Goal: Information Seeking & Learning: Learn about a topic

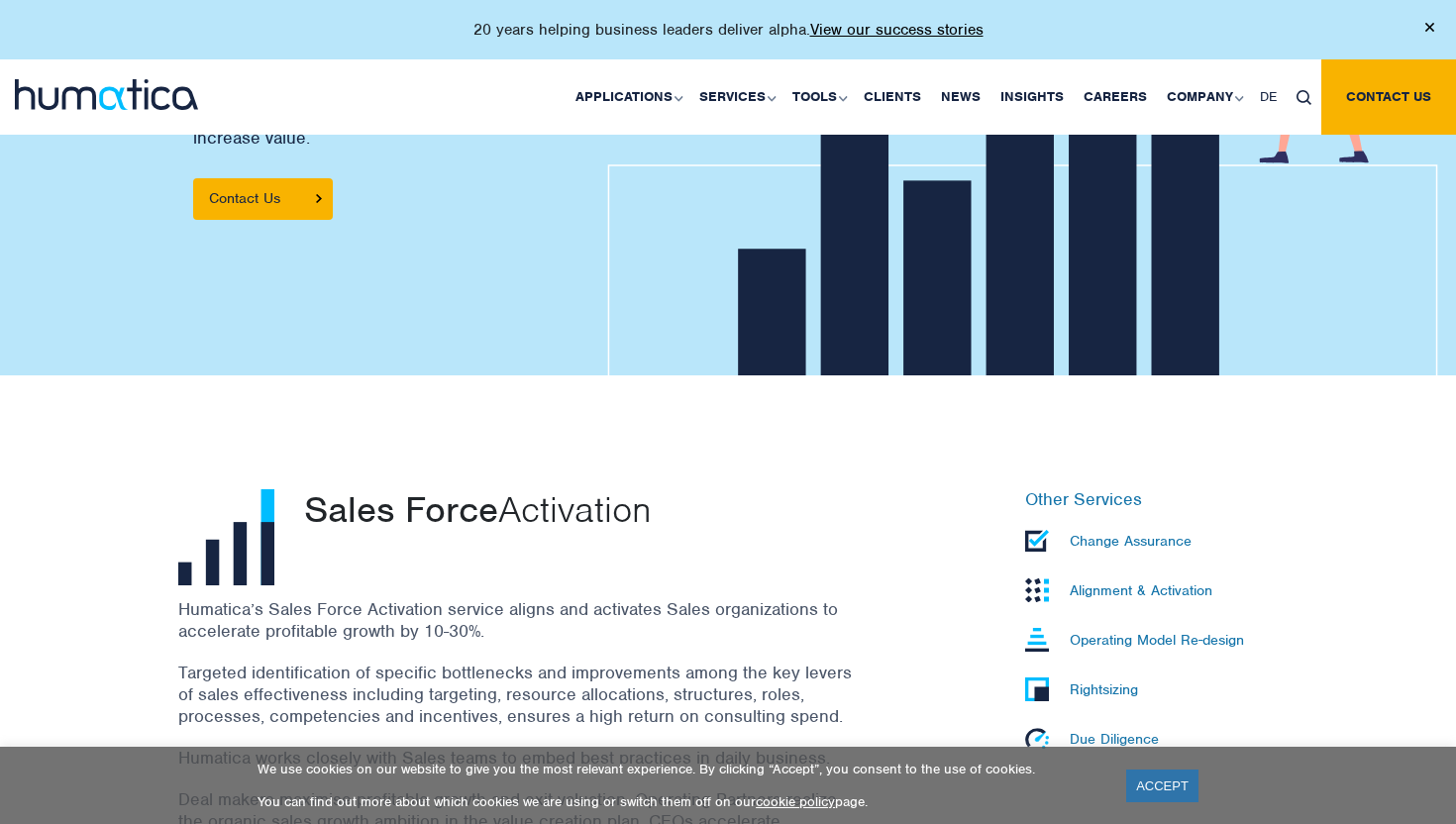
scroll to position [466, 0]
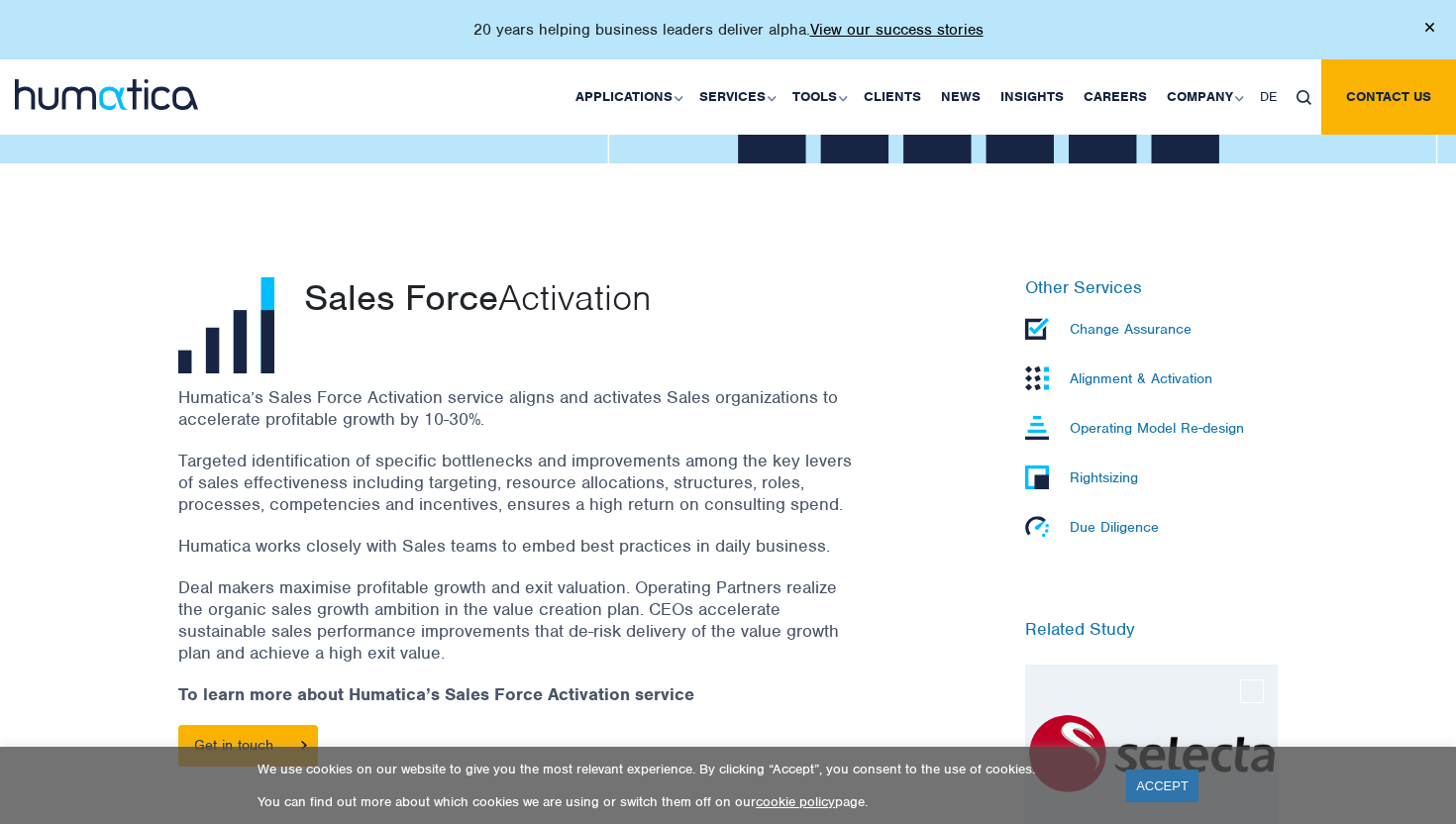
click at [569, 432] on div "Humatica’s Sales Force Activation service aligns and activates Sales organizati…" at bounding box center [540, 586] width 723 height 400
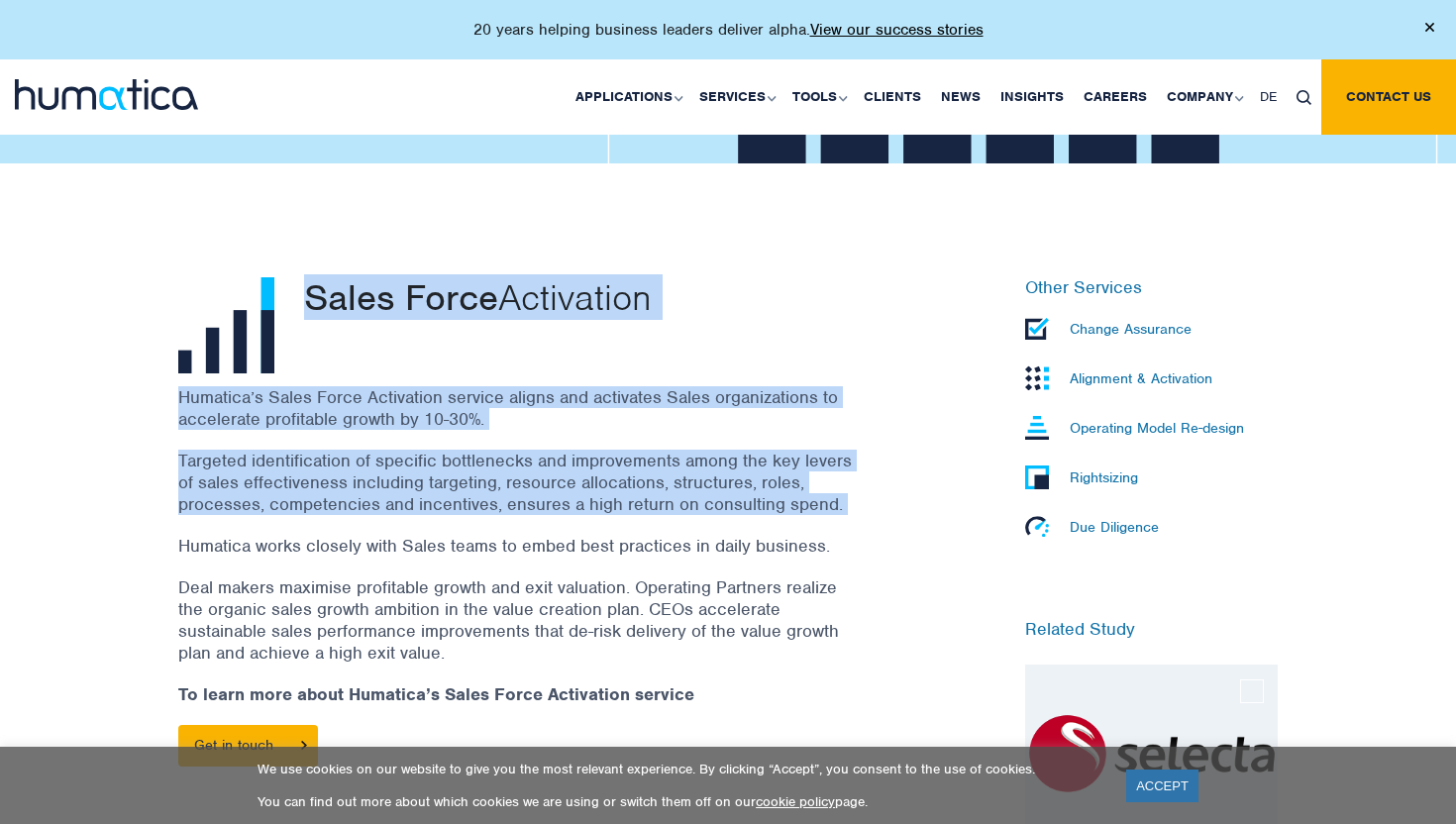
drag, startPoint x: 569, startPoint y: 432, endPoint x: 592, endPoint y: 367, distance: 68.9
click at [592, 367] on div "Sales Force Activation Humatica’s Sales Force Activation service aligns and act…" at bounding box center [540, 592] width 752 height 629
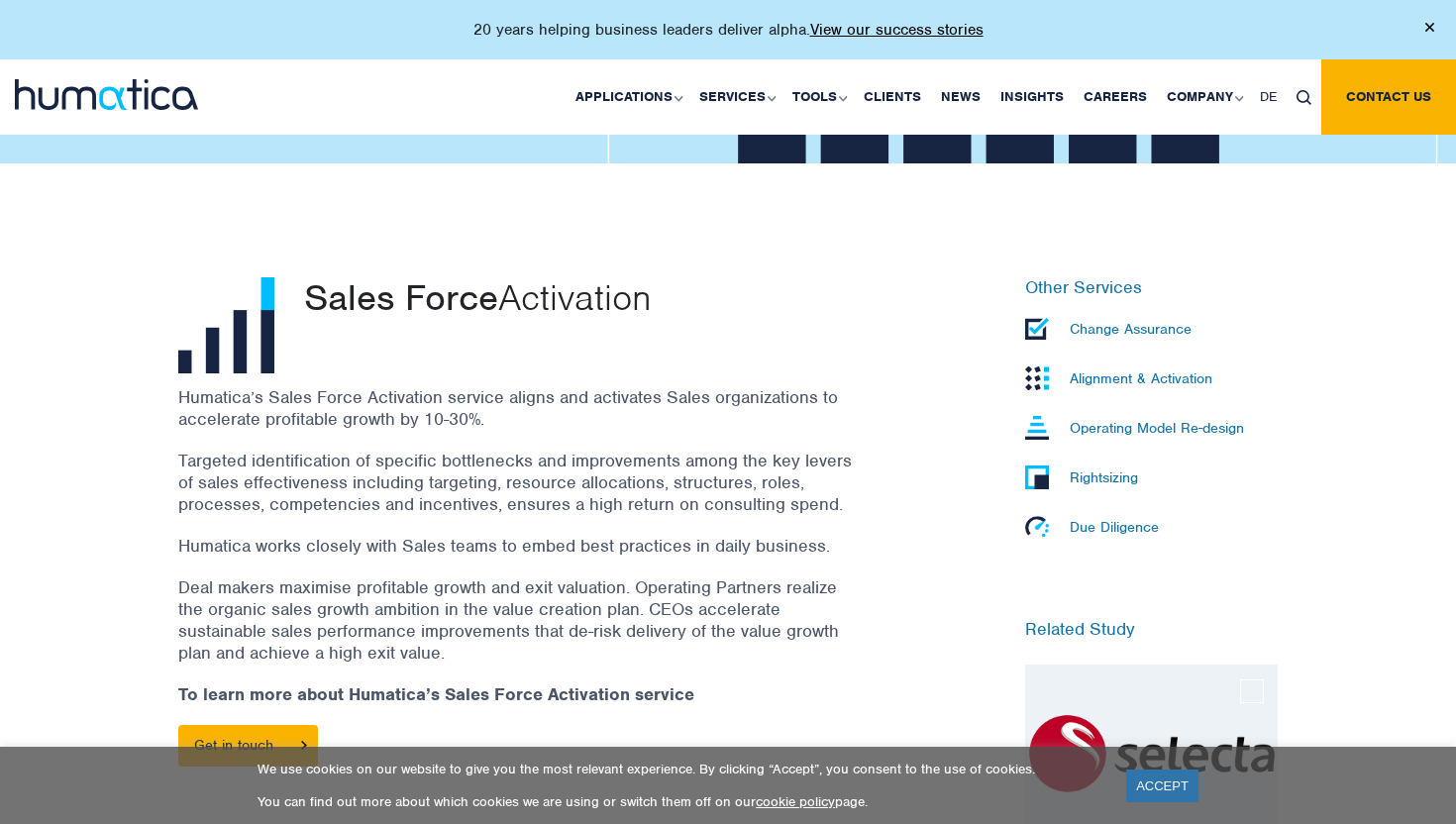
click at [592, 367] on div "Sales Force Activation" at bounding box center [603, 325] width 627 height 96
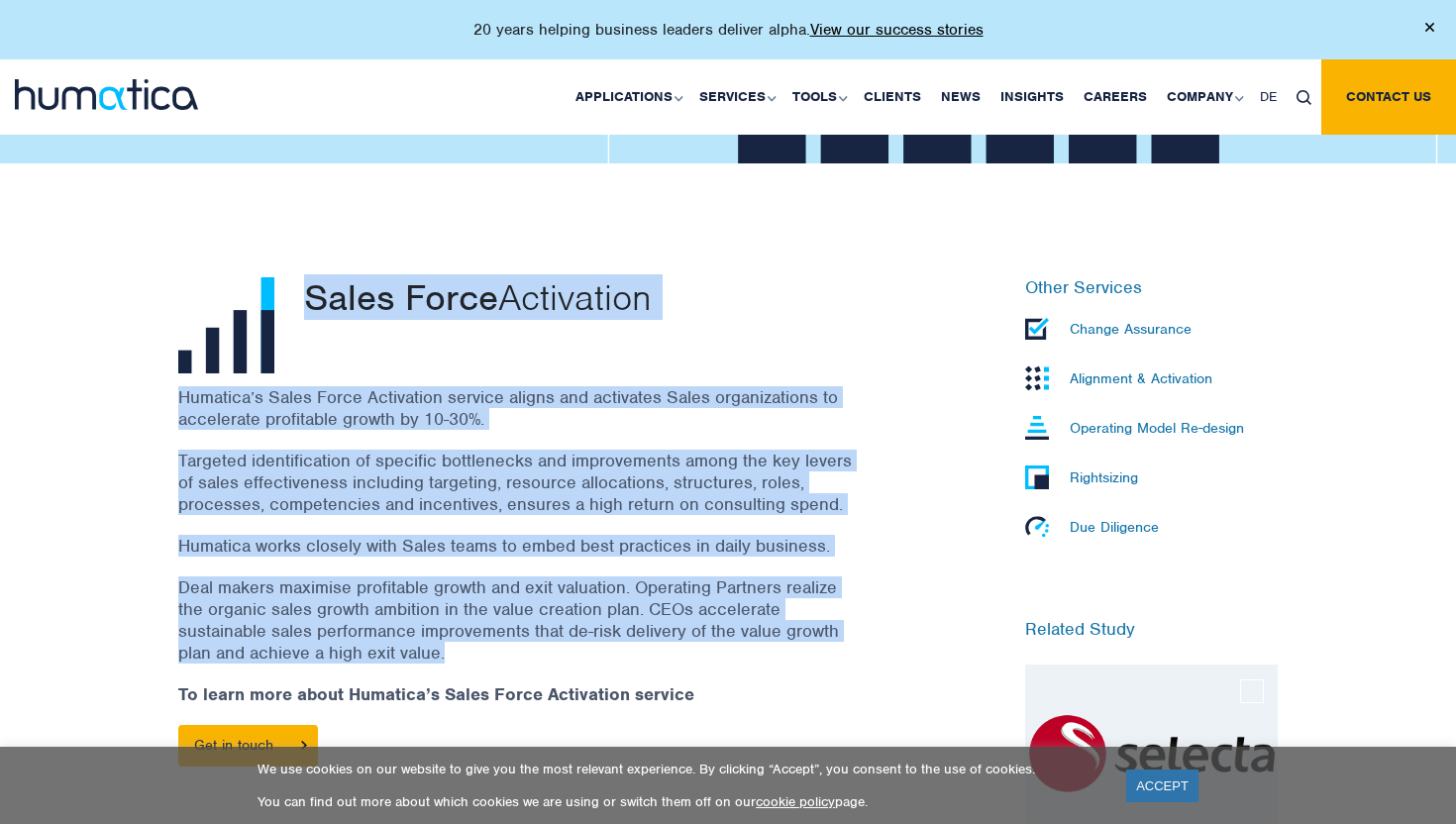
drag, startPoint x: 592, startPoint y: 367, endPoint x: 565, endPoint y: 633, distance: 267.4
click at [565, 630] on div "Sales Force Activation Humatica’s Sales Force Activation service aligns and act…" at bounding box center [540, 592] width 752 height 629
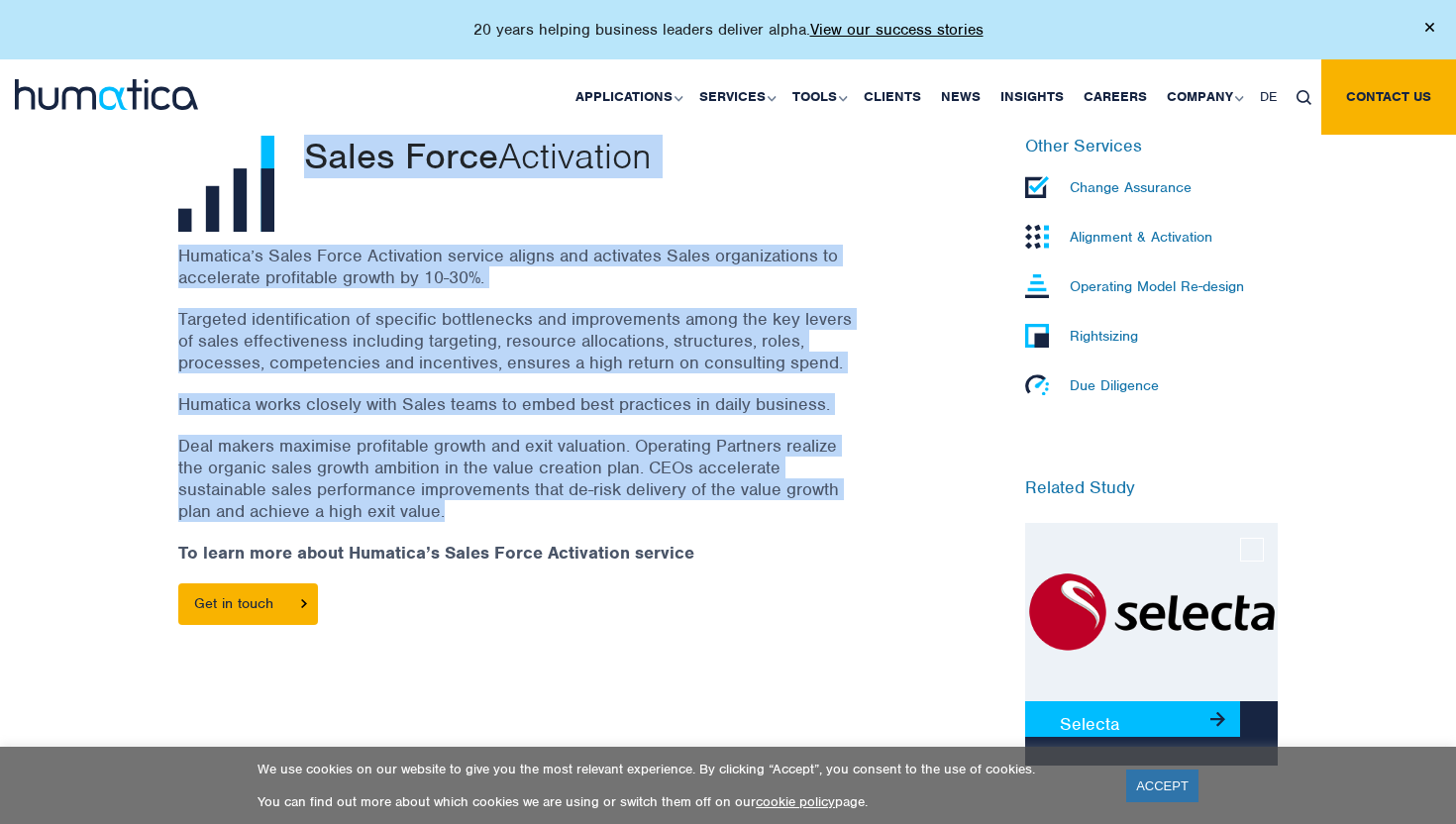
scroll to position [606, 0]
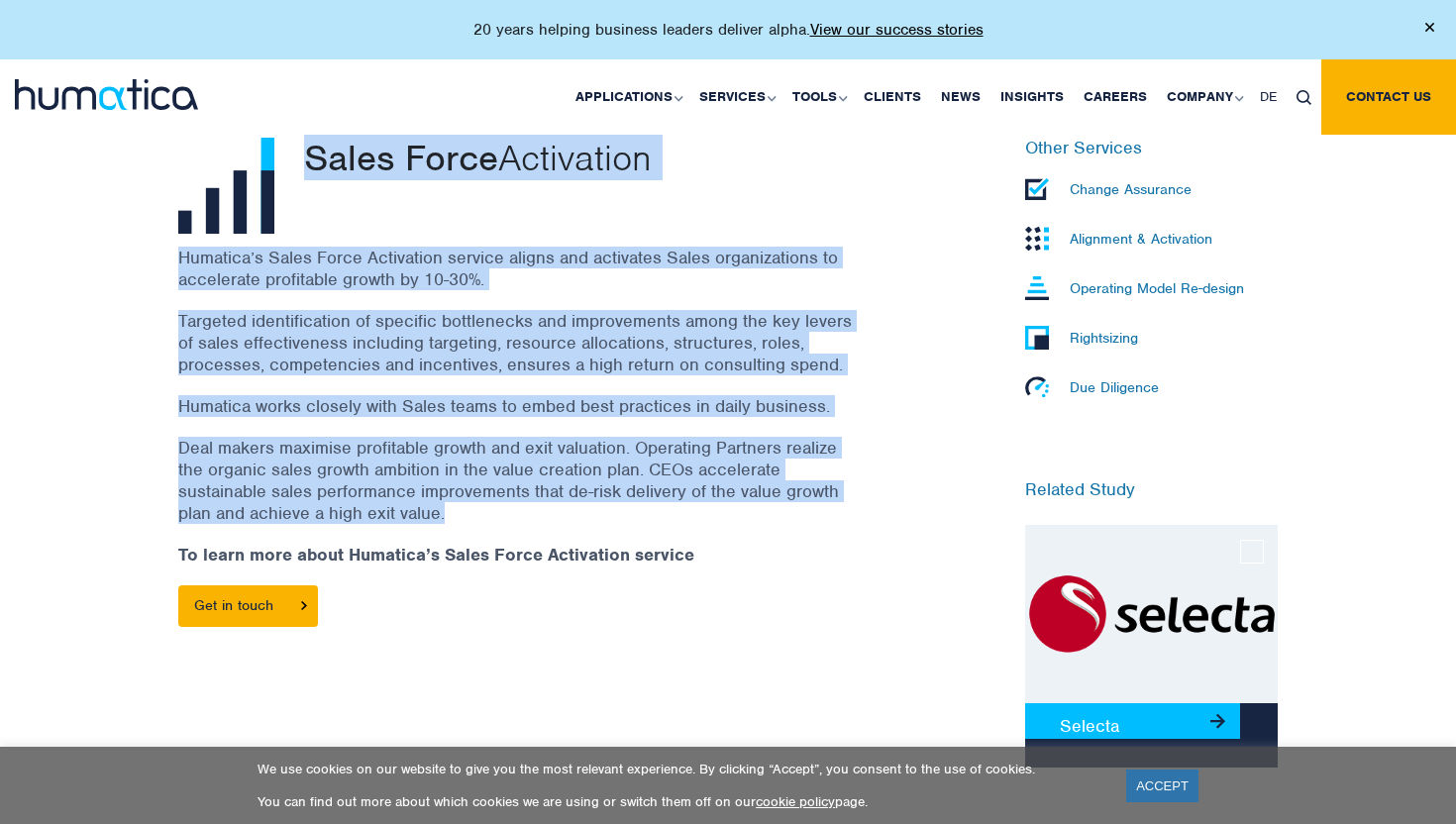
click at [1148, 245] on p "Alignment & Activation" at bounding box center [1141, 238] width 143 height 18
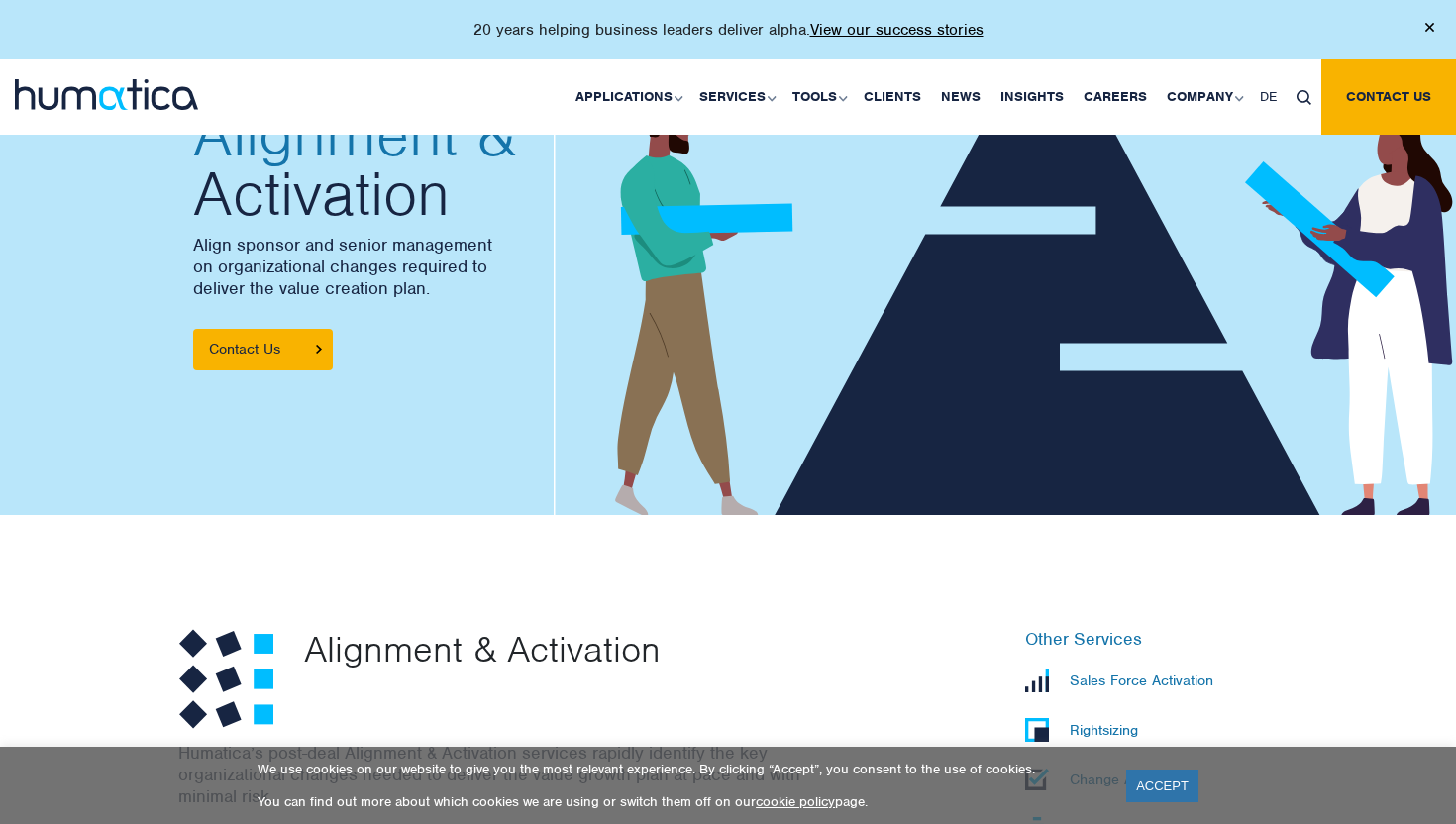
scroll to position [116, 0]
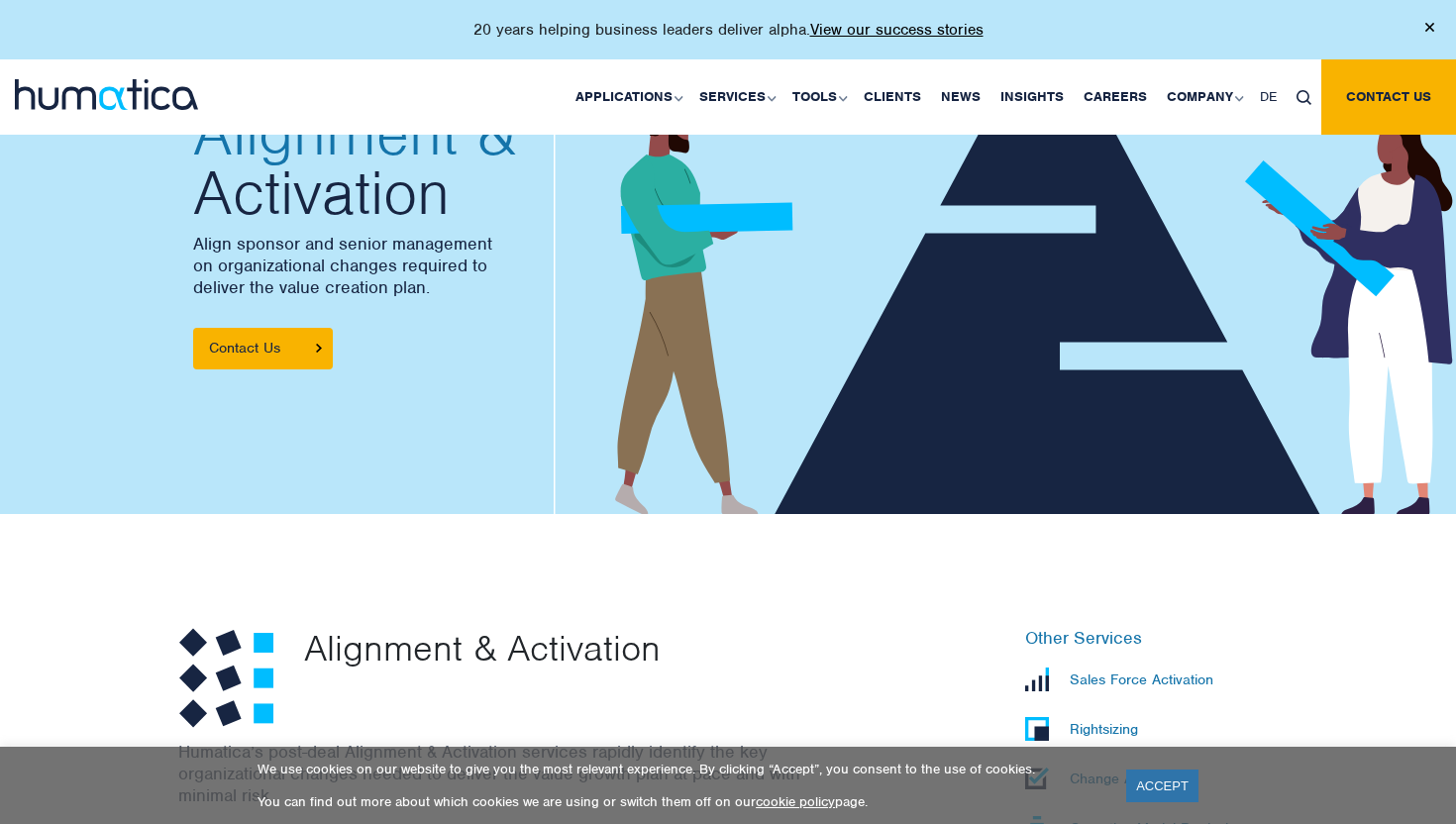
click at [359, 258] on p "Align sponsor and senior management on organizational changes required to deliv…" at bounding box center [450, 264] width 515 height 65
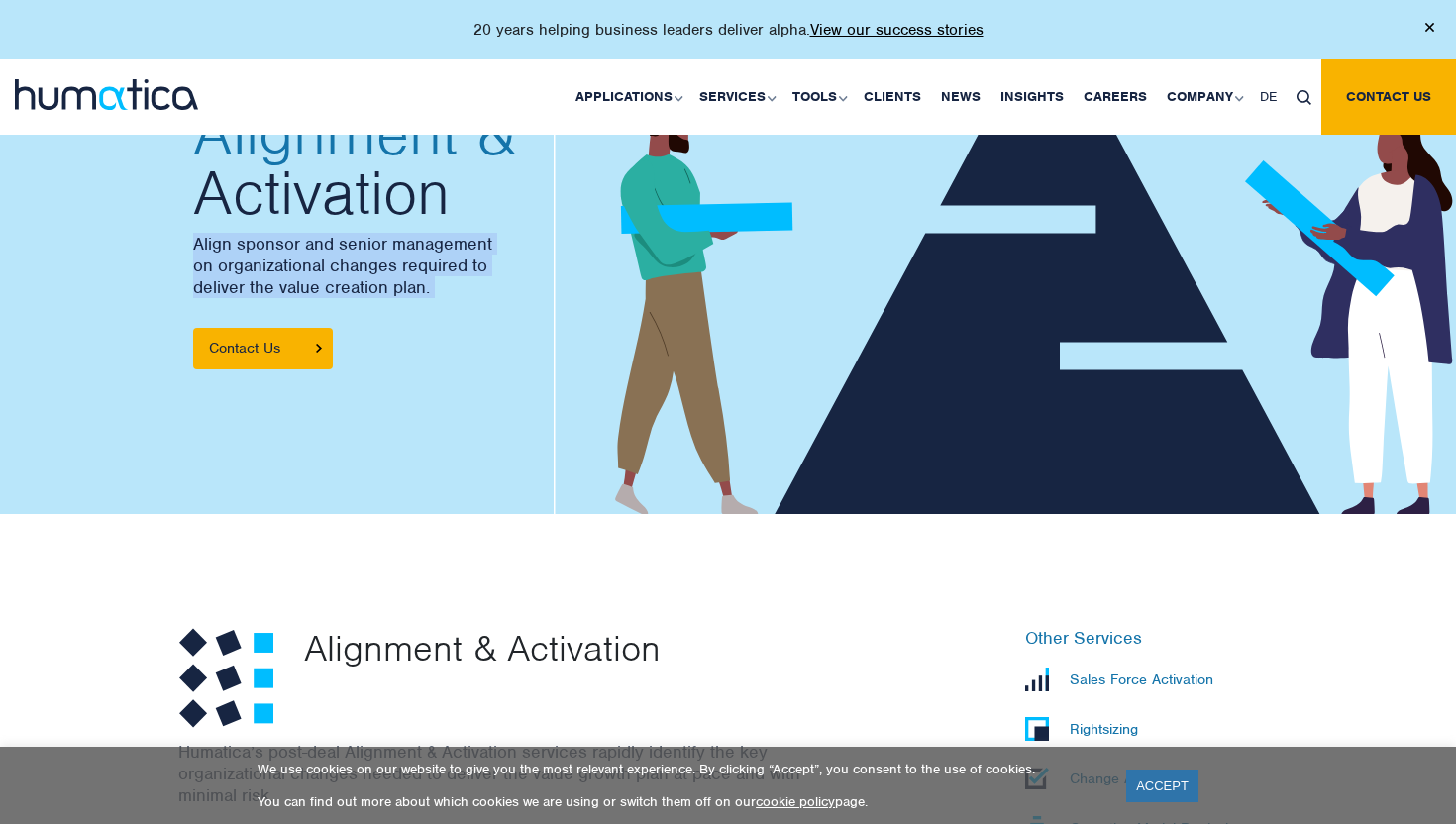
click at [359, 258] on p "Align sponsor and senior management on organizational changes required to deliv…" at bounding box center [450, 264] width 515 height 65
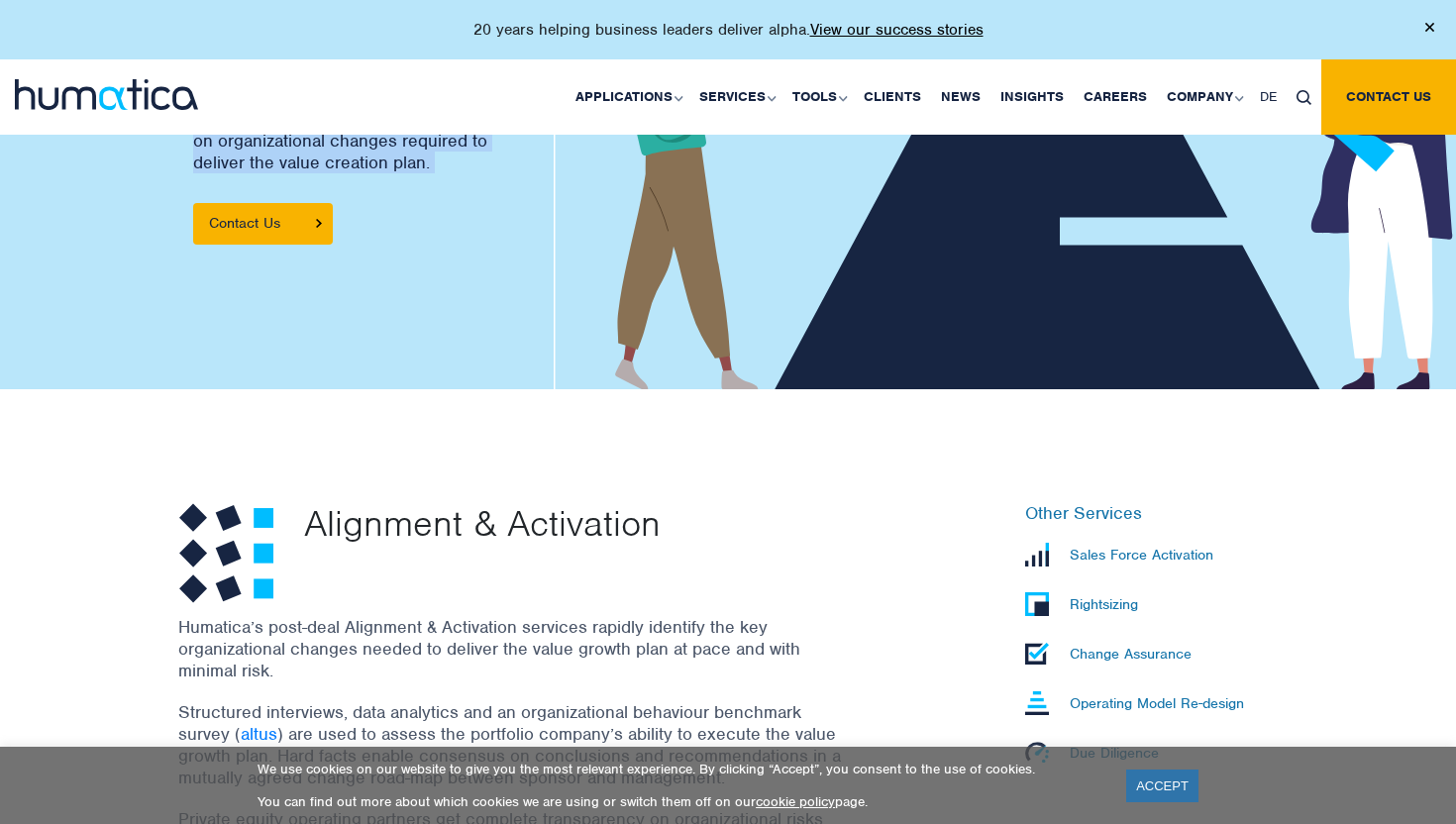
scroll to position [558, 0]
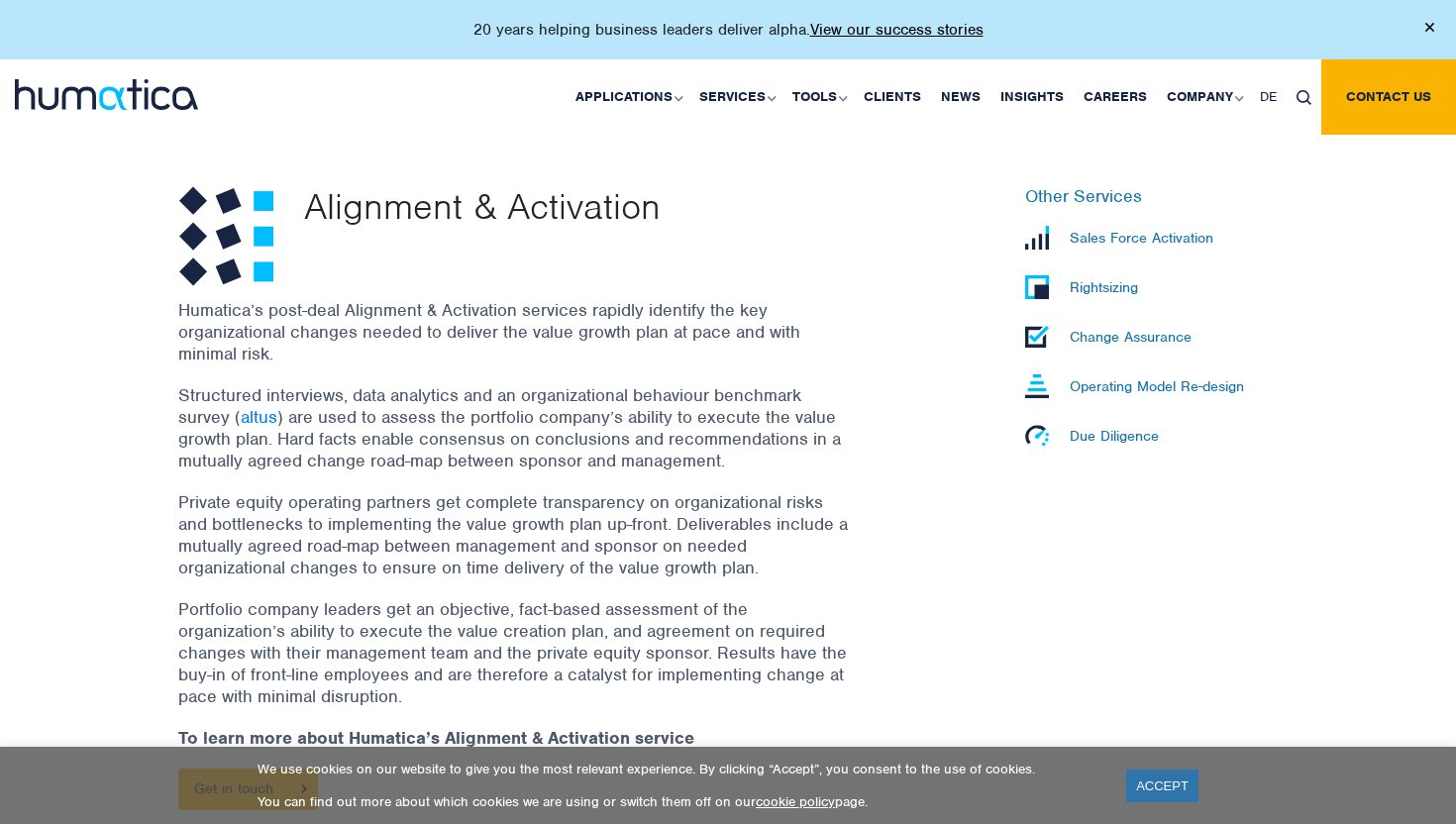
click at [359, 258] on div "Alignment & Activation" at bounding box center [603, 236] width 627 height 100
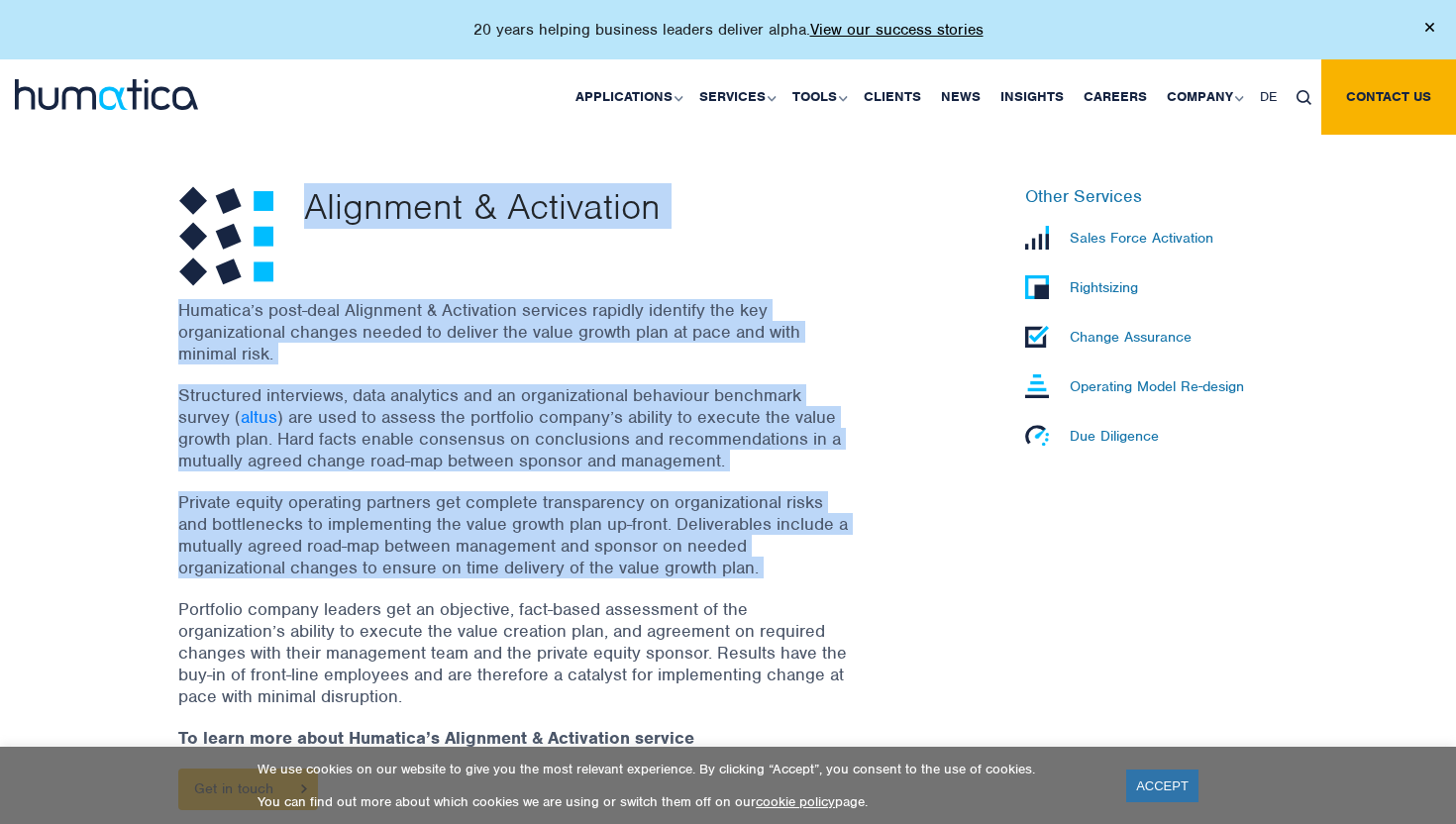
drag, startPoint x: 359, startPoint y: 258, endPoint x: 454, endPoint y: 548, distance: 305.2
click at [454, 547] on div "Alignment & Activation Humatica’s post-deal Alignment & Activation services rap…" at bounding box center [540, 529] width 752 height 685
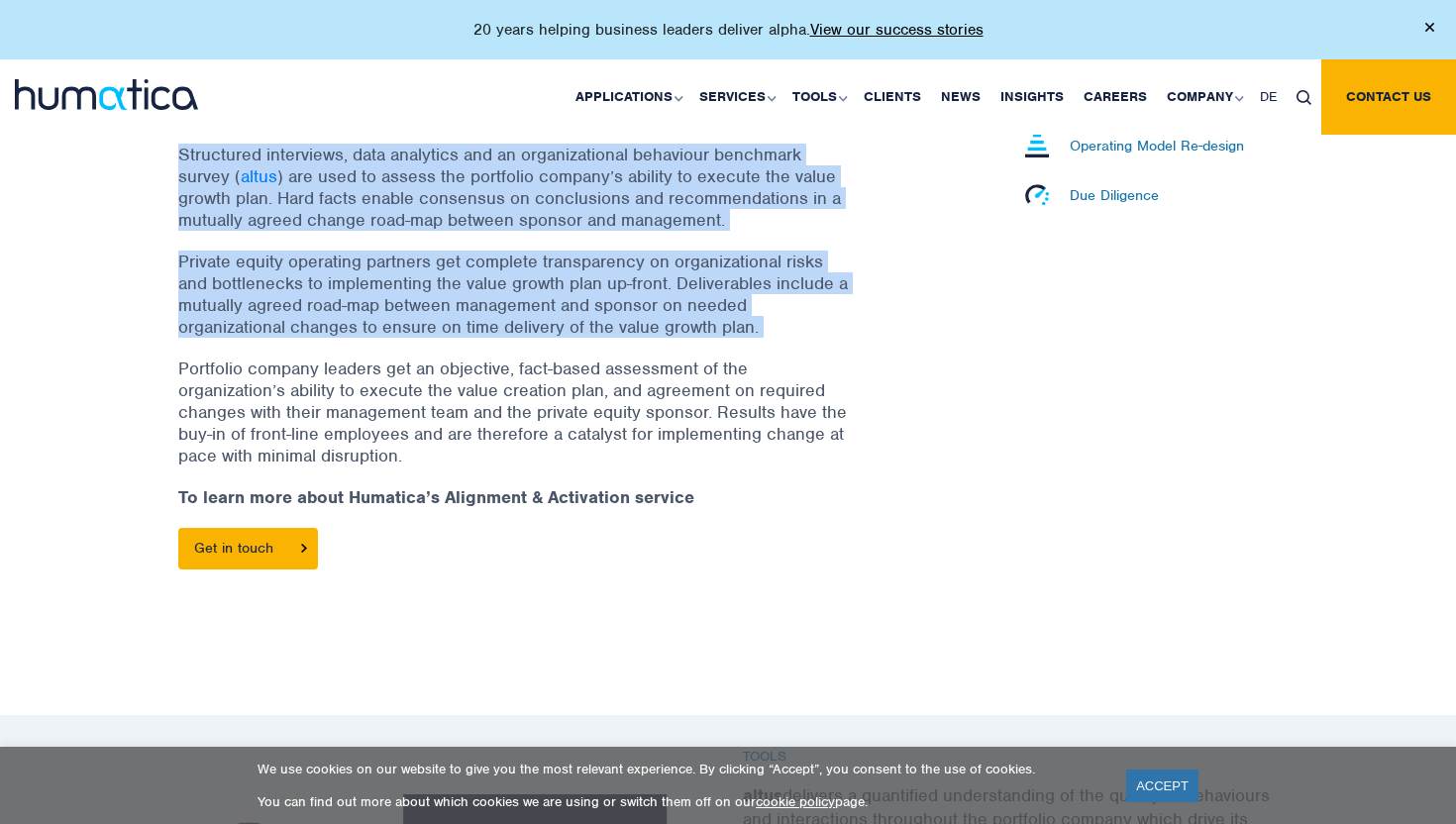
scroll to position [594, 0]
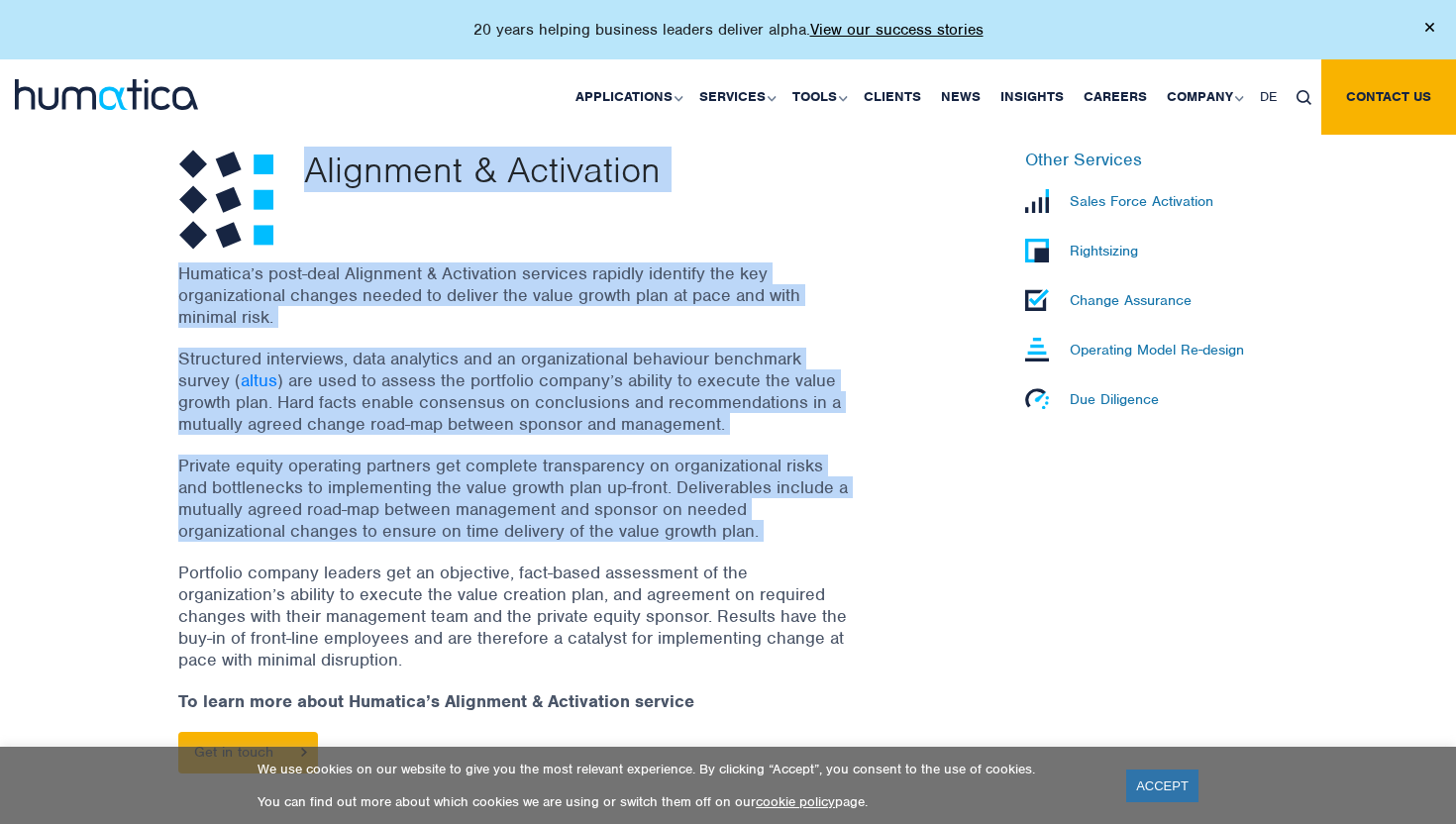
click at [1152, 307] on p "Change Assurance" at bounding box center [1131, 300] width 122 height 18
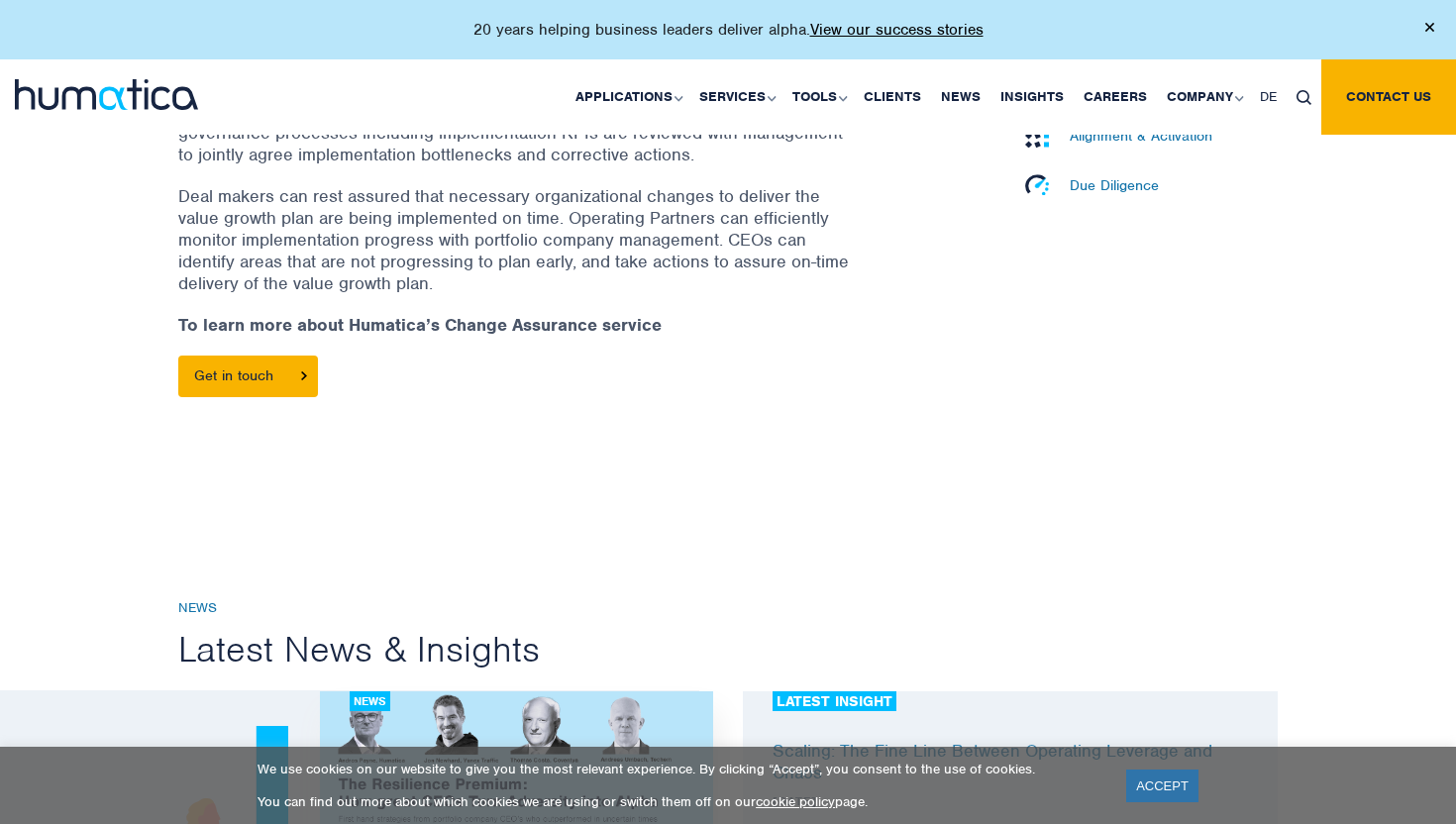
scroll to position [573, 0]
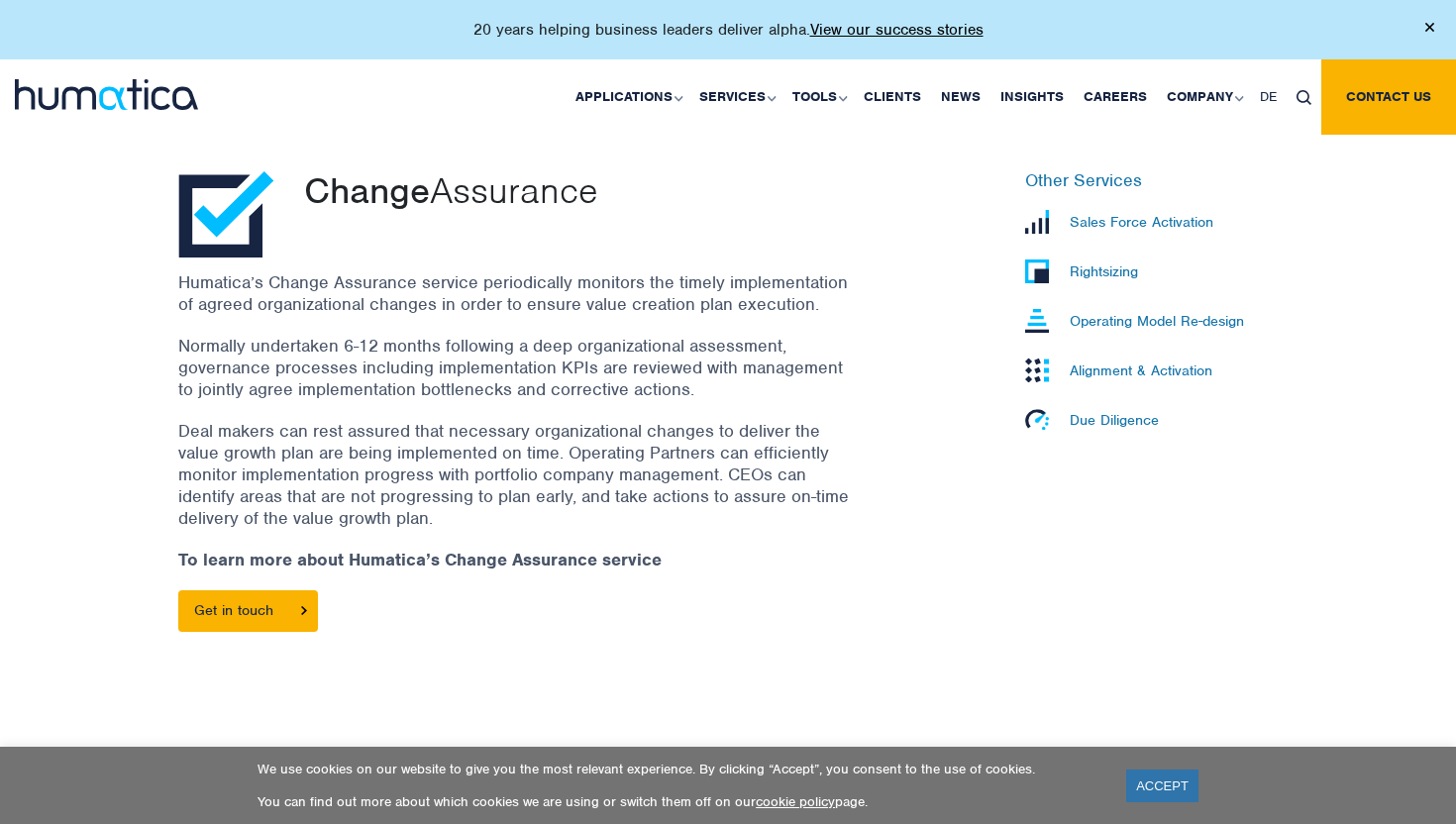
click at [690, 470] on p "Deal makers can rest assured that necessary organizational changes to deliver t…" at bounding box center [515, 474] width 674 height 109
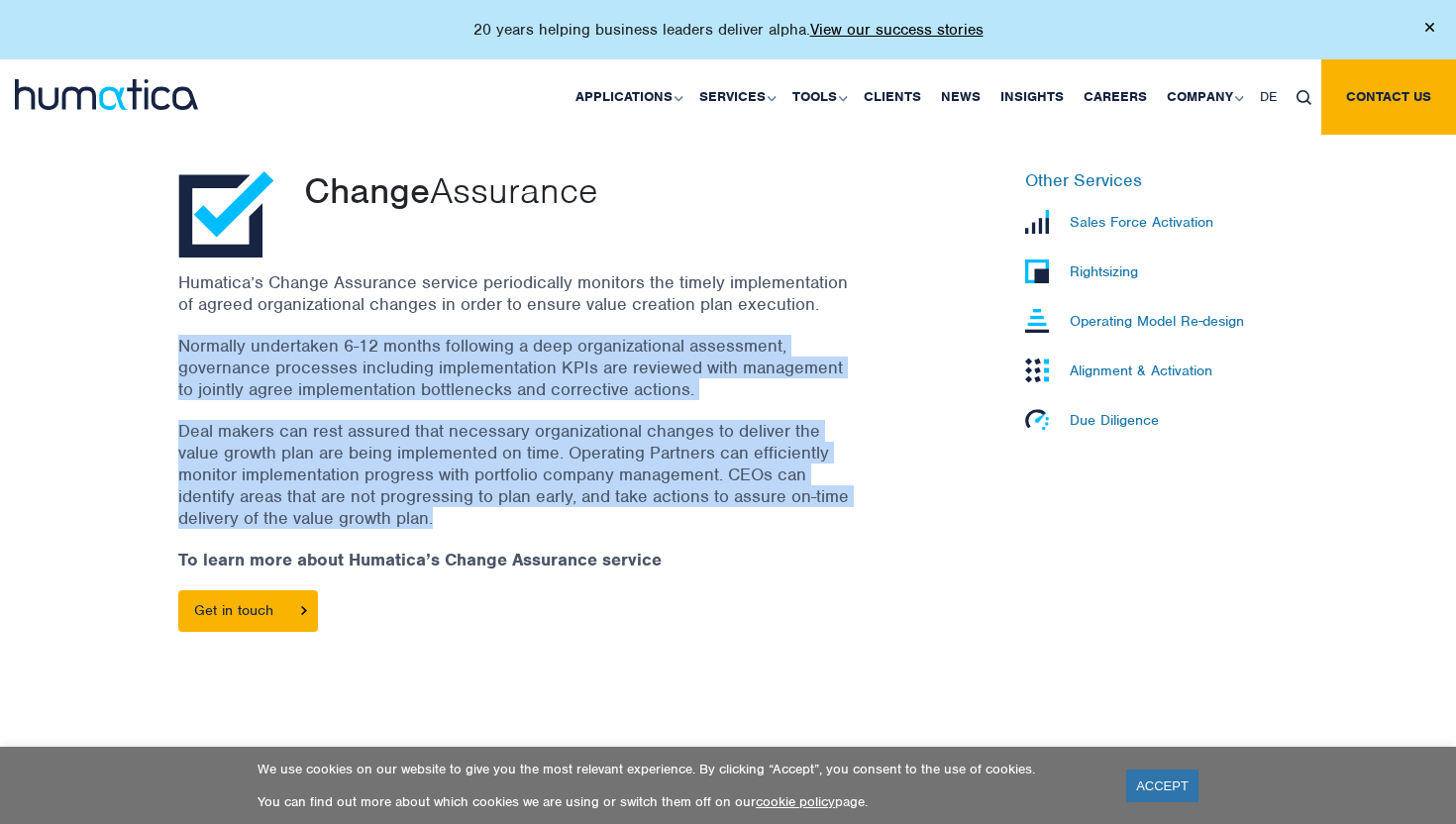
drag, startPoint x: 690, startPoint y: 470, endPoint x: 702, endPoint y: 326, distance: 144.5
click at [702, 326] on div "Humatica’s Change Assurance service periodically monitors the timely implementa…" at bounding box center [540, 461] width 723 height 380
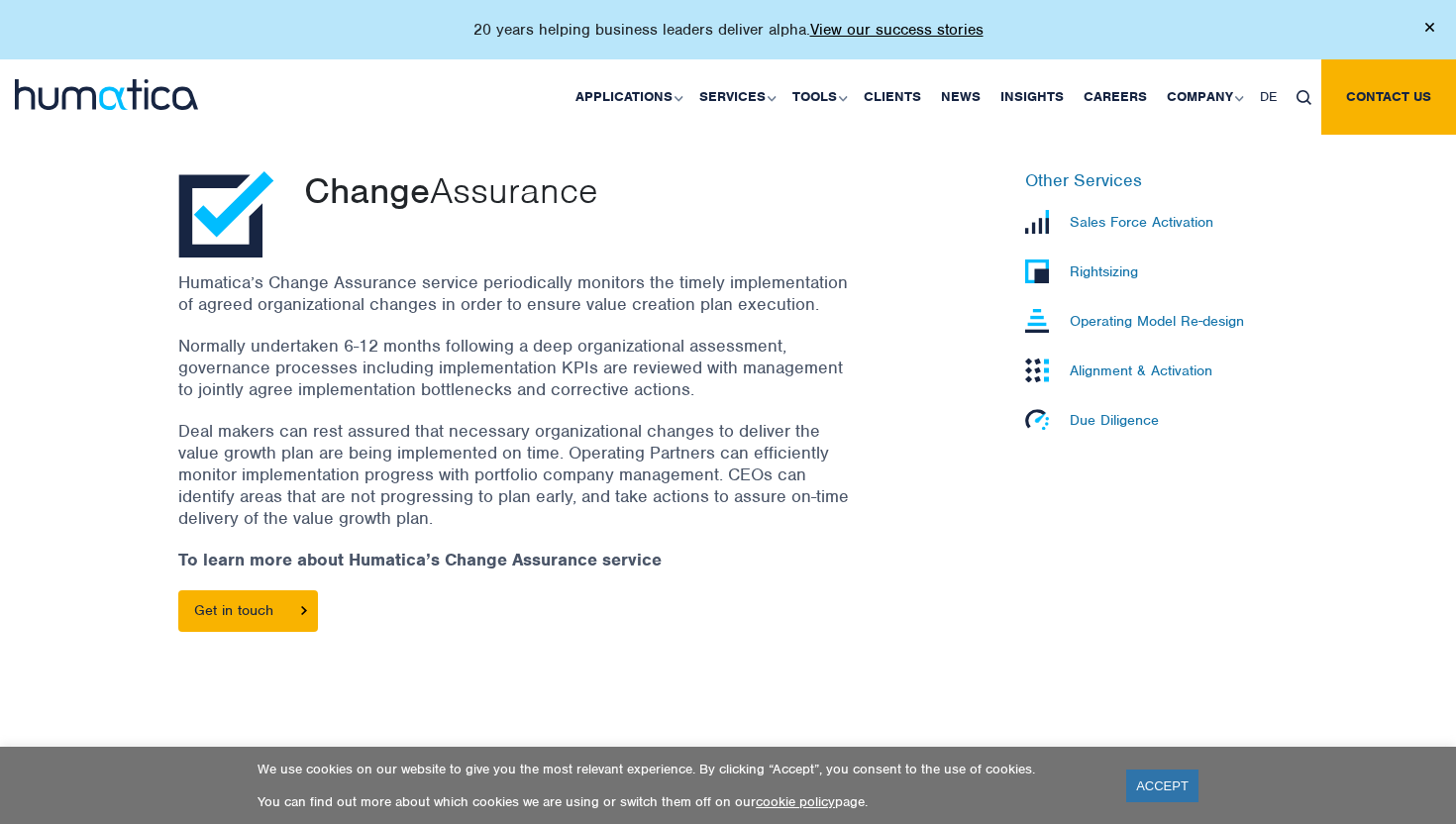
click at [720, 291] on p "Humatica’s Change Assurance service periodically monitors the timely implementa…" at bounding box center [515, 293] width 674 height 44
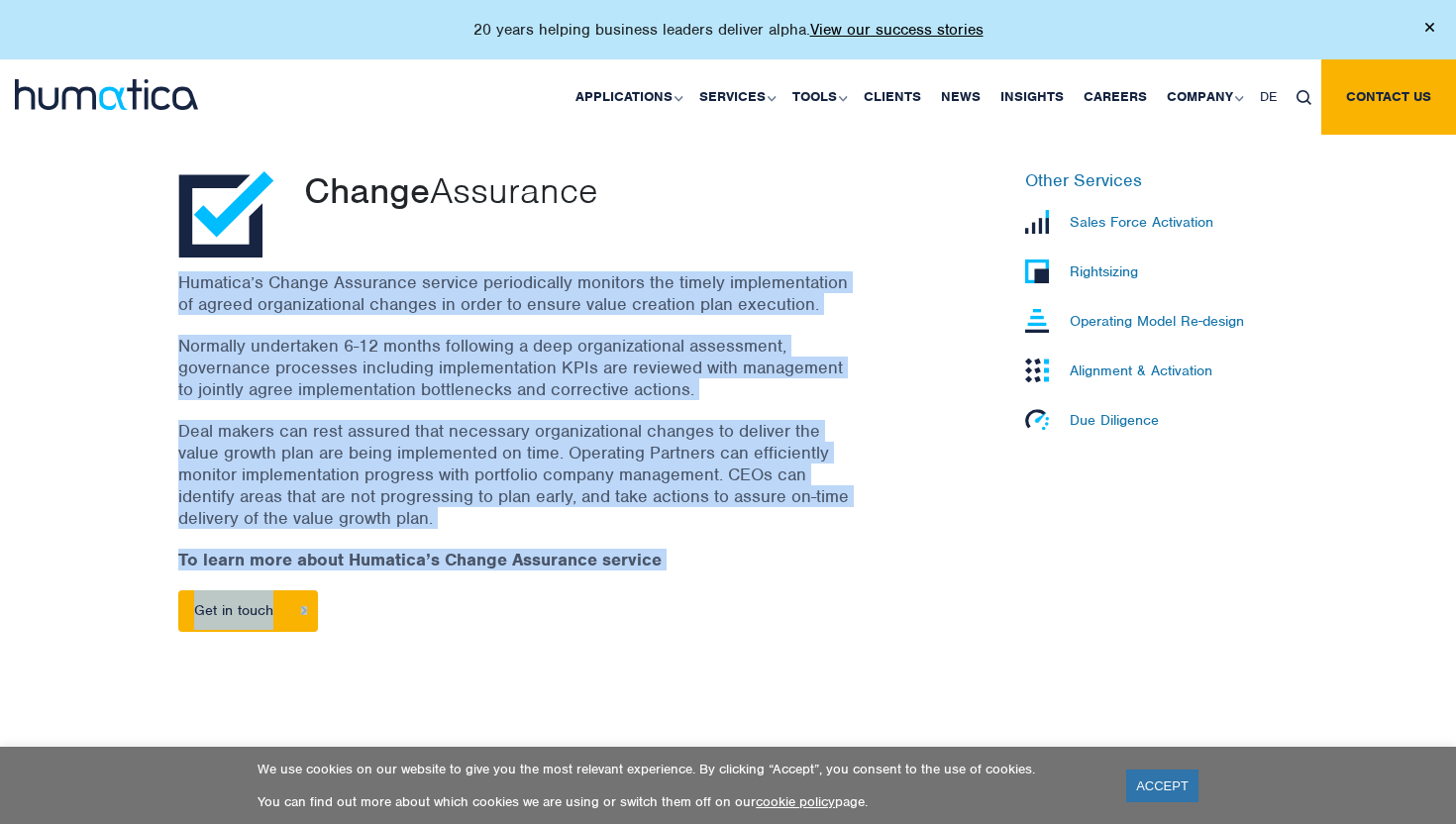
drag, startPoint x: 720, startPoint y: 291, endPoint x: 709, endPoint y: 626, distance: 335.2
click at [709, 626] on div "Humatica’s Change Assurance service periodically monitors the timely implementa…" at bounding box center [540, 461] width 723 height 380
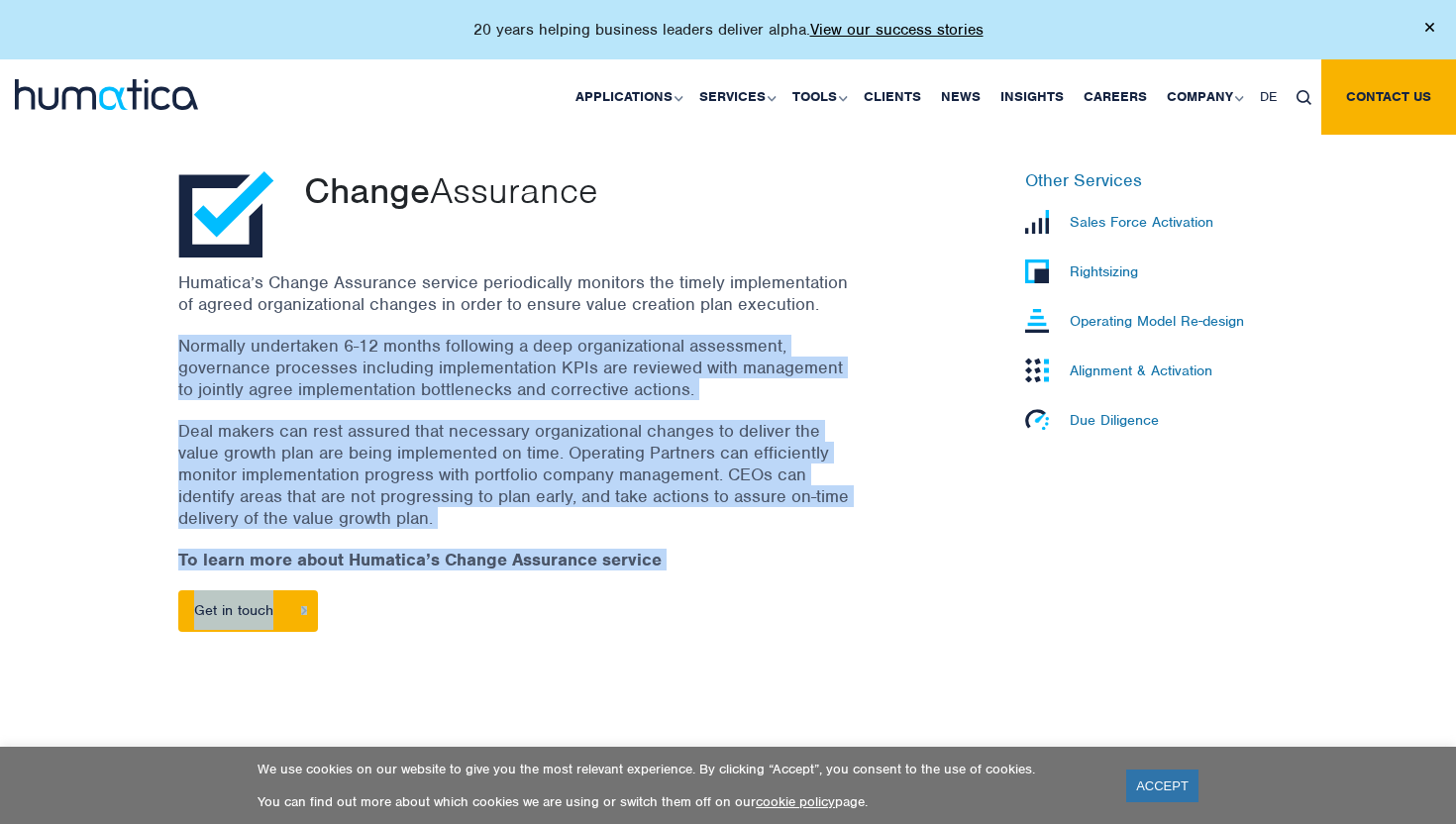
drag, startPoint x: 709, startPoint y: 626, endPoint x: 707, endPoint y: 324, distance: 302.0
click at [707, 323] on div "Humatica’s Change Assurance service periodically monitors the timely implementa…" at bounding box center [540, 461] width 723 height 380
click at [707, 324] on div "Humatica’s Change Assurance service periodically monitors the timely implementa…" at bounding box center [540, 461] width 723 height 380
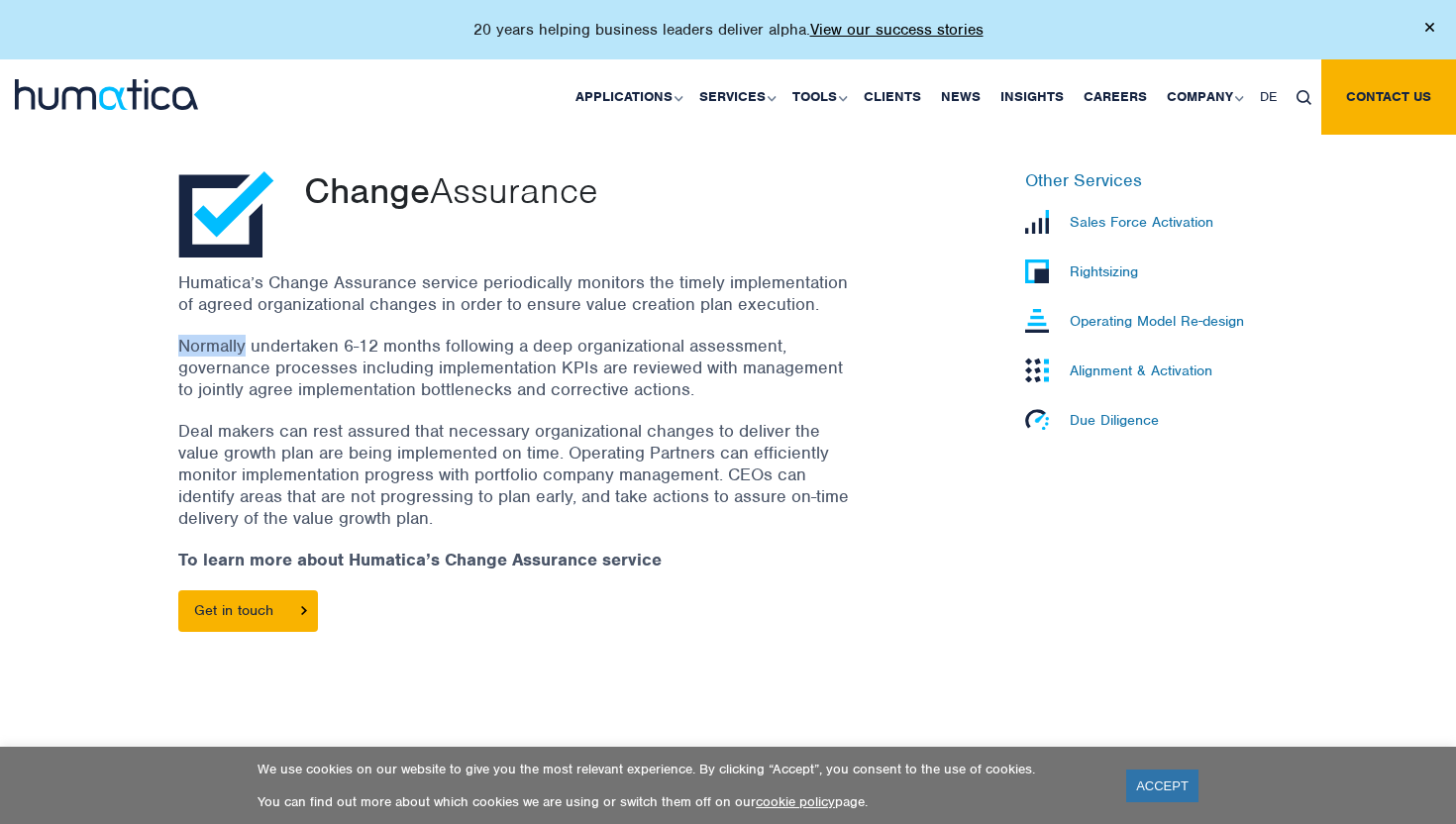
click at [707, 324] on div "Humatica’s Change Assurance service periodically monitors the timely implementa…" at bounding box center [540, 461] width 723 height 380
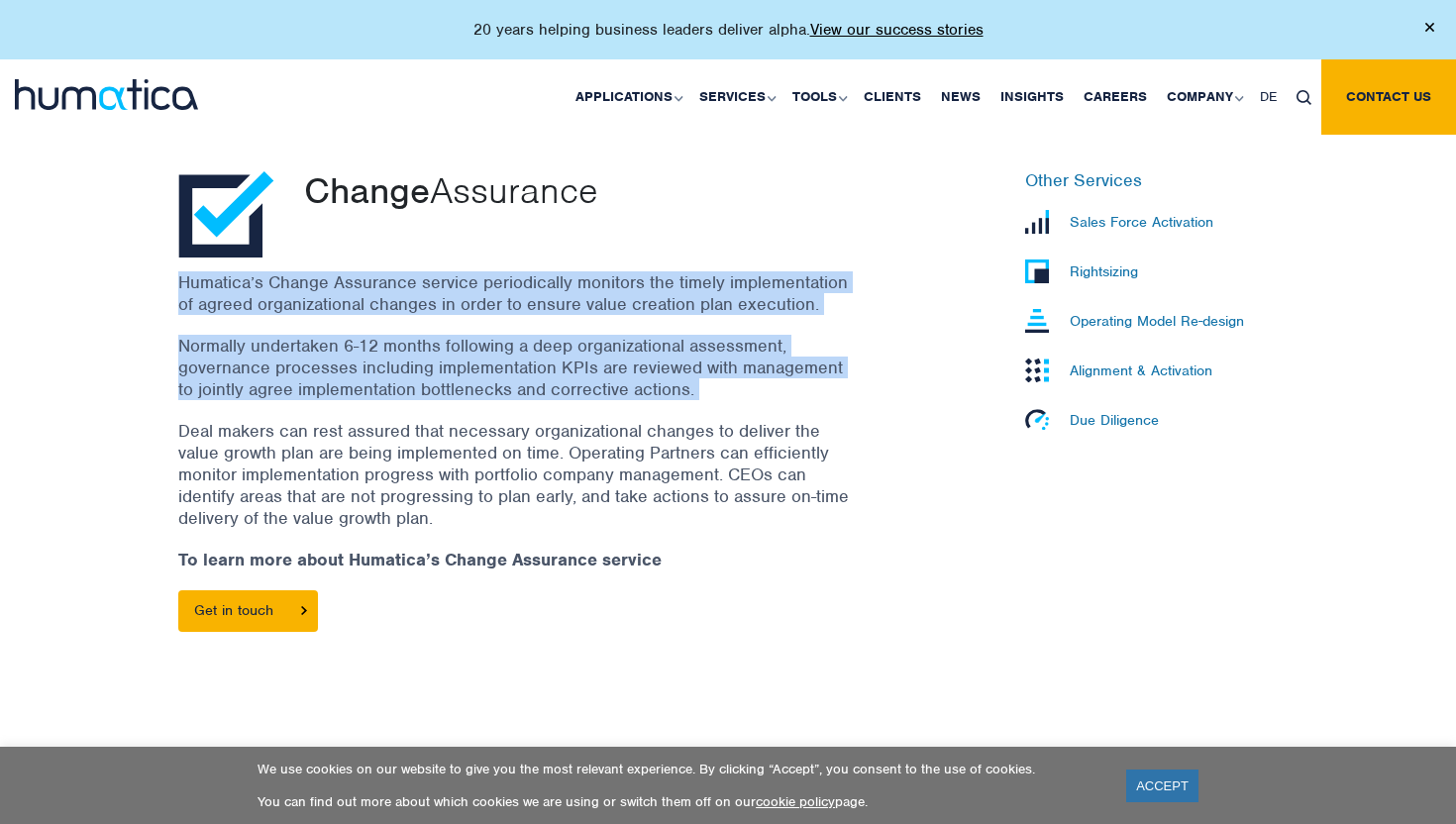
drag, startPoint x: 707, startPoint y: 324, endPoint x: 714, endPoint y: 292, distance: 32.8
click at [713, 292] on div "Humatica’s Change Assurance service periodically monitors the timely implementa…" at bounding box center [540, 461] width 723 height 380
click at [714, 292] on p "Humatica’s Change Assurance service periodically monitors the timely implementa…" at bounding box center [515, 293] width 674 height 44
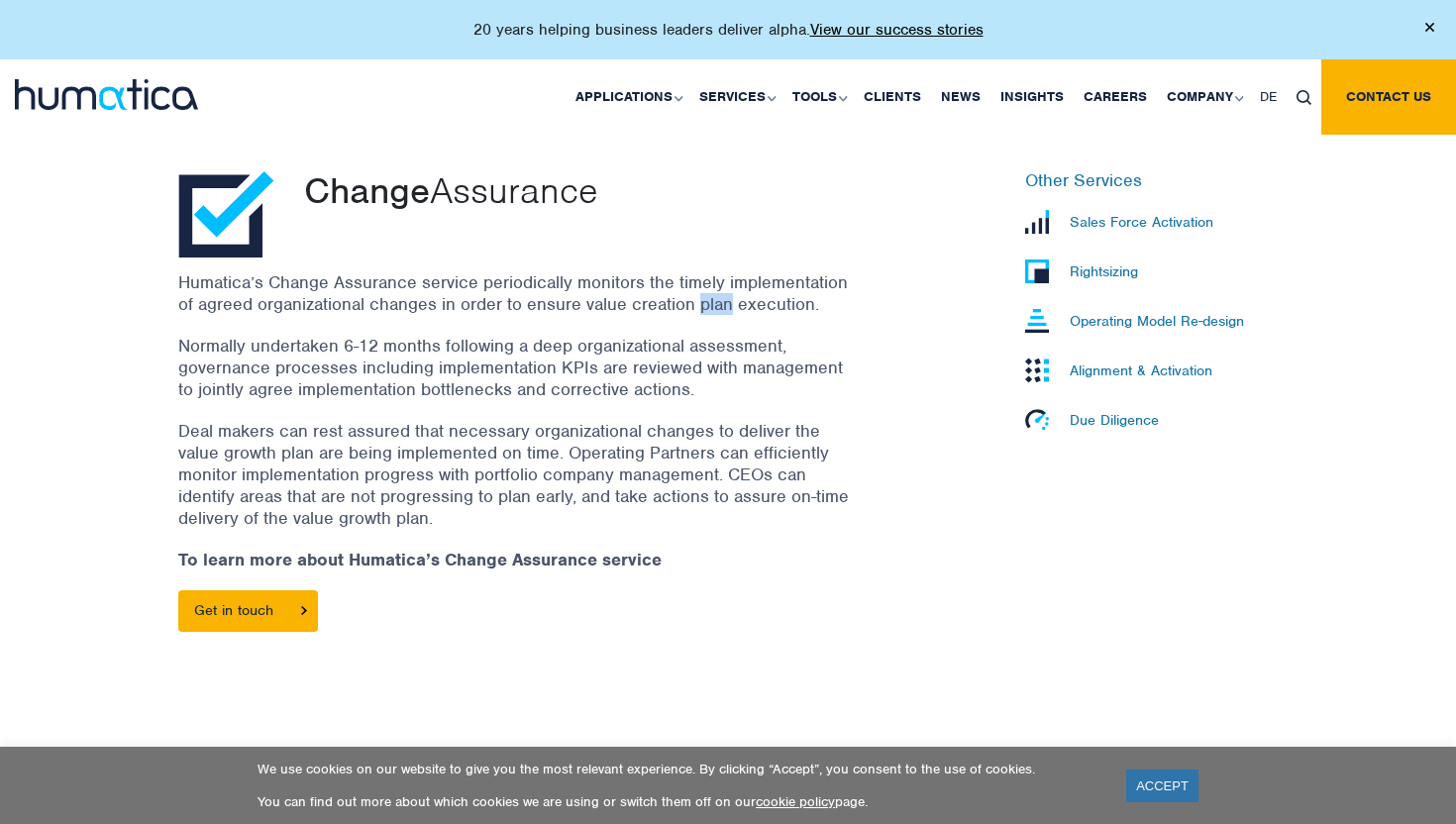
click at [714, 292] on p "Humatica’s Change Assurance service periodically monitors the timely implementa…" at bounding box center [515, 293] width 674 height 44
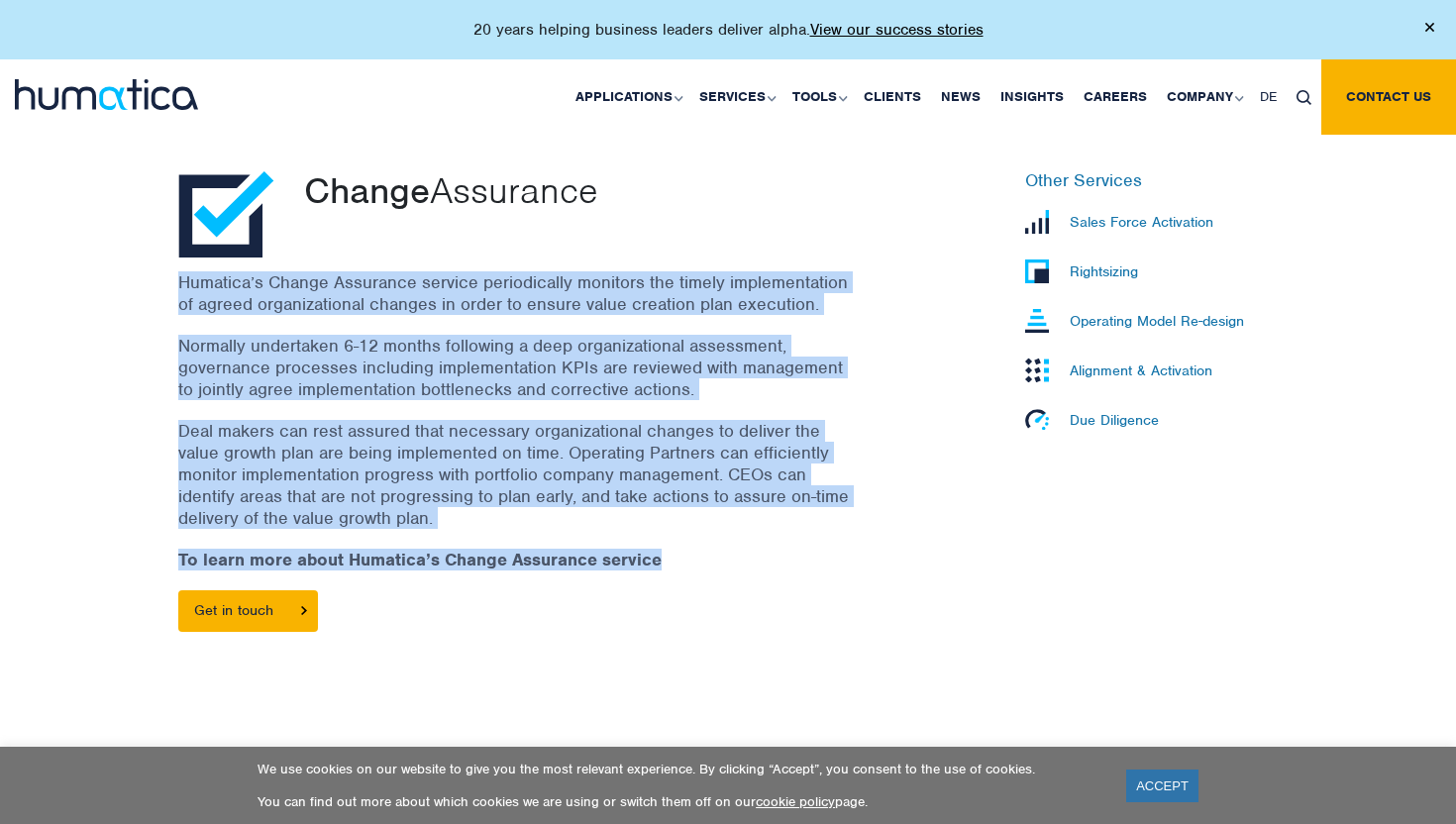
drag, startPoint x: 714, startPoint y: 292, endPoint x: 712, endPoint y: 550, distance: 258.0
click at [712, 550] on div "Humatica’s Change Assurance service periodically monitors the timely implementa…" at bounding box center [540, 461] width 723 height 380
click at [712, 550] on p "To learn more about Humatica’s Change Assurance service" at bounding box center [515, 560] width 674 height 22
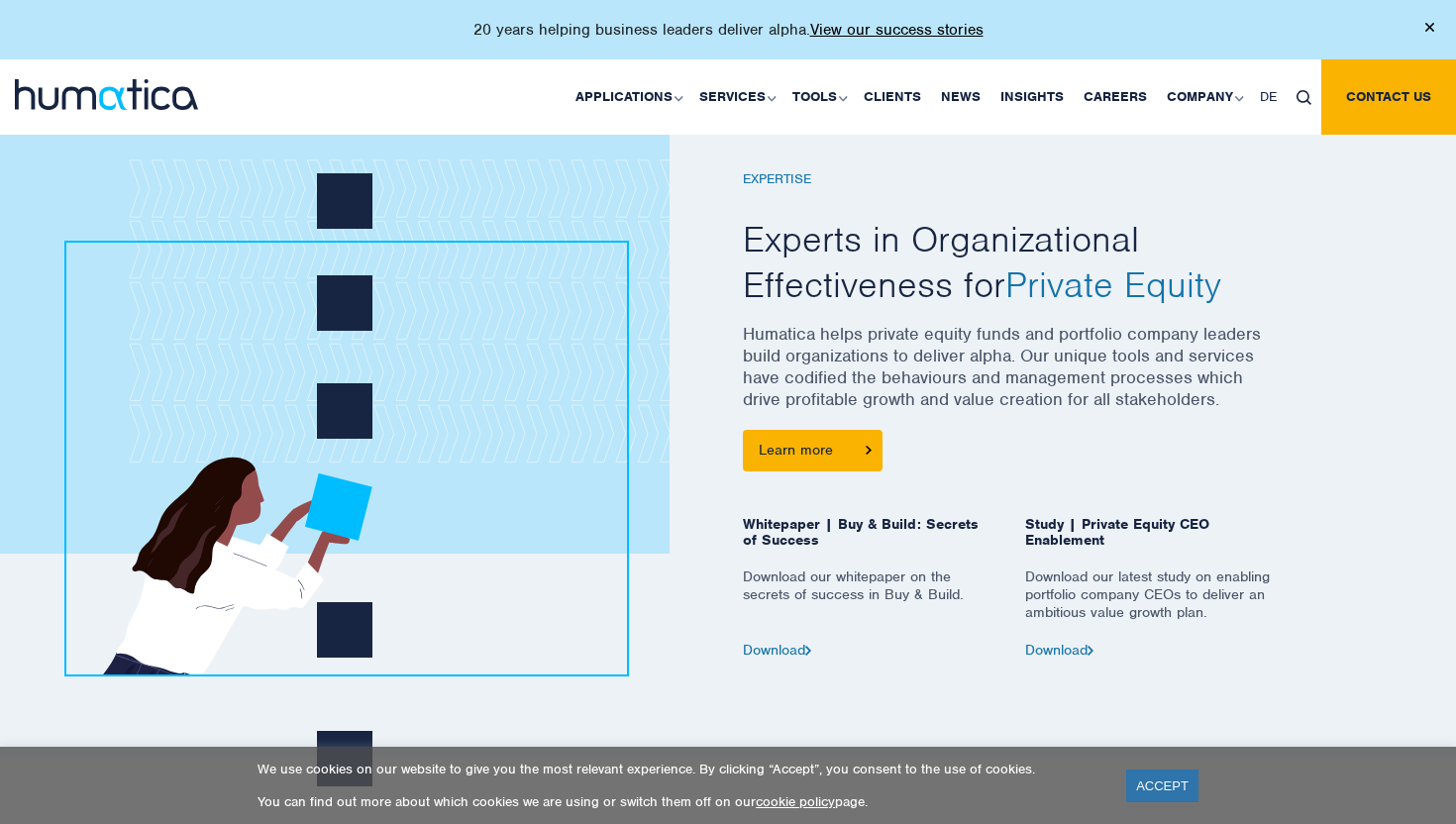
scroll to position [625, 0]
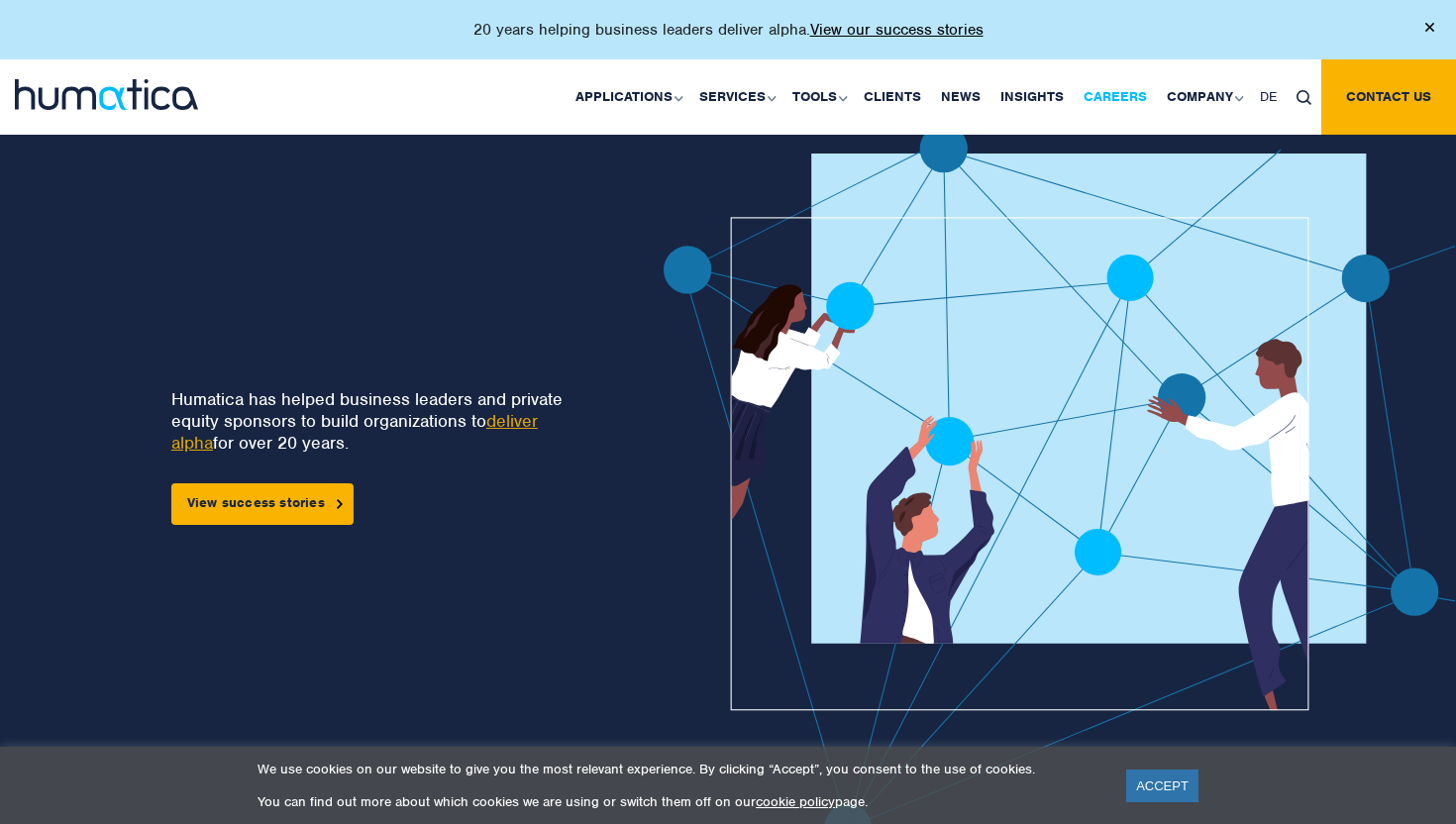
click at [1098, 97] on link "Careers" at bounding box center [1115, 97] width 83 height 75
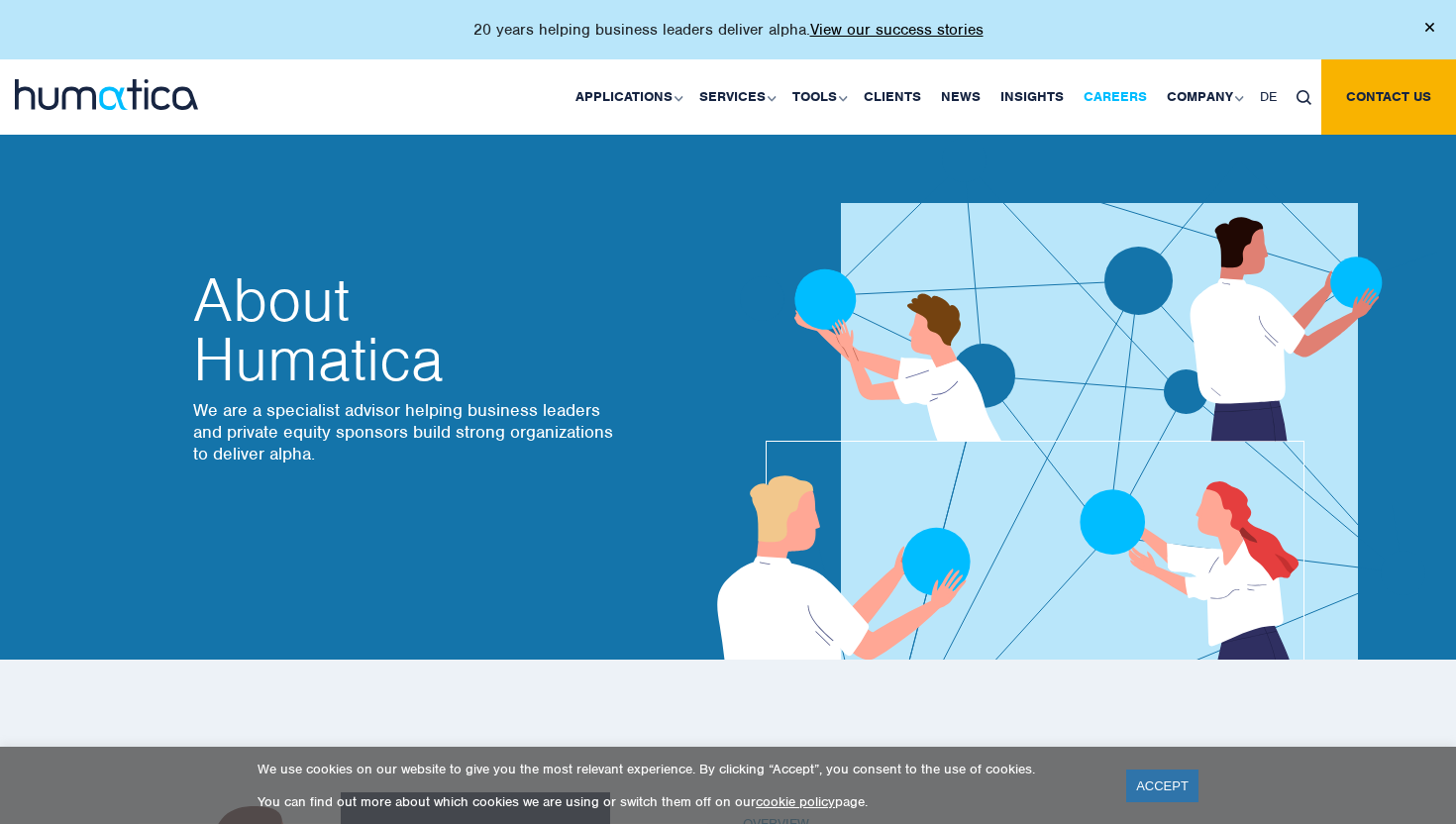
click at [1118, 87] on link "Careers" at bounding box center [1115, 97] width 83 height 75
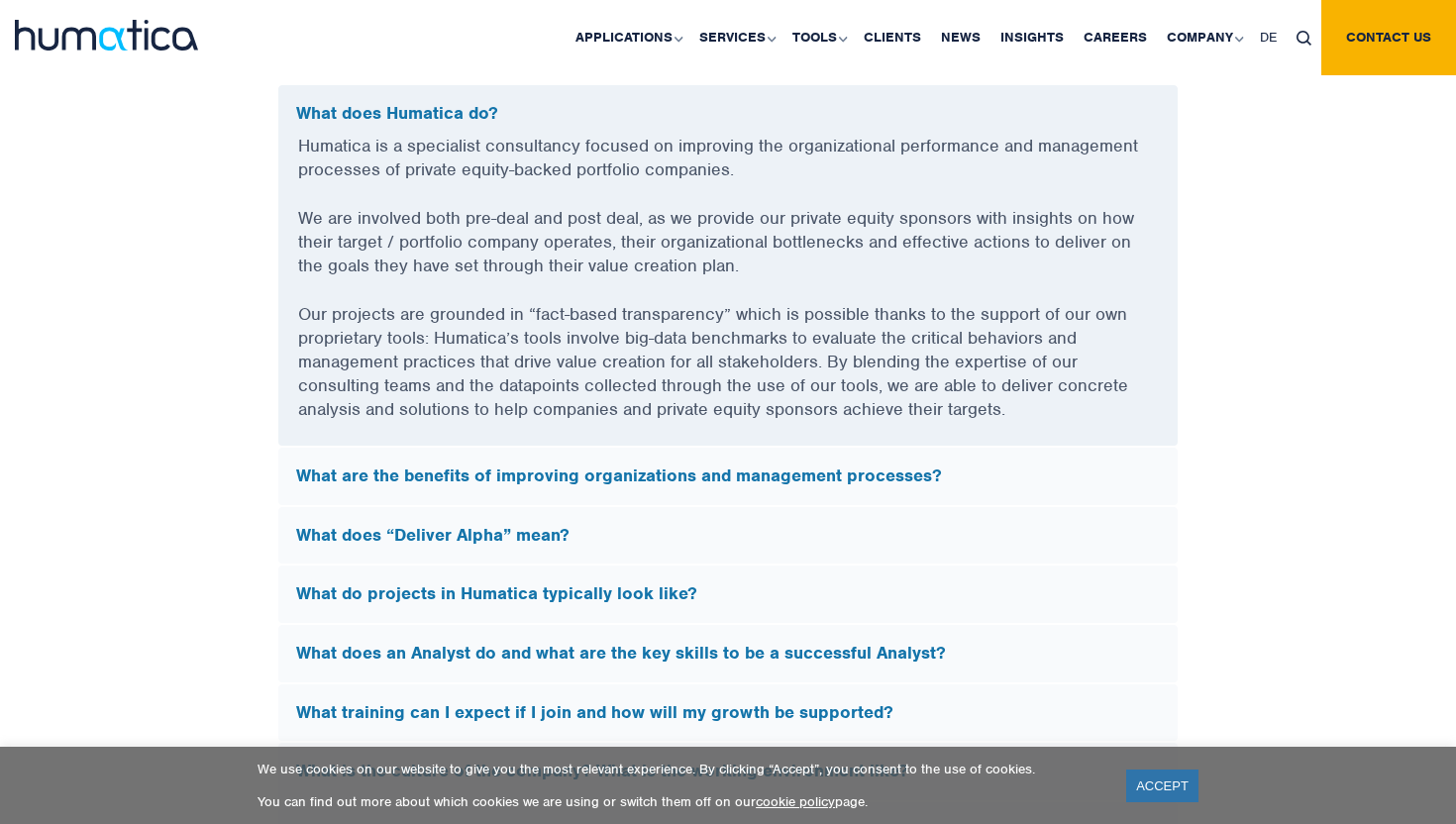
scroll to position [5369, 0]
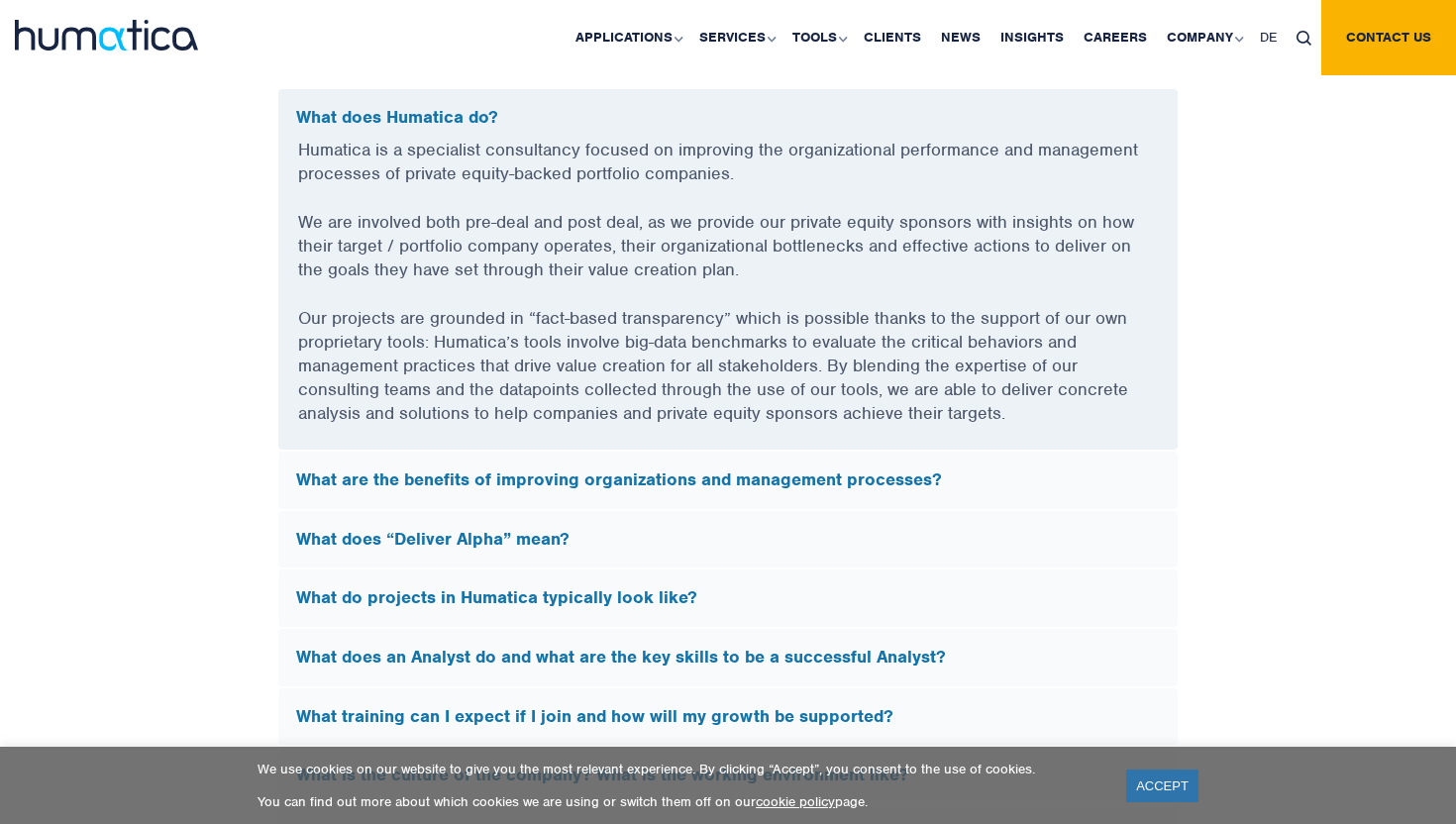
click at [687, 179] on p "Humatica is a specialist consultancy focused on improving the organizational pe…" at bounding box center [728, 174] width 859 height 72
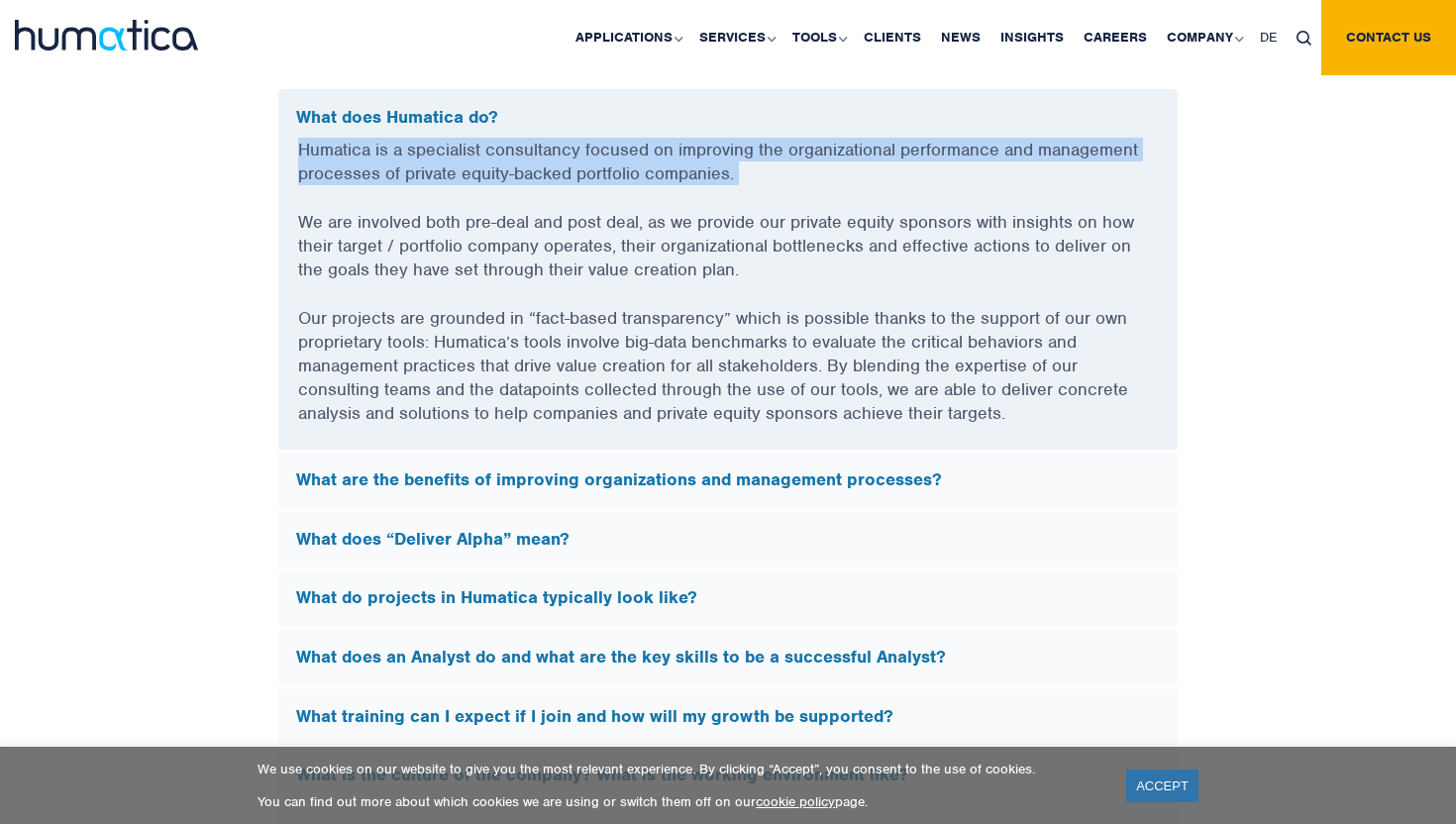
click at [687, 179] on p "Humatica is a specialist consultancy focused on improving the organizational pe…" at bounding box center [728, 174] width 859 height 72
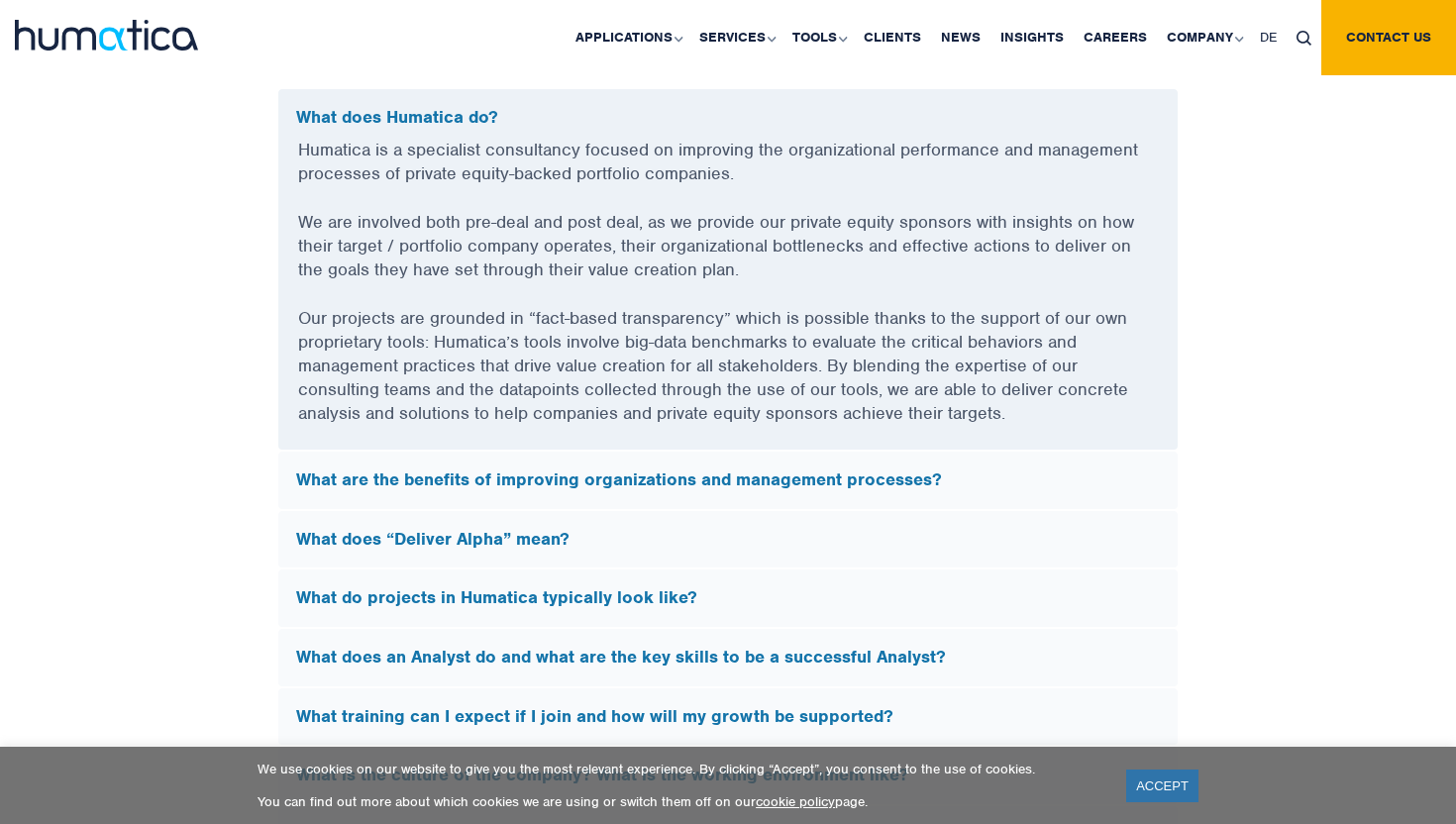
click at [683, 214] on p "We are involved both pre-deal and post deal, as we provide our private equity s…" at bounding box center [728, 257] width 859 height 96
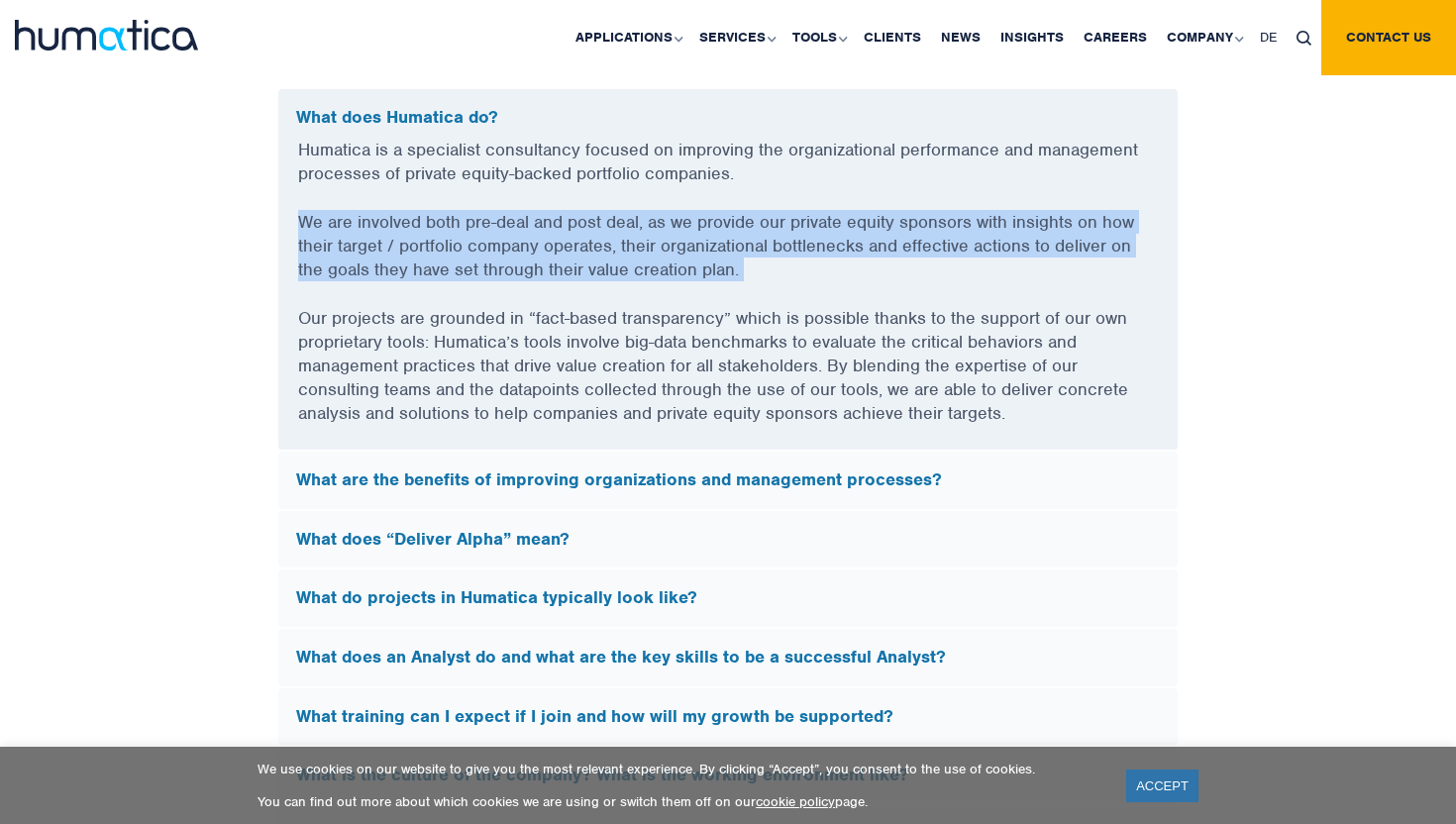
click at [683, 214] on p "We are involved both pre-deal and post deal, as we provide our private equity s…" at bounding box center [728, 257] width 859 height 96
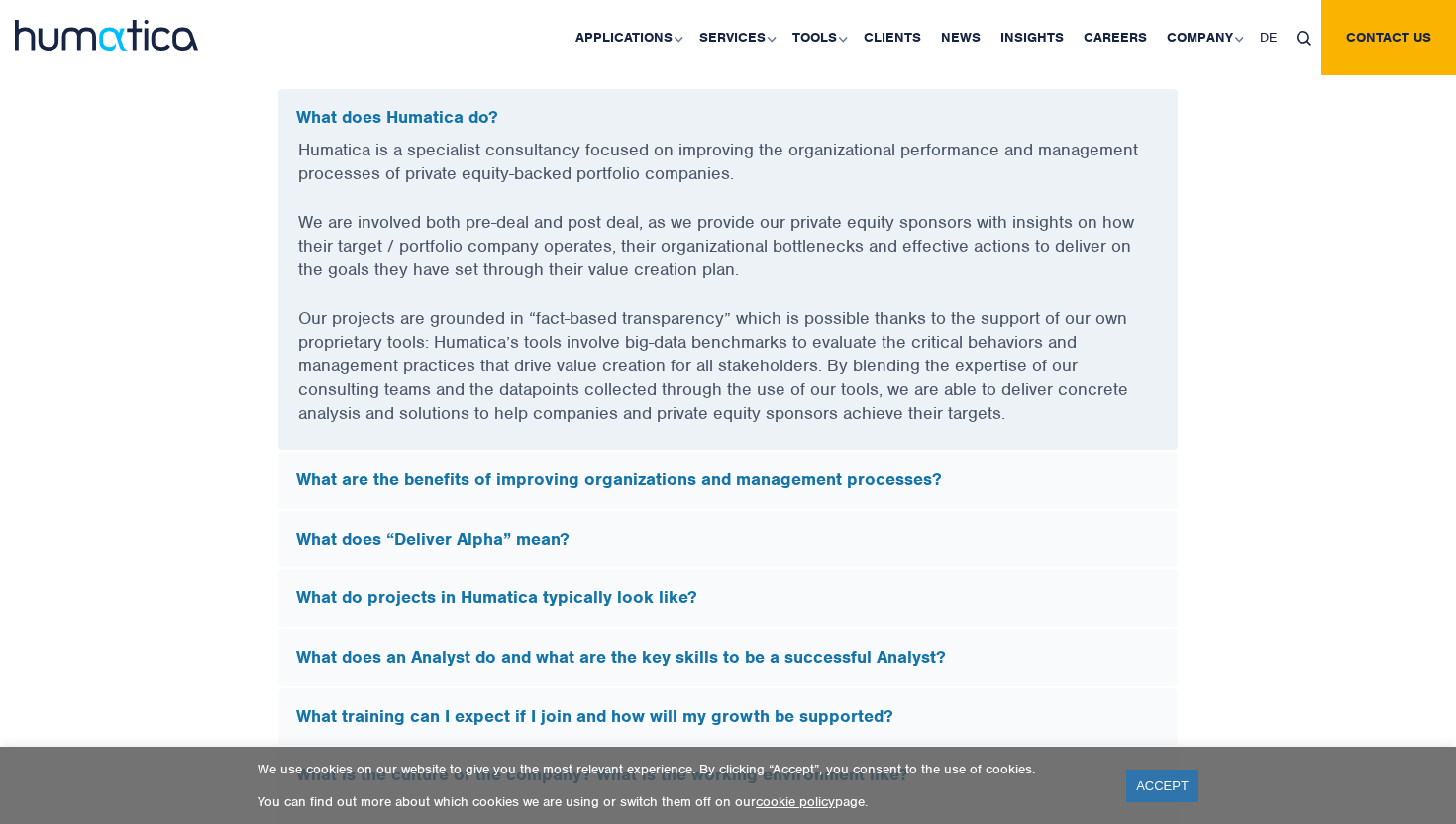
click at [679, 226] on p "We are involved both pre-deal and post deal, as we provide our private equity s…" at bounding box center [728, 257] width 859 height 96
click at [663, 223] on p "We are involved both pre-deal and post deal, as we provide our private equity s…" at bounding box center [728, 257] width 859 height 96
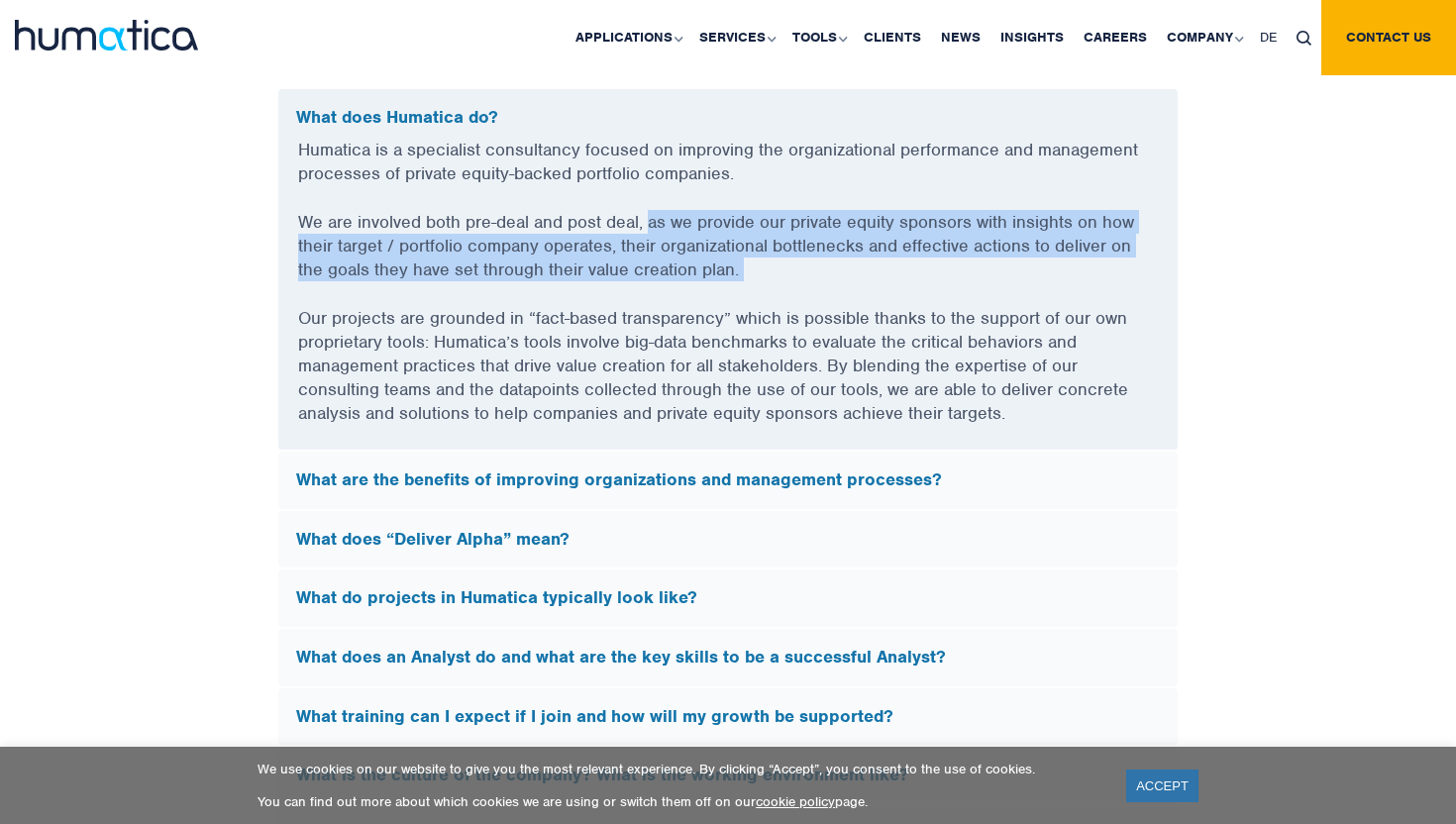
drag, startPoint x: 663, startPoint y: 223, endPoint x: 765, endPoint y: 260, distance: 108.5
click at [765, 260] on p "We are involved both pre-deal and post deal, as we provide our private equity s…" at bounding box center [728, 257] width 859 height 96
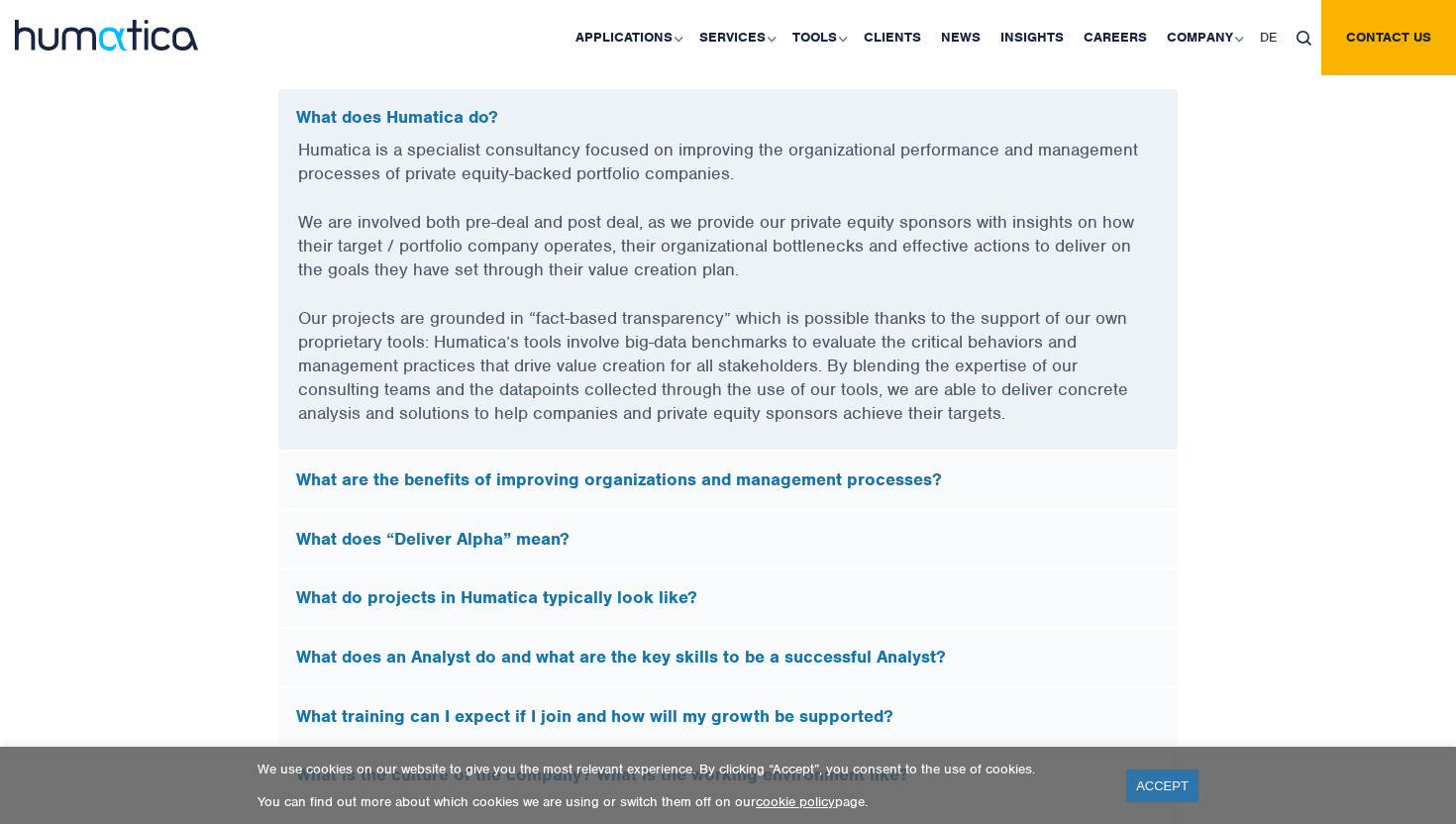
click at [765, 260] on p "We are involved both pre-deal and post deal, as we provide our private equity s…" at bounding box center [728, 257] width 859 height 96
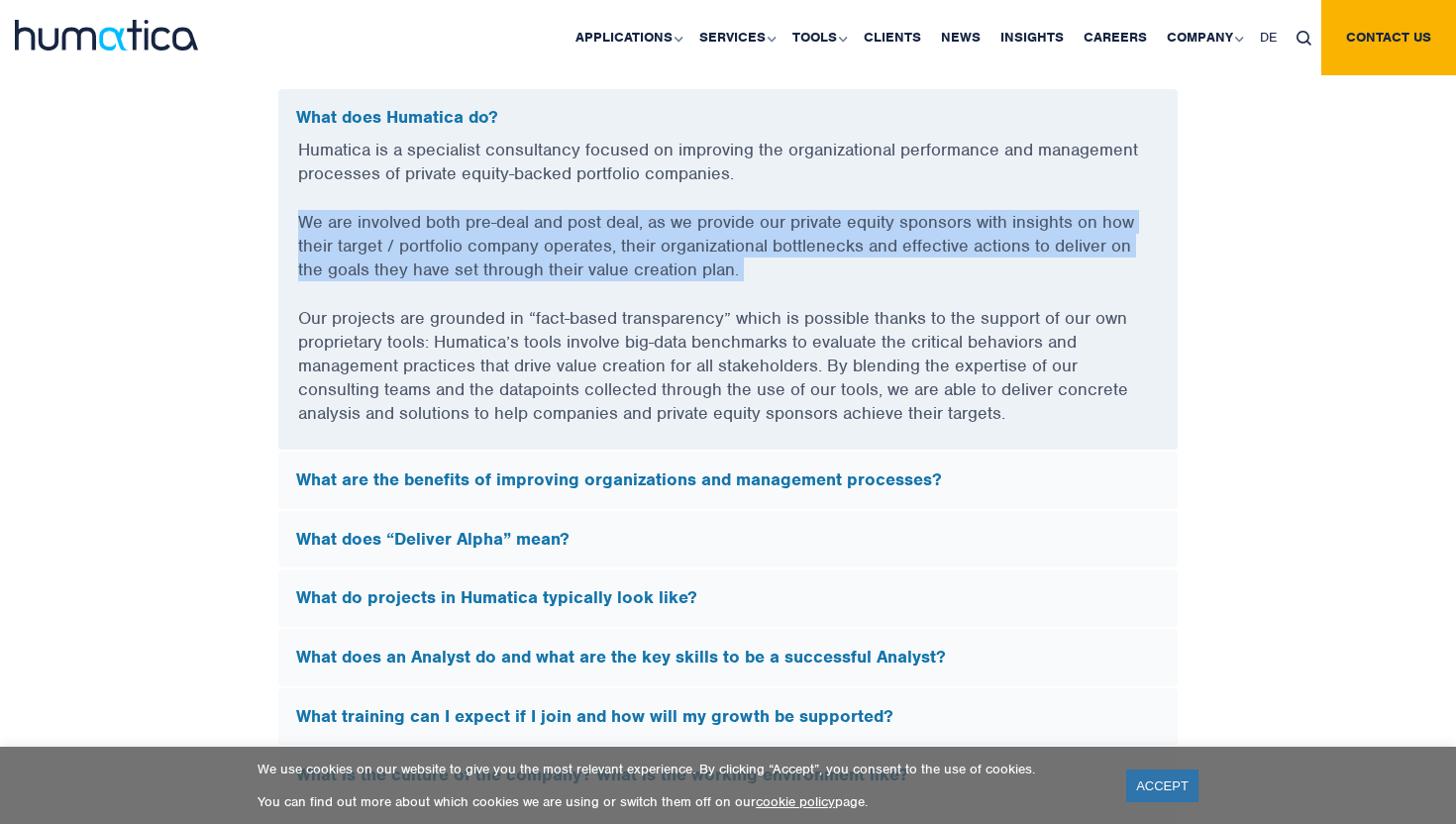
click at [765, 260] on p "We are involved both pre-deal and post deal, as we provide our private equity s…" at bounding box center [728, 257] width 859 height 96
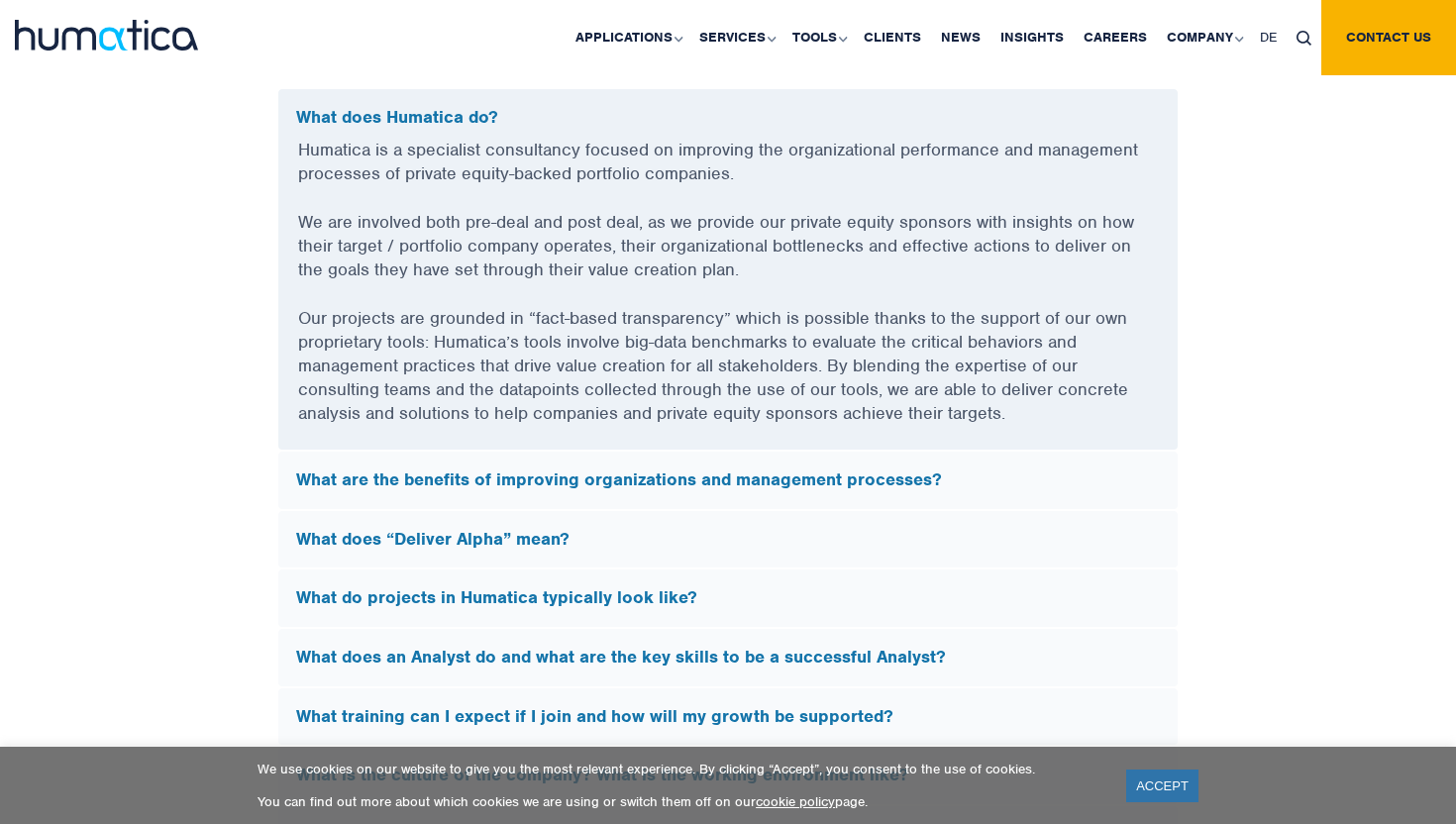
click at [765, 260] on p "We are involved both pre-deal and post deal, as we provide our private equity s…" at bounding box center [728, 257] width 859 height 96
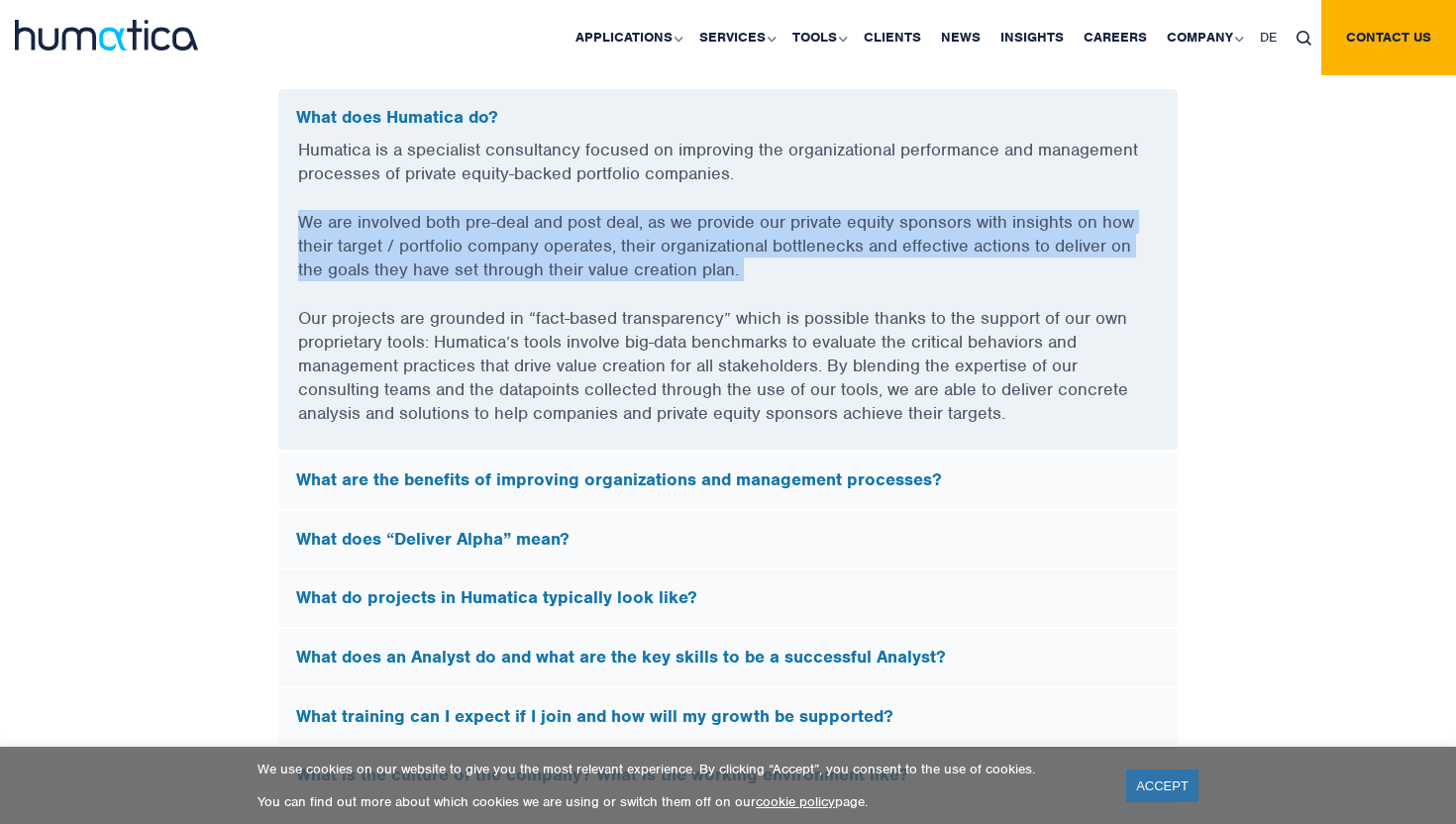
click at [765, 260] on p "We are involved both pre-deal and post deal, as we provide our private equity s…" at bounding box center [728, 257] width 859 height 96
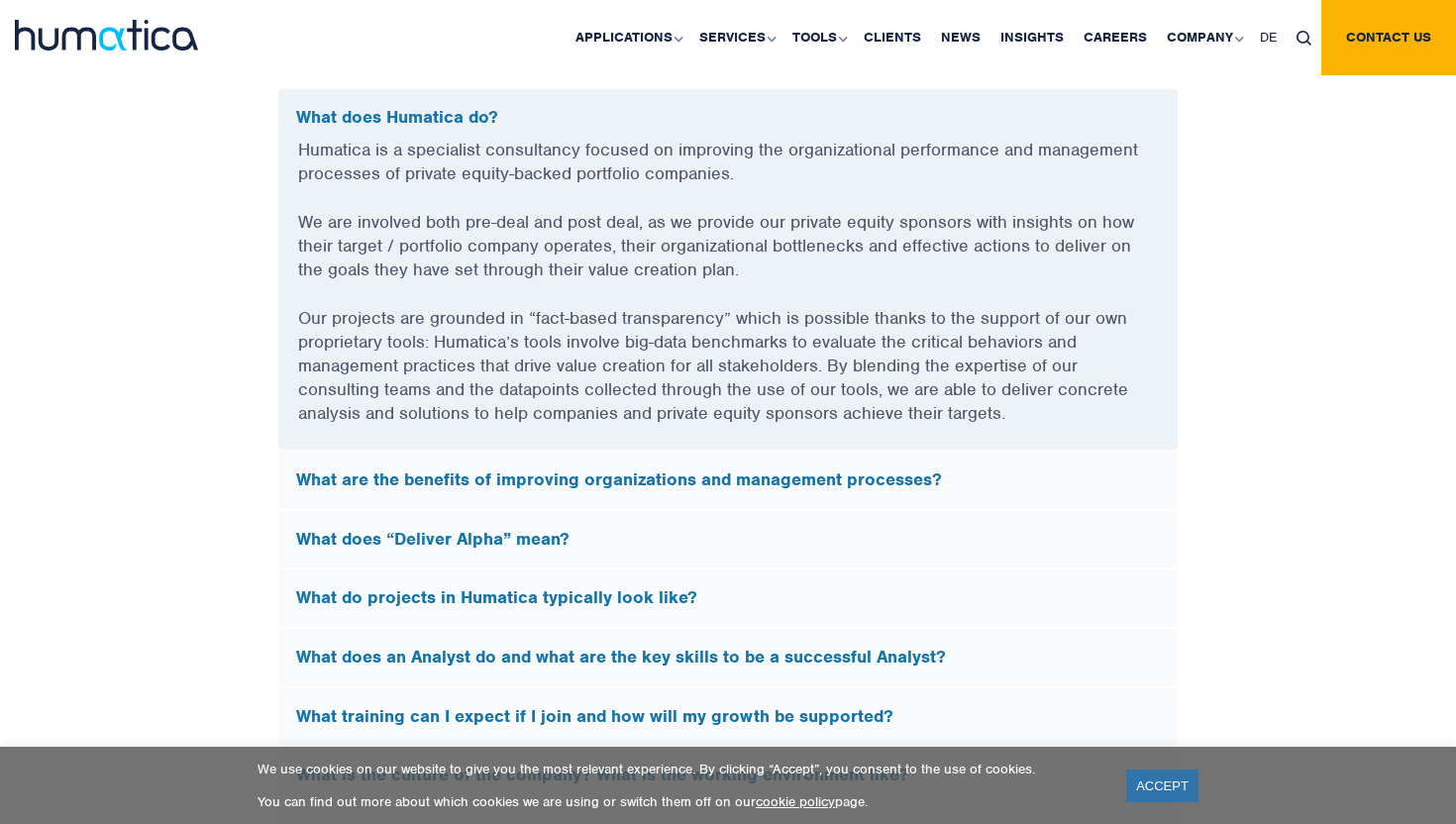
click at [765, 260] on p "We are involved both pre-deal and post deal, as we provide our private equity s…" at bounding box center [728, 257] width 859 height 96
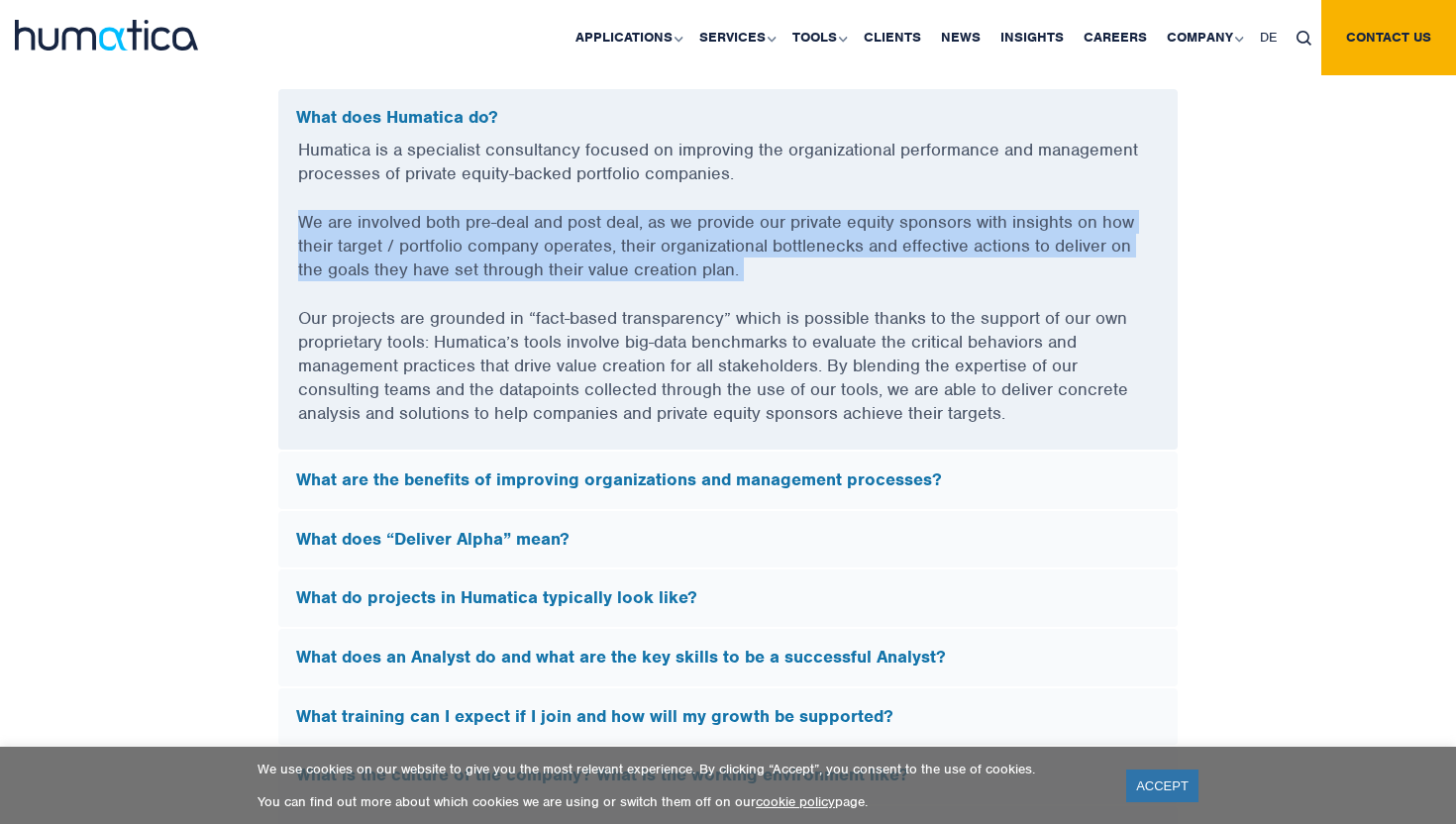
click at [765, 260] on p "We are involved both pre-deal and post deal, as we provide our private equity s…" at bounding box center [728, 257] width 859 height 96
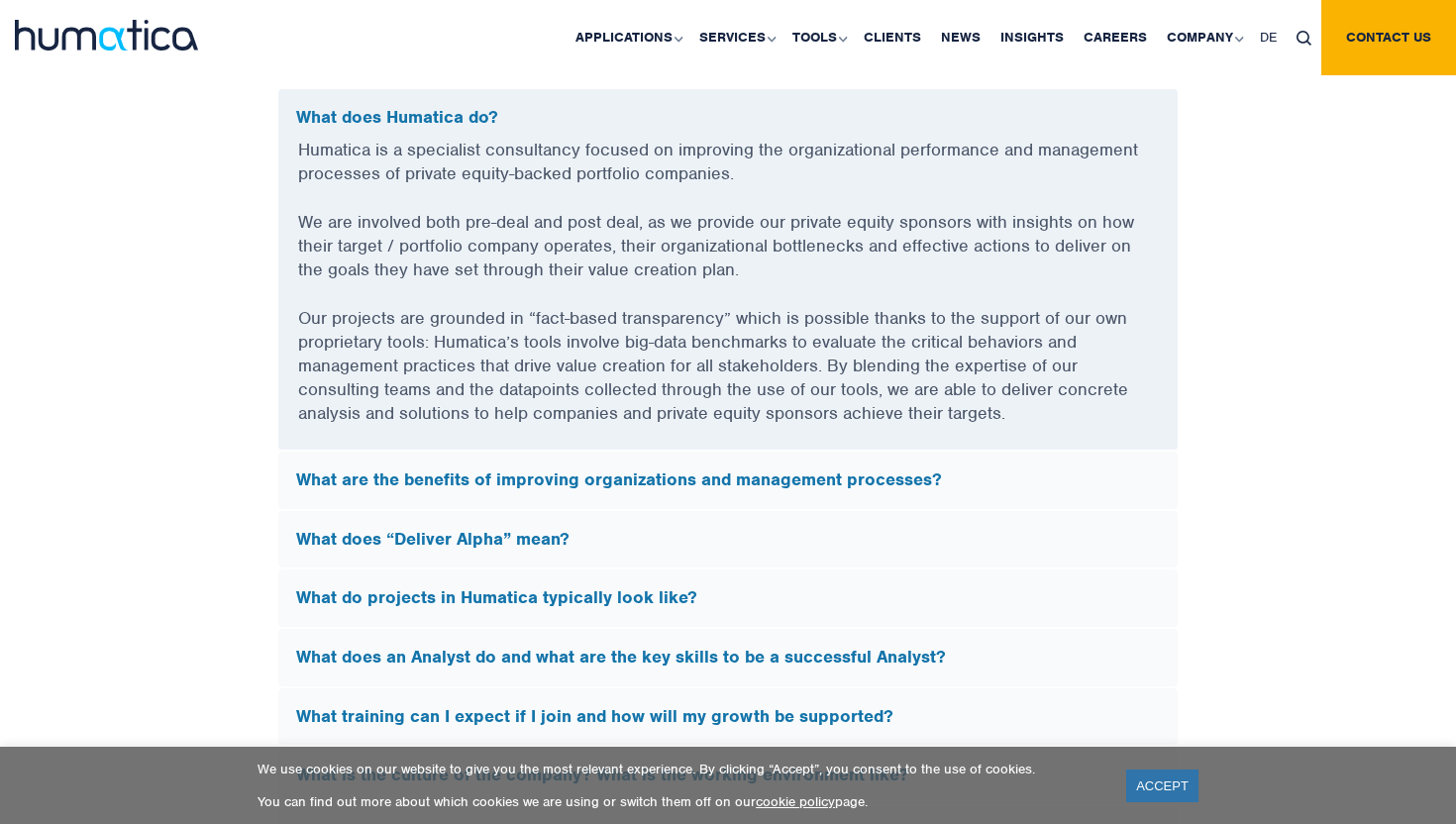
click at [765, 293] on p "We are involved both pre-deal and post deal, as we provide our private equity s…" at bounding box center [728, 257] width 859 height 96
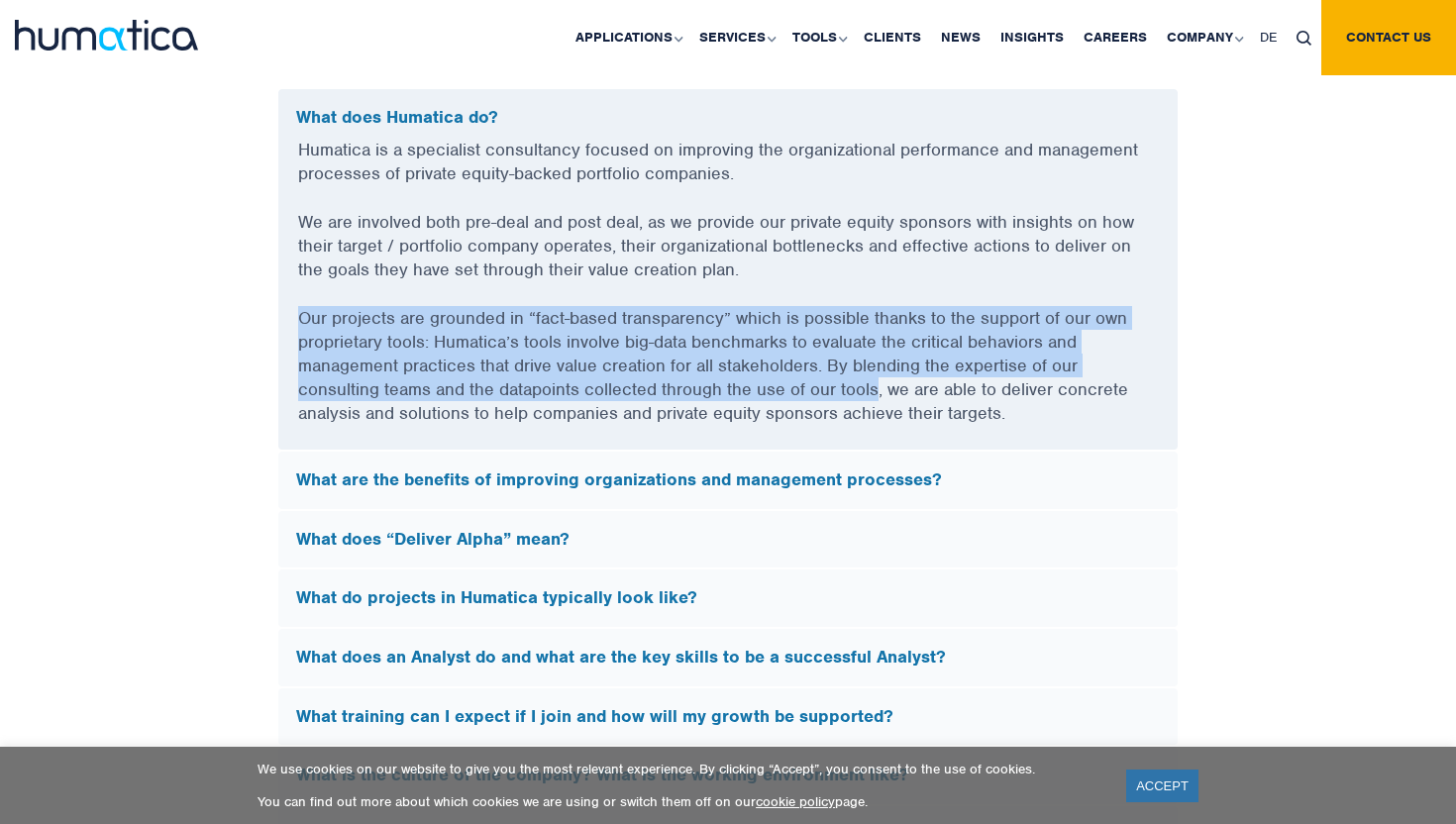
drag, startPoint x: 765, startPoint y: 293, endPoint x: 886, endPoint y: 388, distance: 153.8
click at [882, 386] on div "Humatica is a specialist consultancy focused on improving the organizational pe…" at bounding box center [728, 293] width 899 height 312
click at [886, 388] on p "Our projects are grounded in “fact-based transparency” which is possible thanks…" at bounding box center [728, 378] width 859 height 144
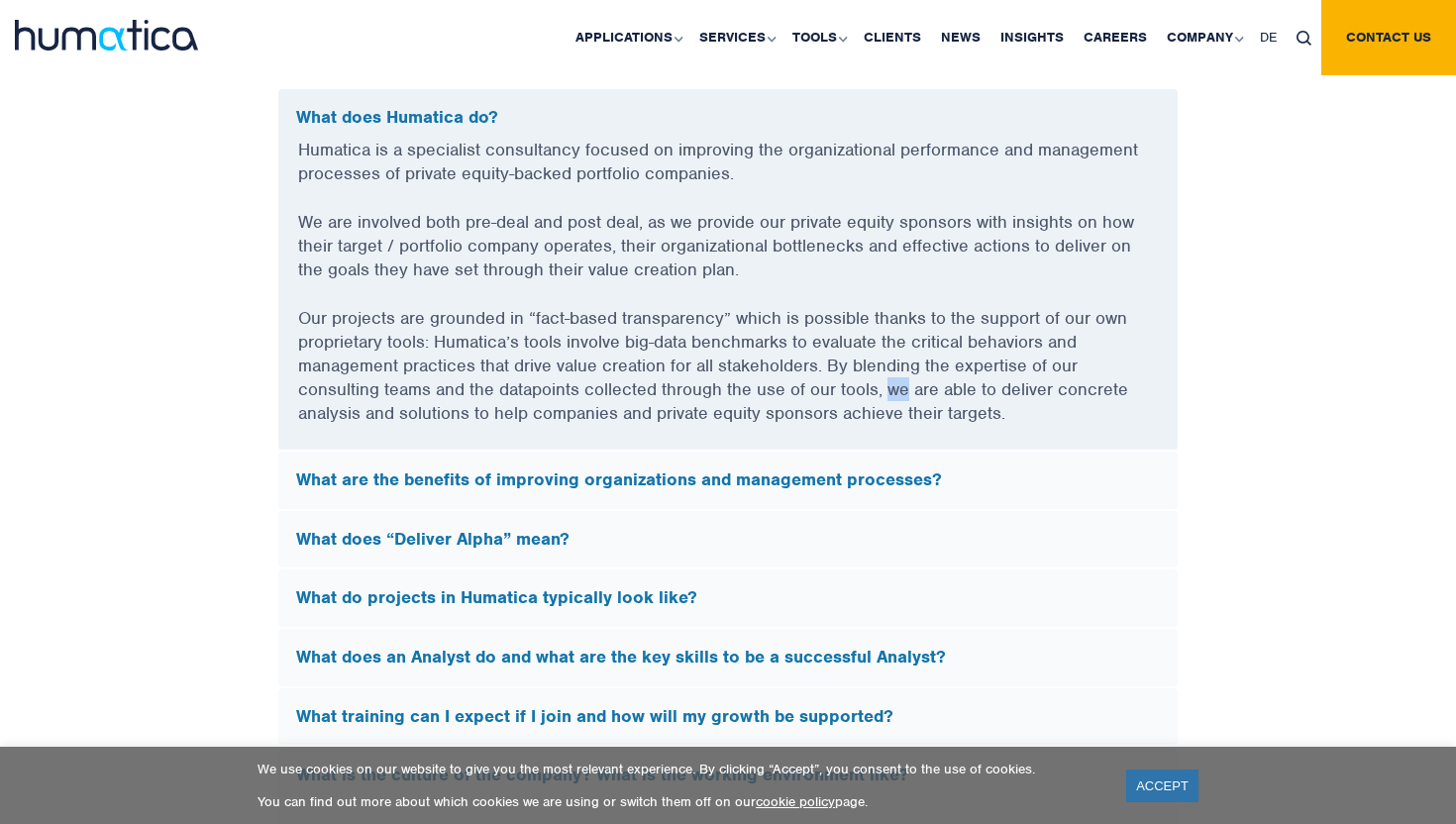
click at [886, 388] on p "Our projects are grounded in “fact-based transparency” which is possible thanks…" at bounding box center [728, 378] width 859 height 144
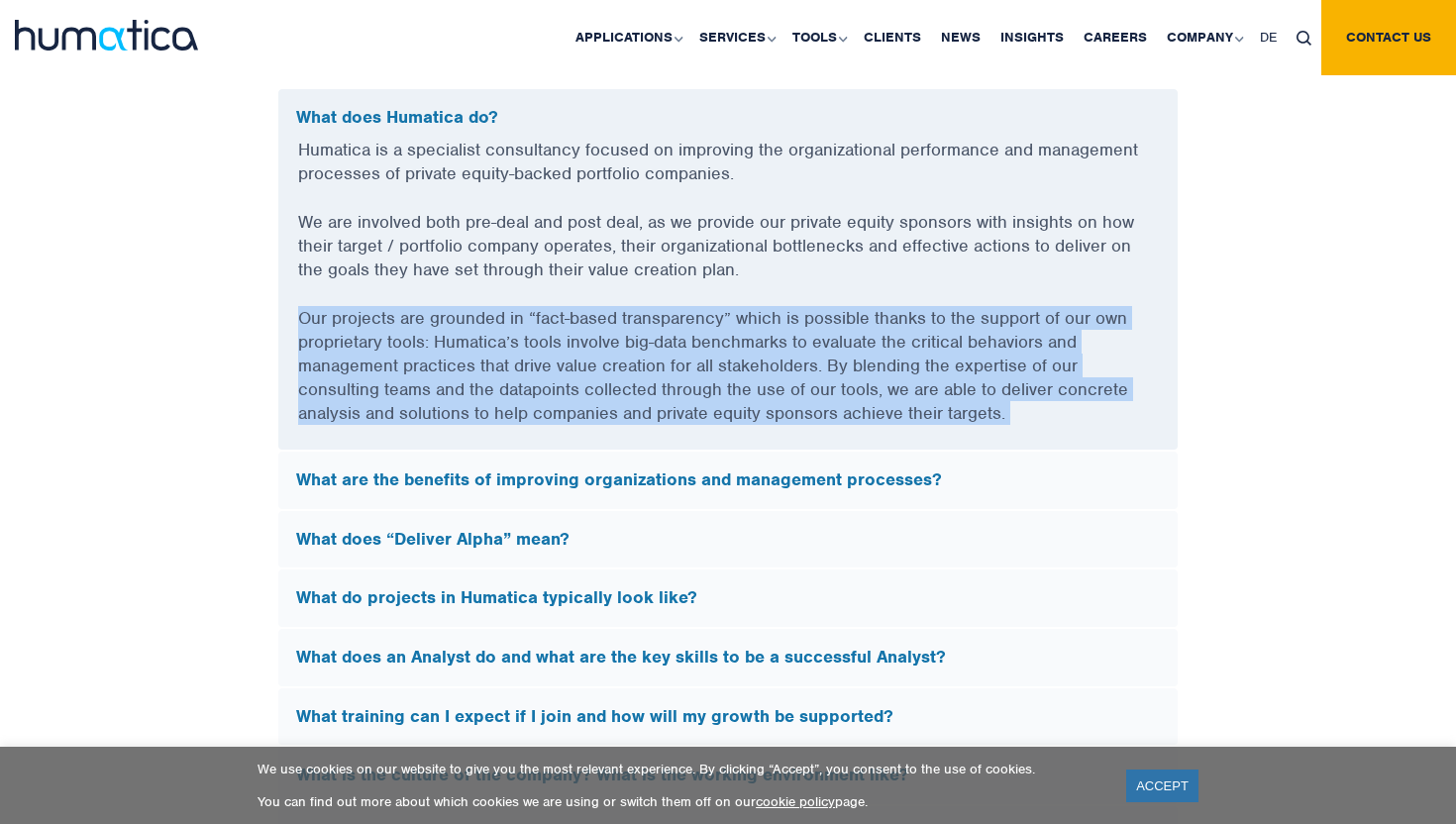
click at [886, 388] on p "Our projects are grounded in “fact-based transparency” which is possible thanks…" at bounding box center [728, 378] width 859 height 144
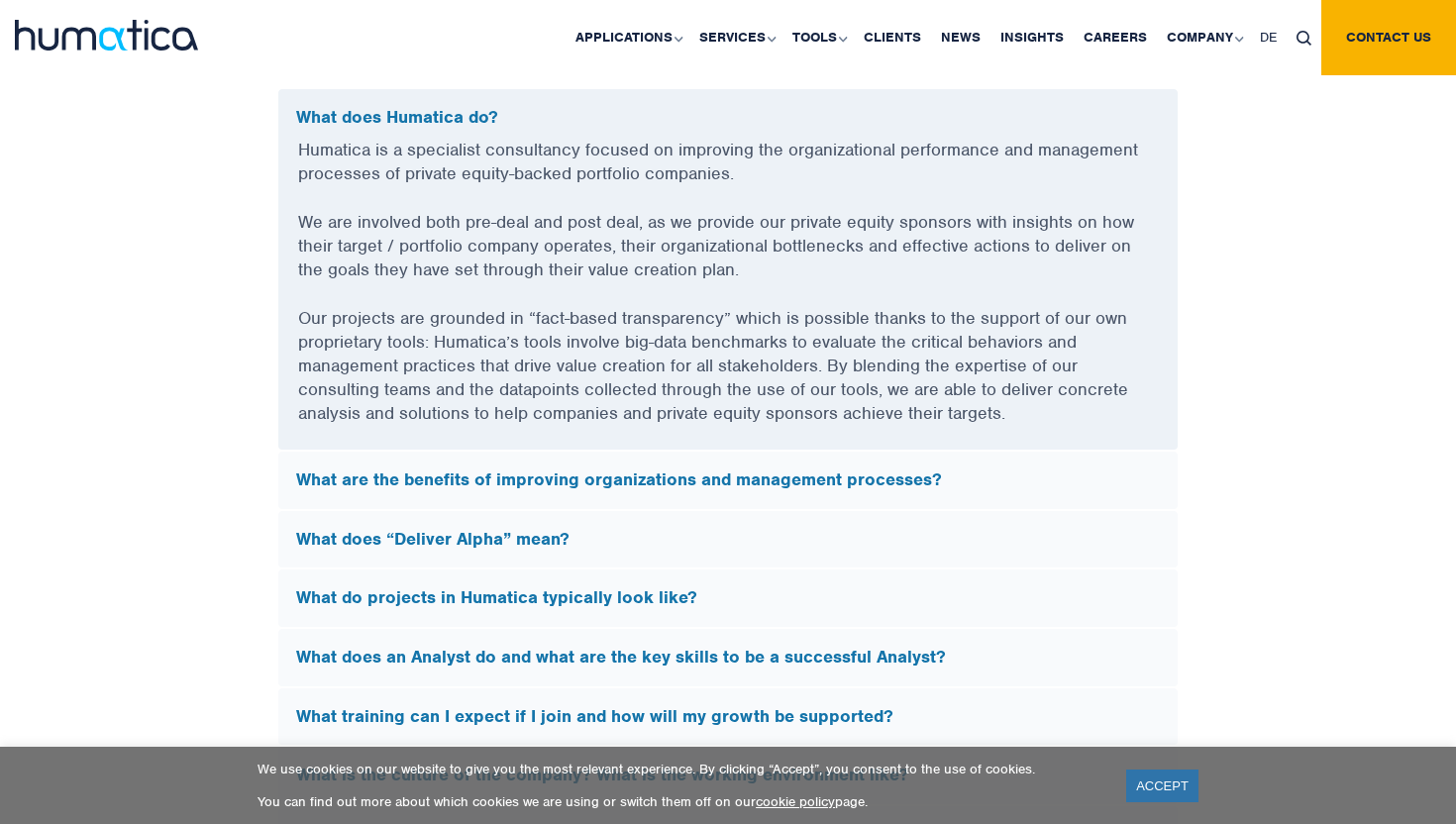
click at [1030, 408] on p "Our projects are grounded in “fact-based transparency” which is possible thanks…" at bounding box center [728, 378] width 859 height 144
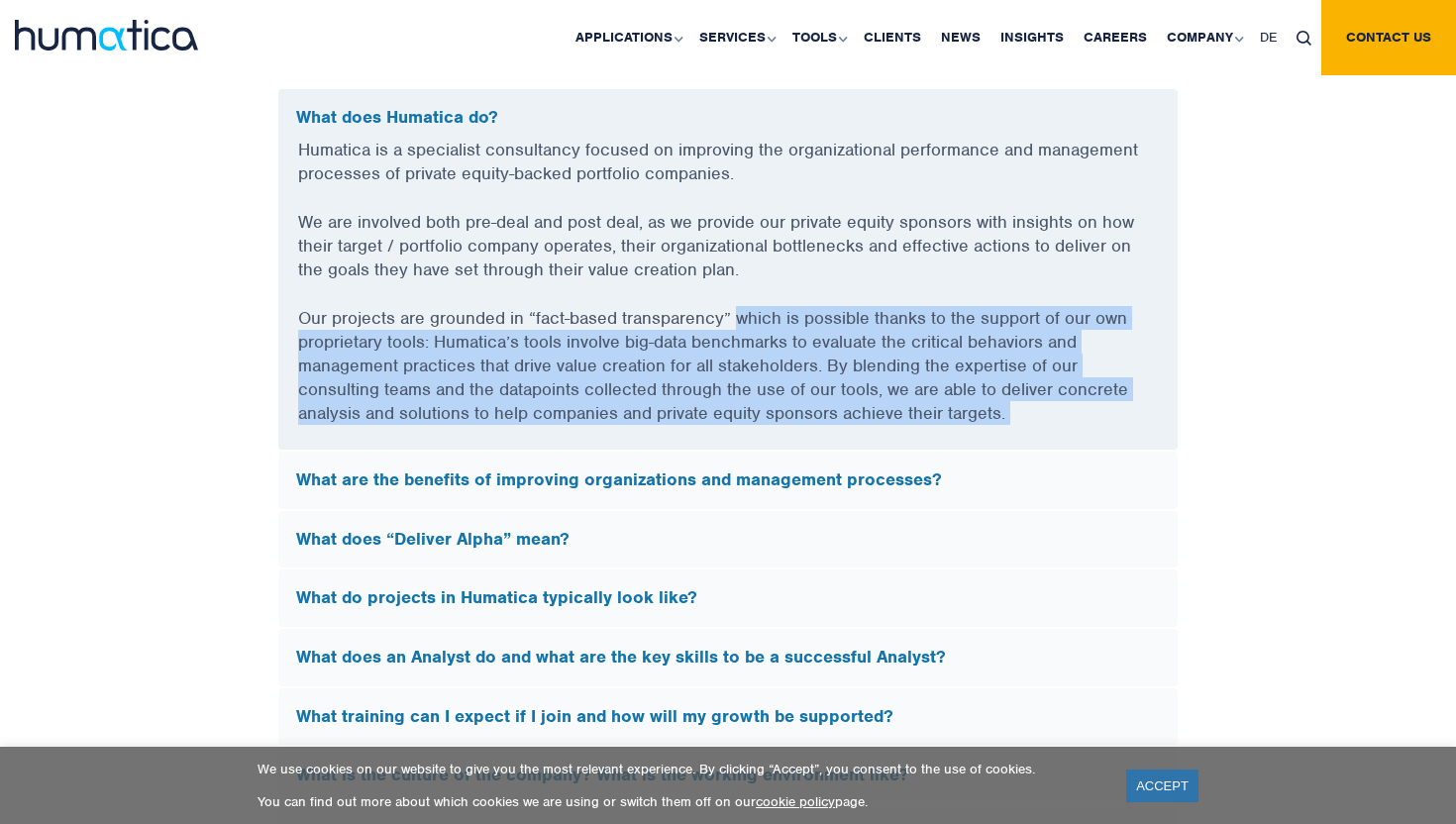
drag, startPoint x: 1030, startPoint y: 408, endPoint x: 747, endPoint y: 308, distance: 300.1
click at [747, 308] on p "Our projects are grounded in “fact-based transparency” which is possible thanks…" at bounding box center [728, 378] width 859 height 144
drag, startPoint x: 747, startPoint y: 308, endPoint x: 1157, endPoint y: 464, distance: 438.7
click at [1157, 464] on div "What does Humatica do? Humatica is a specialist consultancy focused on improvin…" at bounding box center [728, 663] width 901 height 1151
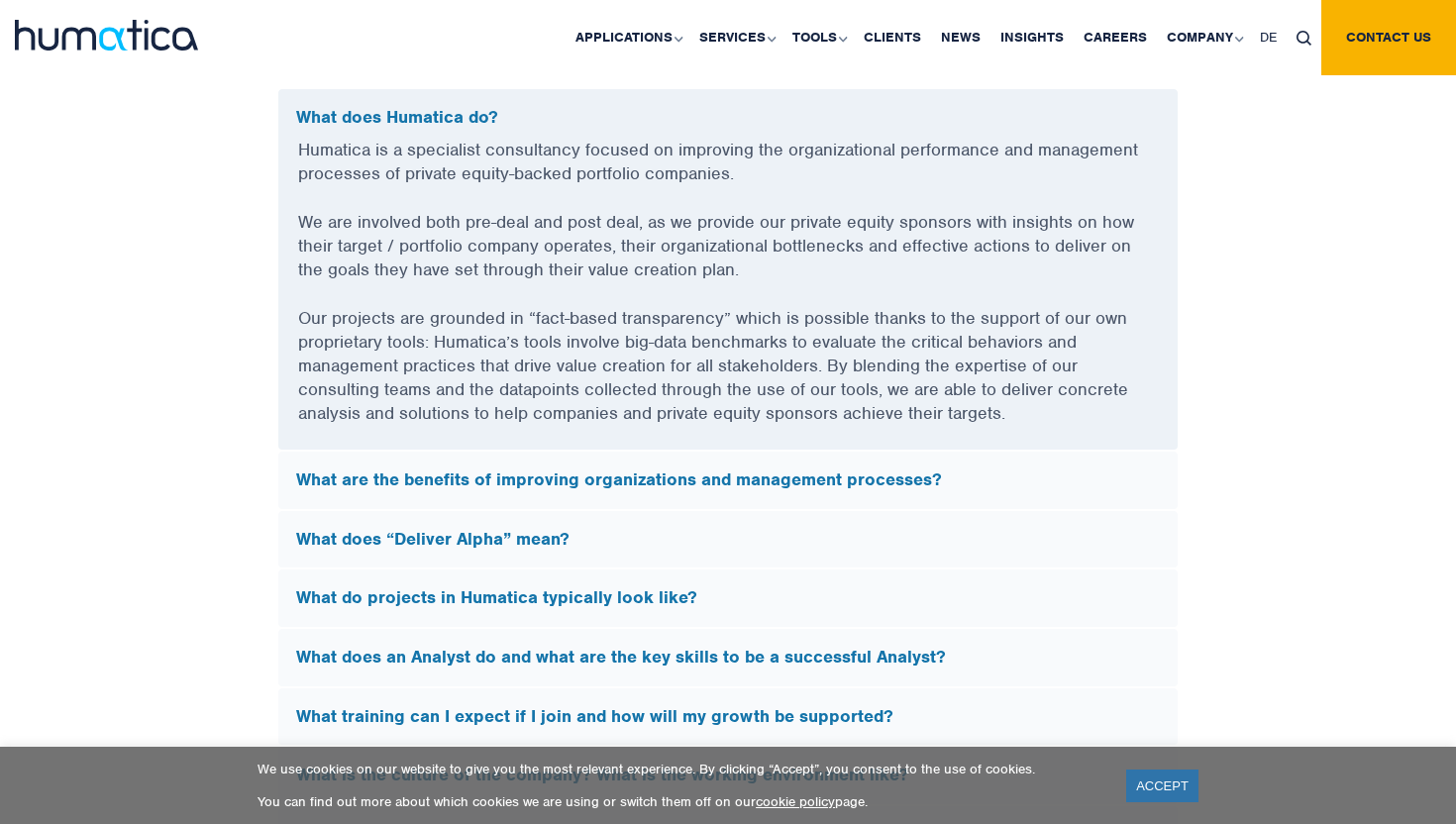
click at [1088, 423] on p "Our projects are grounded in “fact-based transparency” which is possible thanks…" at bounding box center [728, 378] width 859 height 144
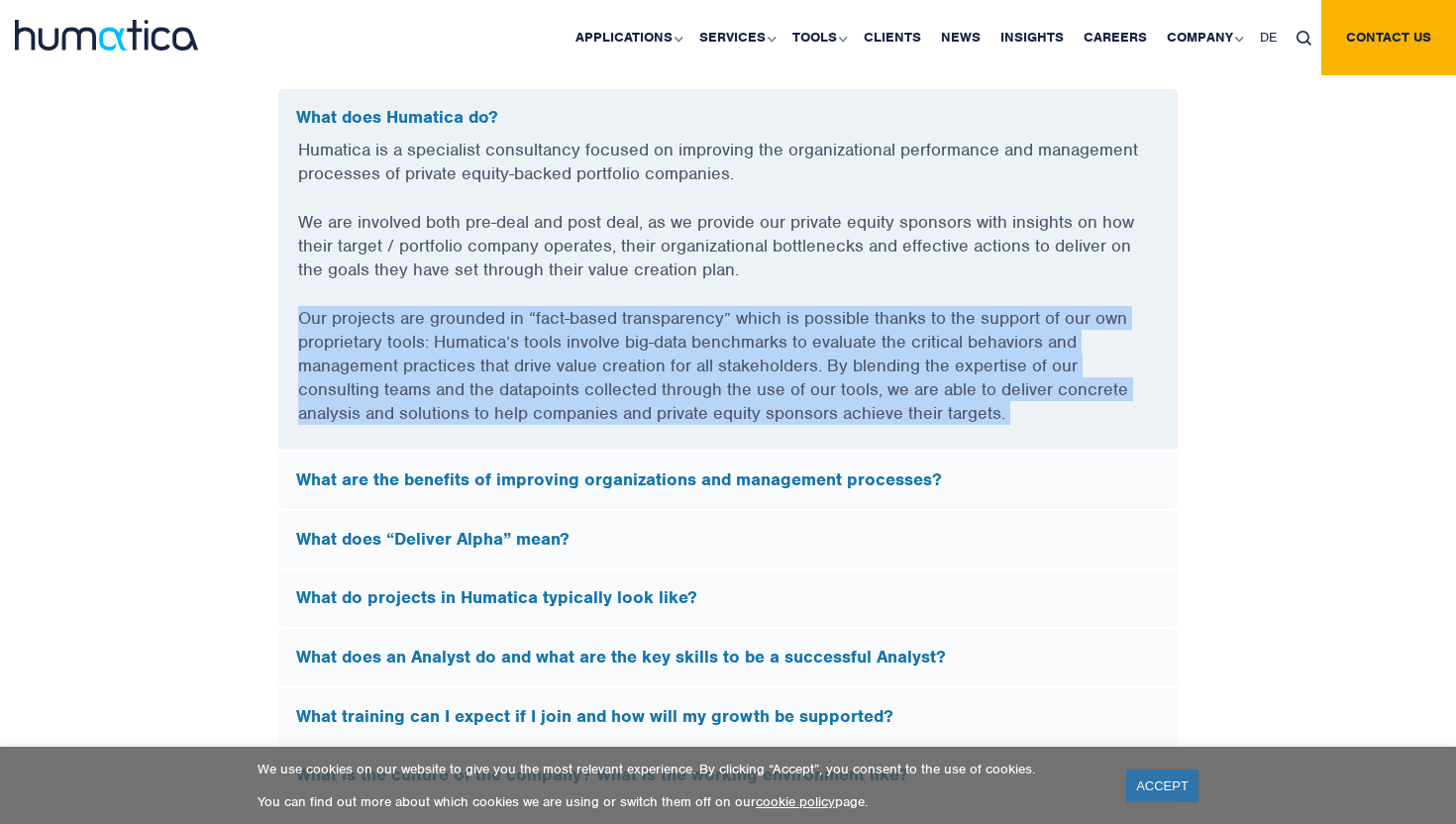
click at [1088, 423] on p "Our projects are grounded in “fact-based transparency” which is possible thanks…" at bounding box center [728, 378] width 859 height 144
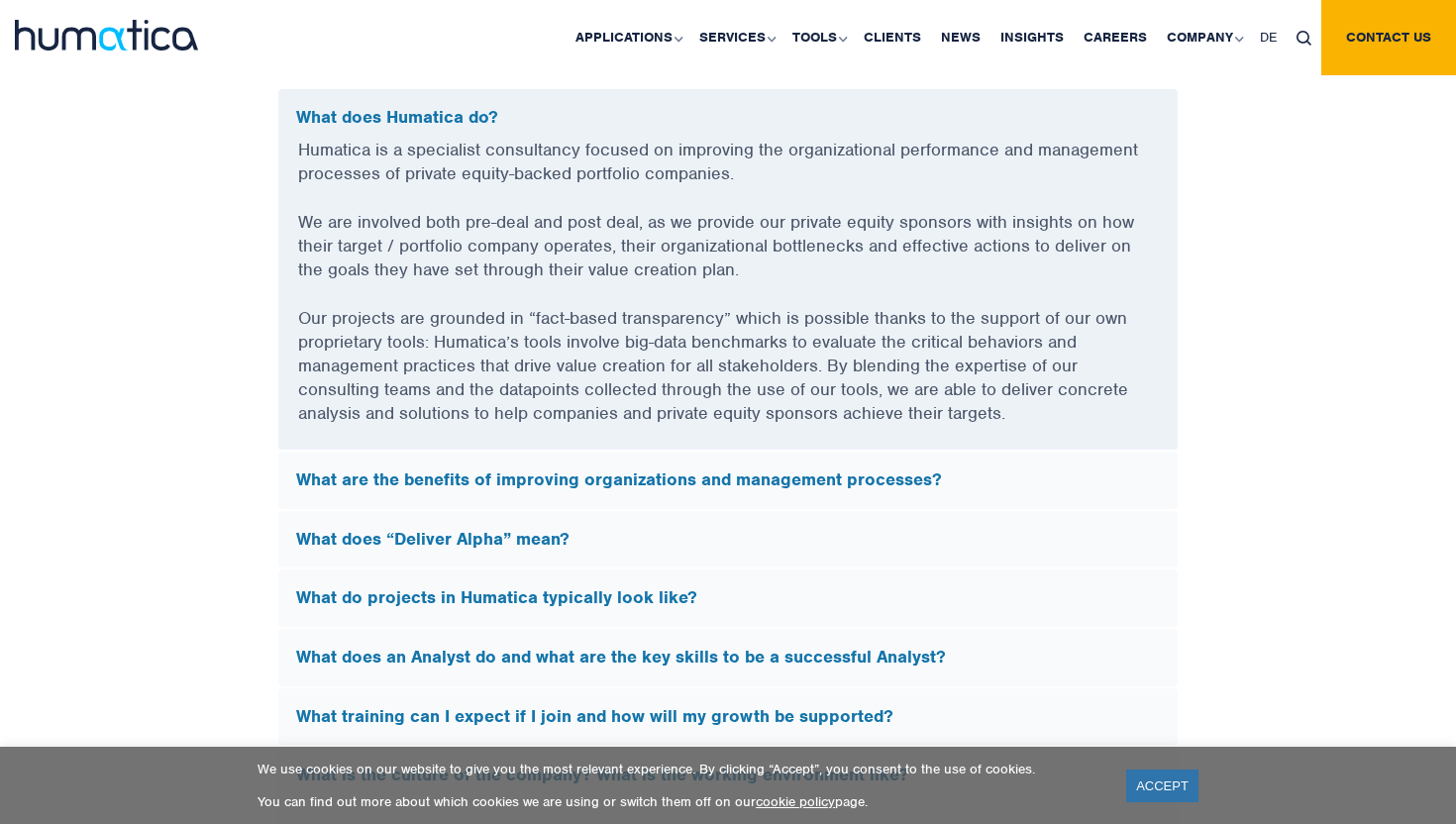
click at [940, 138] on p "Humatica is a specialist consultancy focused on improving the organizational pe…" at bounding box center [728, 174] width 859 height 72
click at [953, 96] on div "What does Humatica do?" at bounding box center [728, 114] width 899 height 50
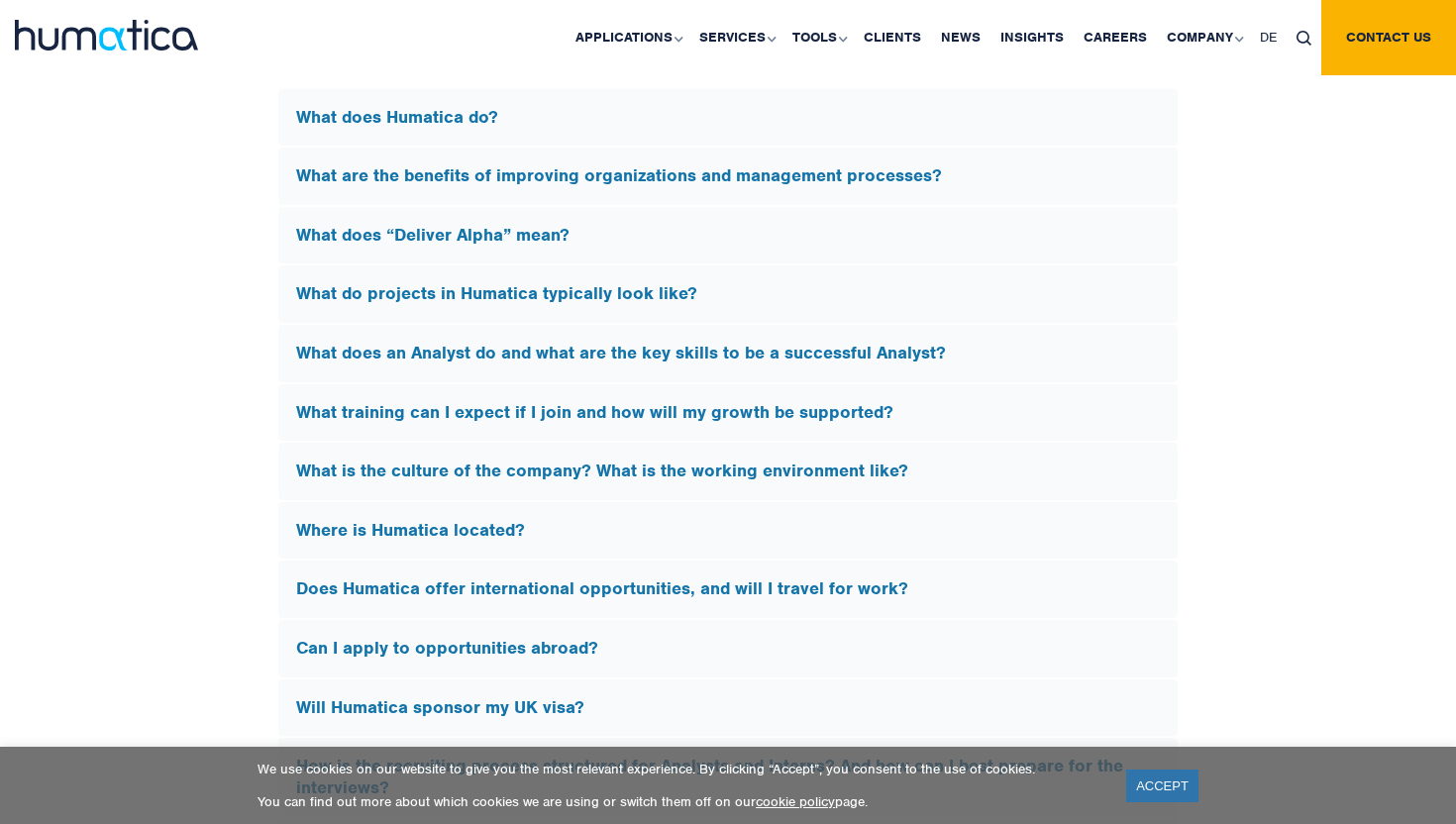
click at [918, 192] on div "What are the benefits of improving organizations and management processes?" at bounding box center [728, 177] width 899 height 58
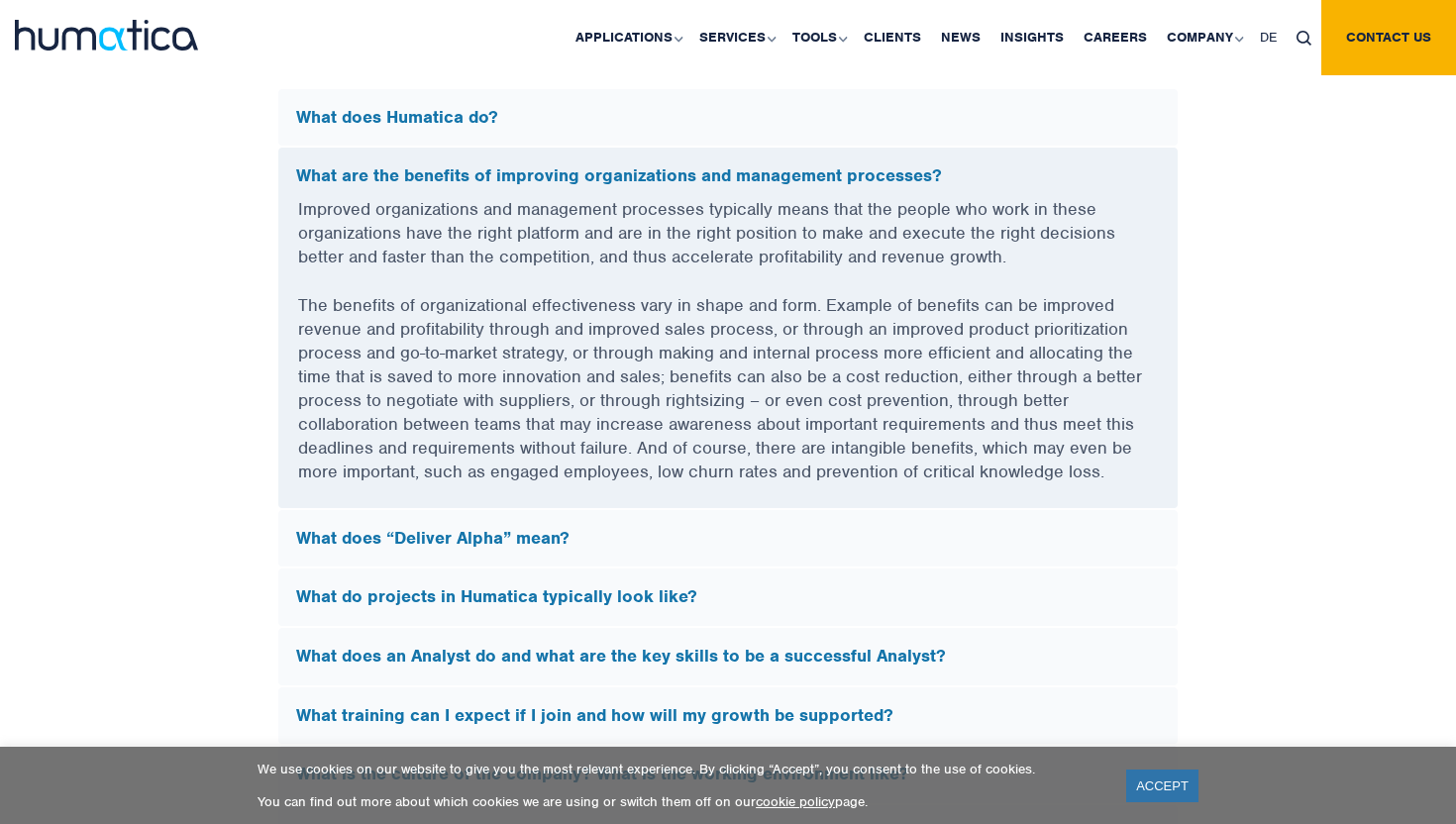
click at [918, 197] on p "Improved organizations and management processes typically means that the people…" at bounding box center [728, 244] width 859 height 96
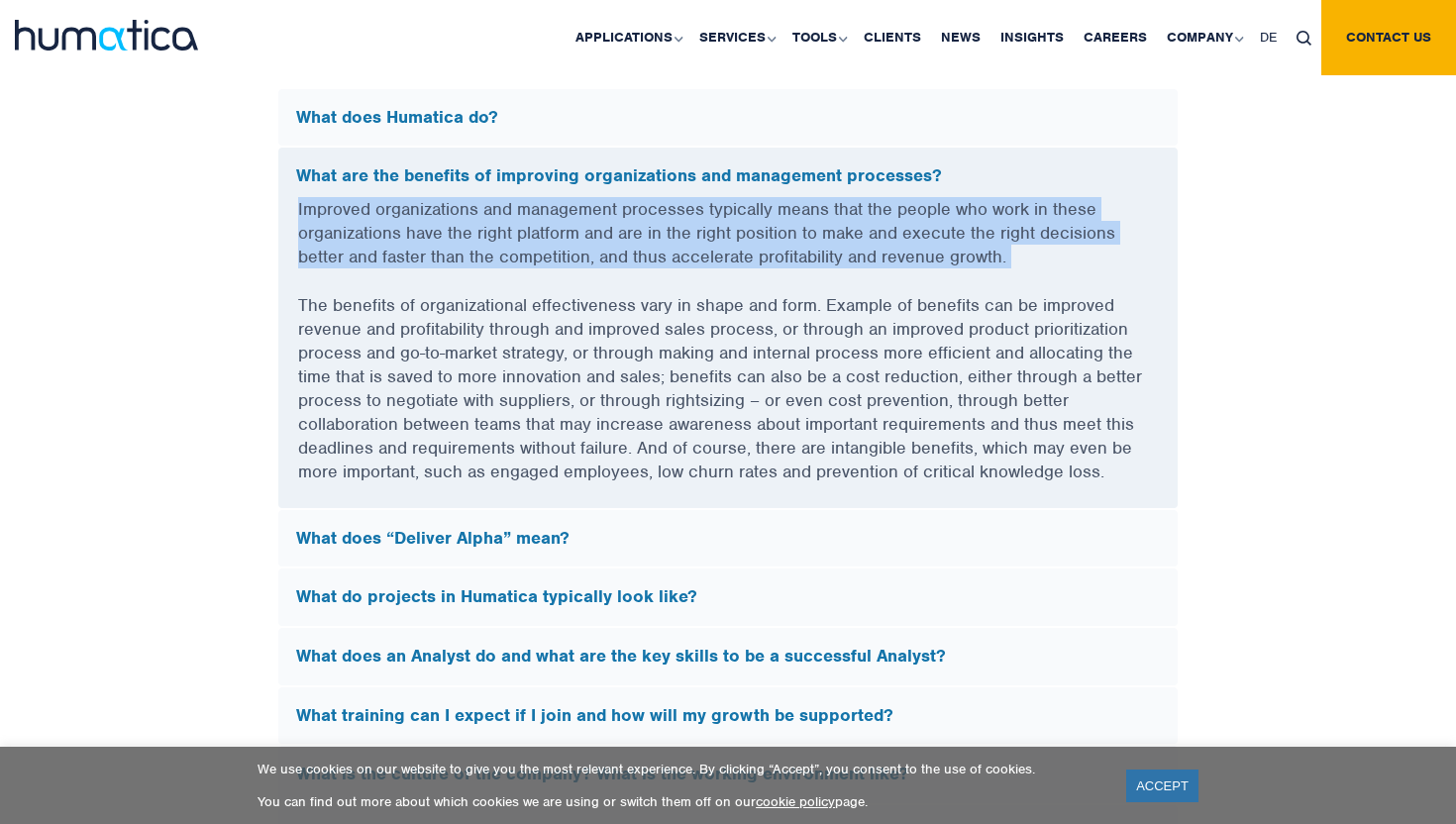
click at [918, 197] on p "Improved organizations and management processes typically means that the people…" at bounding box center [728, 244] width 859 height 96
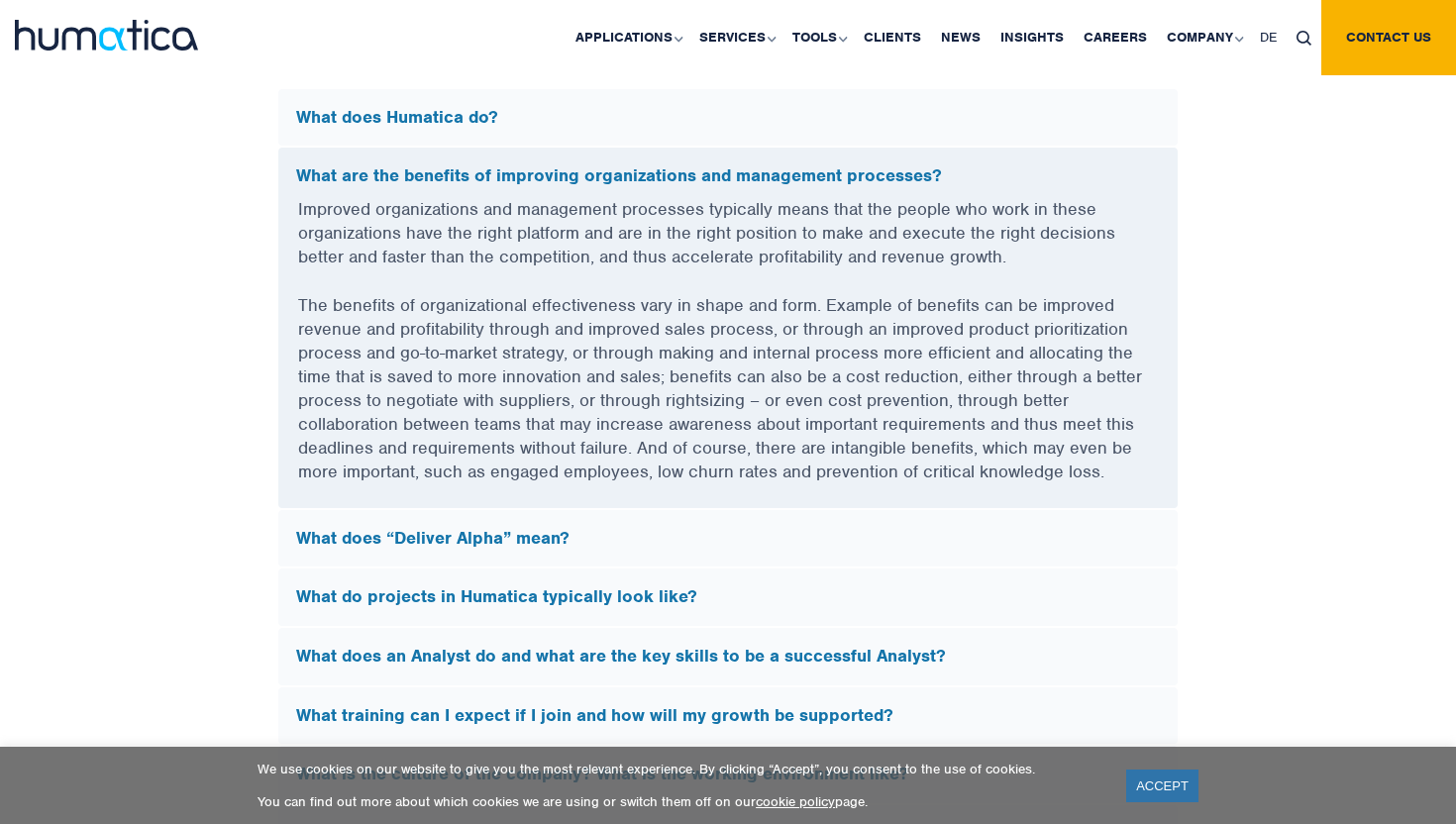
click at [834, 197] on p "Improved organizations and management processes typically means that the people…" at bounding box center [728, 244] width 859 height 96
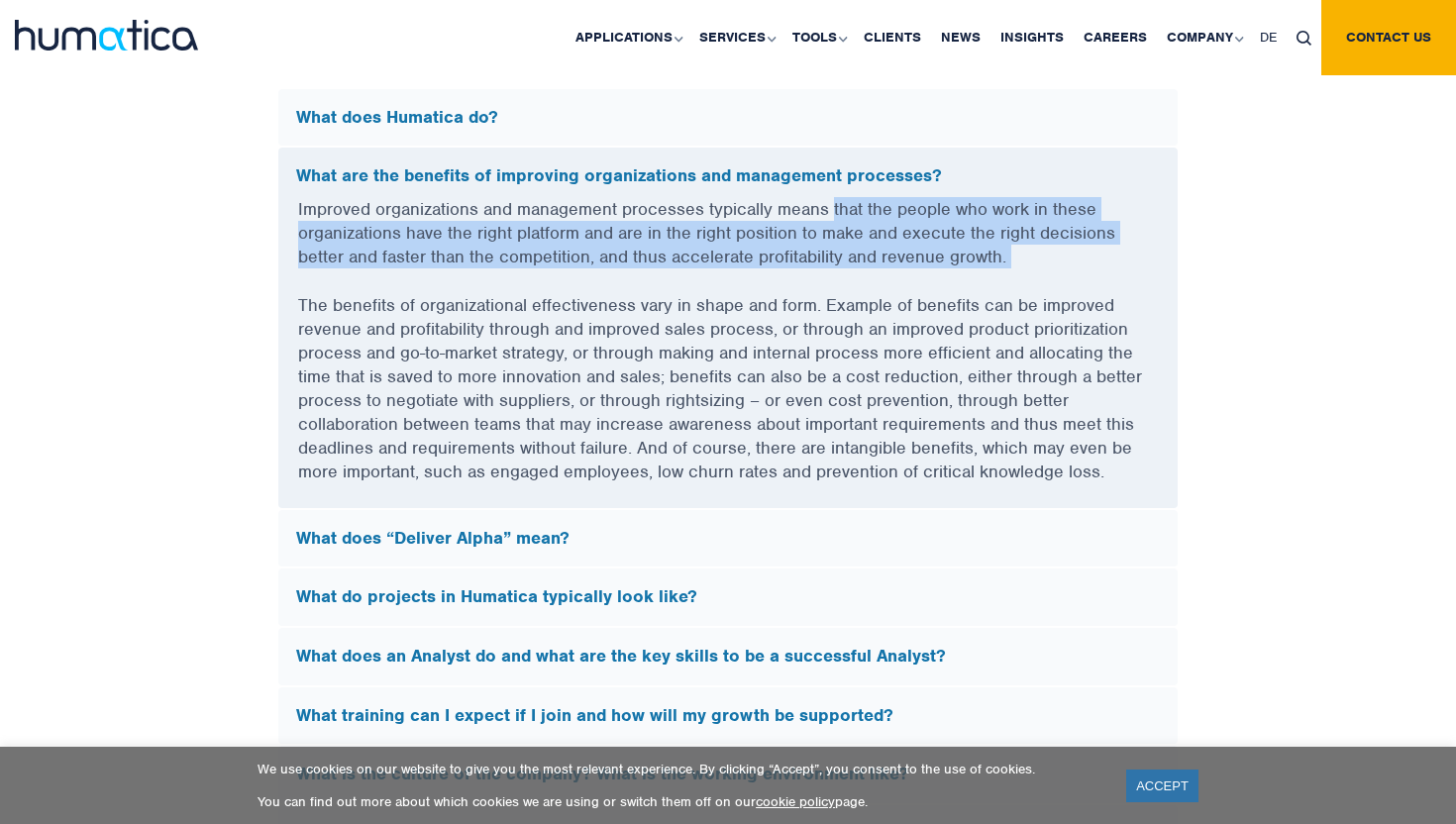
drag, startPoint x: 834, startPoint y: 191, endPoint x: 1061, endPoint y: 256, distance: 236.1
click at [1060, 256] on p "Improved organizations and management processes typically means that the people…" at bounding box center [728, 244] width 859 height 96
click at [1061, 256] on p "Improved organizations and management processes typically means that the people…" at bounding box center [728, 244] width 859 height 96
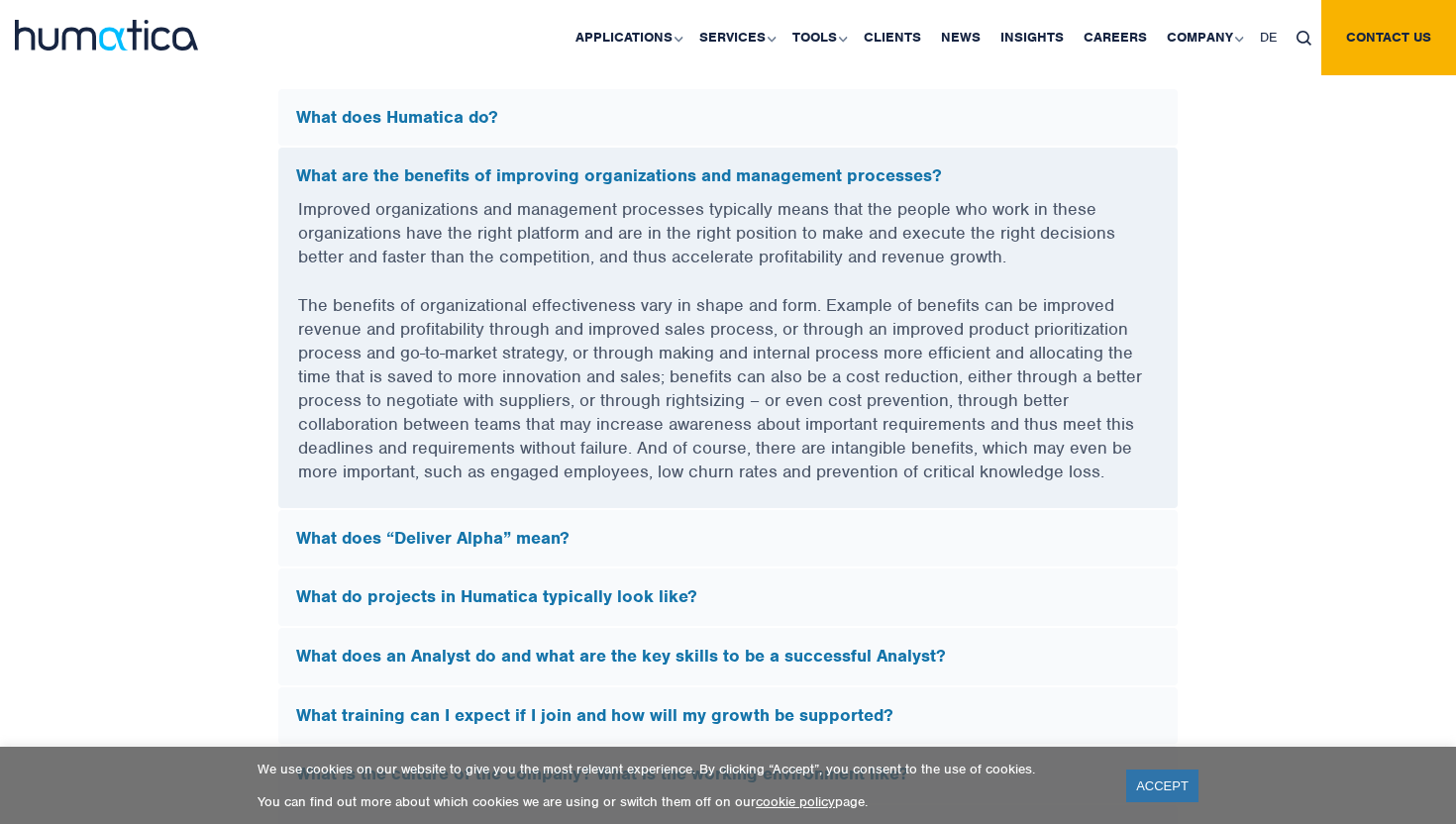
click at [1061, 256] on p "Improved organizations and management processes typically means that the people…" at bounding box center [728, 244] width 859 height 96
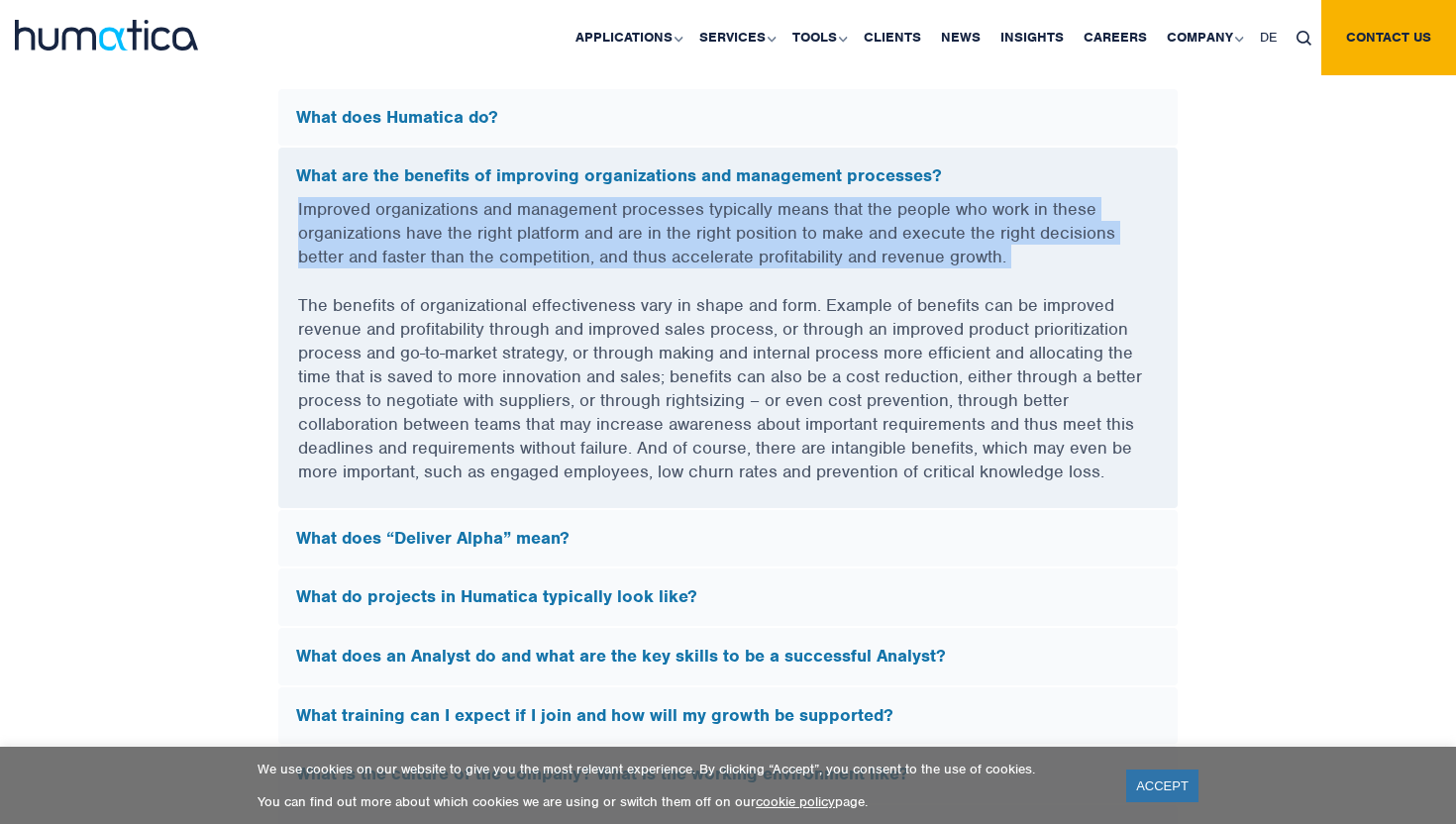
click at [1061, 256] on p "Improved organizations and management processes typically means that the people…" at bounding box center [728, 244] width 859 height 96
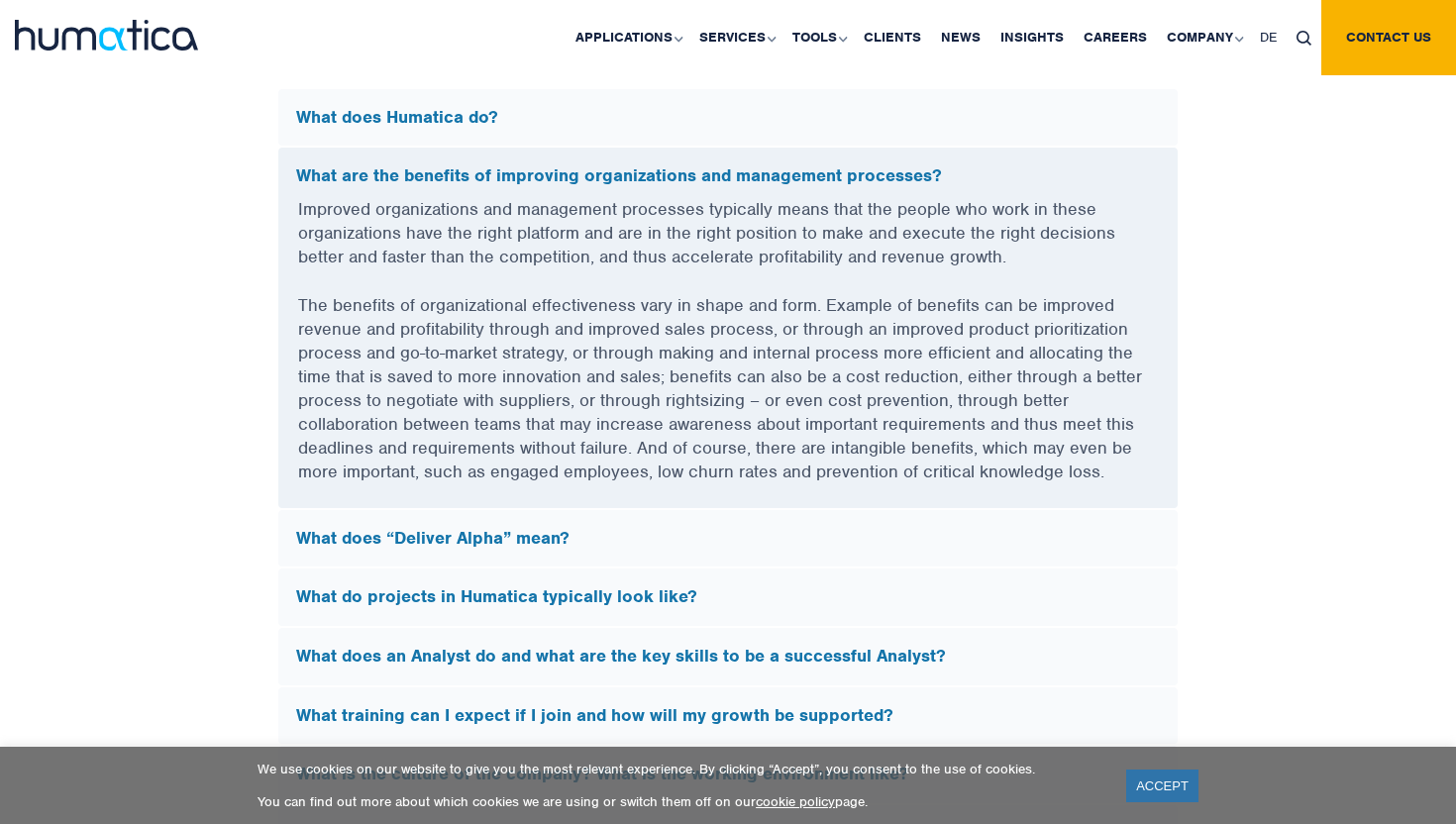
click at [1061, 258] on p "Improved organizations and management processes typically means that the people…" at bounding box center [728, 244] width 859 height 96
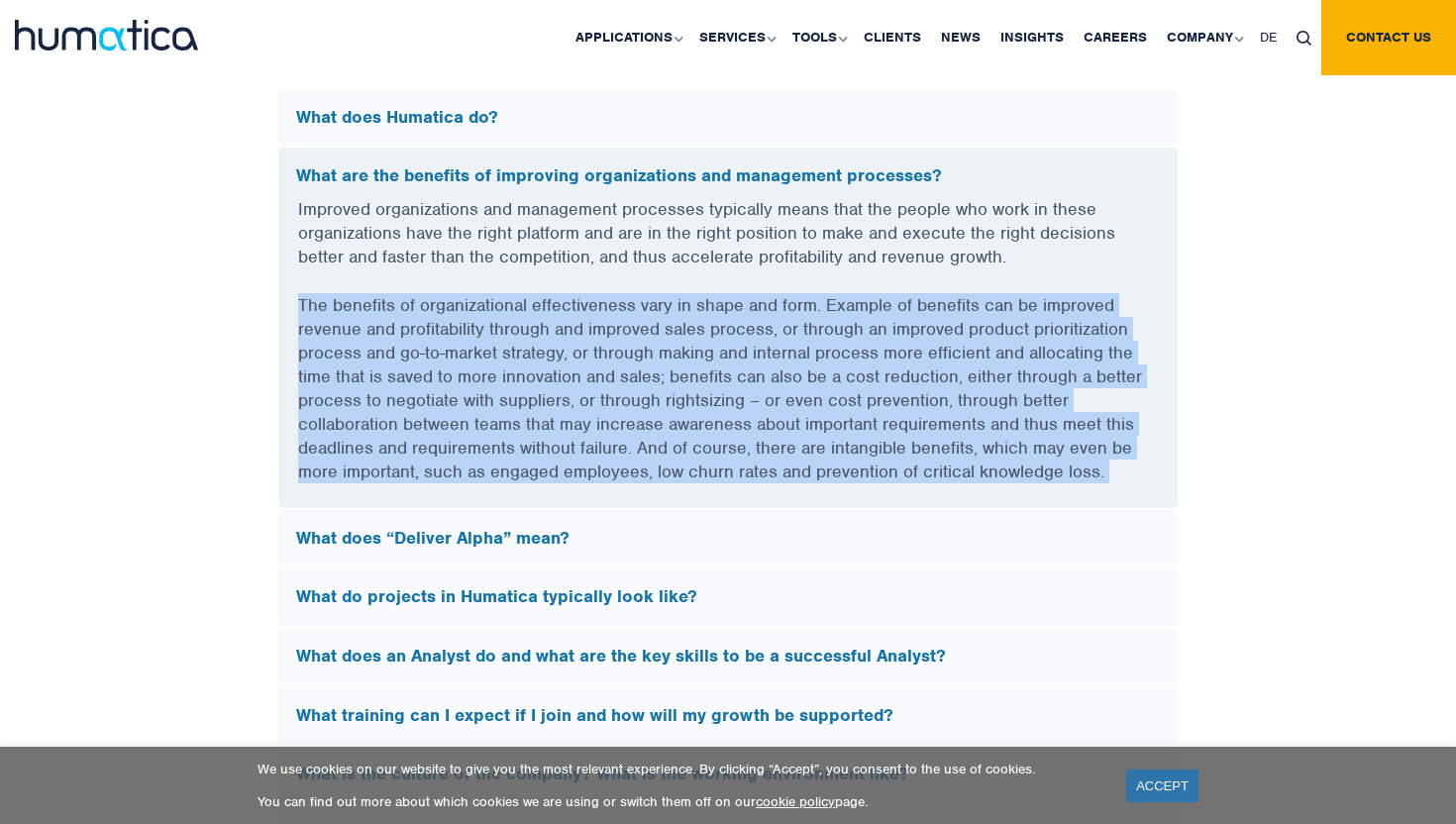
drag, startPoint x: 1061, startPoint y: 258, endPoint x: 1117, endPoint y: 402, distance: 154.5
click at [1117, 402] on div "Improved organizations and management processes typically means that the people…" at bounding box center [728, 352] width 899 height 311
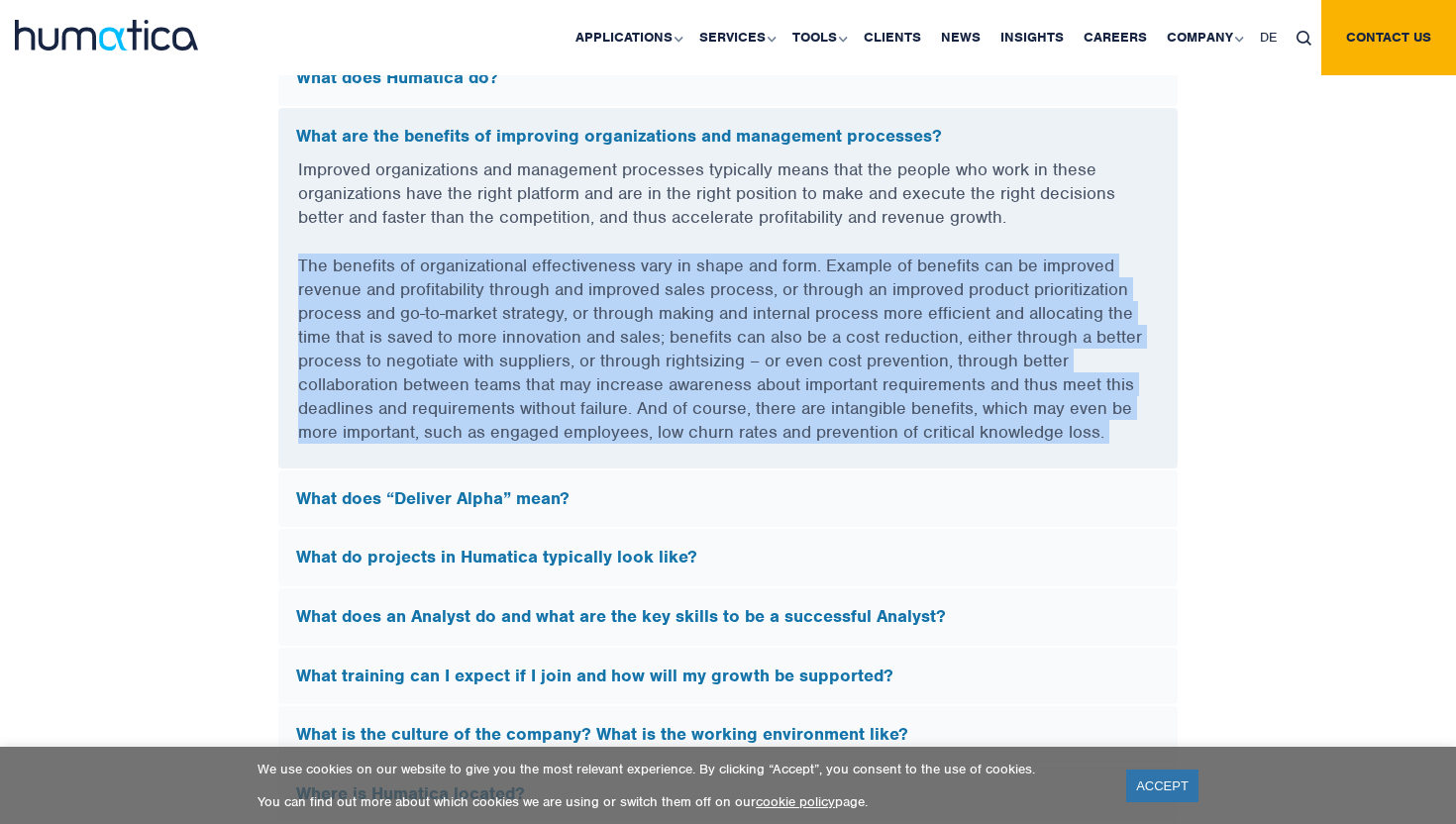
scroll to position [5412, 0]
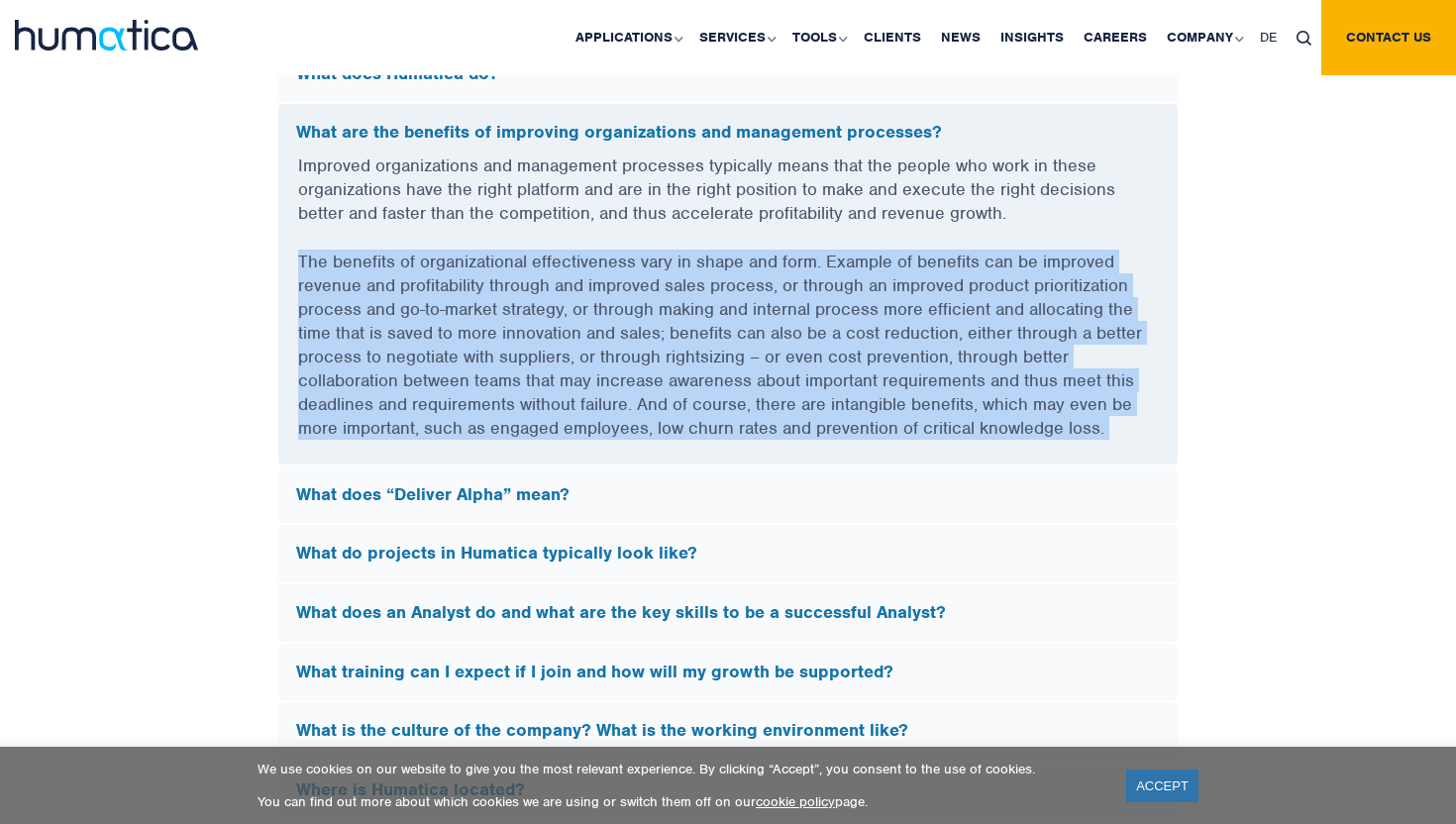
click at [1117, 402] on p "The benefits of organizational effectiveness vary in shape and form. Example of…" at bounding box center [728, 356] width 859 height 214
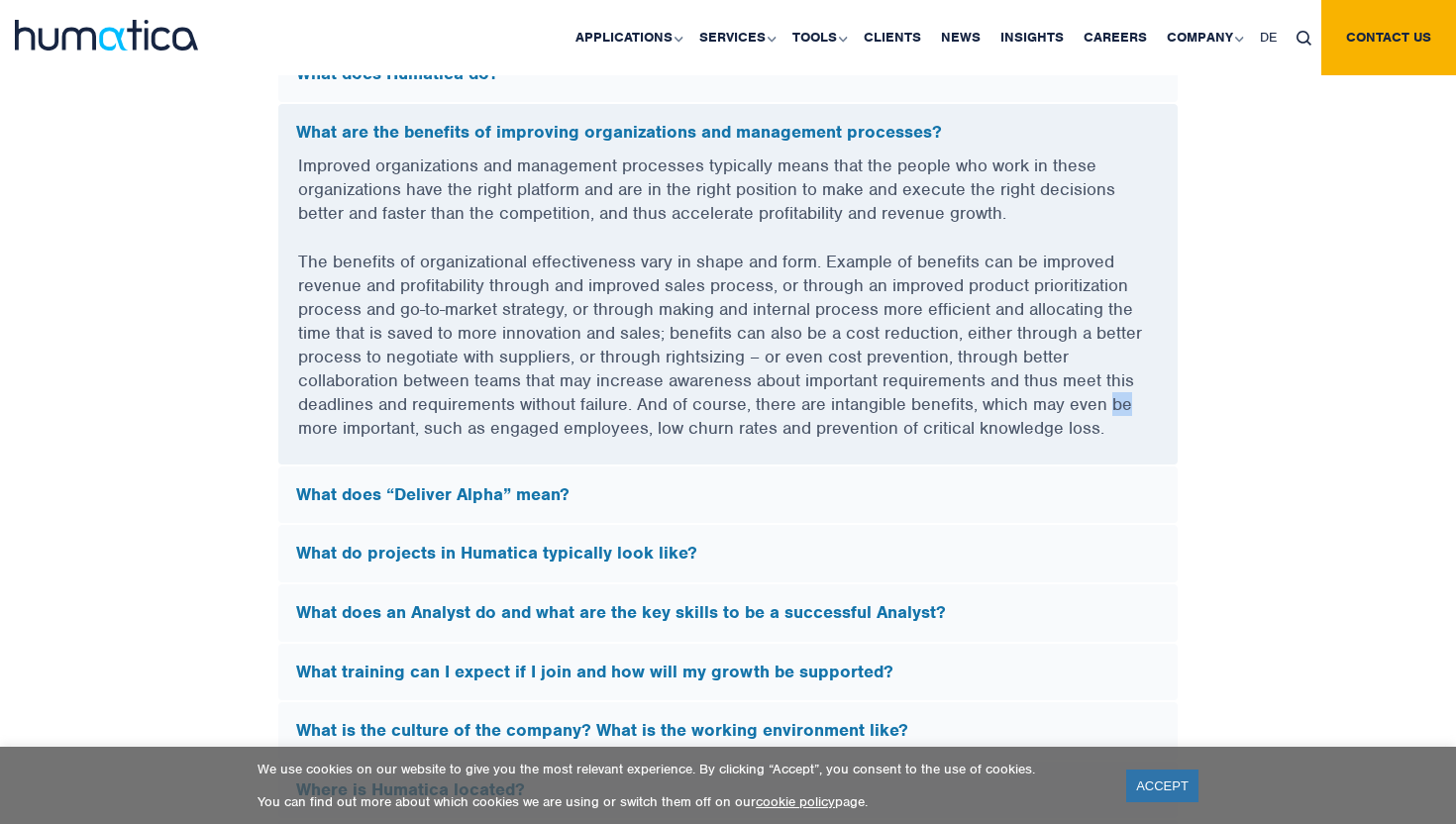
click at [1117, 402] on p "The benefits of organizational effectiveness vary in shape and form. Example of…" at bounding box center [728, 356] width 859 height 214
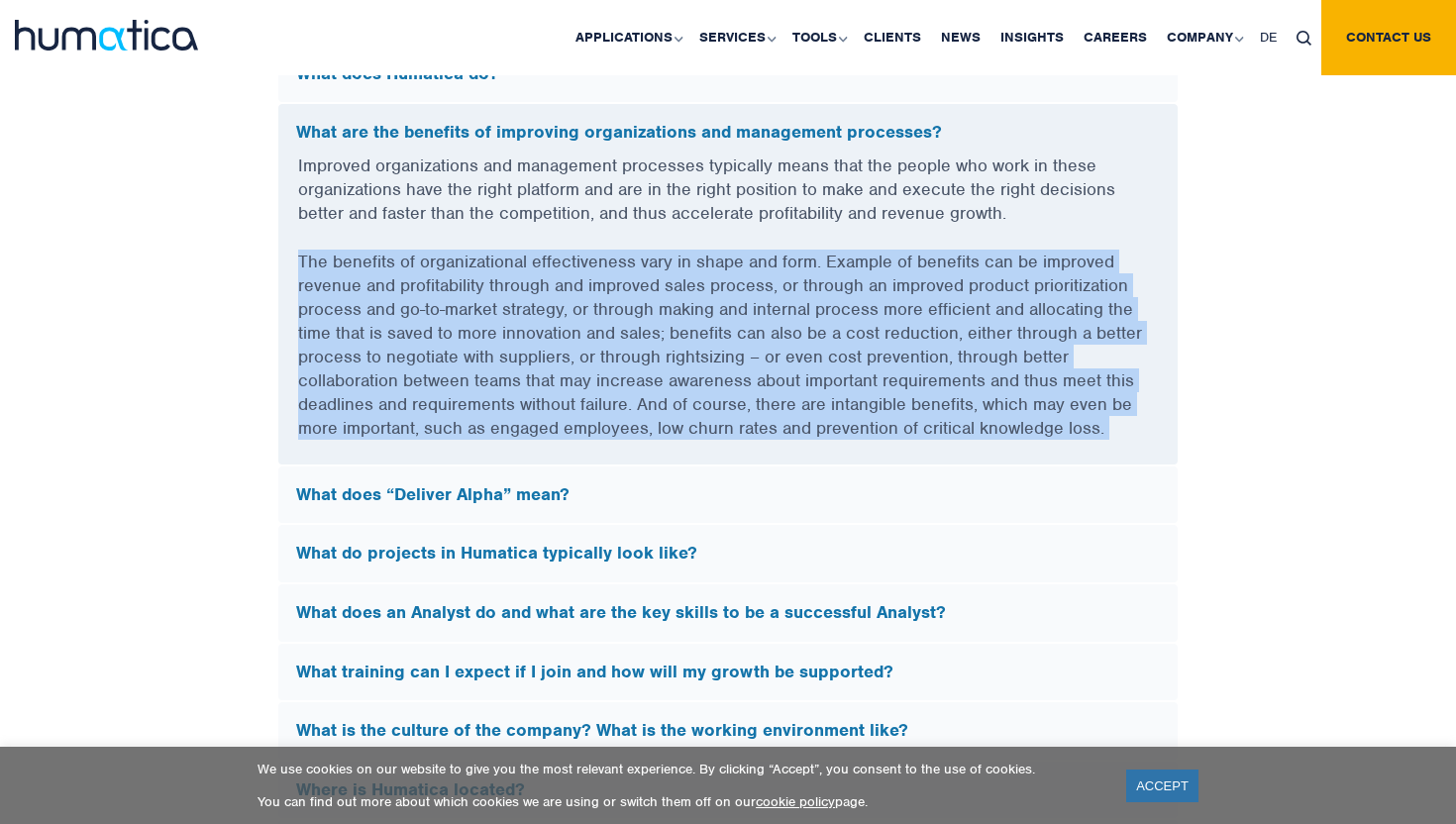
click at [1117, 402] on p "The benefits of organizational effectiveness vary in shape and form. Example of…" at bounding box center [728, 356] width 859 height 214
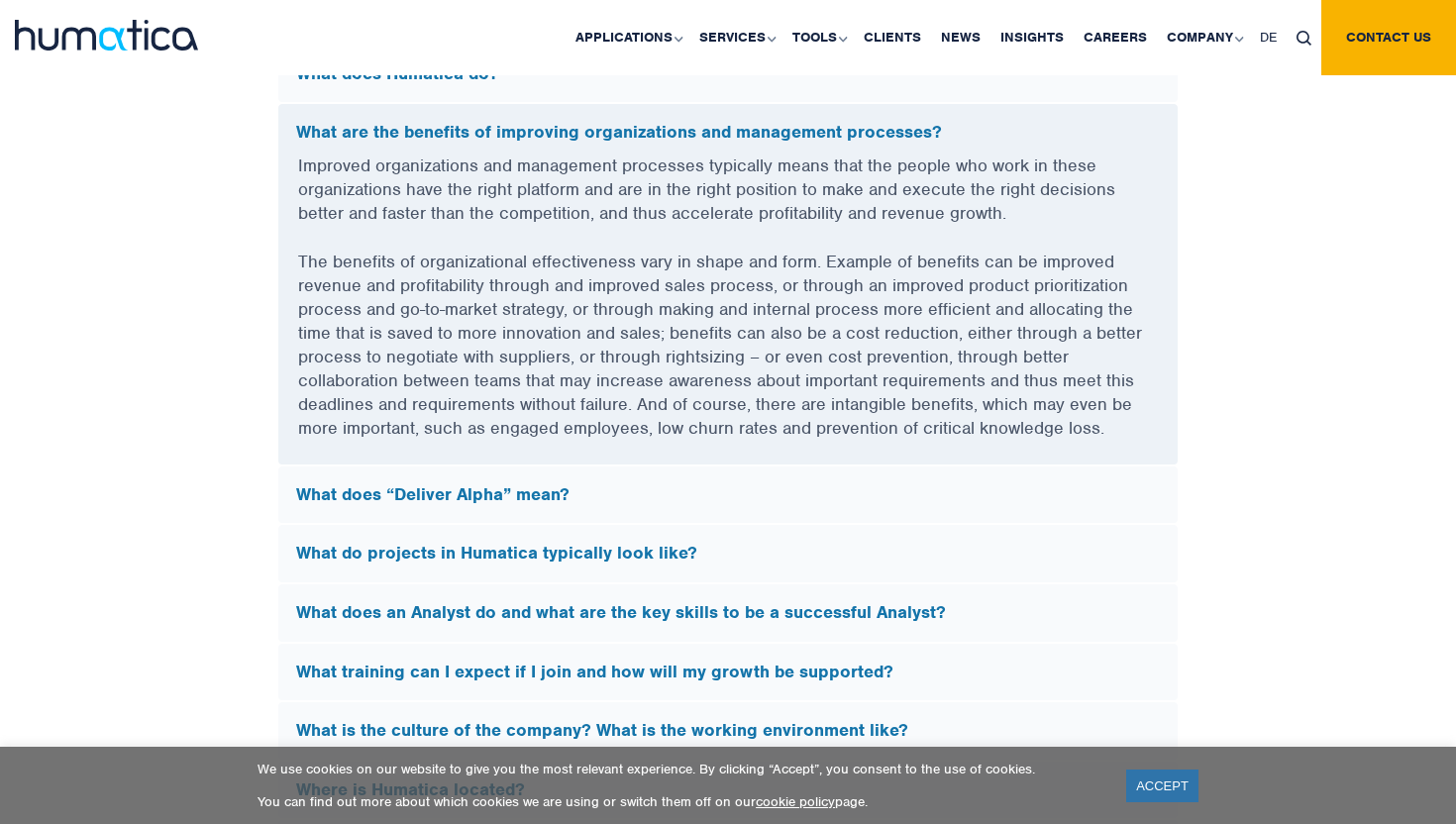
click at [1122, 409] on p "The benefits of organizational effectiveness vary in shape and form. Example of…" at bounding box center [728, 356] width 859 height 214
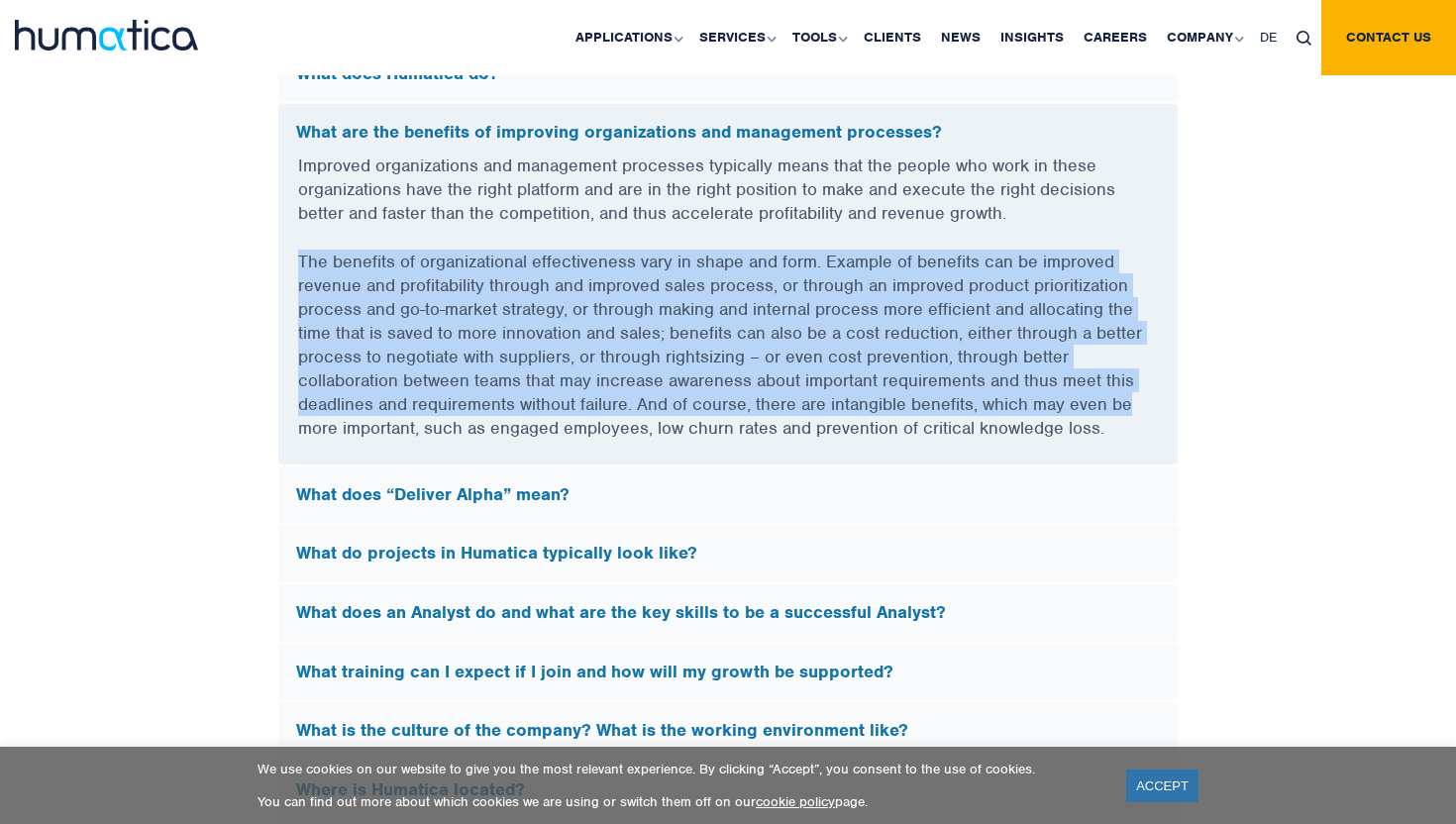
drag, startPoint x: 1122, startPoint y: 409, endPoint x: 838, endPoint y: 242, distance: 329.5
click at [838, 249] on p "The benefits of organizational effectiveness vary in shape and form. Example of…" at bounding box center [728, 356] width 859 height 214
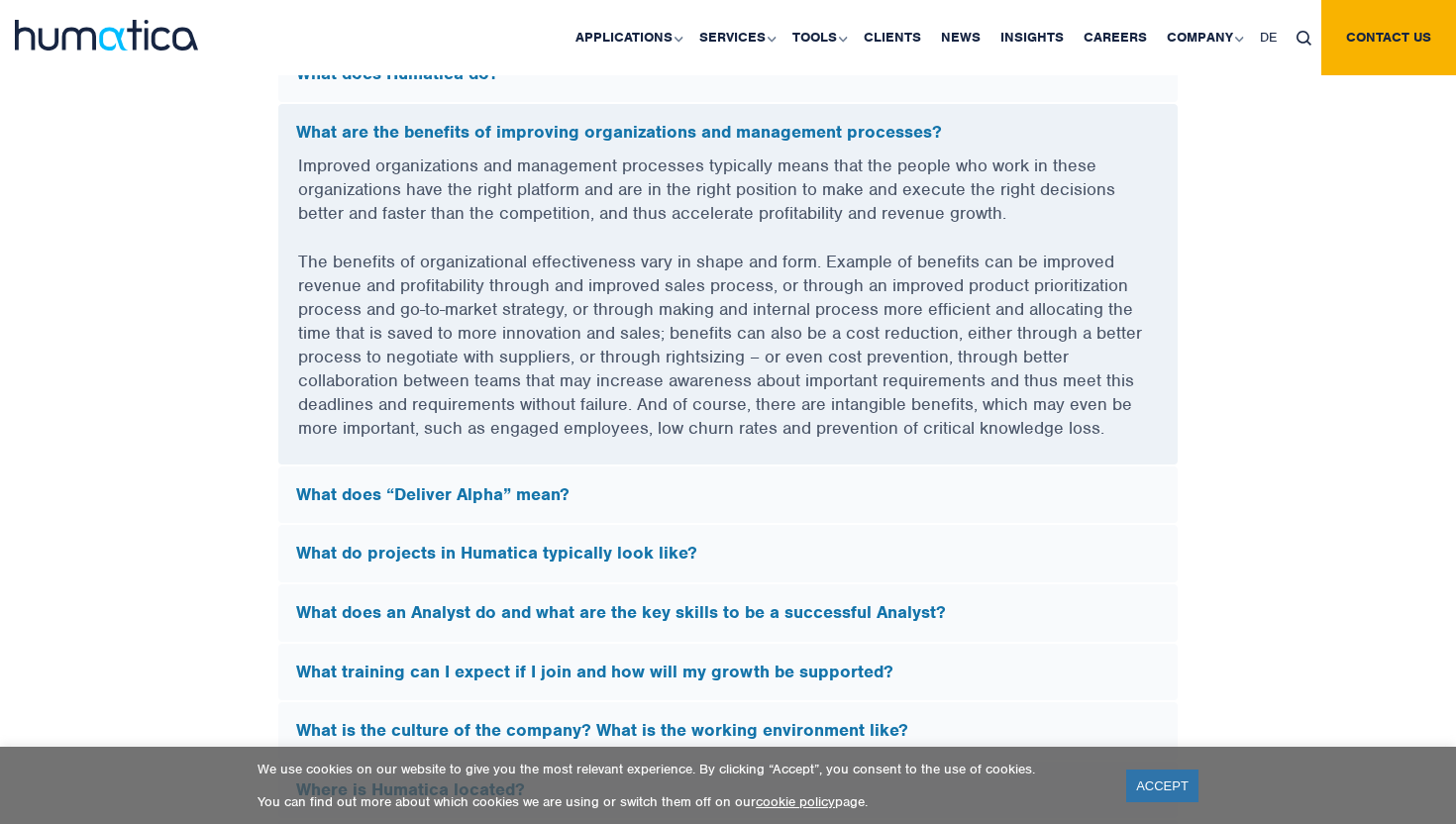
click at [838, 249] on p "The benefits of organizational effectiveness vary in shape and form. Example of…" at bounding box center [728, 356] width 859 height 214
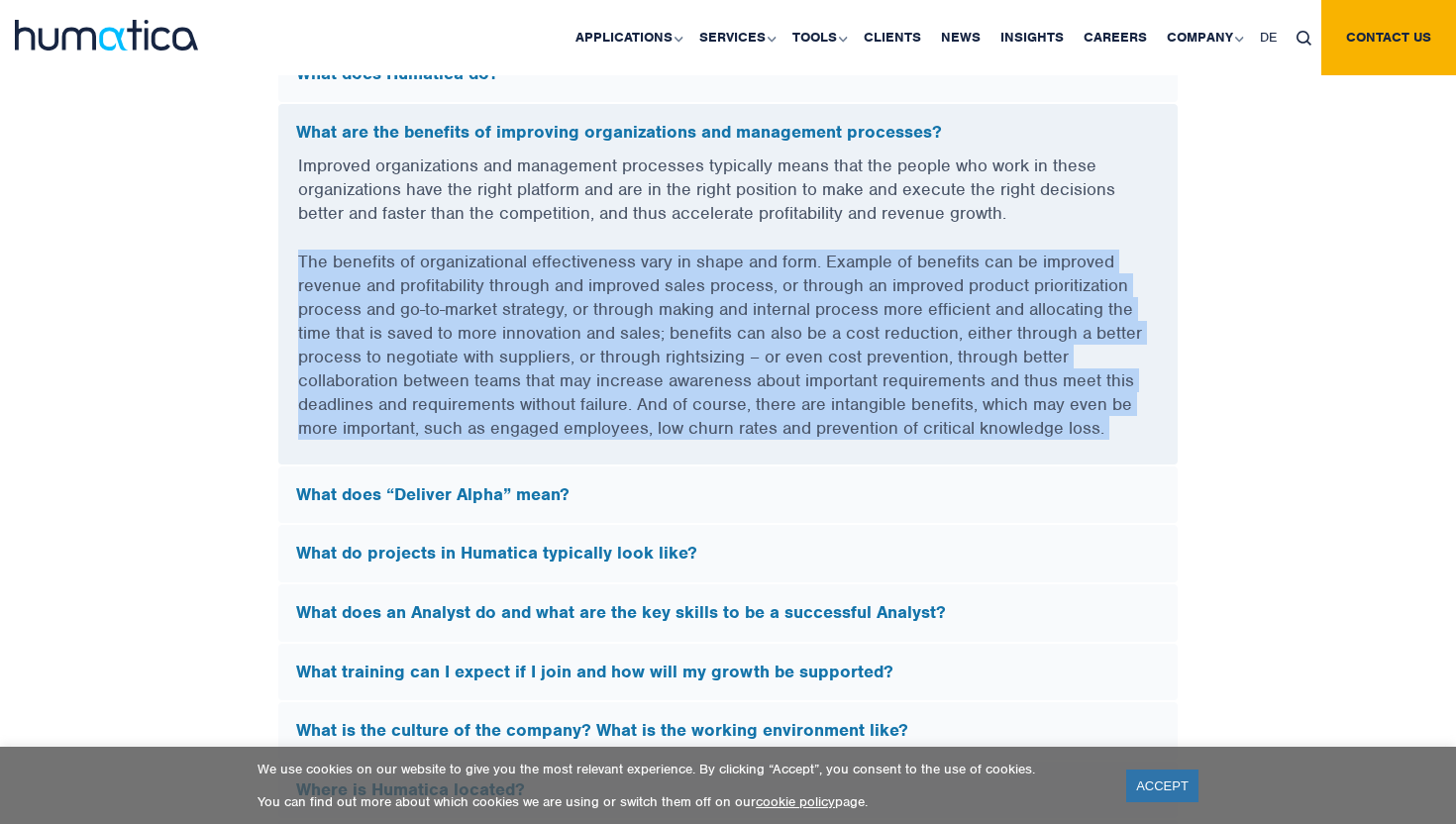
drag, startPoint x: 838, startPoint y: 242, endPoint x: 1121, endPoint y: 419, distance: 333.8
click at [1121, 418] on p "The benefits of organizational effectiveness vary in shape and form. Example of…" at bounding box center [728, 356] width 859 height 214
click at [1121, 419] on p "The benefits of organizational effectiveness vary in shape and form. Example of…" at bounding box center [728, 356] width 859 height 214
drag, startPoint x: 1121, startPoint y: 419, endPoint x: 850, endPoint y: 253, distance: 317.8
click at [850, 253] on p "The benefits of organizational effectiveness vary in shape and form. Example of…" at bounding box center [728, 356] width 859 height 214
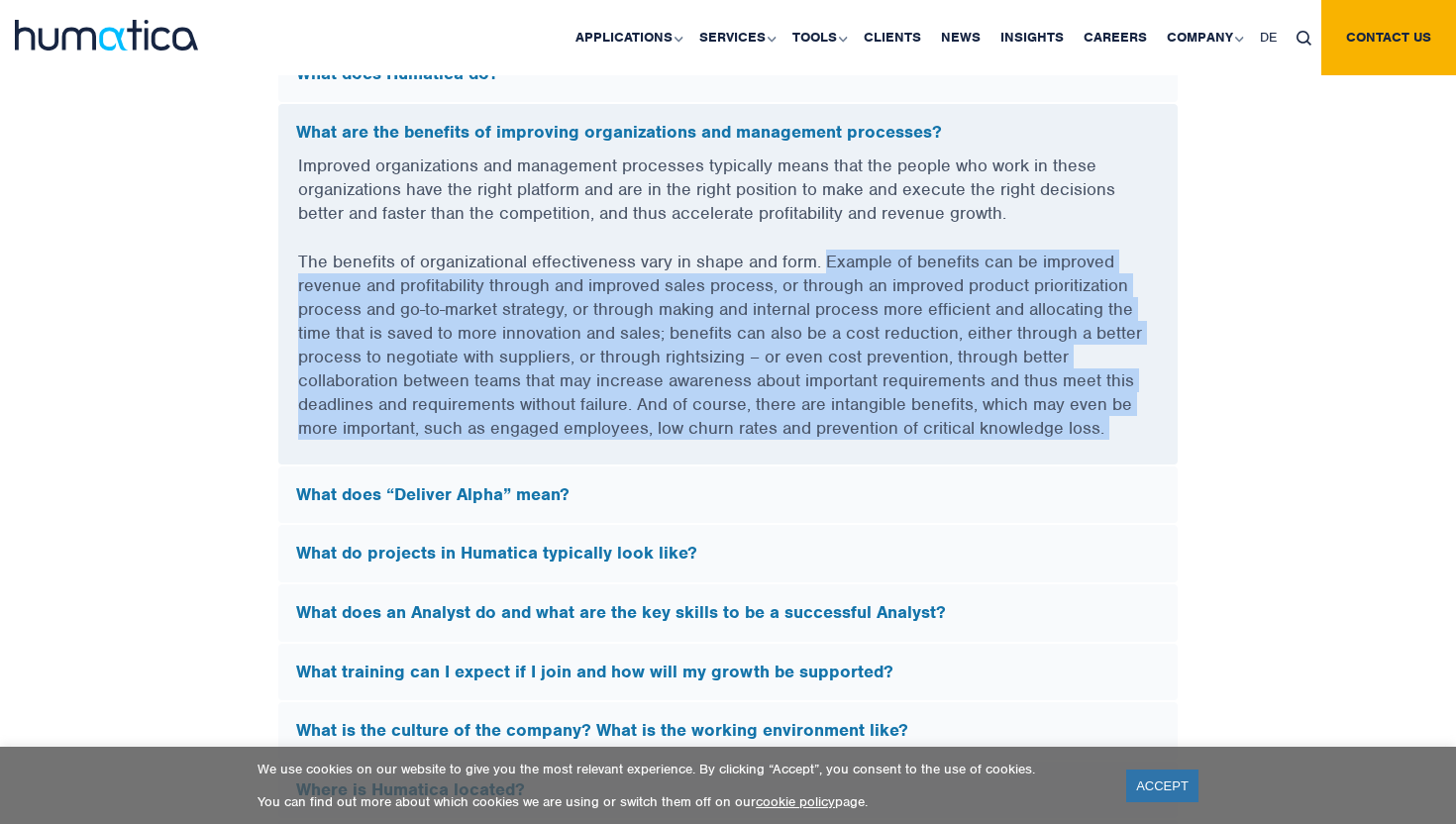
click at [850, 253] on p "The benefits of organizational effectiveness vary in shape and form. Example of…" at bounding box center [728, 356] width 859 height 214
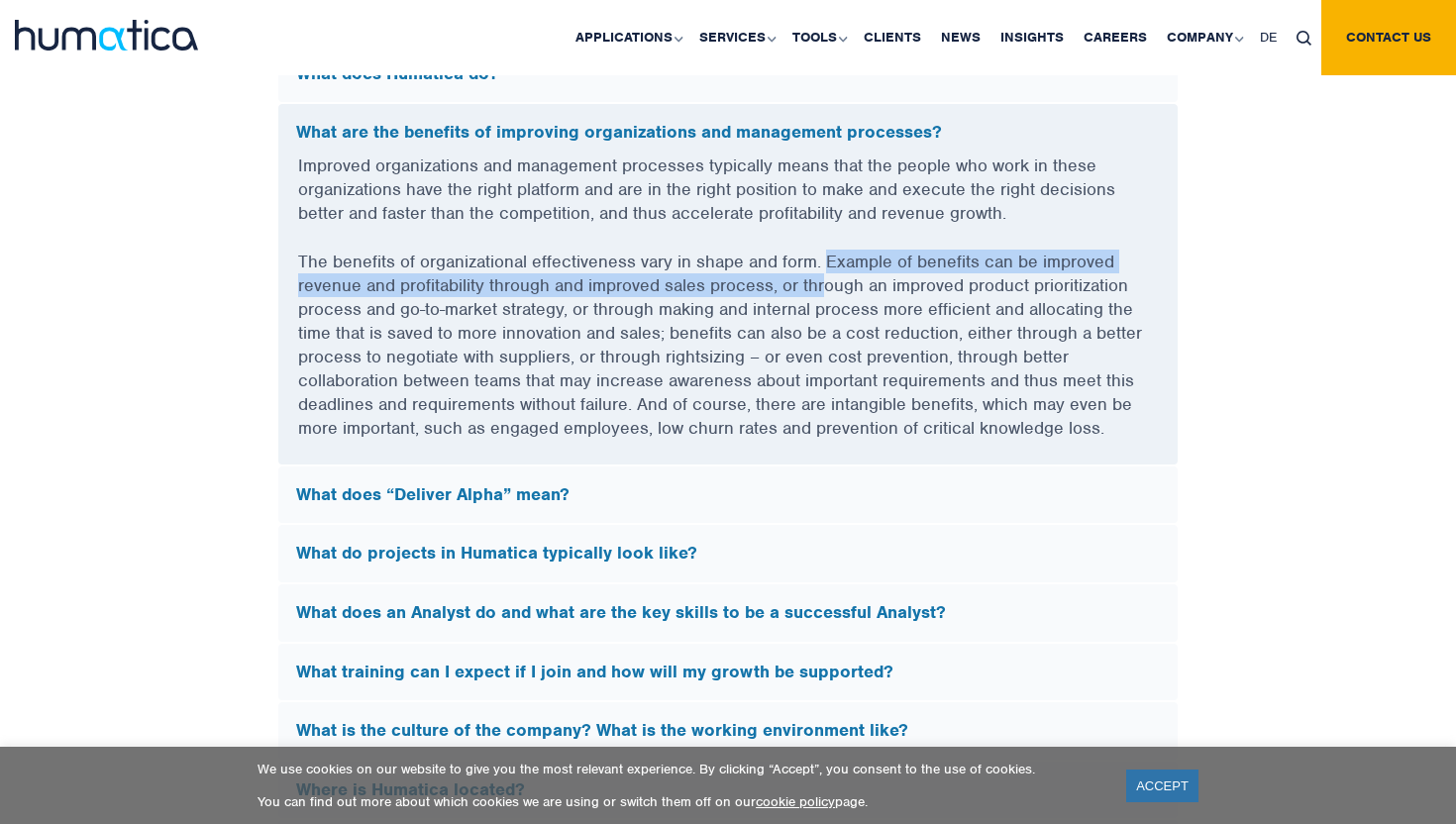
drag, startPoint x: 822, startPoint y: 280, endPoint x: 823, endPoint y: 247, distance: 33.0
click at [823, 249] on p "The benefits of organizational effectiveness vary in shape and form. Example of…" at bounding box center [728, 356] width 859 height 214
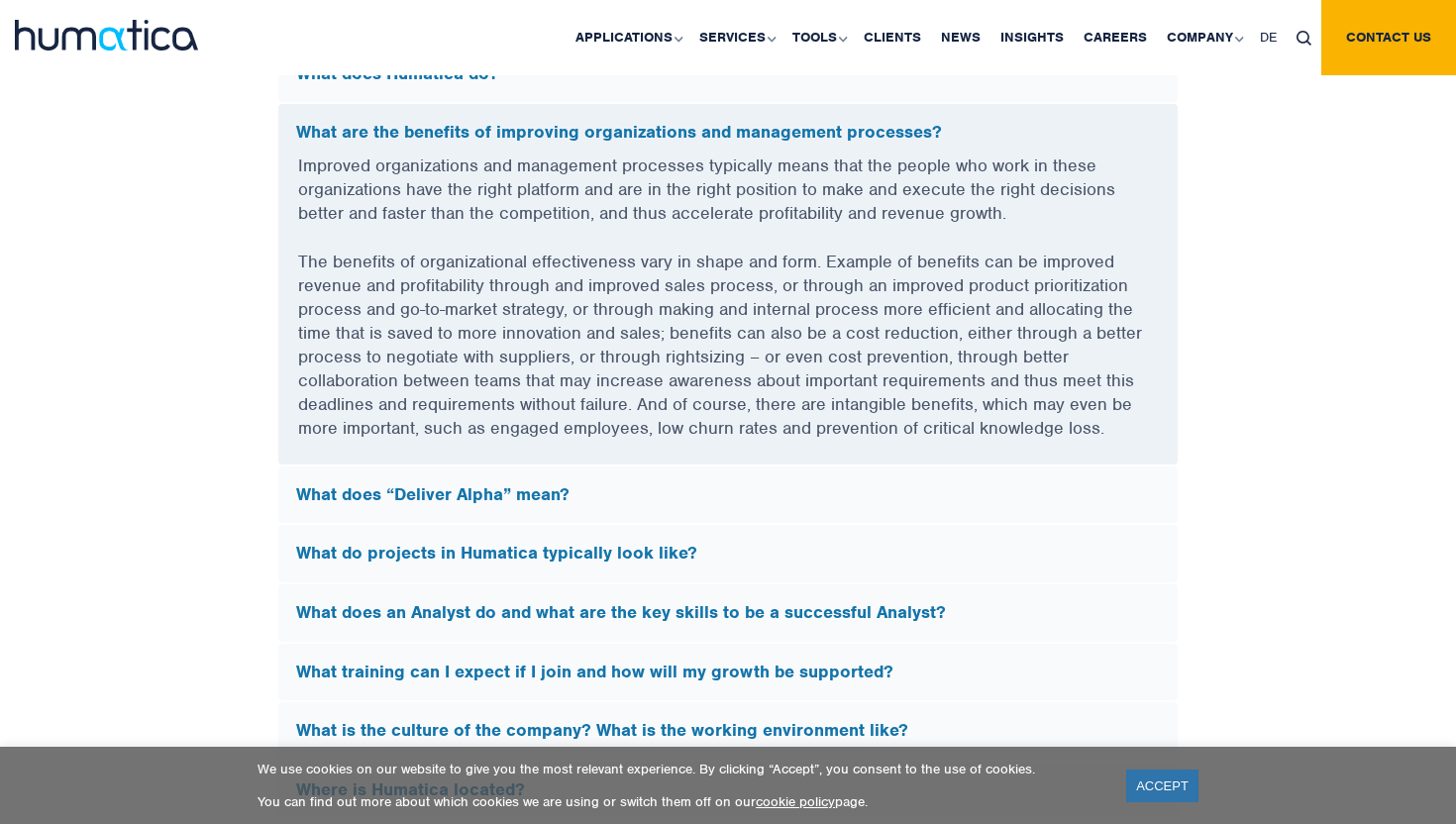
click at [647, 470] on div "What does “Deliver Alpha” mean?" at bounding box center [728, 495] width 899 height 58
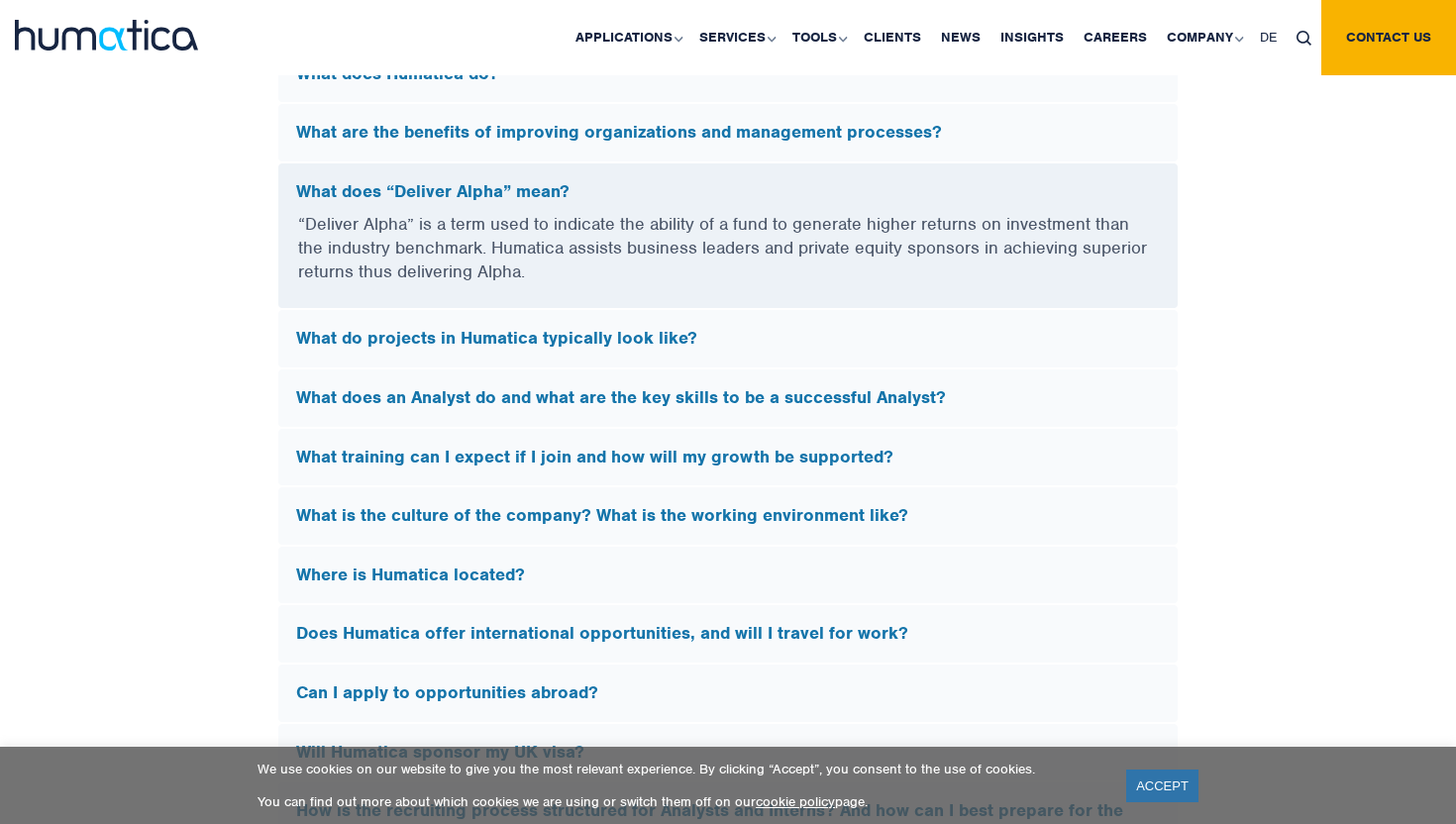
click at [748, 264] on p "“Deliver Alpha” is a term used to indicate the ability of a fund to generate hi…" at bounding box center [728, 259] width 859 height 96
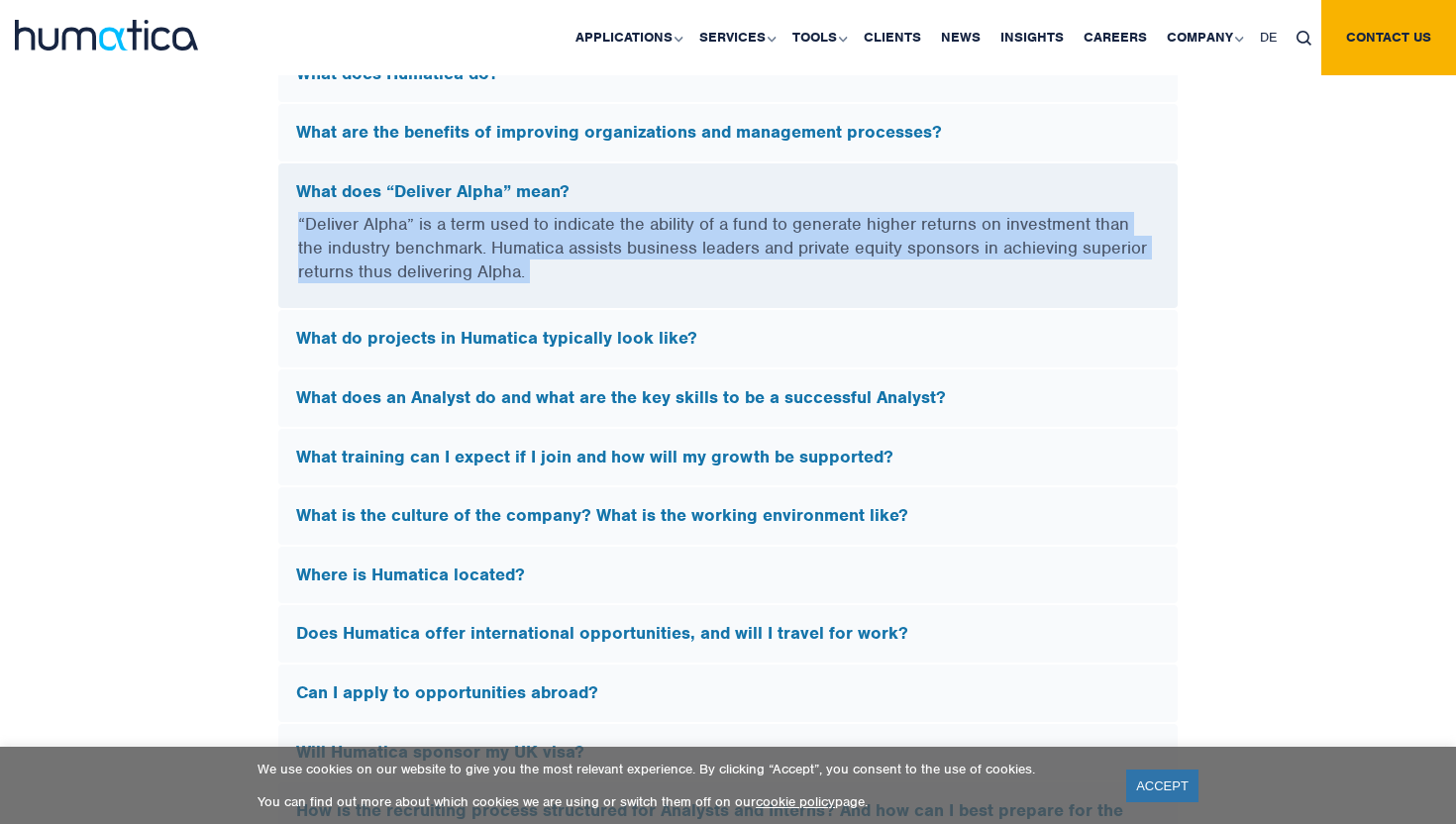
click at [748, 264] on p "“Deliver Alpha” is a term used to indicate the ability of a fund to generate hi…" at bounding box center [728, 259] width 859 height 96
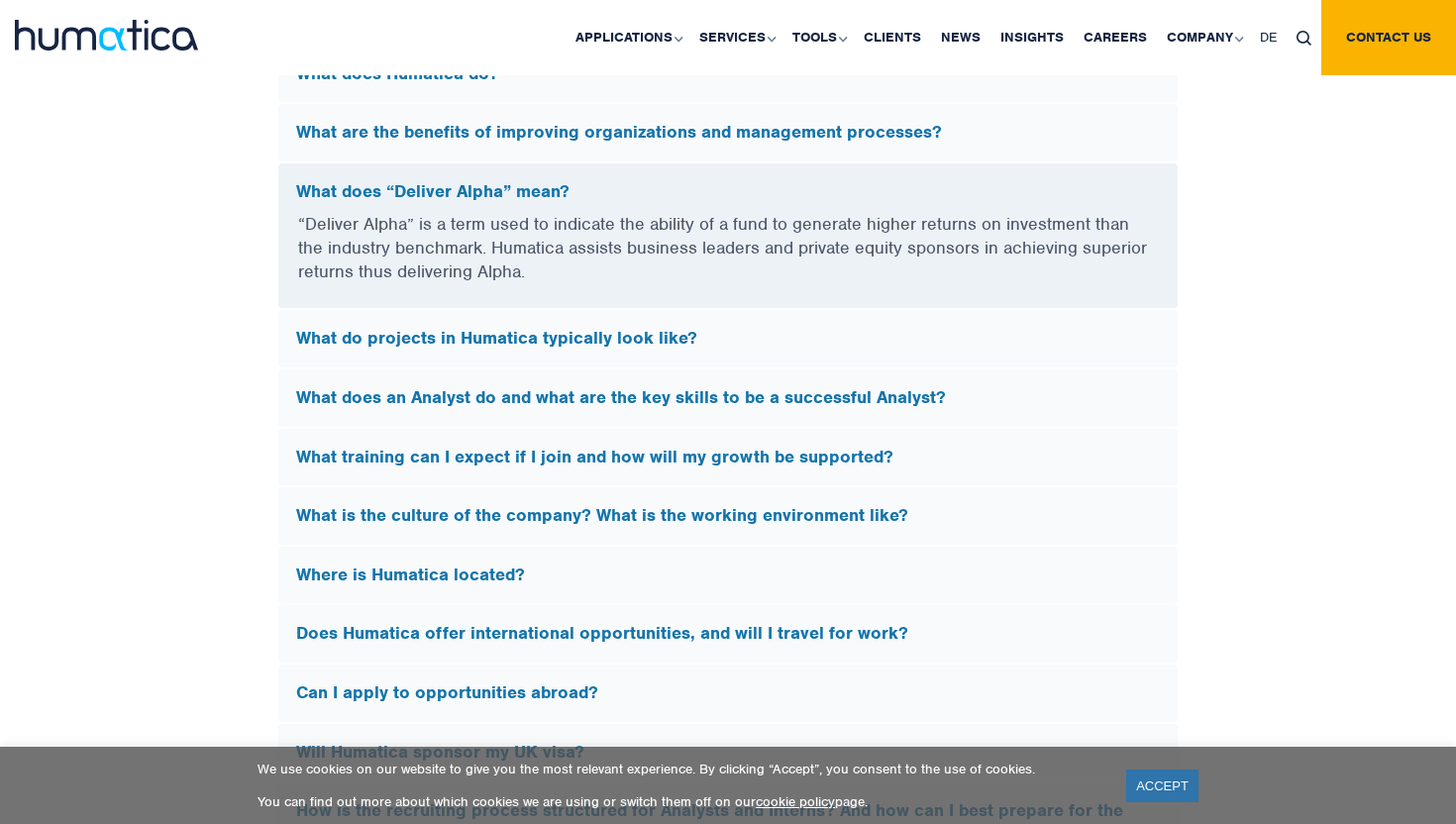
click at [748, 264] on p "“Deliver Alpha” is a term used to indicate the ability of a fund to generate hi…" at bounding box center [728, 259] width 859 height 96
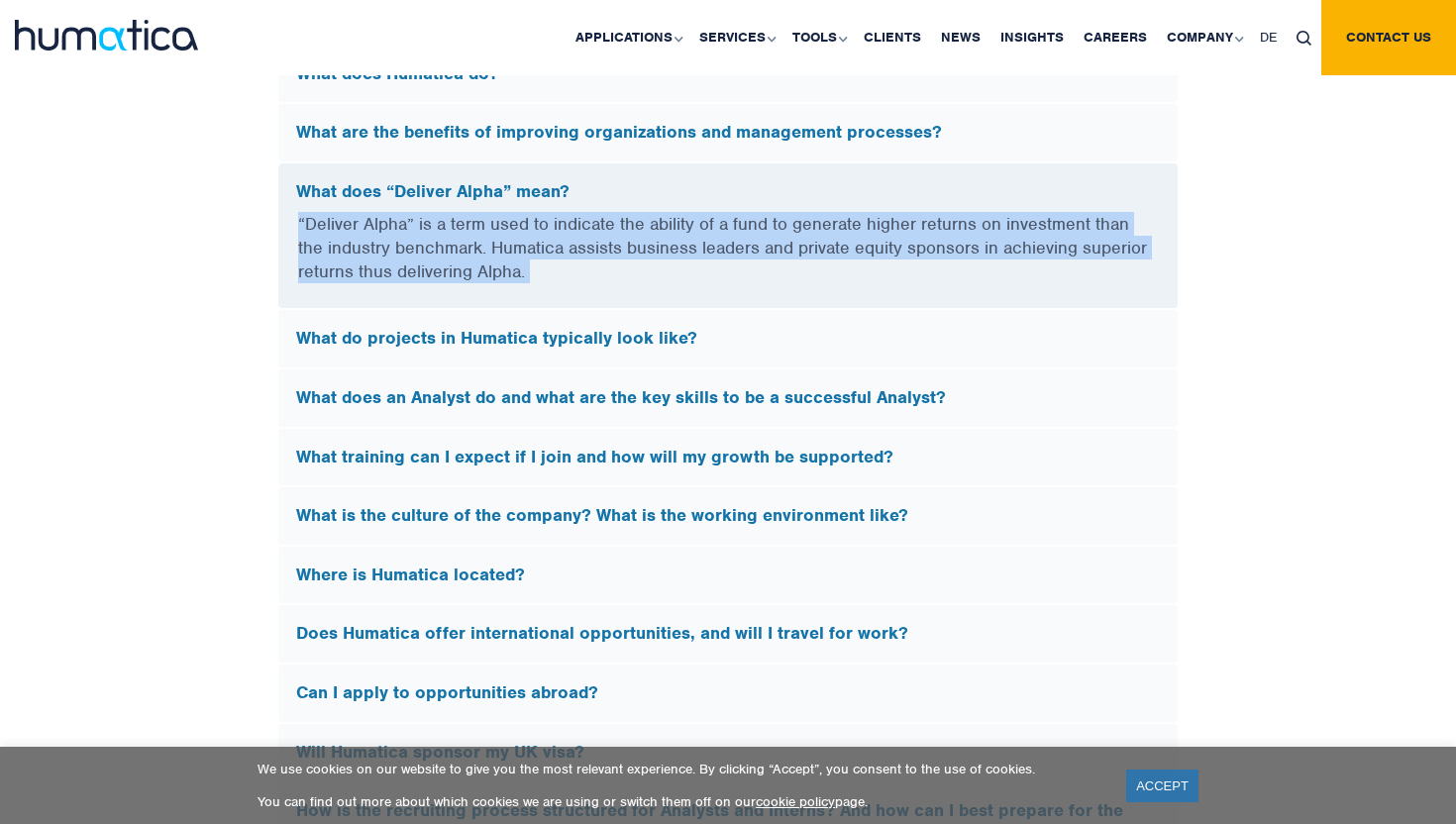
click at [748, 264] on p "“Deliver Alpha” is a term used to indicate the ability of a fund to generate hi…" at bounding box center [728, 259] width 859 height 96
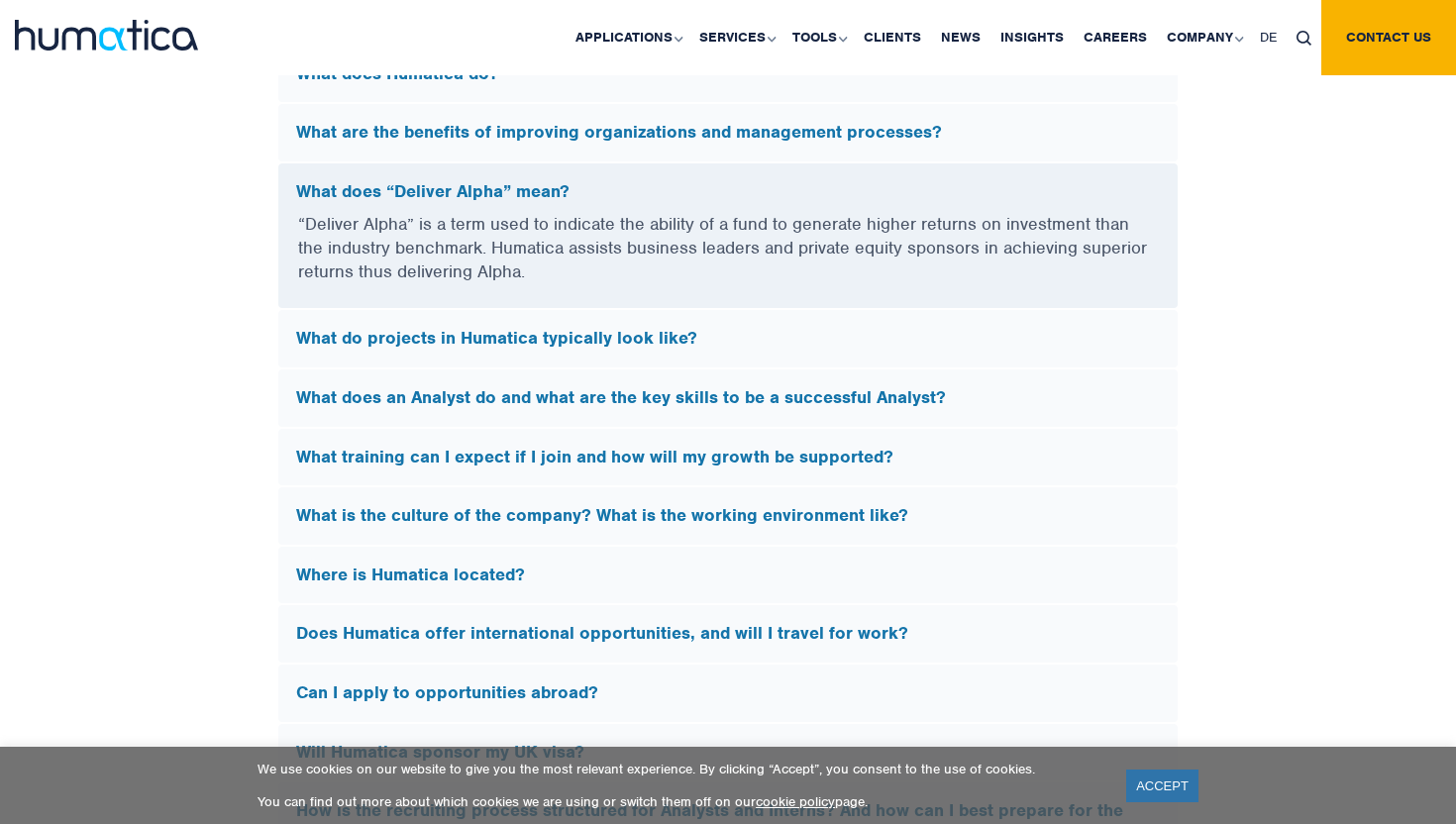
click at [730, 310] on div "What do projects in Humatica typically look like?" at bounding box center [728, 339] width 899 height 58
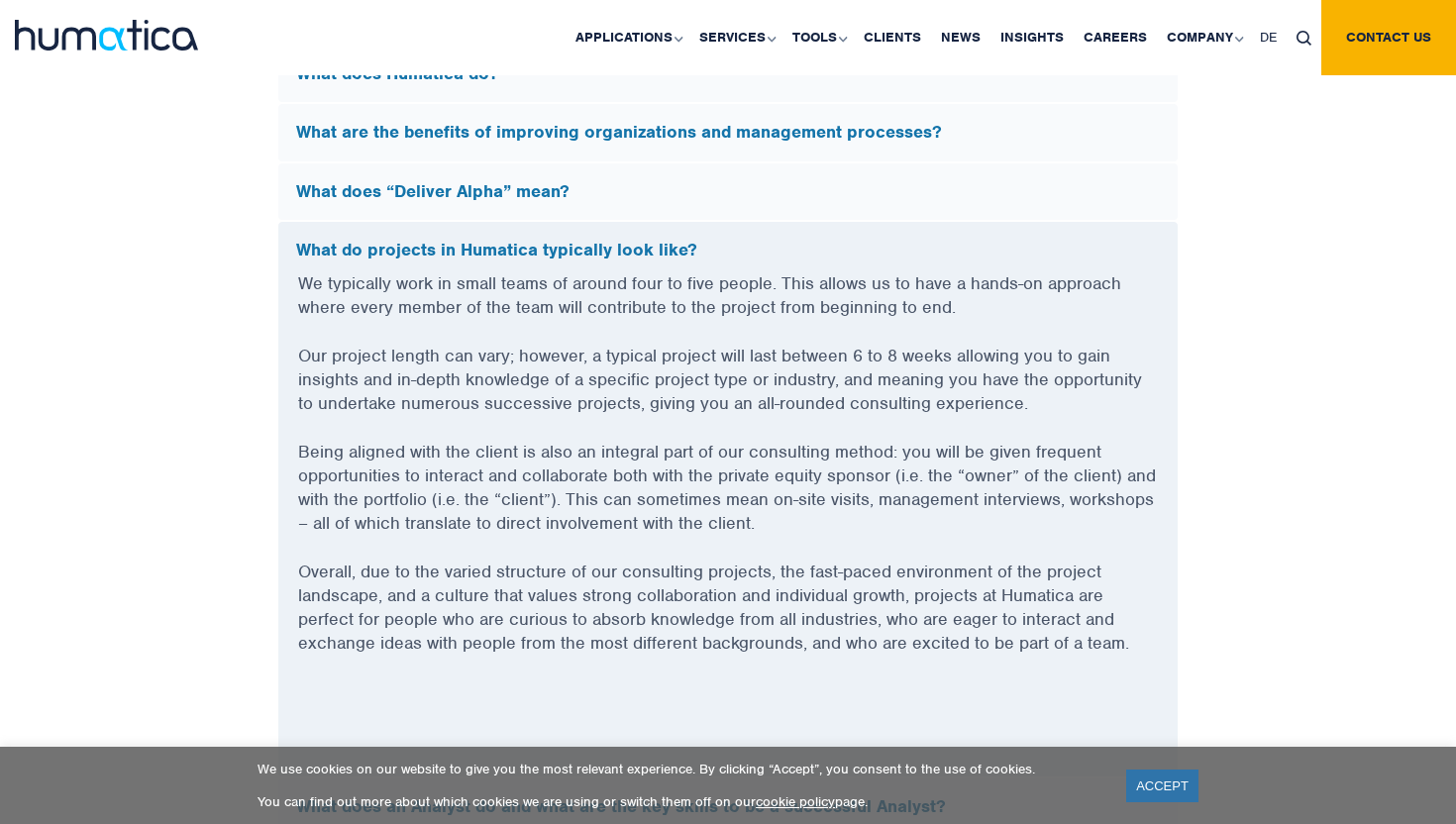
click at [730, 309] on p "We typically work in small teams of around four to five people. This allows us …" at bounding box center [728, 307] width 859 height 72
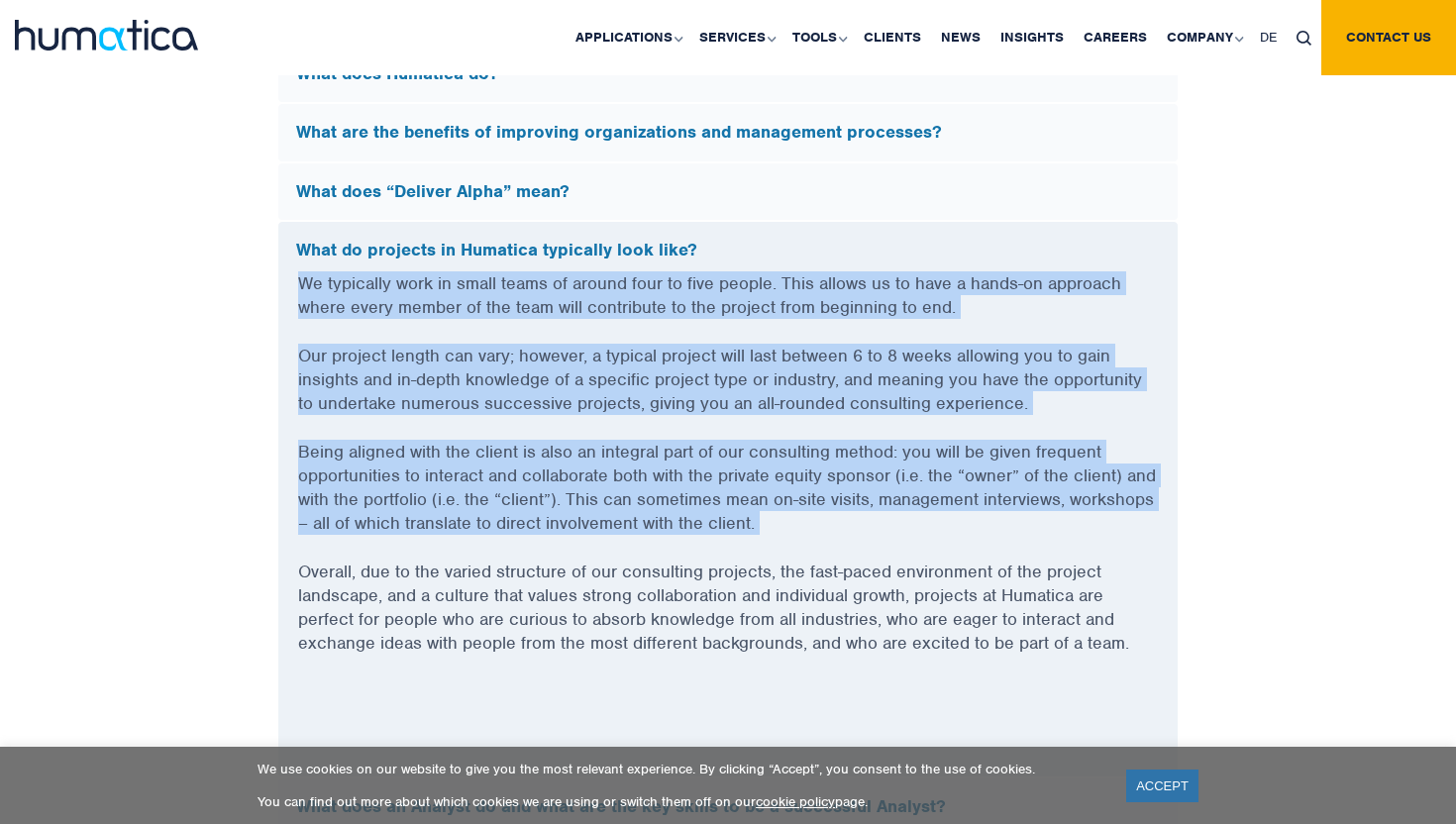
drag, startPoint x: 730, startPoint y: 309, endPoint x: 681, endPoint y: 591, distance: 286.2
click at [681, 571] on div "We typically work in small teams of around four to five people. This allows us …" at bounding box center [728, 524] width 899 height 505
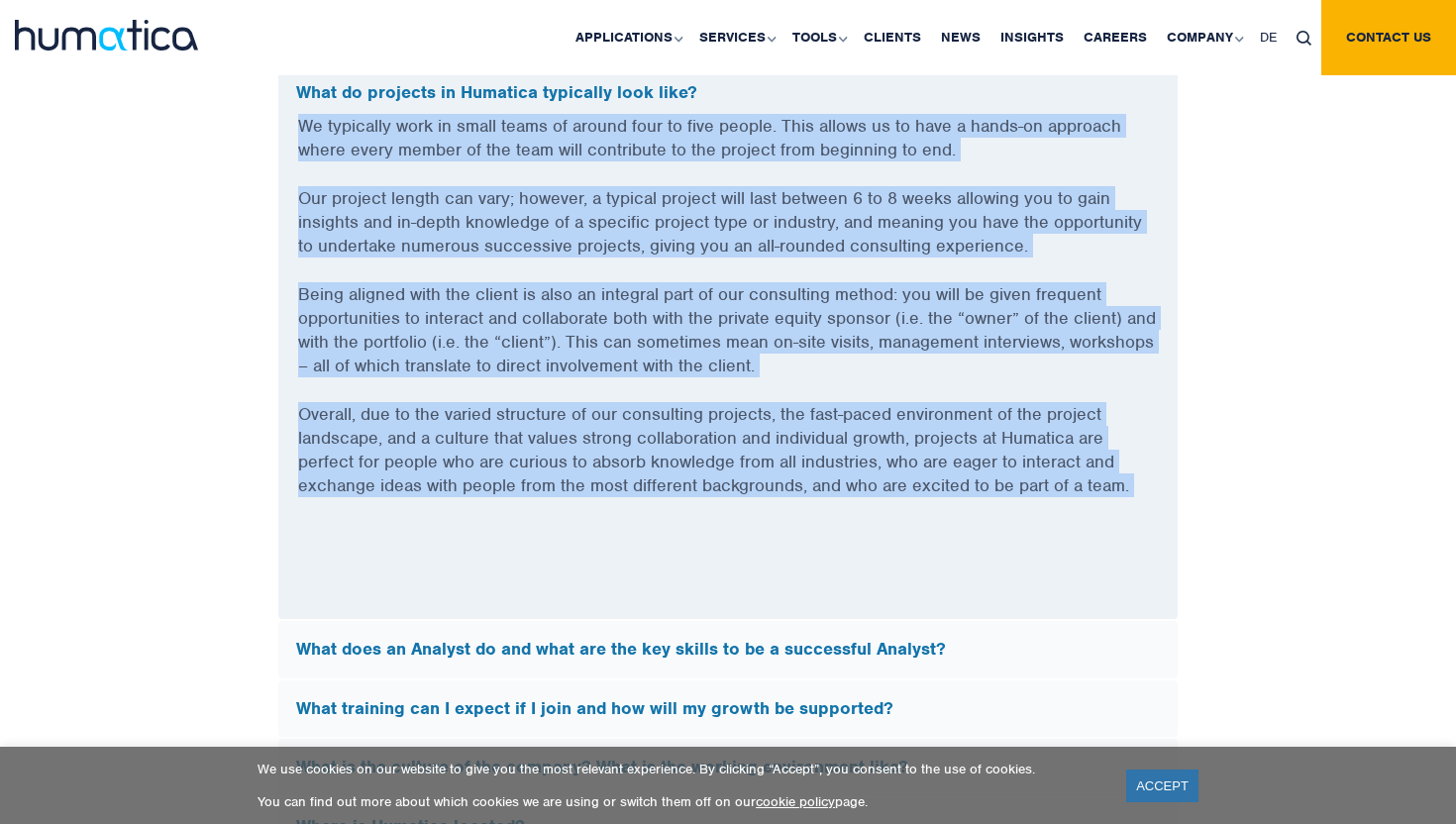
scroll to position [5511, 0]
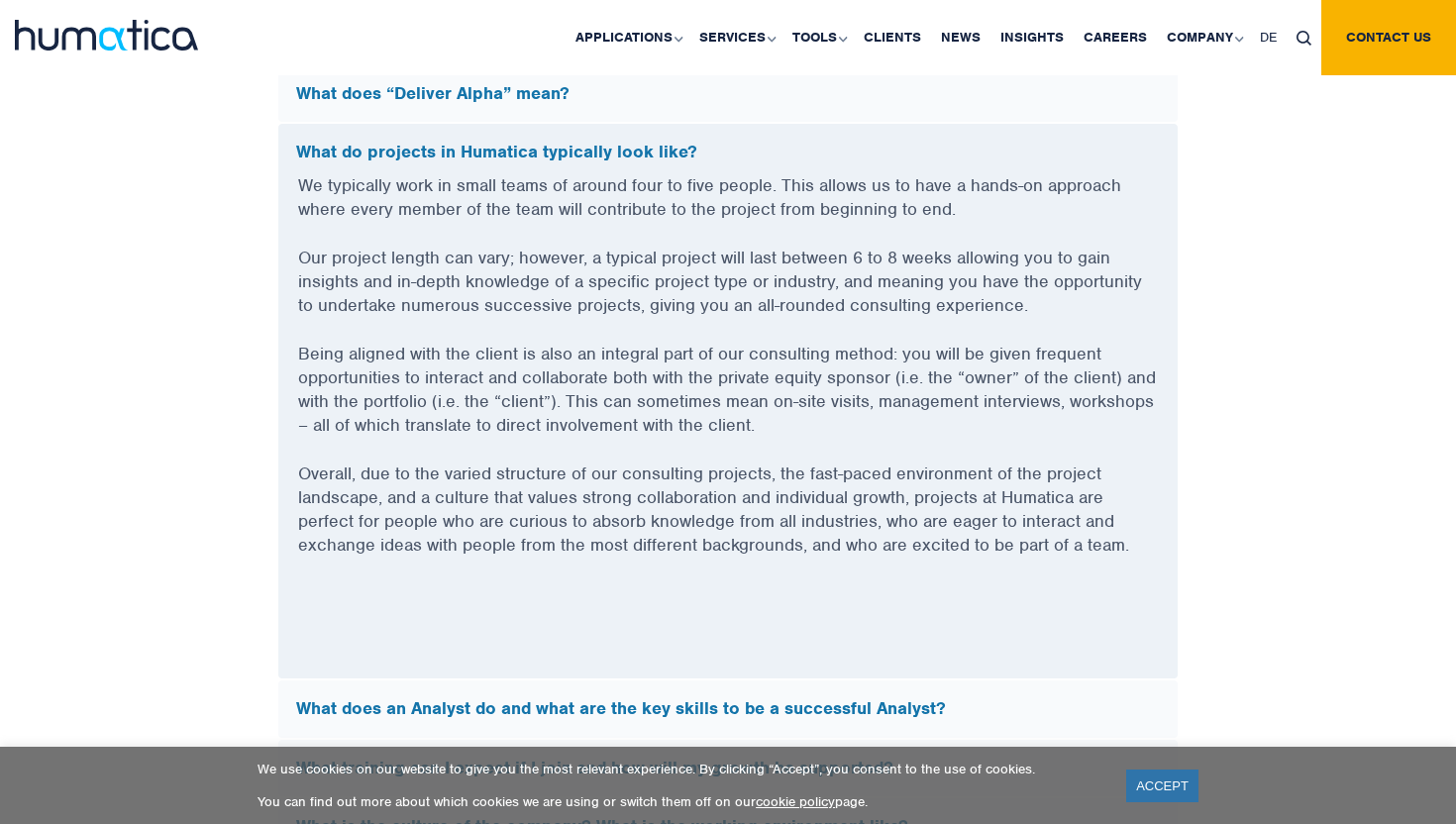
click at [696, 567] on p "Overall, due to the varied structure of our consulting projects, the fast-paced…" at bounding box center [728, 521] width 859 height 120
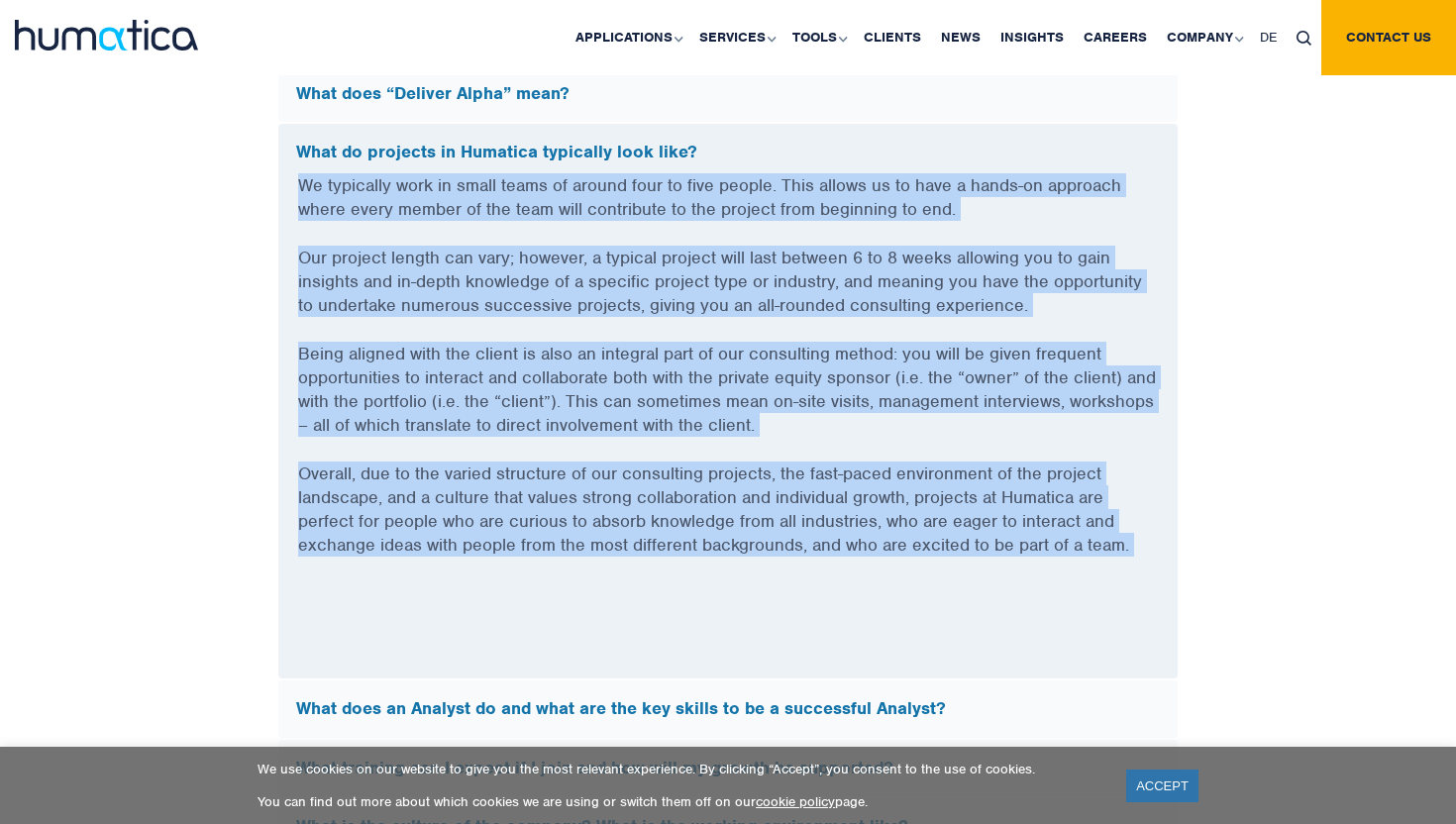
drag, startPoint x: 696, startPoint y: 567, endPoint x: 745, endPoint y: 202, distance: 368.3
click at [745, 202] on div "We typically work in small teams of around four to five people. This allows us …" at bounding box center [728, 426] width 899 height 505
click at [745, 202] on p "We typically work in small teams of around four to five people. This allows us …" at bounding box center [728, 209] width 859 height 72
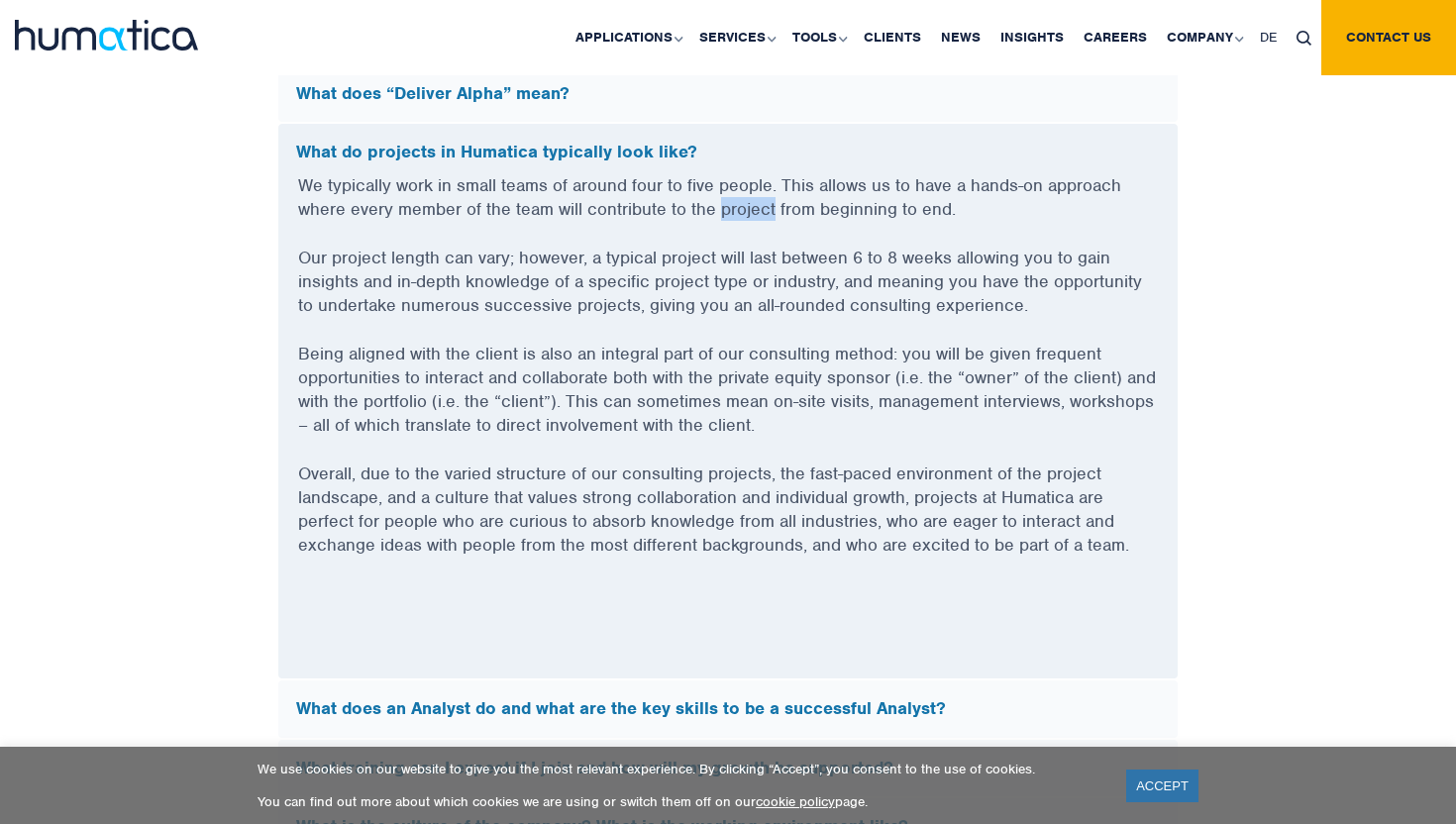
click at [745, 202] on p "We typically work in small teams of around four to five people. This allows us …" at bounding box center [728, 209] width 859 height 72
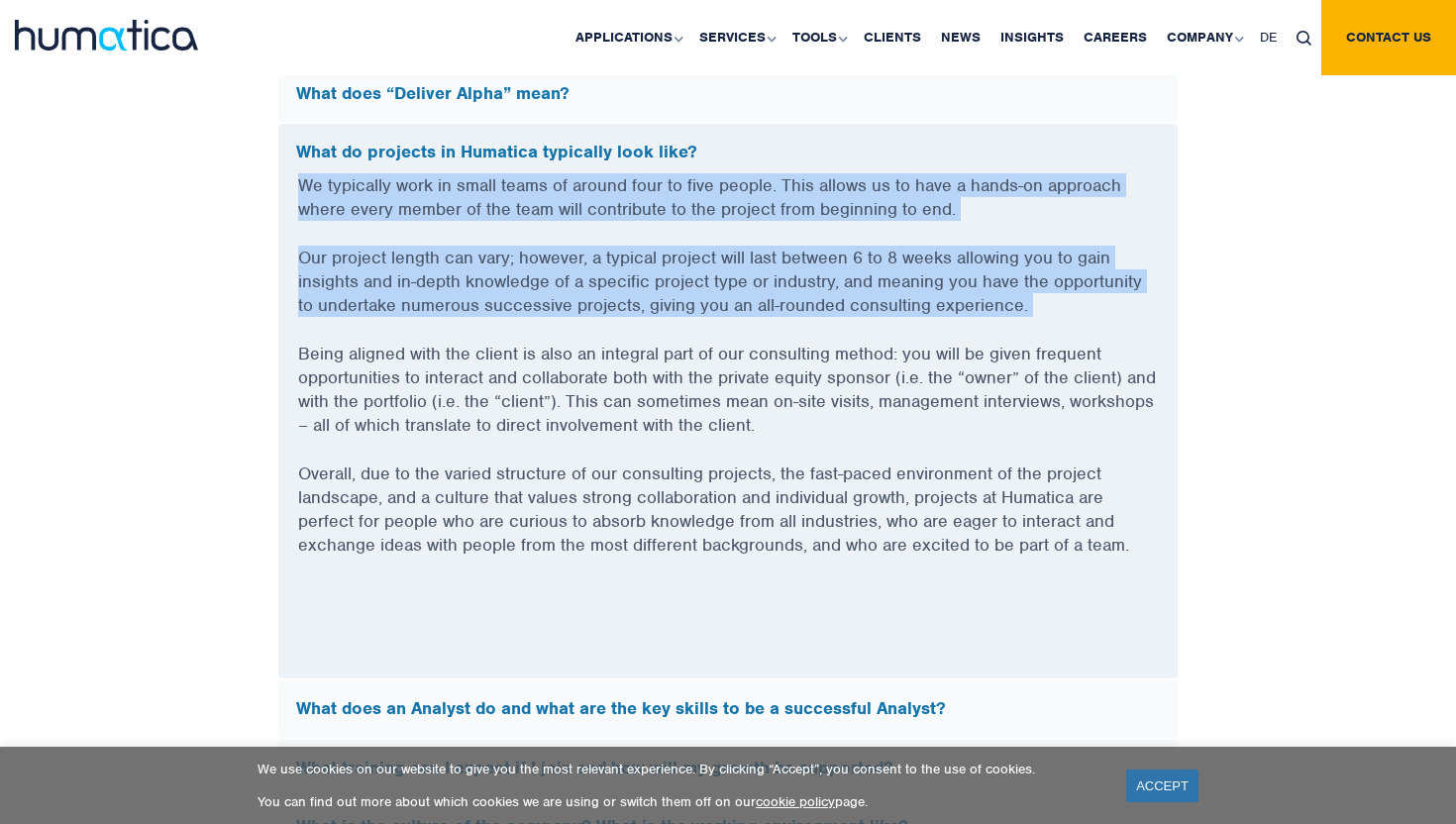
drag, startPoint x: 745, startPoint y: 202, endPoint x: 730, endPoint y: 251, distance: 51.2
click at [730, 251] on div "We typically work in small teams of around four to five people. This allows us …" at bounding box center [728, 426] width 899 height 505
click at [730, 251] on p "Our project length can vary; however, a typical project will last between 6 to …" at bounding box center [728, 293] width 859 height 96
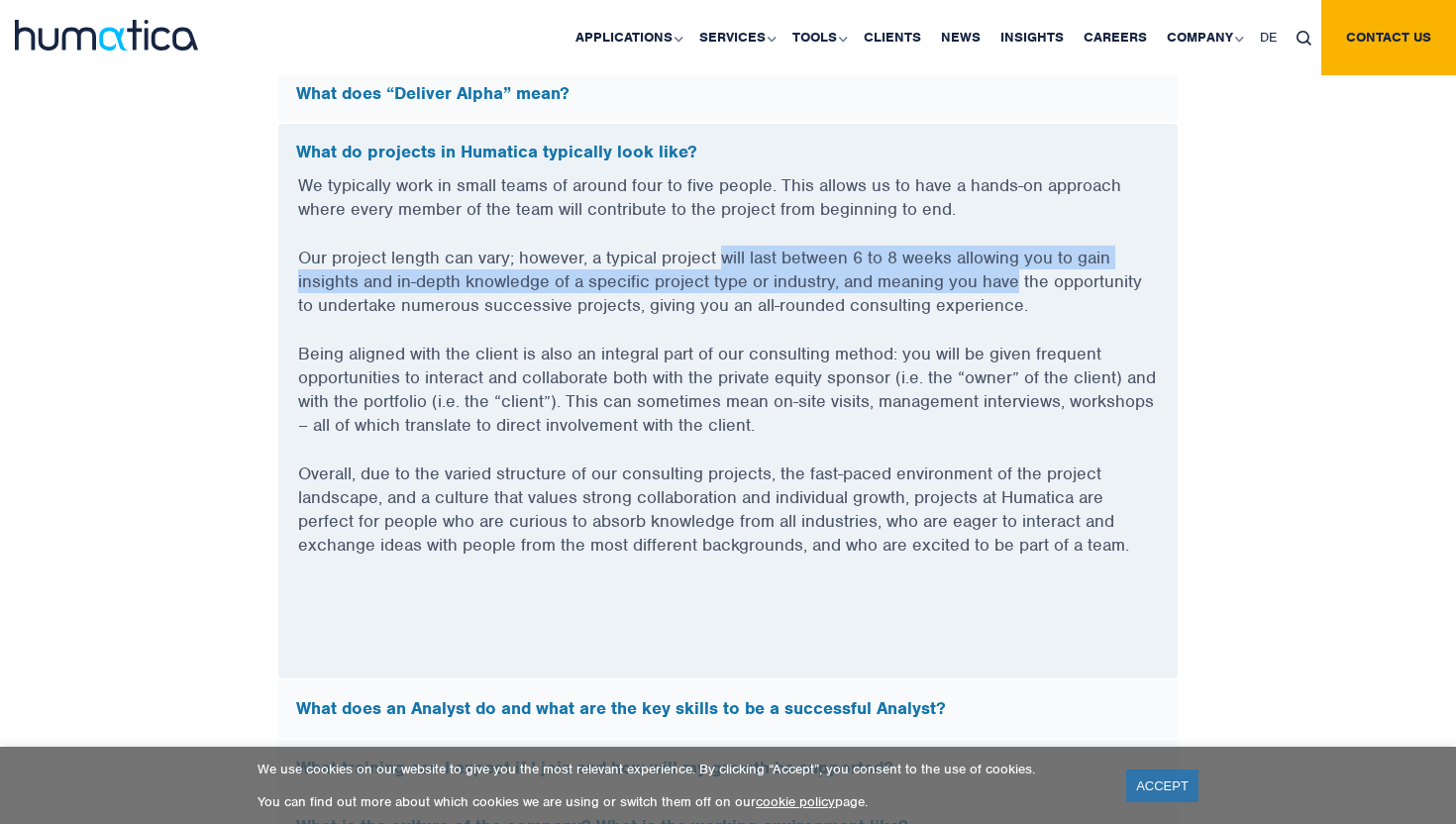
drag, startPoint x: 730, startPoint y: 251, endPoint x: 1028, endPoint y: 281, distance: 299.5
click at [1028, 281] on p "Our project length can vary; however, a typical project will last between 6 to …" at bounding box center [728, 293] width 859 height 96
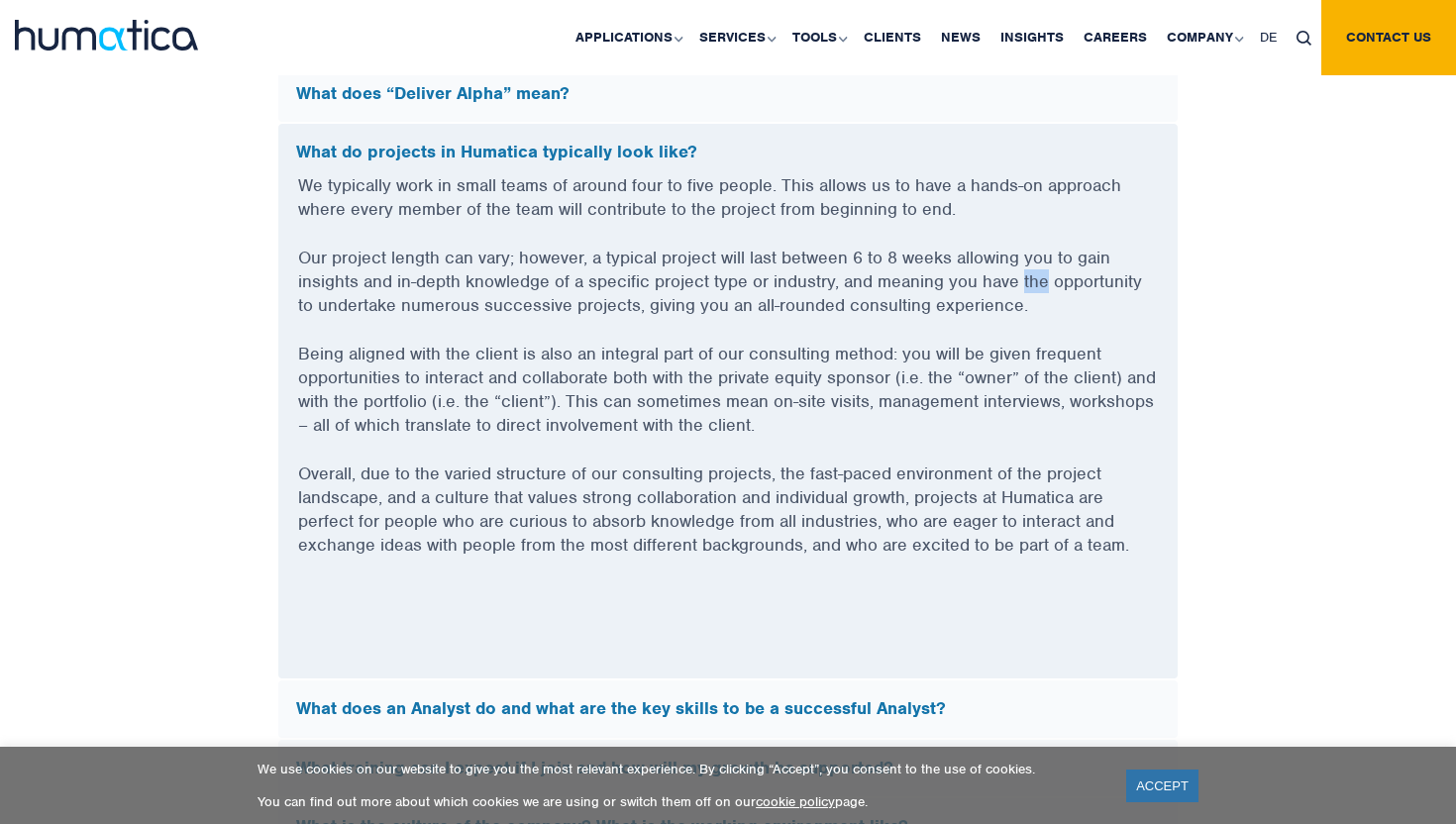
click at [1028, 281] on p "Our project length can vary; however, a typical project will last between 6 to …" at bounding box center [728, 293] width 859 height 96
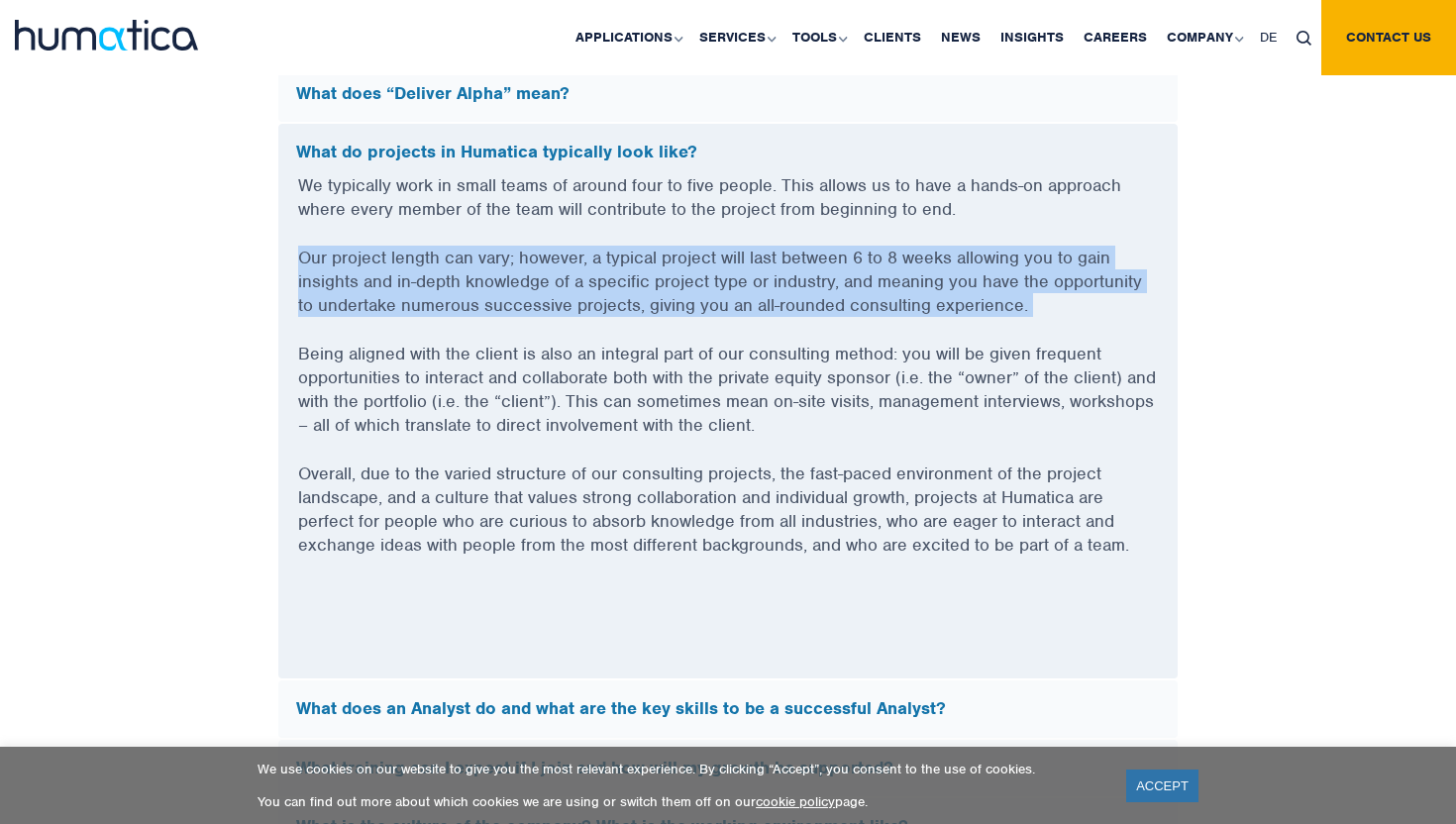
click at [1028, 281] on p "Our project length can vary; however, a typical project will last between 6 to …" at bounding box center [728, 293] width 859 height 96
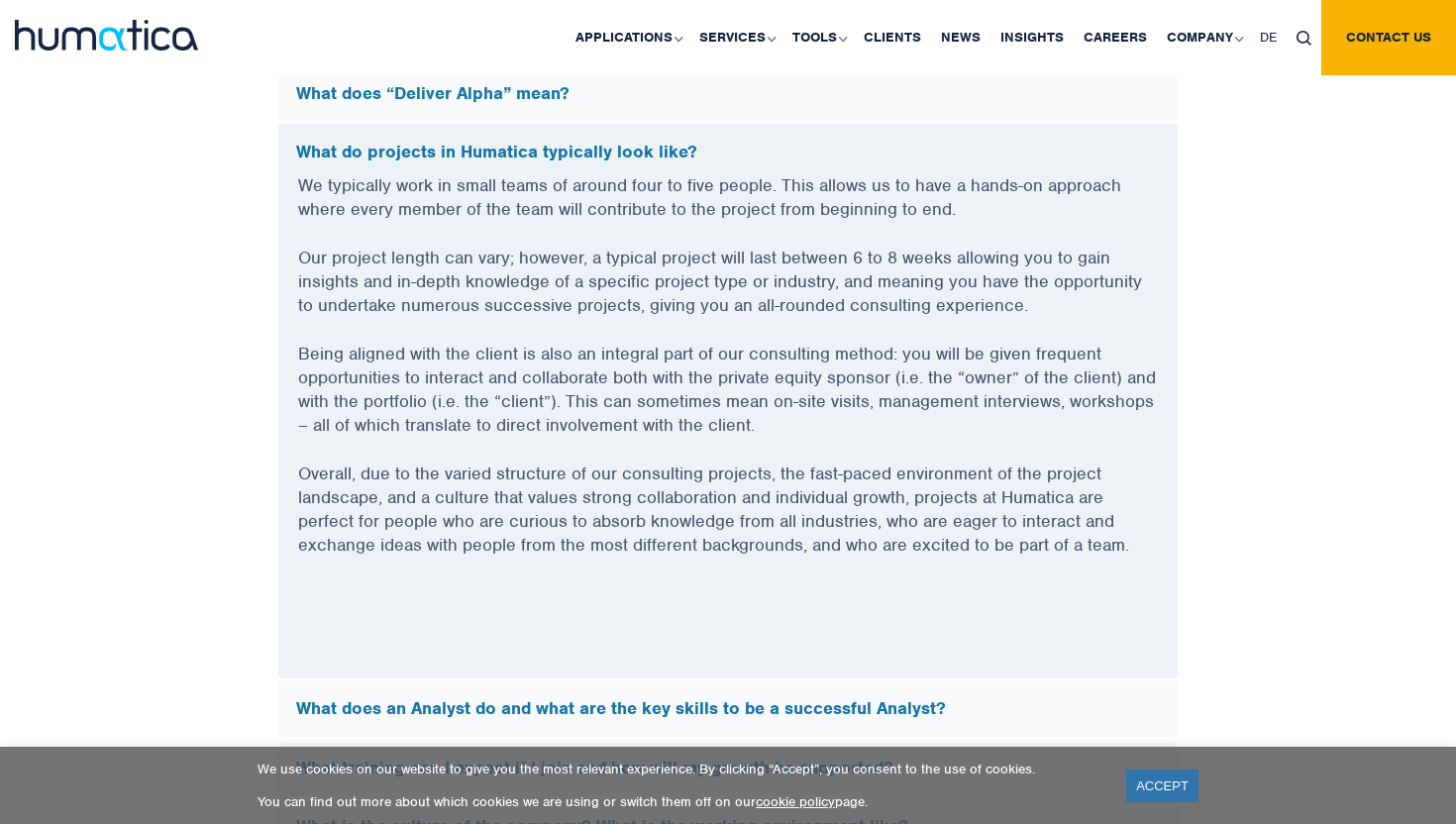
click at [1028, 308] on p "Our project length can vary; however, a typical project will last between 6 to …" at bounding box center [728, 293] width 859 height 96
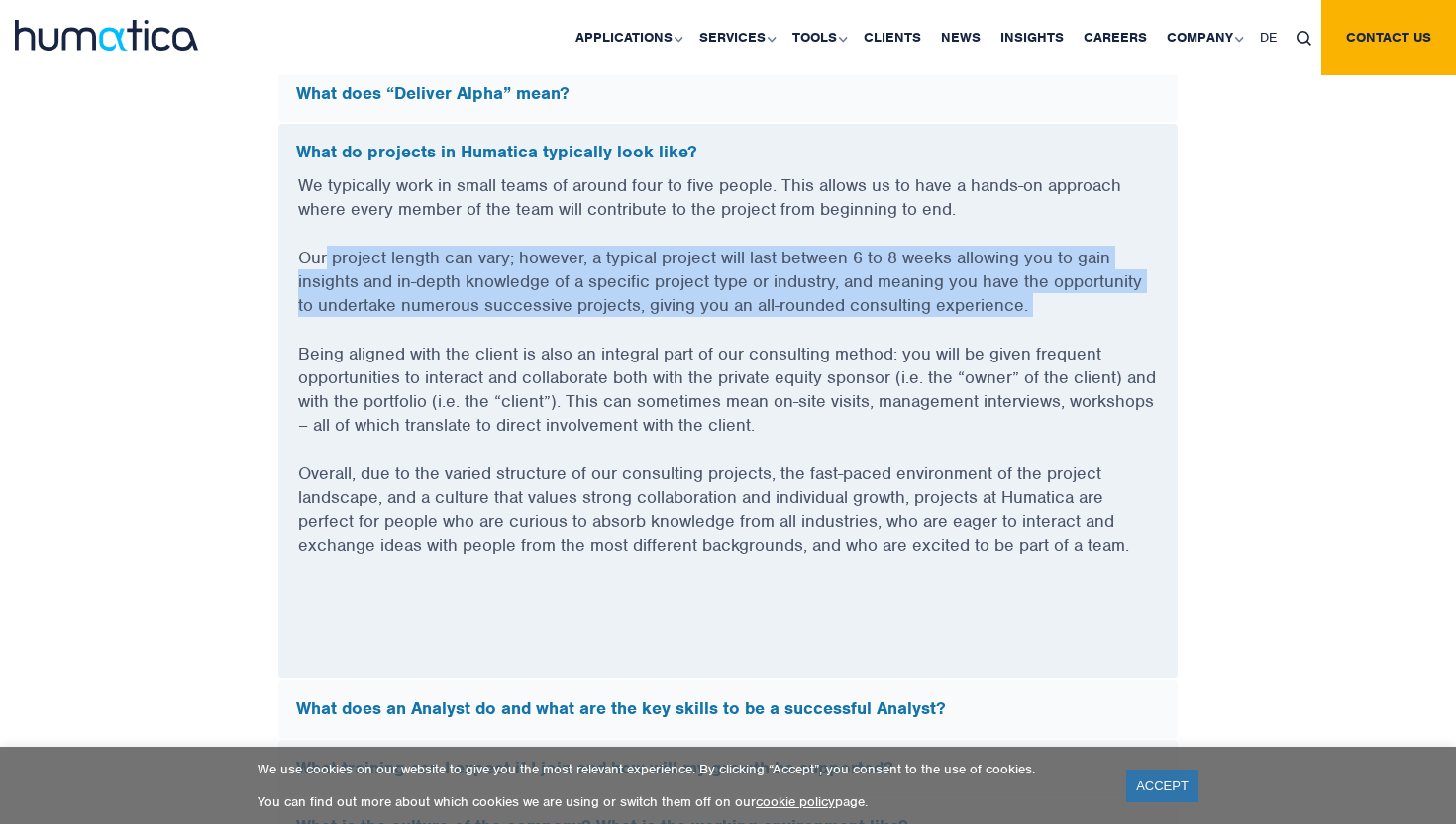
drag, startPoint x: 1028, startPoint y: 308, endPoint x: 327, endPoint y: 252, distance: 703.2
click at [327, 252] on p "Our project length can vary; however, a typical project will last between 6 to …" at bounding box center [728, 293] width 859 height 96
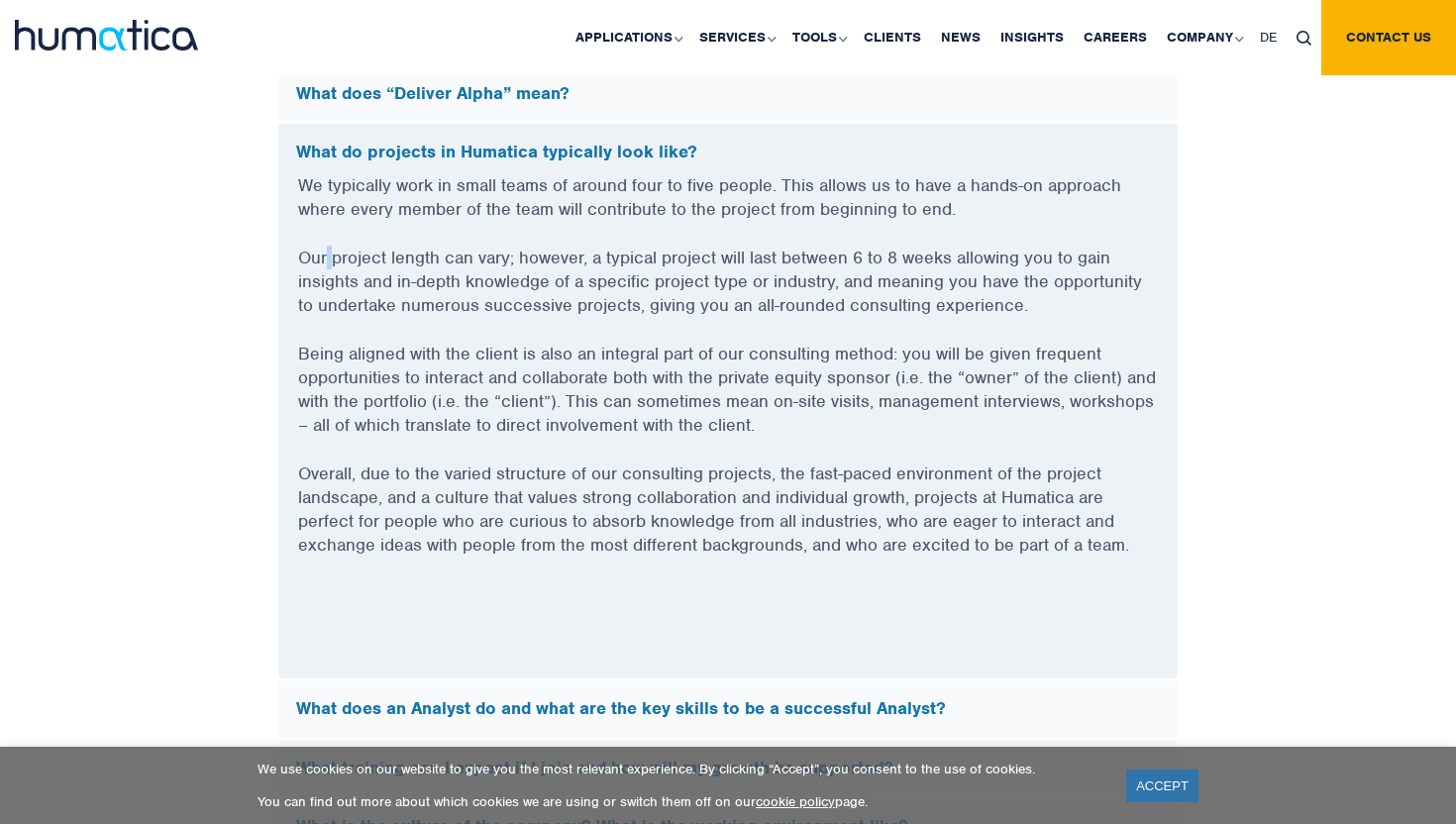
click at [327, 252] on p "Our project length can vary; however, a typical project will last between 6 to …" at bounding box center [728, 293] width 859 height 96
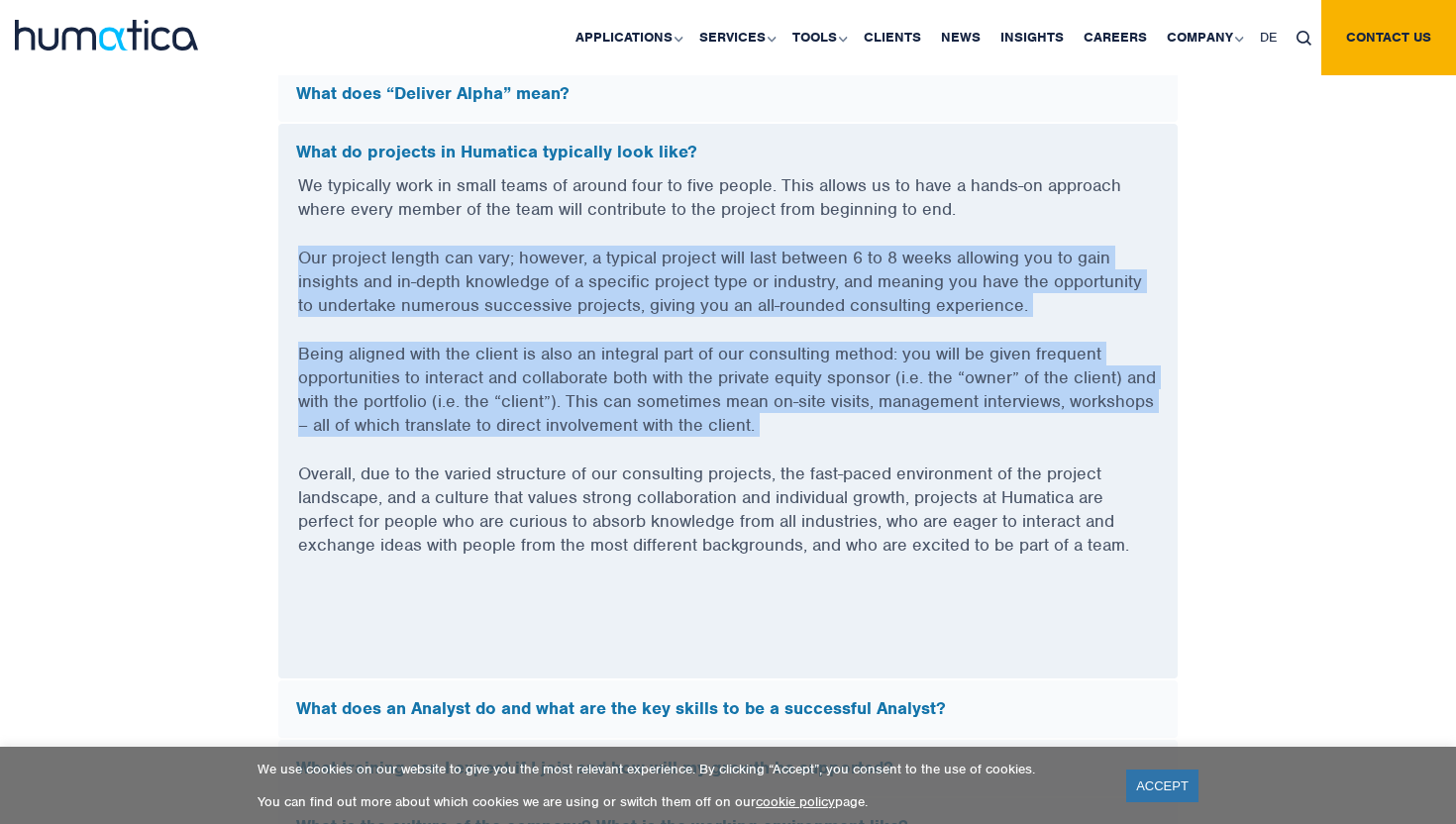
drag, startPoint x: 327, startPoint y: 252, endPoint x: 382, endPoint y: 371, distance: 131.1
click at [380, 368] on div "We typically work in small teams of around four to five people. This allows us …" at bounding box center [728, 426] width 899 height 505
click at [382, 371] on p "Being aligned with the client is also an integral part of our consulting method…" at bounding box center [728, 401] width 859 height 120
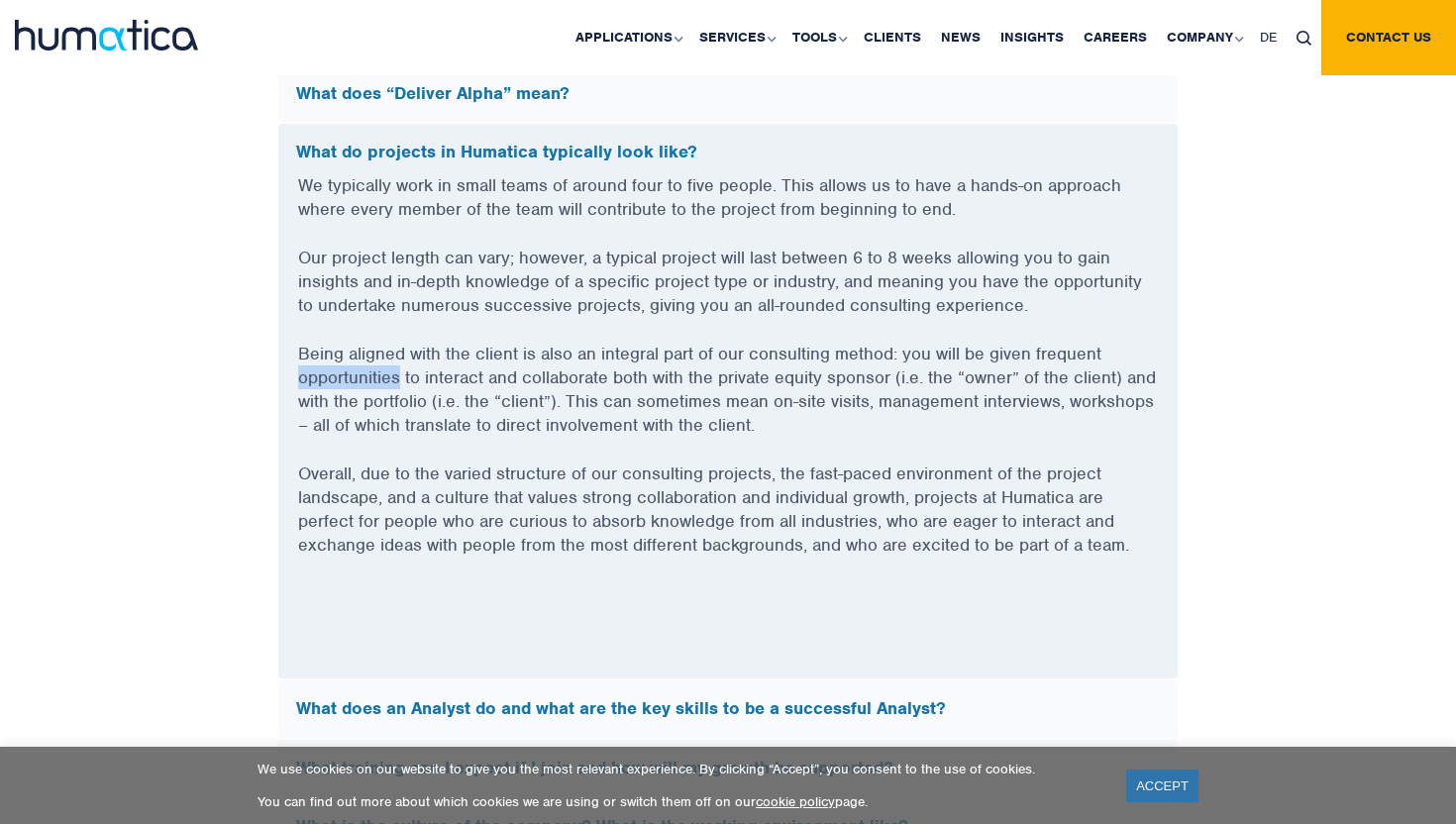
click at [382, 371] on p "Being aligned with the client is also an integral part of our consulting method…" at bounding box center [728, 401] width 859 height 120
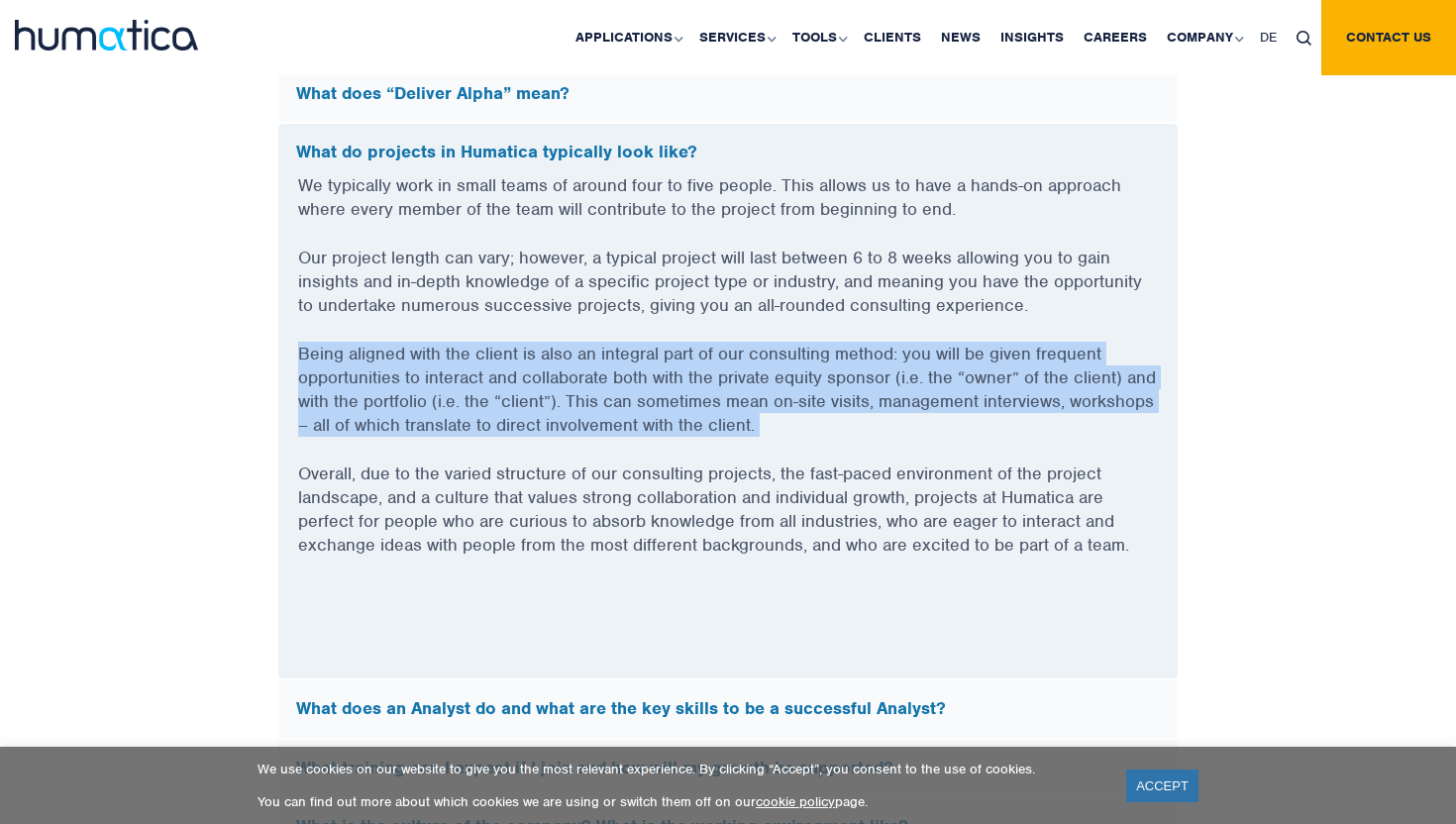
click at [382, 371] on p "Being aligned with the client is also an integral part of our consulting method…" at bounding box center [728, 401] width 859 height 120
click at [334, 370] on p "Being aligned with the client is also an integral part of our consulting method…" at bounding box center [728, 401] width 859 height 120
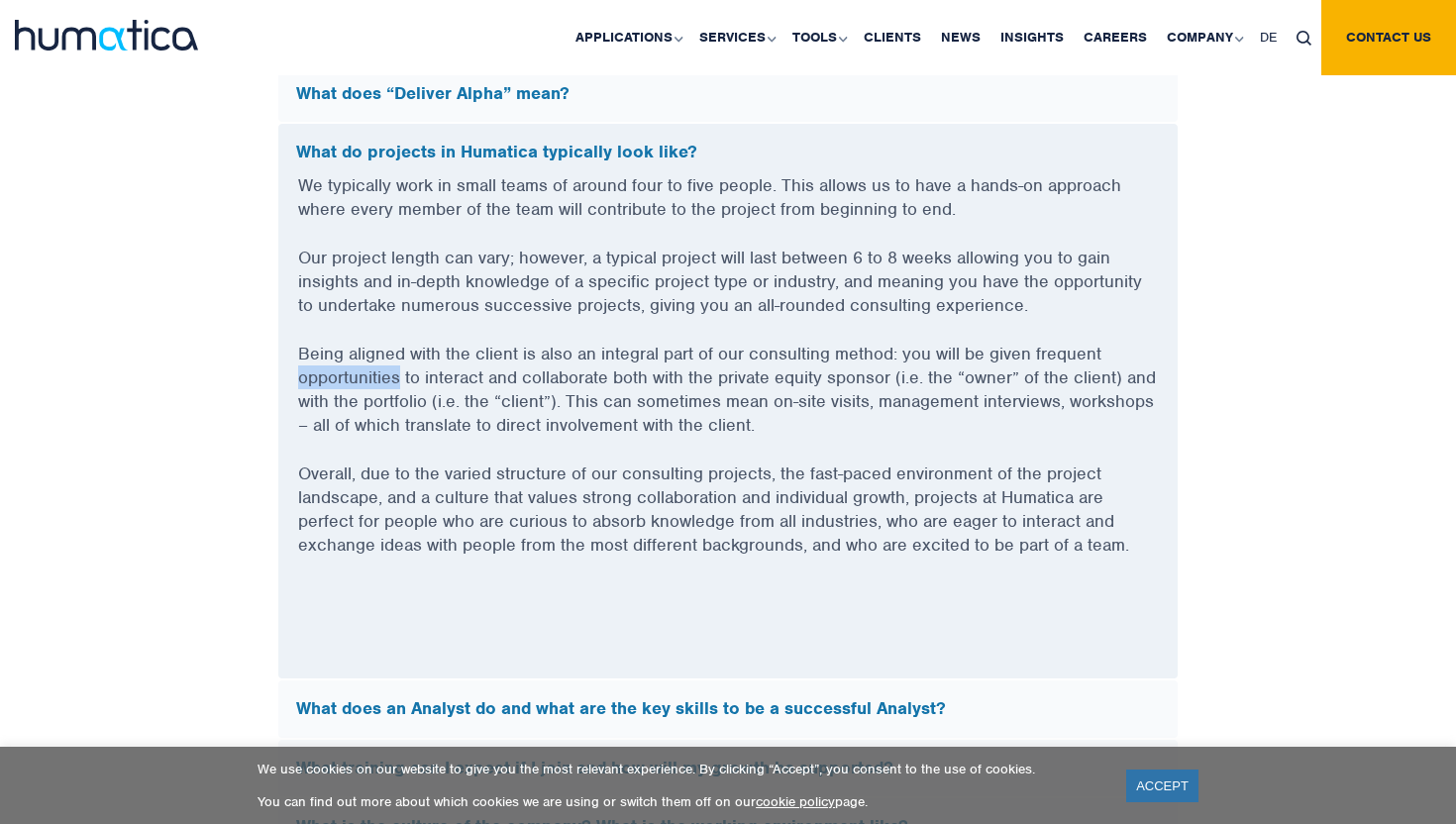
click at [334, 370] on p "Being aligned with the client is also an integral part of our consulting method…" at bounding box center [728, 401] width 859 height 120
click at [333, 341] on p "Being aligned with the client is also an integral part of our consulting method…" at bounding box center [728, 401] width 859 height 120
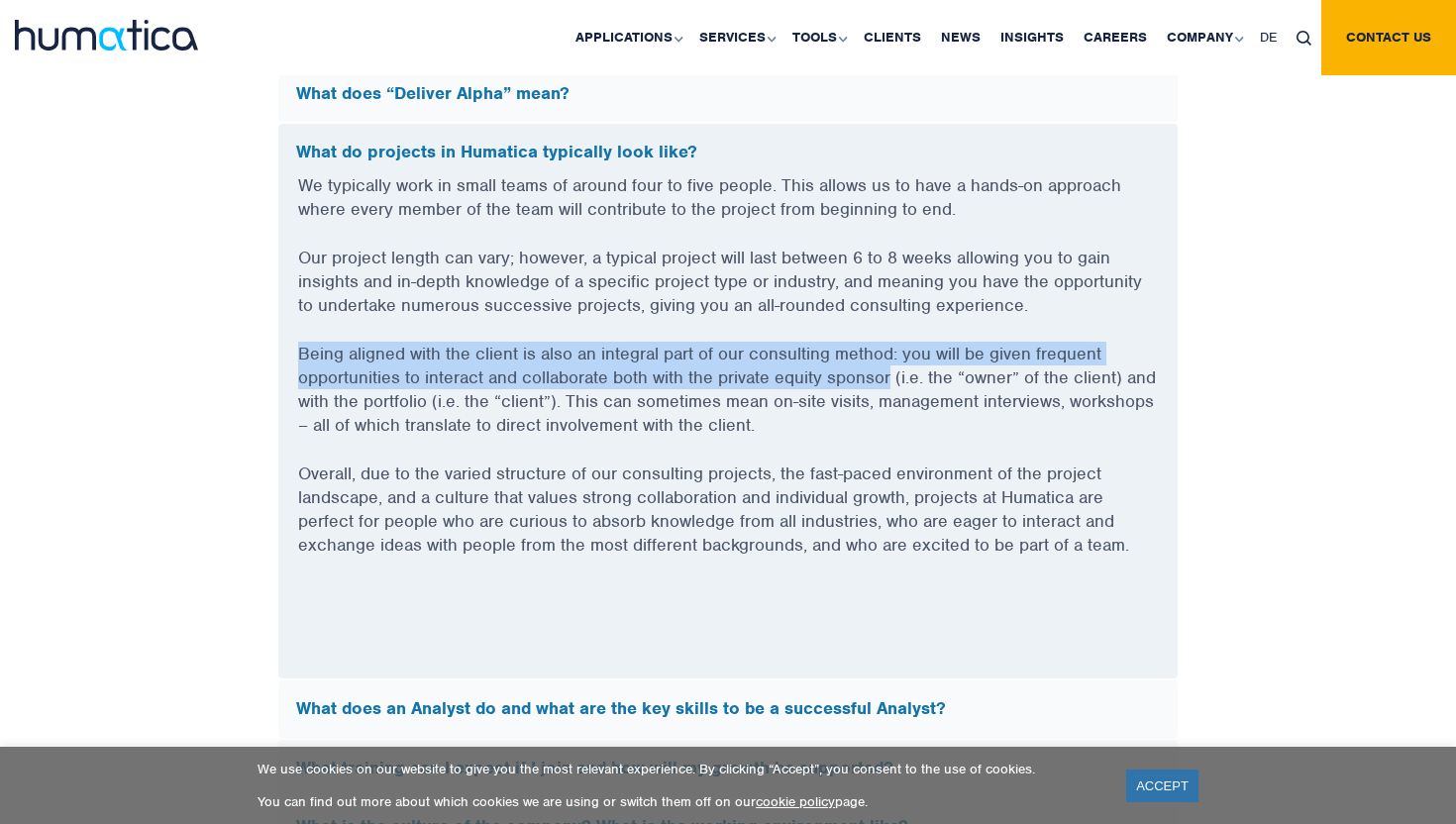
drag, startPoint x: 333, startPoint y: 339, endPoint x: 866, endPoint y: 365, distance: 533.6
click at [866, 365] on p "Being aligned with the client is also an integral part of our consulting method…" at bounding box center [728, 401] width 859 height 120
click at [926, 346] on p "Being aligned with the client is also an integral part of our consulting method…" at bounding box center [728, 401] width 859 height 120
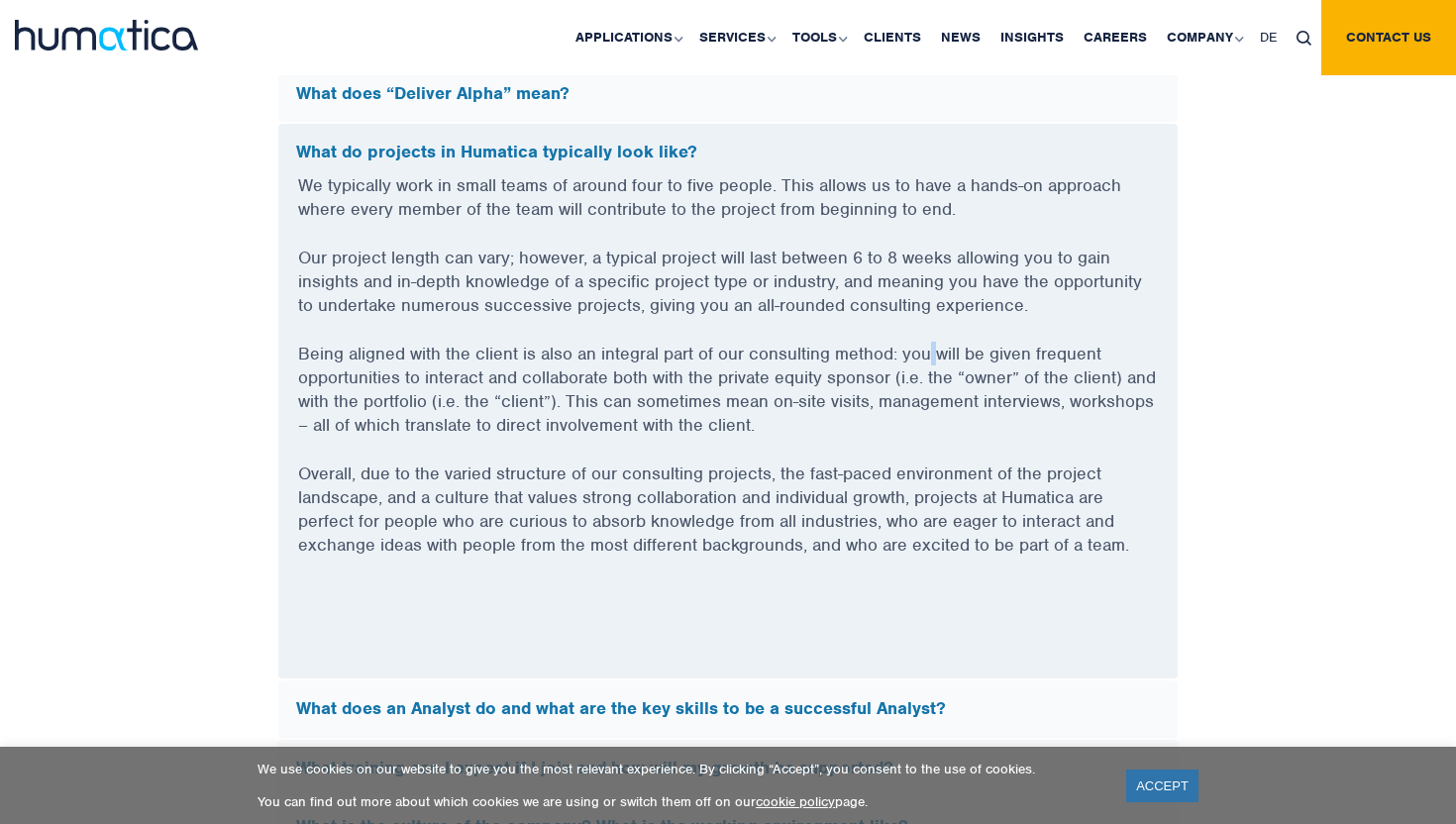
click at [926, 346] on p "Being aligned with the client is also an integral part of our consulting method…" at bounding box center [728, 401] width 859 height 120
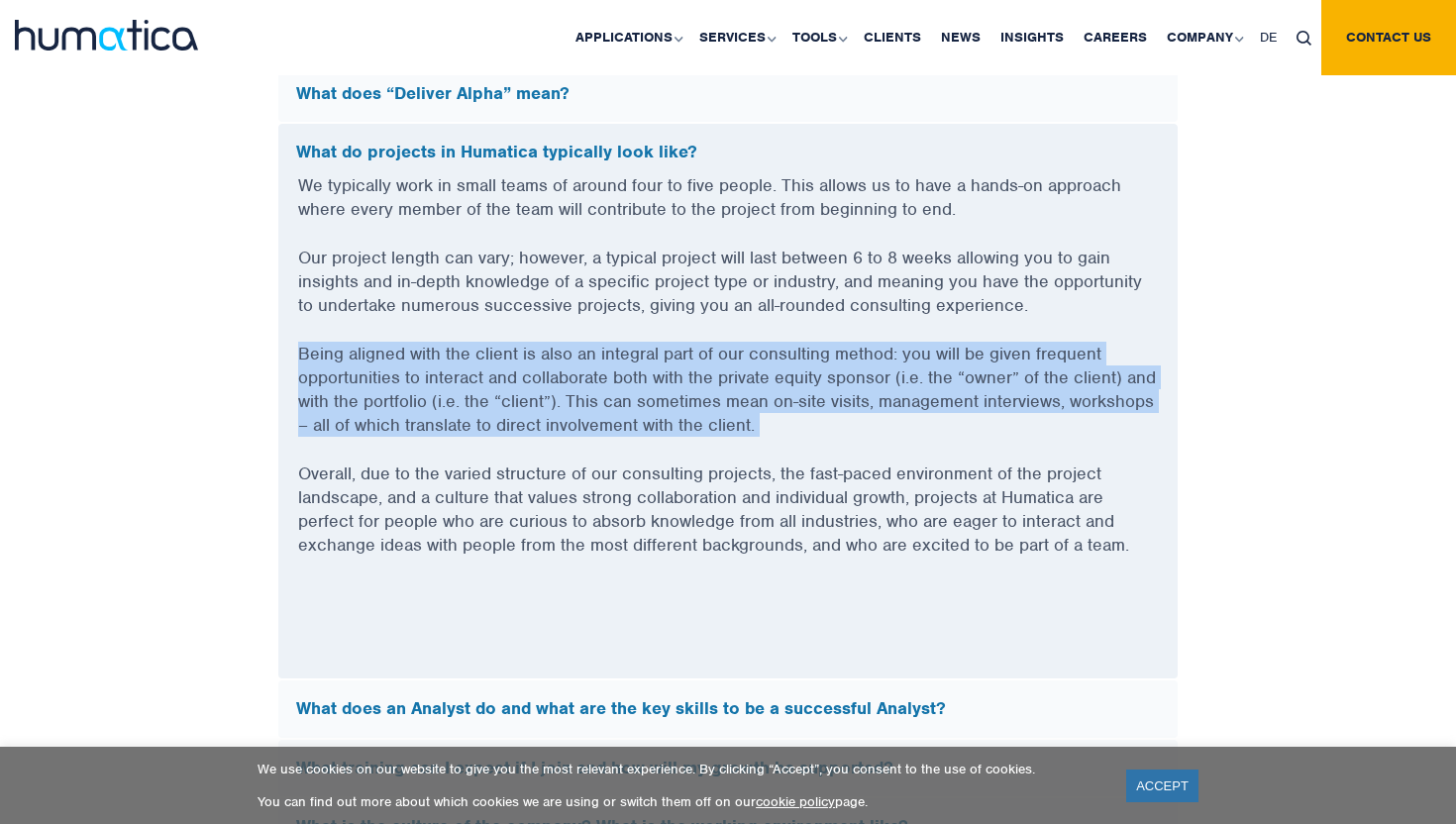
click at [926, 346] on p "Being aligned with the client is also an integral part of our consulting method…" at bounding box center [728, 401] width 859 height 120
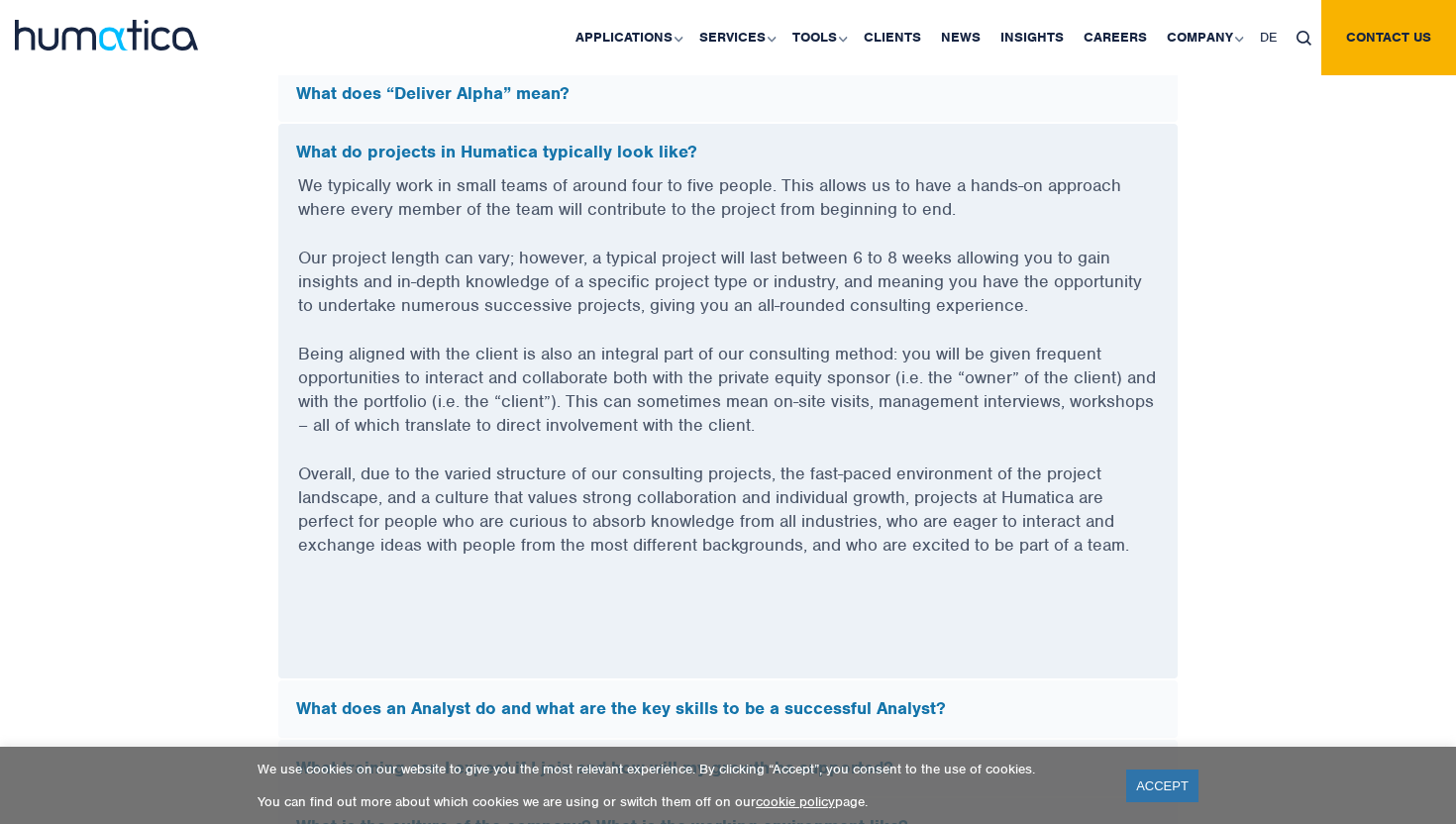
click at [936, 342] on p "Being aligned with the client is also an integral part of our consulting method…" at bounding box center [728, 401] width 859 height 120
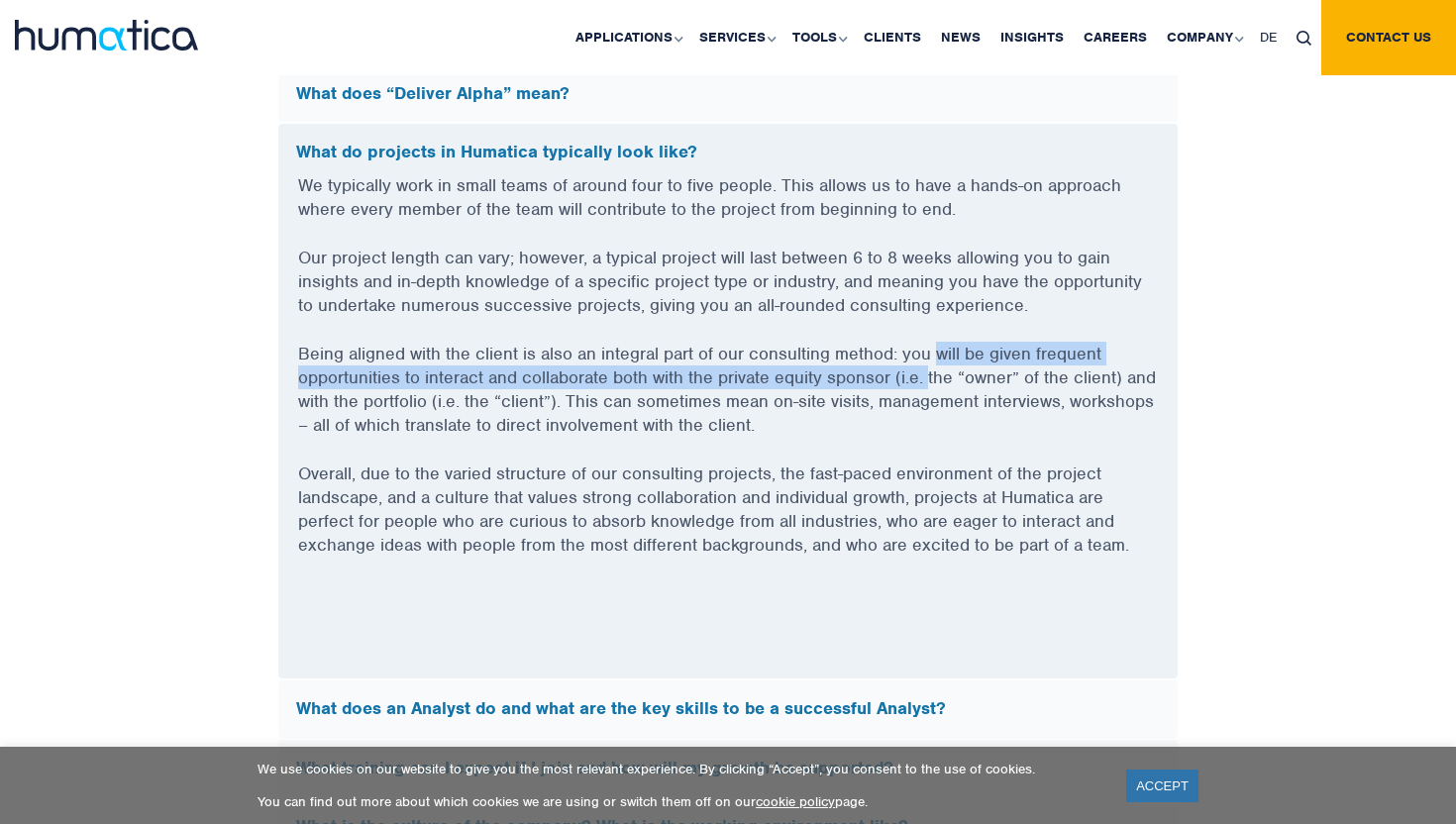
drag, startPoint x: 936, startPoint y: 342, endPoint x: 922, endPoint y: 377, distance: 37.7
click at [922, 377] on p "Being aligned with the client is also an integral part of our consulting method…" at bounding box center [728, 401] width 859 height 120
drag, startPoint x: 922, startPoint y: 377, endPoint x: 927, endPoint y: 342, distance: 35.4
click at [927, 342] on p "Being aligned with the client is also an integral part of our consulting method…" at bounding box center [728, 401] width 859 height 120
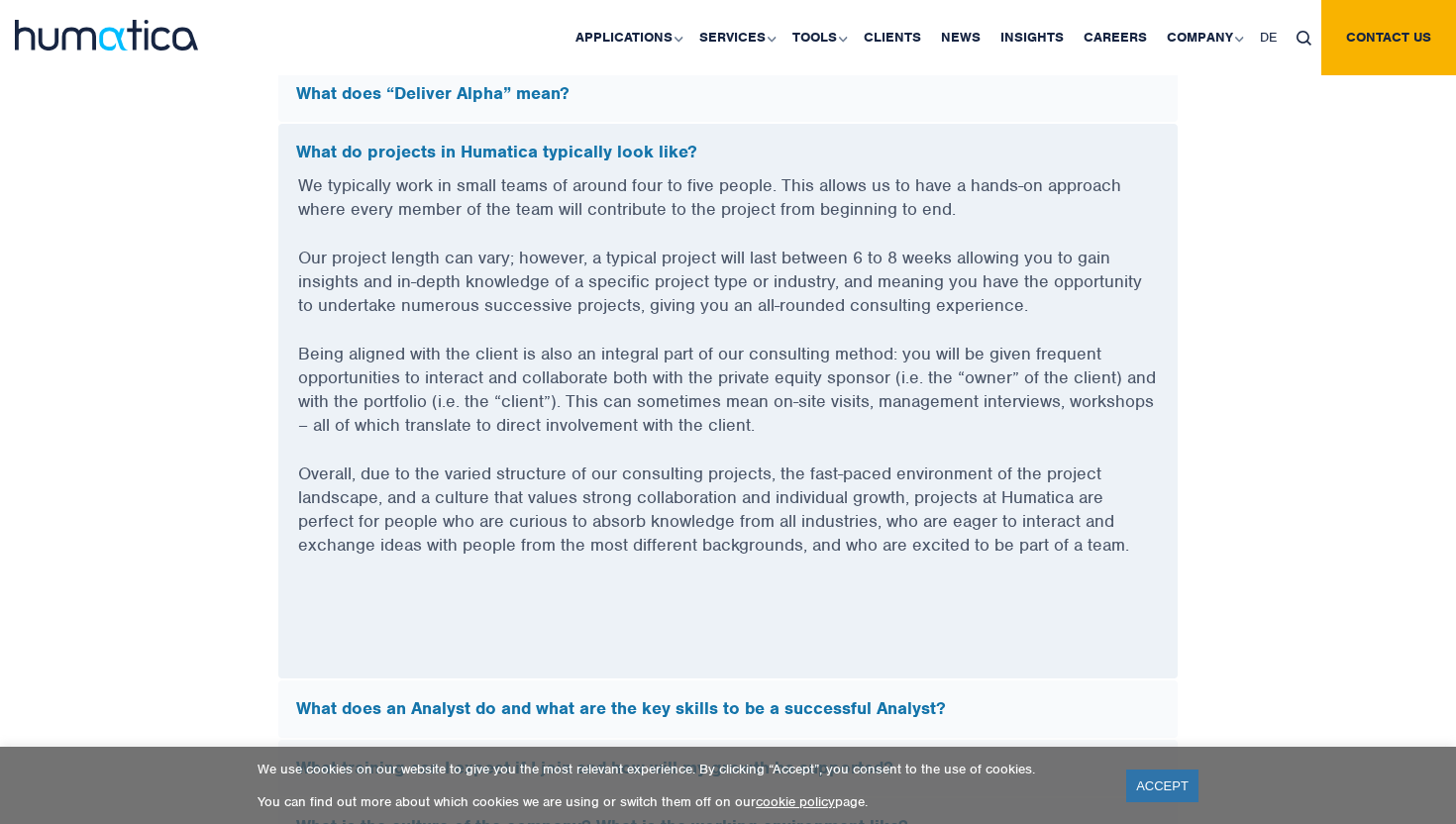
click at [758, 423] on p "Being aligned with the client is also an integral part of our consulting method…" at bounding box center [728, 401] width 859 height 120
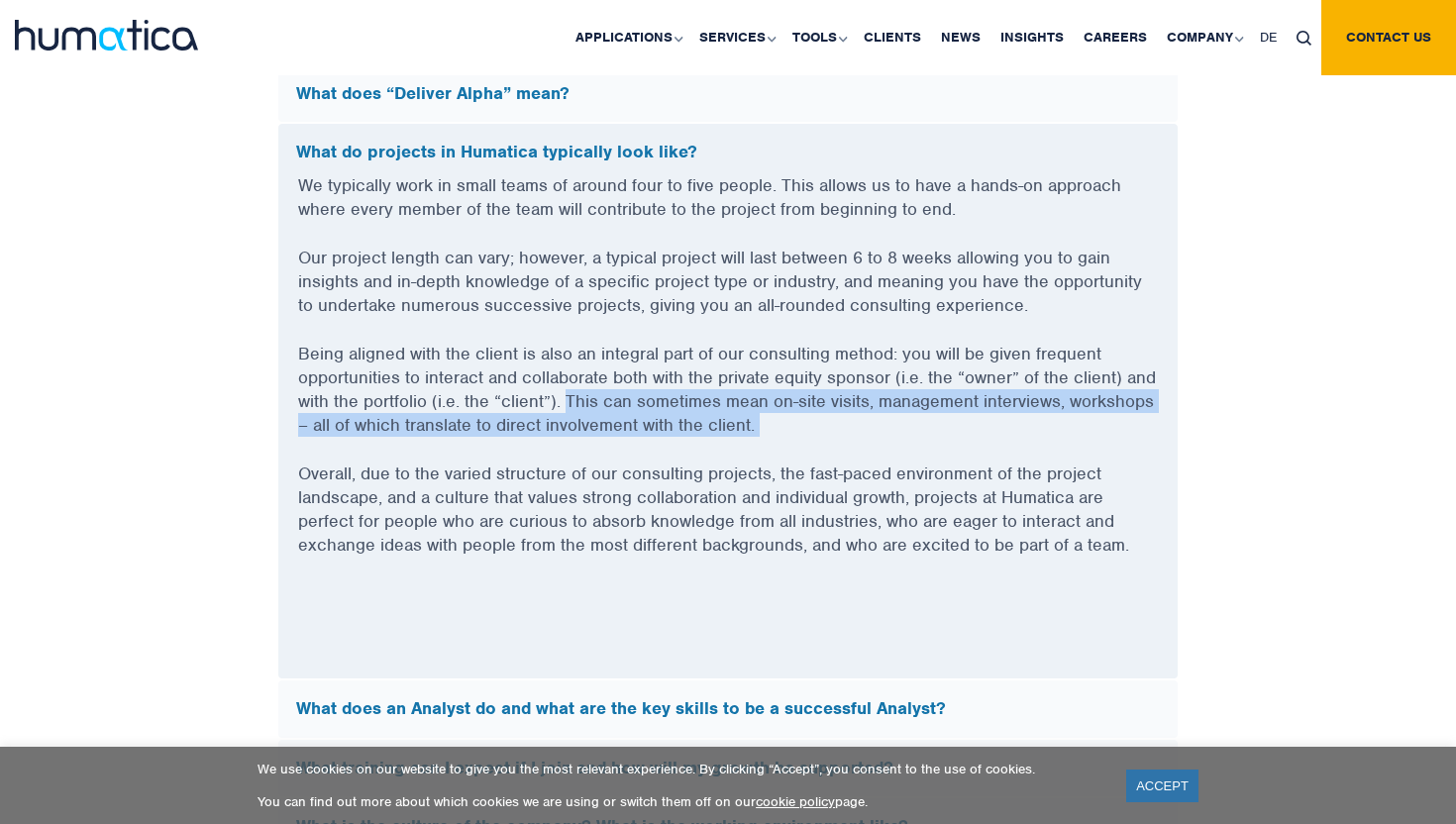
drag, startPoint x: 758, startPoint y: 423, endPoint x: 590, endPoint y: 398, distance: 169.8
click at [590, 398] on p "Being aligned with the client is also an integral part of our consulting method…" at bounding box center [728, 401] width 859 height 120
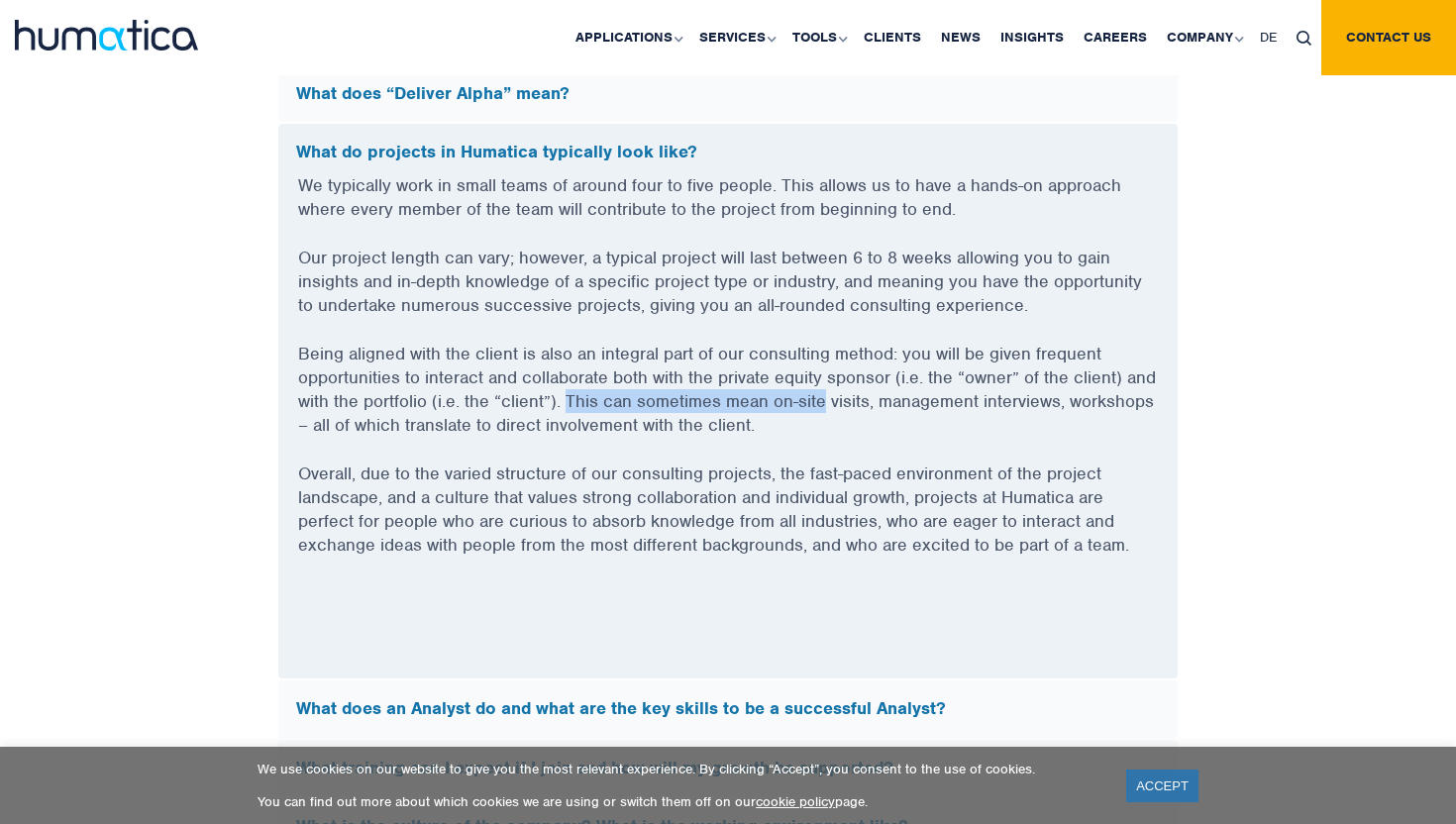
drag, startPoint x: 590, startPoint y: 398, endPoint x: 793, endPoint y: 405, distance: 203.1
click at [793, 405] on p "Being aligned with the client is also an integral part of our consulting method…" at bounding box center [728, 401] width 859 height 120
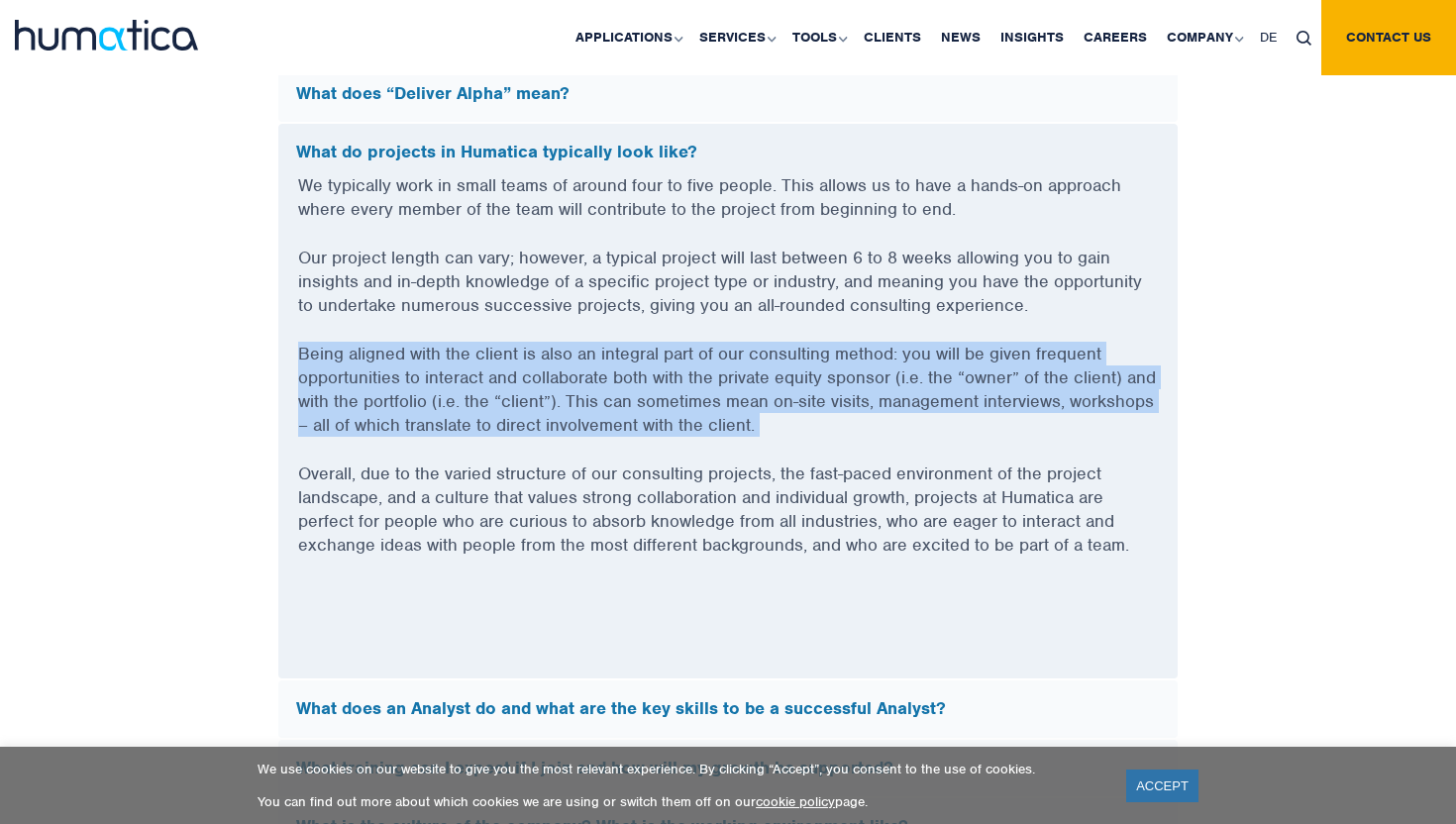
drag, startPoint x: 793, startPoint y: 405, endPoint x: 755, endPoint y: 467, distance: 72.7
click at [757, 463] on div "We typically work in small teams of around four to five people. This allows us …" at bounding box center [728, 426] width 899 height 505
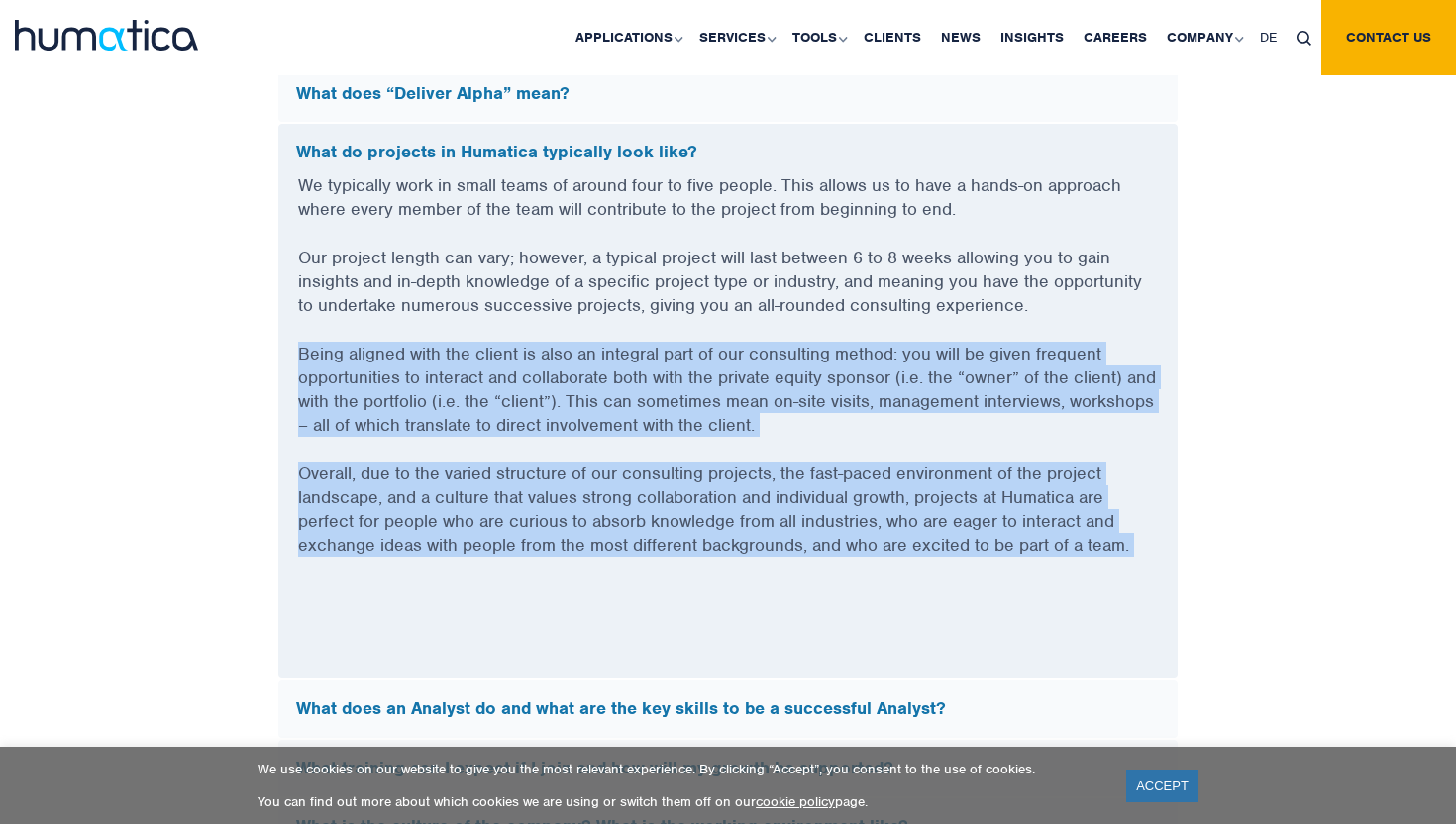
click at [755, 467] on p "Overall, due to the varied structure of our consulting projects, the fast-paced…" at bounding box center [728, 521] width 859 height 120
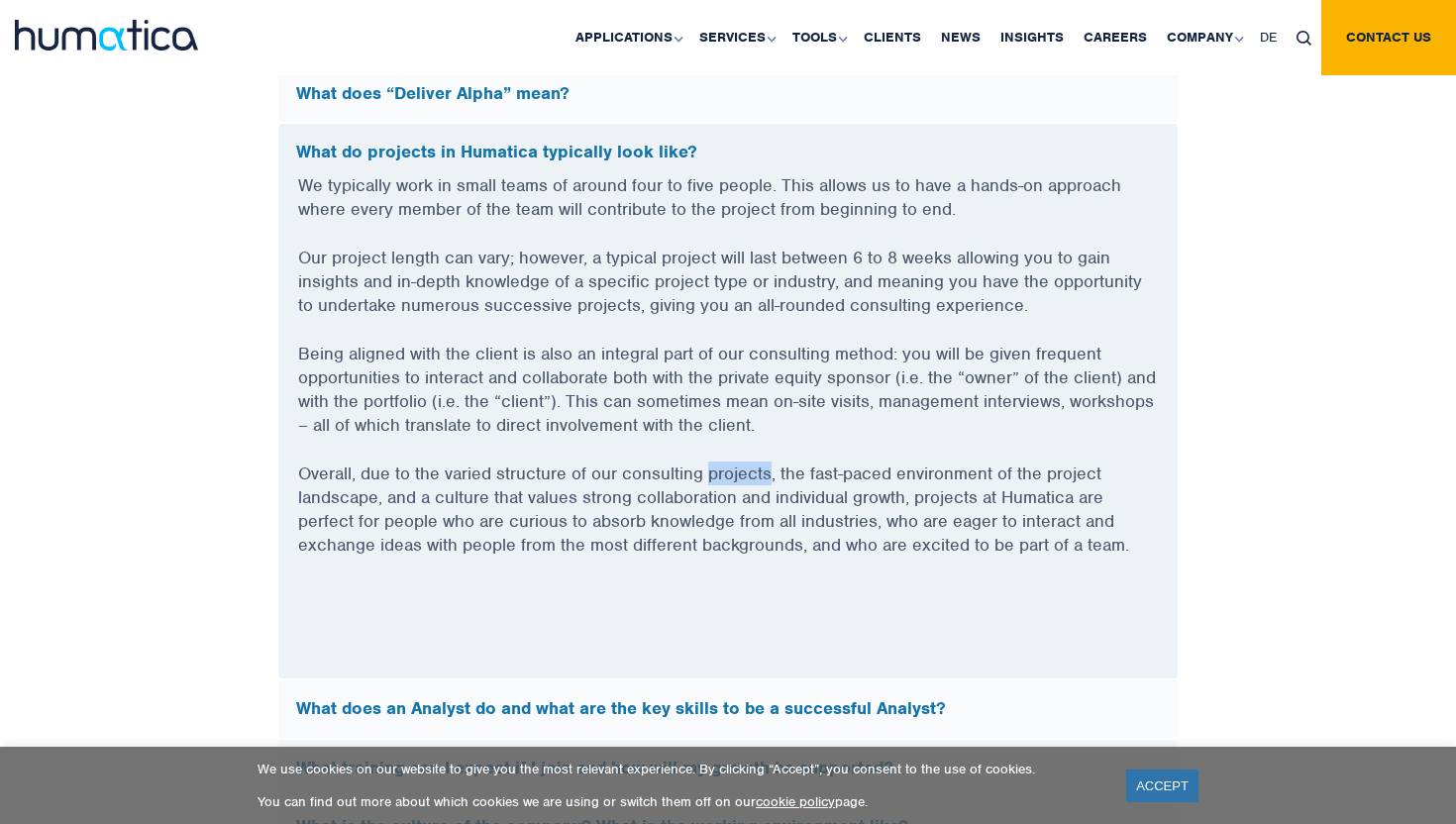
click at [755, 467] on p "Overall, due to the varied structure of our consulting projects, the fast-paced…" at bounding box center [728, 521] width 859 height 120
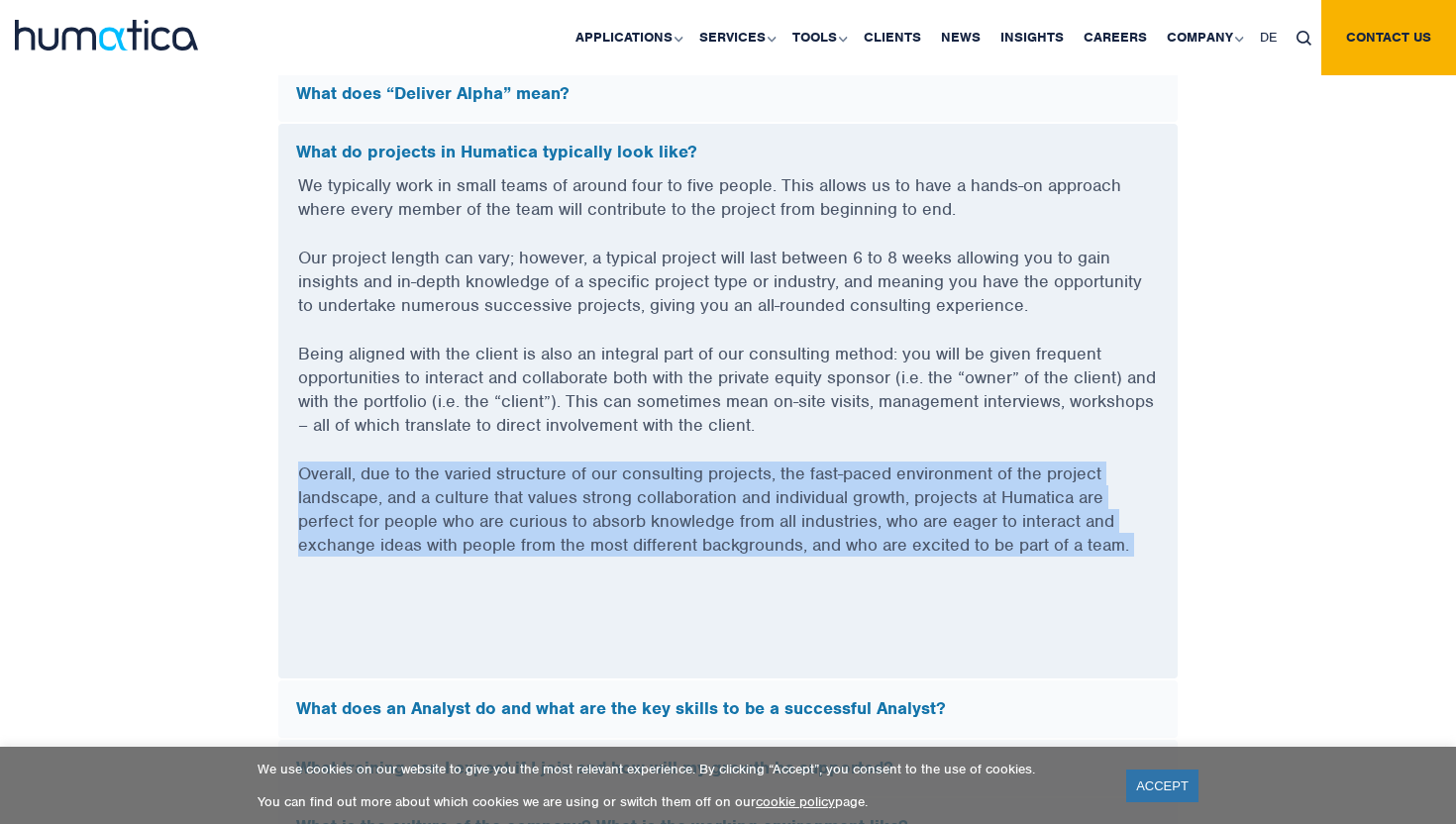
click at [755, 467] on p "Overall, due to the varied structure of our consulting projects, the fast-paced…" at bounding box center [728, 521] width 859 height 120
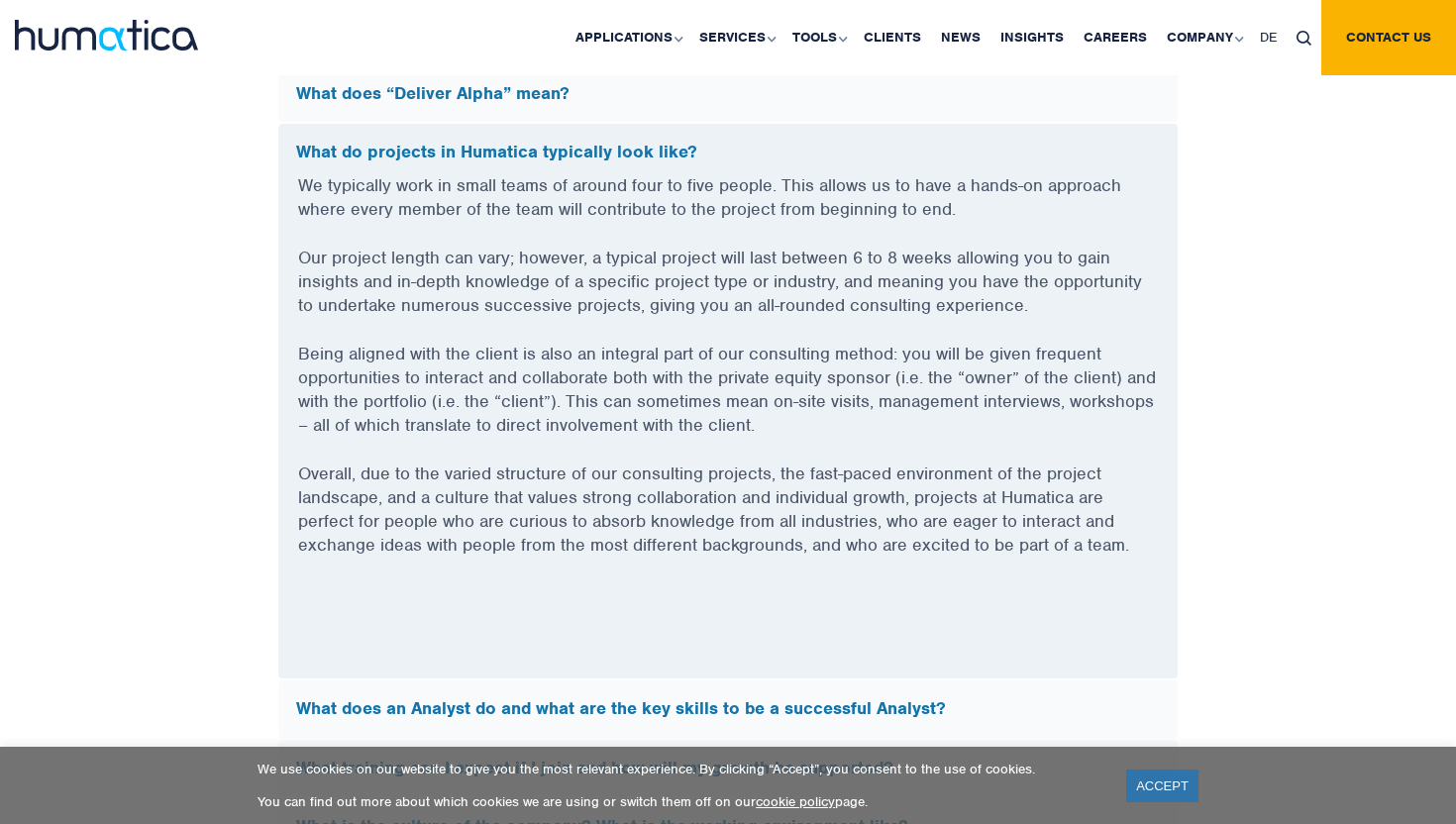
click at [874, 132] on div "What do projects in Humatica typically look like?" at bounding box center [728, 149] width 899 height 50
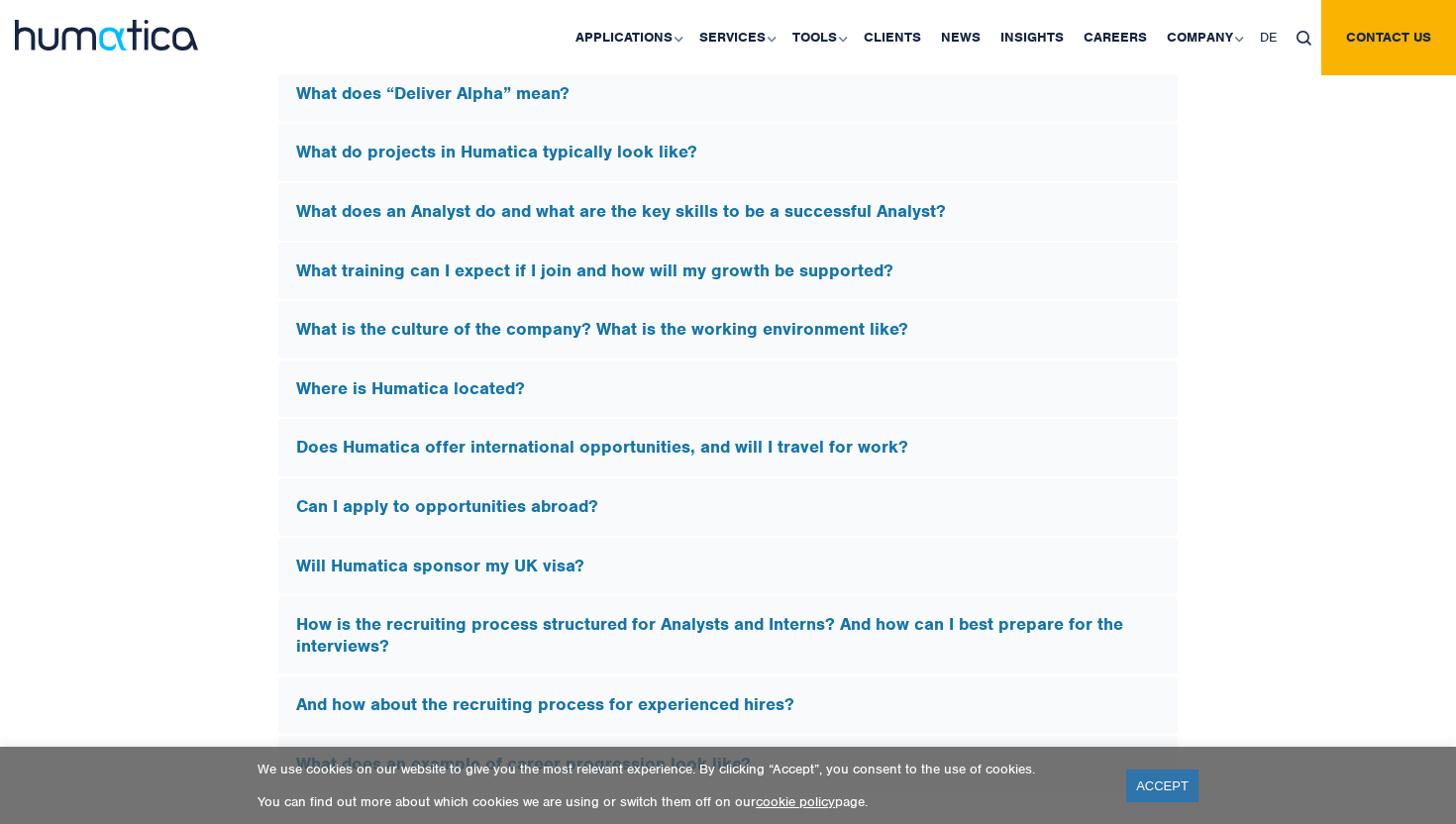
click at [837, 221] on div "What does an Analyst do and what are the key skills to be a successful Analyst?" at bounding box center [728, 212] width 899 height 58
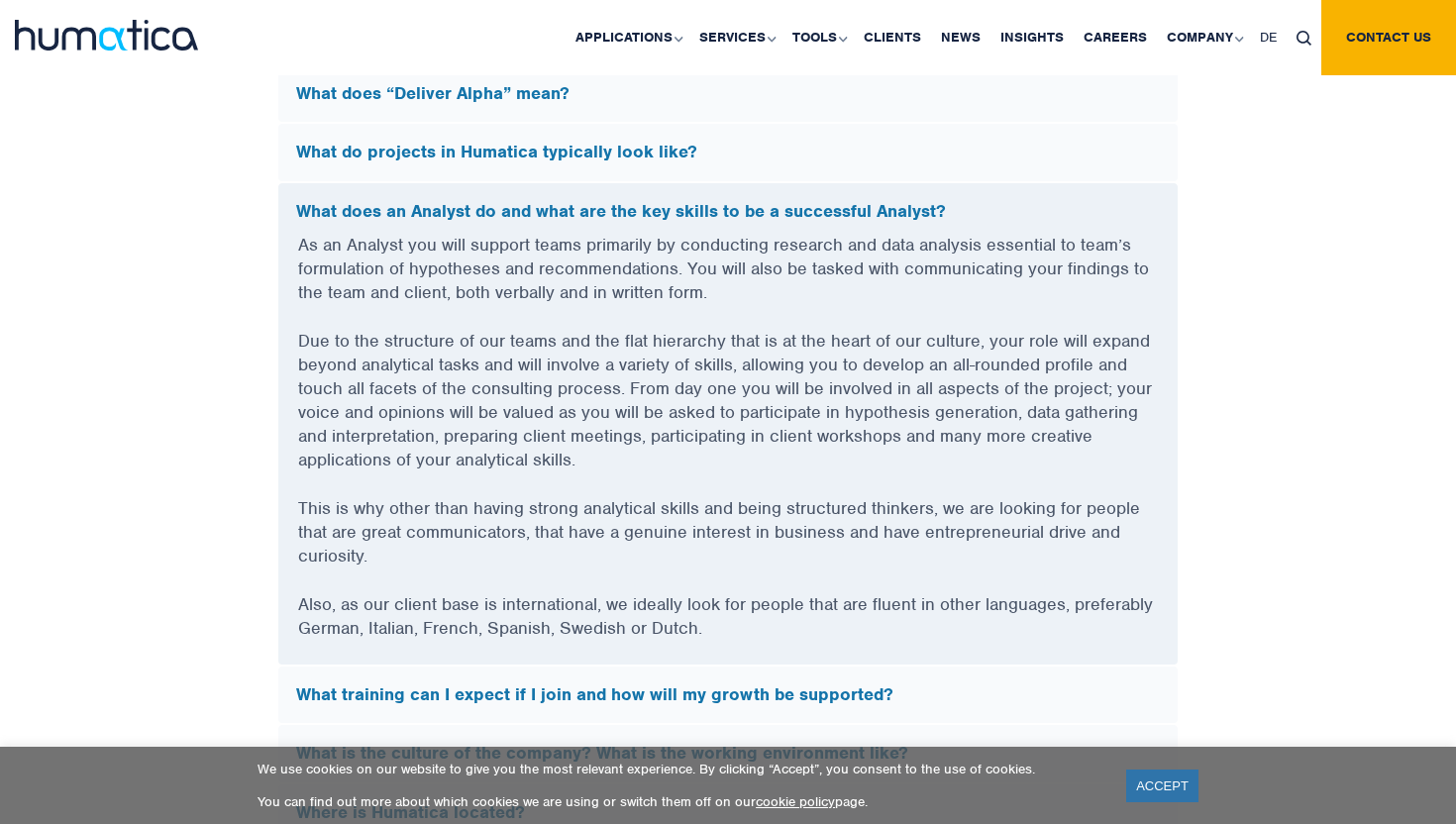
click at [788, 250] on p "As an Analyst you will support teams primarily by conducting research and data …" at bounding box center [728, 280] width 859 height 96
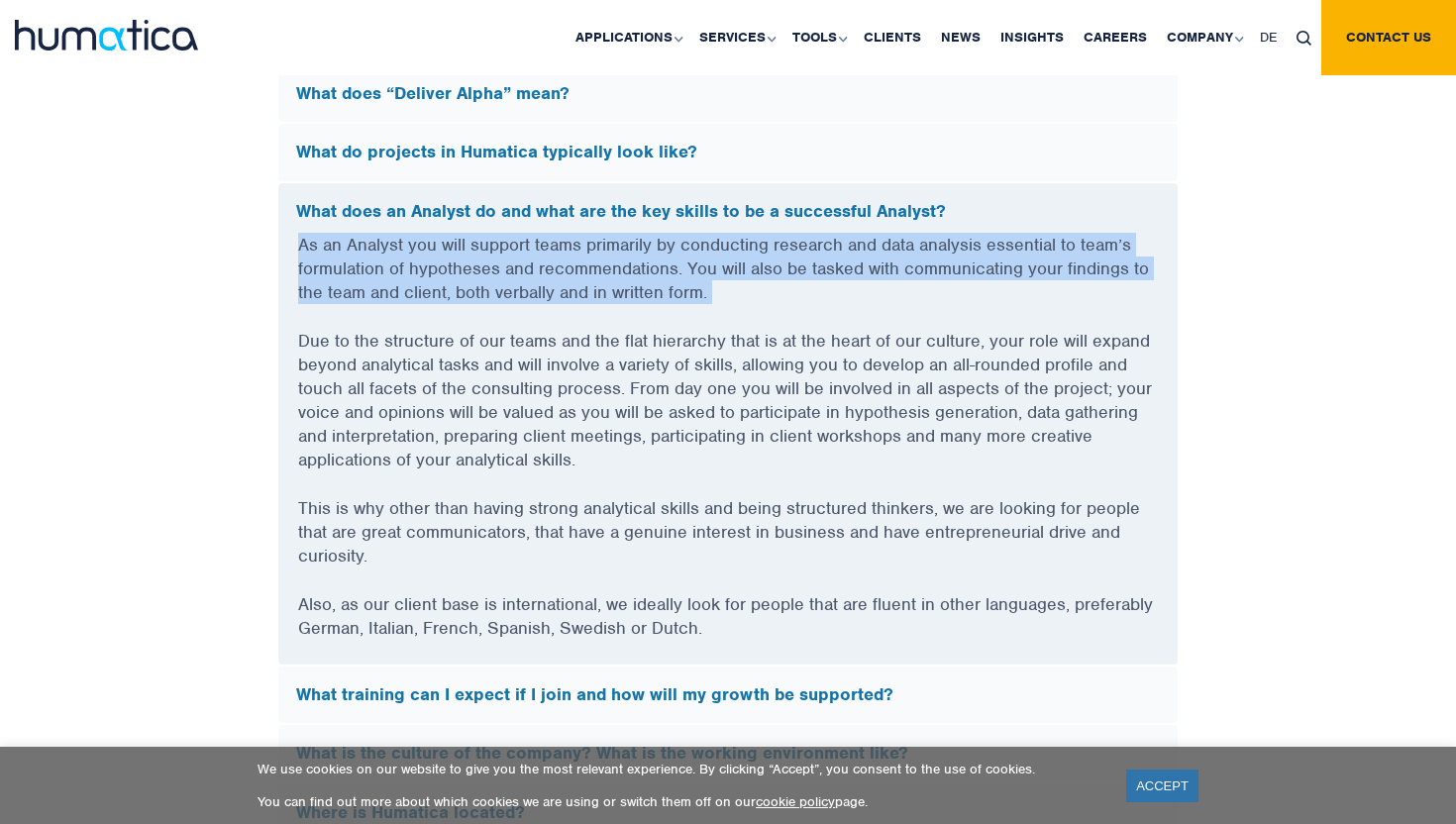
click at [788, 250] on p "As an Analyst you will support teams primarily by conducting research and data …" at bounding box center [728, 280] width 859 height 96
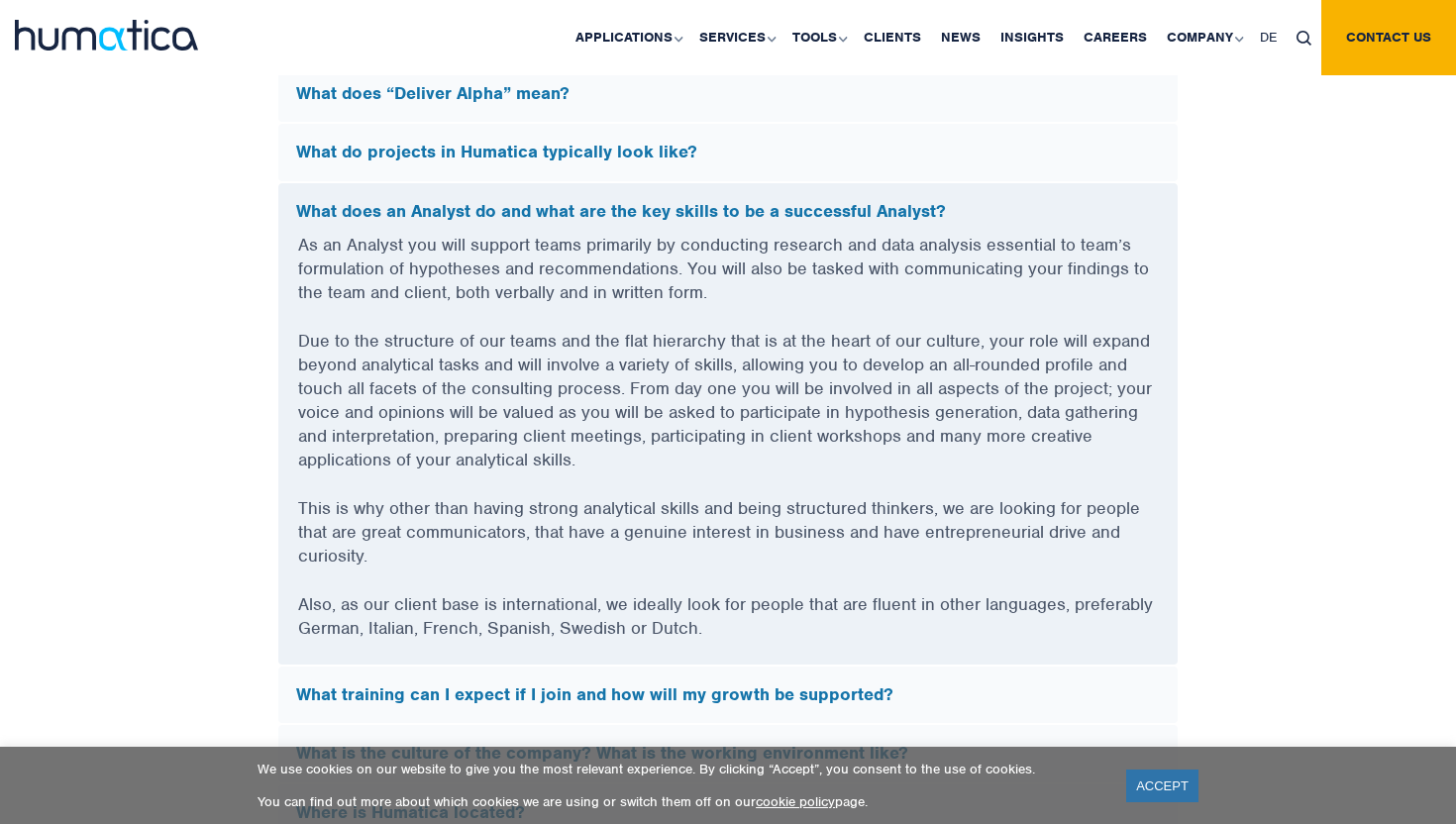
click at [779, 264] on p "As an Analyst you will support teams primarily by conducting research and data …" at bounding box center [728, 280] width 859 height 96
click at [779, 280] on p "As an Analyst you will support teams primarily by conducting research and data …" at bounding box center [728, 280] width 859 height 96
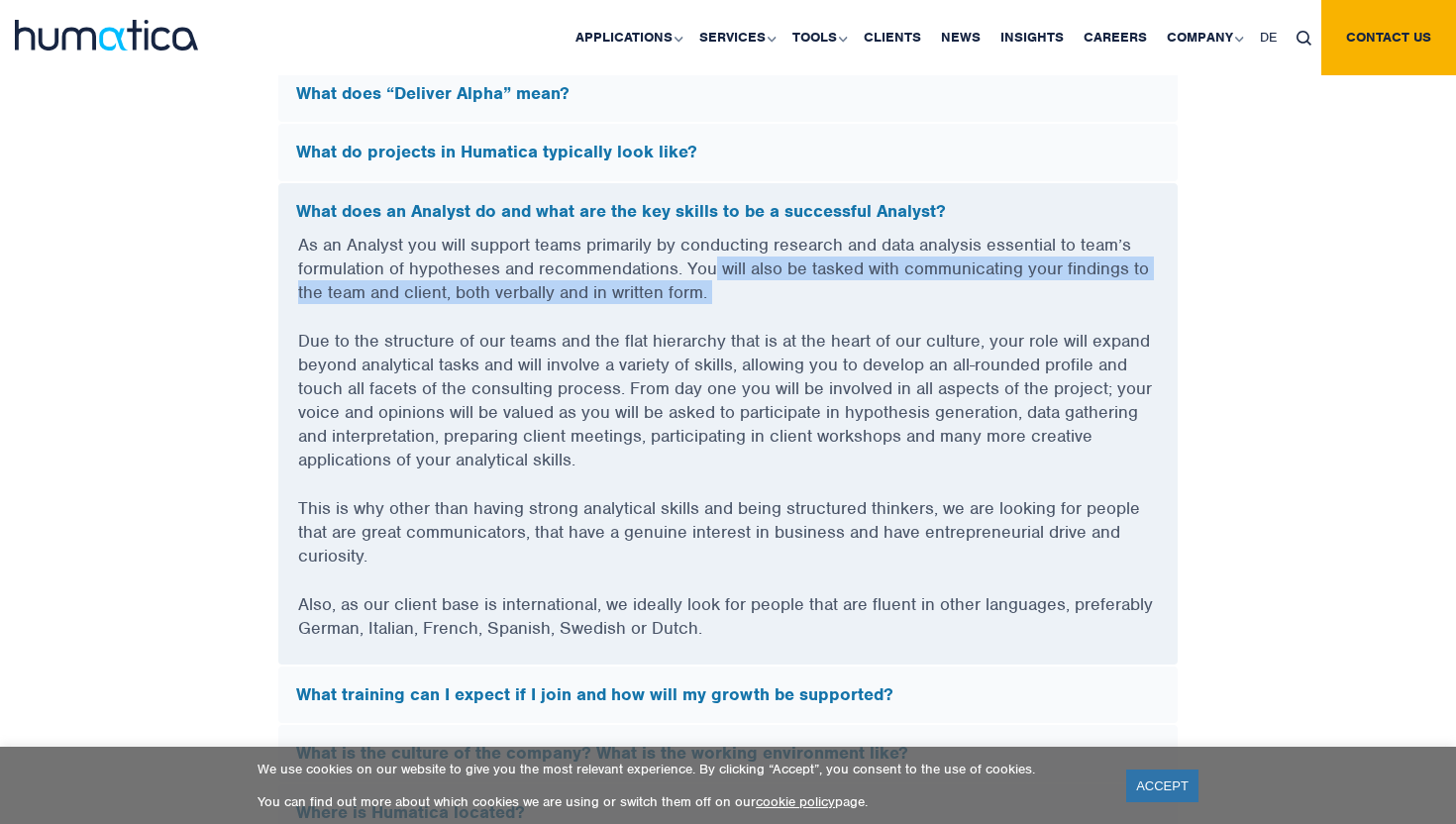
drag, startPoint x: 779, startPoint y: 280, endPoint x: 713, endPoint y: 254, distance: 70.9
click at [713, 254] on p "As an Analyst you will support teams primarily by conducting research and data …" at bounding box center [728, 280] width 859 height 96
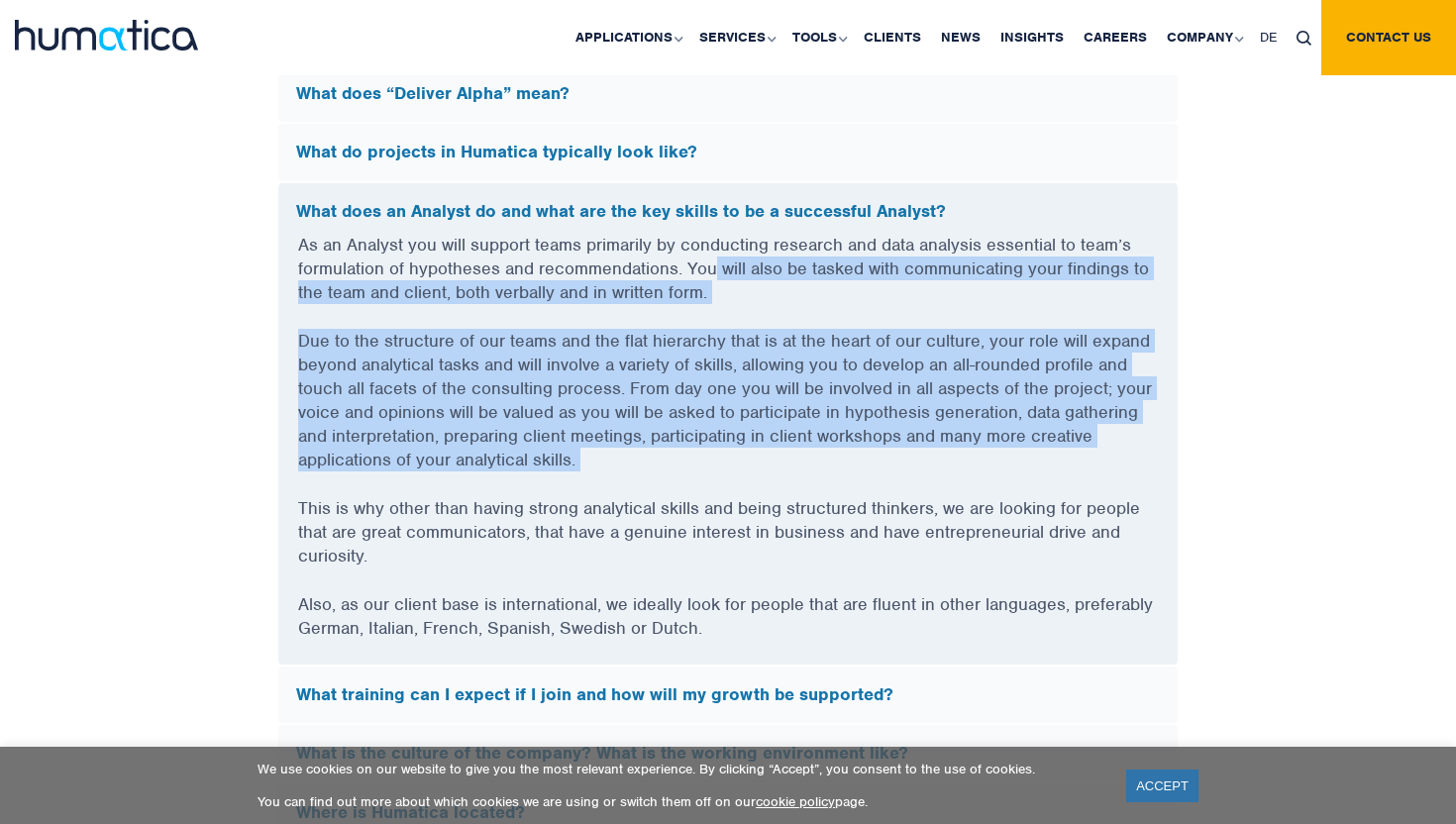
drag, startPoint x: 713, startPoint y: 254, endPoint x: 718, endPoint y: 448, distance: 194.1
click at [718, 448] on div "As an Analyst you will support teams primarily by conducting research and data …" at bounding box center [728, 448] width 899 height 432
click at [718, 448] on p "Due to the structure of our teams and the flat hierarchy that is at the heart o…" at bounding box center [728, 412] width 859 height 168
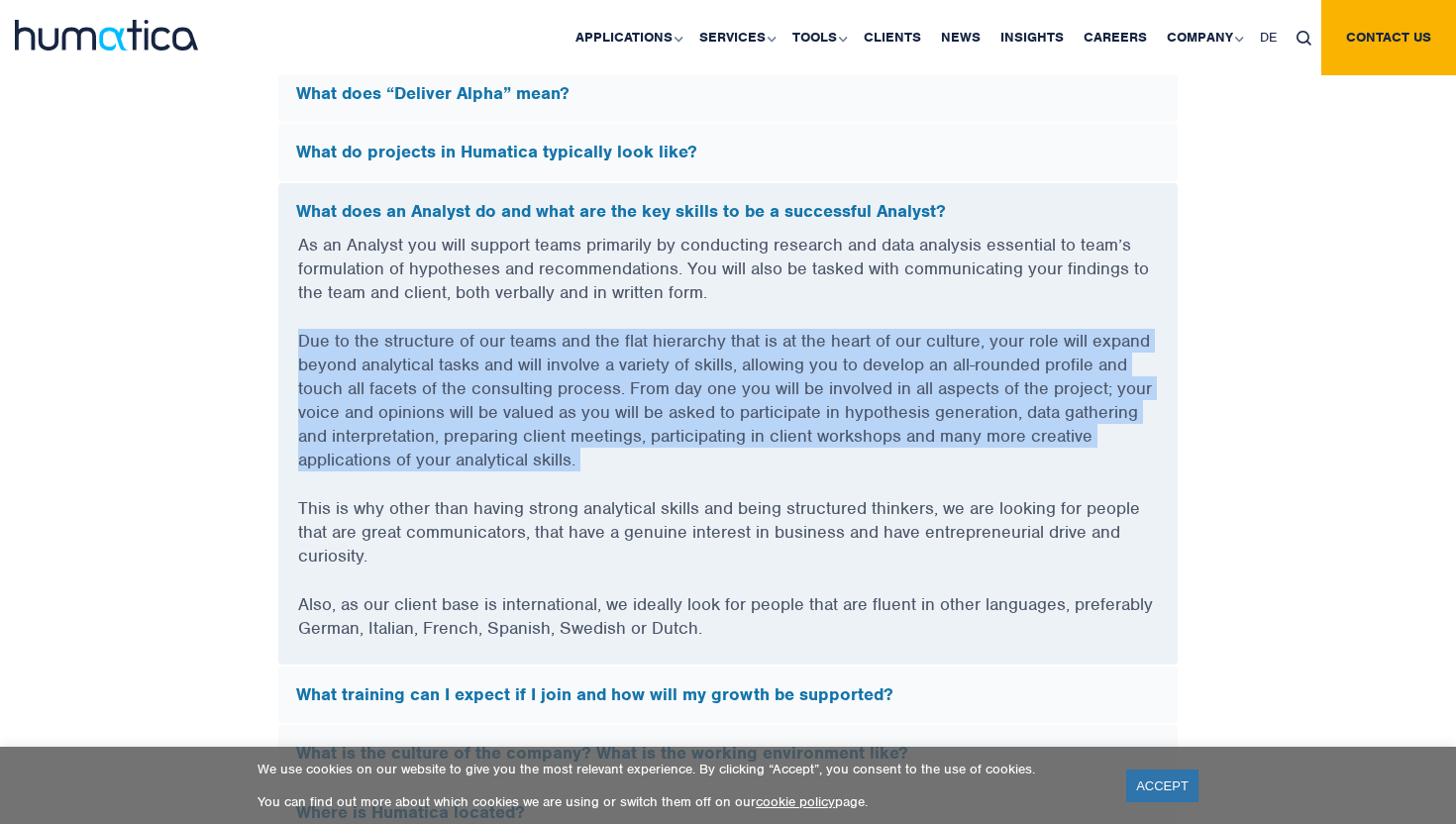
drag, startPoint x: 718, startPoint y: 448, endPoint x: 727, endPoint y: 307, distance: 141.3
click at [727, 307] on div "As an Analyst you will support teams primarily by conducting research and data …" at bounding box center [728, 448] width 899 height 432
click at [727, 307] on p "As an Analyst you will support teams primarily by conducting research and data …" at bounding box center [728, 280] width 859 height 96
drag, startPoint x: 727, startPoint y: 307, endPoint x: 691, endPoint y: 446, distance: 143.6
click at [691, 446] on div "As an Analyst you will support teams primarily by conducting research and data …" at bounding box center [728, 448] width 899 height 432
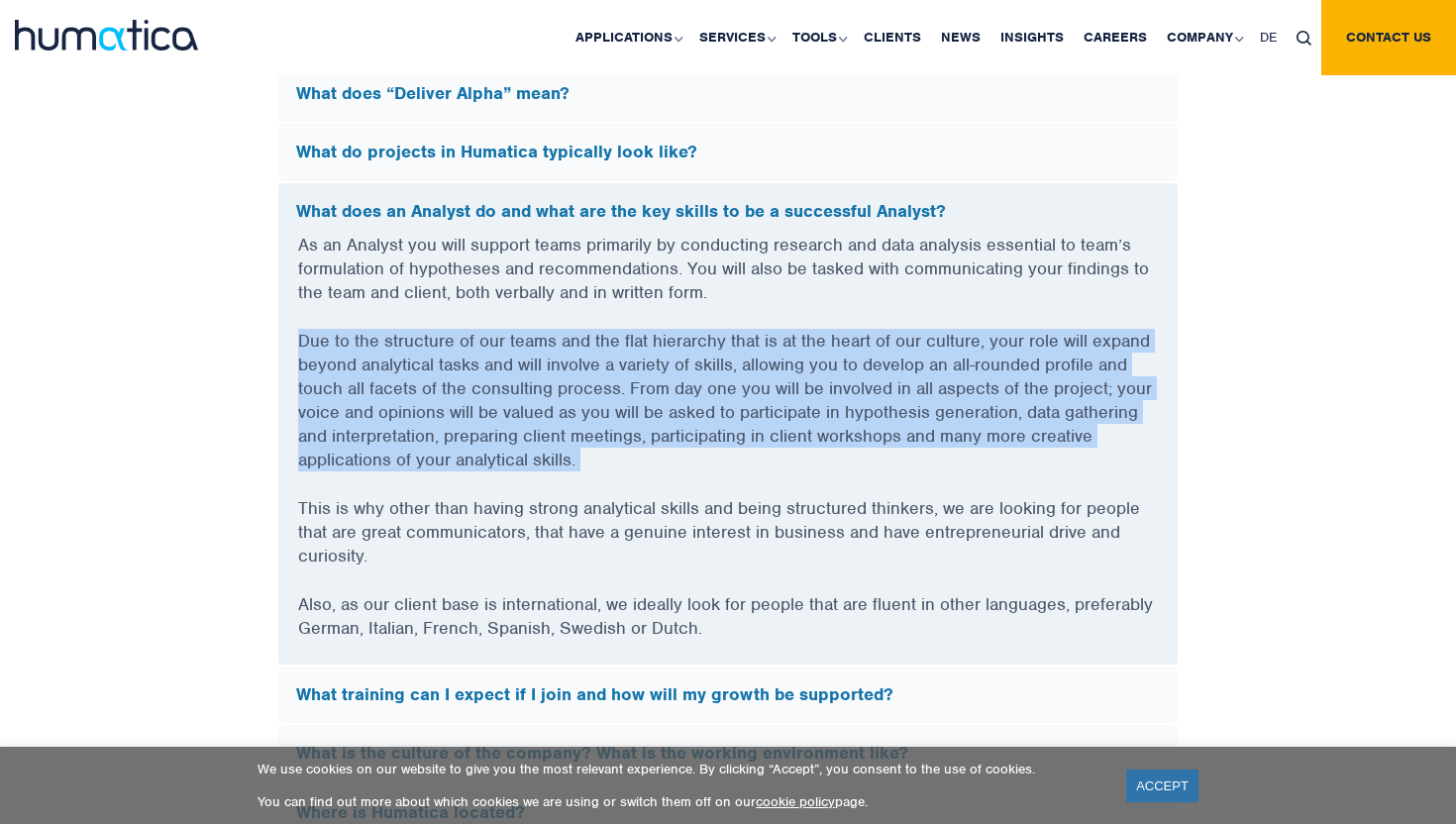
click at [691, 446] on p "Due to the structure of our teams and the flat hierarchy that is at the heart o…" at bounding box center [728, 412] width 859 height 168
drag, startPoint x: 691, startPoint y: 446, endPoint x: 756, endPoint y: 305, distance: 155.3
click at [756, 305] on div "As an Analyst you will support teams primarily by conducting research and data …" at bounding box center [728, 448] width 899 height 432
click at [756, 305] on p "As an Analyst you will support teams primarily by conducting research and data …" at bounding box center [728, 280] width 859 height 96
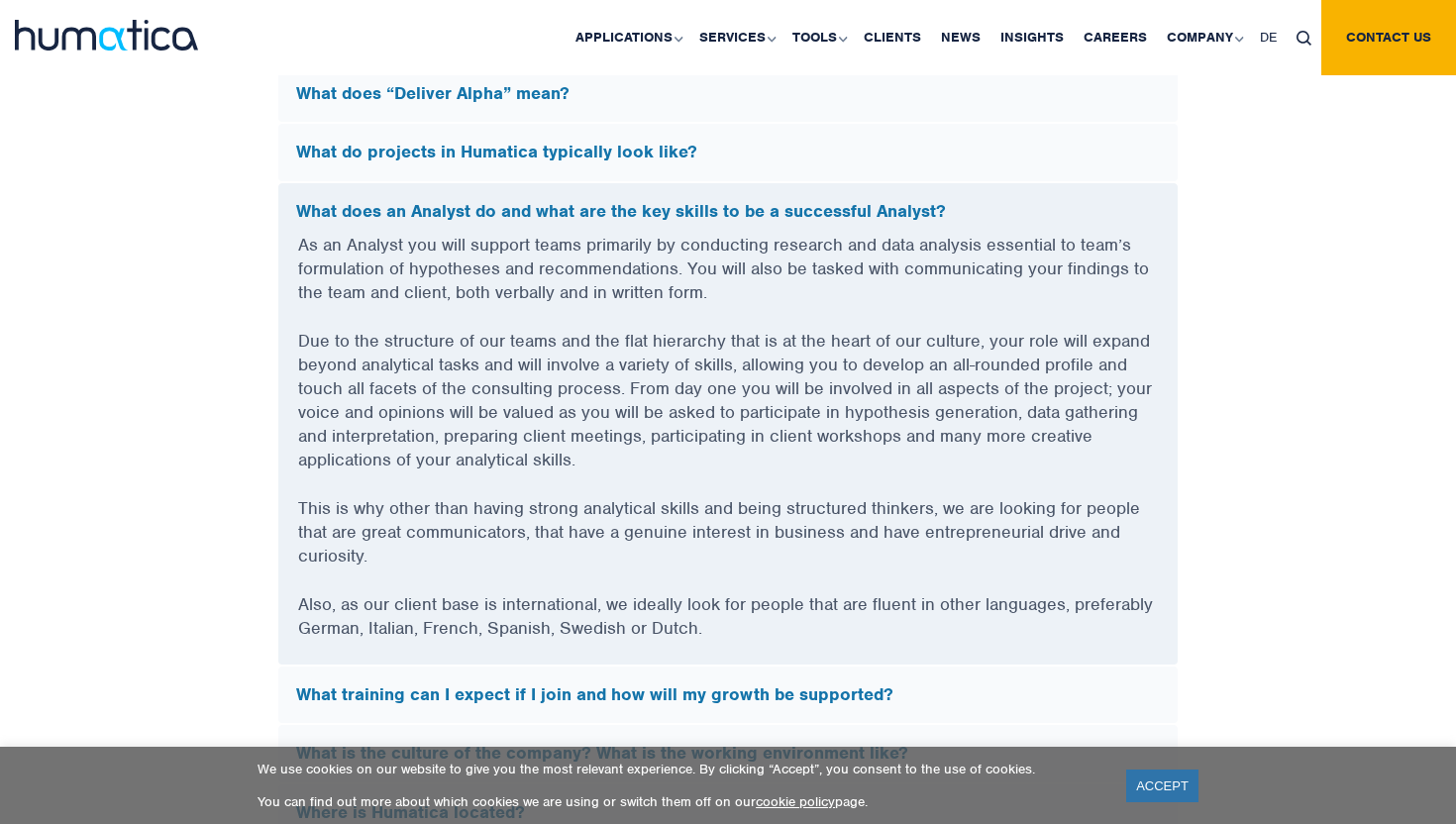
click at [757, 285] on p "As an Analyst you will support teams primarily by conducting research and data …" at bounding box center [728, 280] width 859 height 96
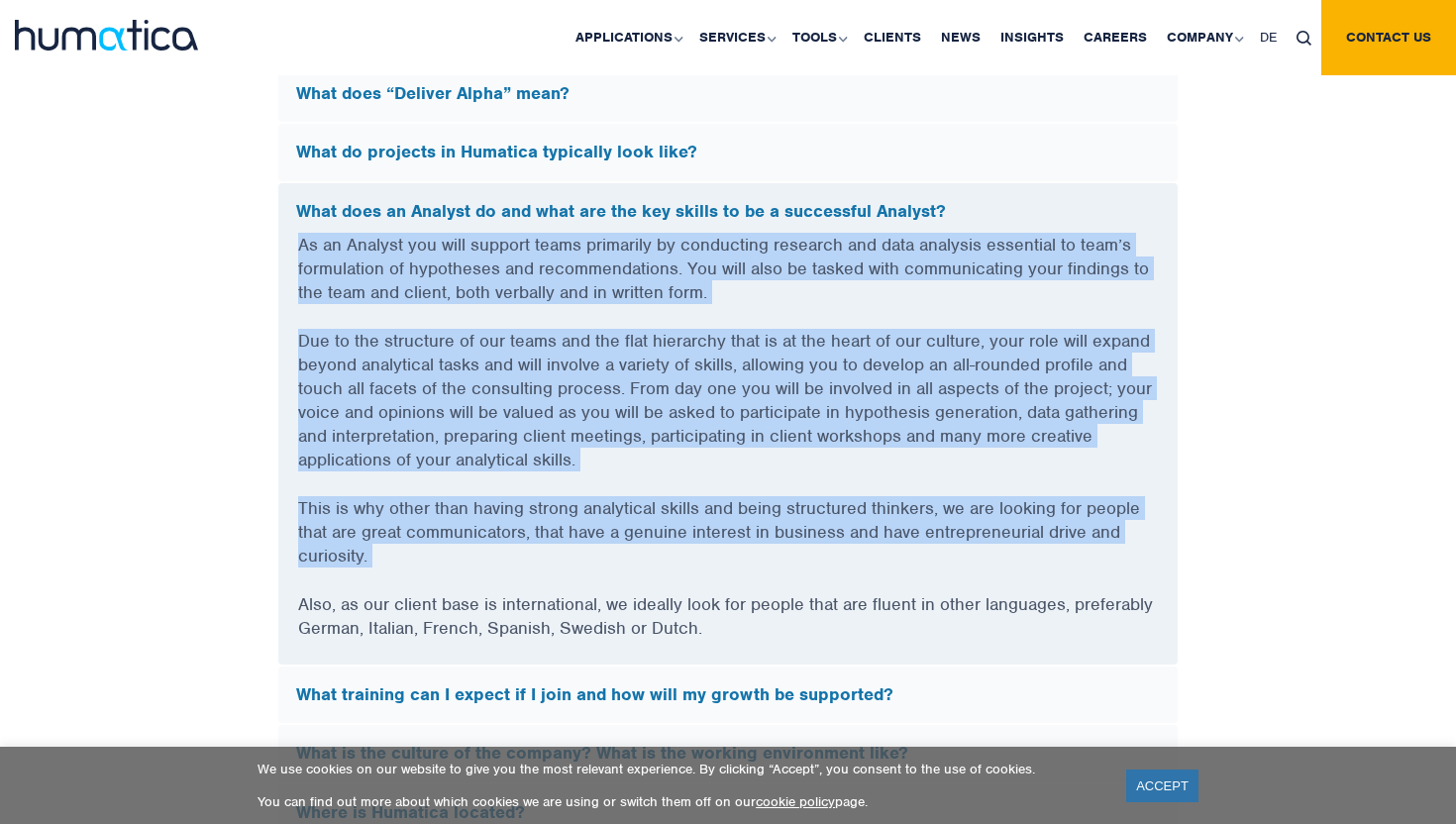
drag, startPoint x: 757, startPoint y: 285, endPoint x: 688, endPoint y: 532, distance: 256.5
click at [689, 524] on div "As an Analyst you will support teams primarily by conducting research and data …" at bounding box center [728, 448] width 899 height 432
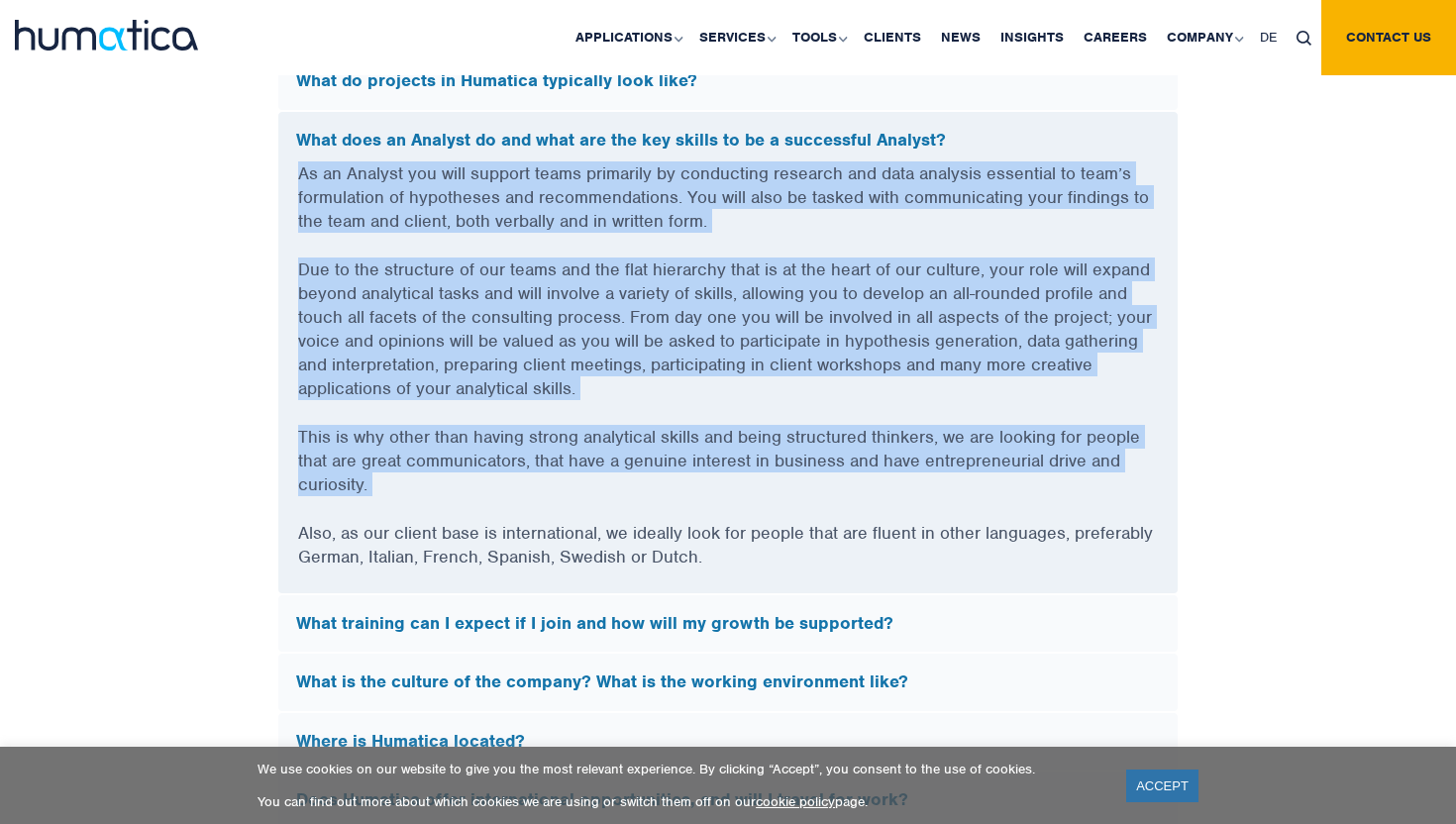
scroll to position [5639, 0]
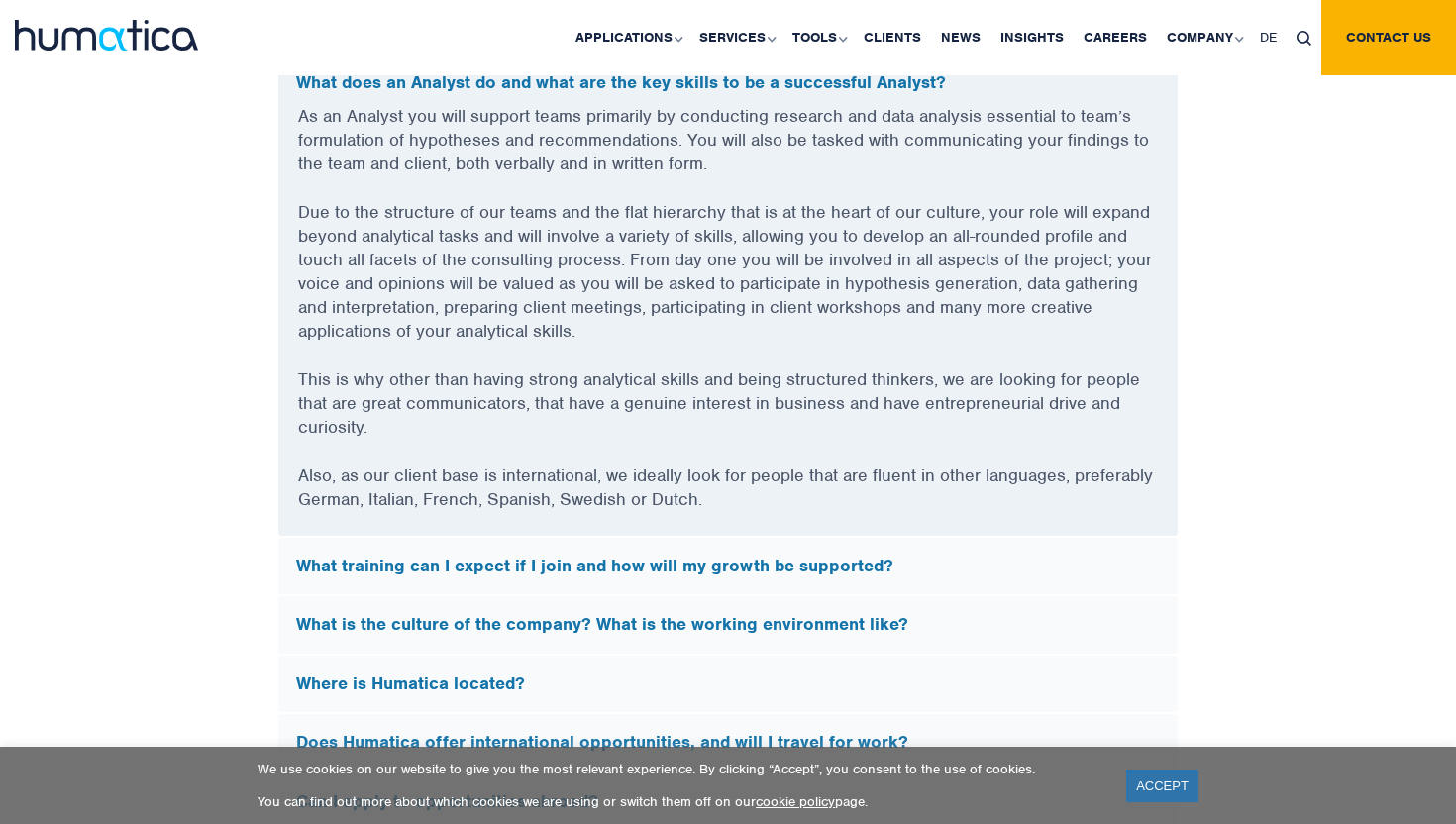
click at [688, 538] on div "What training can I expect if I join and how will my growth be supported?" at bounding box center [728, 567] width 899 height 58
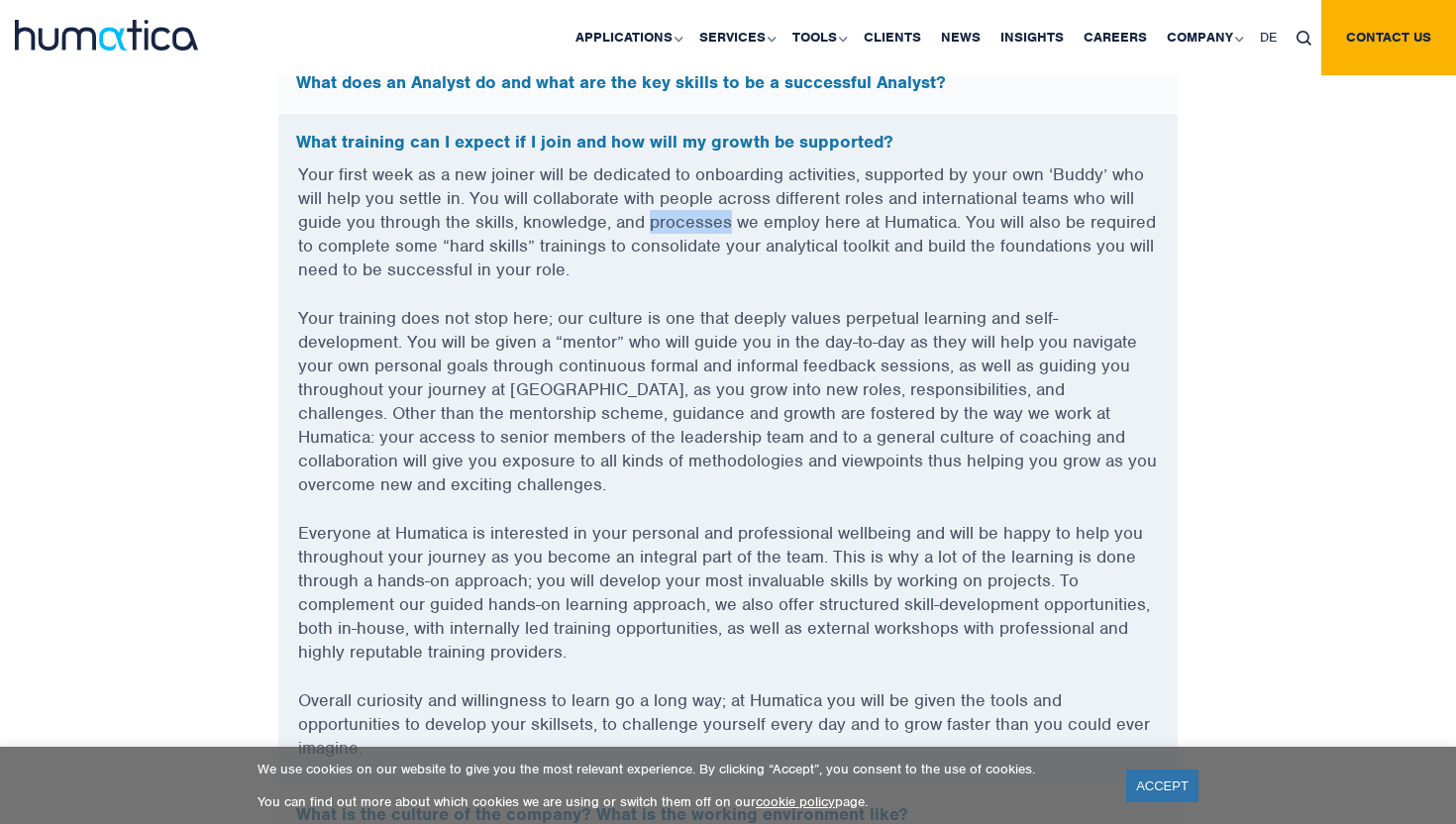
click at [688, 534] on div "Your first week as a new joiner will be dedicated to onboarding activities, sup…" at bounding box center [728, 473] width 899 height 621
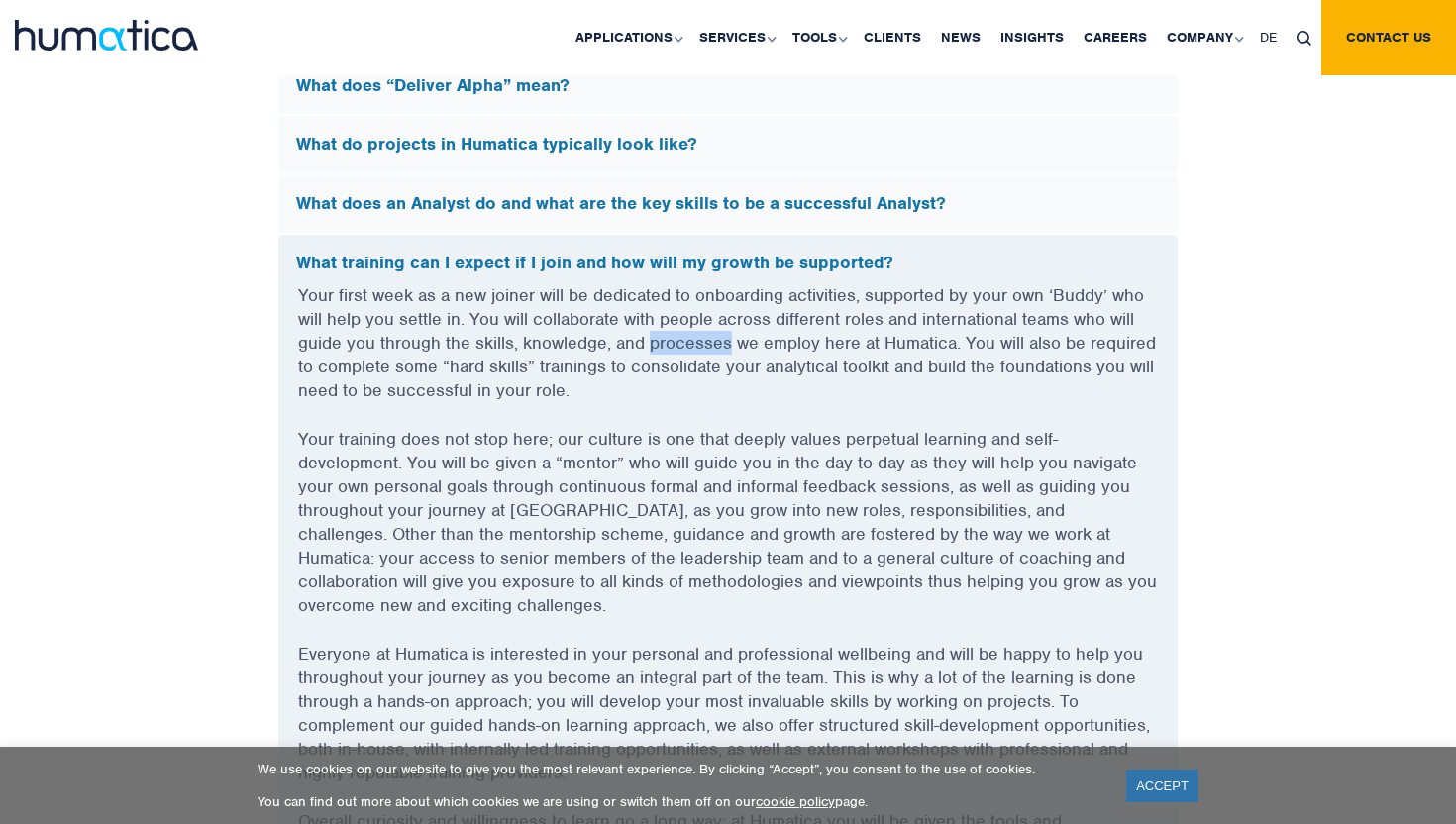
scroll to position [5510, 0]
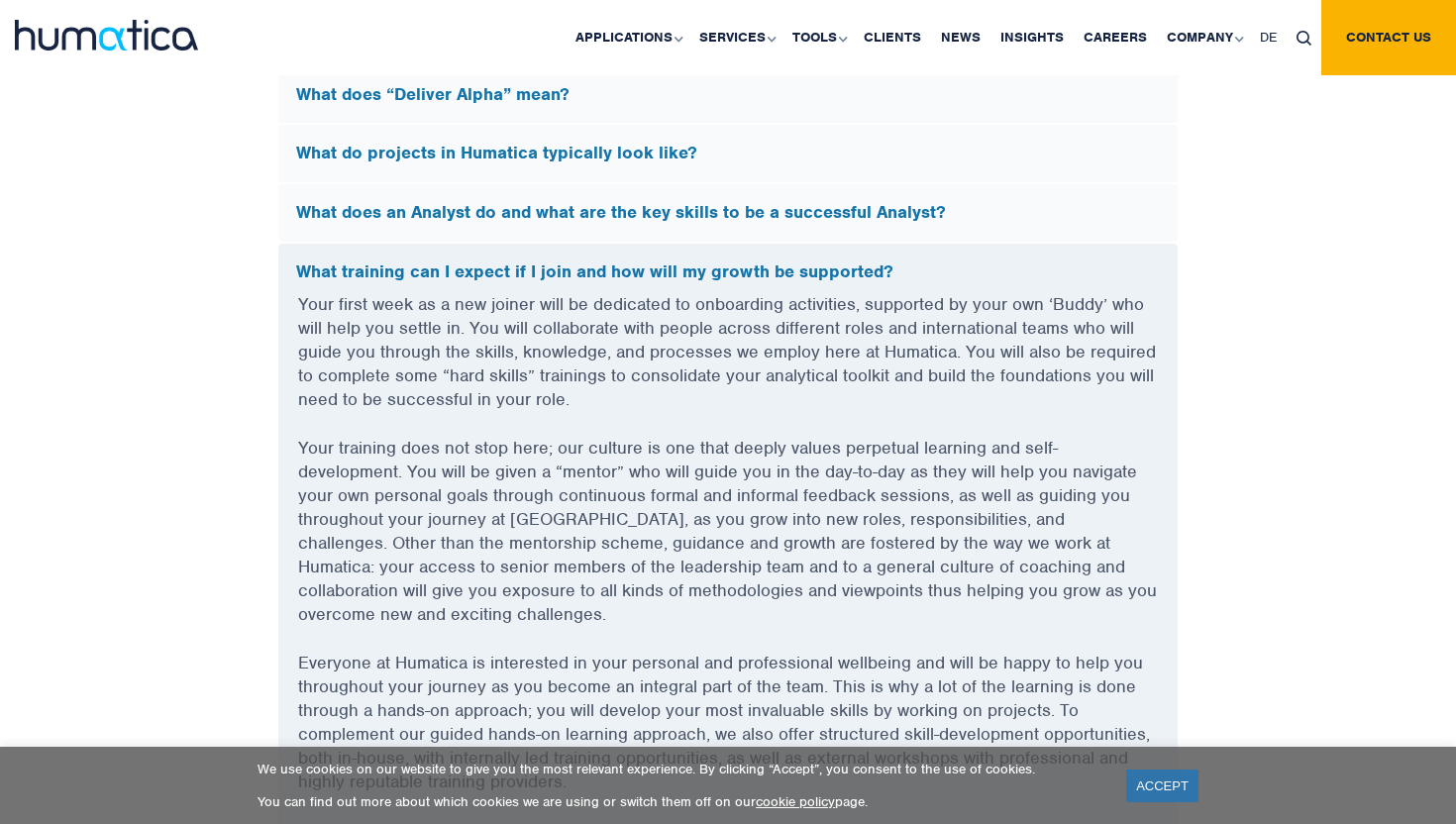
click at [791, 202] on h5 "What does an Analyst do and what are the key skills to be a successful Analyst?" at bounding box center [728, 212] width 863 height 22
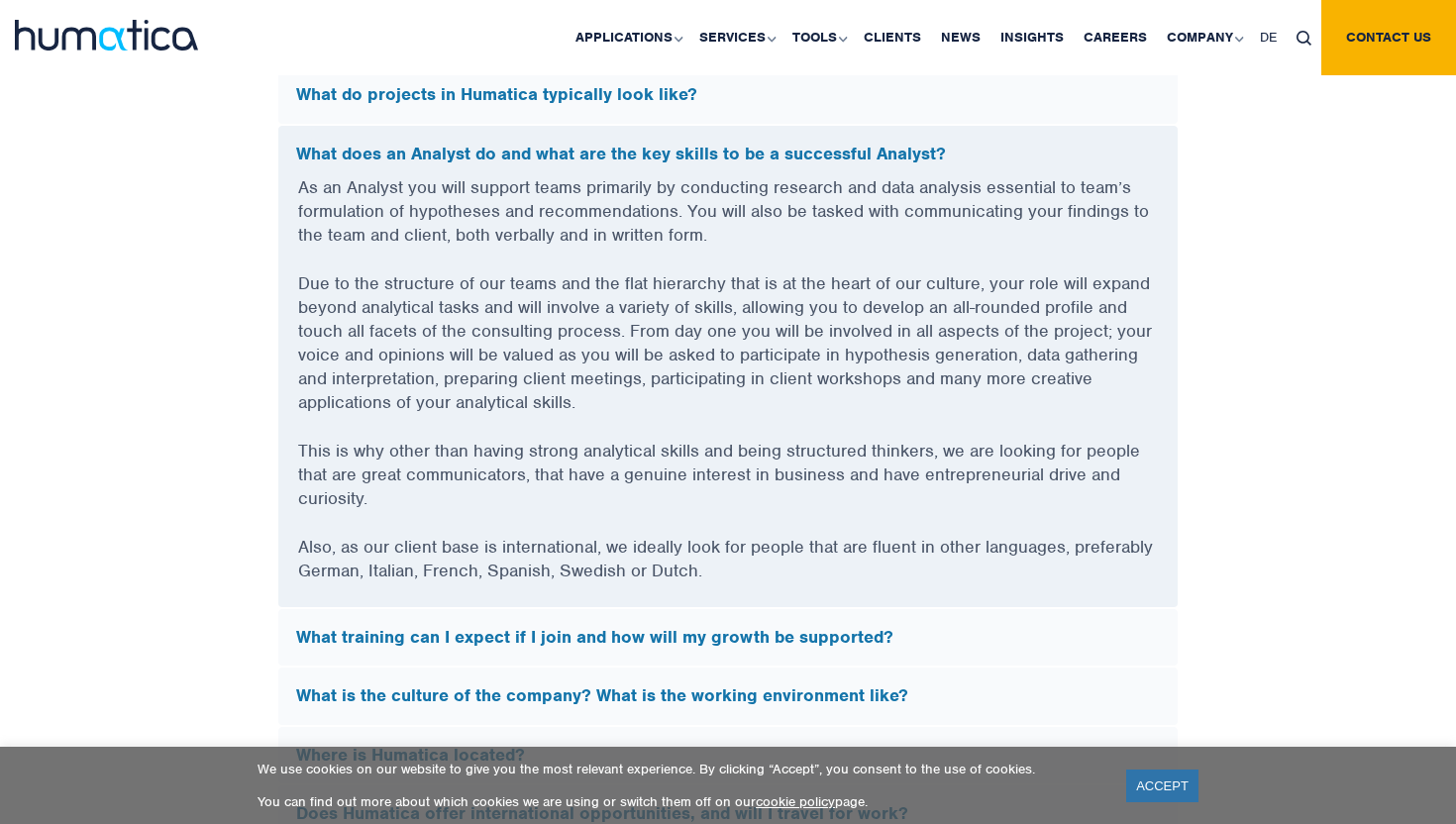
scroll to position [5583, 0]
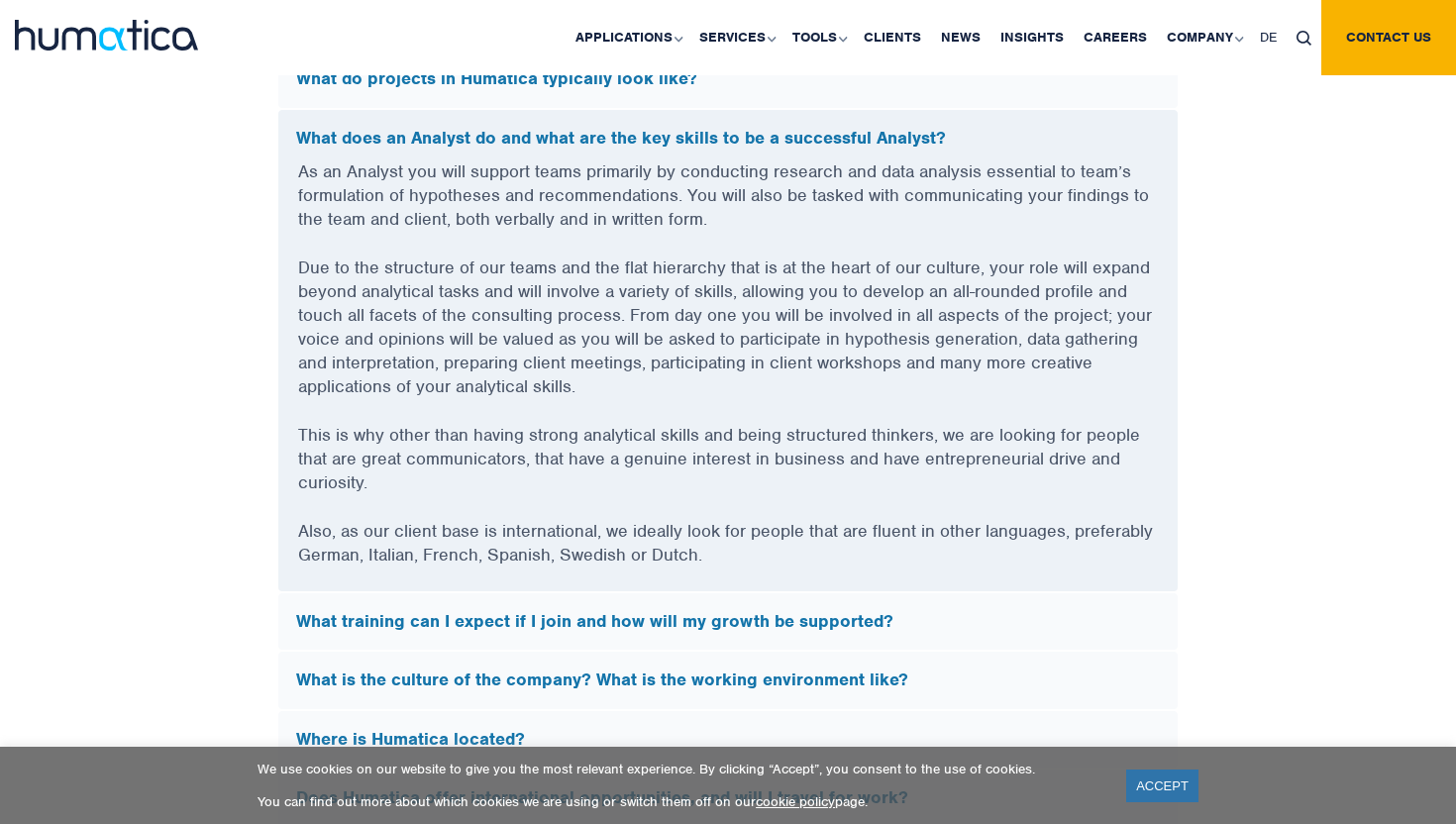
click at [681, 611] on h5 "What training can I expect if I join and how will my growth be supported?" at bounding box center [728, 621] width 863 height 22
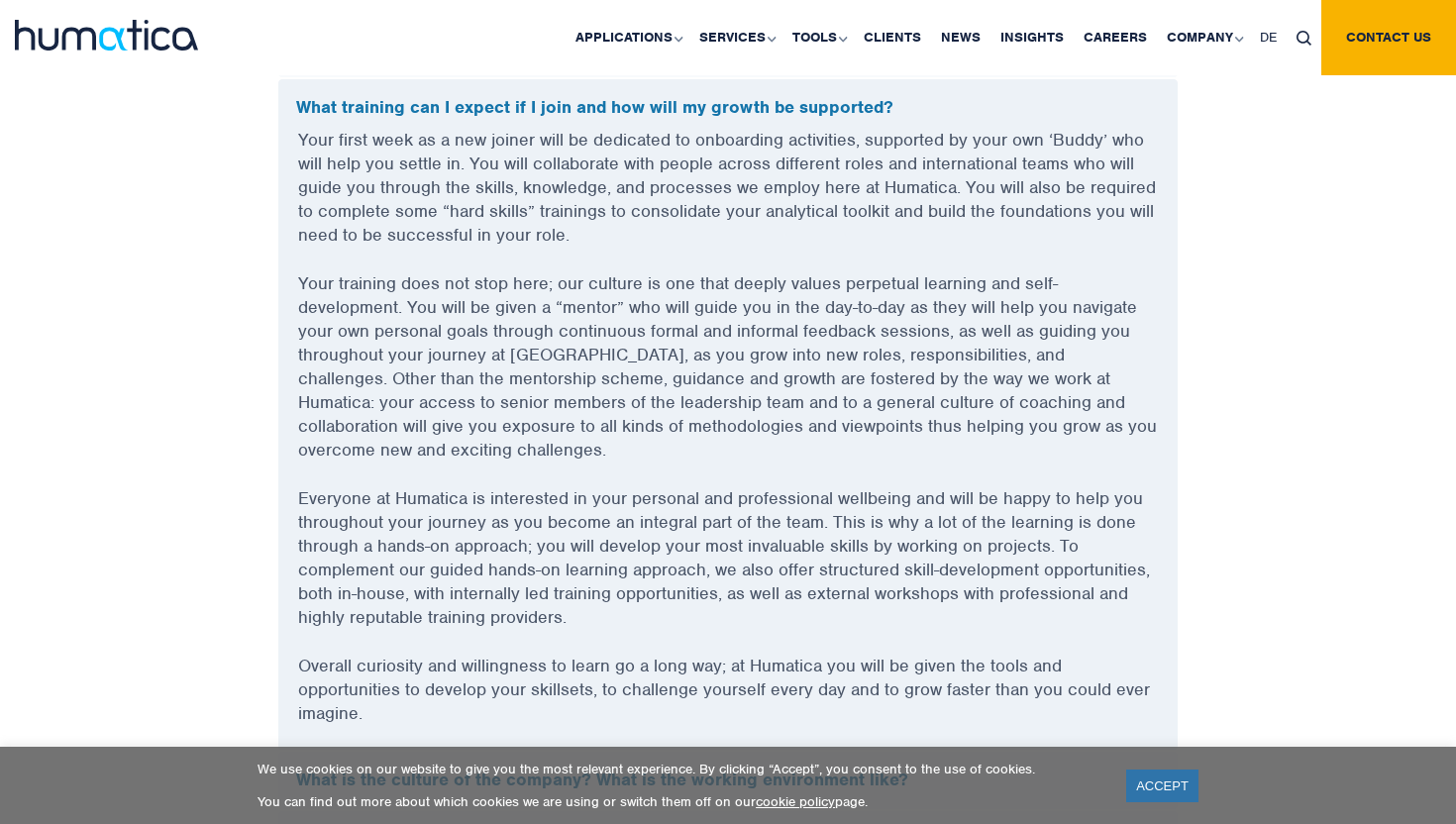
scroll to position [5688, 0]
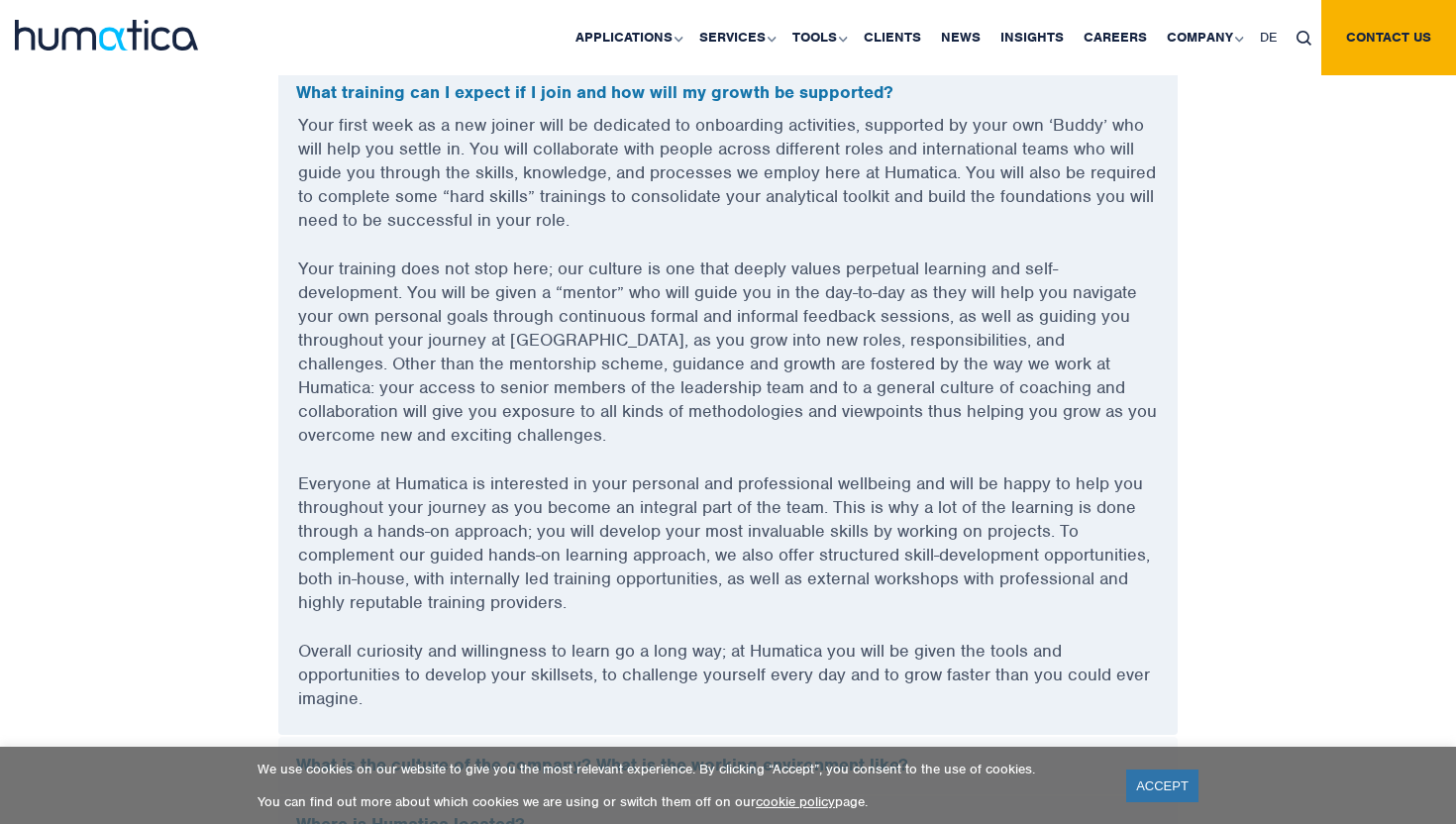
click at [728, 177] on p "Your first week as a new joiner will be dedicated to onboarding activities, sup…" at bounding box center [728, 185] width 859 height 144
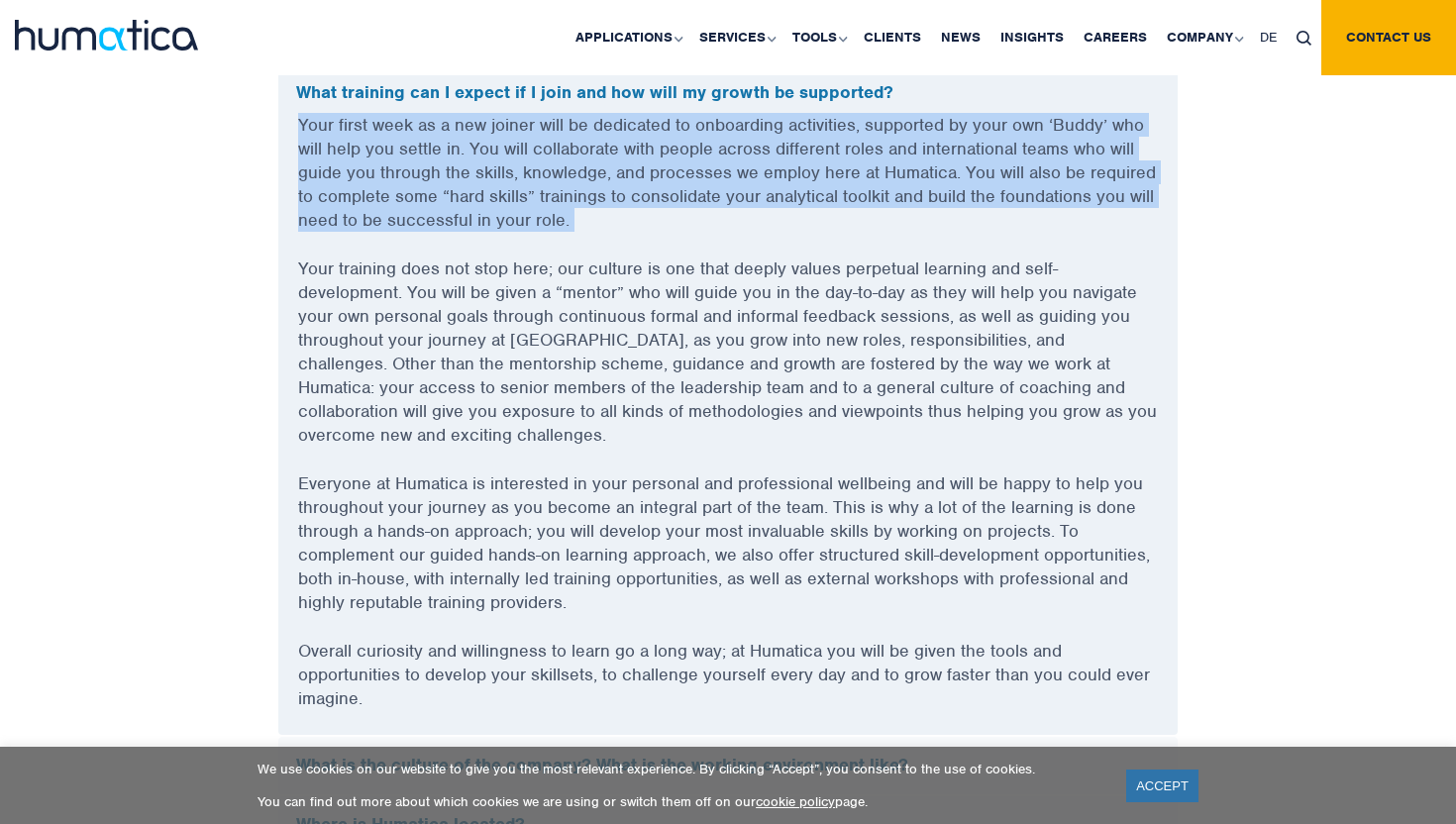
click at [728, 177] on p "Your first week as a new joiner will be dedicated to onboarding activities, sup…" at bounding box center [728, 185] width 859 height 144
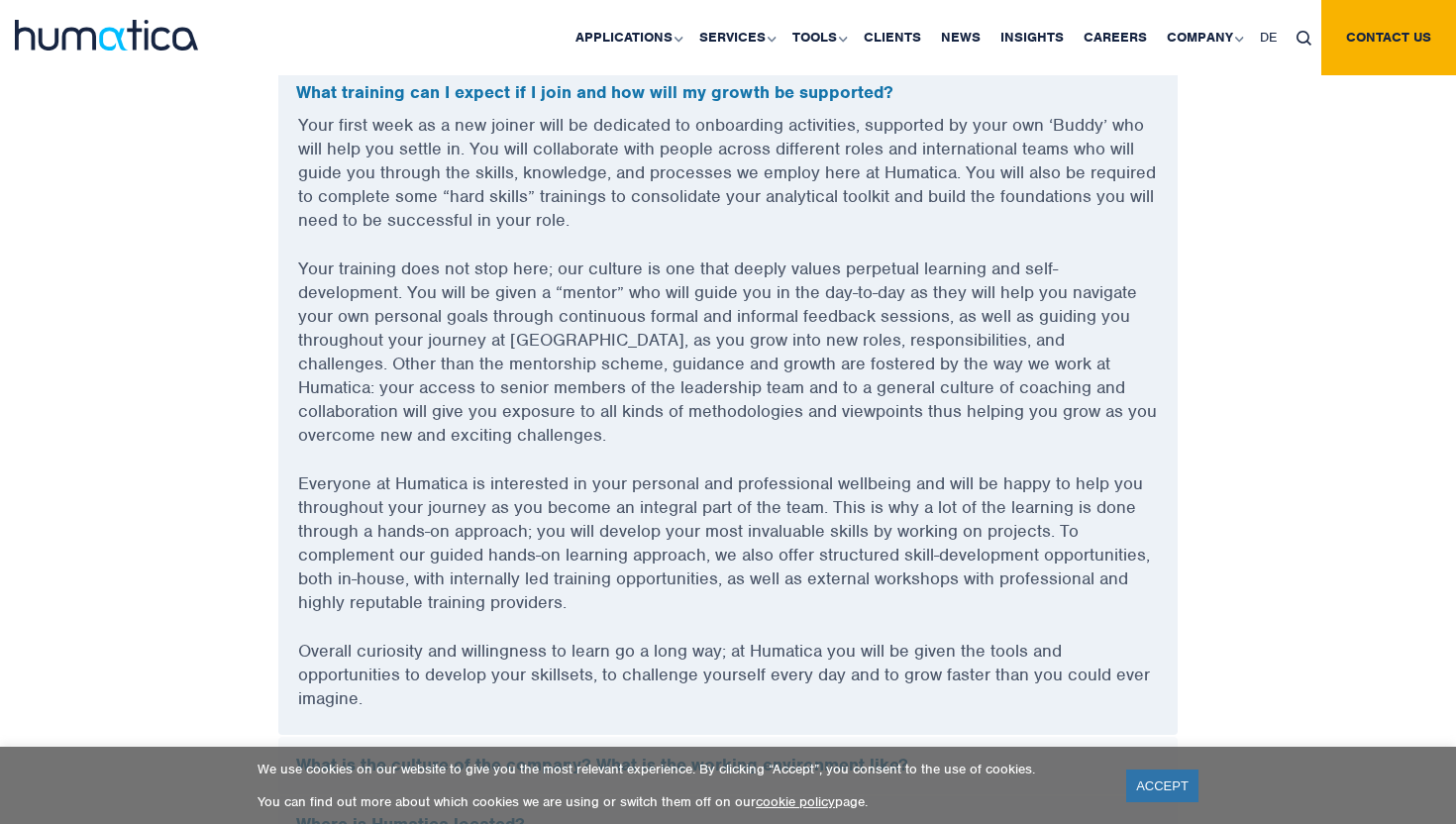
click at [723, 196] on p "Your first week as a new joiner will be dedicated to onboarding activities, sup…" at bounding box center [728, 185] width 859 height 144
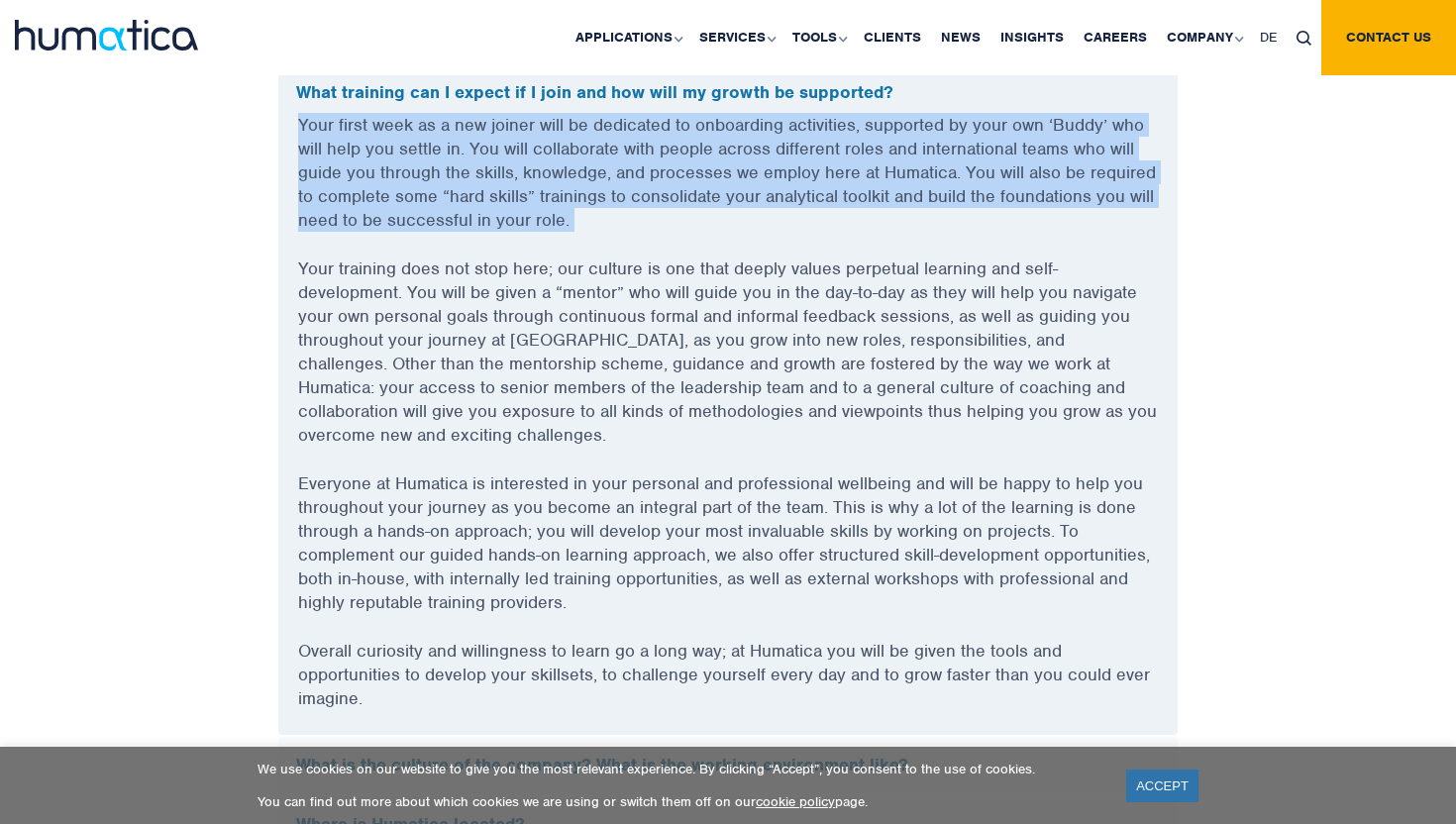
click at [723, 196] on p "Your first week as a new joiner will be dedicated to onboarding activities, sup…" at bounding box center [728, 185] width 859 height 144
click at [723, 198] on p "Your first week as a new joiner will be dedicated to onboarding activities, sup…" at bounding box center [728, 185] width 859 height 144
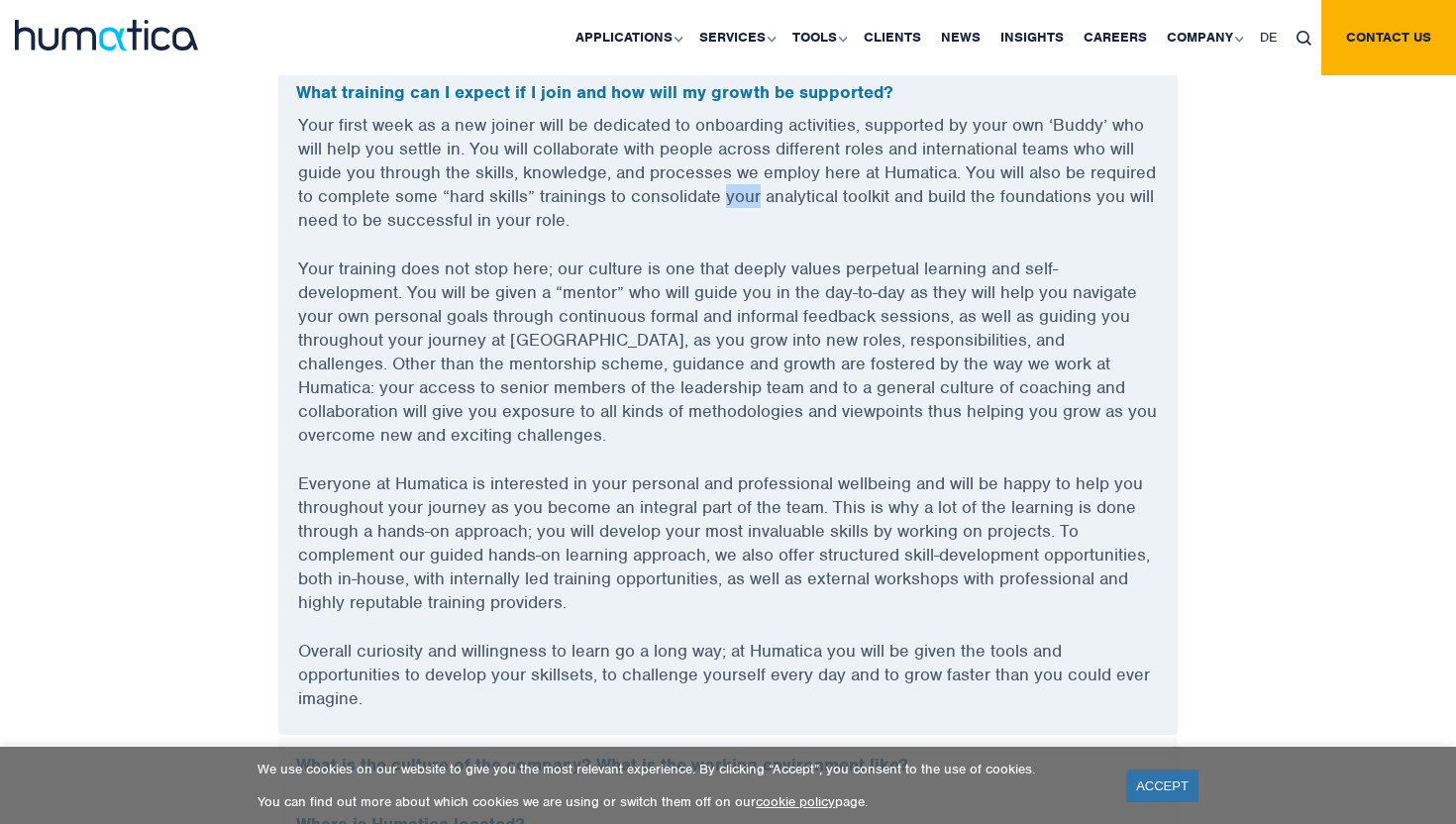
click at [723, 198] on p "Your first week as a new joiner will be dedicated to onboarding activities, sup…" at bounding box center [728, 185] width 859 height 144
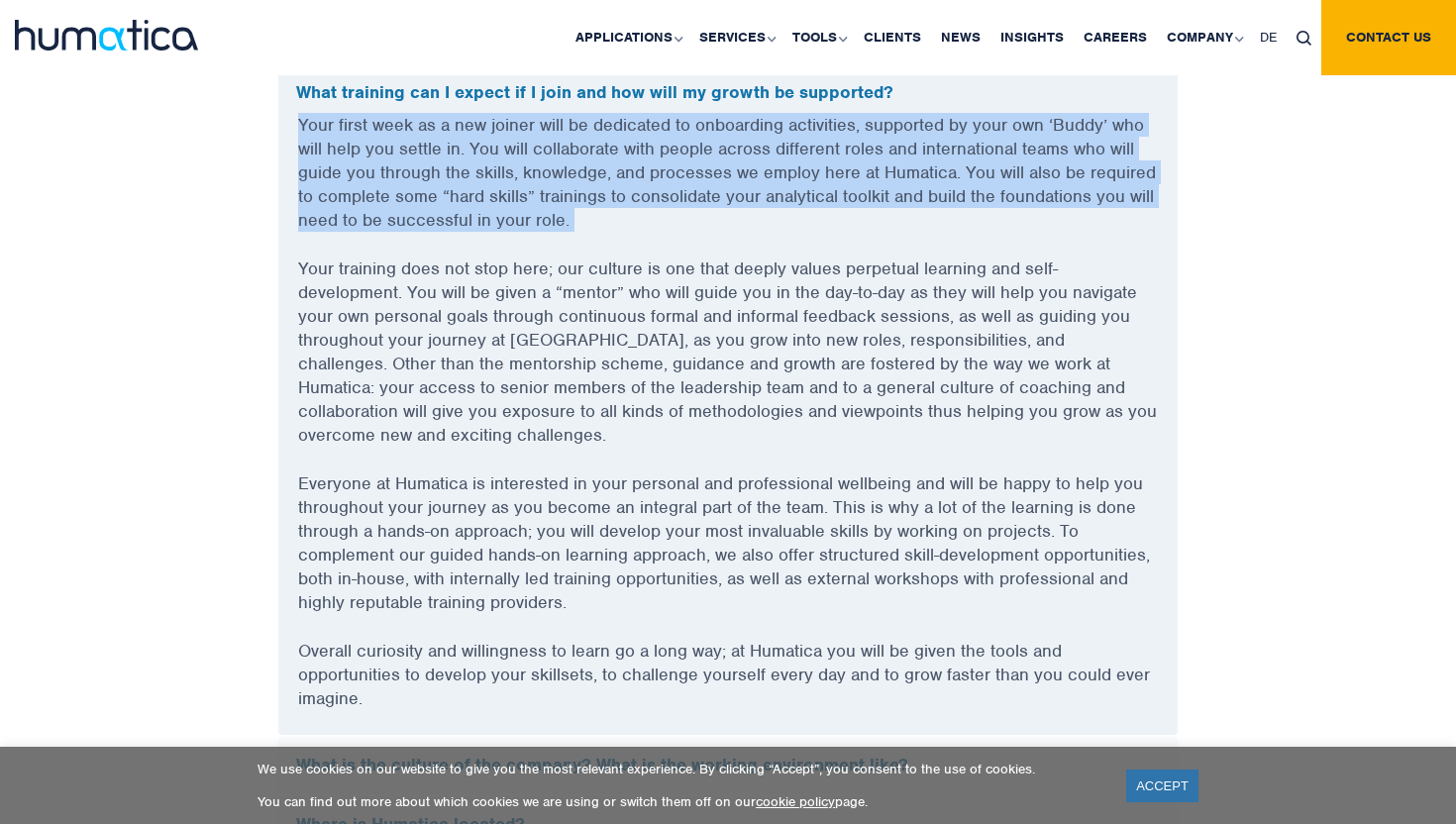
click at [723, 198] on p "Your first week as a new joiner will be dedicated to onboarding activities, sup…" at bounding box center [728, 185] width 859 height 144
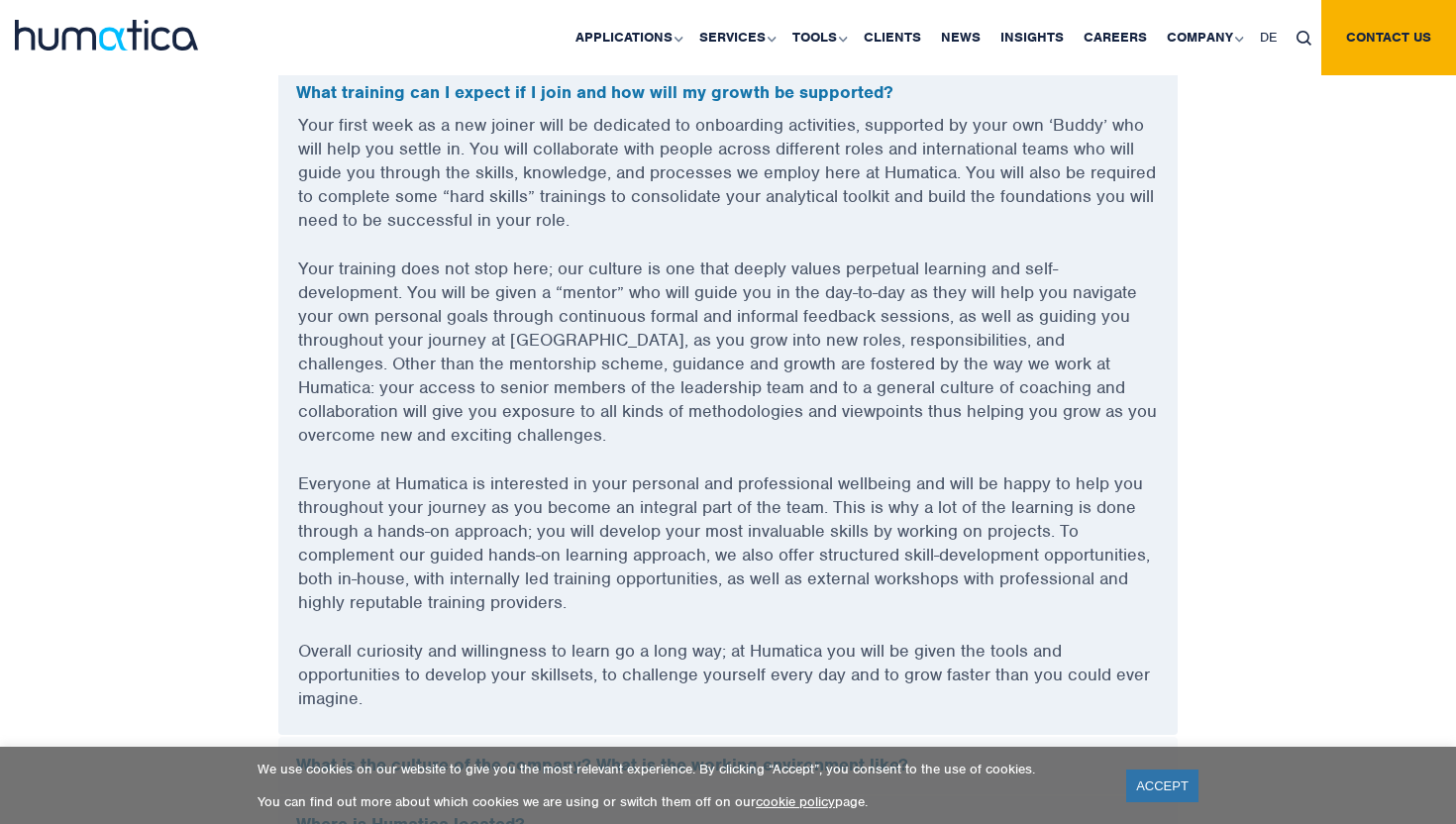
click at [724, 210] on p "Your first week as a new joiner will be dedicated to onboarding activities, sup…" at bounding box center [728, 185] width 859 height 144
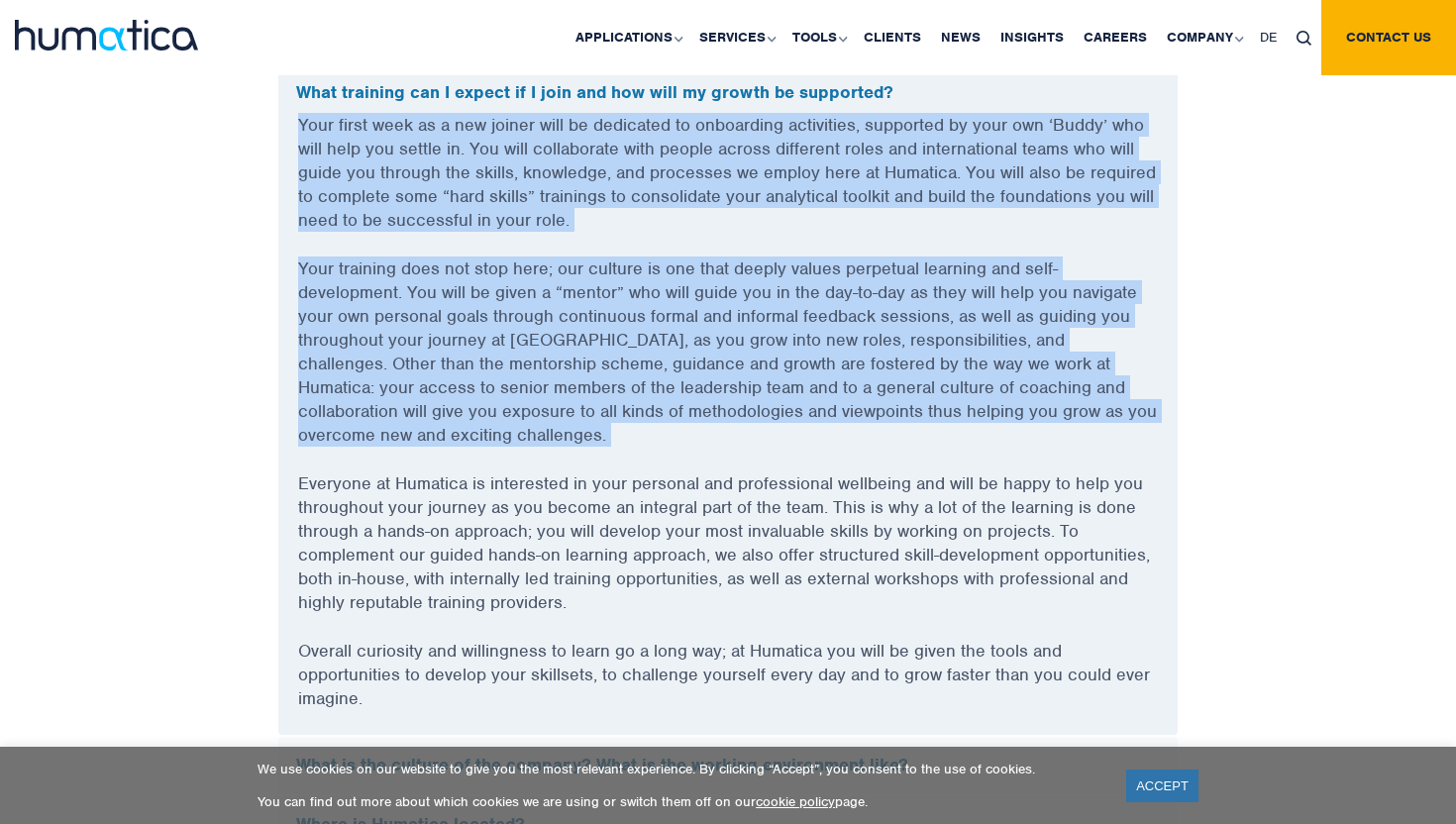
drag, startPoint x: 724, startPoint y: 210, endPoint x: 702, endPoint y: 350, distance: 141.7
click at [702, 346] on div "Your first week as a new joiner will be dedicated to onboarding activities, sup…" at bounding box center [728, 423] width 899 height 621
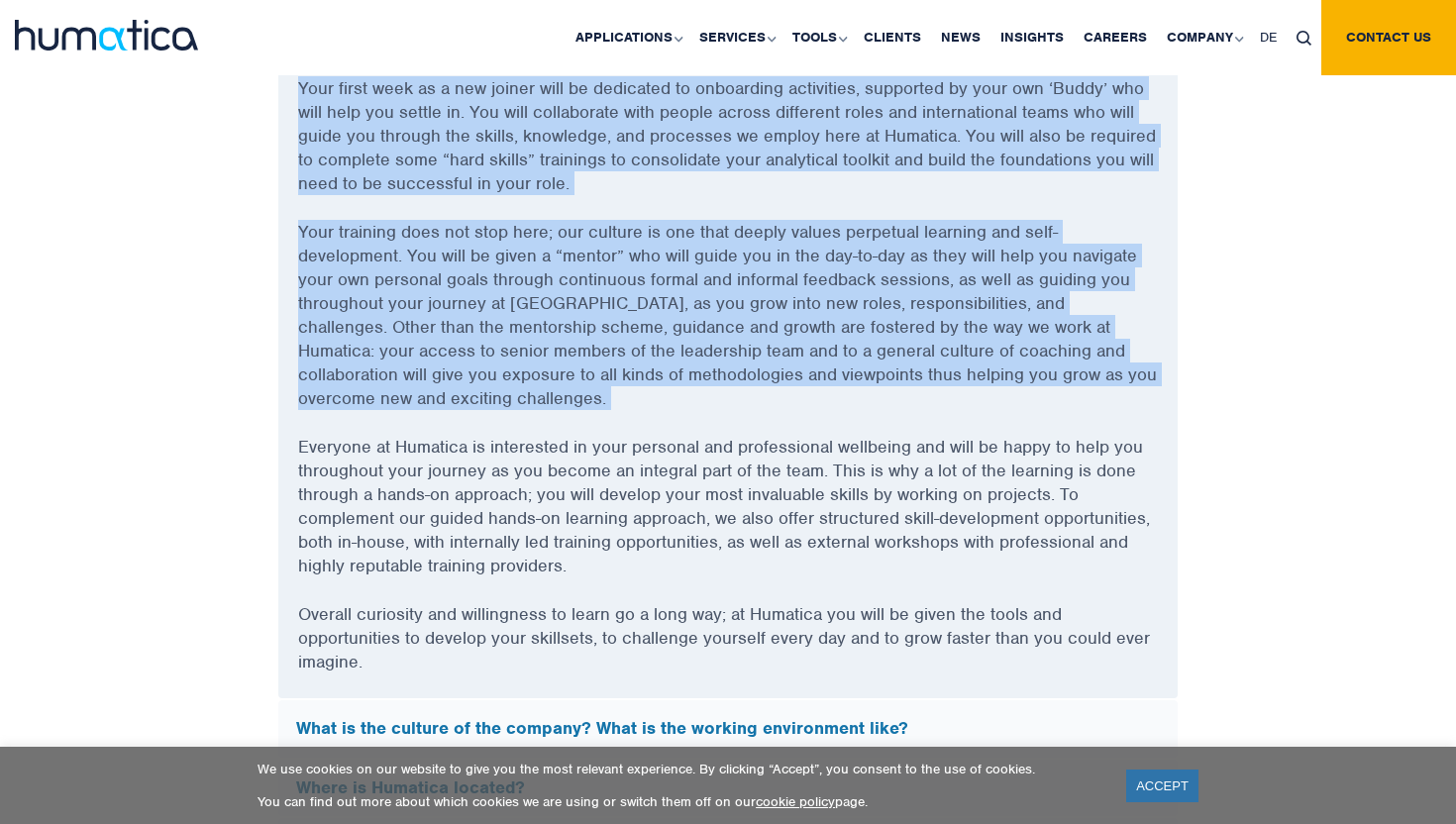
scroll to position [5737, 0]
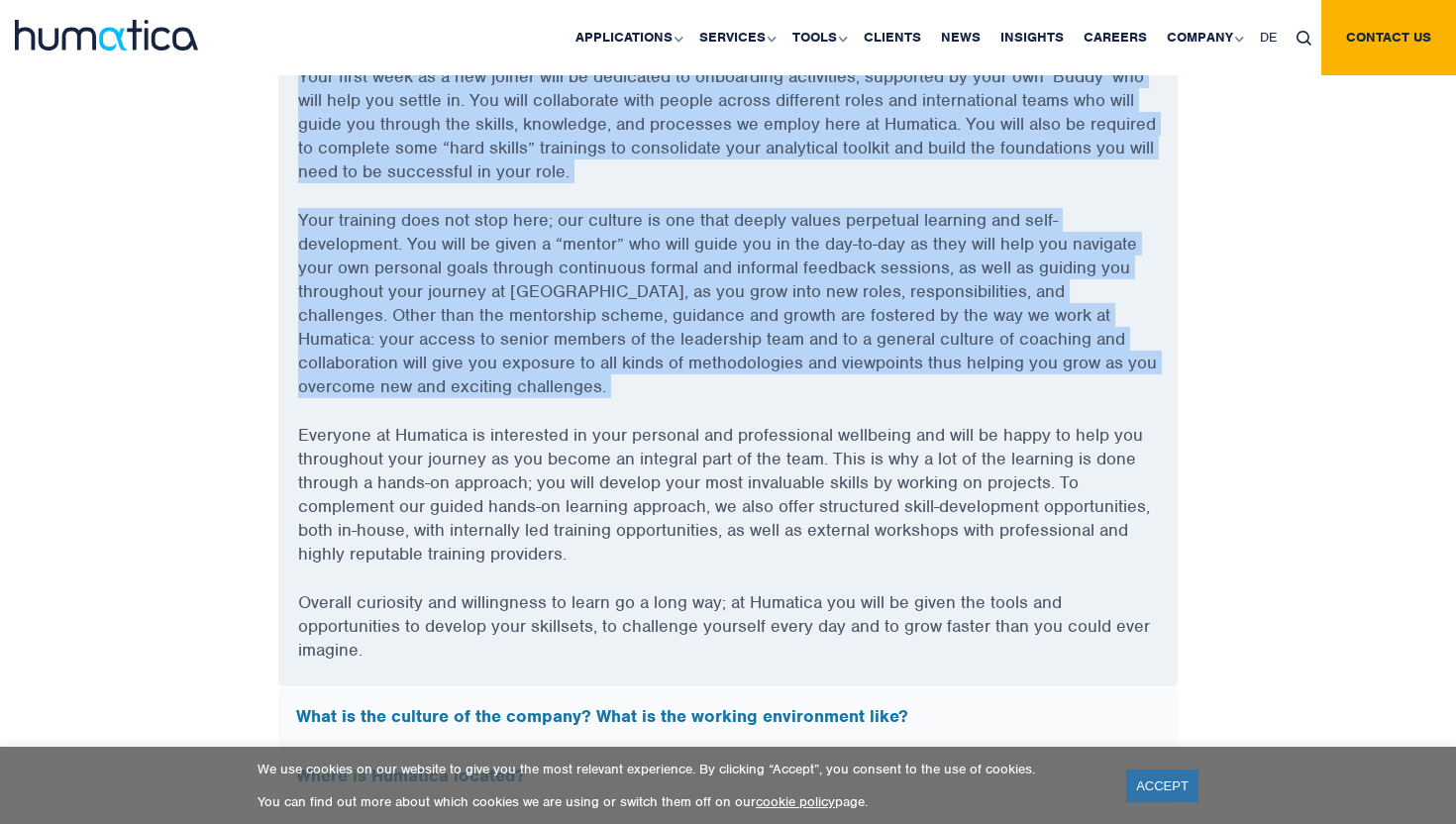
click at [702, 350] on p "Your training does not stop here; our culture is one that deeply values perpetu…" at bounding box center [728, 314] width 859 height 214
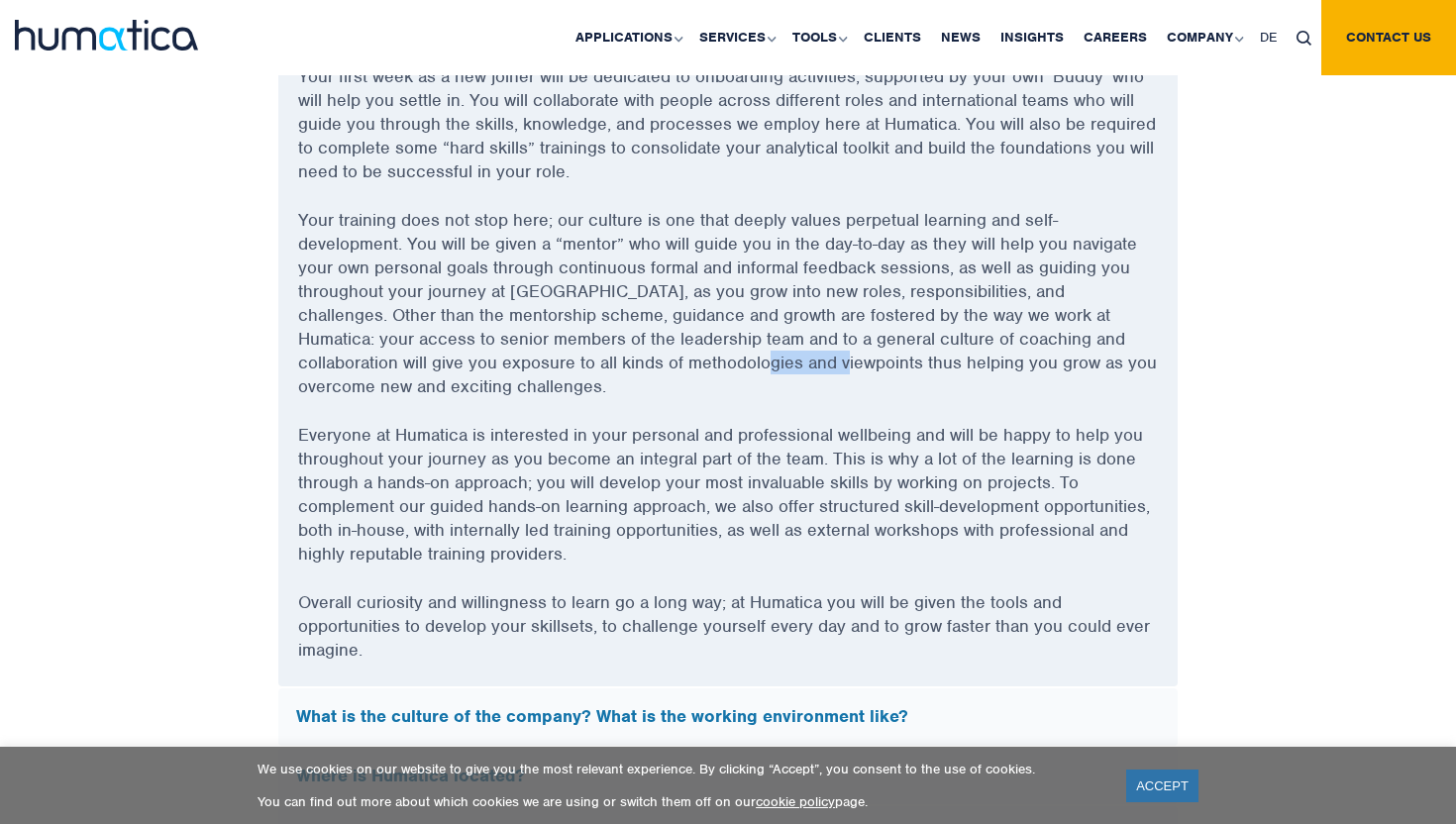
click at [702, 350] on p "Your training does not stop here; our culture is one that deeply values perpetu…" at bounding box center [728, 314] width 859 height 214
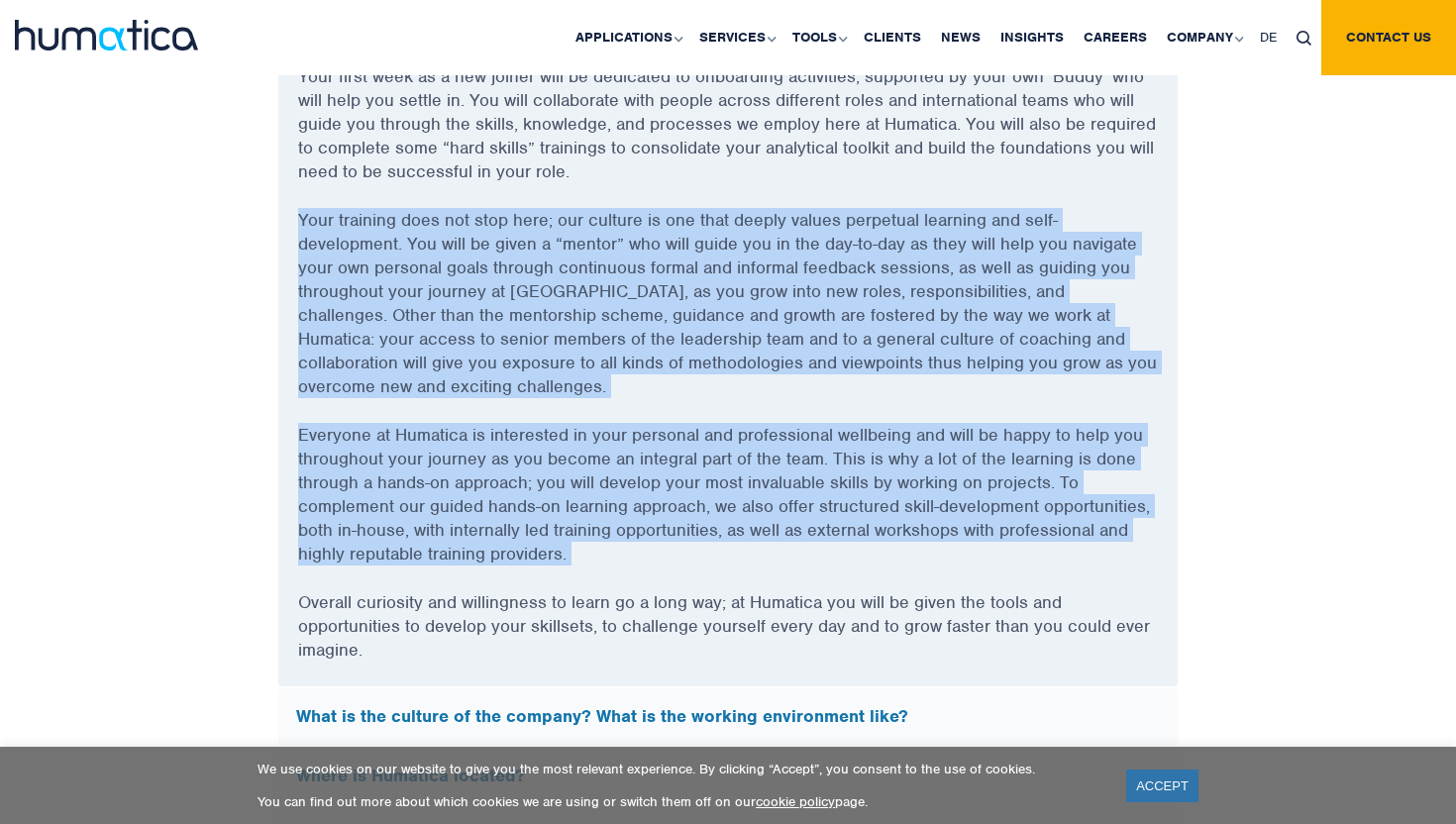
drag, startPoint x: 702, startPoint y: 350, endPoint x: 668, endPoint y: 552, distance: 204.8
click at [669, 550] on div "Your first week as a new joiner will be dedicated to onboarding activities, sup…" at bounding box center [728, 374] width 899 height 621
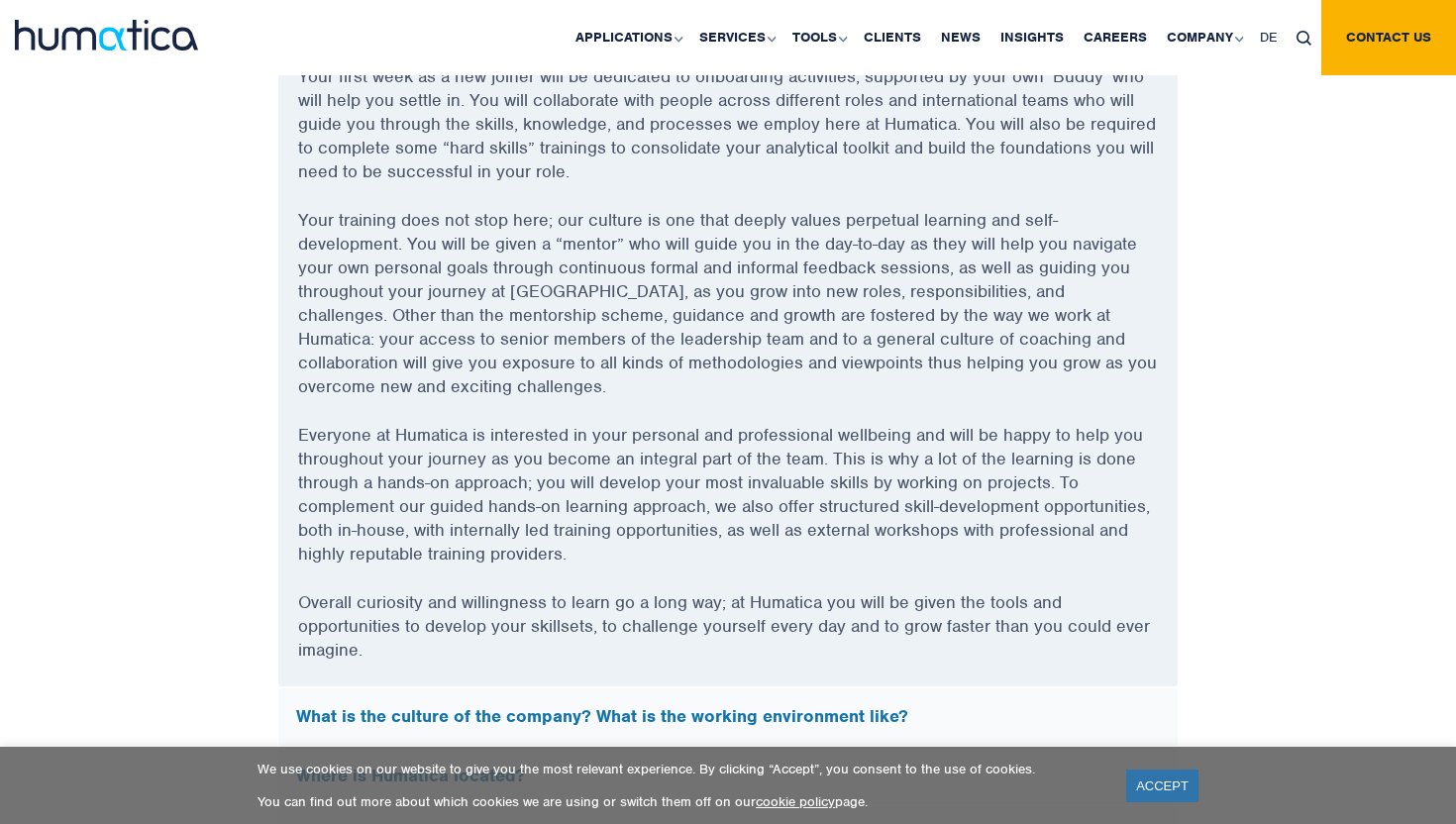
click at [668, 573] on p "Everyone at Humatica is interested in your personal and professional wellbeing …" at bounding box center [728, 507] width 859 height 168
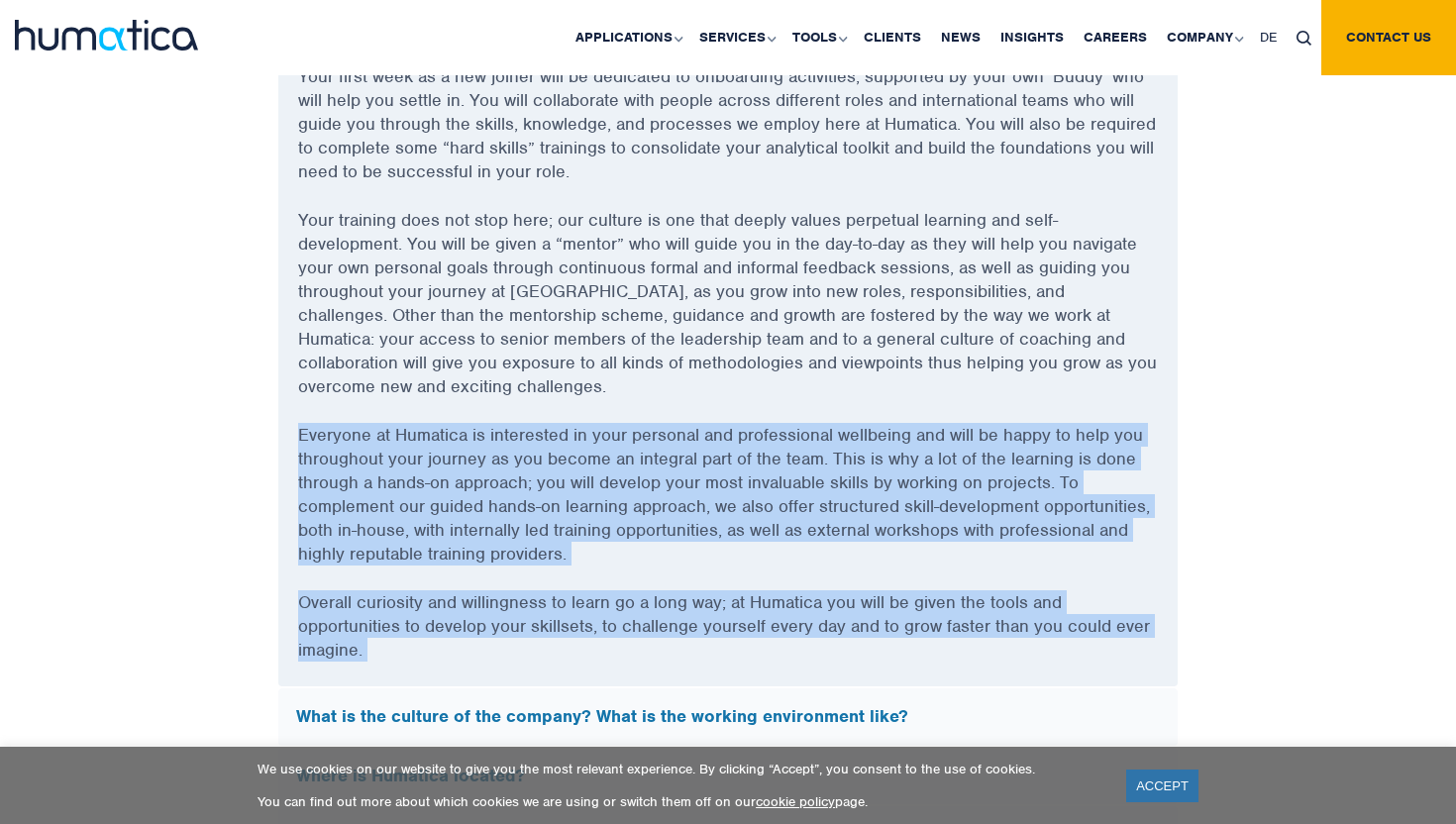
drag, startPoint x: 668, startPoint y: 573, endPoint x: 667, endPoint y: 600, distance: 27.0
click at [667, 599] on div "Your first week as a new joiner will be dedicated to onboarding activities, sup…" at bounding box center [728, 374] width 899 height 621
click at [667, 600] on p "Overall curiosity and willingness to learn go a long way; at Humatica you will …" at bounding box center [728, 637] width 859 height 96
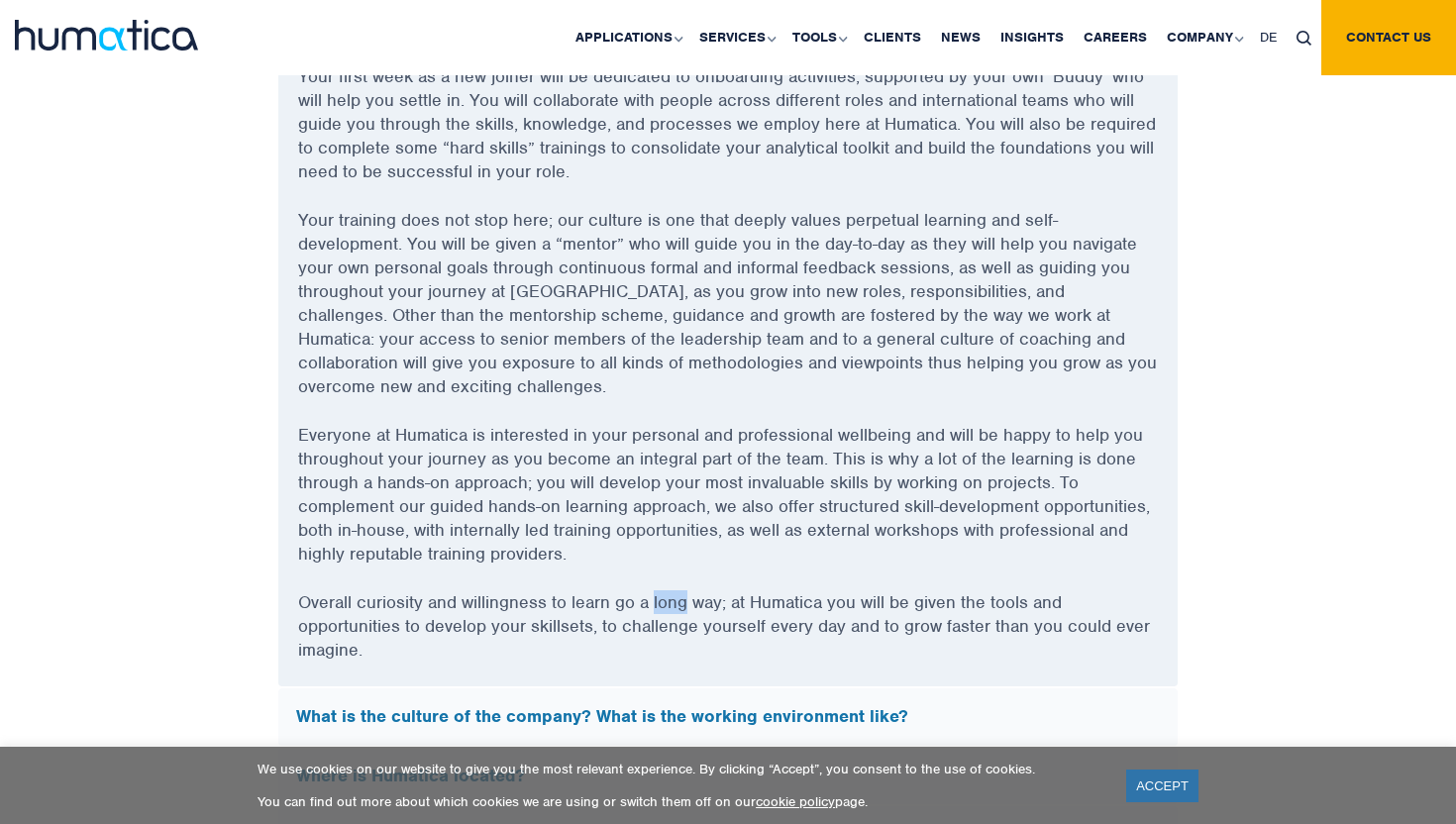
click at [667, 600] on p "Overall curiosity and willingness to learn go a long way; at Humatica you will …" at bounding box center [728, 637] width 859 height 96
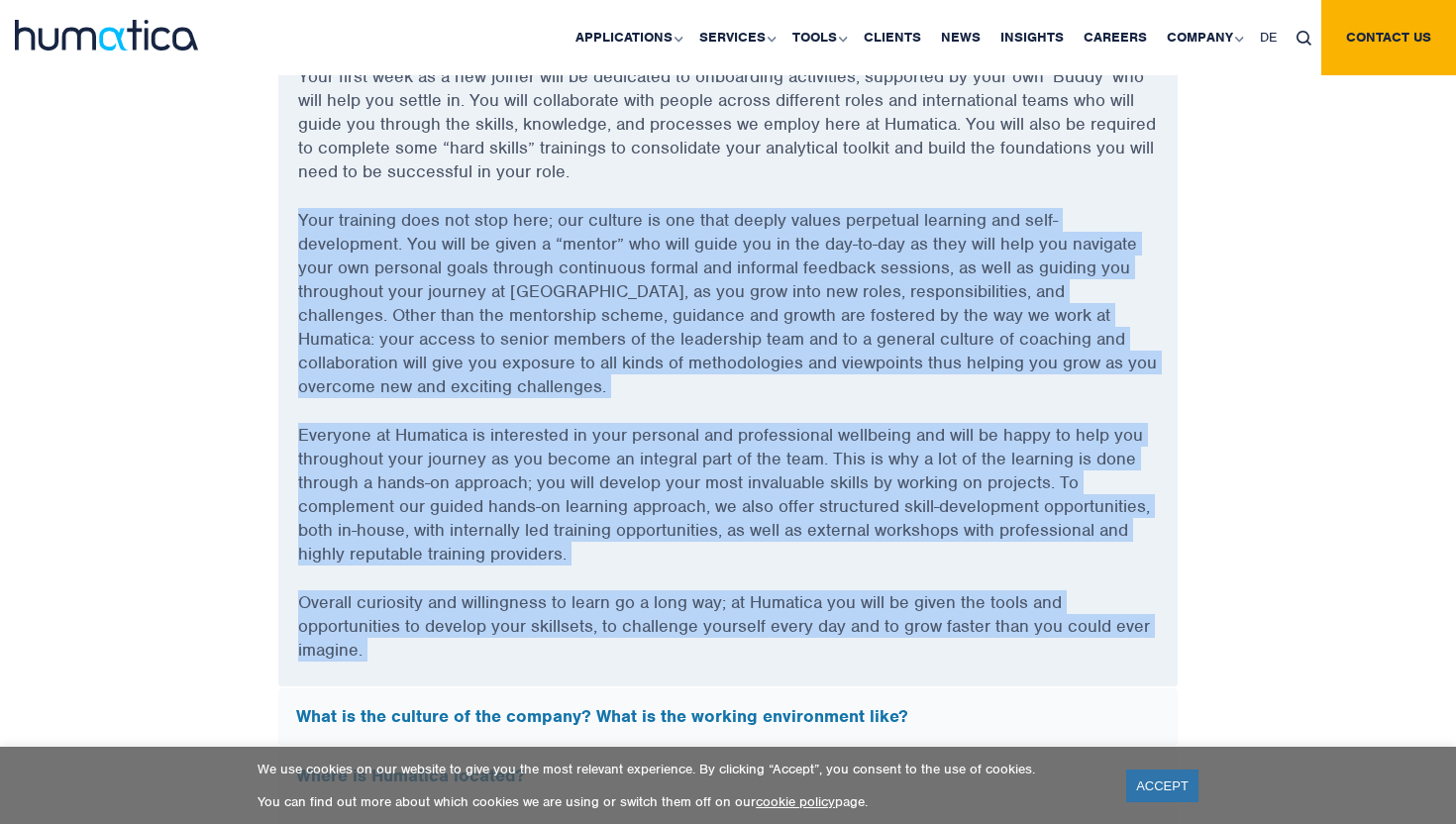
drag, startPoint x: 667, startPoint y: 600, endPoint x: 667, endPoint y: 256, distance: 344.0
click at [667, 256] on div "Your first week as a new joiner will be dedicated to onboarding activities, sup…" at bounding box center [728, 374] width 899 height 621
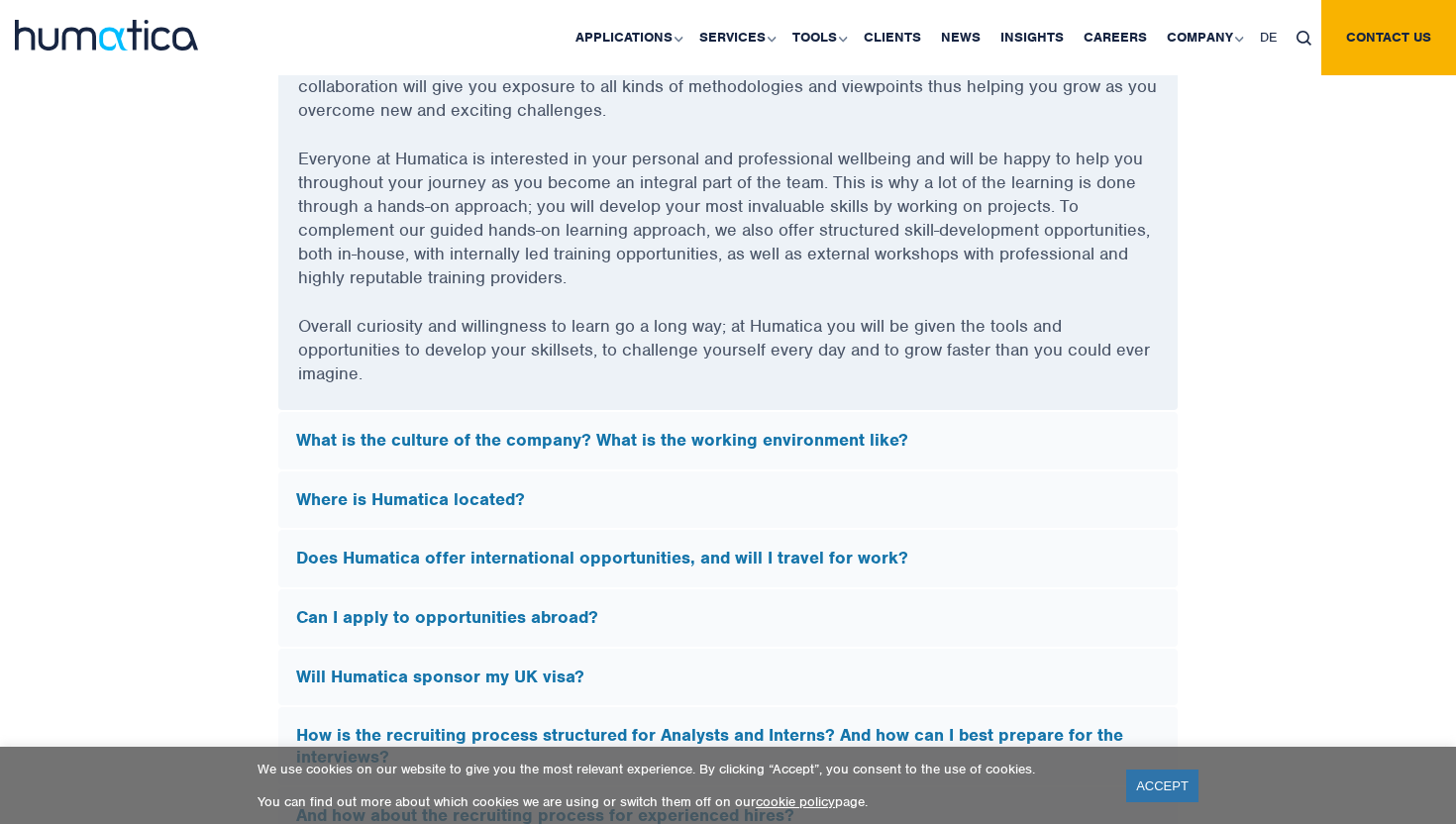
click at [655, 412] on div "What is the culture of the company? What is the working environment like?" at bounding box center [728, 441] width 899 height 58
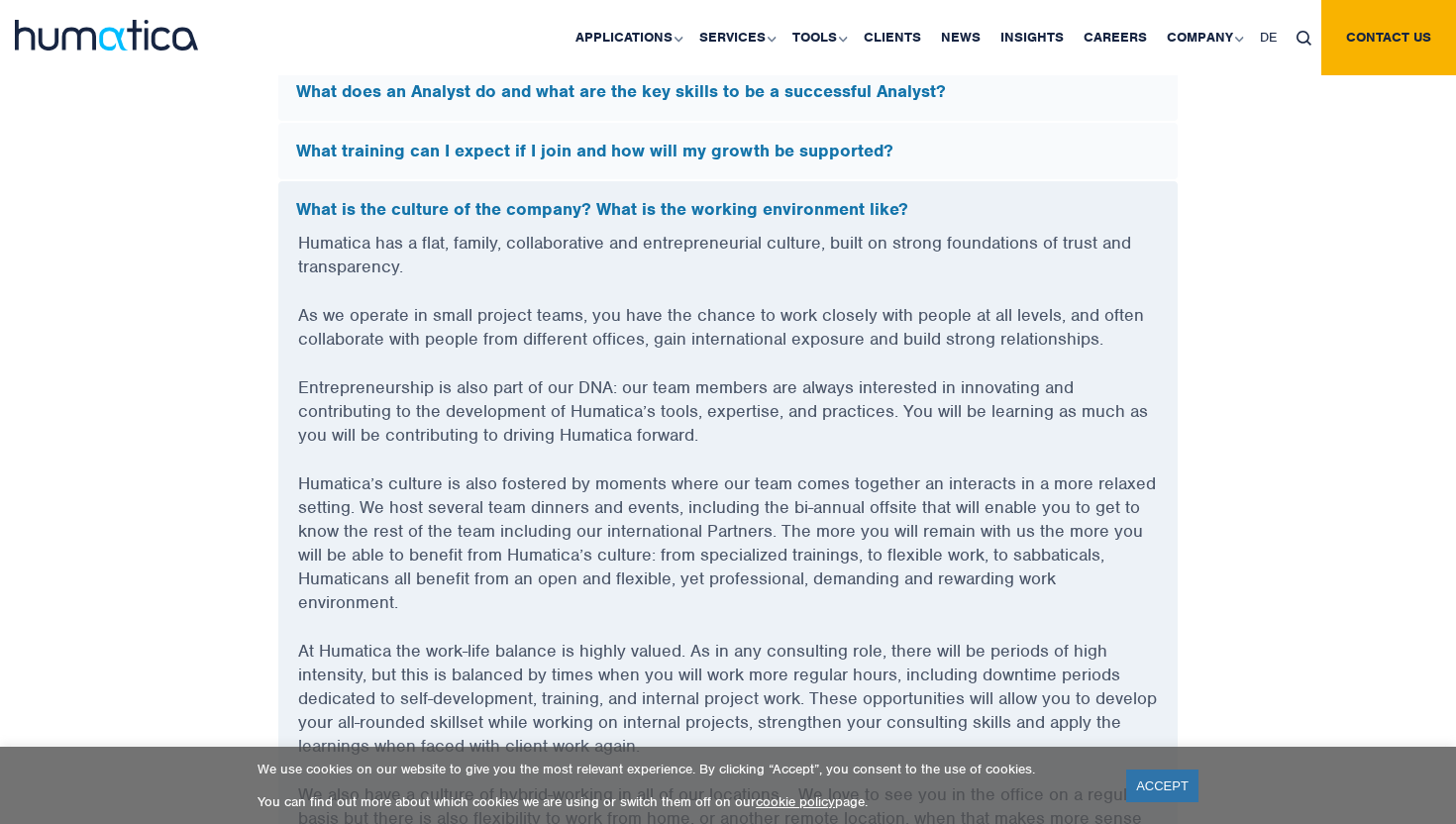
scroll to position [5647, 0]
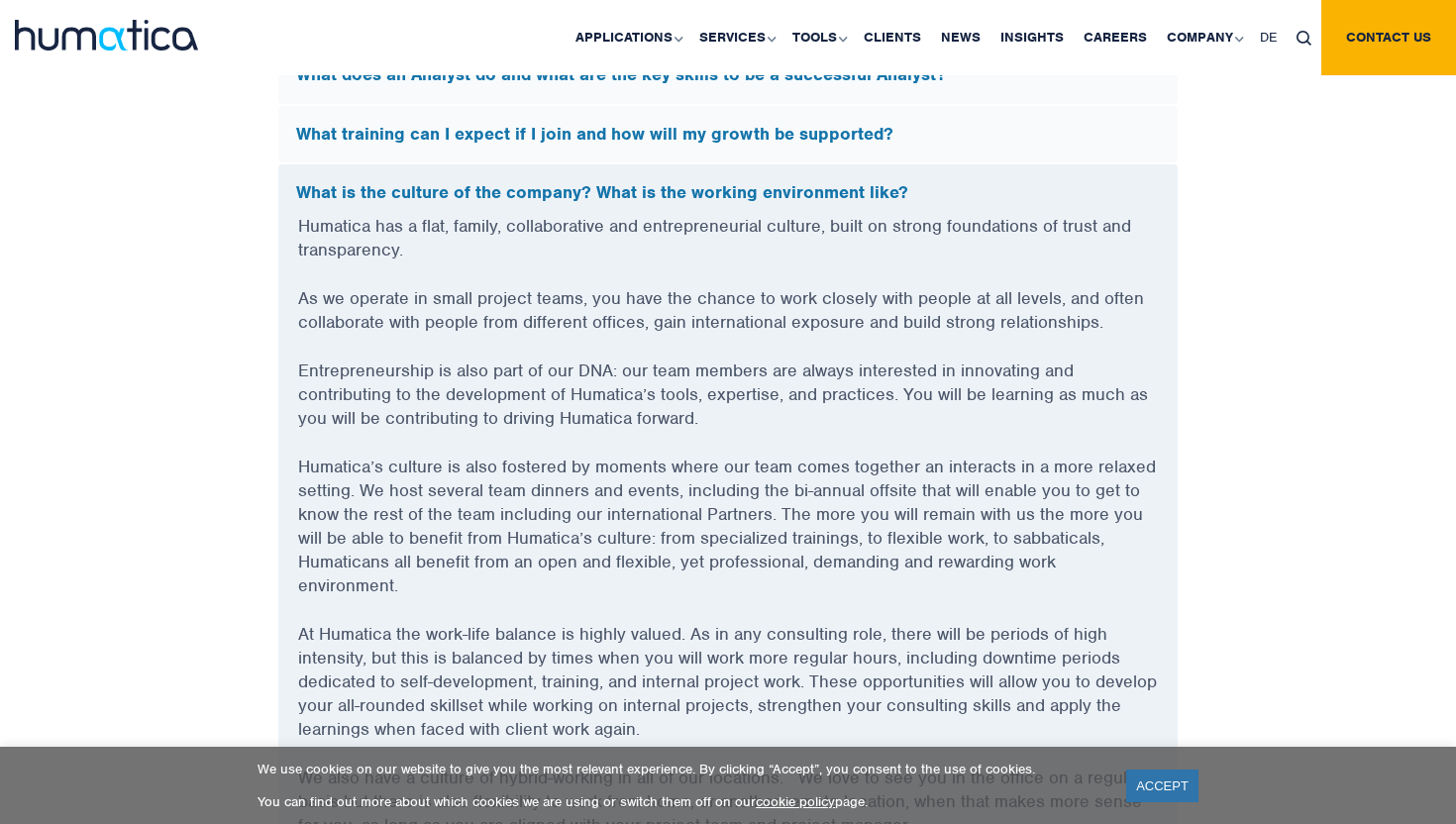
click at [699, 218] on p "Humatica has a flat, family, collaborative and entrepreneurial culture, built o…" at bounding box center [728, 249] width 859 height 72
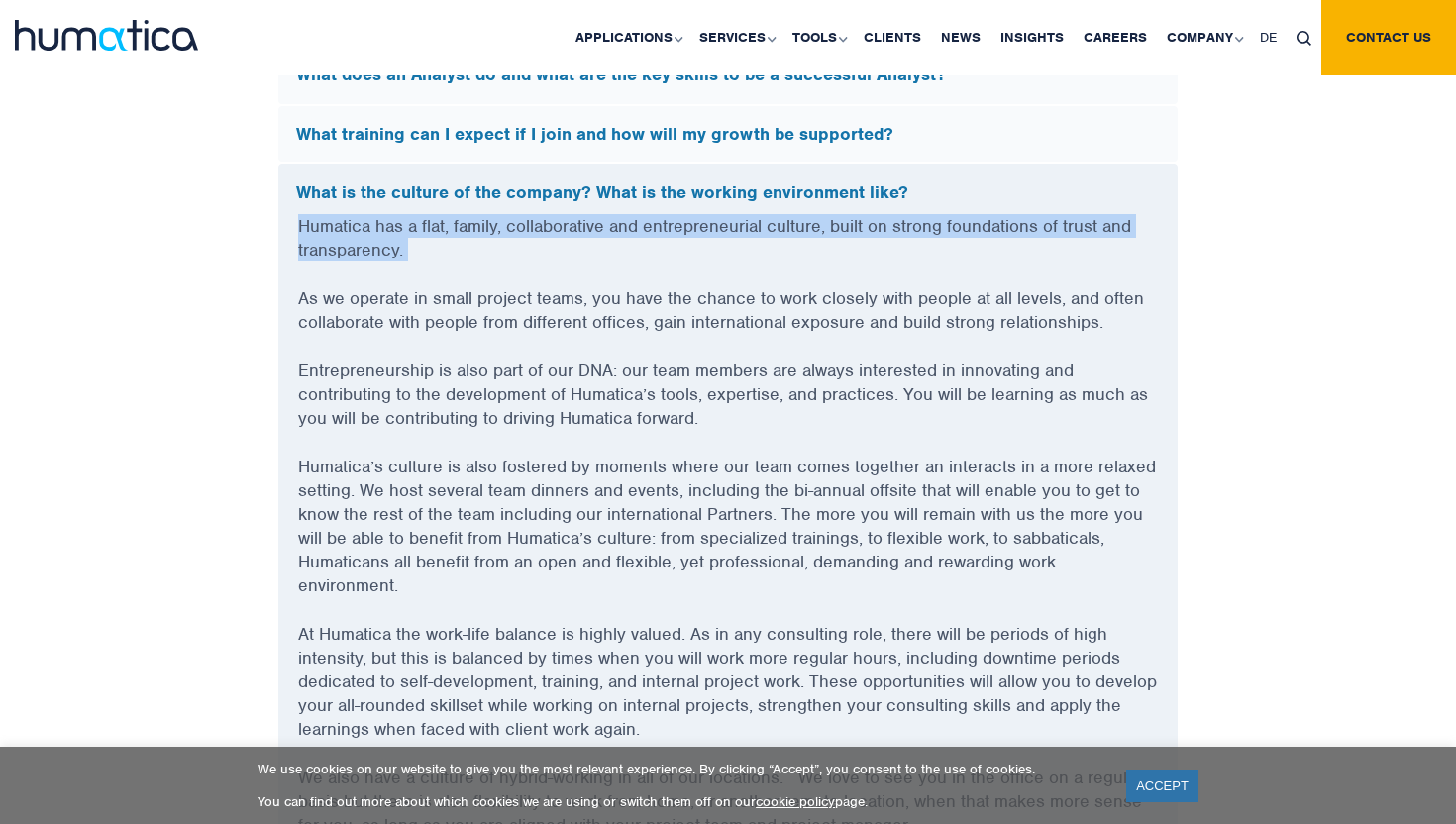
click at [699, 218] on p "Humatica has a flat, family, collaborative and entrepreneurial culture, built o…" at bounding box center [728, 249] width 859 height 72
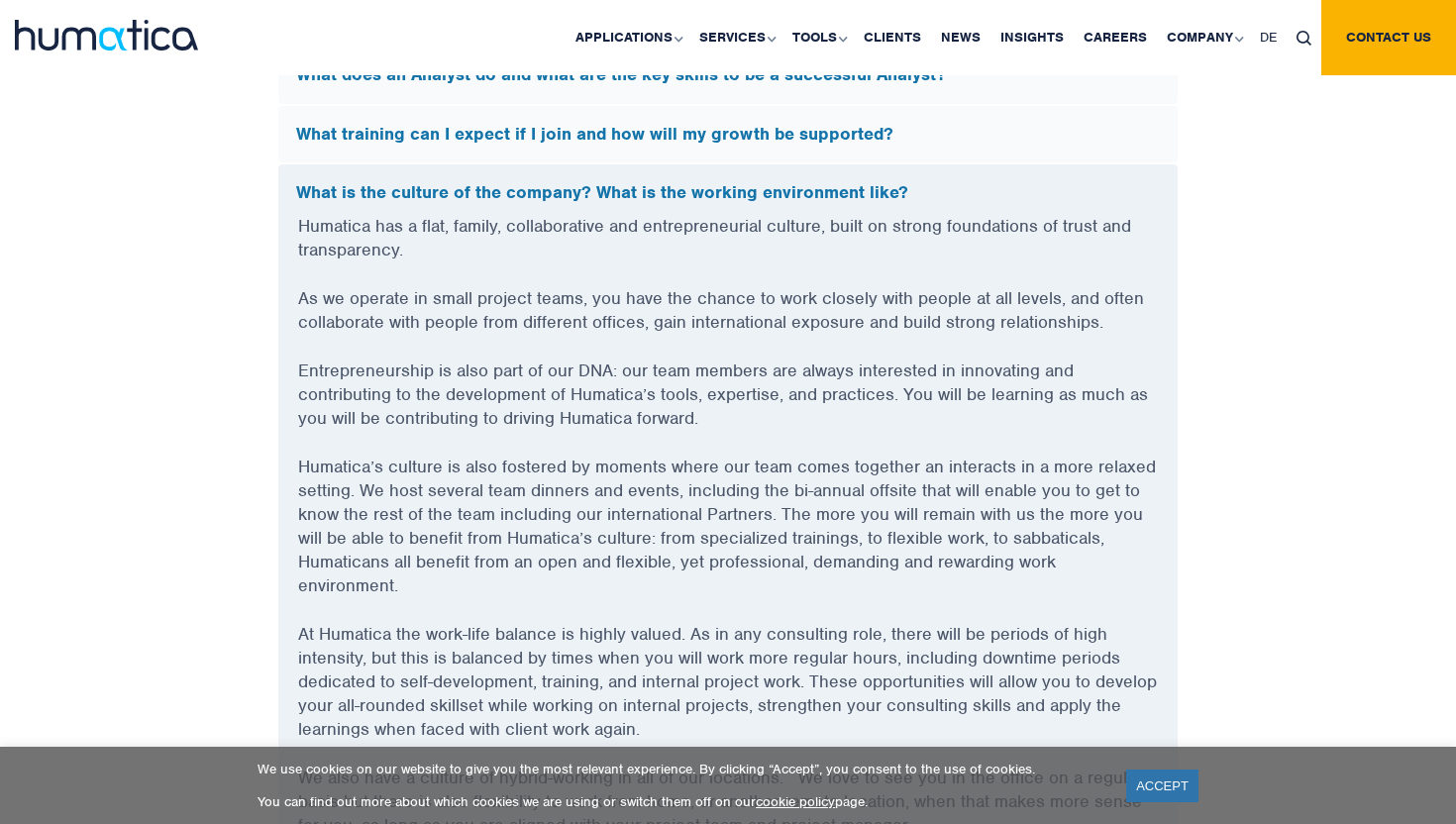
click at [699, 226] on p "Humatica has a flat, family, collaborative and entrepreneurial culture, built o…" at bounding box center [728, 249] width 859 height 72
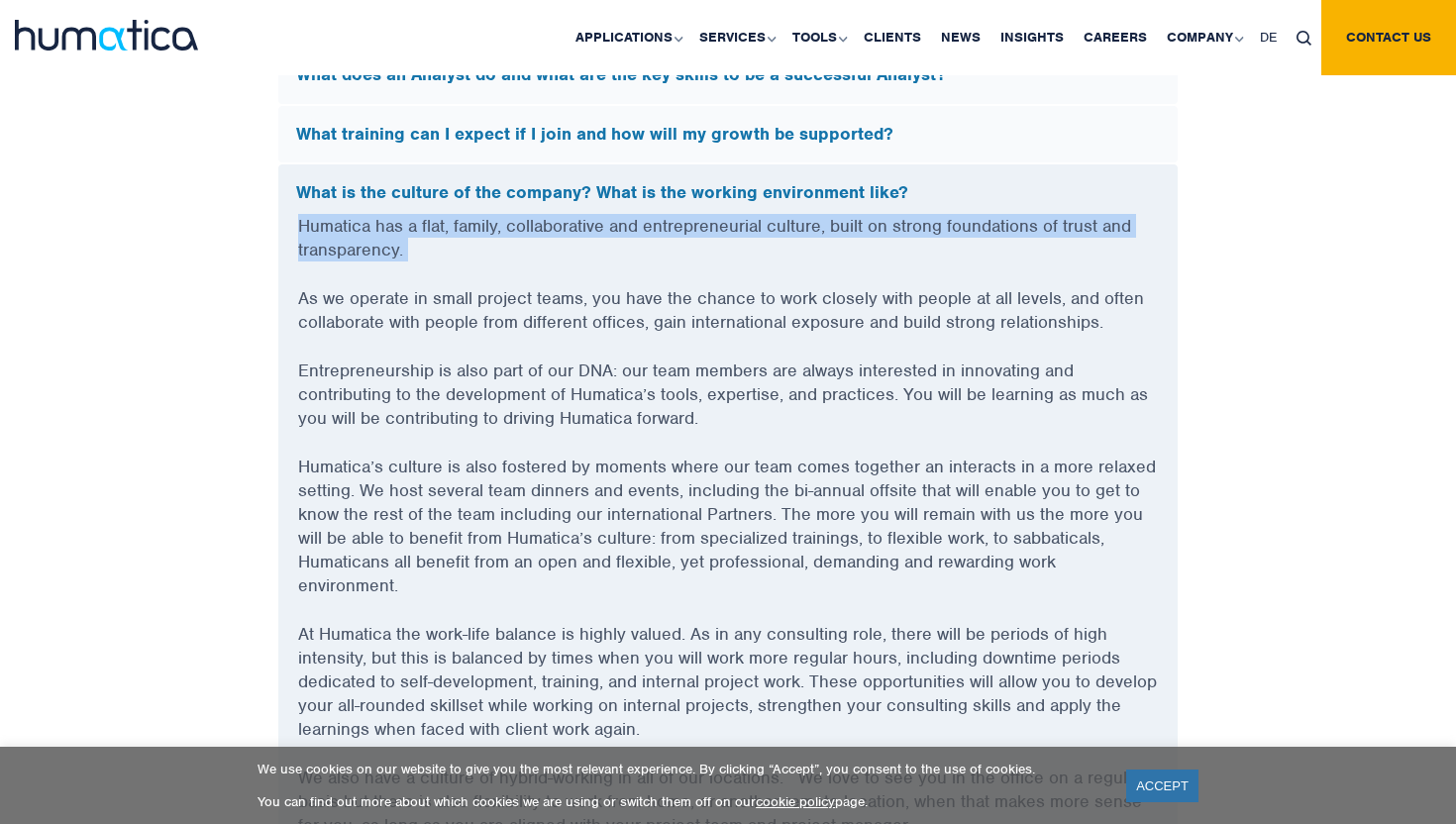
click at [699, 226] on p "Humatica has a flat, family, collaborative and entrepreneurial culture, built o…" at bounding box center [728, 249] width 859 height 72
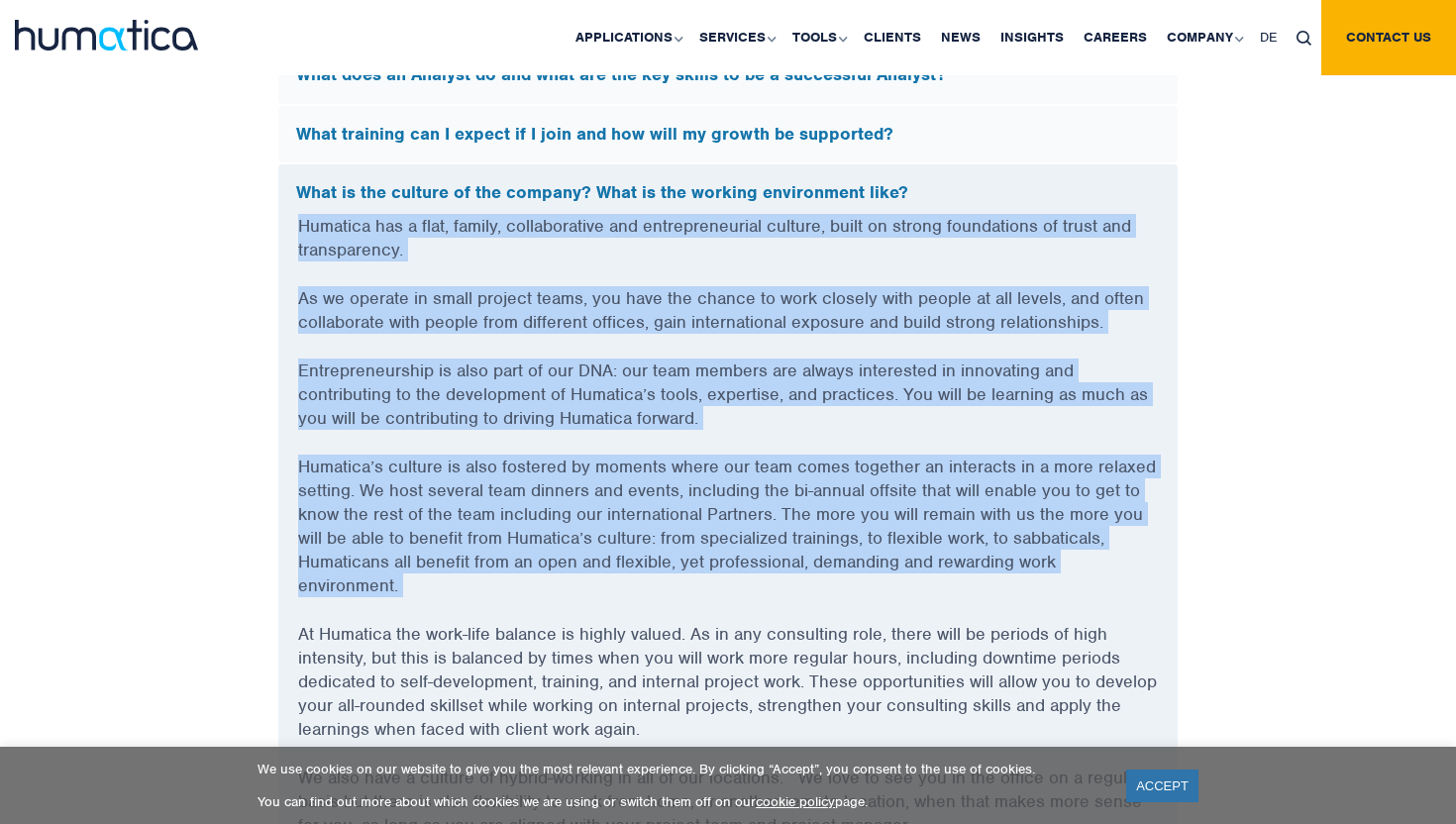
drag, startPoint x: 699, startPoint y: 226, endPoint x: 721, endPoint y: 616, distance: 390.6
click at [721, 610] on div "Humatica has a flat, family, collaborative and entrepreneurial culture, built o…" at bounding box center [728, 537] width 899 height 647
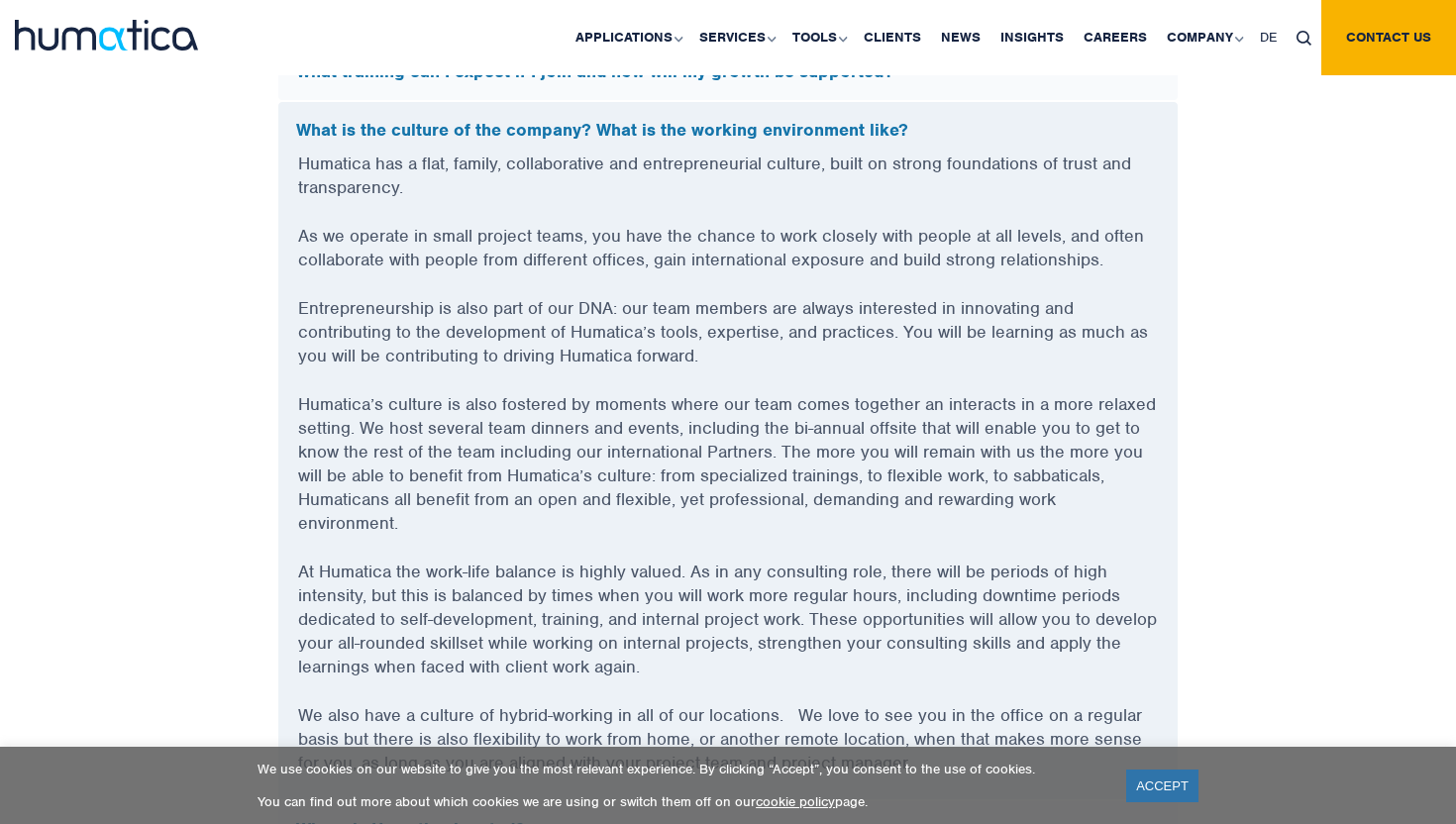
click at [721, 623] on p "At Humatica the work-life balance is highly valued. As in any consulting role, …" at bounding box center [728, 631] width 859 height 144
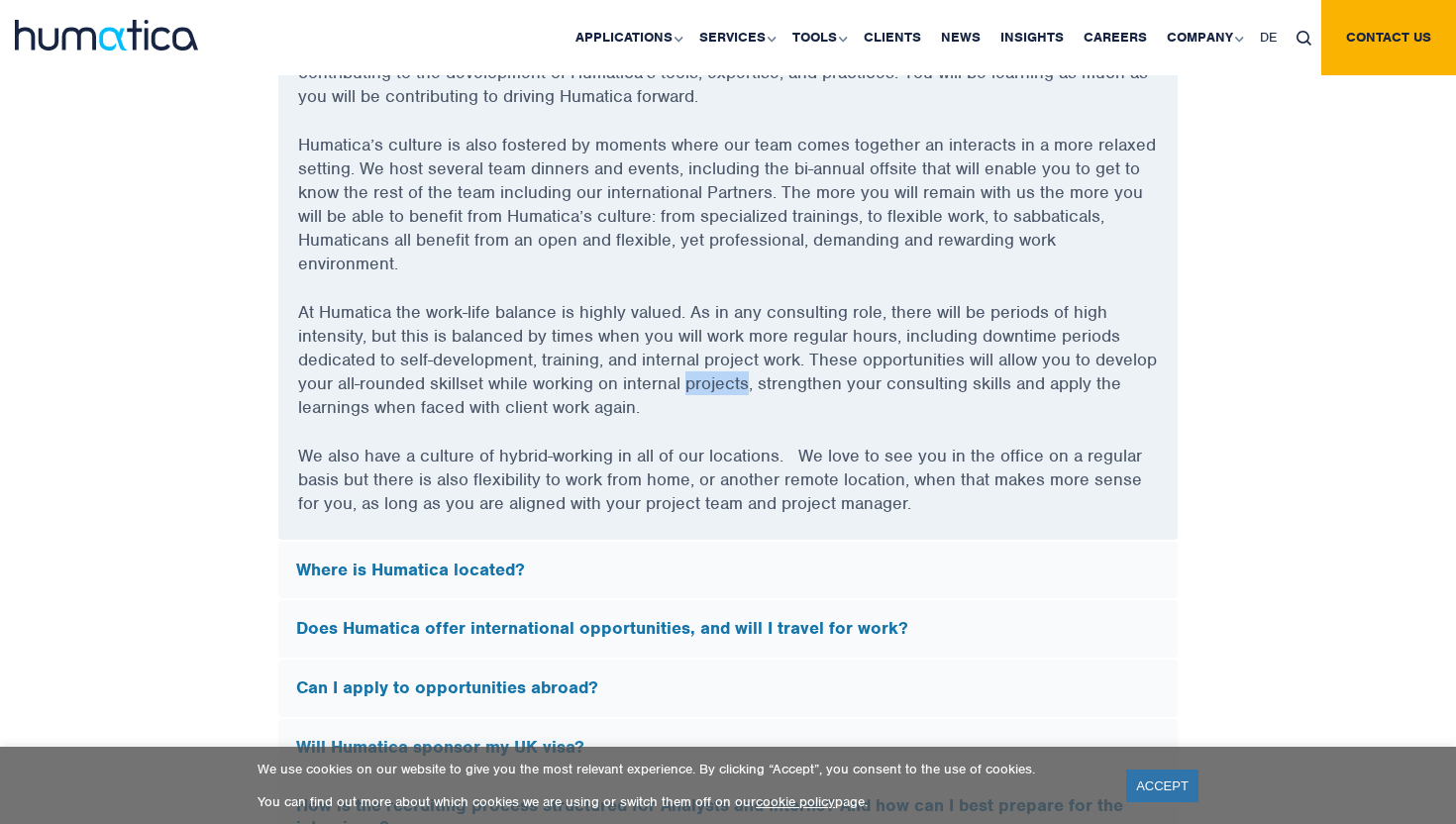
scroll to position [6034, 0]
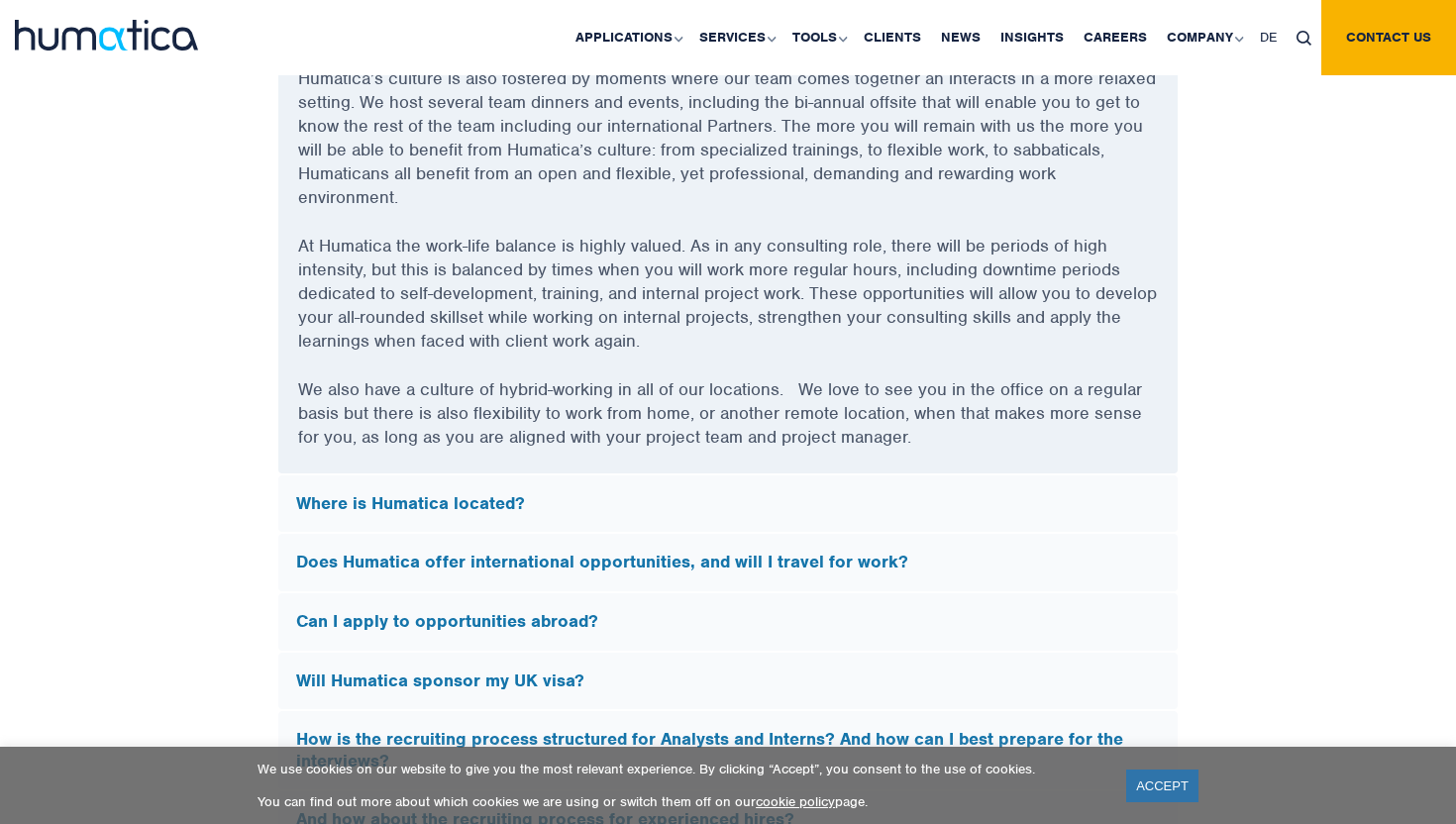
click at [735, 509] on div "Where is Humatica located?" at bounding box center [728, 504] width 899 height 58
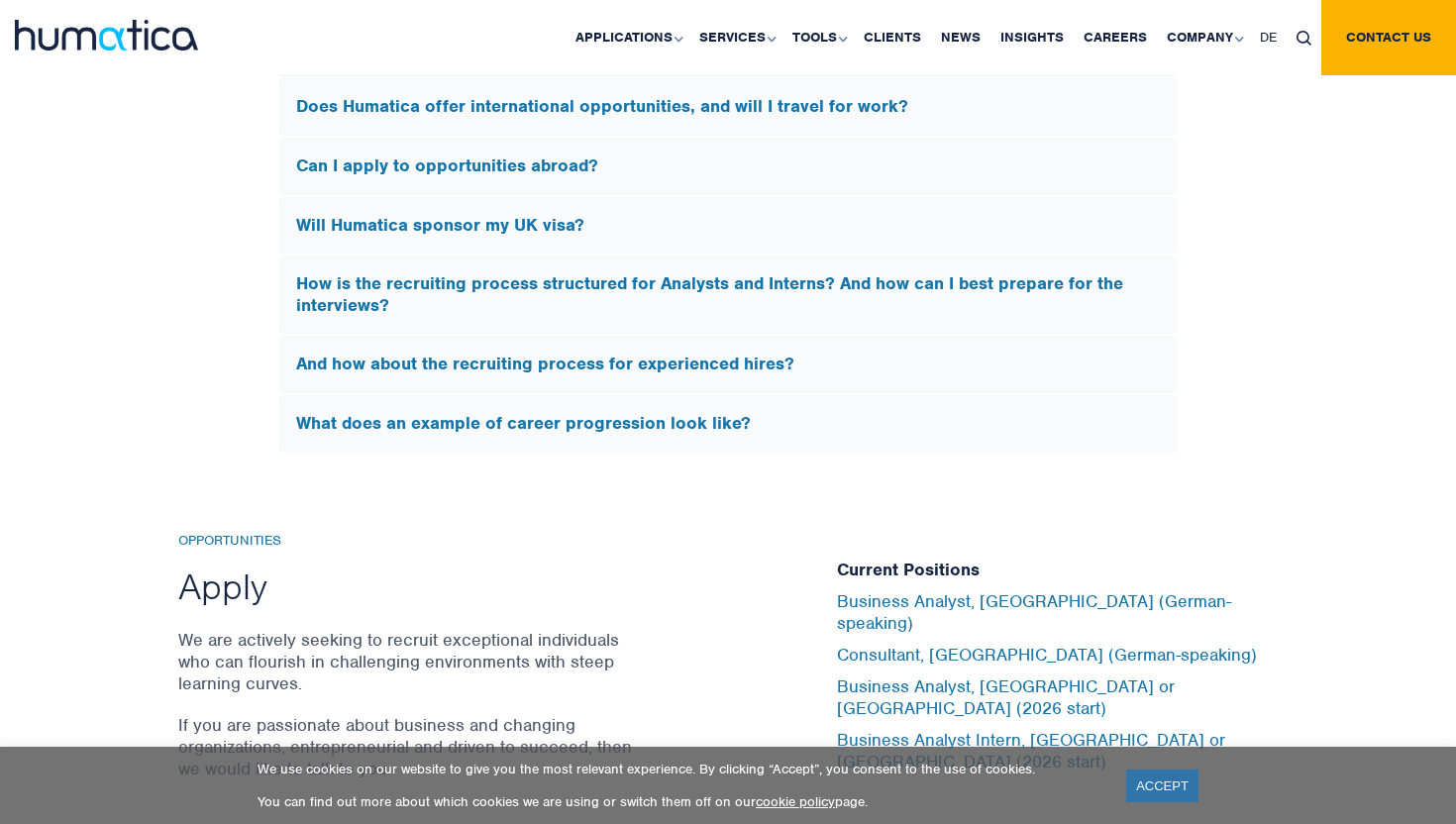
scroll to position [5786, 0]
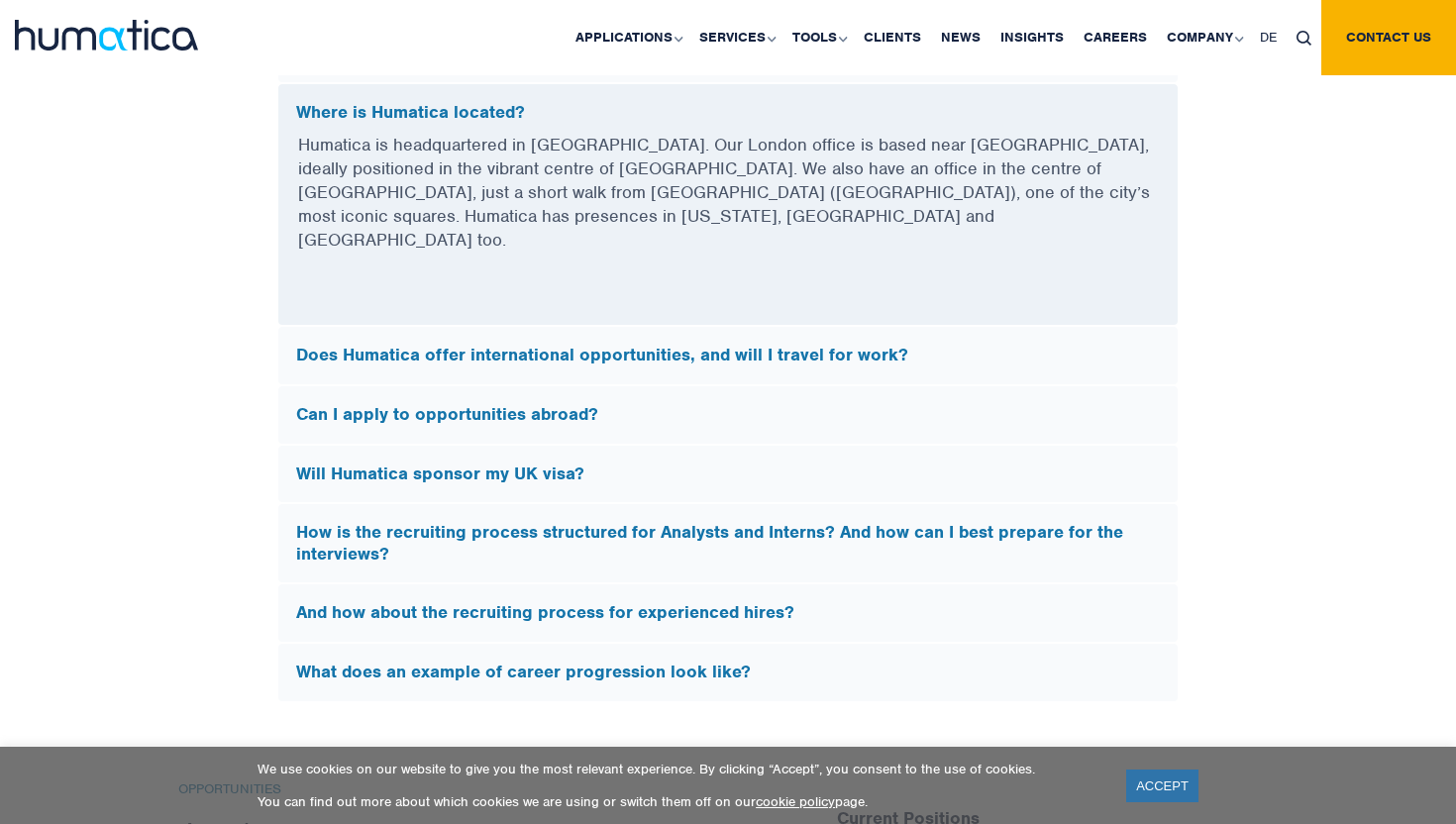
click at [782, 345] on div "Does Humatica offer international opportunities, and will I travel for work?" at bounding box center [728, 355] width 899 height 58
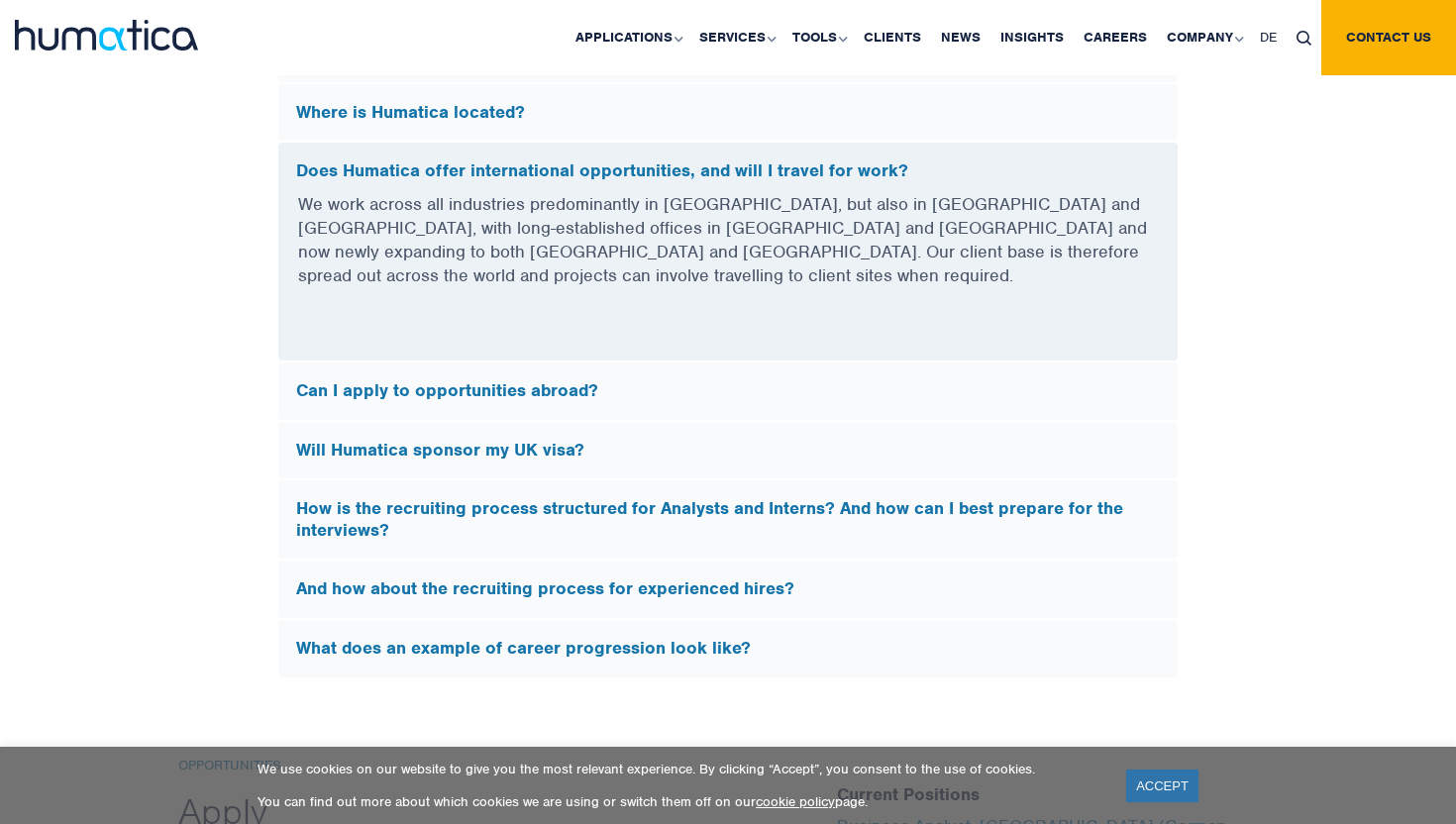
click at [744, 223] on p "We work across all industries predominantly in Europe, but also in North Americ…" at bounding box center [728, 251] width 859 height 120
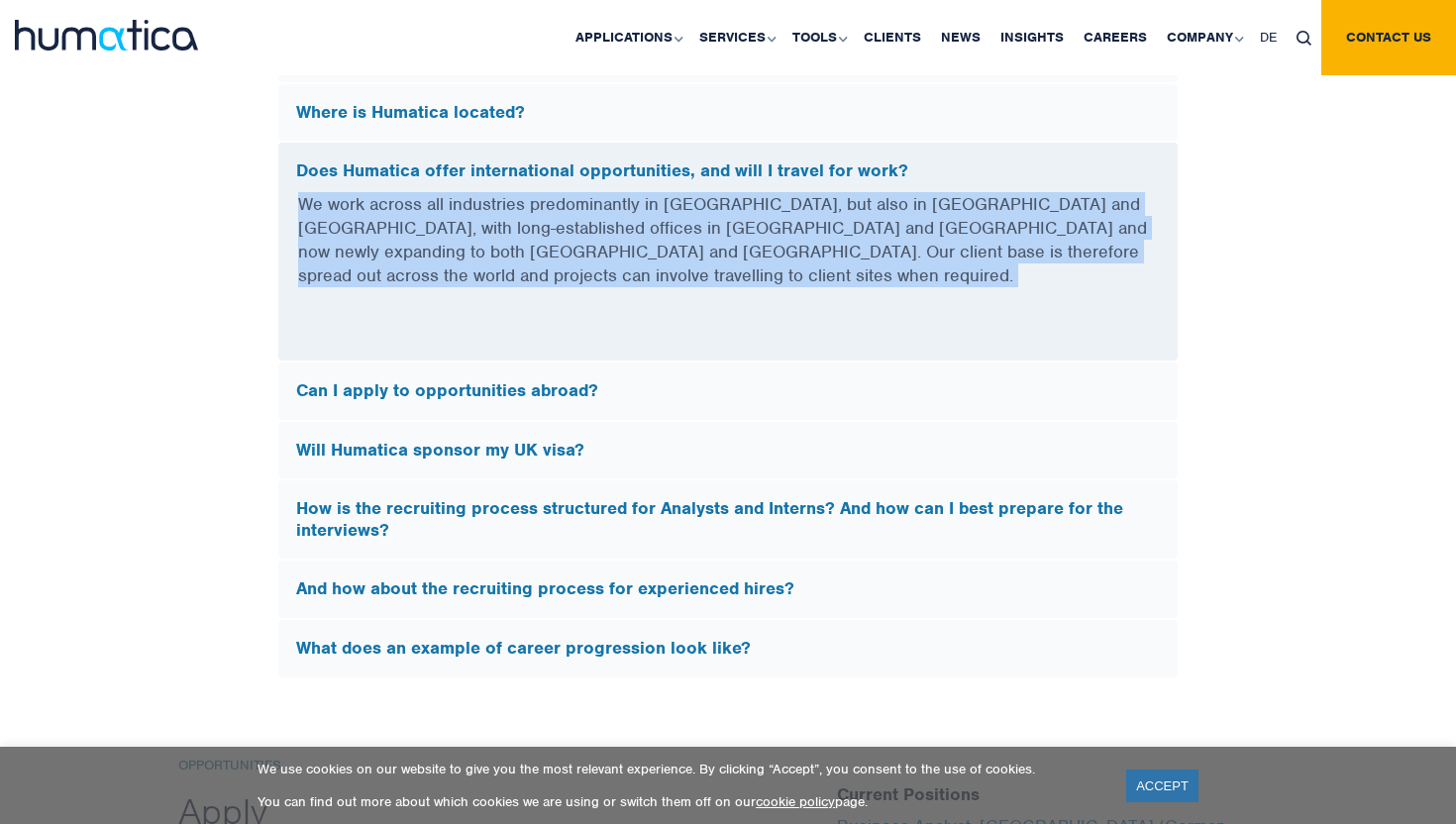
click at [744, 223] on p "We work across all industries predominantly in Europe, but also in North Americ…" at bounding box center [728, 251] width 859 height 120
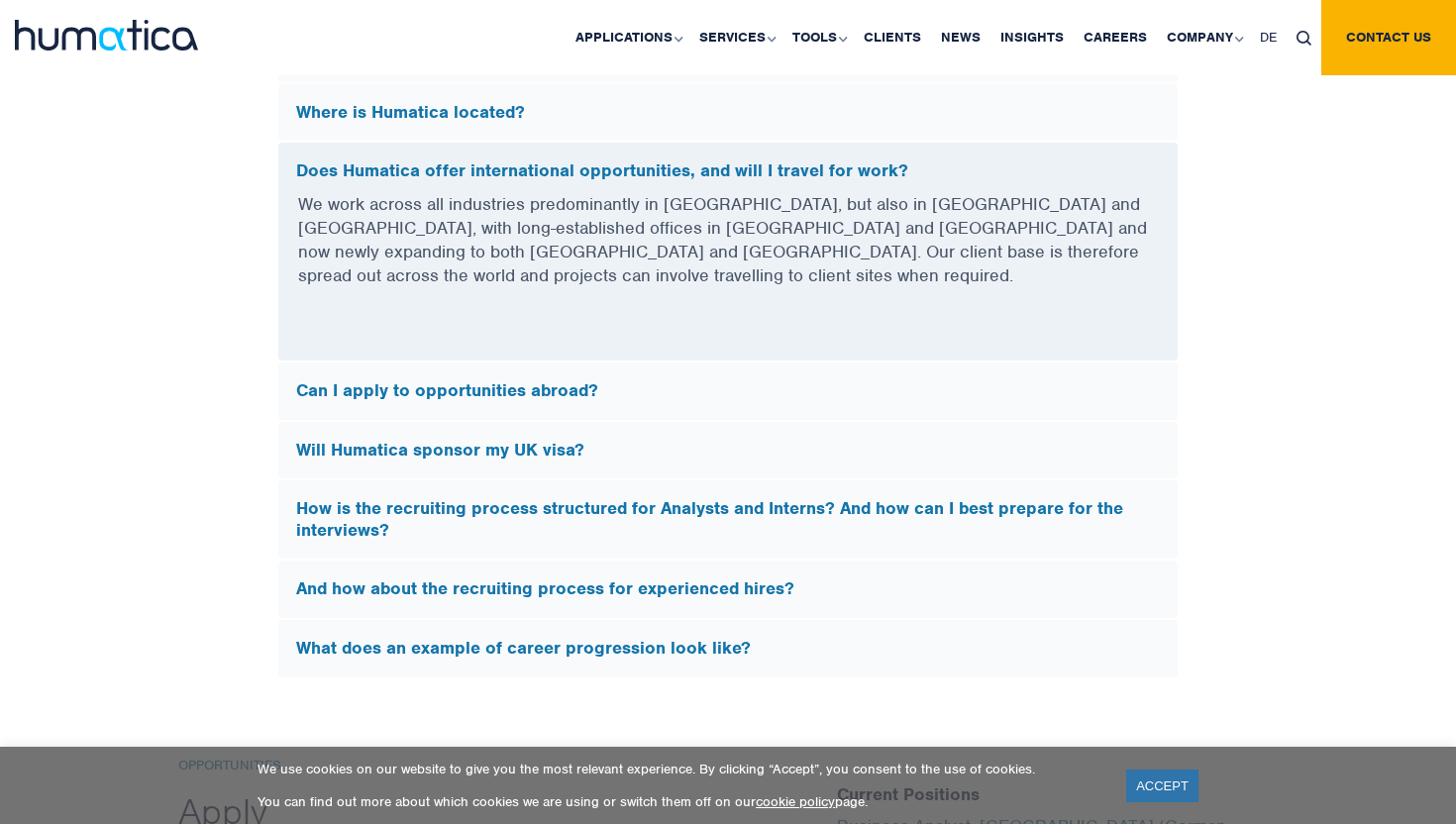
click at [755, 207] on p "We work across all industries predominantly in Europe, but also in North Americ…" at bounding box center [728, 251] width 859 height 120
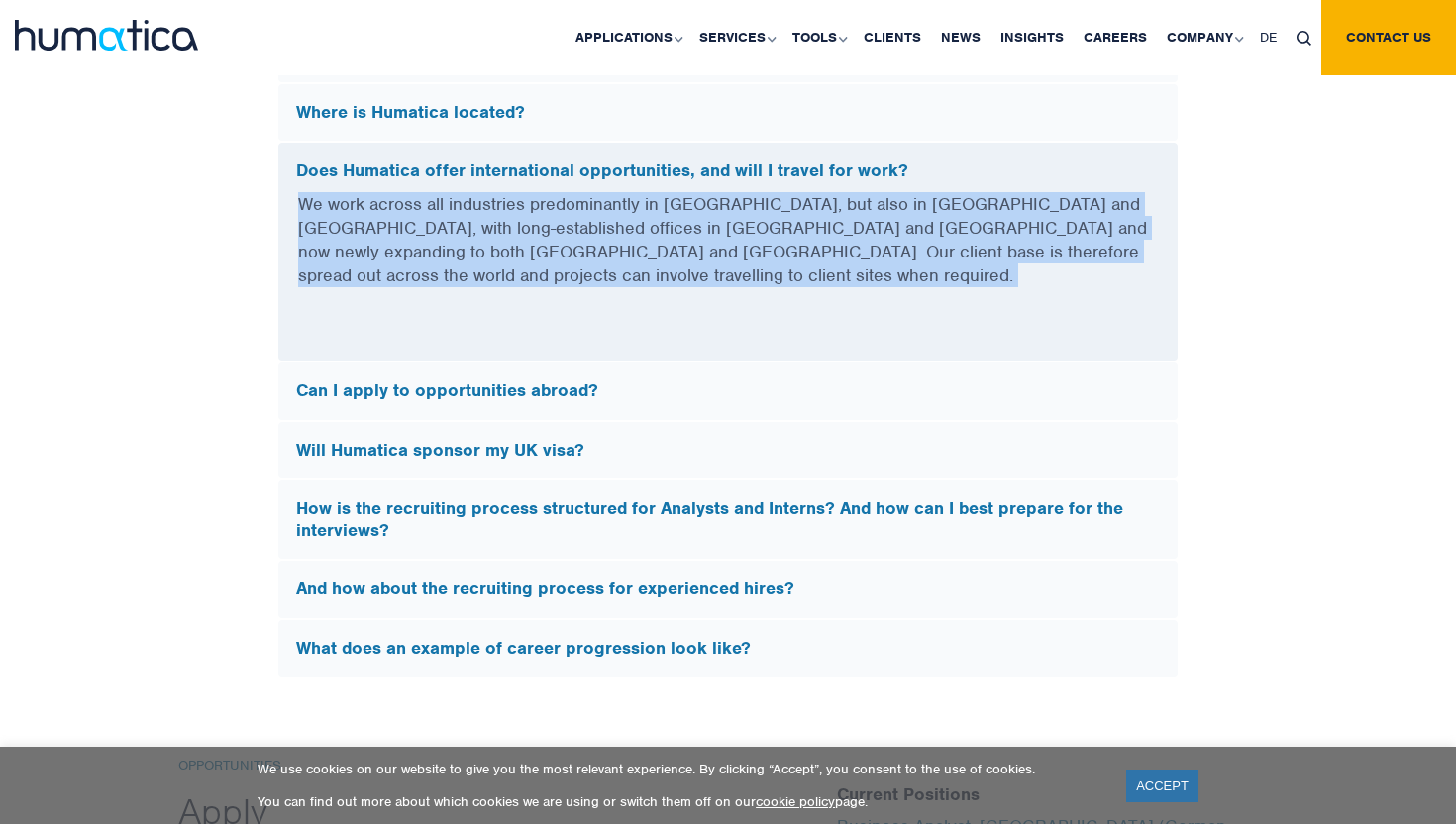
click at [755, 207] on p "We work across all industries predominantly in Europe, but also in North Americ…" at bounding box center [728, 251] width 859 height 120
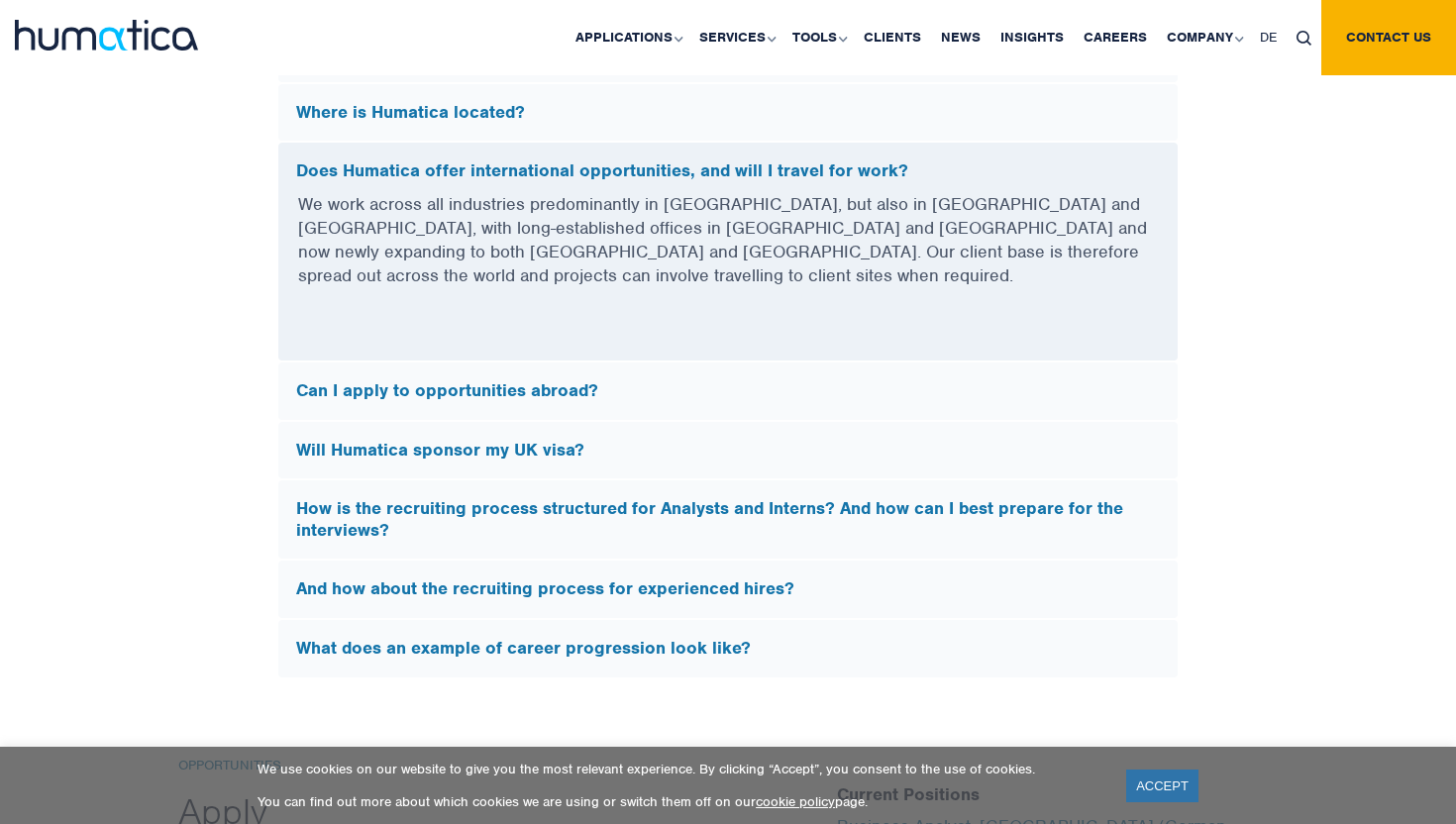
click at [755, 152] on div "Does Humatica offer international opportunities, and will I travel for work?" at bounding box center [728, 168] width 899 height 50
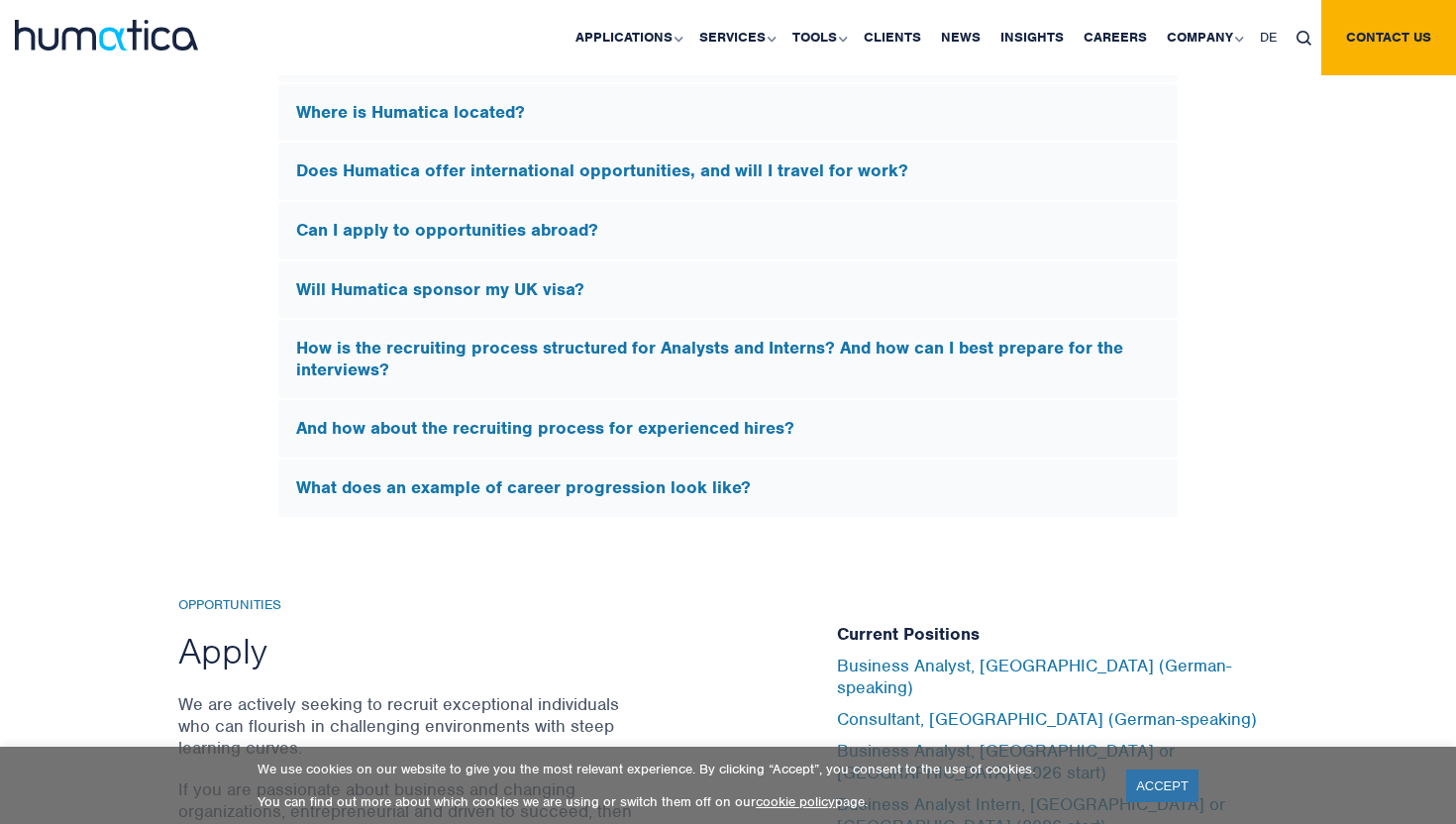
click at [681, 235] on div "Can I apply to opportunities abroad?" at bounding box center [728, 230] width 899 height 58
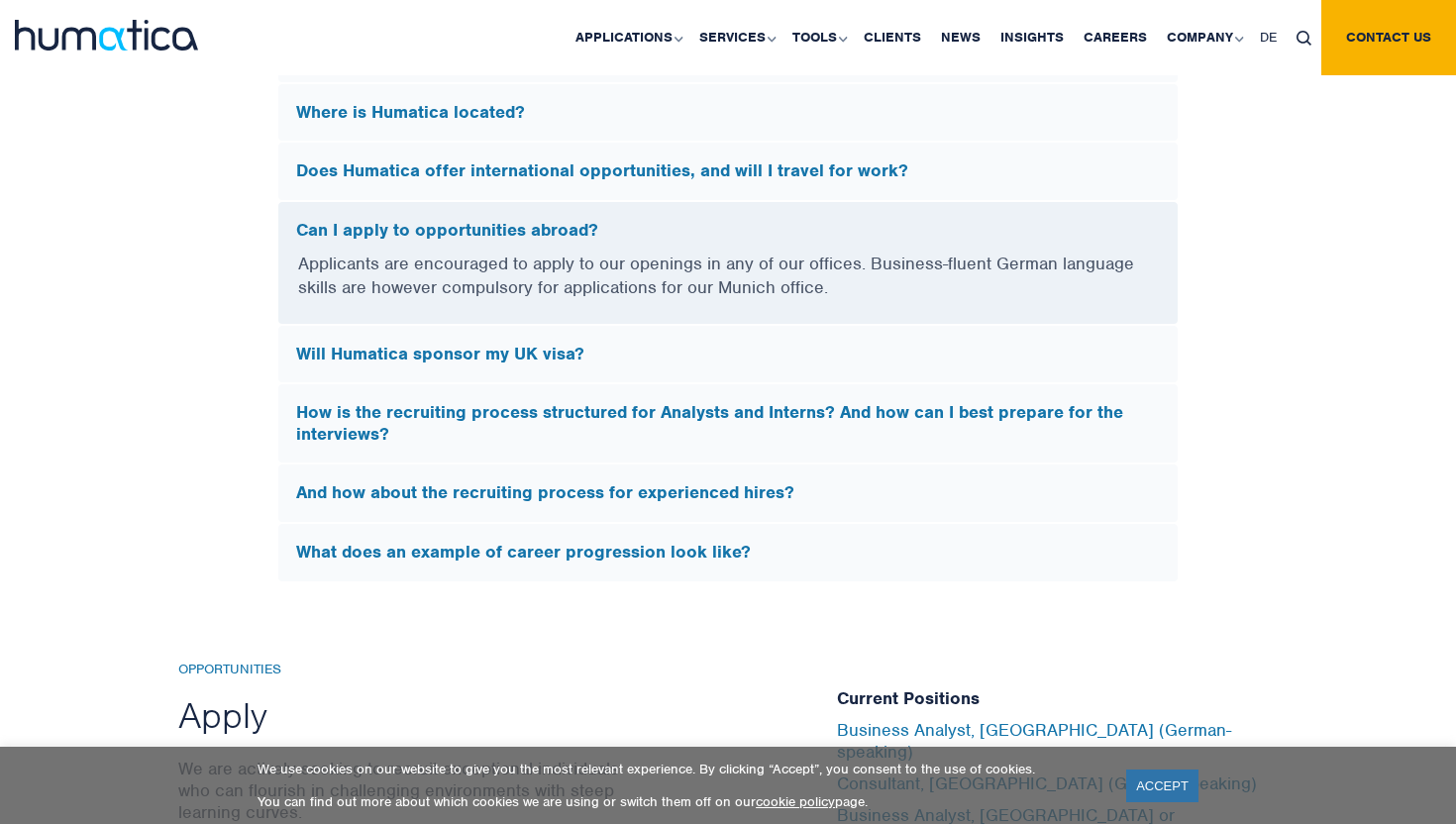
click at [646, 343] on h5 "Will Humatica sponsor my UK visa?" at bounding box center [728, 354] width 863 height 22
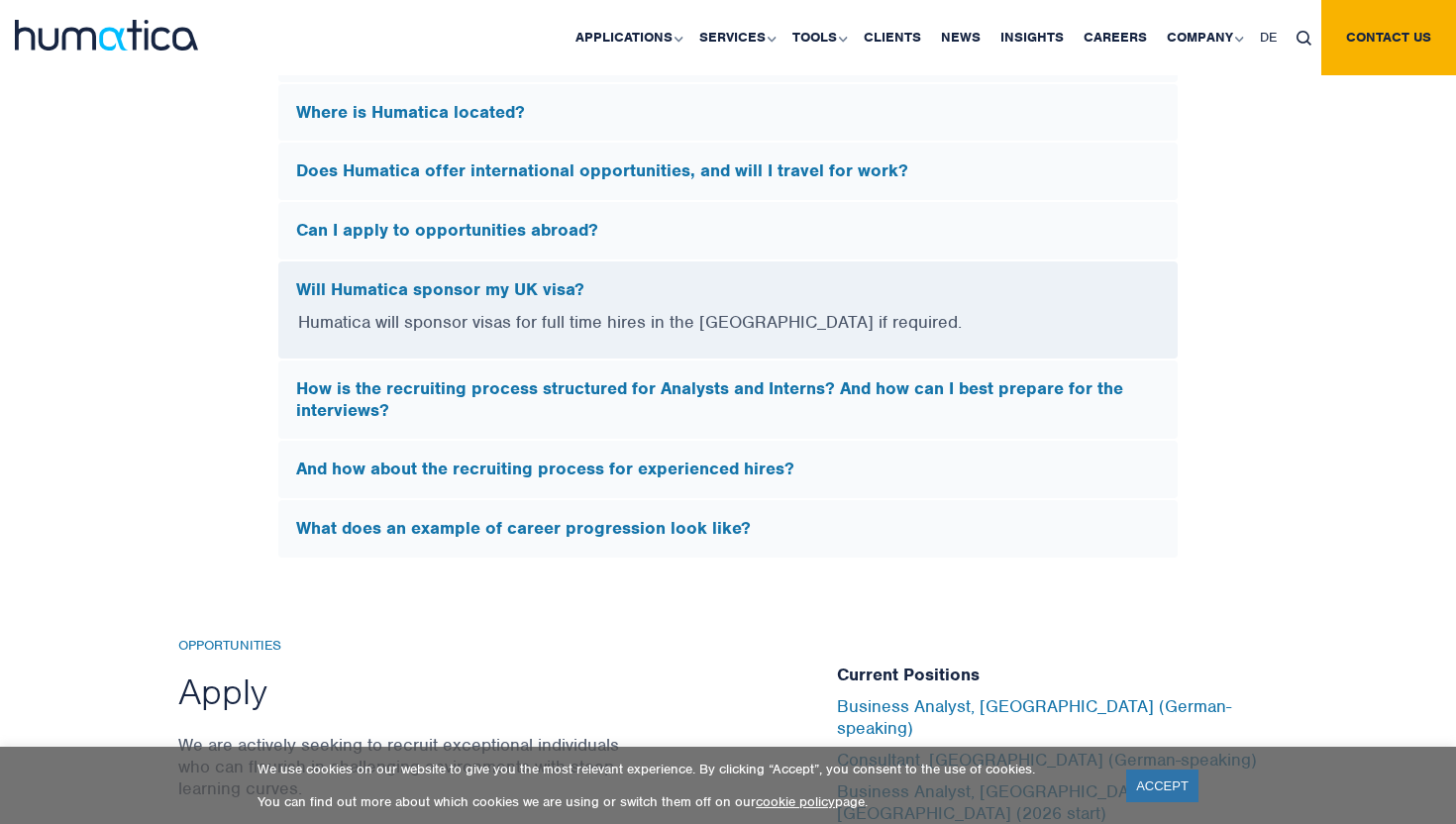
click at [646, 331] on p "Humatica will sponsor visas for full time hires in the UK if required." at bounding box center [728, 334] width 859 height 49
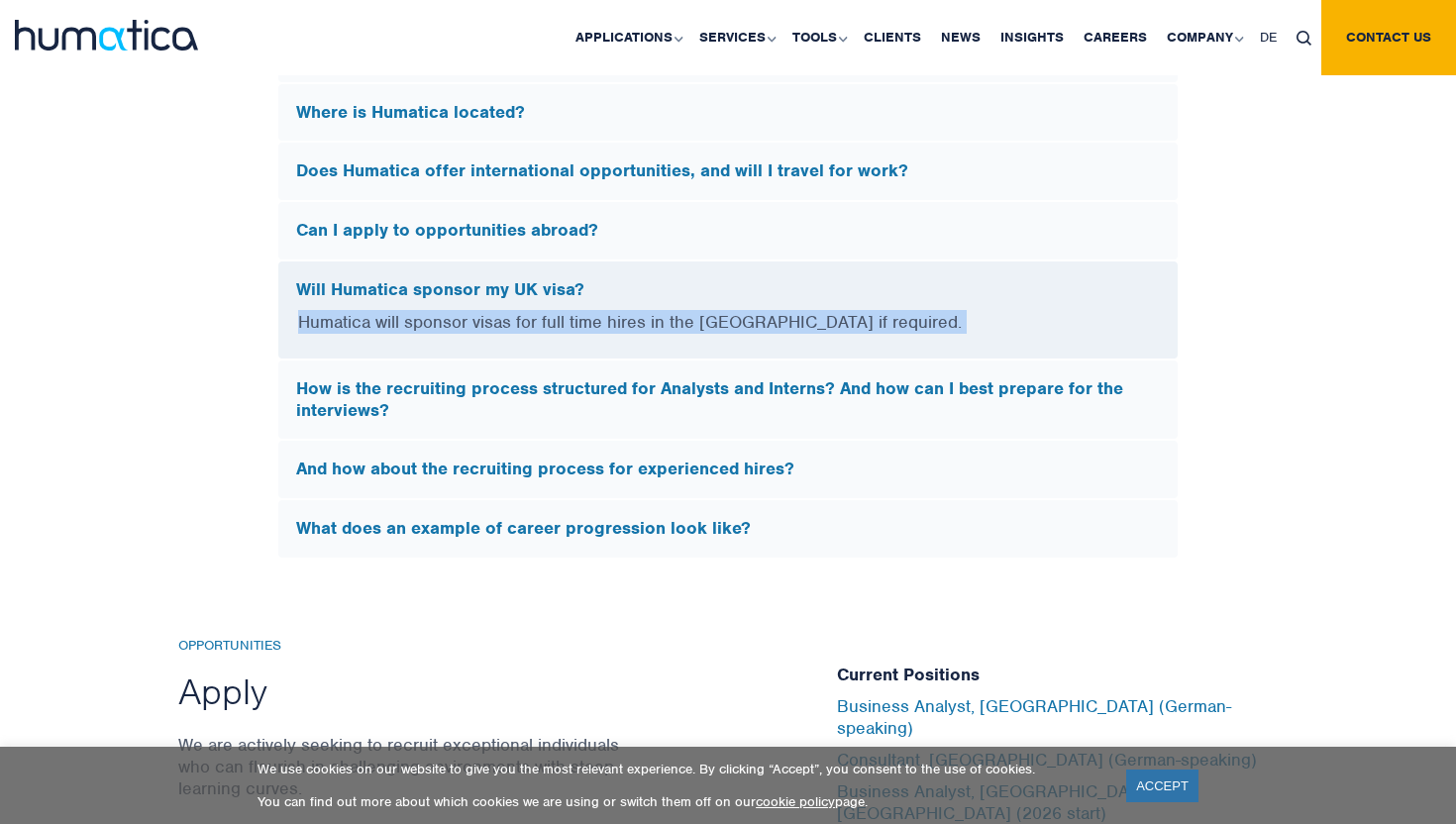
click at [646, 331] on p "Humatica will sponsor visas for full time hires in the UK if required." at bounding box center [728, 334] width 859 height 49
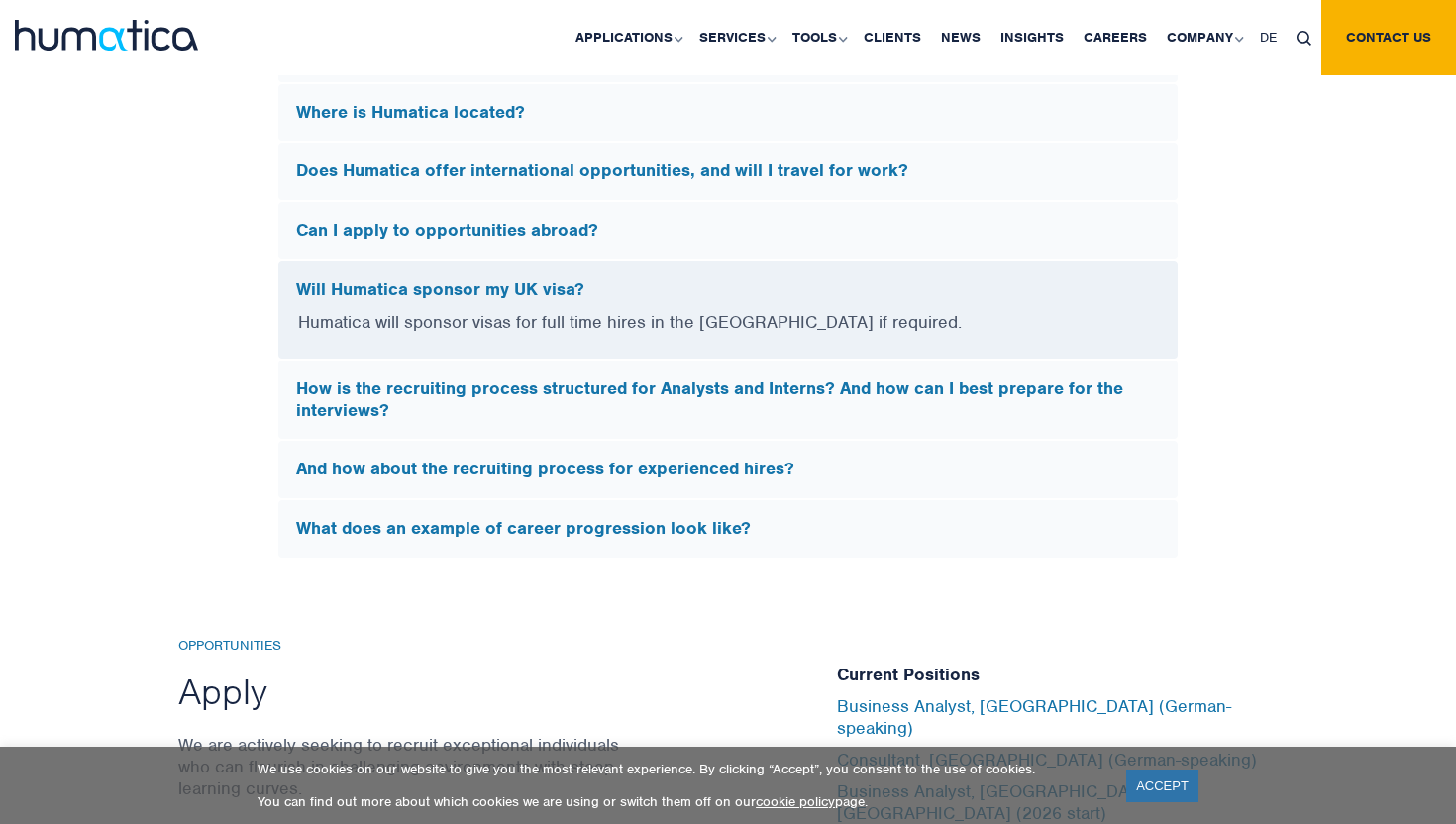
click at [640, 378] on h5 "How is the recruiting process structured for Analysts and Interns? And how can …" at bounding box center [728, 399] width 863 height 43
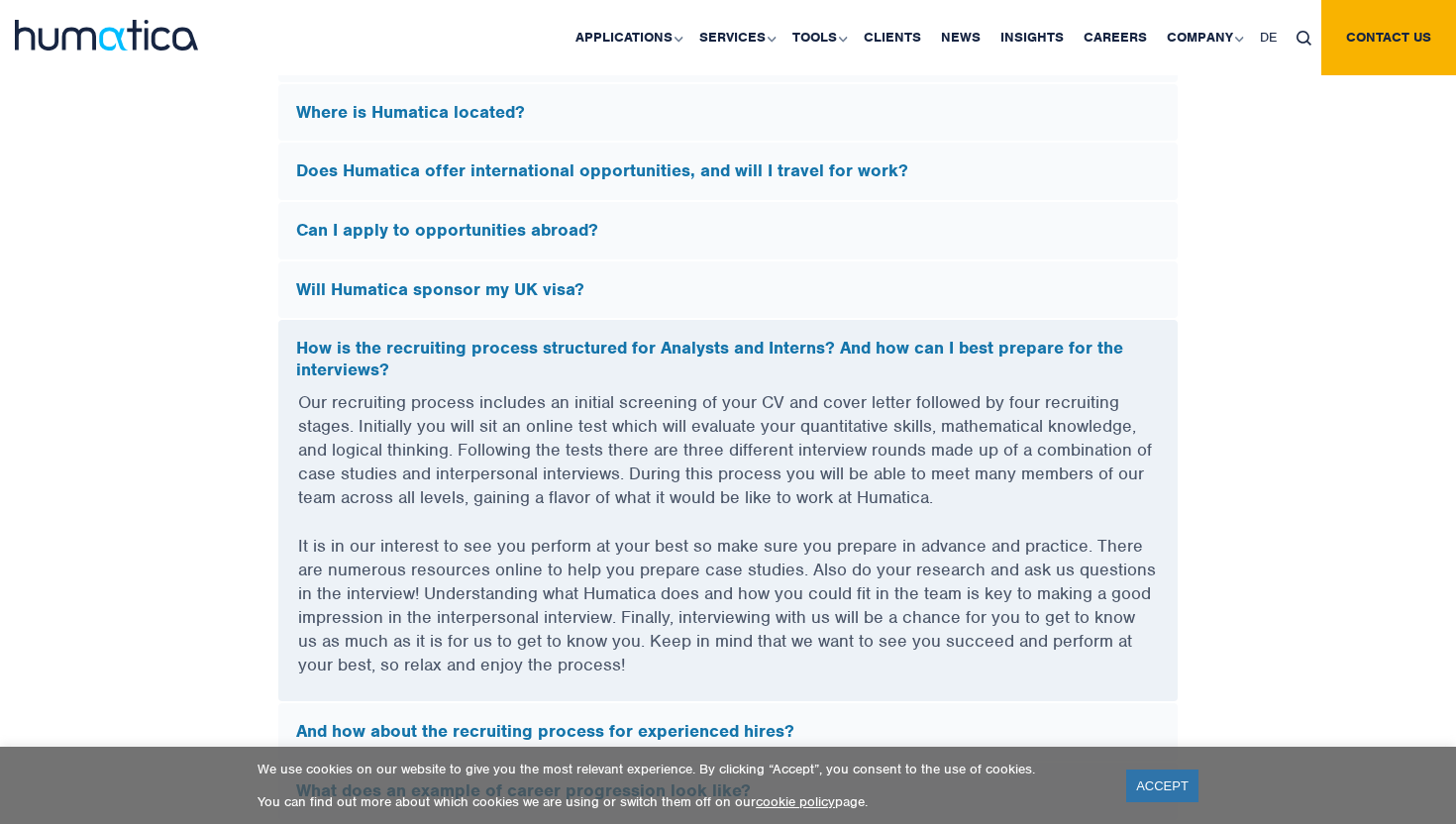
click at [640, 374] on div "How is the recruiting process structured for Analysts and Interns? And how can …" at bounding box center [728, 354] width 899 height 70
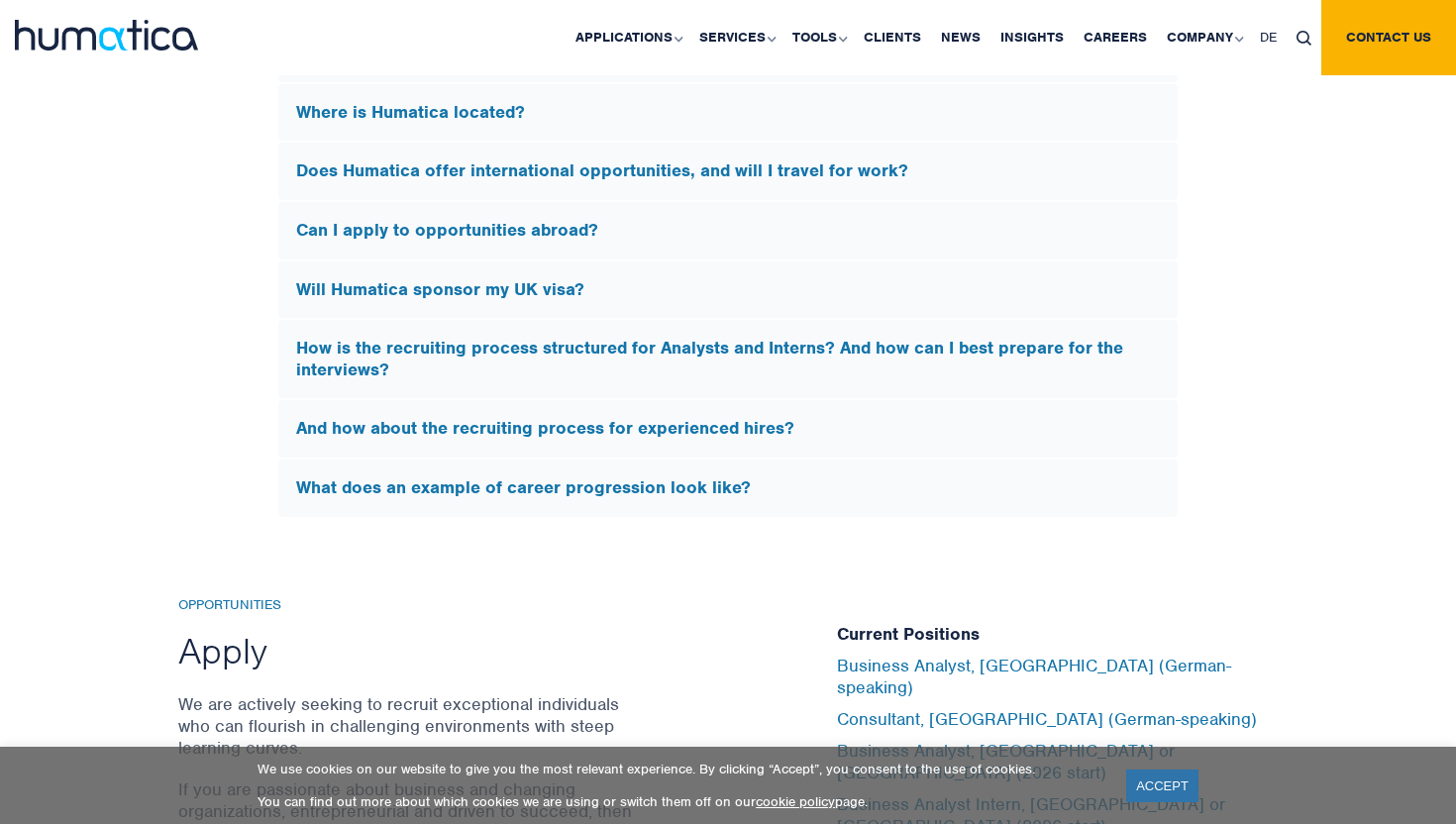
click at [640, 374] on div "How is the recruiting process structured for Analysts and Interns? And how can …" at bounding box center [728, 358] width 899 height 78
click at [642, 369] on h5 "How is the recruiting process structured for Analysts and Interns? And how can …" at bounding box center [728, 358] width 863 height 43
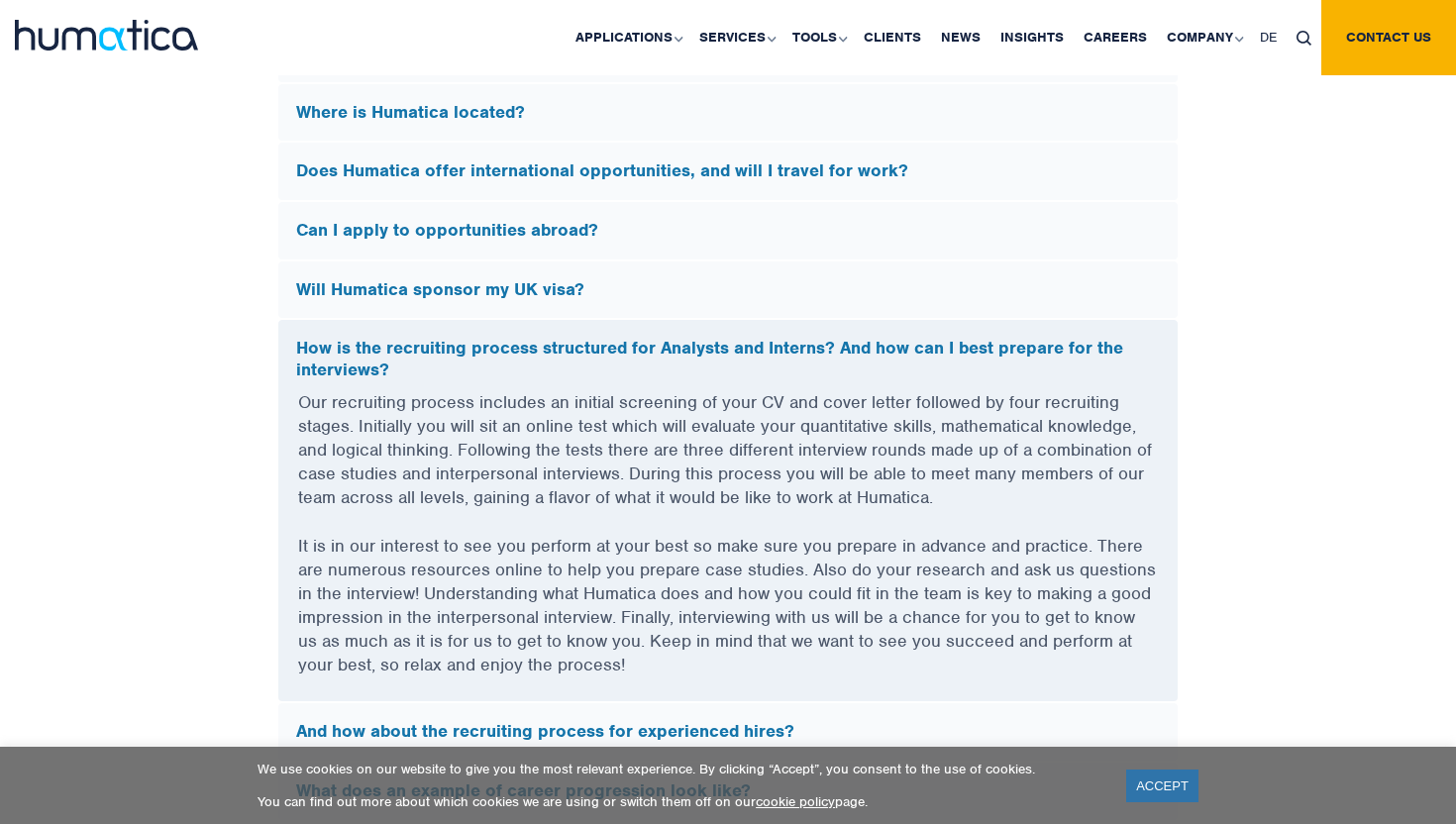
click at [623, 423] on p "Our recruiting process includes an initial screening of your CV and cover lette…" at bounding box center [728, 462] width 859 height 144
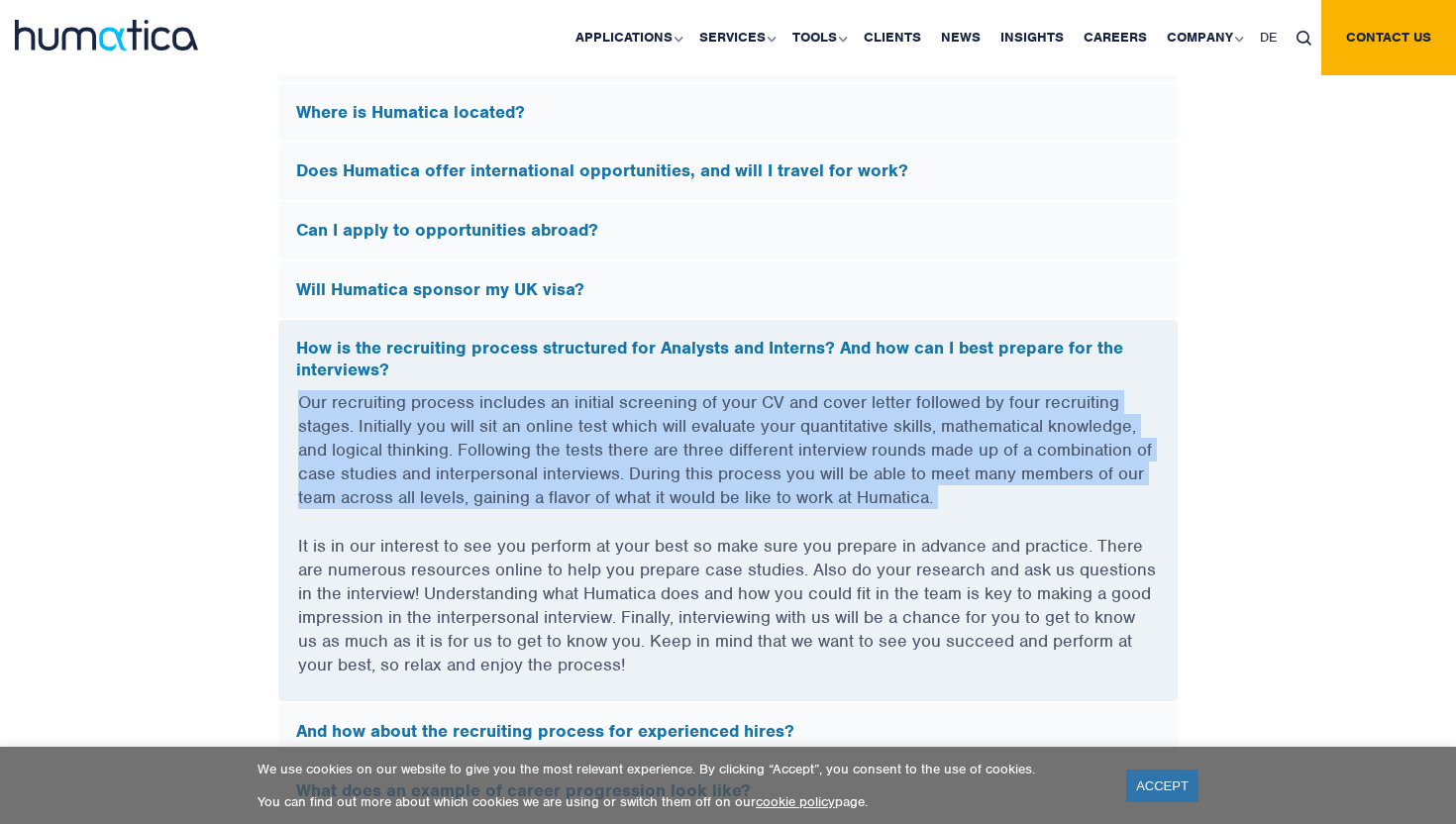
click at [623, 423] on p "Our recruiting process includes an initial screening of your CV and cover lette…" at bounding box center [728, 462] width 859 height 144
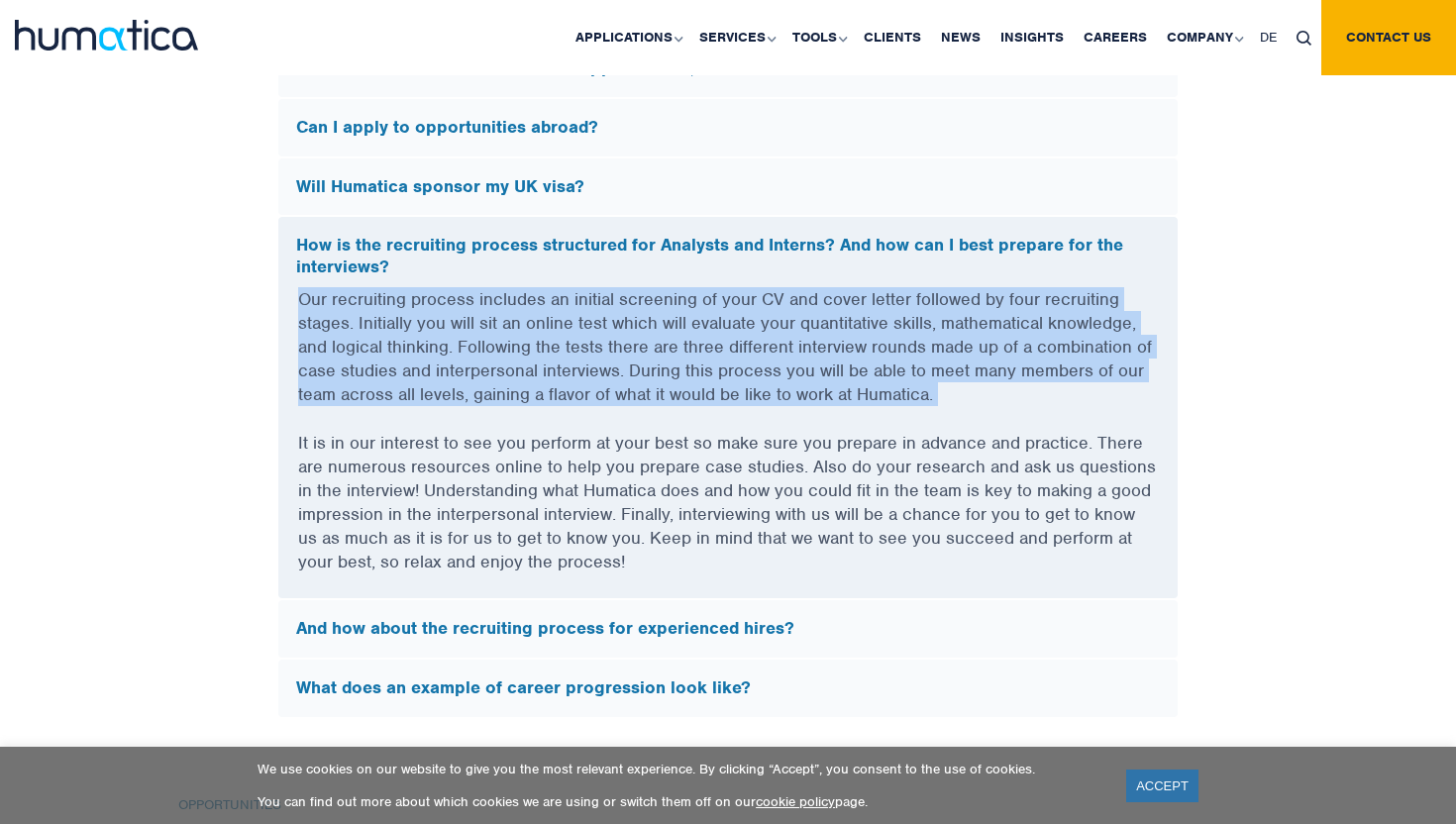
click at [623, 423] on p "Our recruiting process includes an initial screening of your CV and cover lette…" at bounding box center [728, 359] width 859 height 144
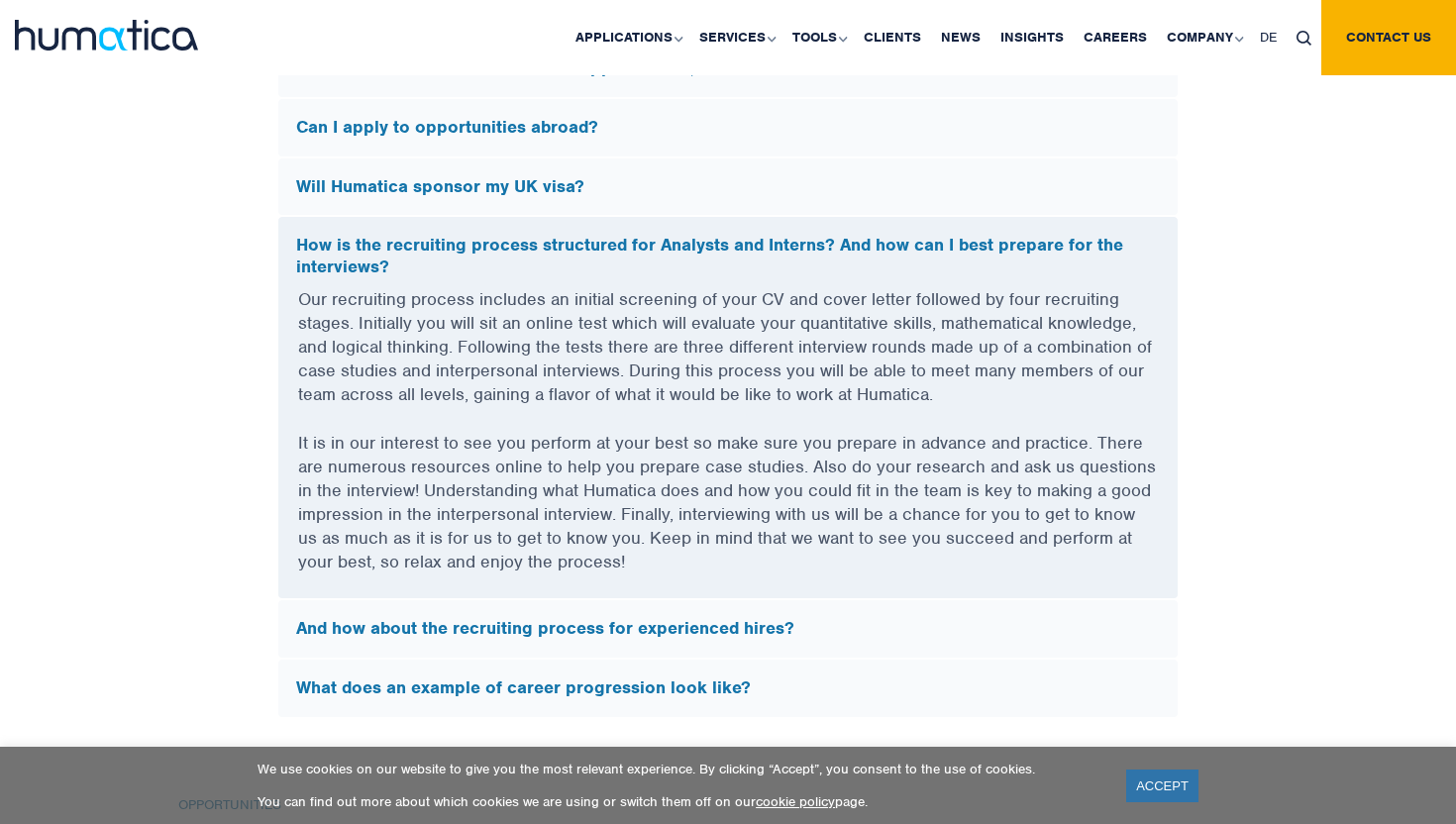
click at [623, 423] on p "Our recruiting process includes an initial screening of your CV and cover lette…" at bounding box center [728, 359] width 859 height 144
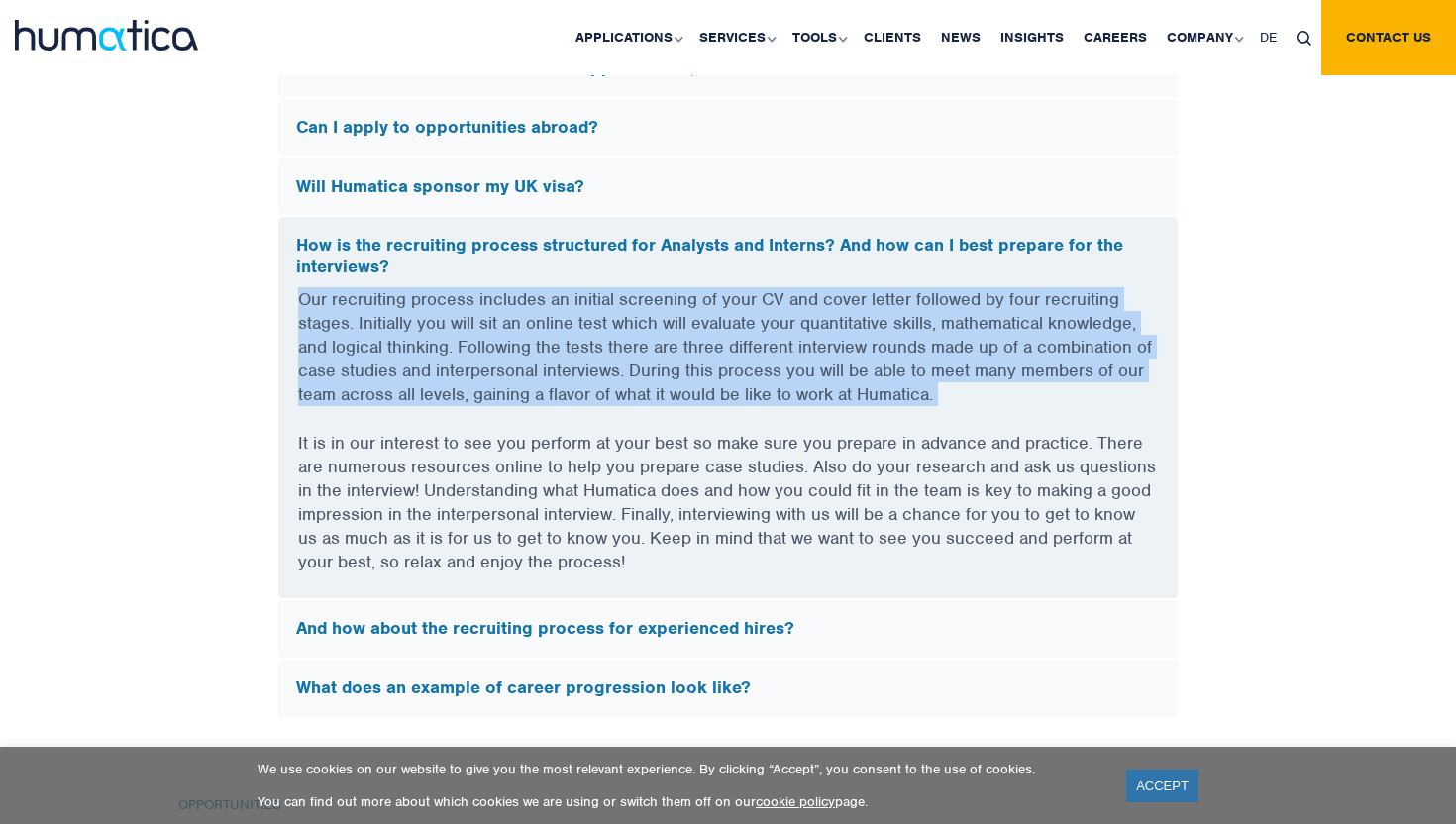
click at [623, 423] on p "Our recruiting process includes an initial screening of your CV and cover lette…" at bounding box center [728, 359] width 859 height 144
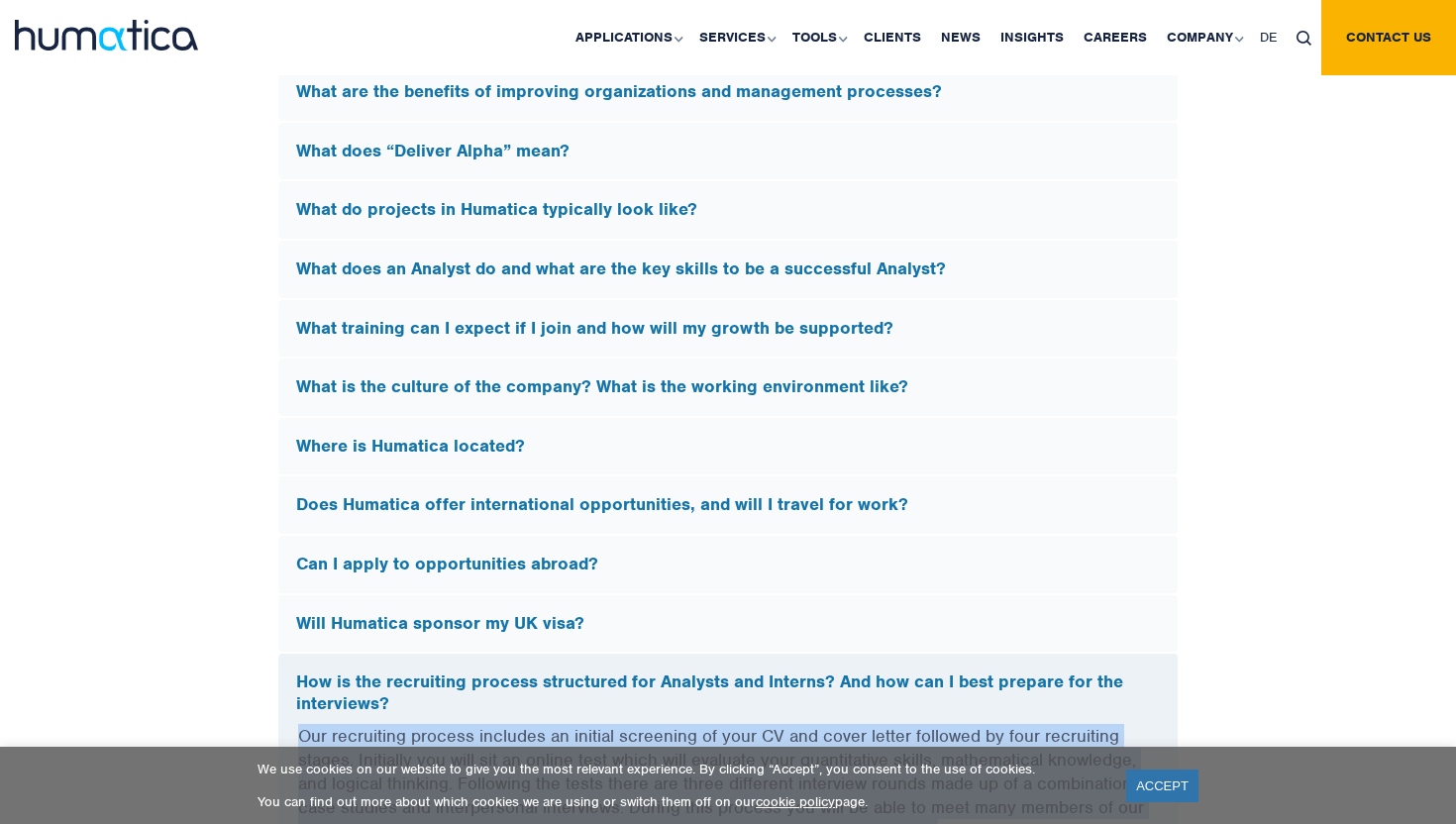
scroll to position [5425, 0]
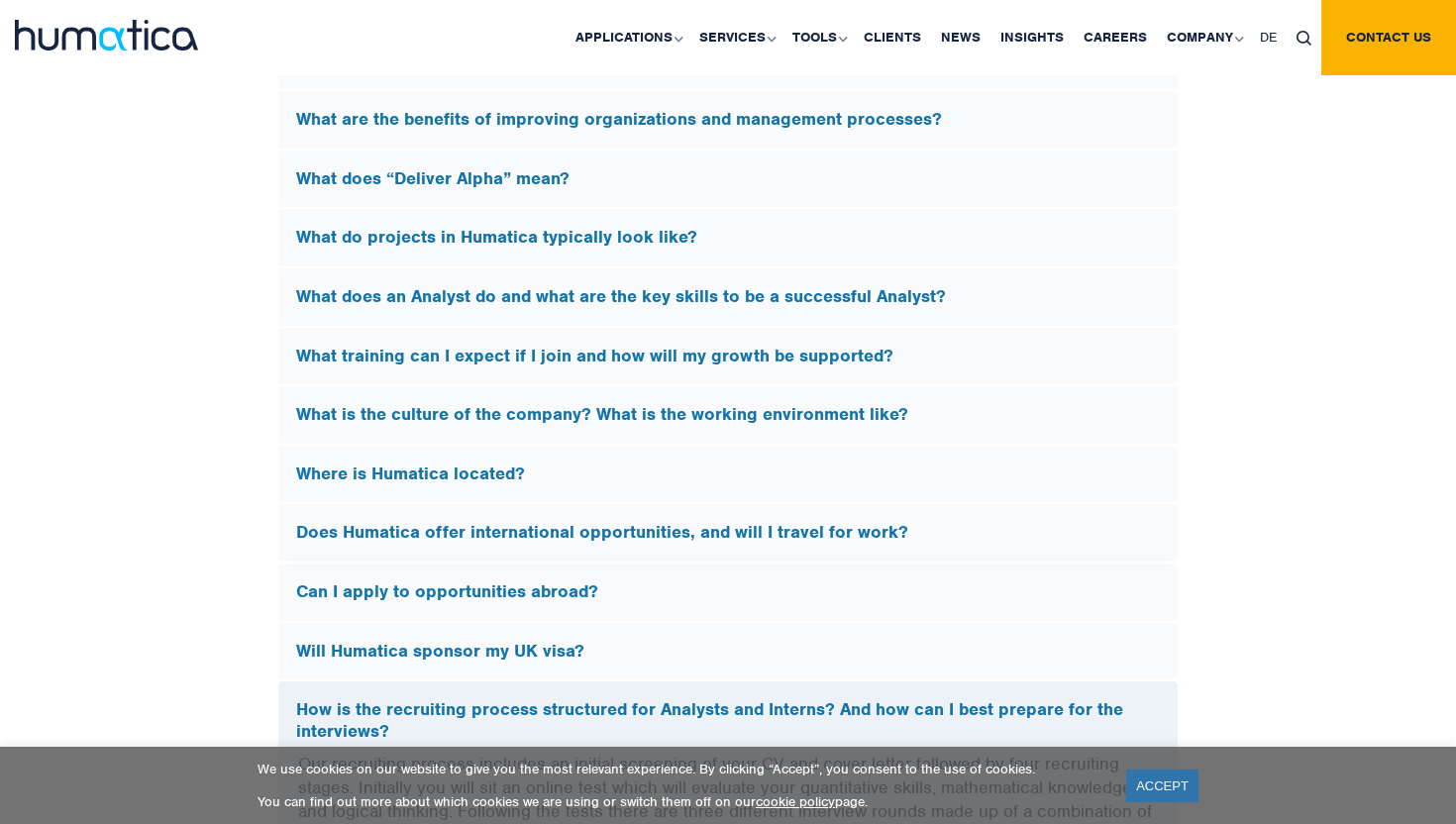
click at [664, 296] on h5 "What does an Analyst do and what are the key skills to be a successful Analyst?" at bounding box center [728, 297] width 863 height 22
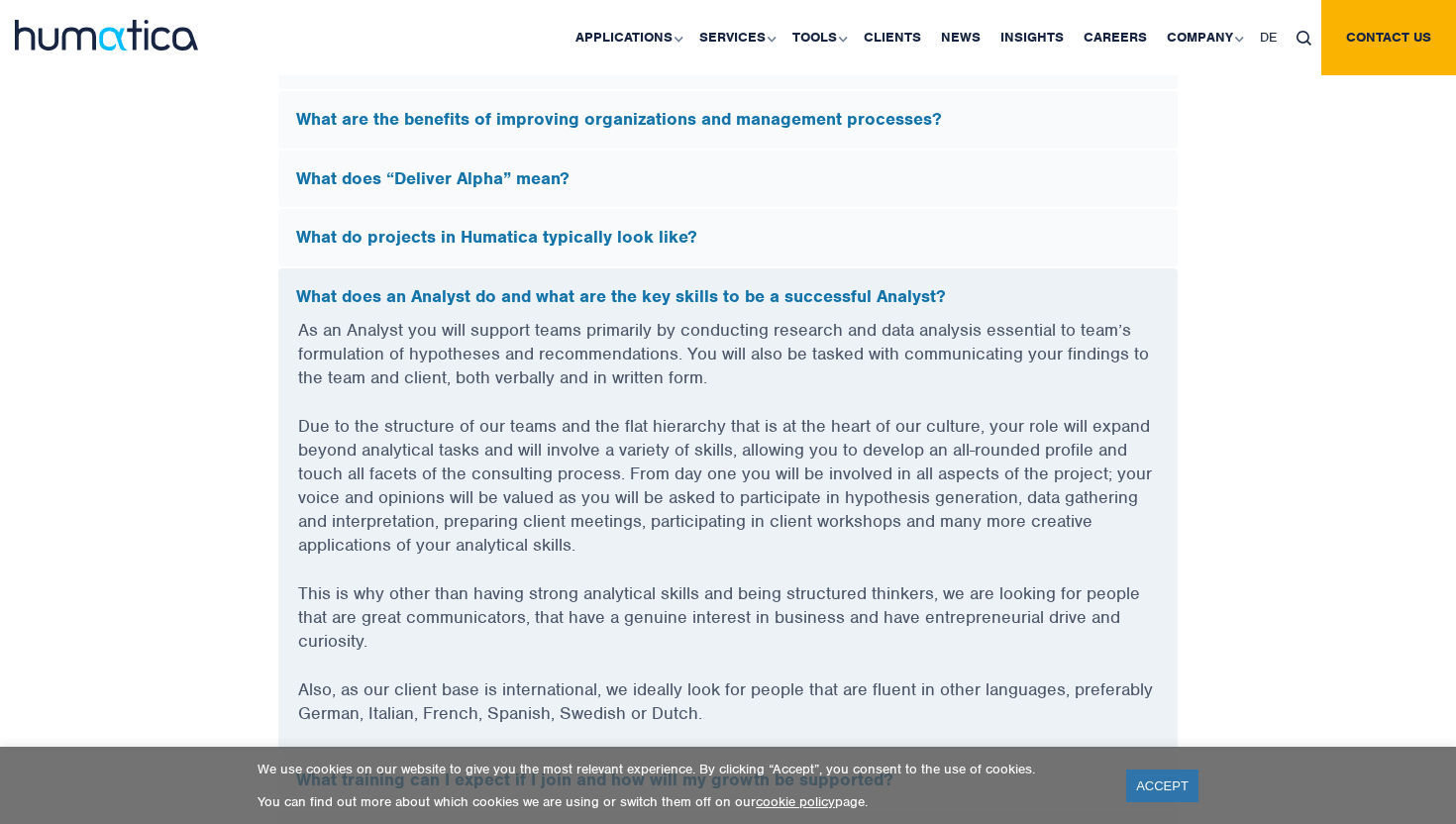
click at [648, 337] on p "As an Analyst you will support teams primarily by conducting research and data …" at bounding box center [728, 365] width 859 height 96
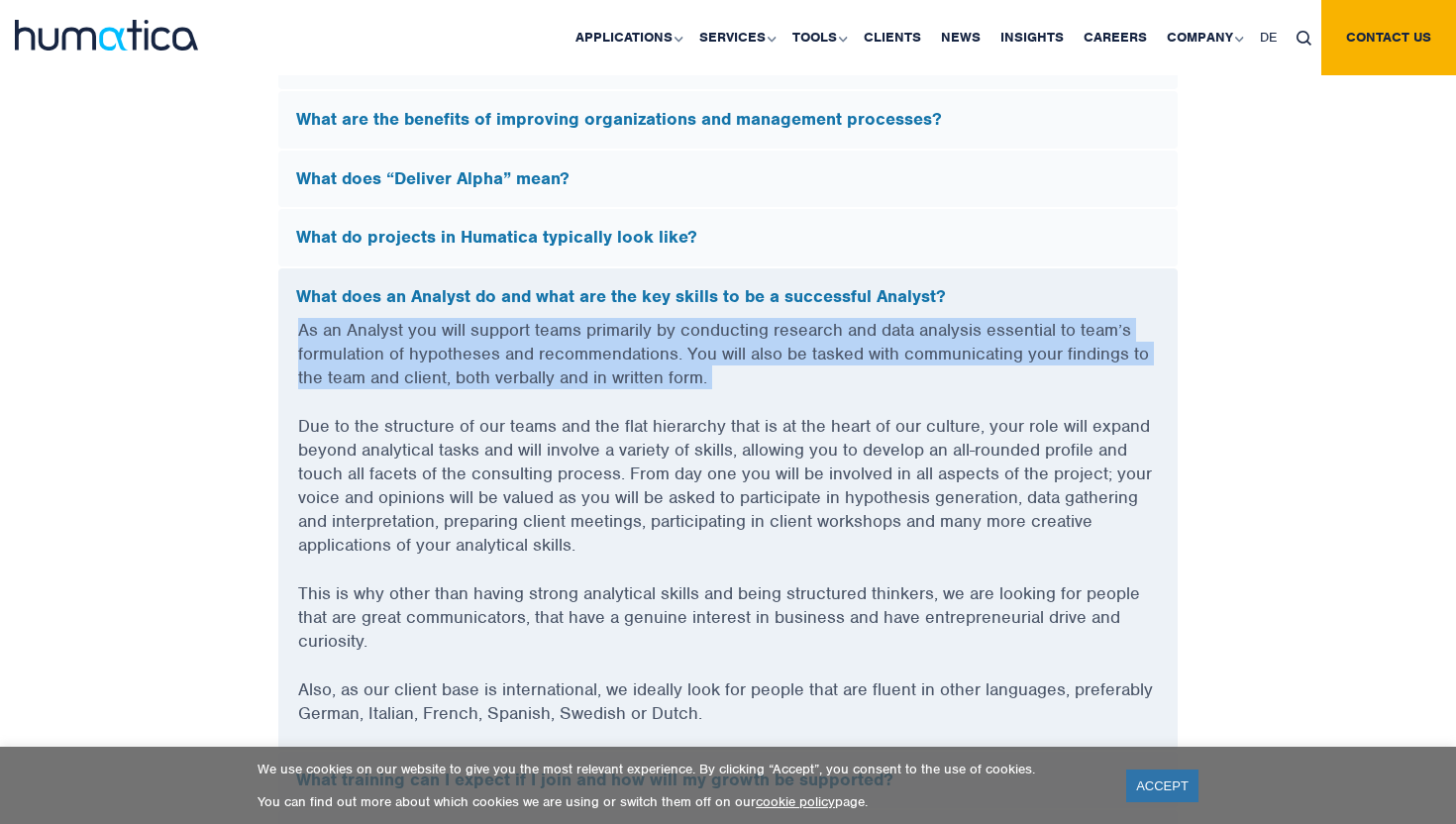
click at [648, 337] on p "As an Analyst you will support teams primarily by conducting research and data …" at bounding box center [728, 365] width 859 height 96
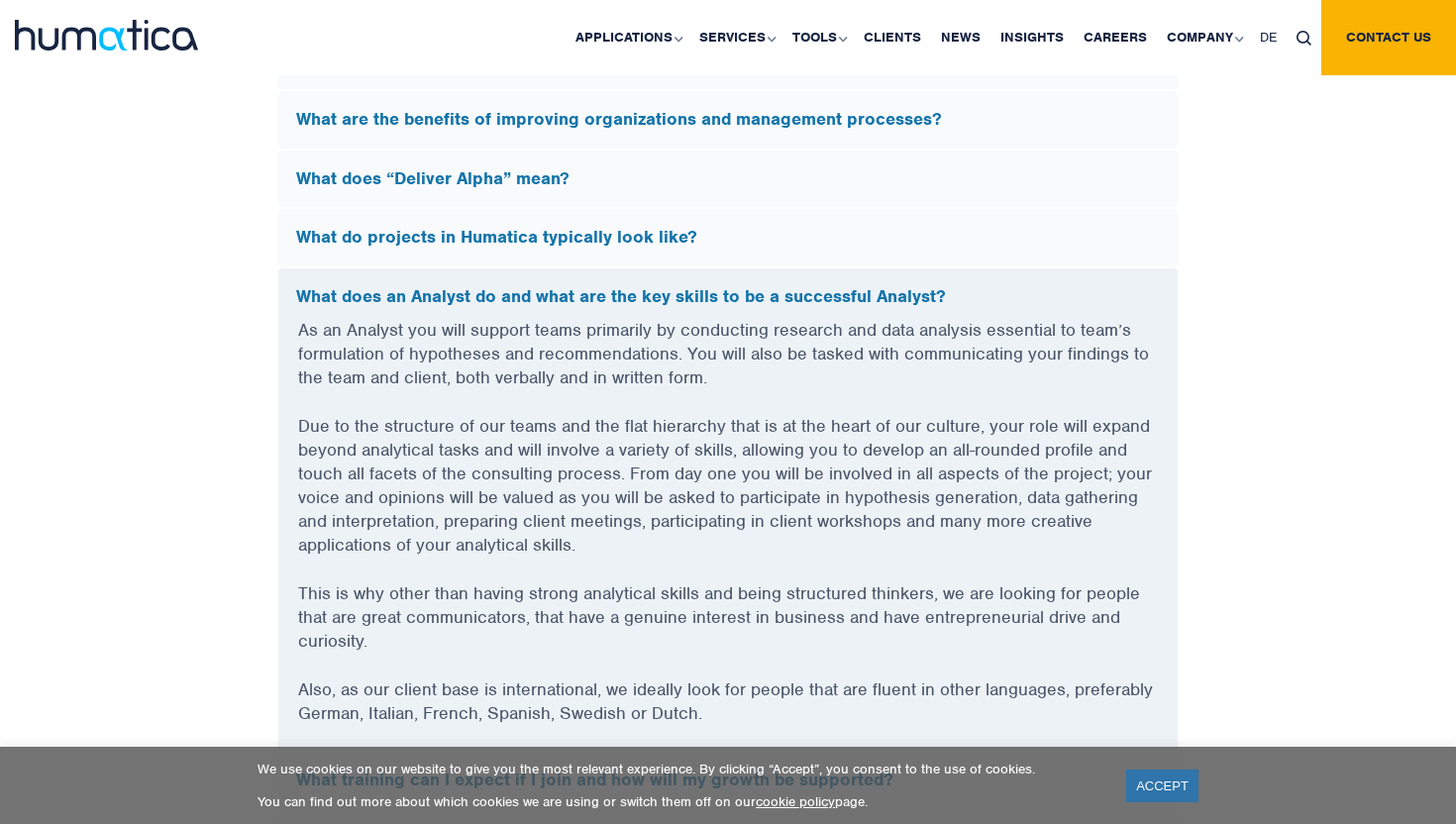
click at [683, 337] on p "As an Analyst you will support teams primarily by conducting research and data …" at bounding box center [728, 365] width 859 height 96
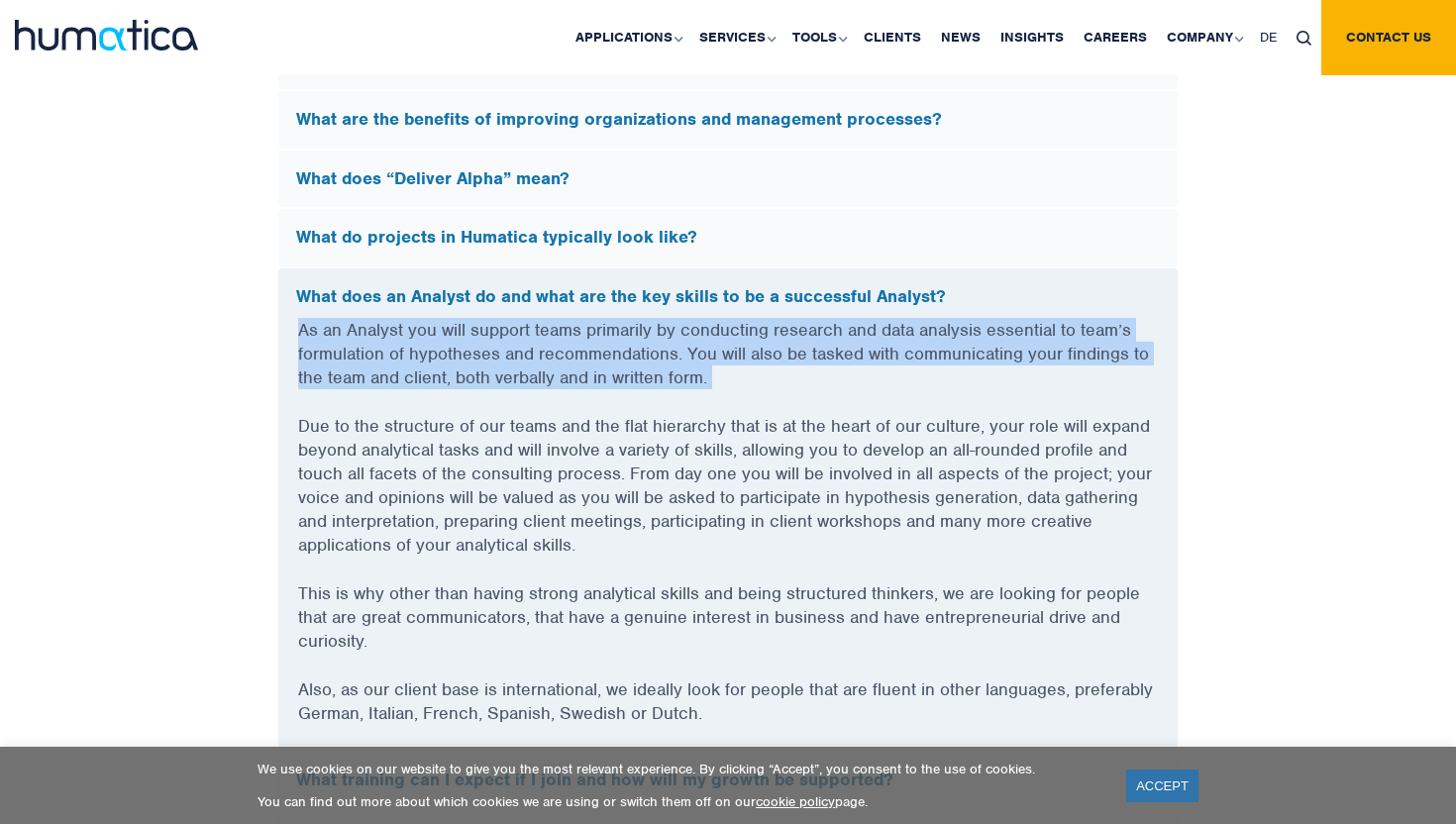
click at [683, 337] on p "As an Analyst you will support teams primarily by conducting research and data …" at bounding box center [728, 365] width 859 height 96
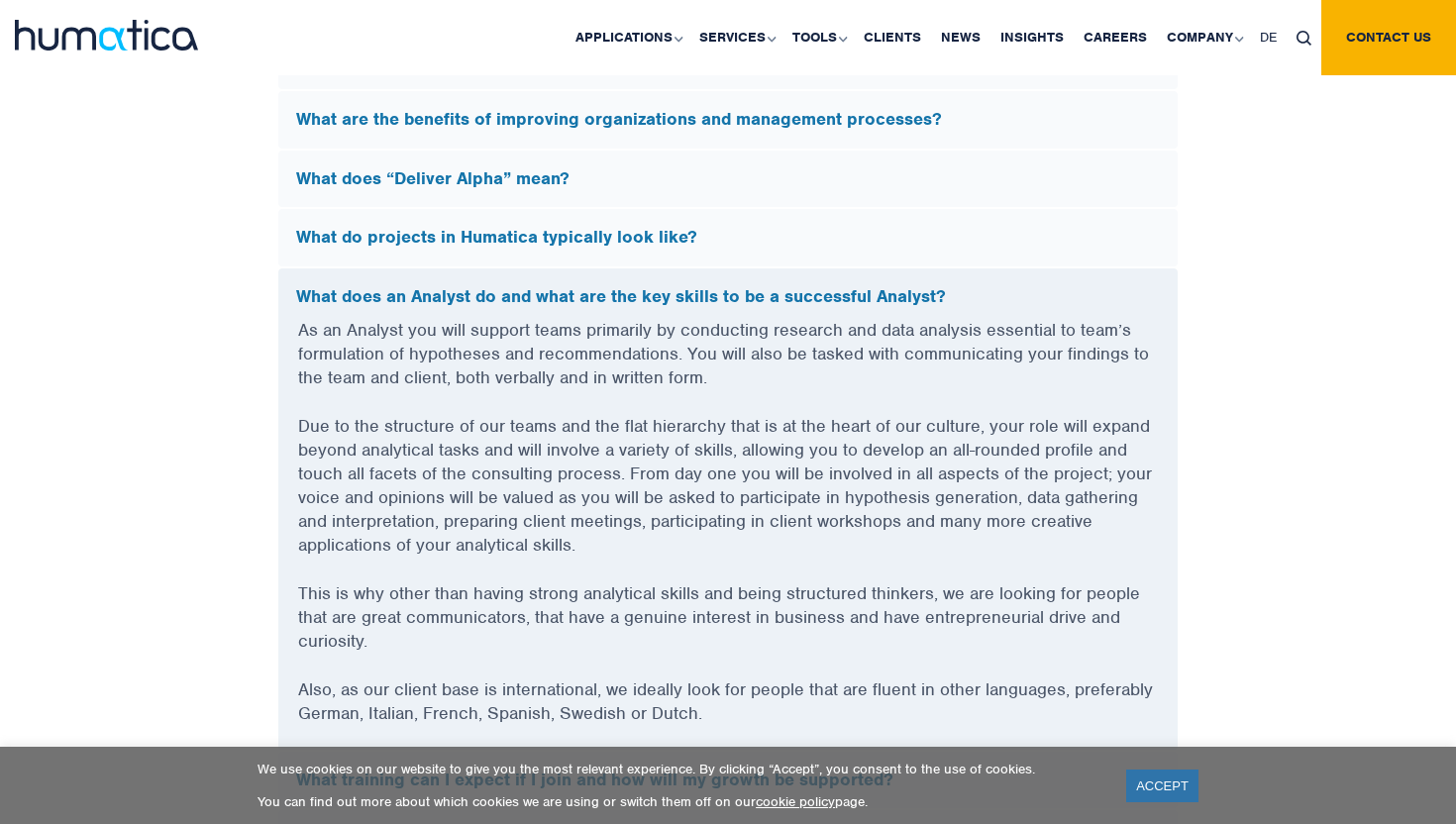
click at [691, 324] on p "As an Analyst you will support teams primarily by conducting research and data …" at bounding box center [728, 365] width 859 height 96
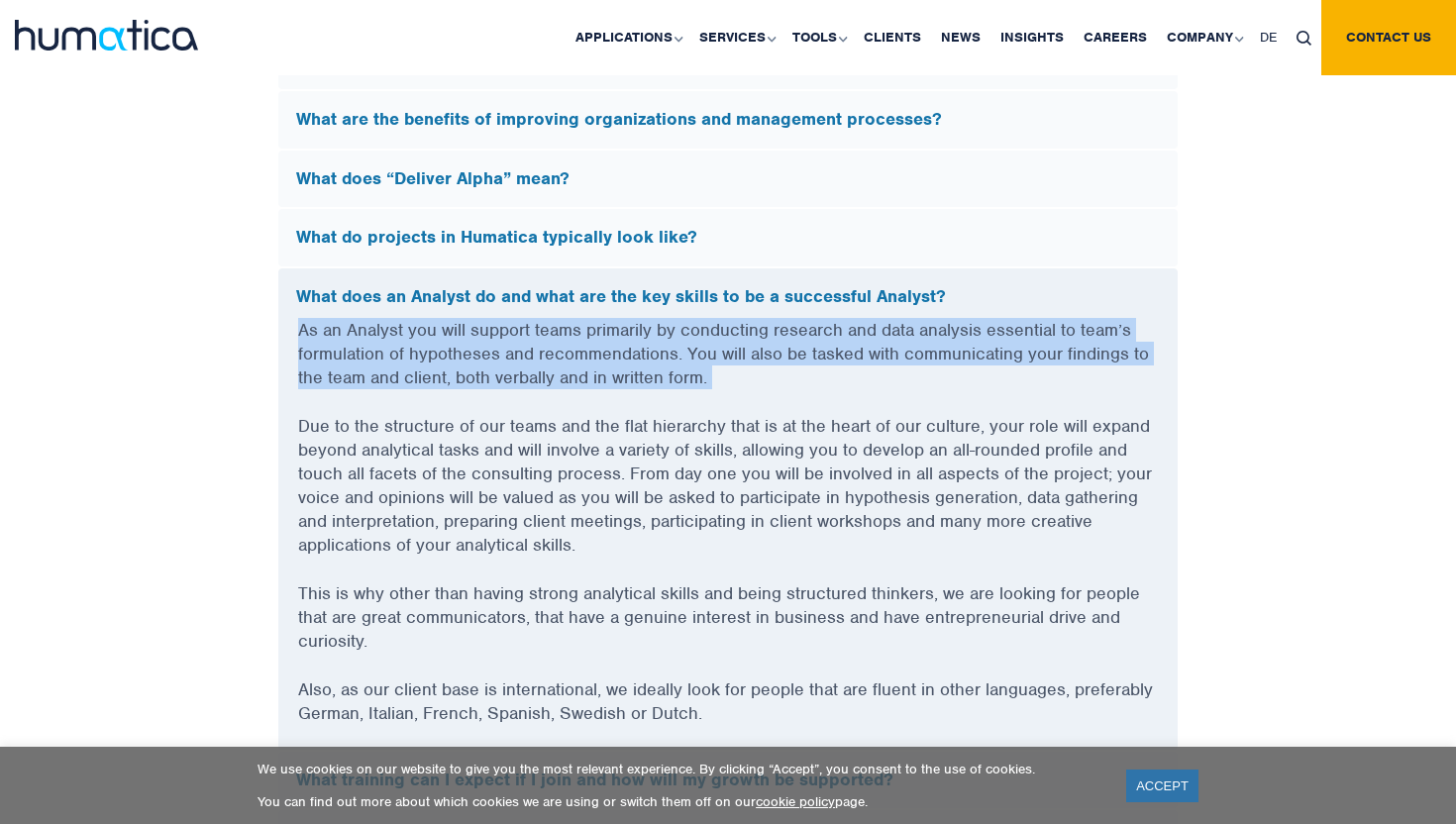
click at [691, 324] on p "As an Analyst you will support teams primarily by conducting research and data …" at bounding box center [728, 365] width 859 height 96
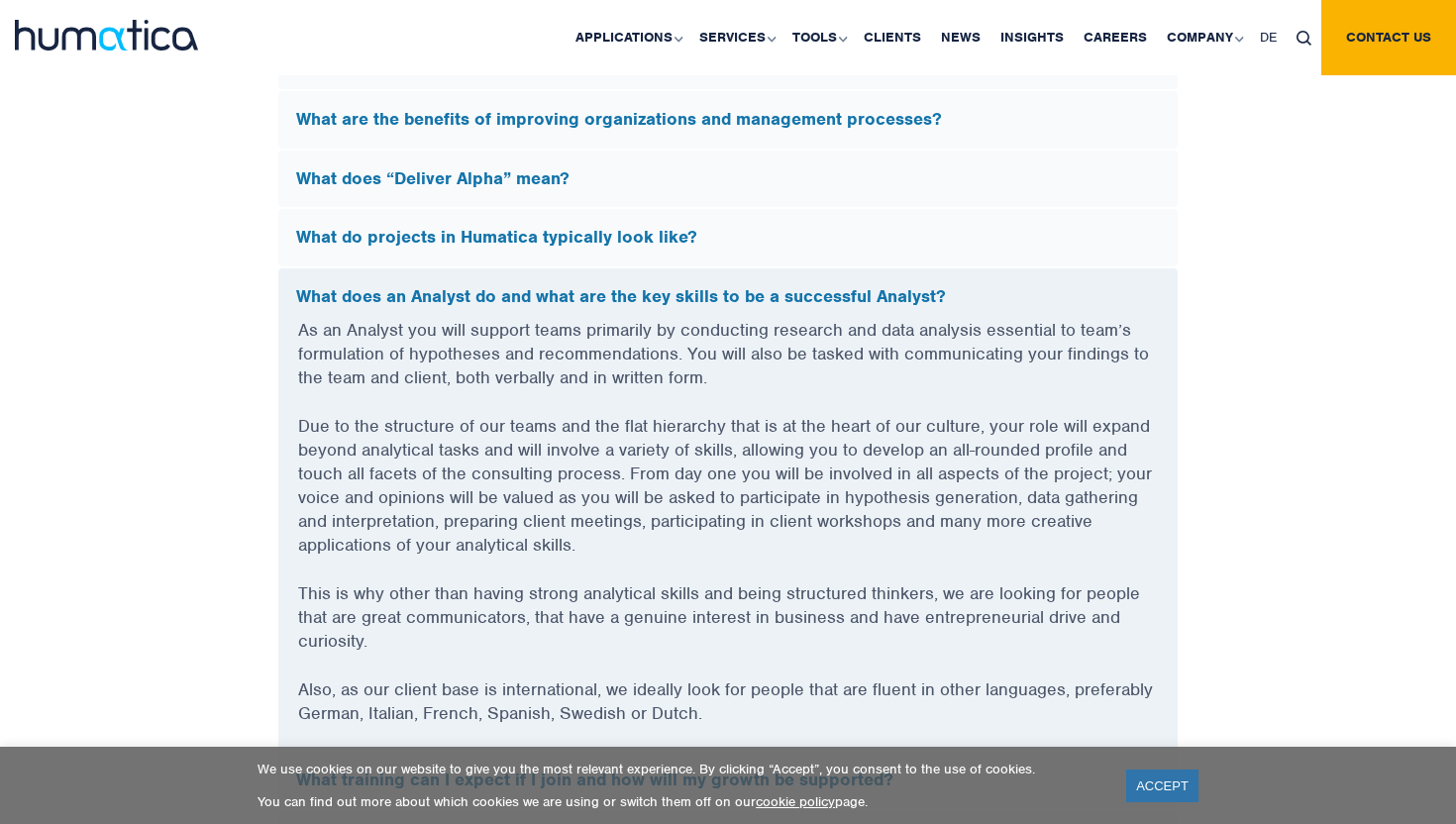
click at [696, 324] on p "As an Analyst you will support teams primarily by conducting research and data …" at bounding box center [728, 365] width 859 height 96
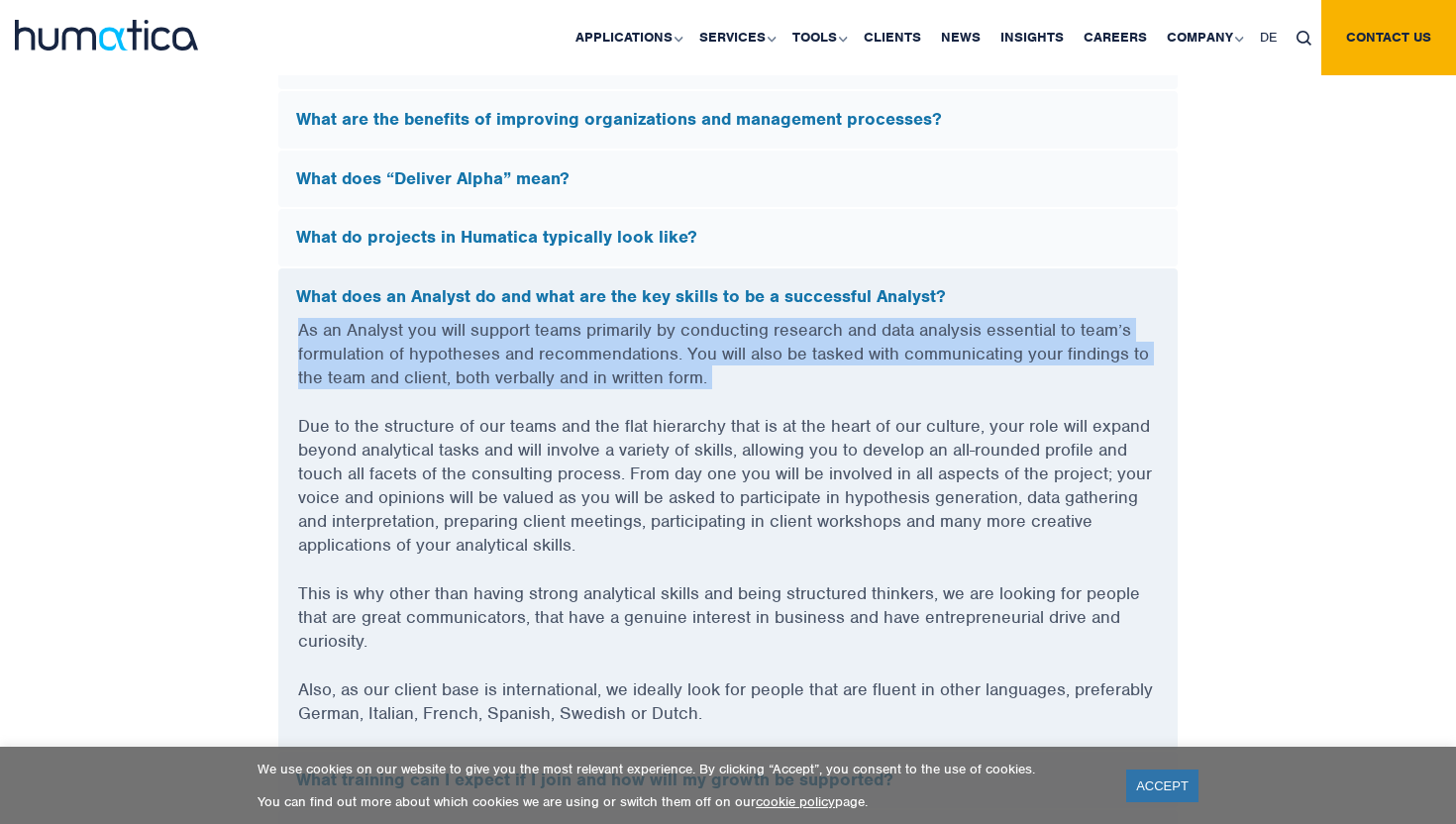
click at [696, 324] on p "As an Analyst you will support teams primarily by conducting research and data …" at bounding box center [728, 365] width 859 height 96
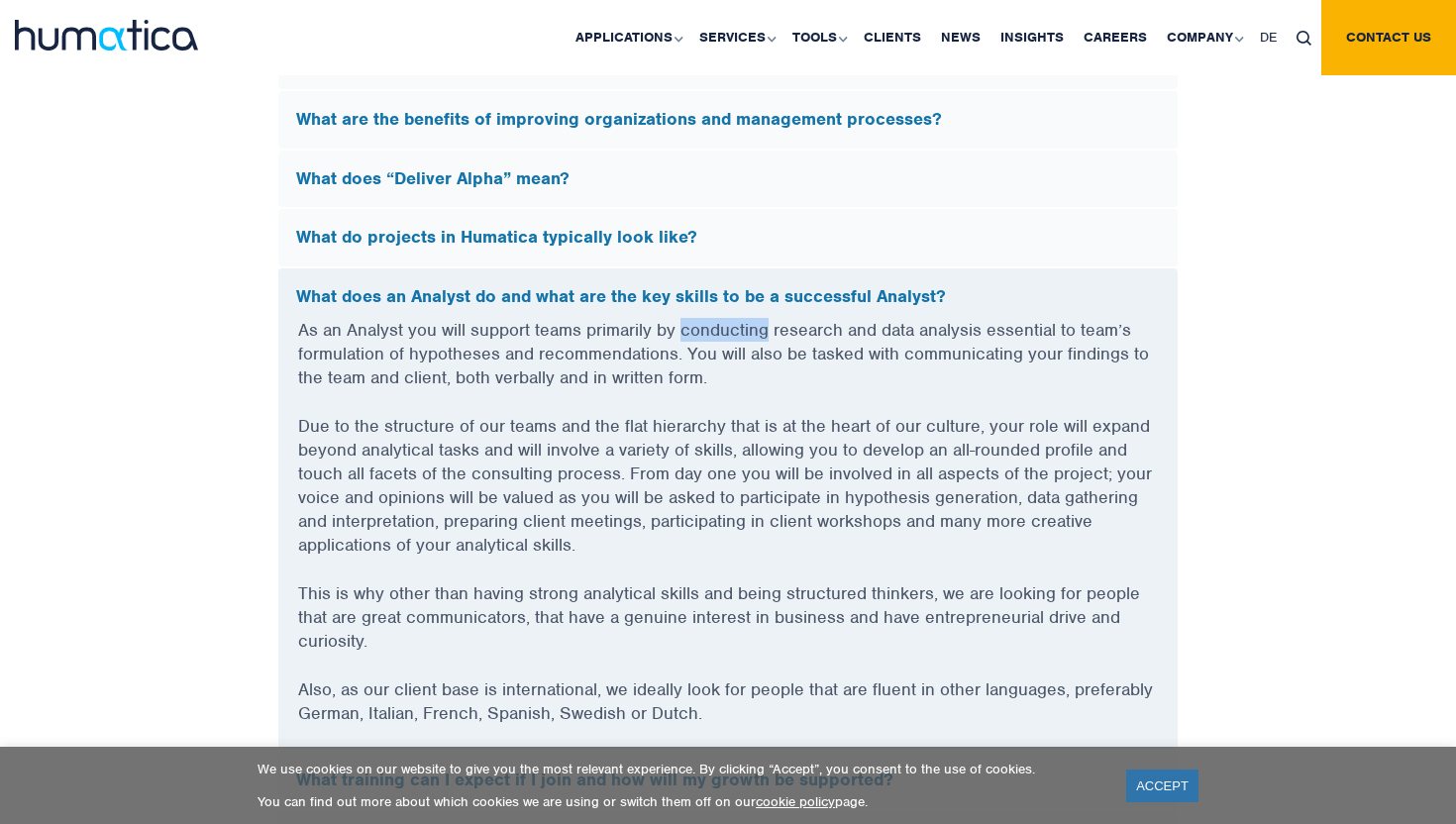
click at [696, 324] on p "As an Analyst you will support teams primarily by conducting research and data …" at bounding box center [728, 365] width 859 height 96
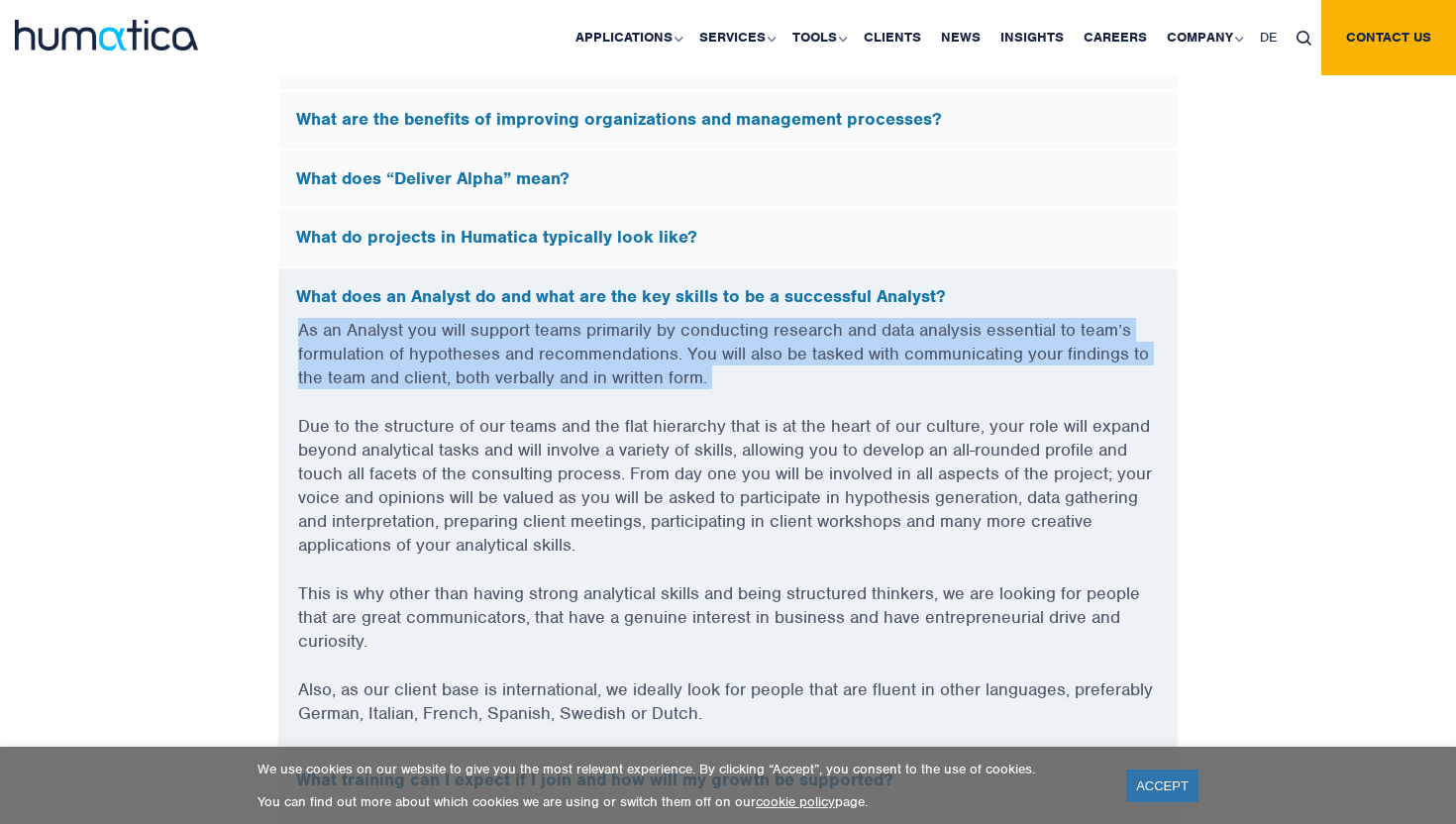
click at [696, 324] on p "As an Analyst you will support teams primarily by conducting research and data …" at bounding box center [728, 365] width 859 height 96
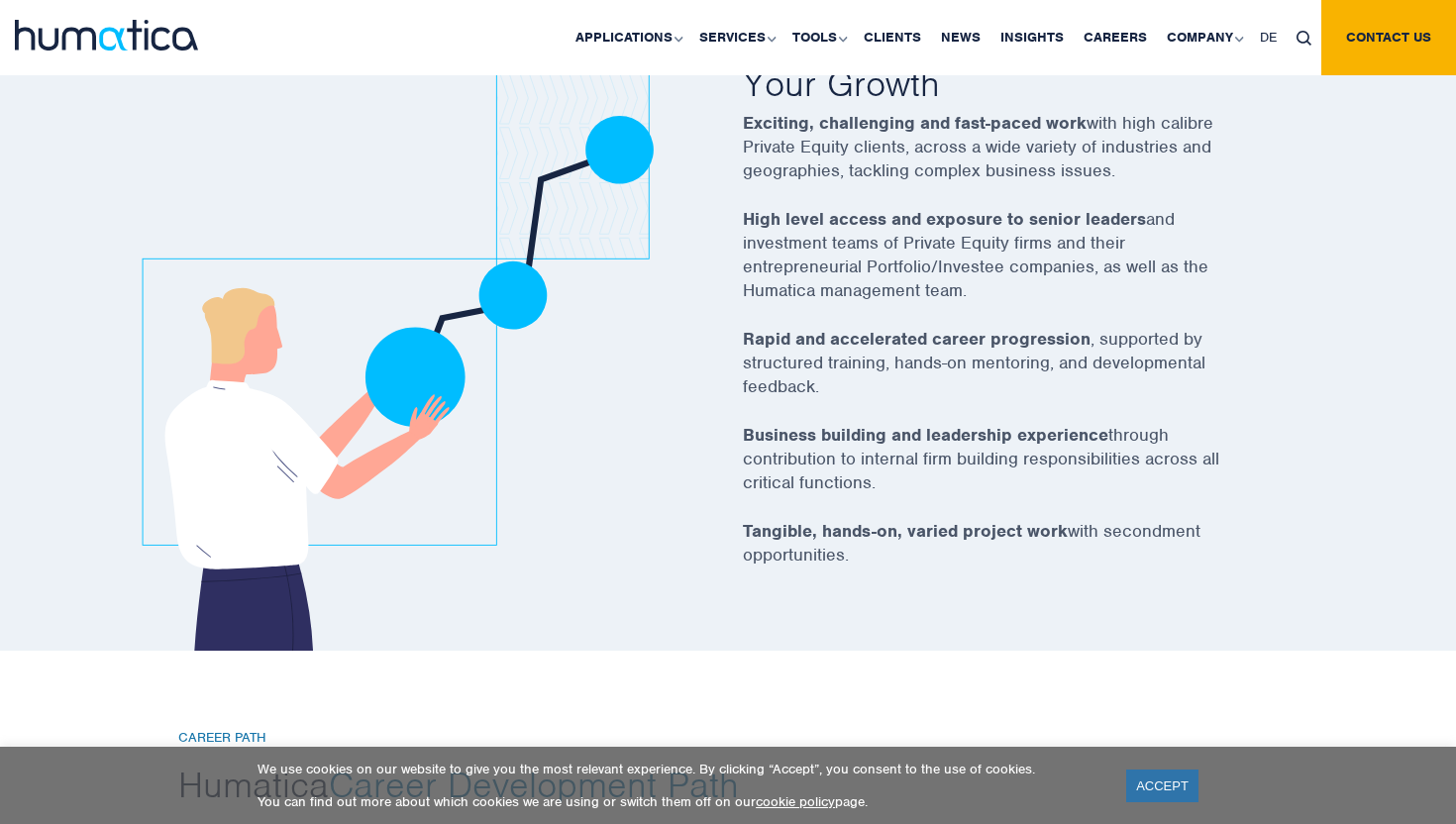
scroll to position [2706, 0]
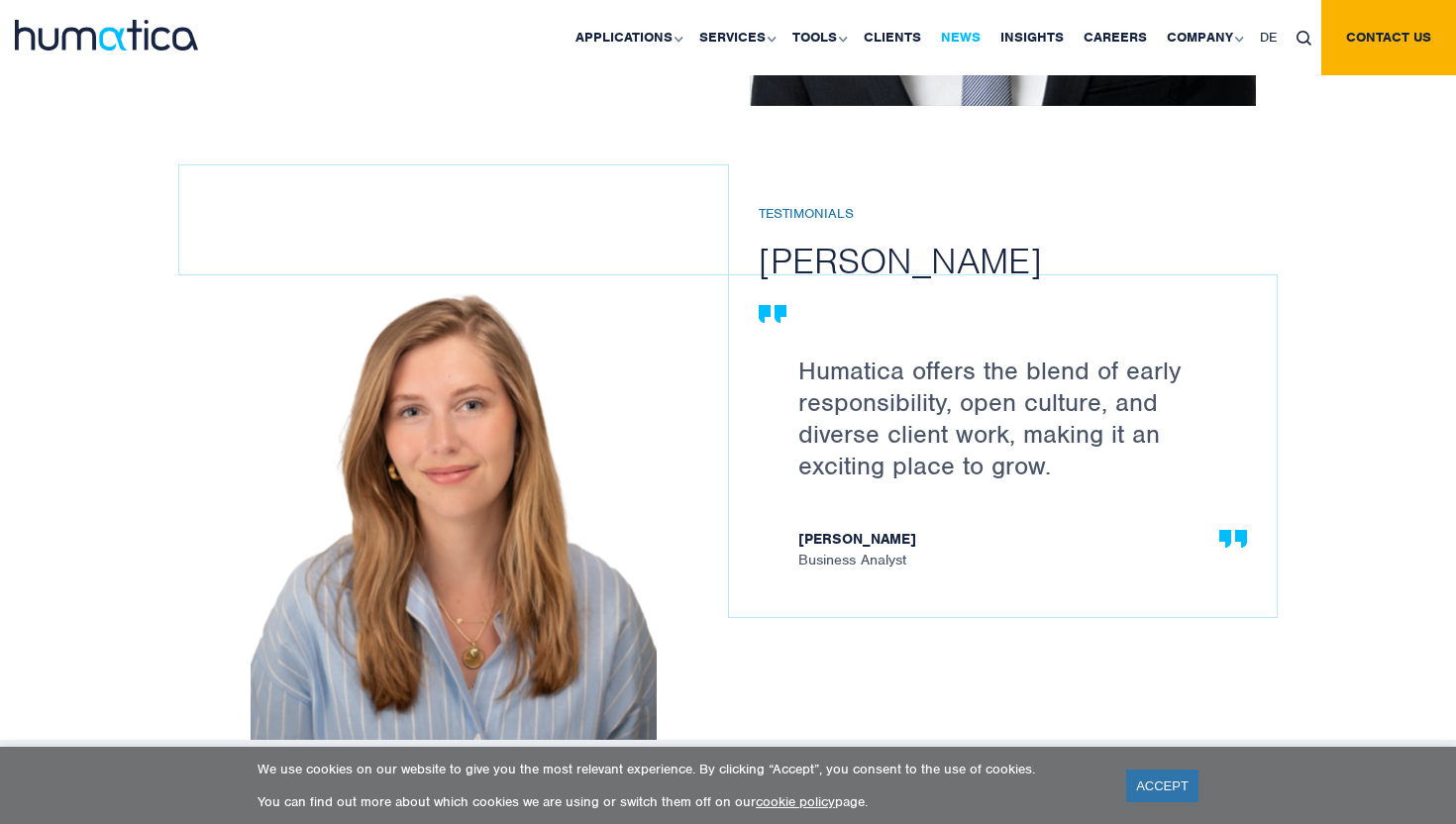
click at [951, 31] on link "News" at bounding box center [961, 37] width 60 height 75
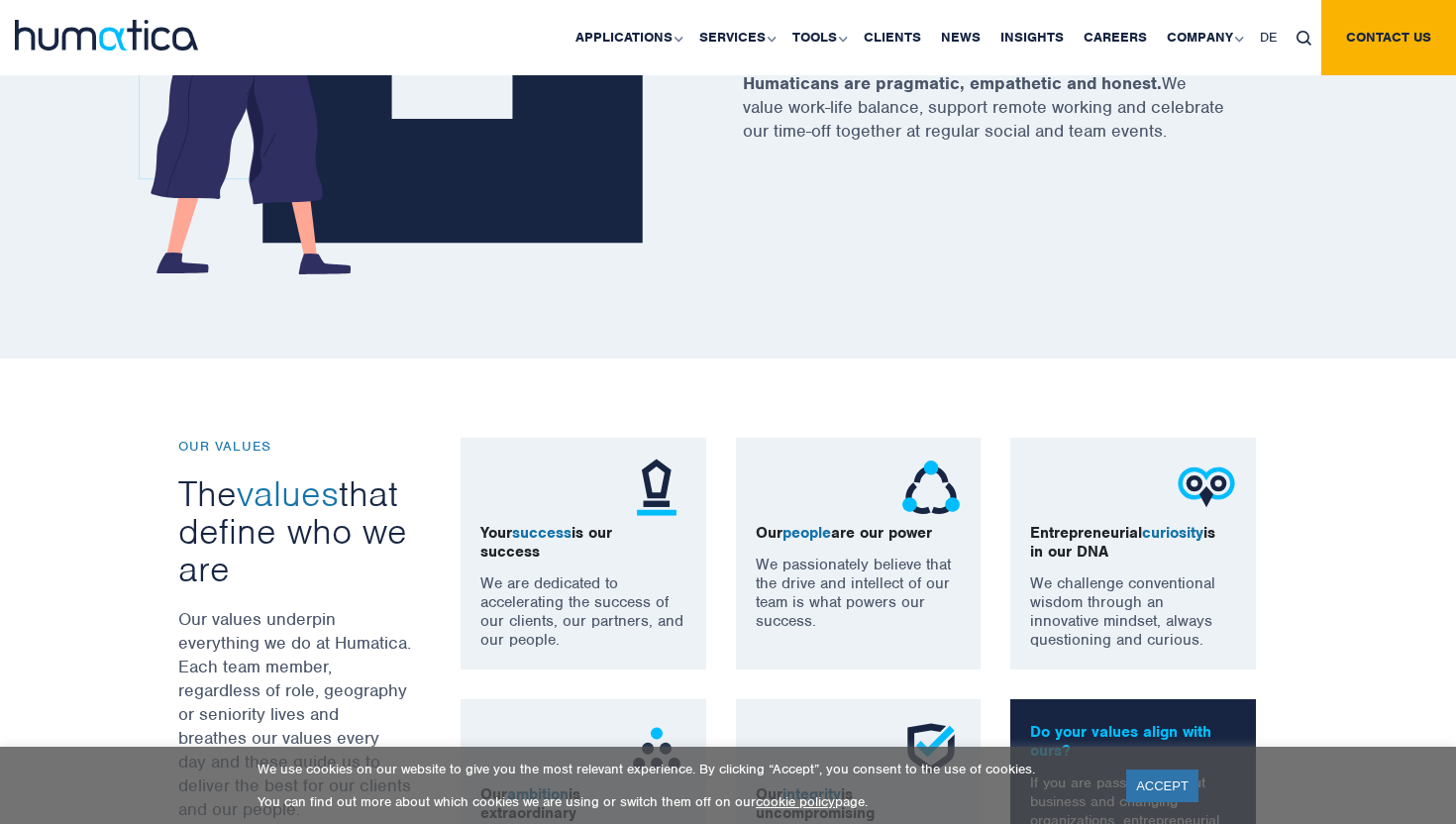
scroll to position [1374, 0]
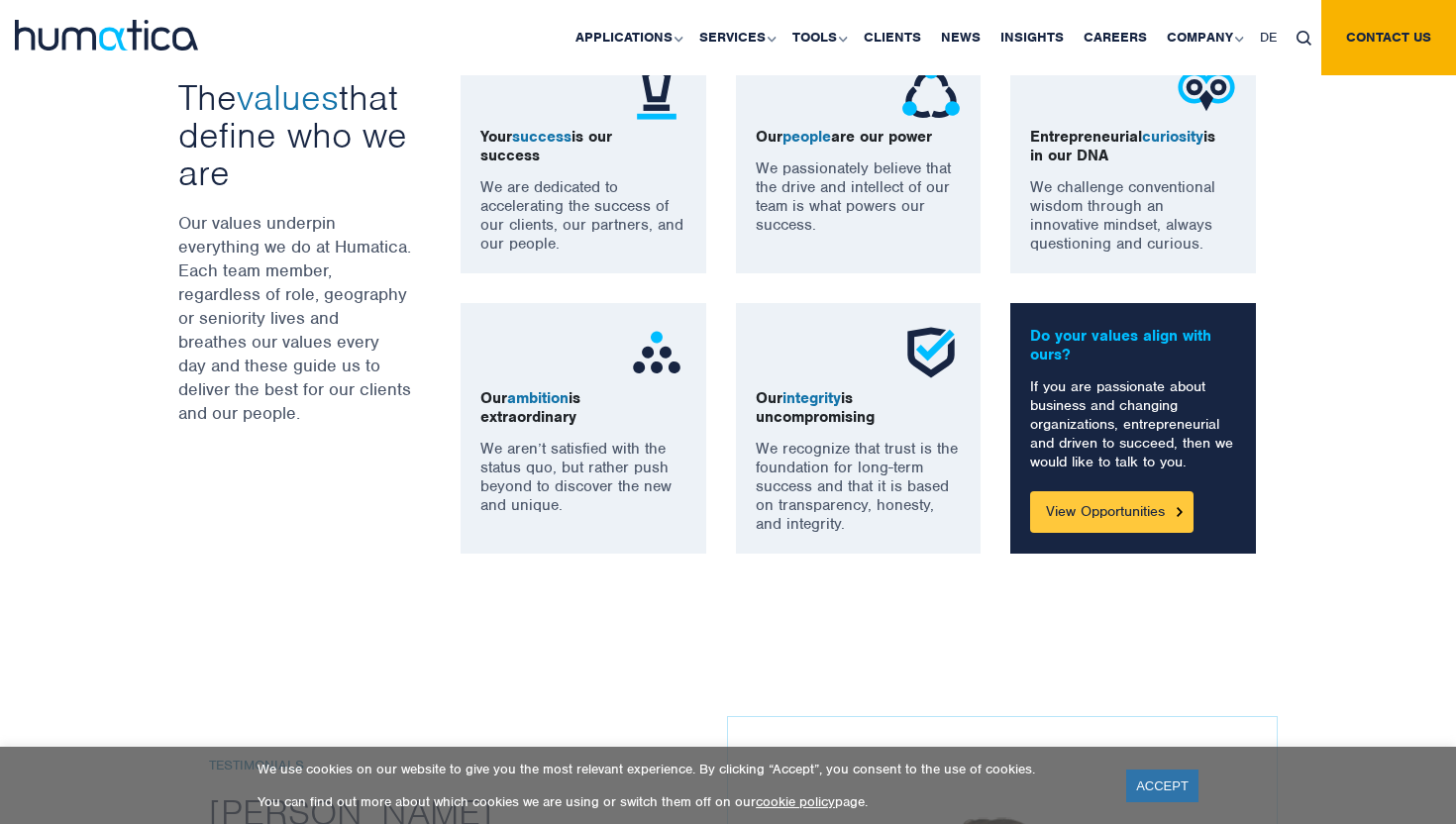
click at [1141, 495] on link "View Opportunities" at bounding box center [1112, 512] width 164 height 42
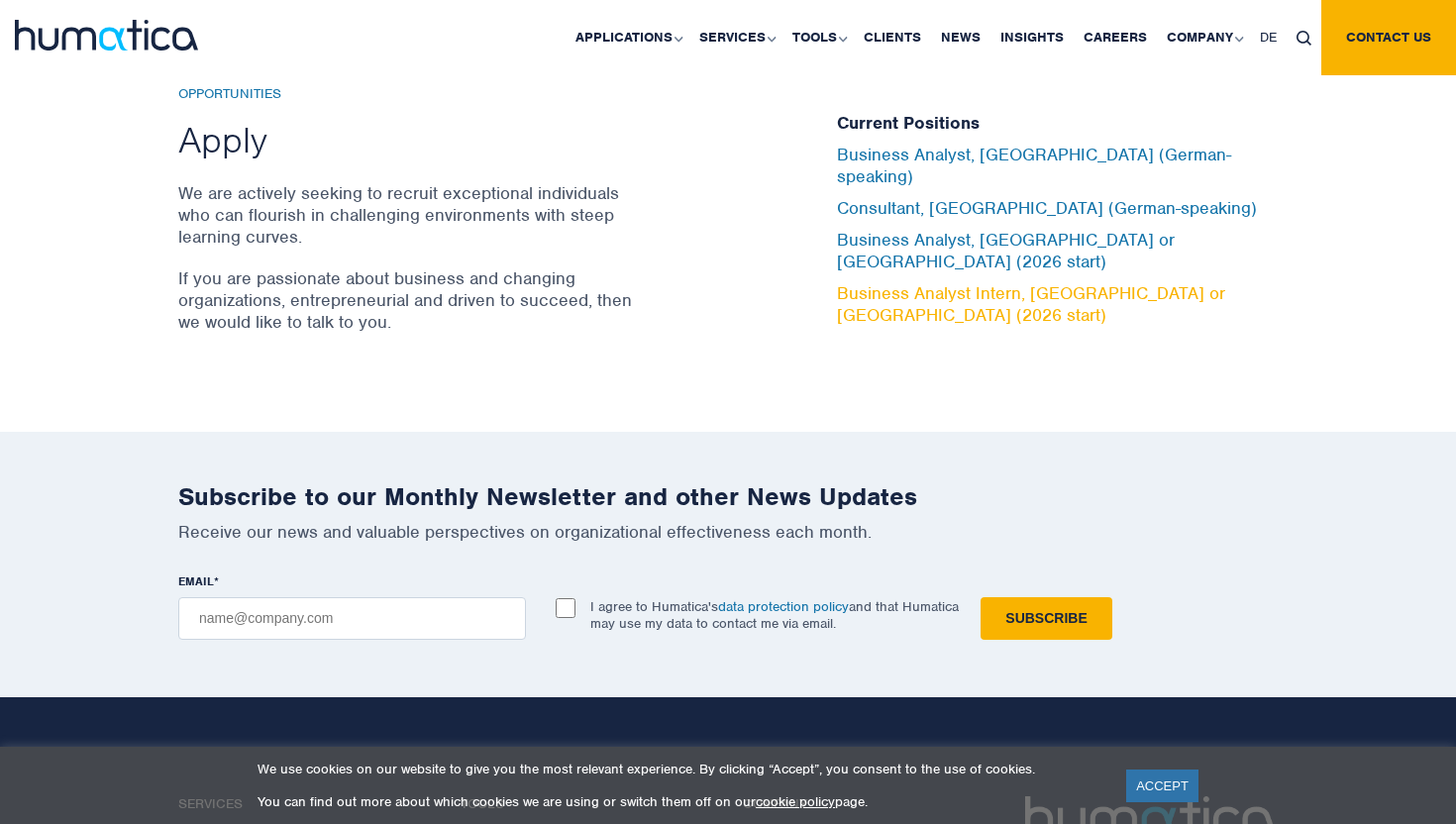
click at [956, 282] on link "Business Analyst Intern, [GEOGRAPHIC_DATA] or [GEOGRAPHIC_DATA] (2026 start)" at bounding box center [1030, 304] width 388 height 44
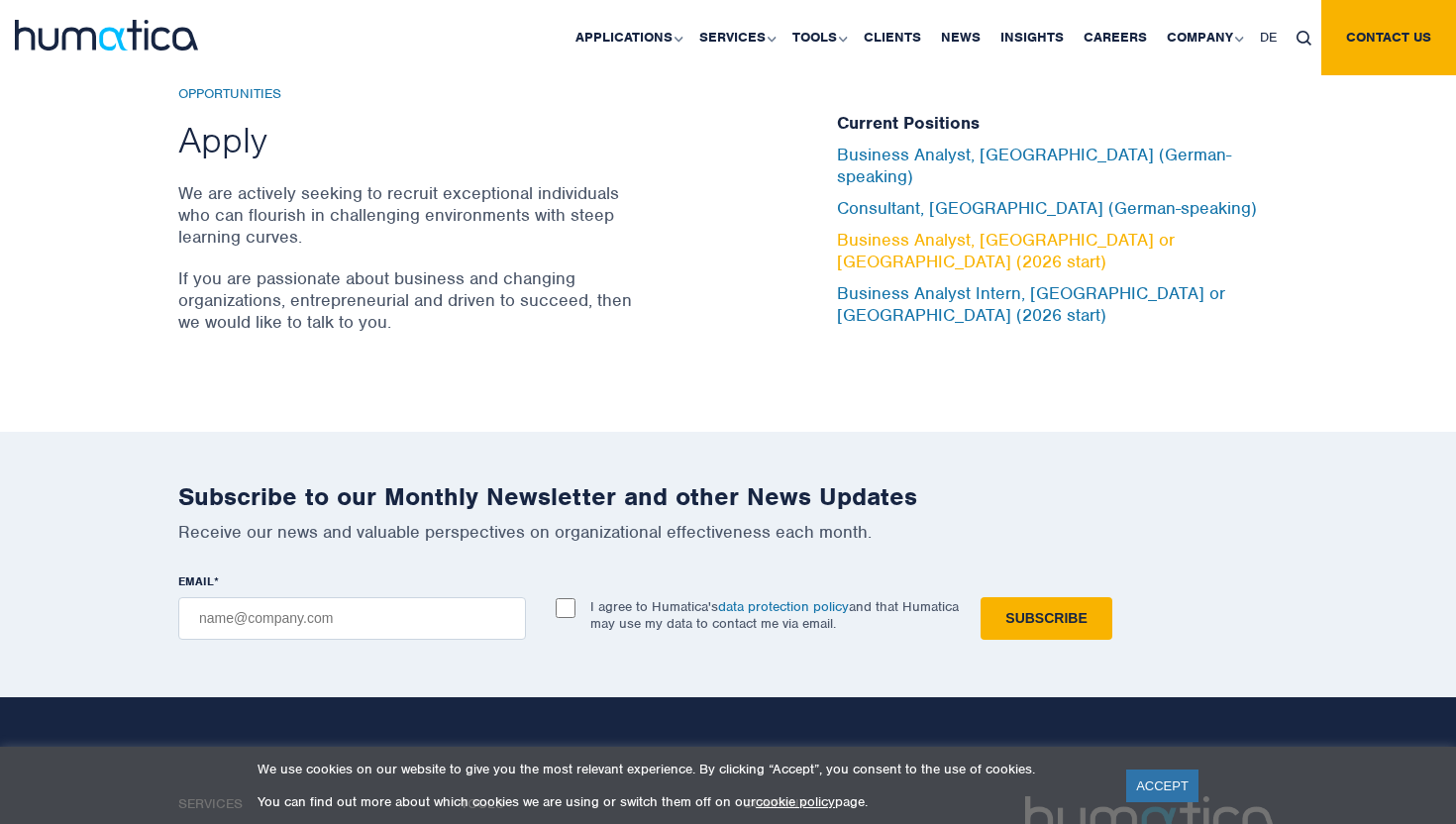
click at [892, 235] on link "Business Analyst, [GEOGRAPHIC_DATA] or [GEOGRAPHIC_DATA] (2026 start)" at bounding box center [1005, 250] width 337 height 44
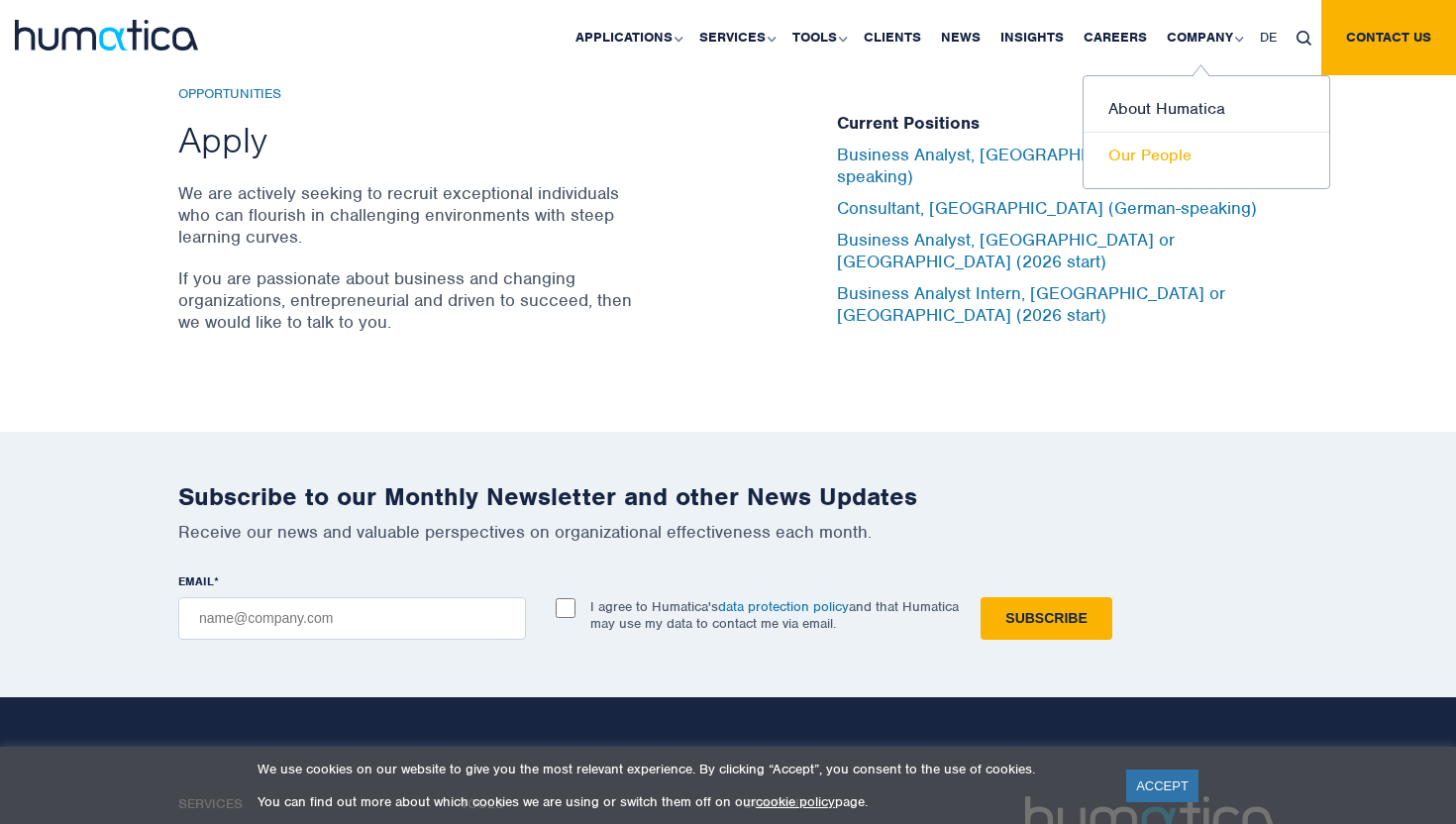
click at [1152, 149] on link "Our People" at bounding box center [1206, 156] width 245 height 46
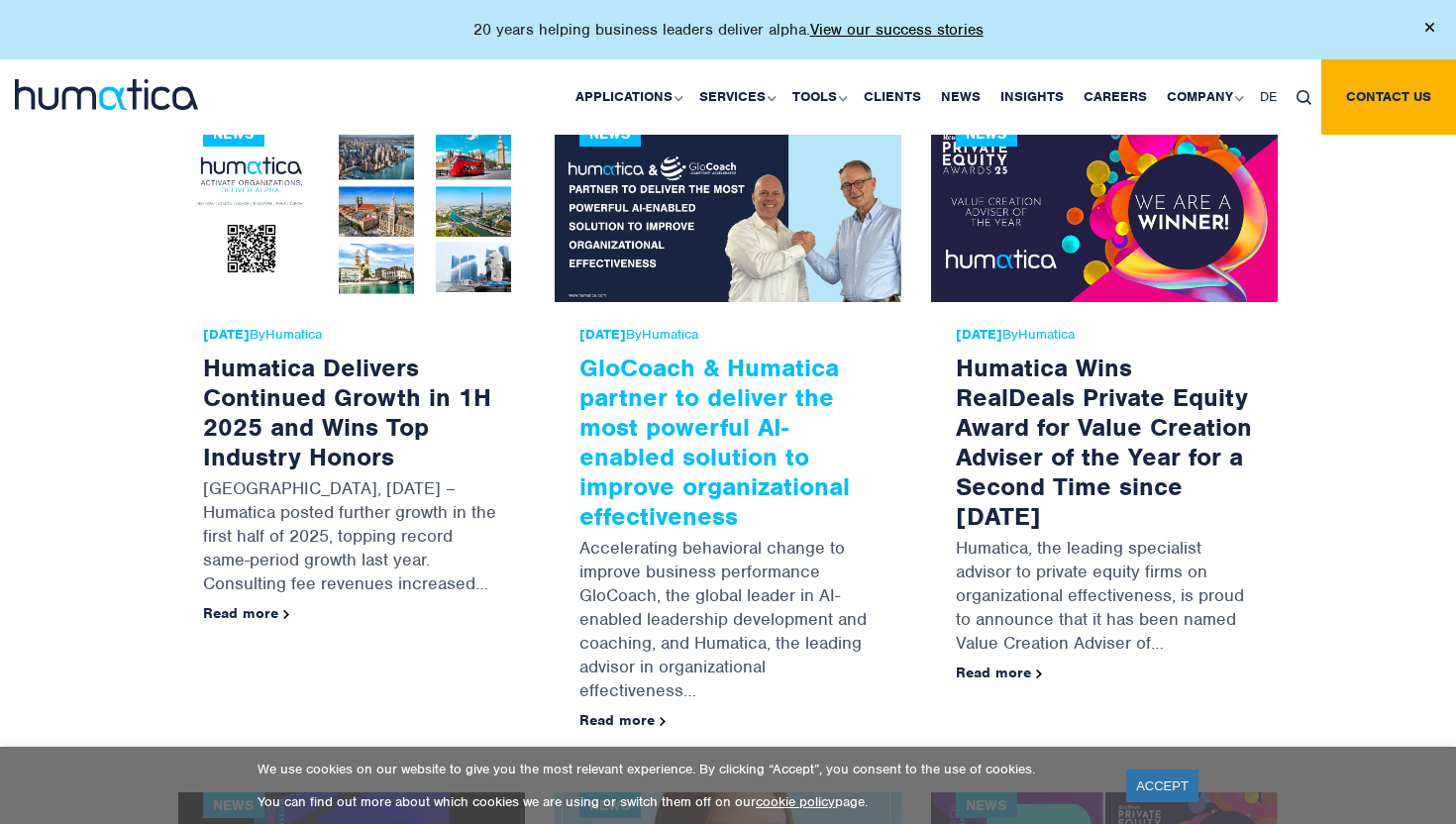
scroll to position [1140, 0]
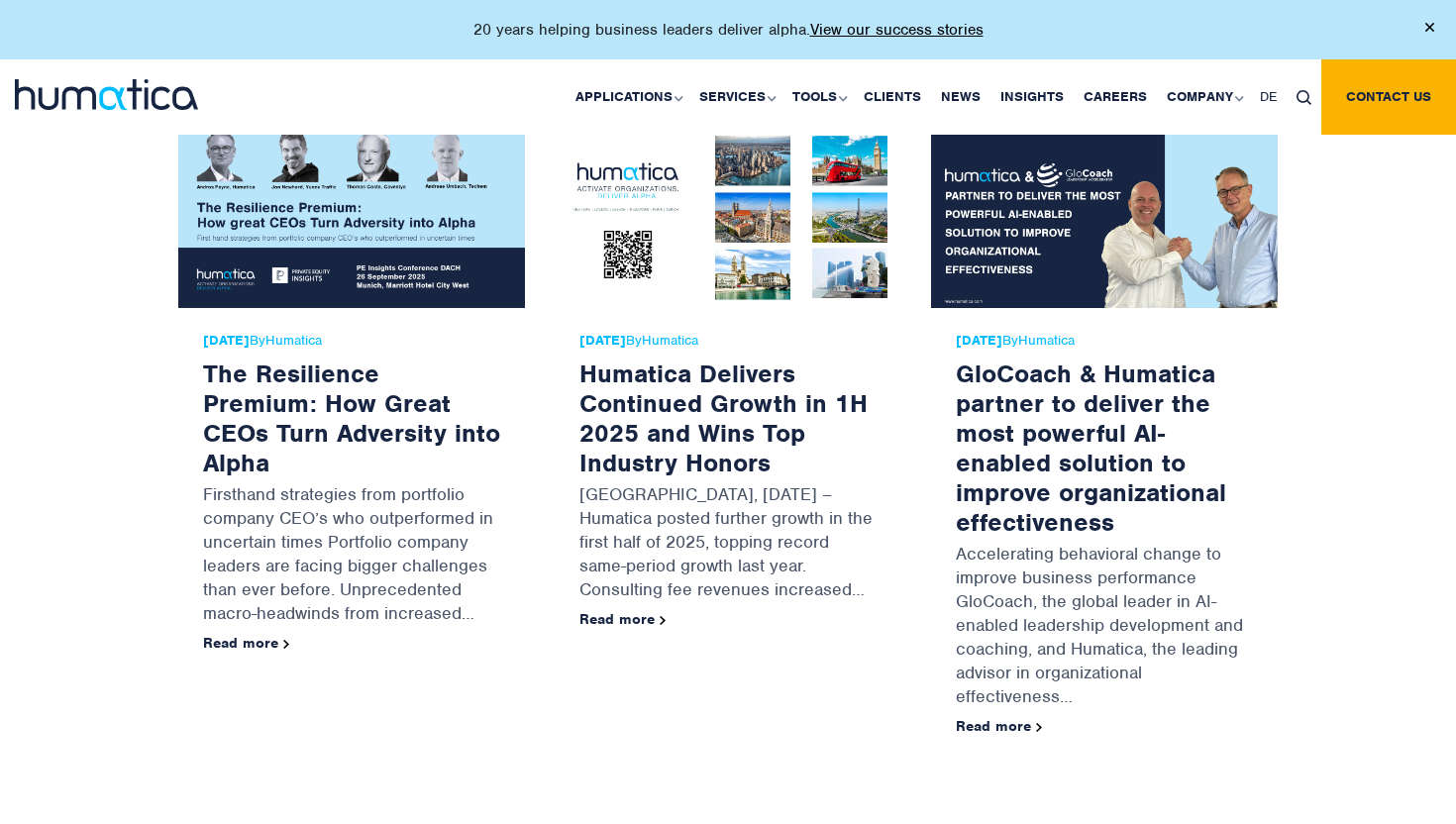
scroll to position [789, 0]
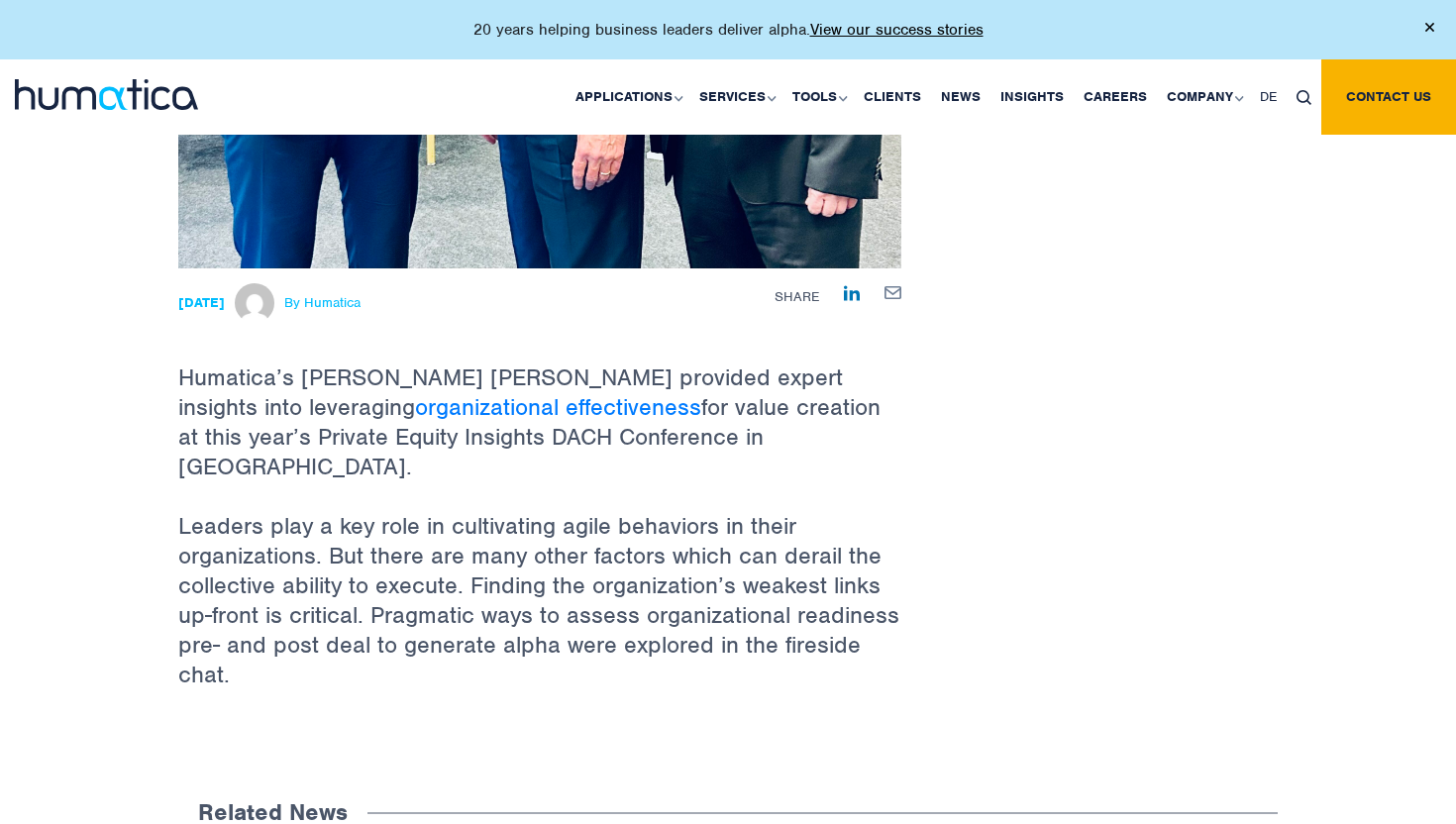
click at [542, 625] on p "Leaders play a key role in cultivating agile behaviors in their organizations. …" at bounding box center [540, 615] width 723 height 207
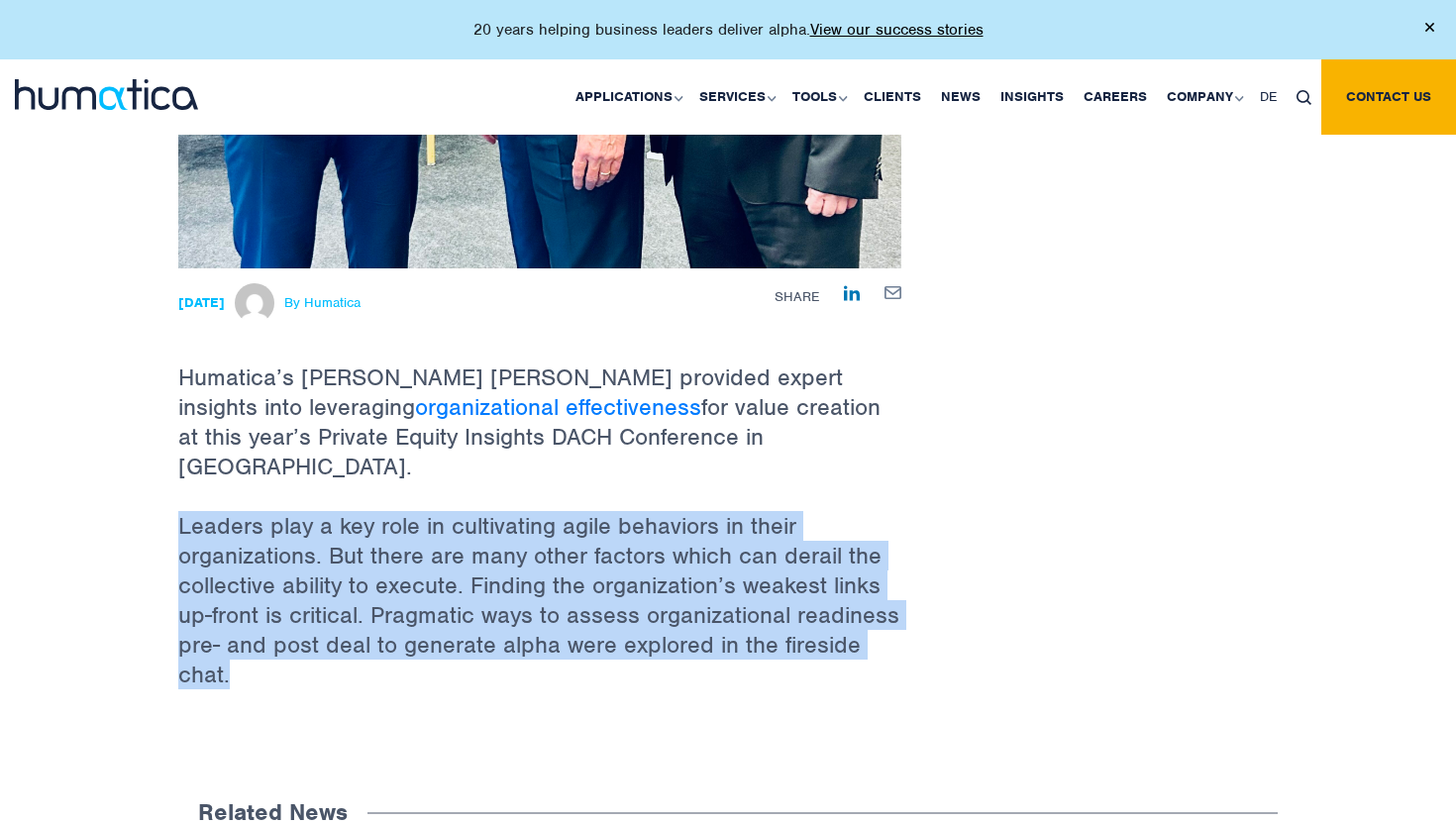
click at [542, 625] on p "Leaders play a key role in cultivating agile behaviors in their organizations. …" at bounding box center [540, 615] width 723 height 207
click at [508, 580] on p "Leaders play a key role in cultivating agile behaviors in their organizations. …" at bounding box center [540, 615] width 723 height 207
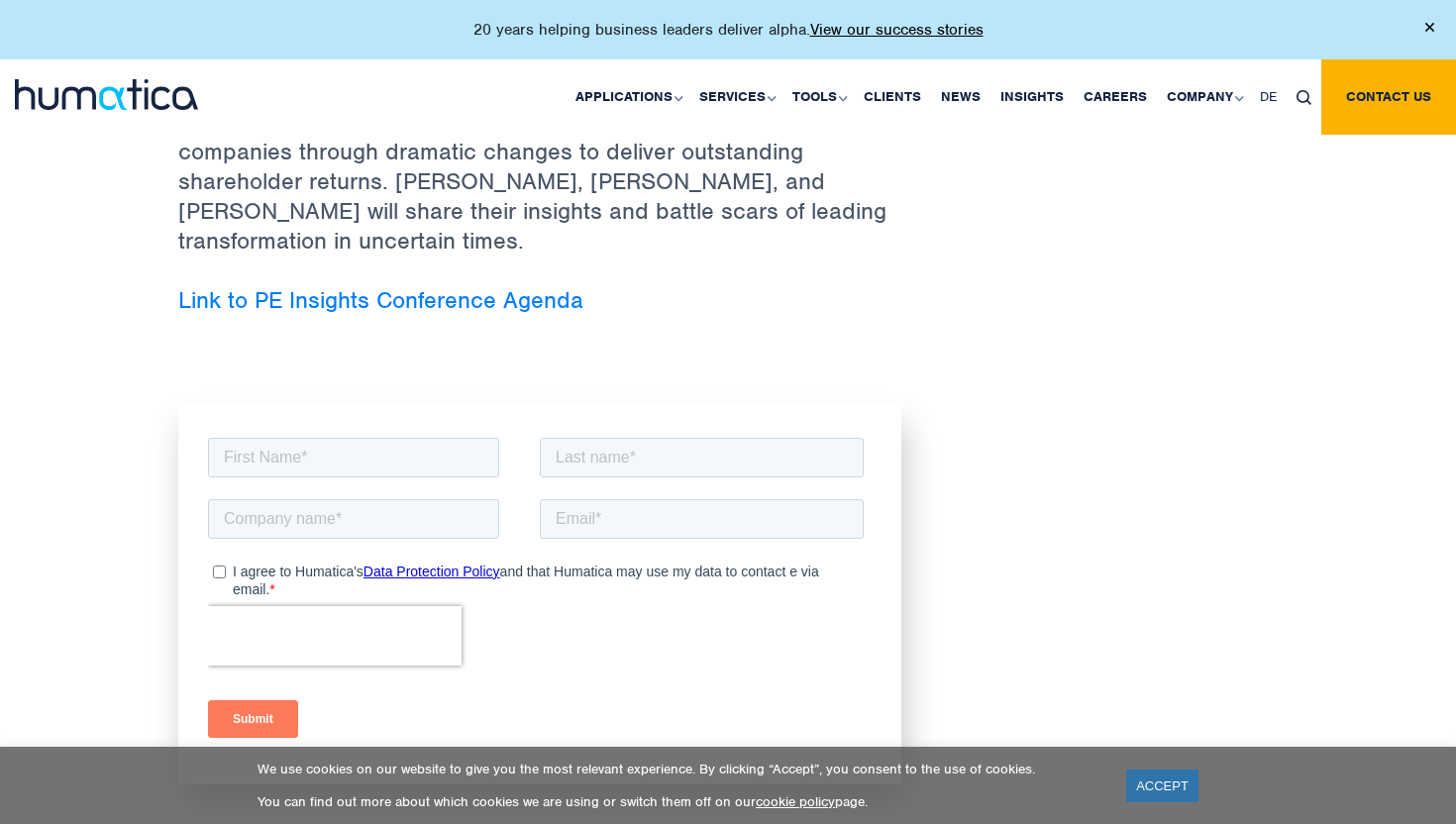
scroll to position [521, 0]
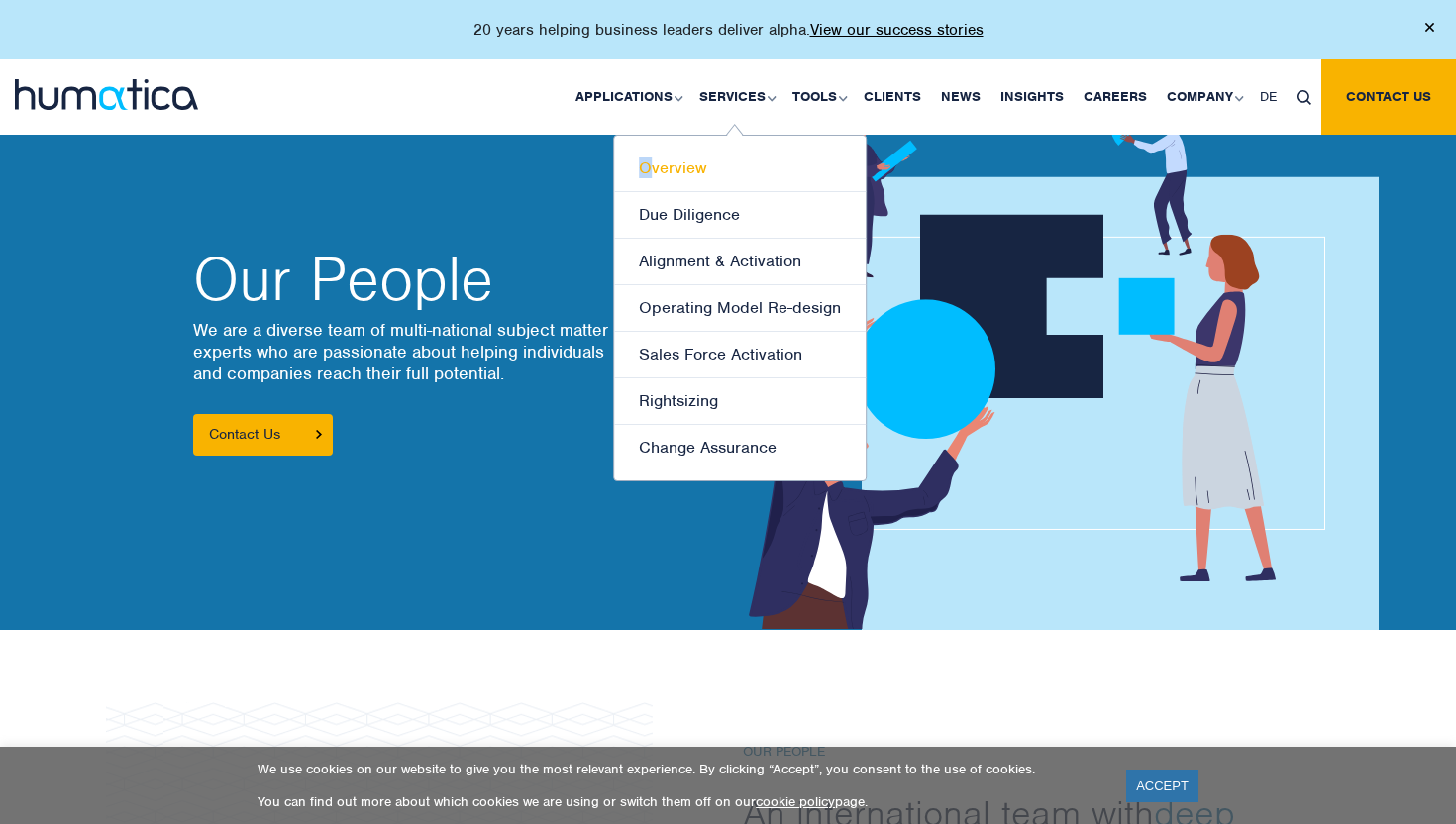
drag, startPoint x: 635, startPoint y: 140, endPoint x: 658, endPoint y: 174, distance: 41.0
click at [658, 174] on ul "Overview Due Diligence Alignment & Activation Operating Model Re-design Sales F…" at bounding box center [739, 307] width 253 height 346
click at [658, 174] on link "Overview" at bounding box center [739, 169] width 251 height 47
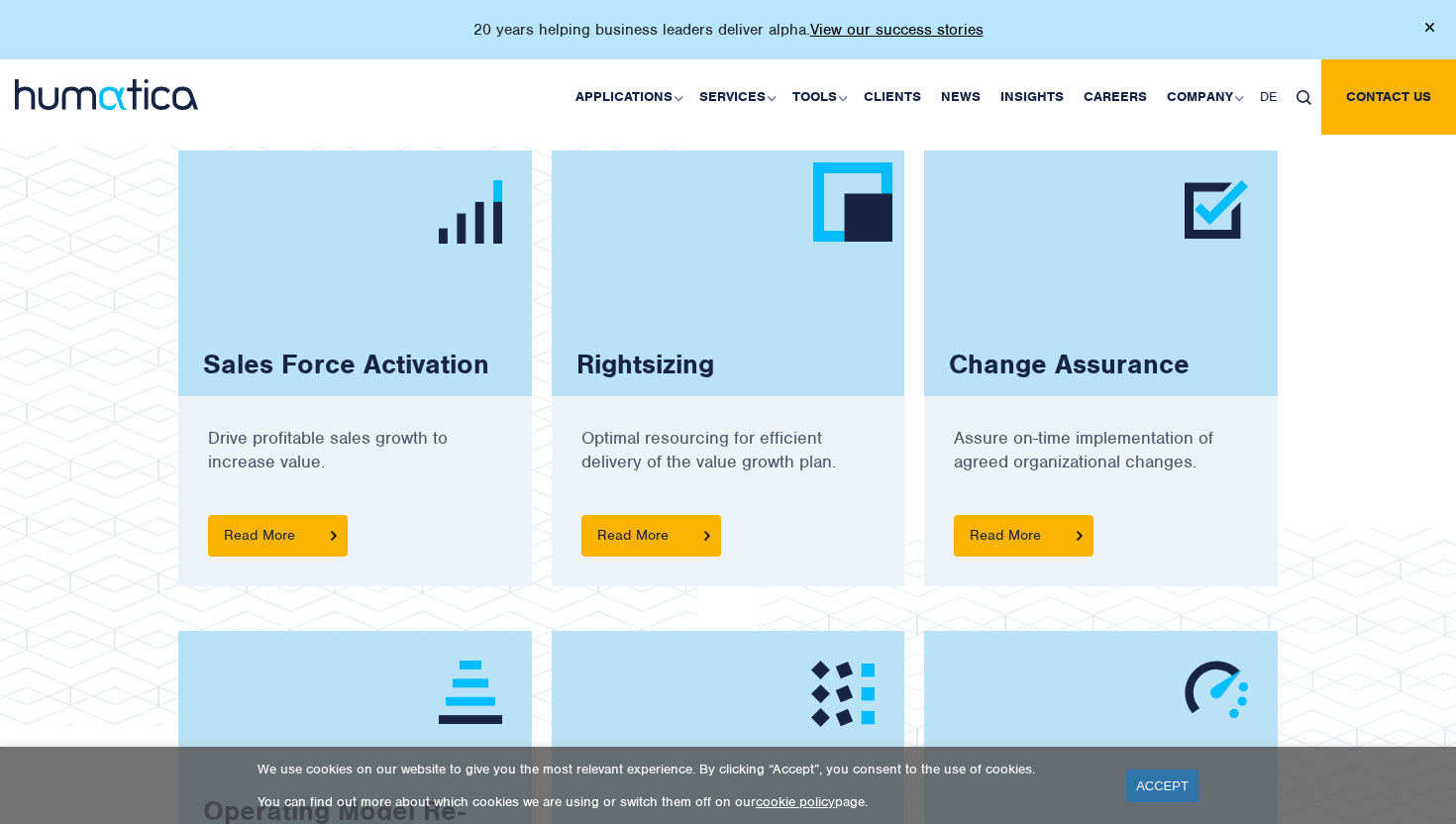
scroll to position [1330, 0]
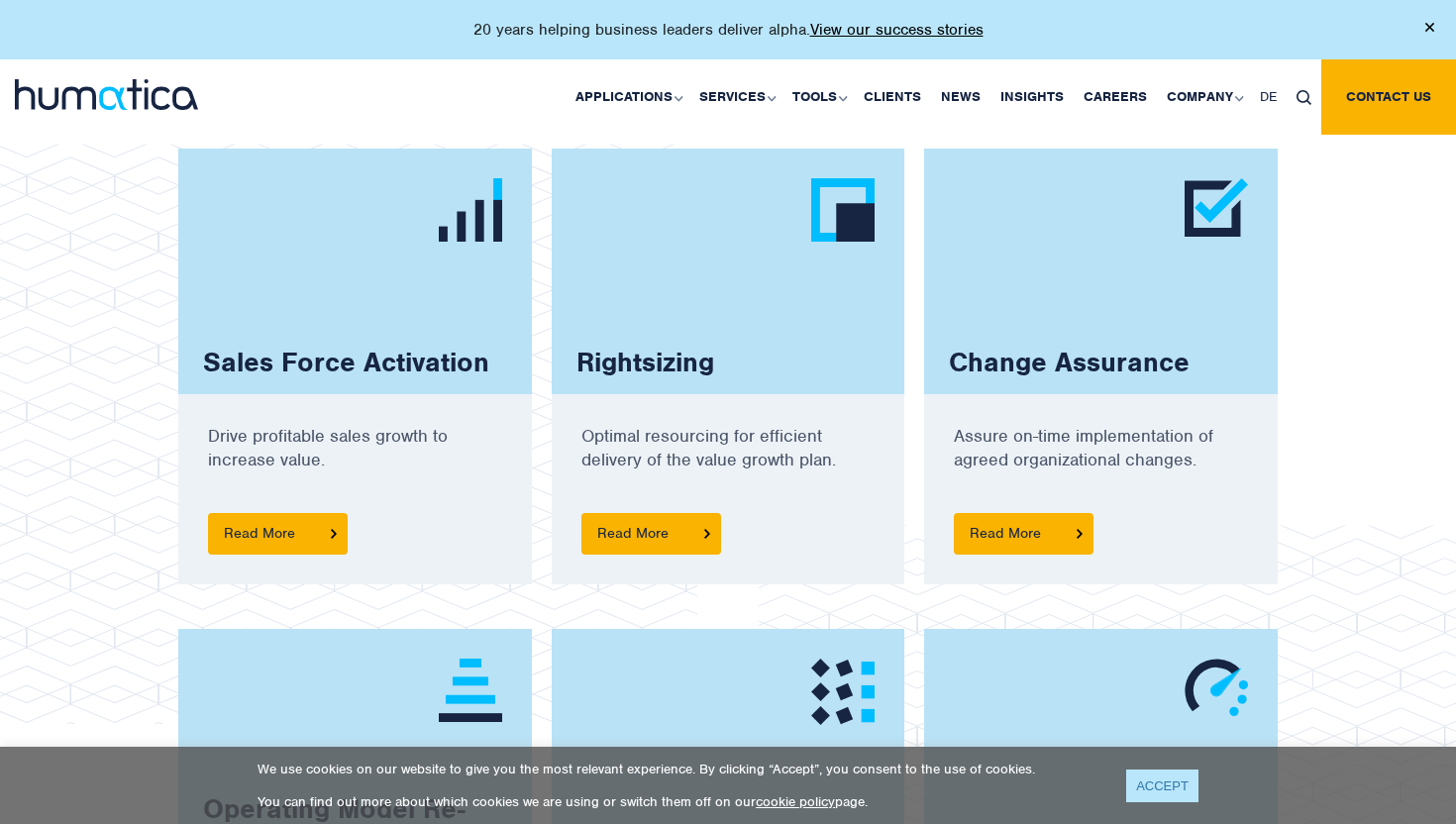
click at [1151, 789] on link "ACCEPT" at bounding box center [1162, 785] width 72 height 33
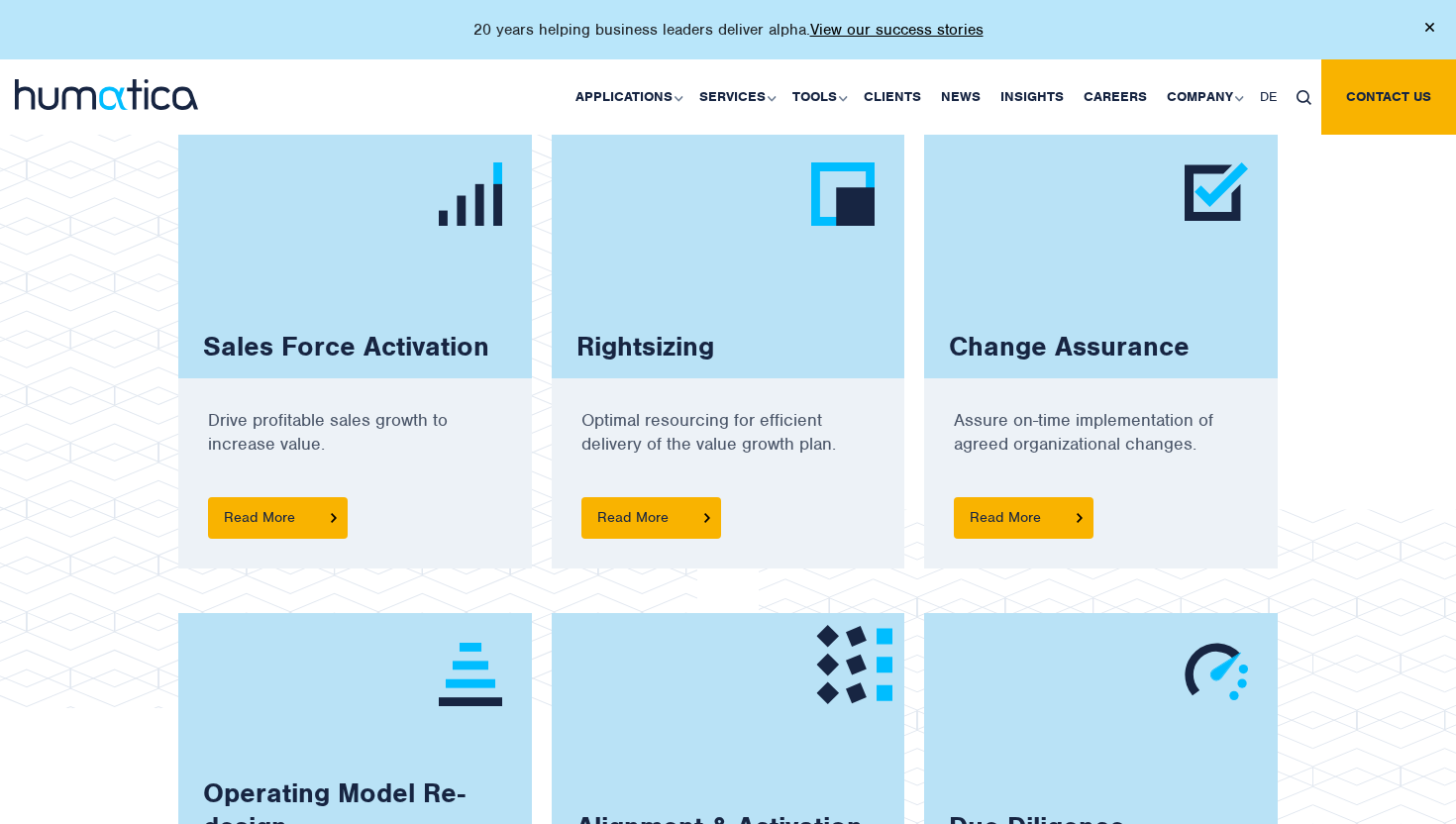
scroll to position [1223, 0]
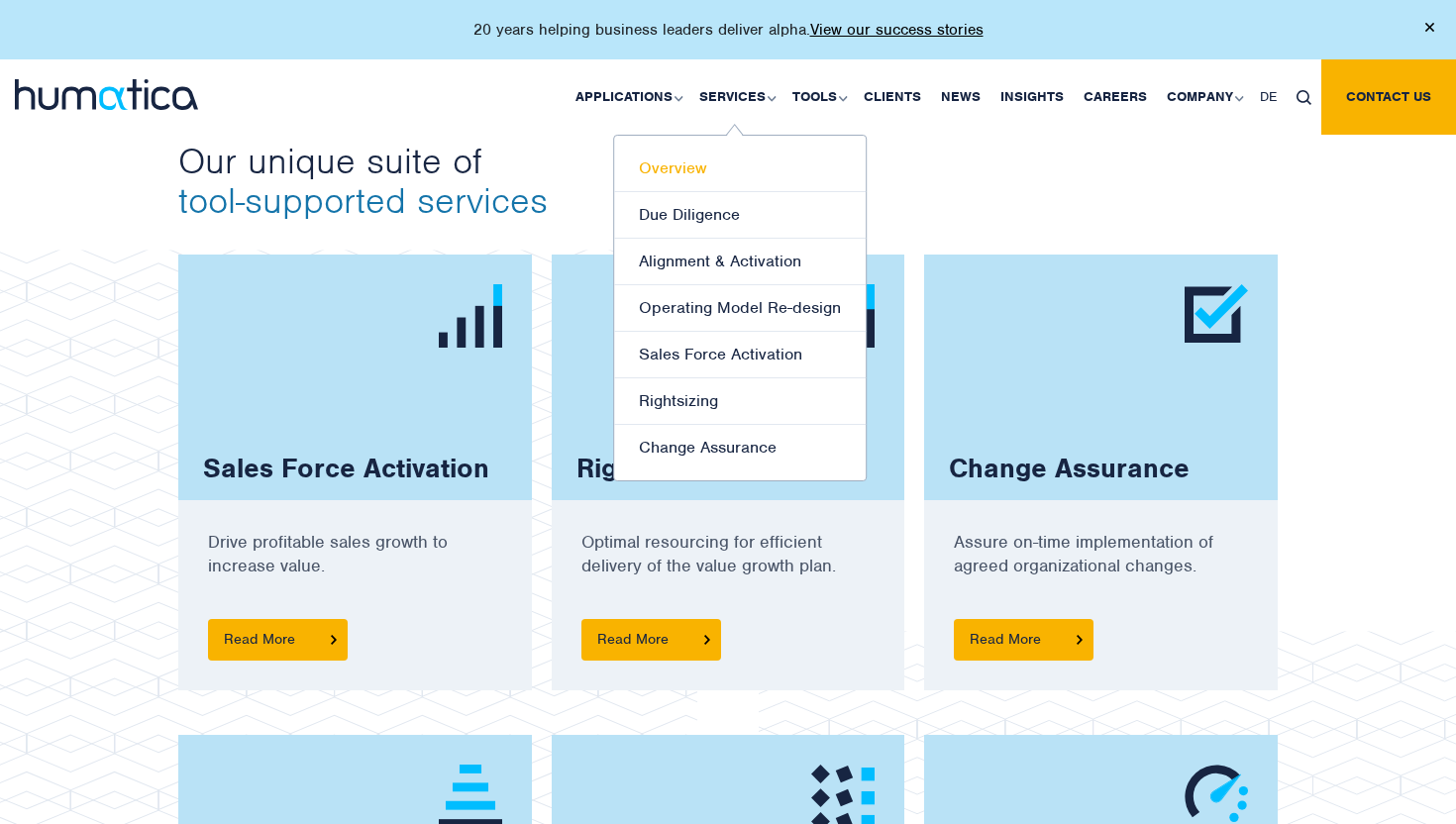
click at [706, 185] on link "Overview" at bounding box center [739, 169] width 251 height 47
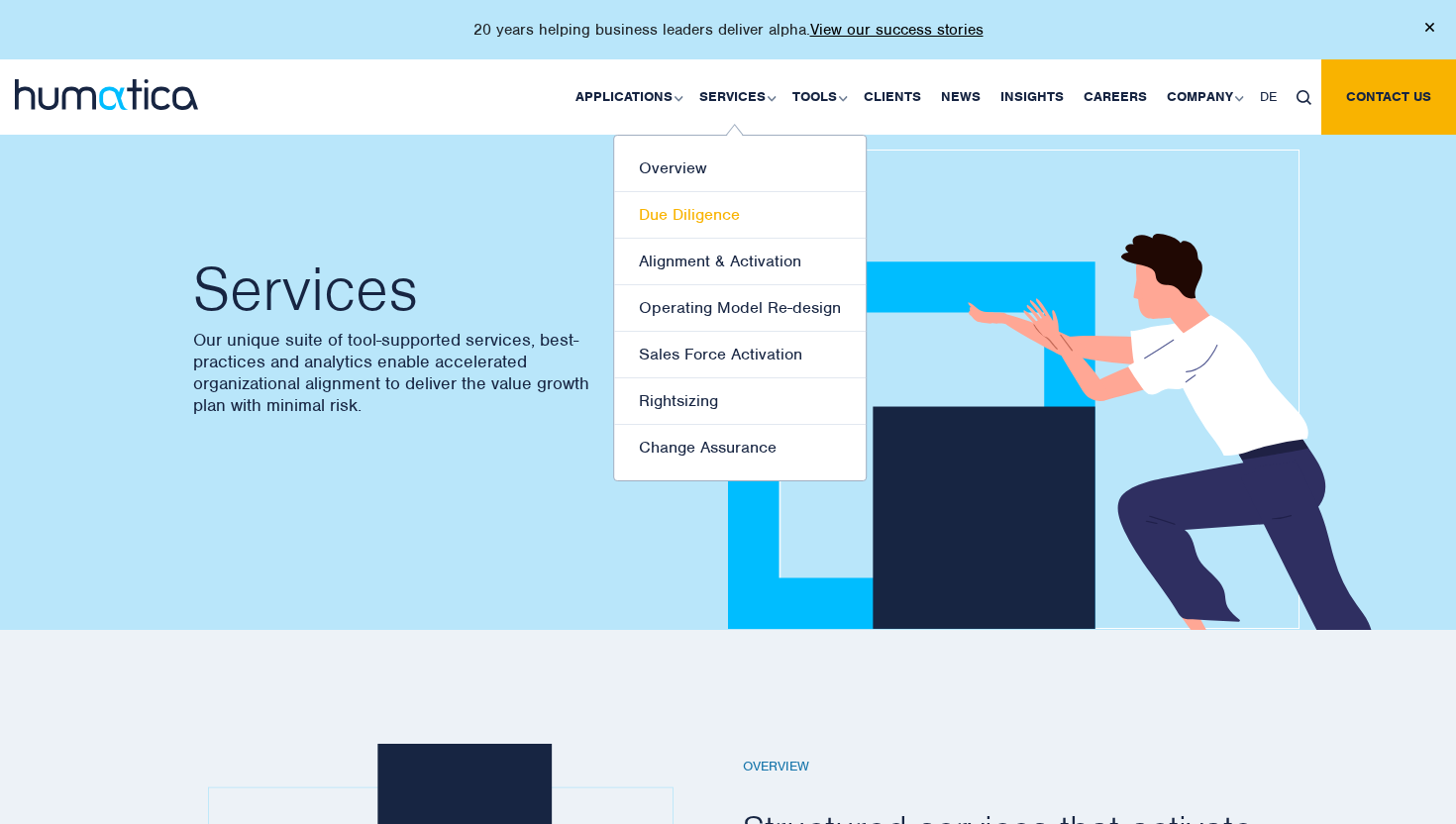
click at [743, 206] on link "Due Diligence" at bounding box center [739, 214] width 251 height 47
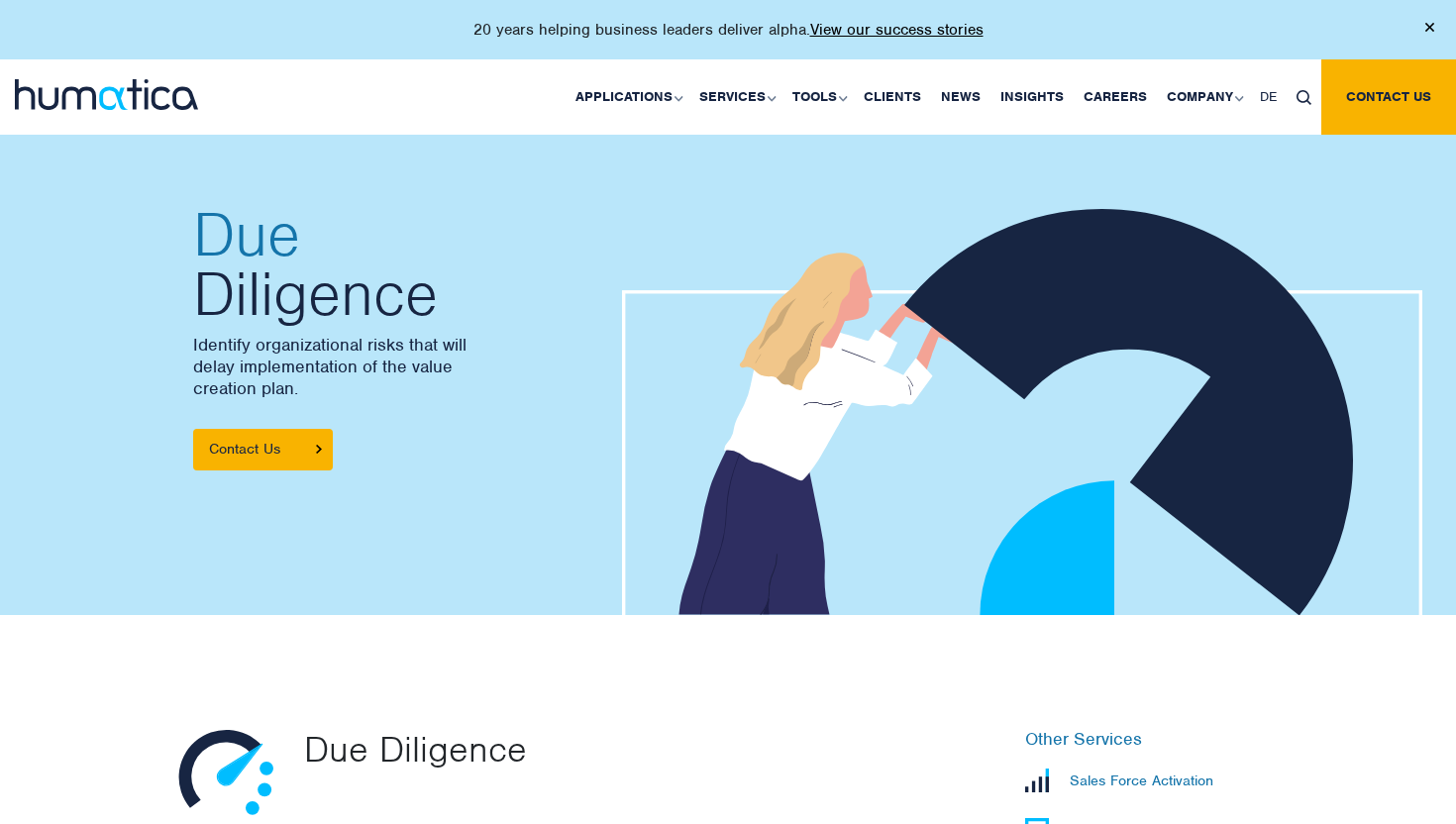
scroll to position [495, 0]
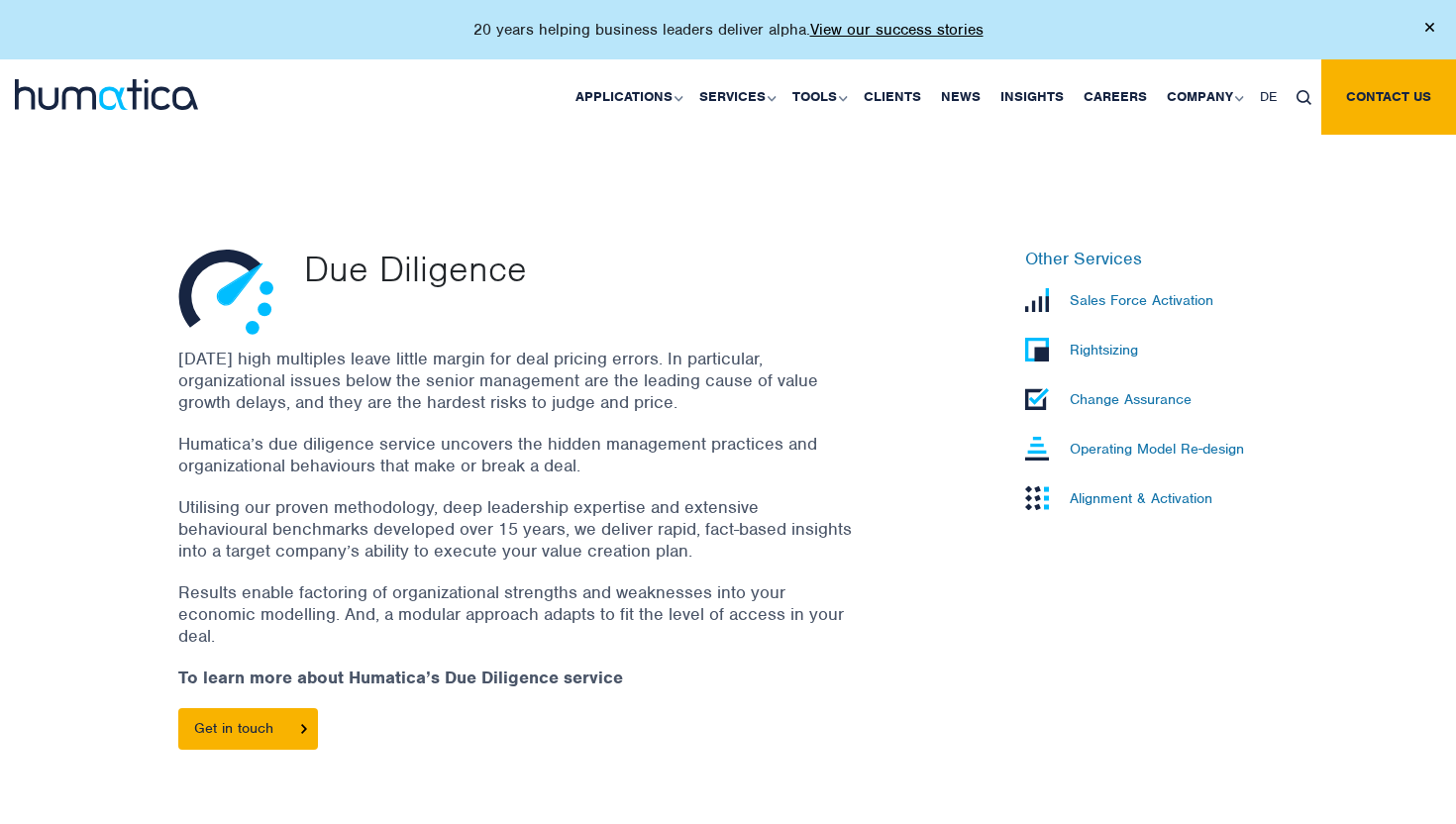
click at [745, 393] on p "[DATE] high multiples leave little margin for deal pricing errors. In particula…" at bounding box center [515, 379] width 674 height 65
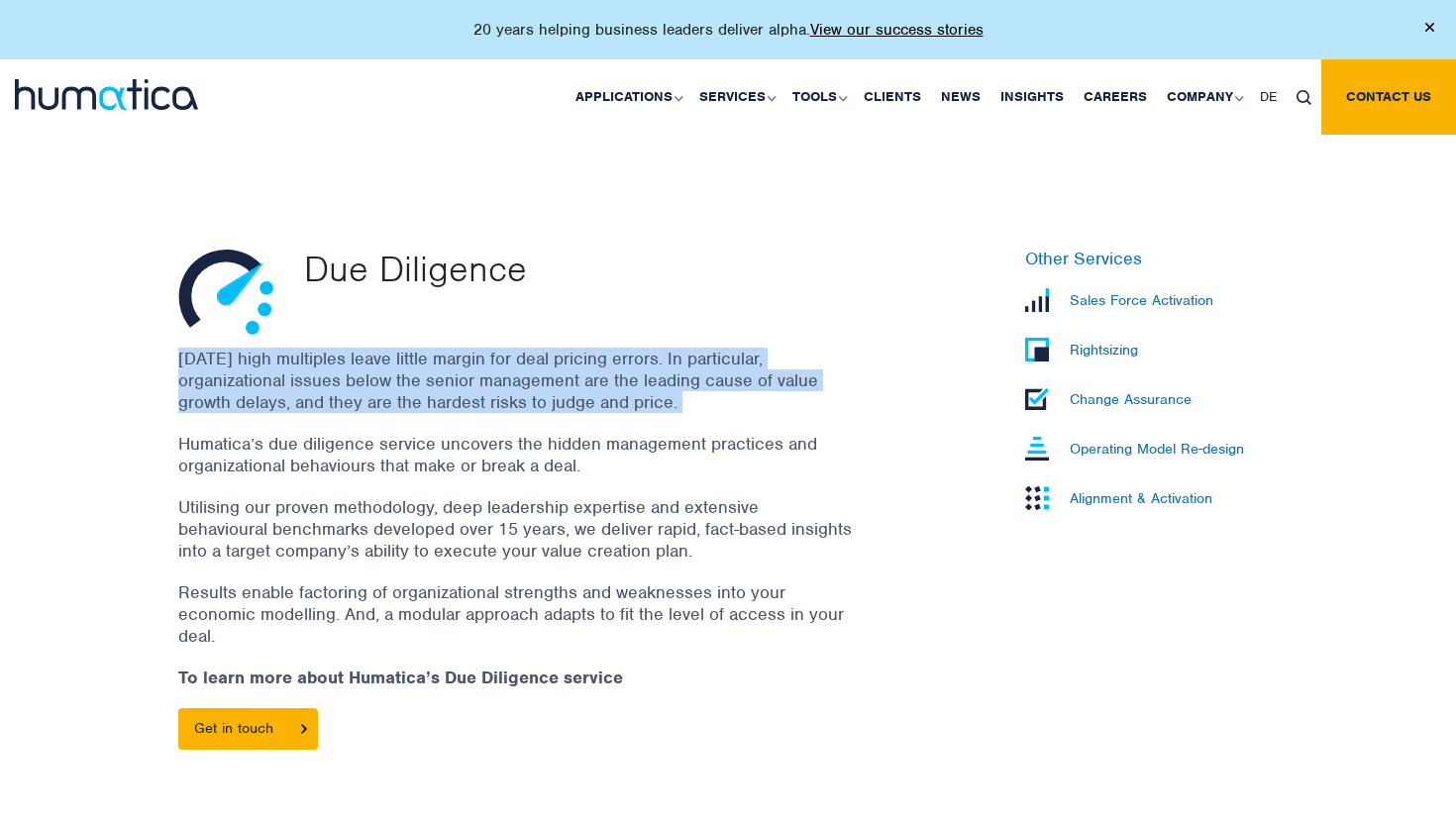
click at [745, 393] on p "[DATE] high multiples leave little margin for deal pricing errors. In particula…" at bounding box center [515, 379] width 674 height 65
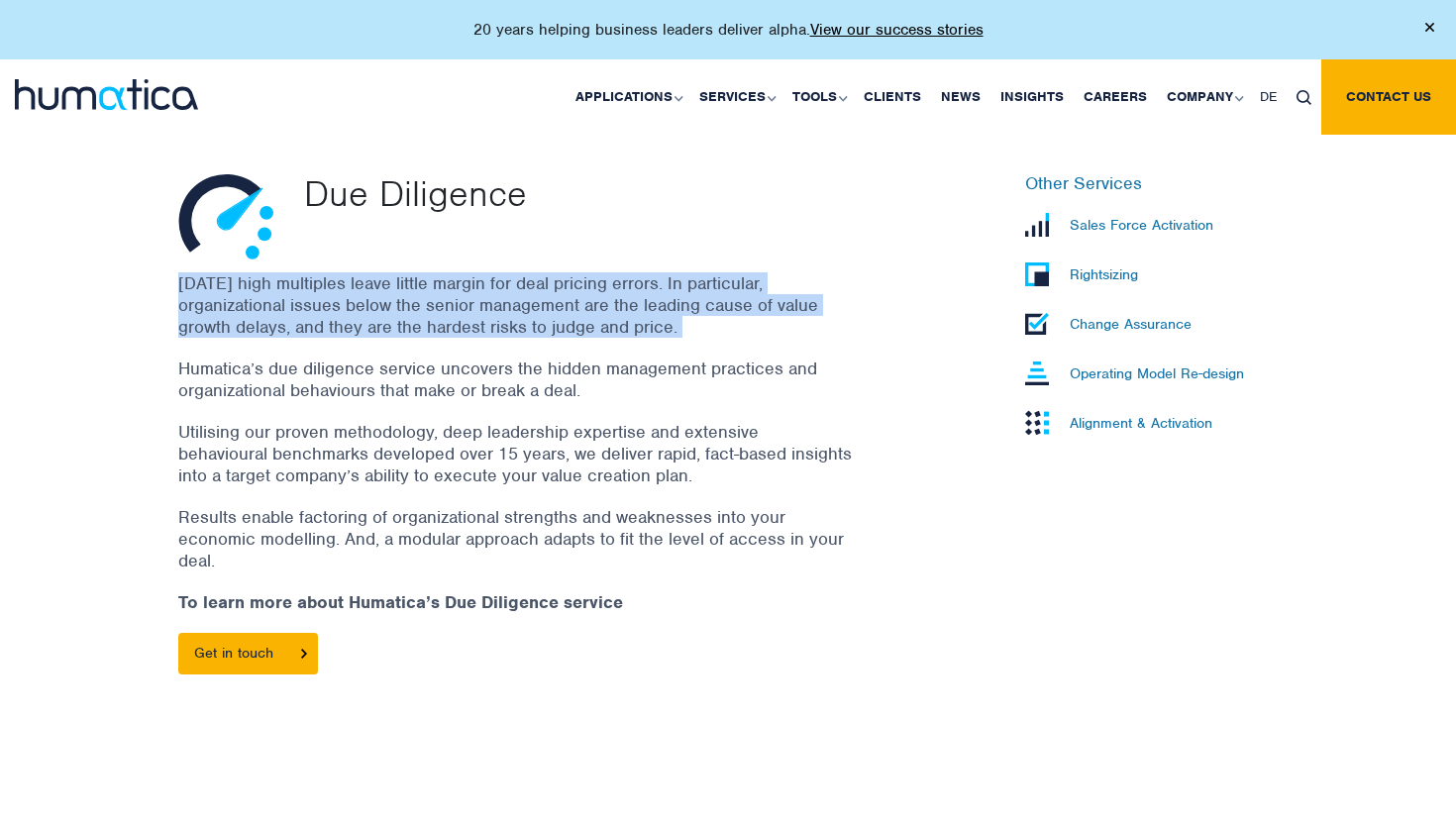
scroll to position [578, 0]
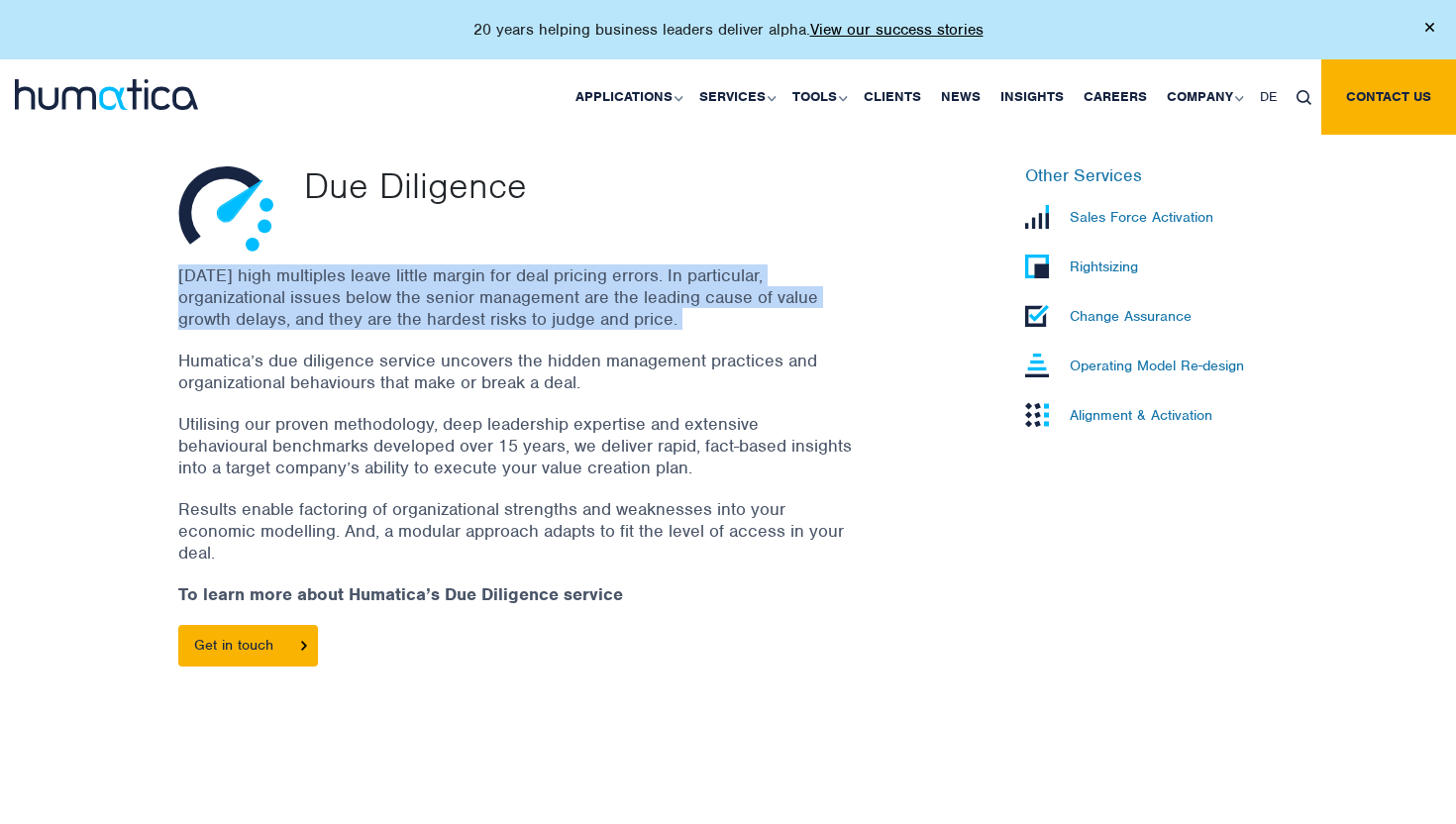
click at [760, 311] on p "[DATE] high multiples leave little margin for deal pricing errors. In particula…" at bounding box center [515, 296] width 674 height 65
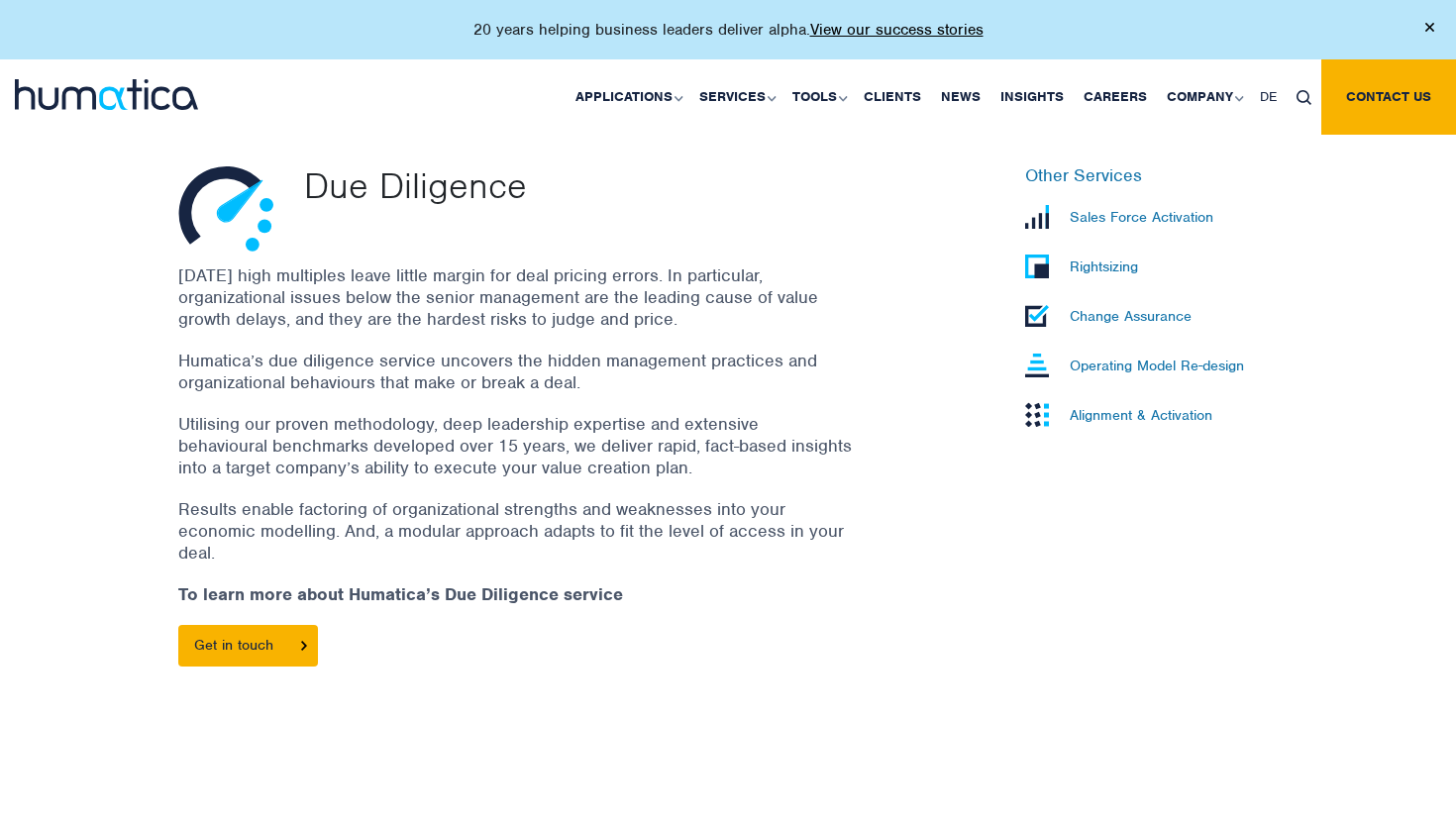
click at [760, 311] on p "Today’s high multiples leave little margin for deal pricing errors. In particul…" at bounding box center [515, 296] width 674 height 65
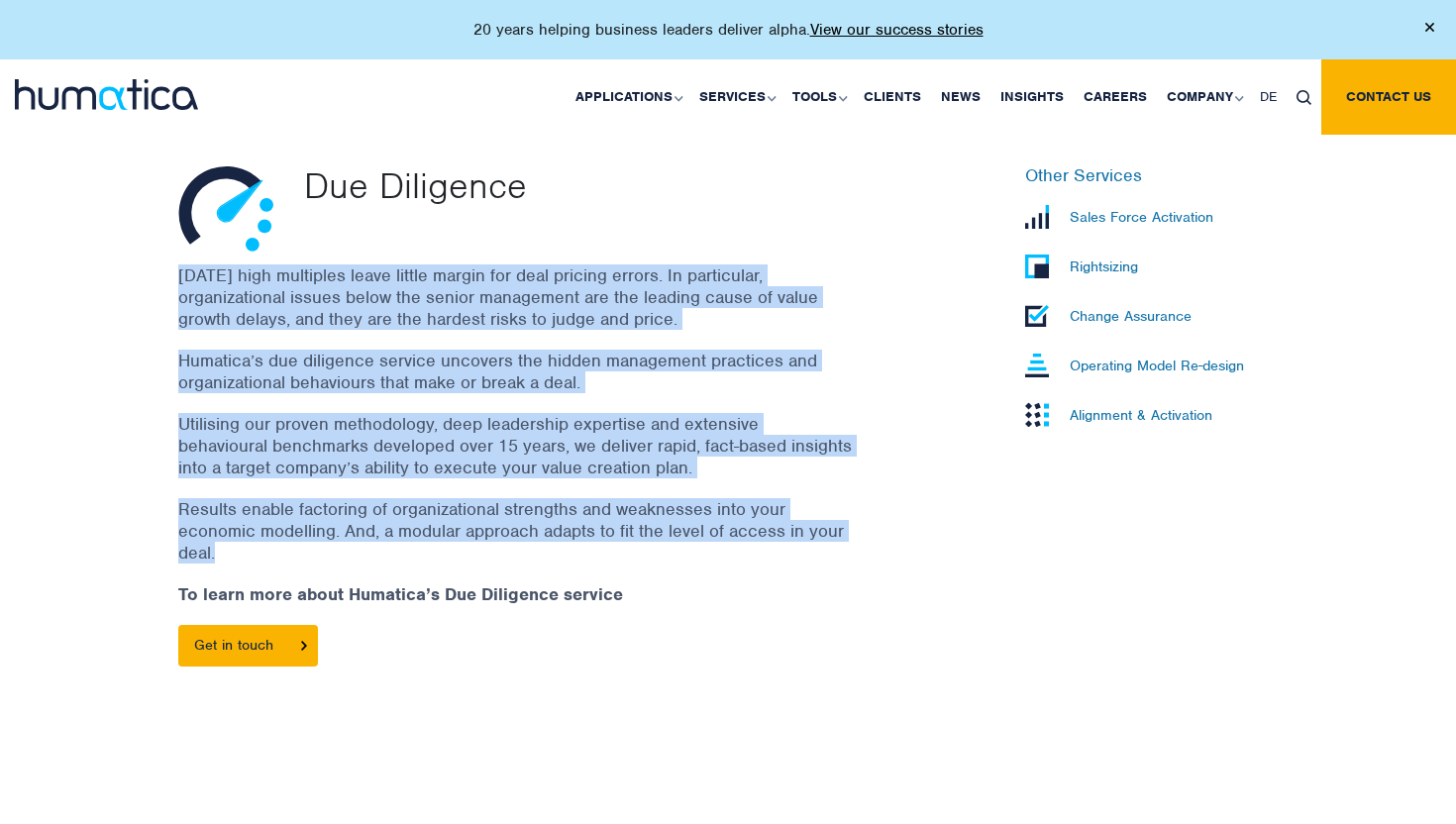
drag, startPoint x: 760, startPoint y: 311, endPoint x: 726, endPoint y: 494, distance: 186.1
click at [726, 493] on div "Today’s high multiples leave little margin for deal pricing errors. In particul…" at bounding box center [540, 475] width 723 height 422
click at [726, 498] on p "Results enable factoring of organizational strengths and weaknesses into your e…" at bounding box center [515, 530] width 674 height 65
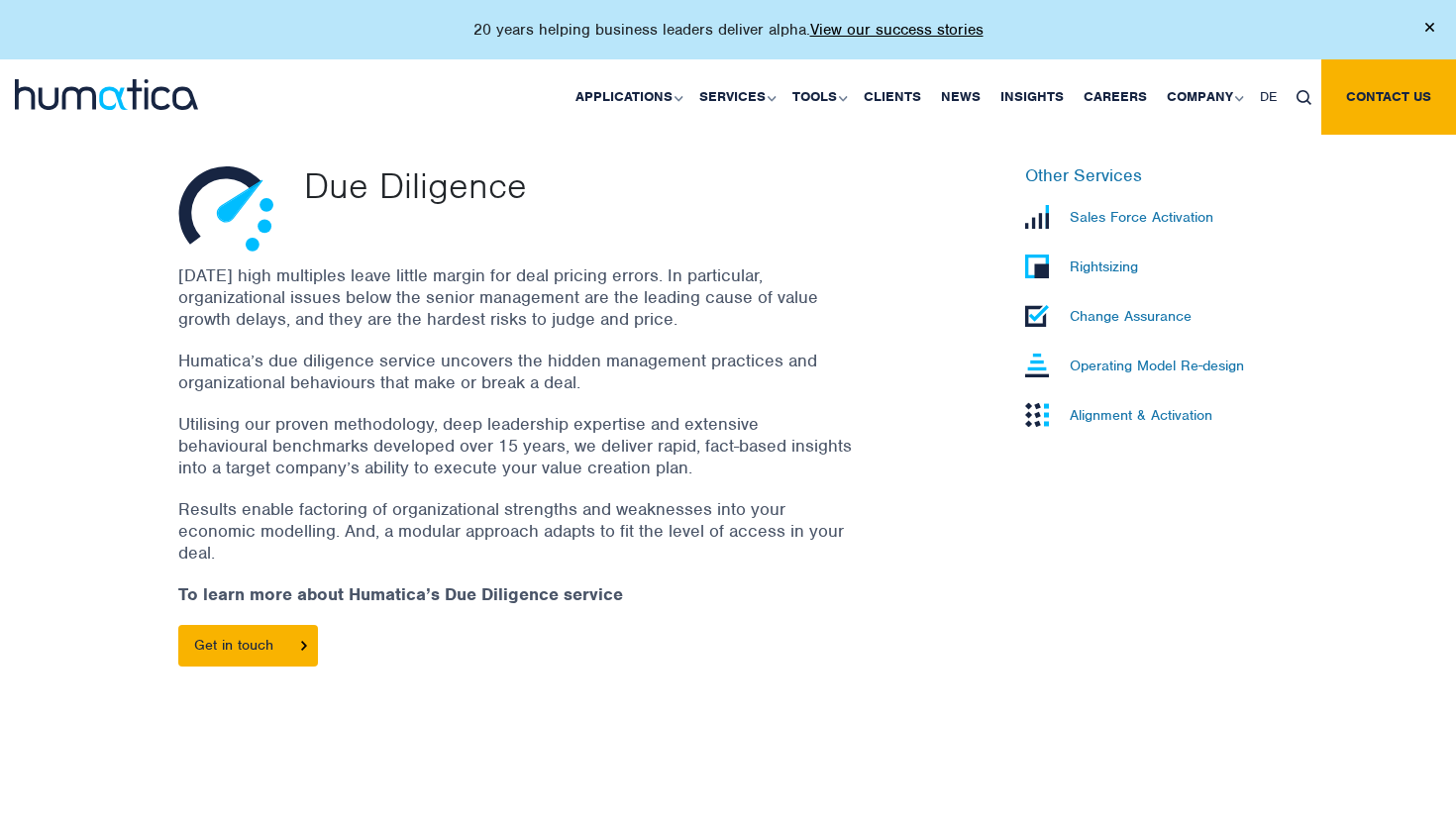
click at [1140, 213] on p "Sales Force Activation" at bounding box center [1142, 216] width 144 height 18
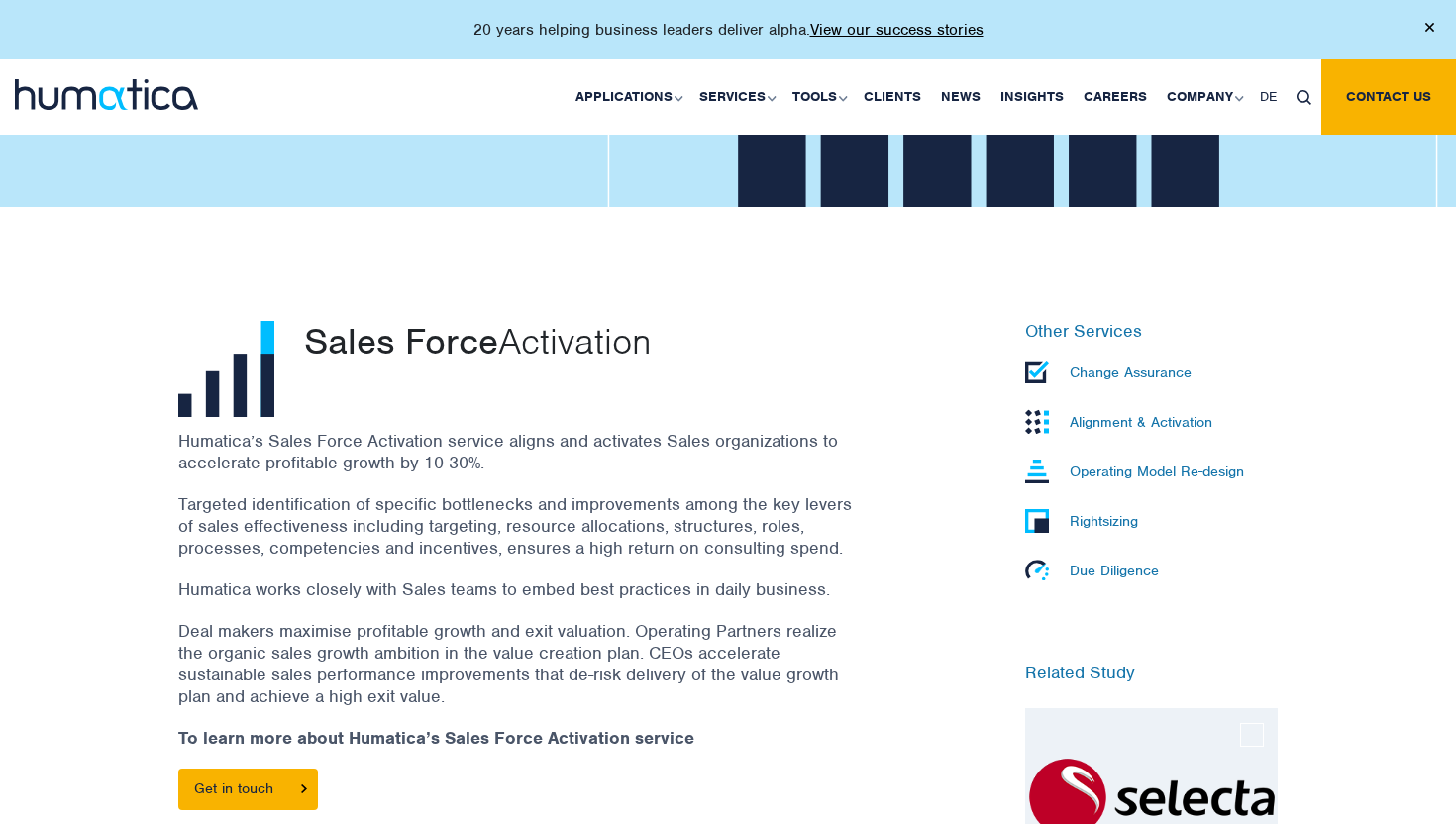
scroll to position [475, 0]
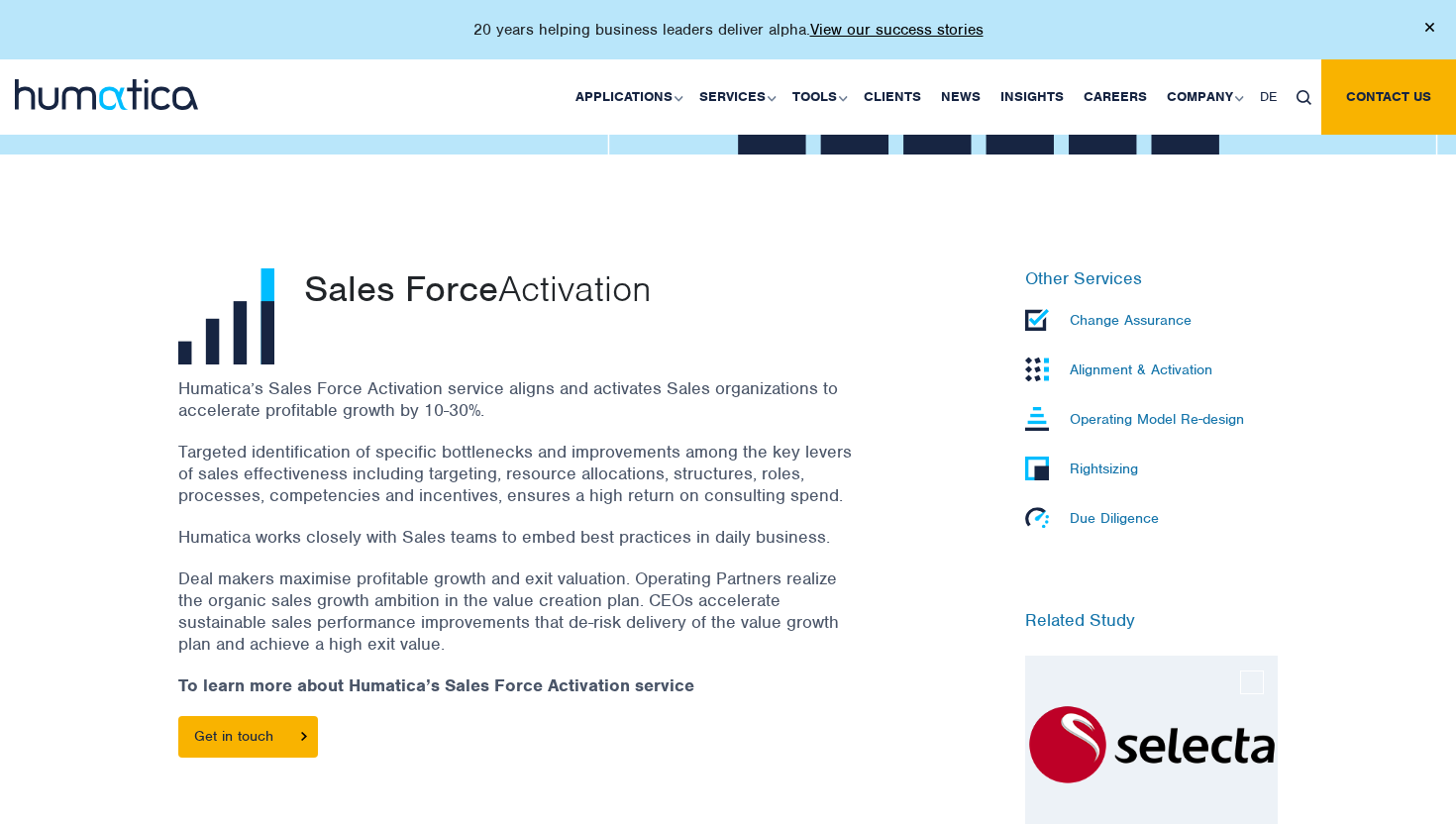
click at [742, 396] on p "Humatica’s Sales Force Activation service aligns and activates Sales organizati…" at bounding box center [515, 399] width 674 height 44
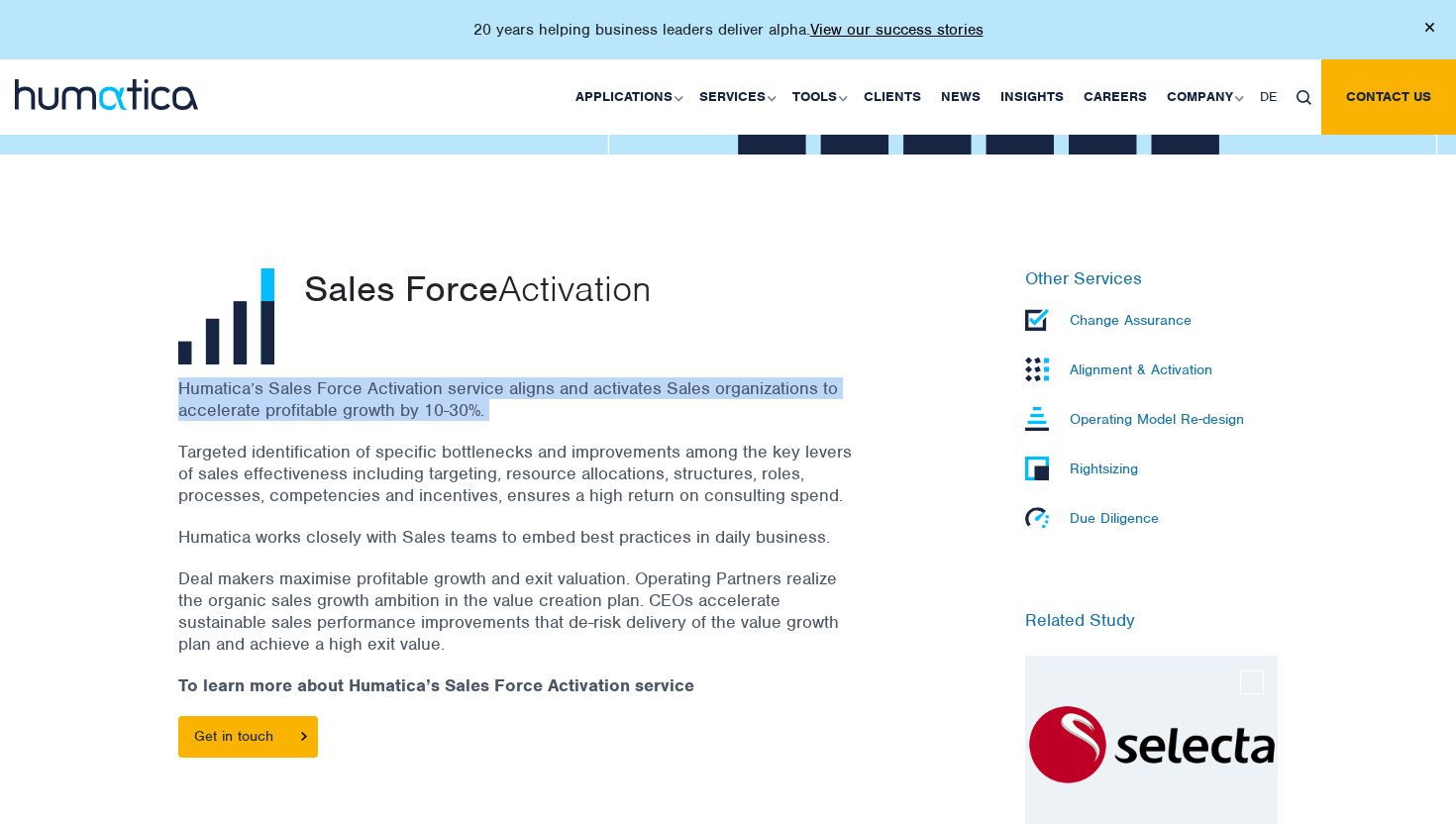
click at [742, 396] on p "Humatica’s Sales Force Activation service aligns and activates Sales organizati…" at bounding box center [515, 399] width 674 height 44
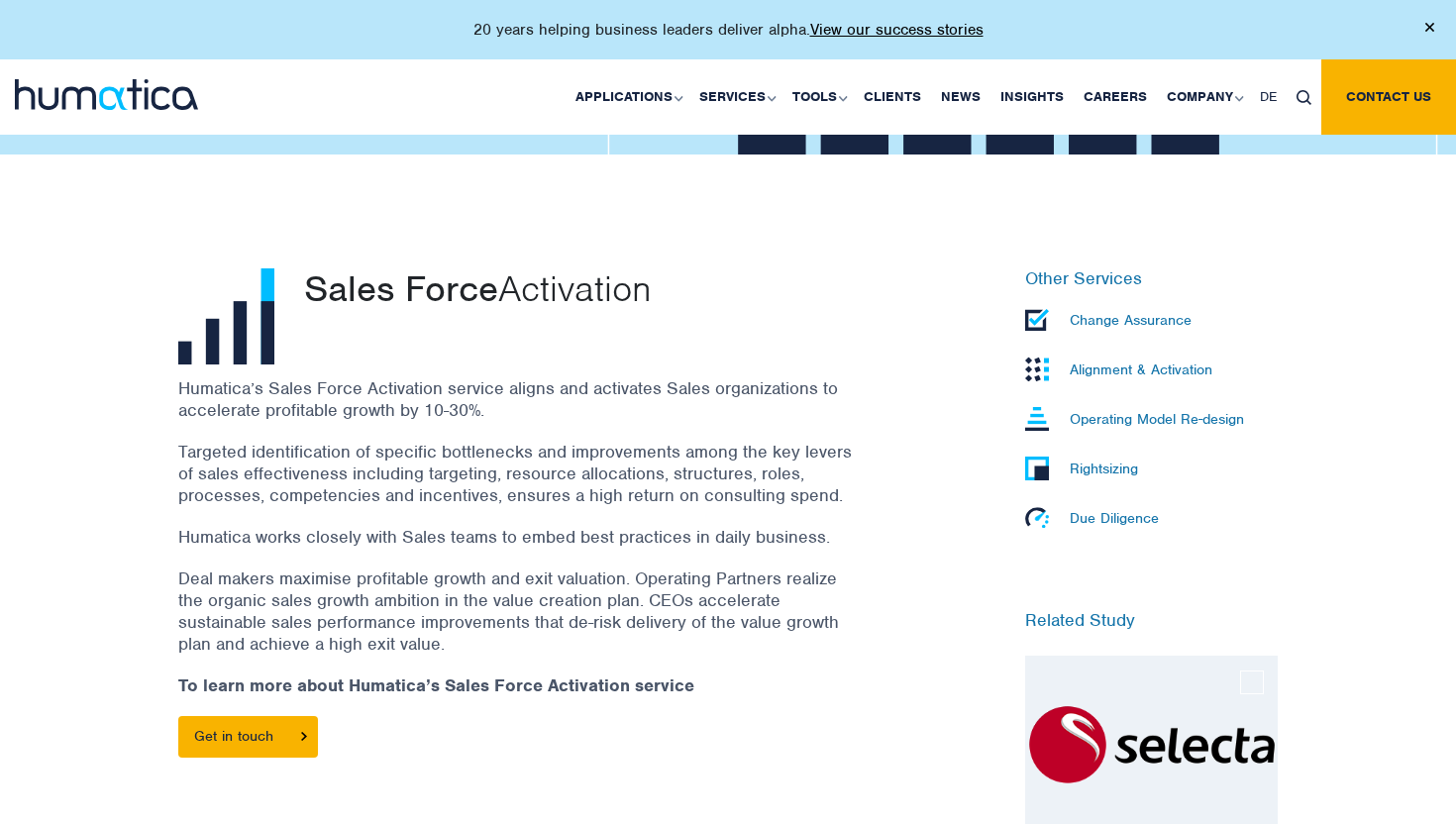
click at [742, 398] on p "Humatica’s Sales Force Activation service aligns and activates Sales organizati…" at bounding box center [515, 399] width 674 height 44
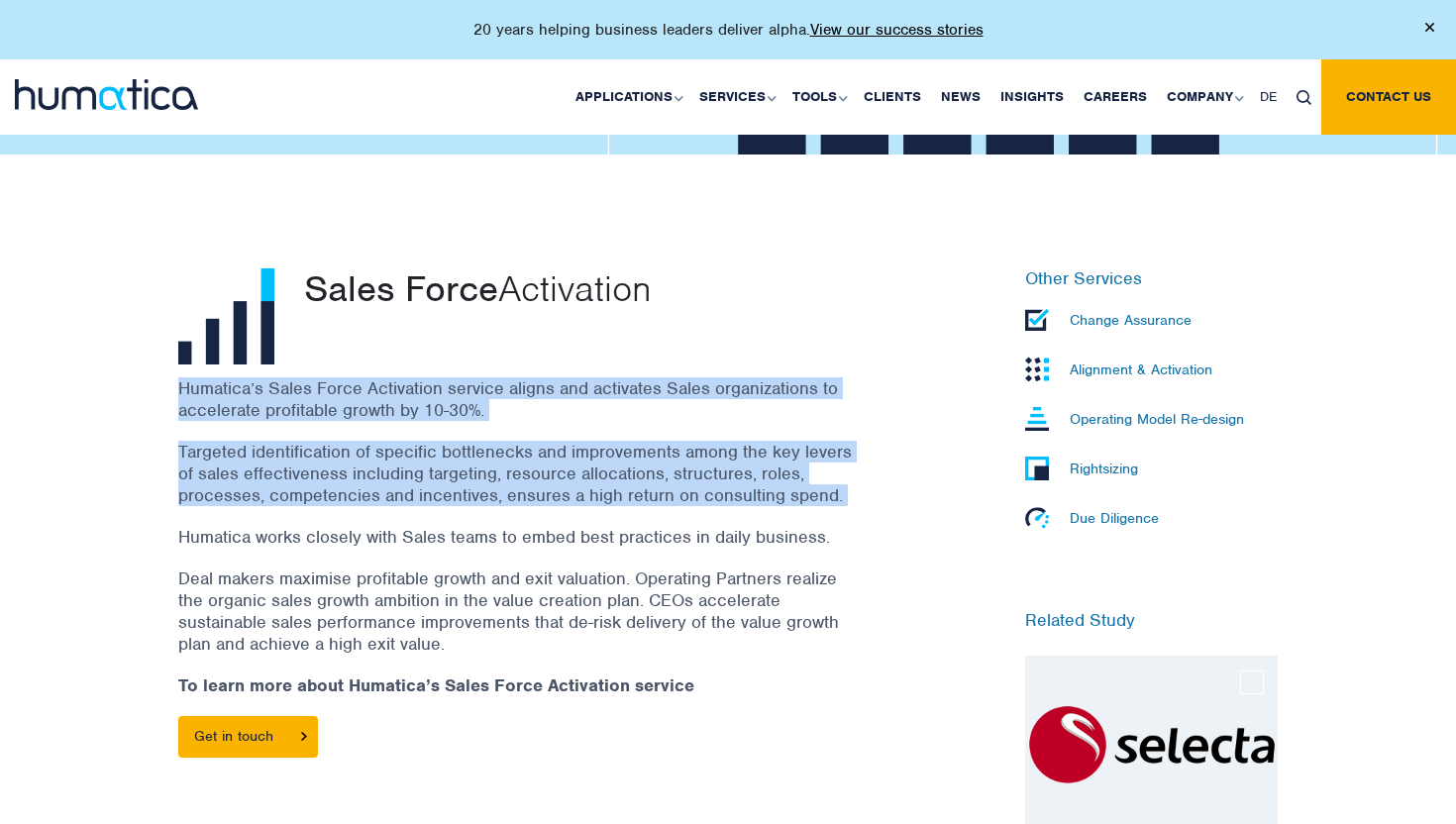
drag, startPoint x: 742, startPoint y: 398, endPoint x: 725, endPoint y: 444, distance: 49.0
click at [725, 444] on div "Humatica’s Sales Force Activation service aligns and activates Sales organizati…" at bounding box center [540, 577] width 723 height 400
click at [725, 444] on p "Targeted identification of specific bottlenecks and improvements among the key …" at bounding box center [515, 473] width 674 height 65
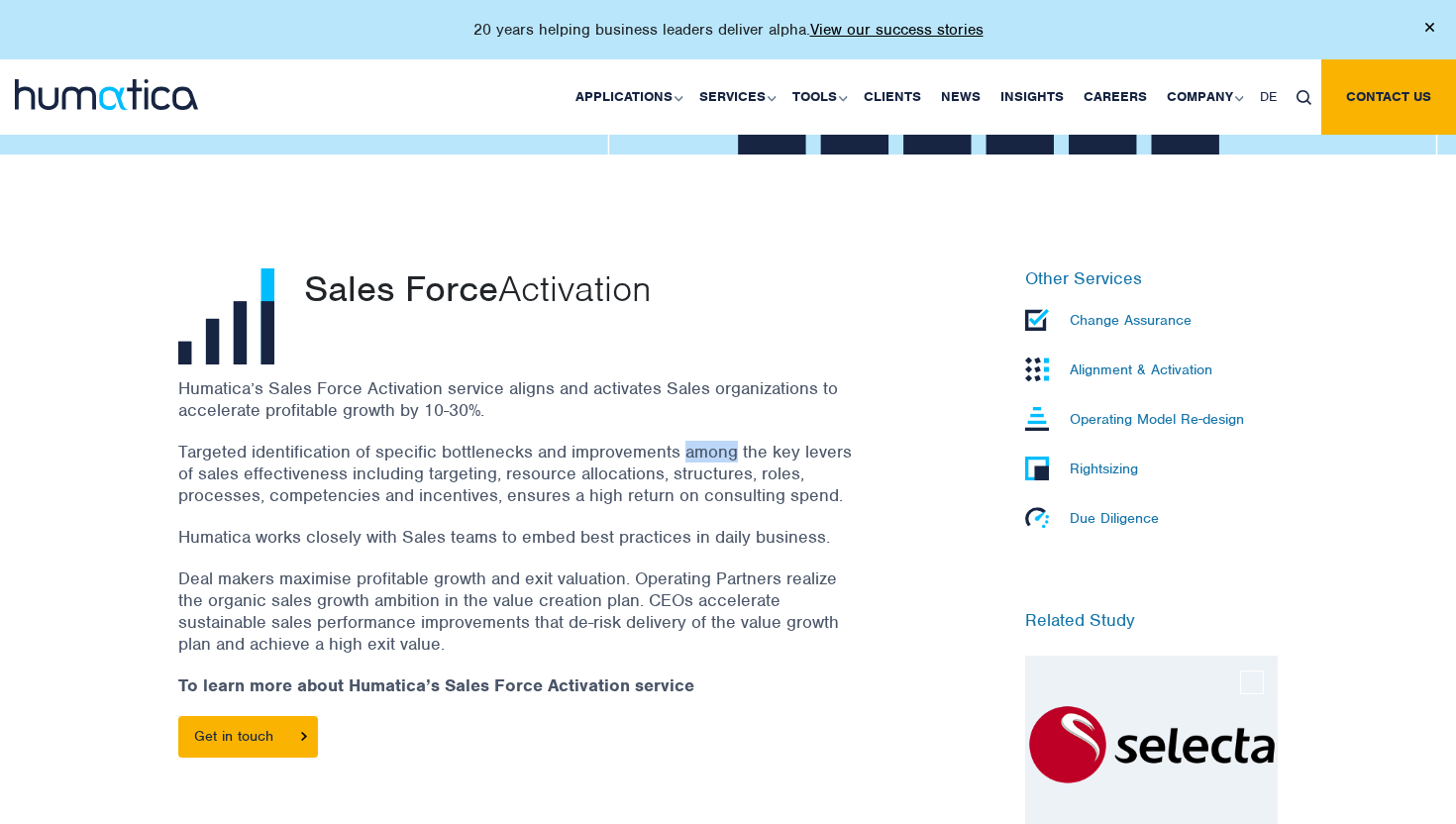
click at [725, 444] on p "Targeted identification of specific bottlenecks and improvements among the key …" at bounding box center [515, 473] width 674 height 65
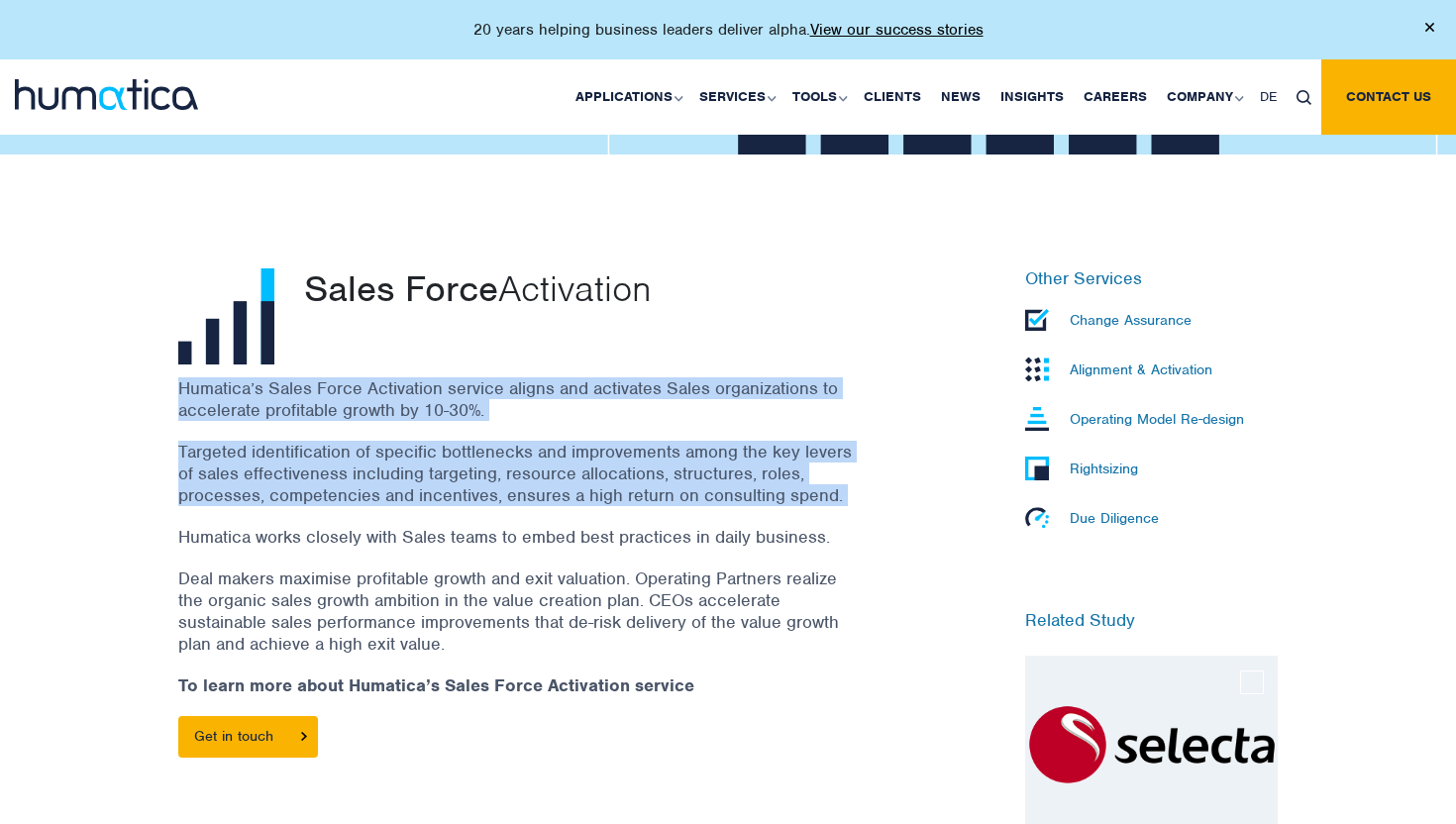
drag, startPoint x: 725, startPoint y: 444, endPoint x: 746, endPoint y: 402, distance: 47.0
click at [746, 402] on div "Humatica’s Sales Force Activation service aligns and activates Sales organizati…" at bounding box center [540, 577] width 723 height 400
click at [746, 402] on p "Humatica’s Sales Force Activation service aligns and activates Sales organizati…" at bounding box center [515, 399] width 674 height 44
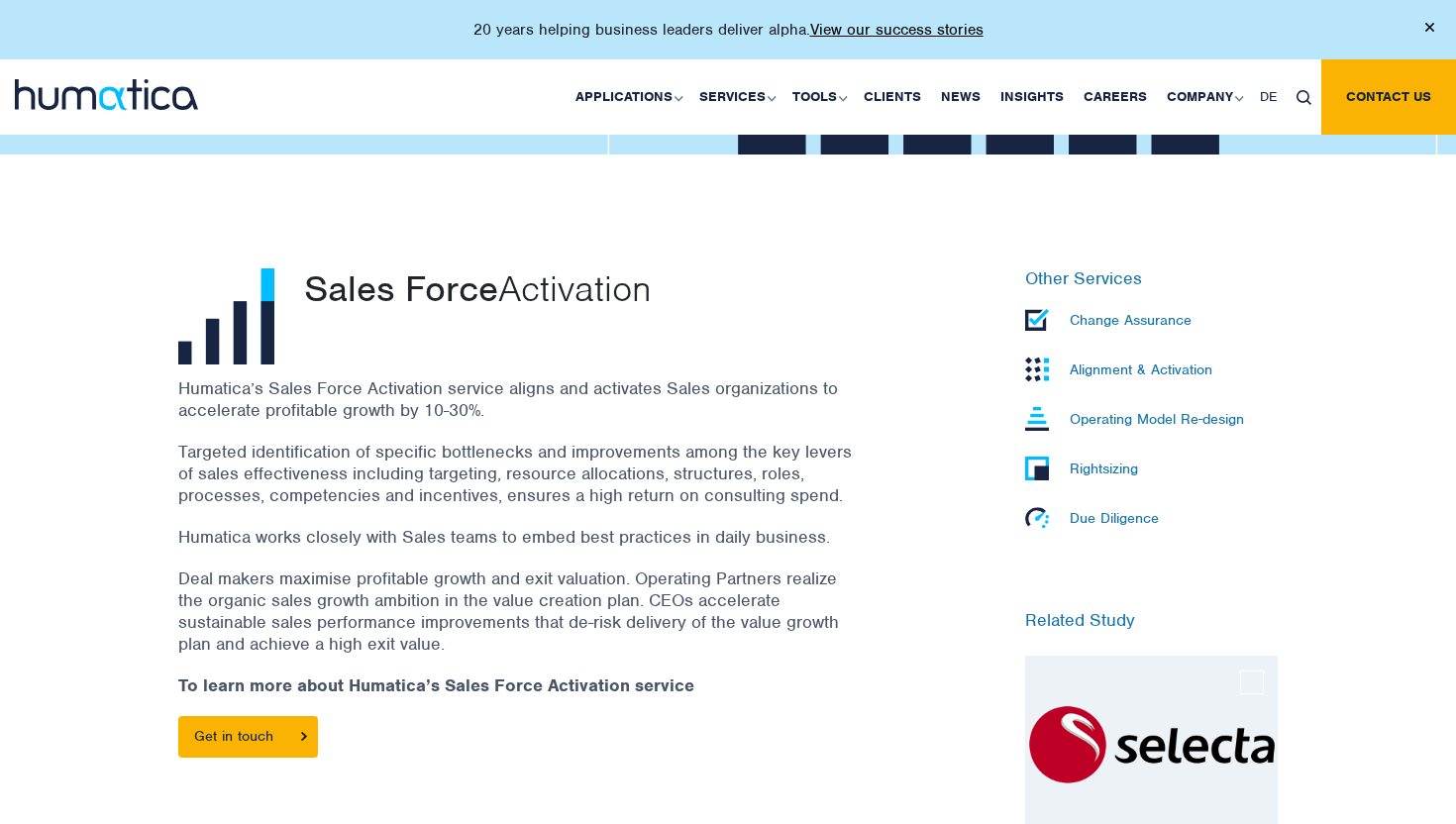
click at [746, 402] on p "Humatica’s Sales Force Activation service aligns and activates Sales organizati…" at bounding box center [515, 399] width 674 height 44
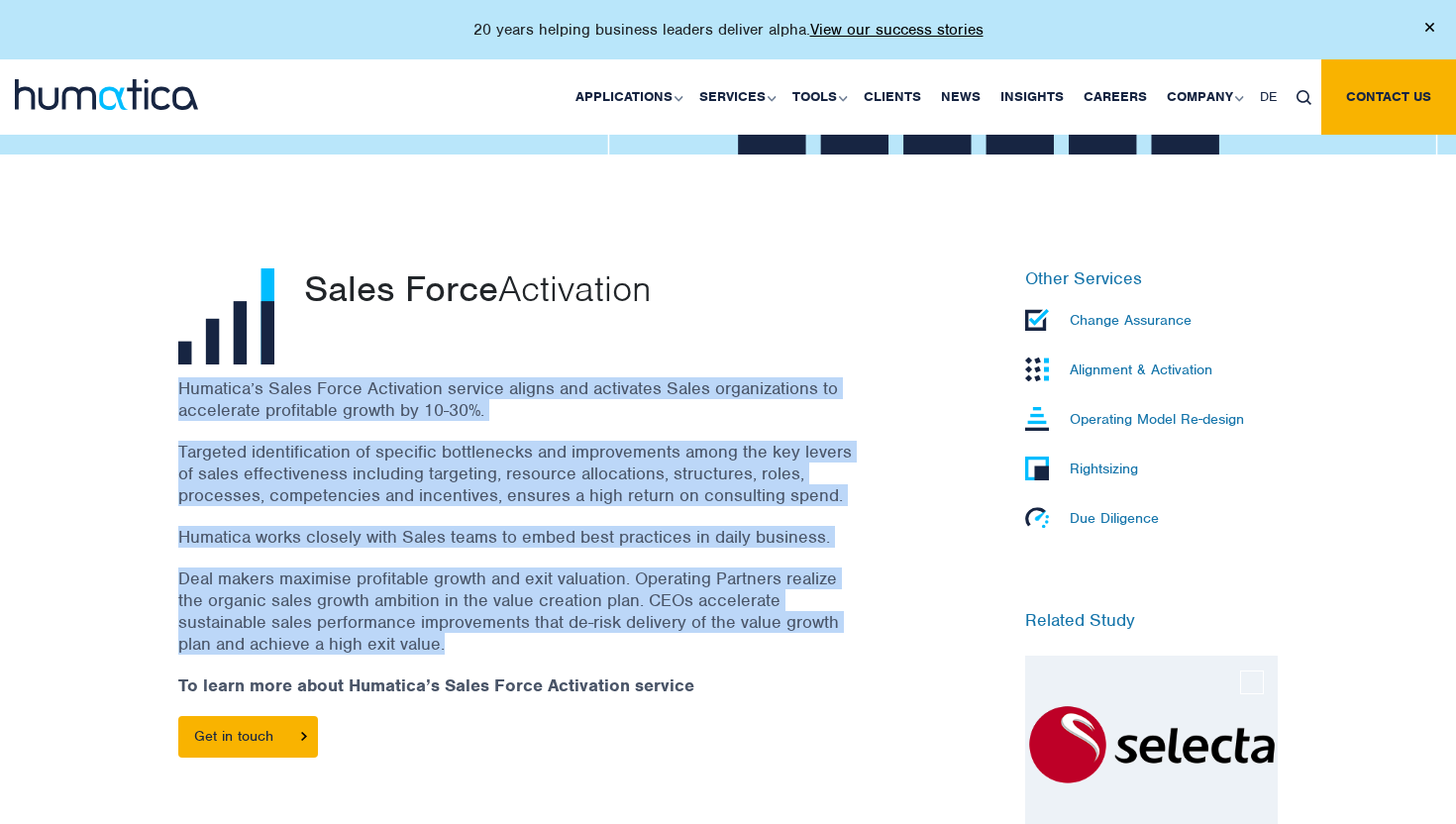
drag, startPoint x: 746, startPoint y: 402, endPoint x: 707, endPoint y: 604, distance: 205.7
click at [707, 604] on div "Humatica’s Sales Force Activation service aligns and activates Sales organizati…" at bounding box center [540, 577] width 723 height 400
click at [1137, 373] on p "Alignment & Activation" at bounding box center [1141, 369] width 143 height 18
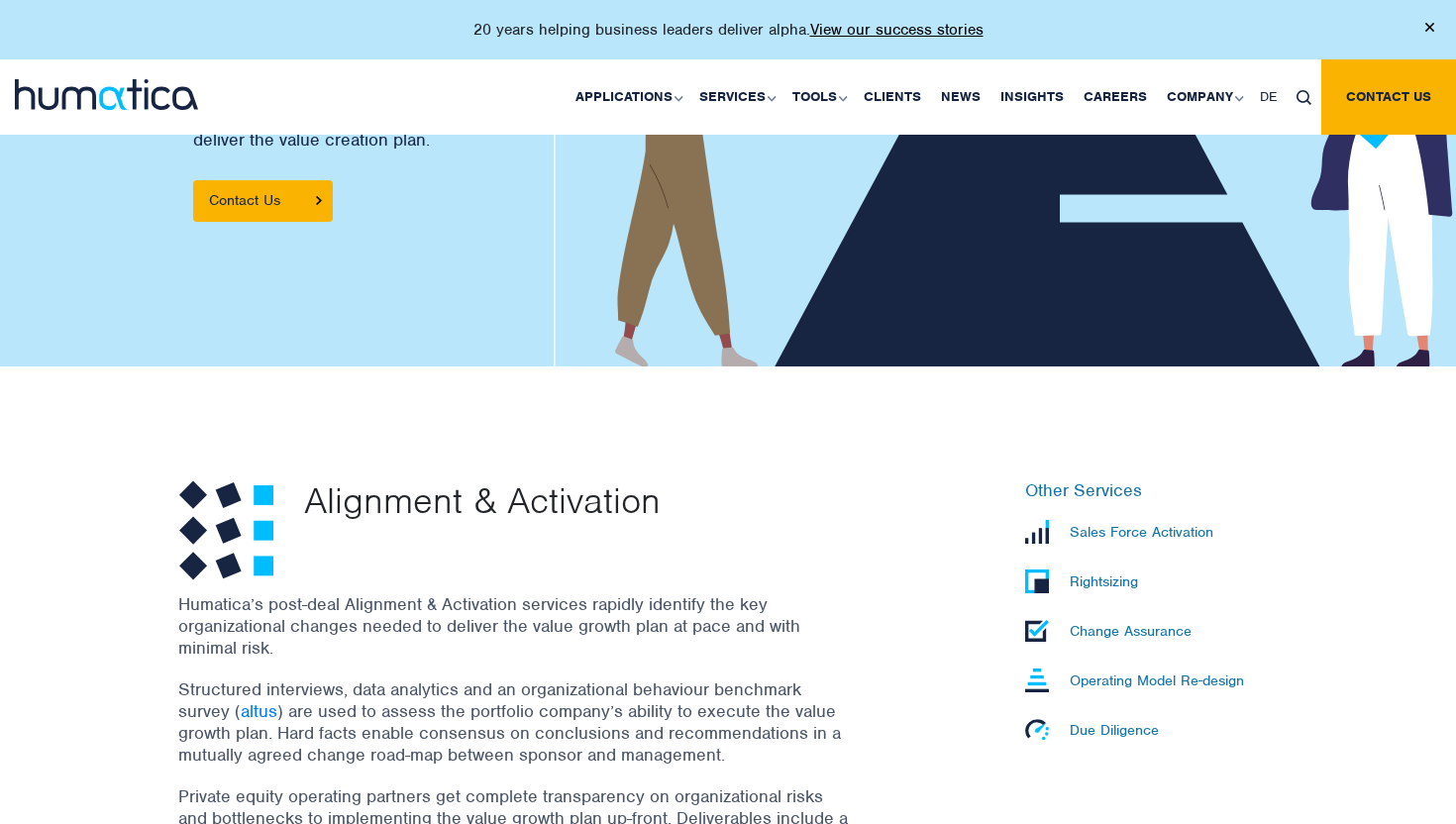
scroll to position [547, 0]
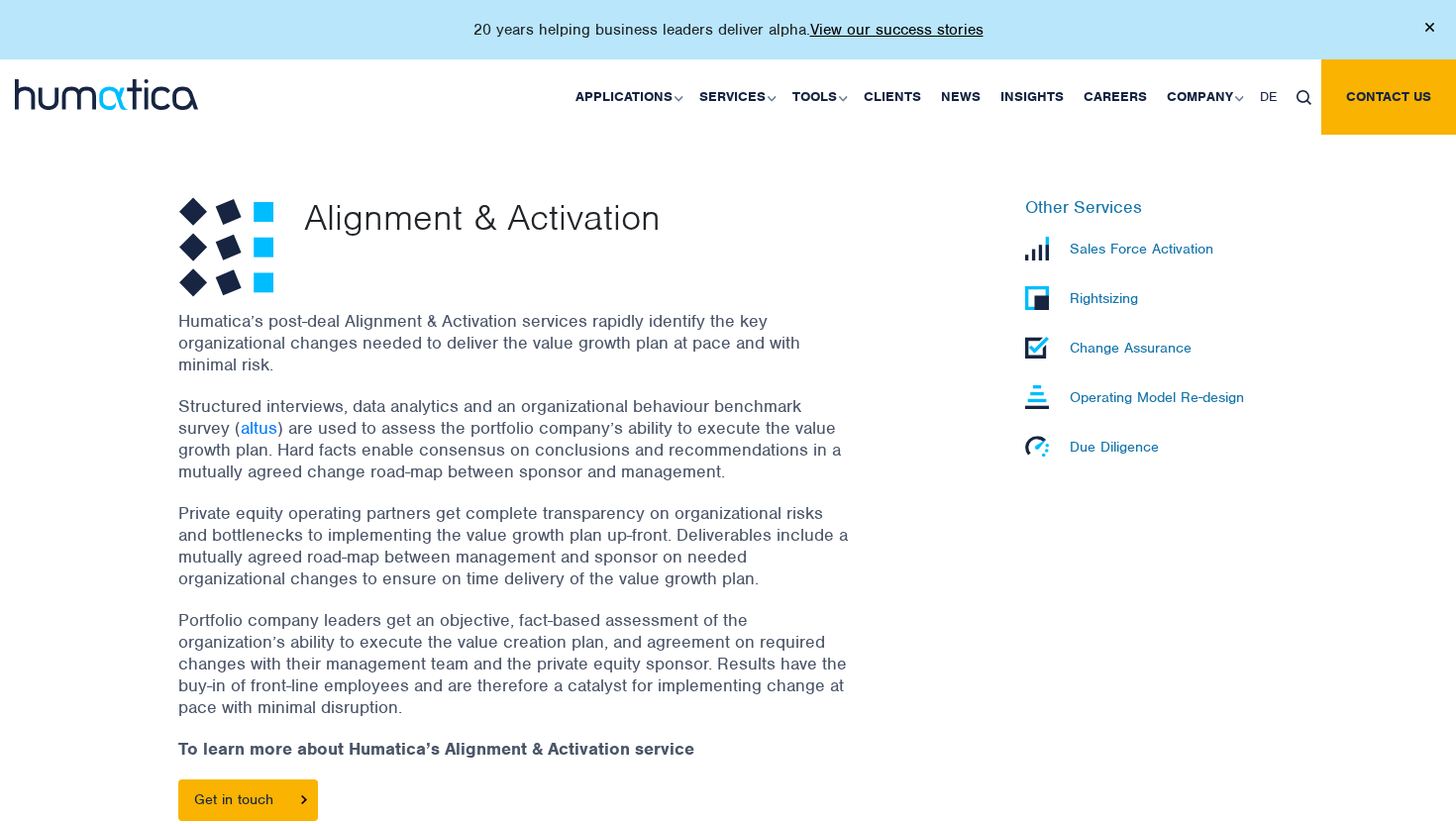
click at [659, 350] on p "Humatica’s post-deal Alignment & Activation services rapidly identify the key o…" at bounding box center [515, 342] width 674 height 65
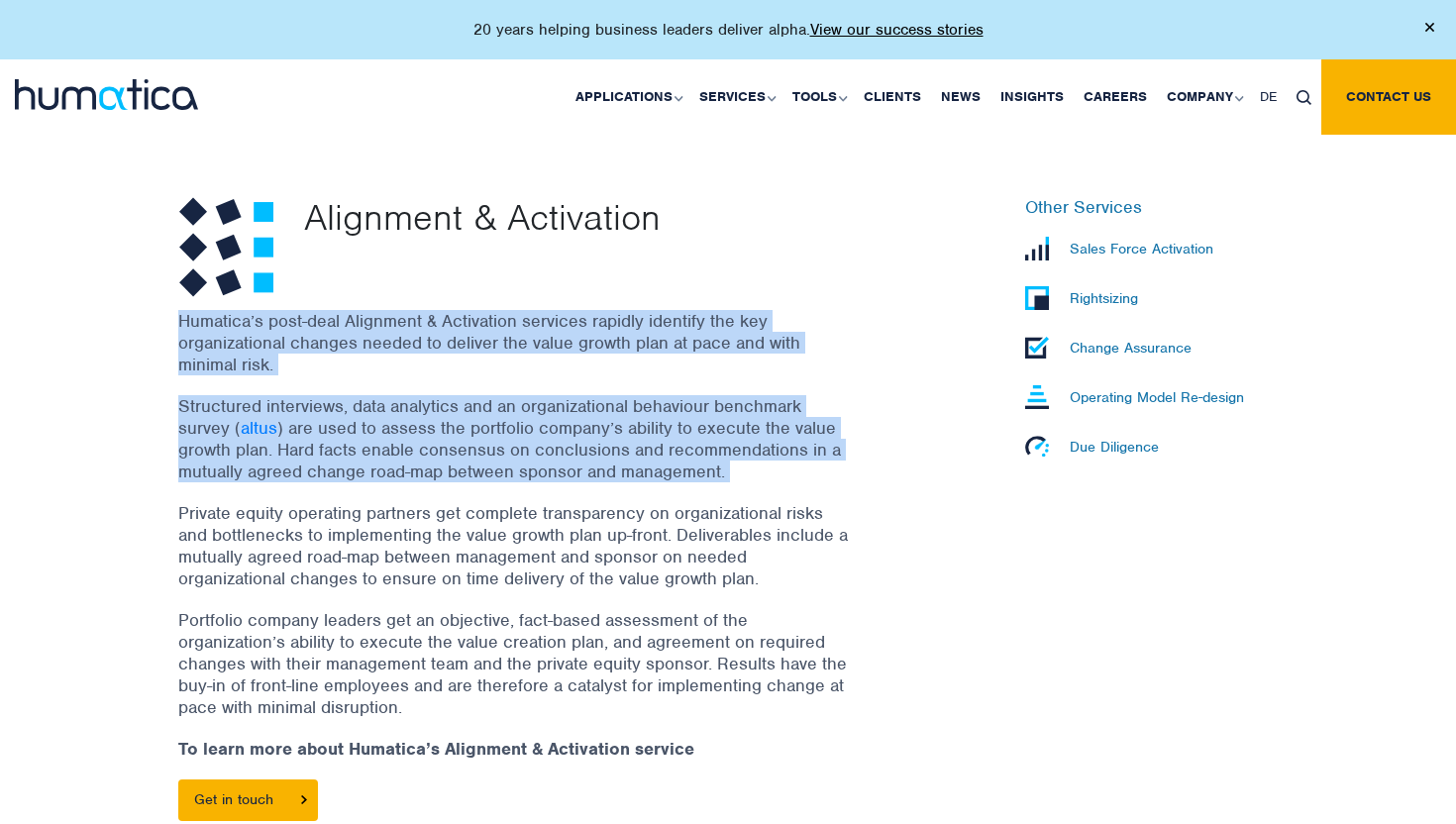
drag, startPoint x: 659, startPoint y: 350, endPoint x: 610, endPoint y: 437, distance: 99.8
click at [610, 437] on div "Humatica’s post-deal Alignment & Activation services rapidly identify the key o…" at bounding box center [540, 596] width 723 height 572
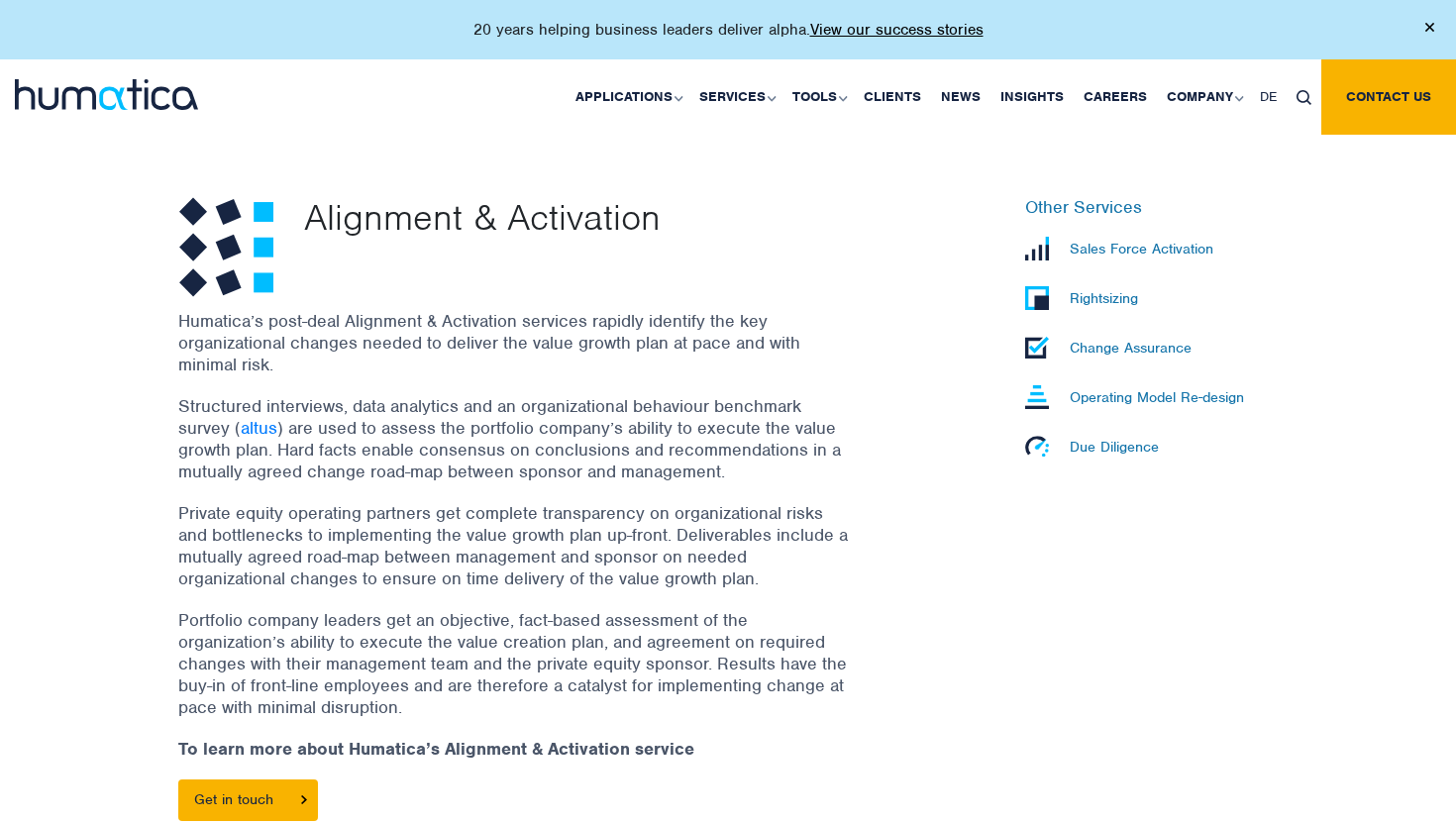
click at [639, 385] on div "Humatica’s post-deal Alignment & Activation services rapidly identify the key o…" at bounding box center [540, 596] width 723 height 572
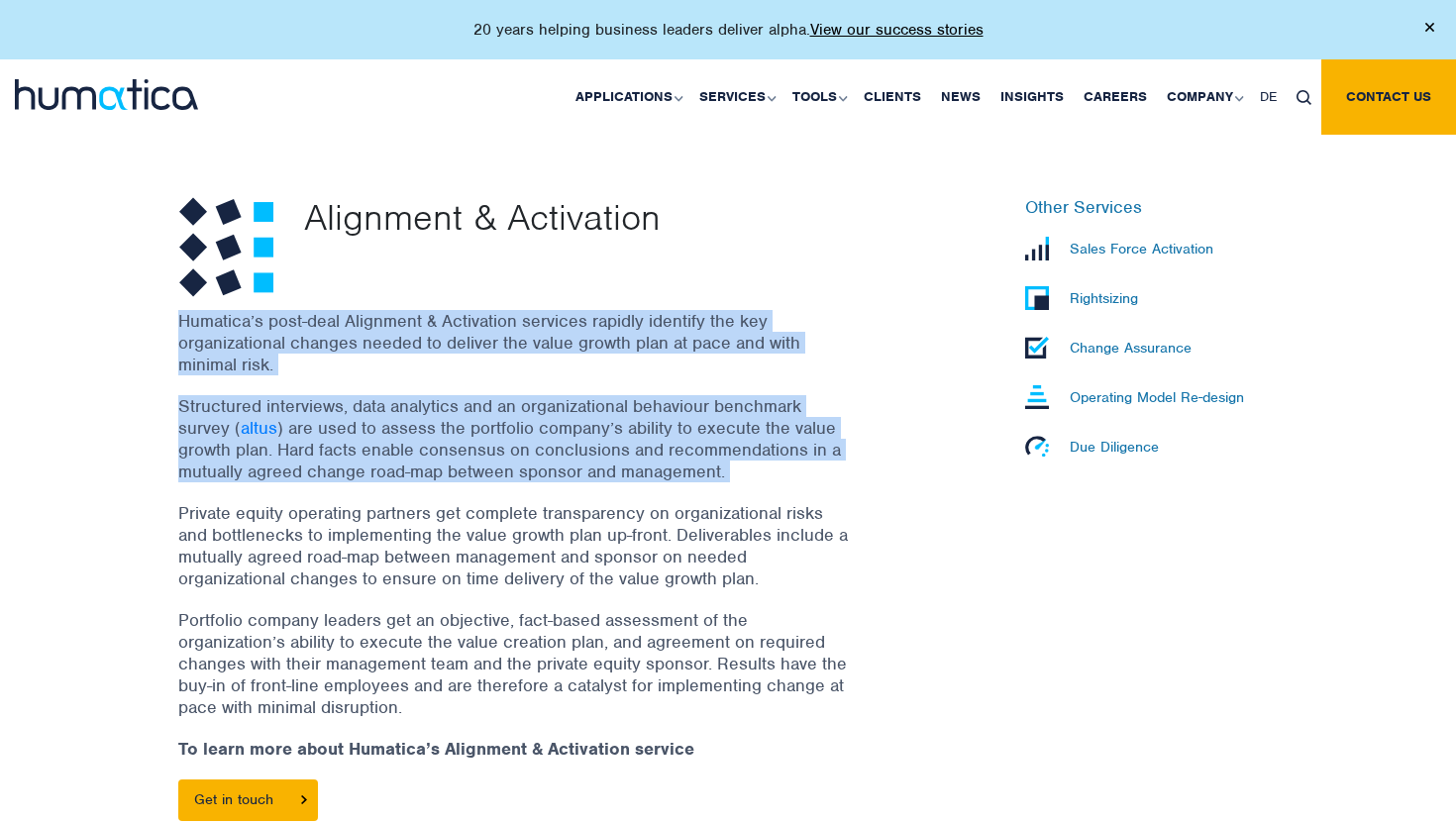
drag, startPoint x: 639, startPoint y: 385, endPoint x: 639, endPoint y: 365, distance: 20.0
click at [639, 365] on div "Humatica’s post-deal Alignment & Activation services rapidly identify the key o…" at bounding box center [540, 596] width 723 height 572
click at [639, 365] on p "Humatica’s post-deal Alignment & Activation services rapidly identify the key o…" at bounding box center [515, 342] width 674 height 65
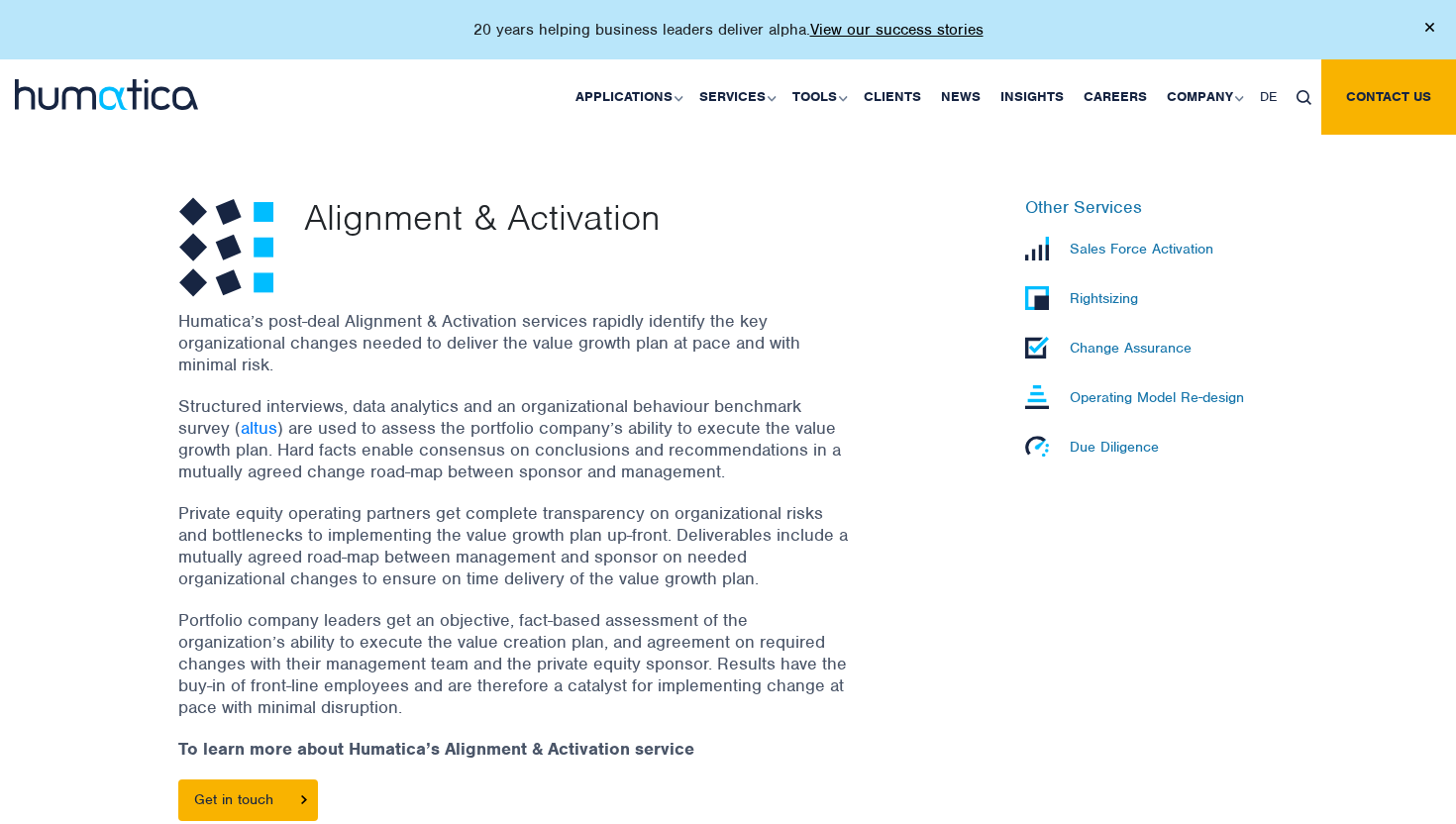
click at [639, 365] on p "Humatica’s post-deal Alignment & Activation services rapidly identify the key o…" at bounding box center [515, 342] width 674 height 65
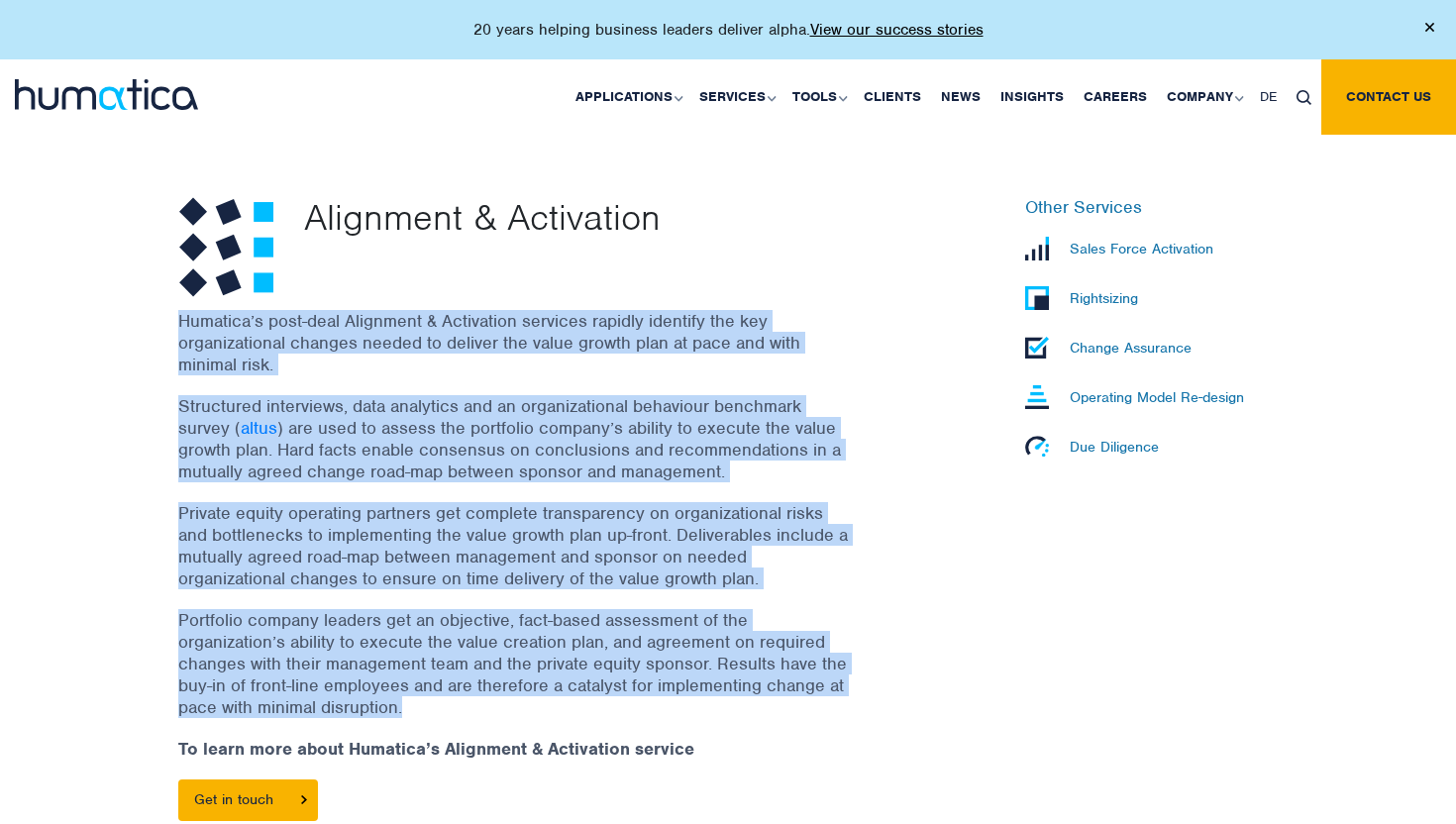
drag, startPoint x: 639, startPoint y: 365, endPoint x: 613, endPoint y: 632, distance: 268.3
click at [613, 632] on div "Humatica’s post-deal Alignment & Activation services rapidly identify the key o…" at bounding box center [540, 596] width 723 height 572
click at [613, 632] on p "Portfolio company leaders get an objective, fact-based assessment of the organi…" at bounding box center [515, 662] width 674 height 109
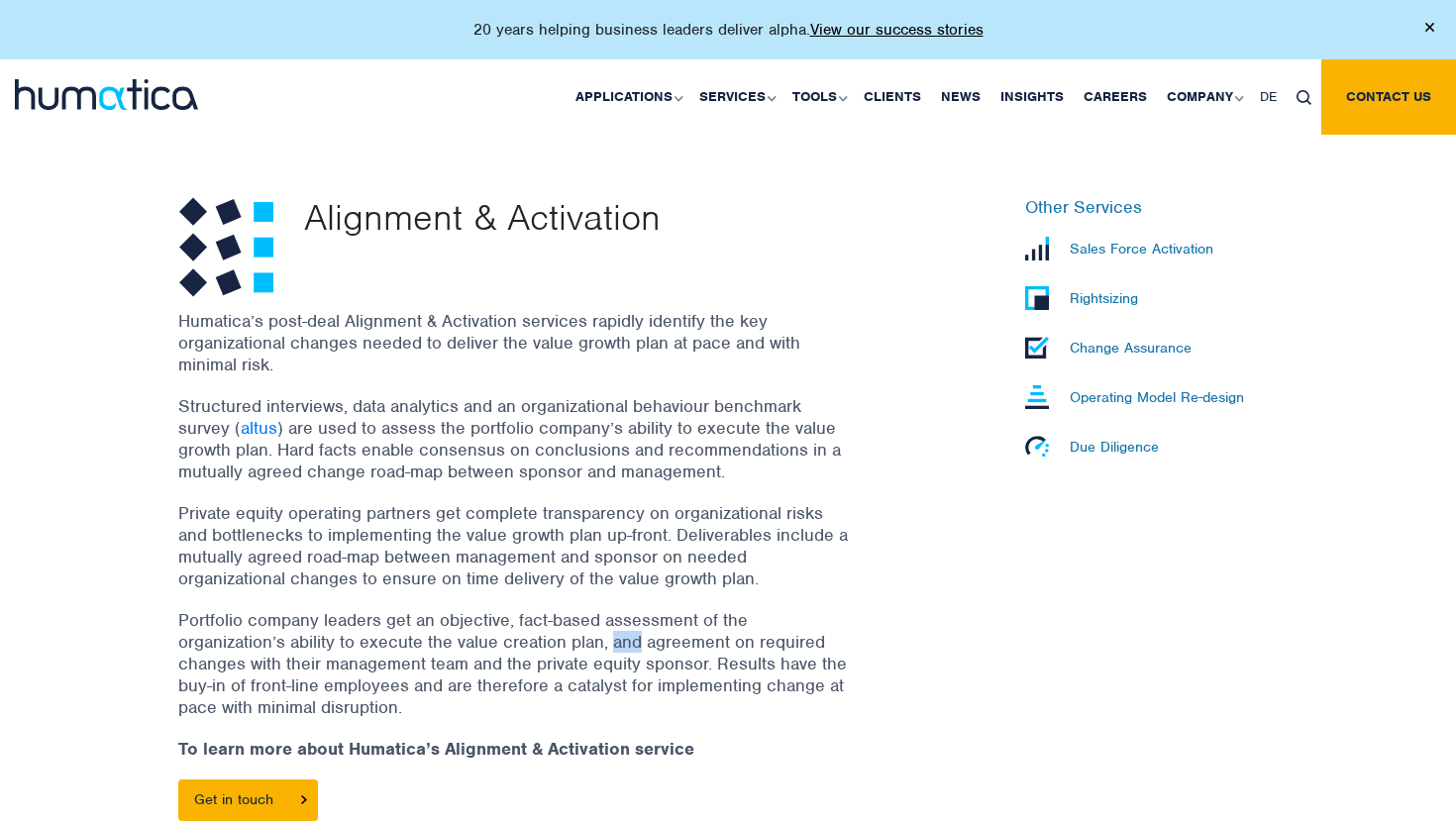
click at [613, 632] on p "Portfolio company leaders get an objective, fact-based assessment of the organi…" at bounding box center [515, 662] width 674 height 109
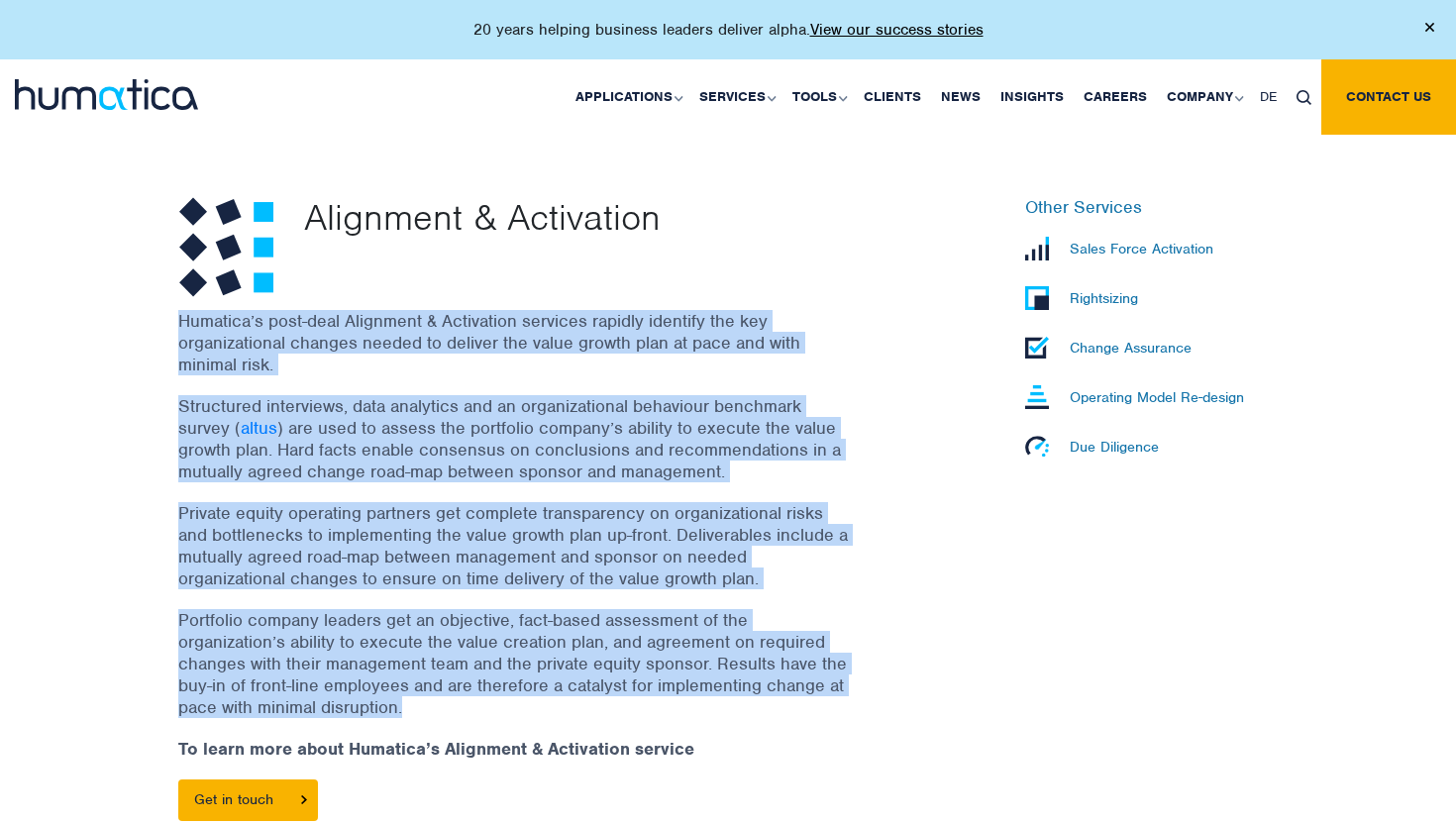
drag, startPoint x: 613, startPoint y: 632, endPoint x: 639, endPoint y: 363, distance: 270.3
click at [639, 363] on div "Humatica’s post-deal Alignment & Activation services rapidly identify the key o…" at bounding box center [540, 596] width 723 height 572
click at [639, 363] on p "Humatica’s post-deal Alignment & Activation services rapidly identify the key o…" at bounding box center [515, 342] width 674 height 65
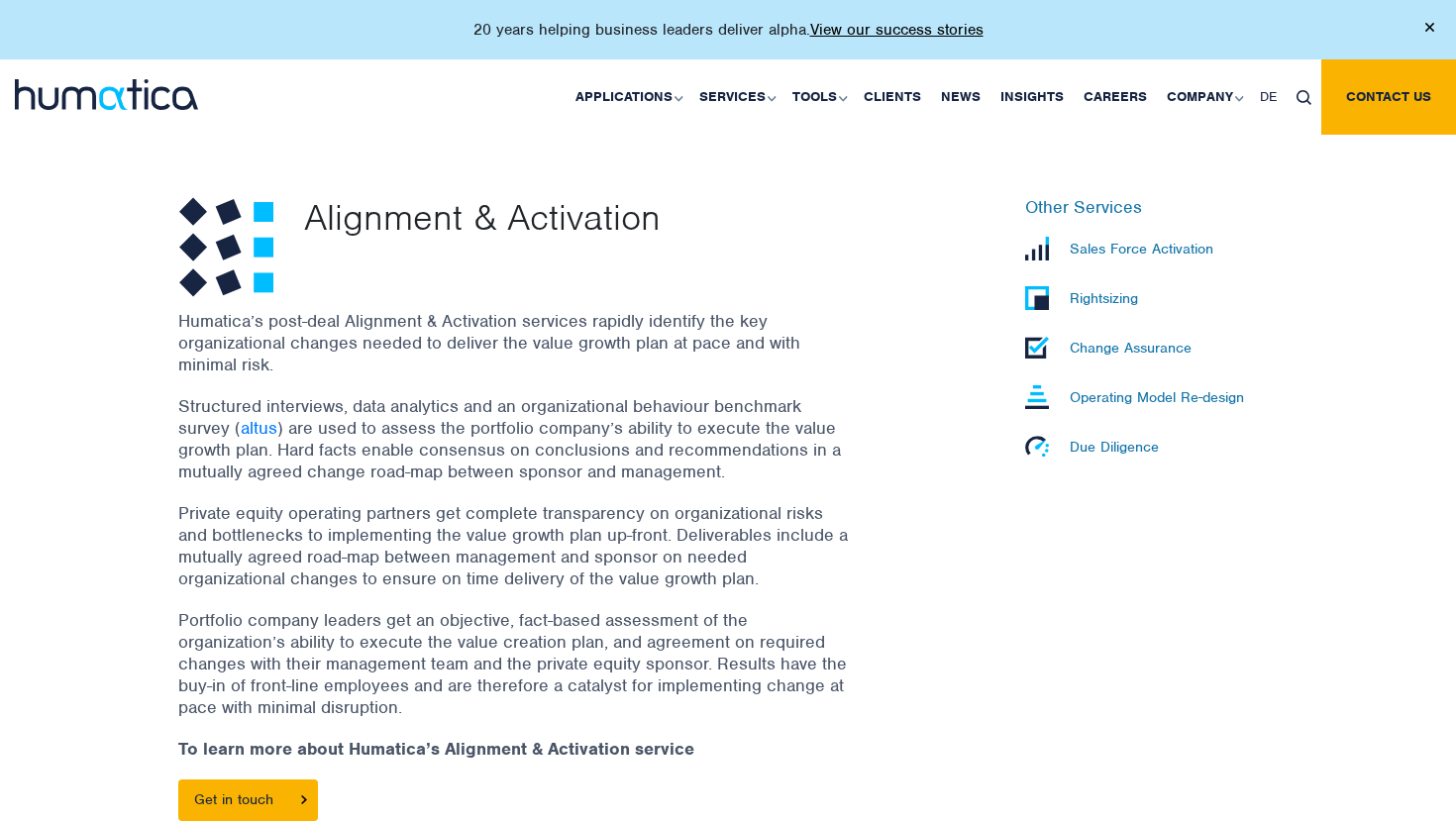
click at [639, 363] on p "Humatica’s post-deal Alignment & Activation services rapidly identify the key o…" at bounding box center [515, 342] width 674 height 65
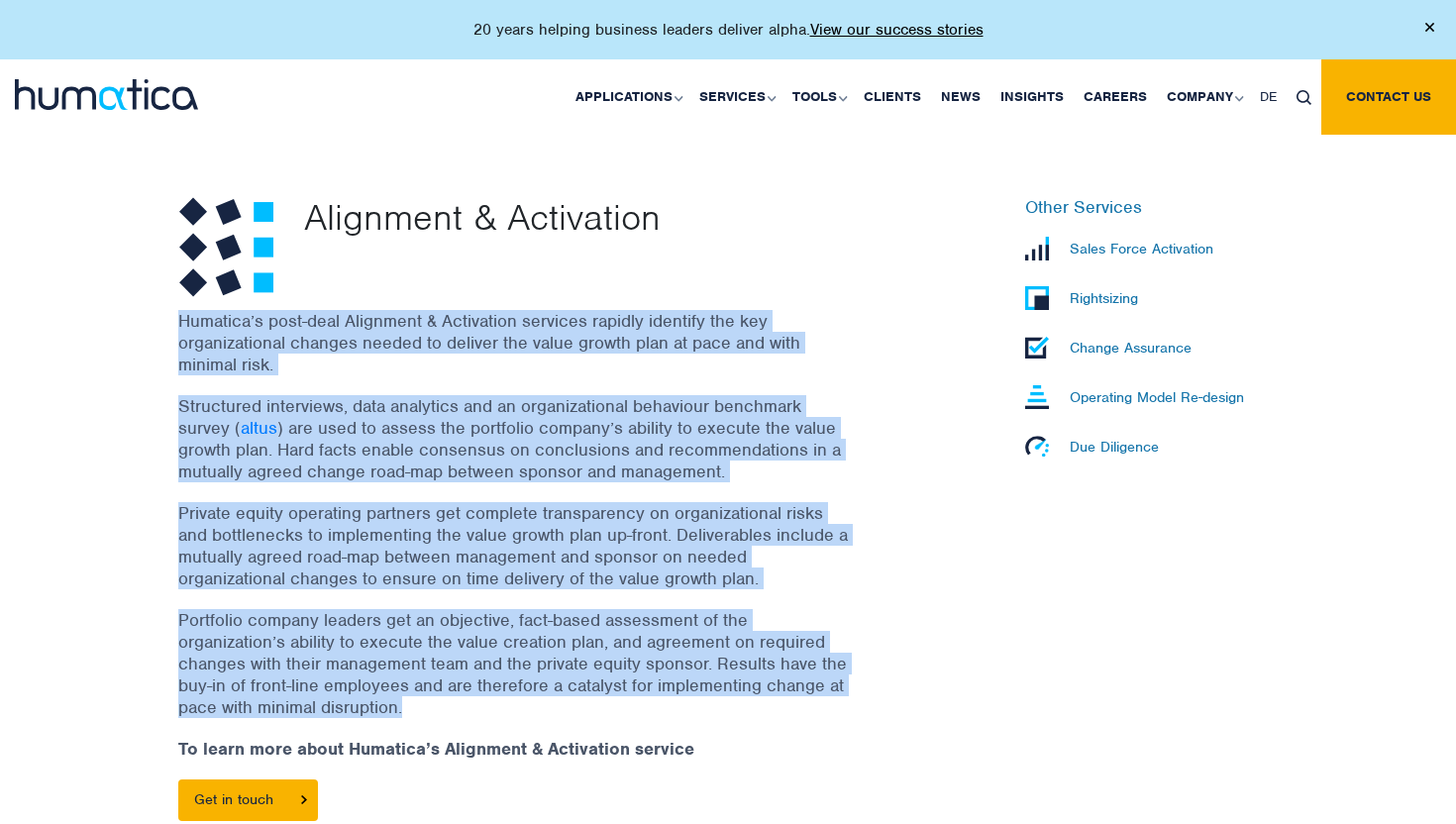
drag, startPoint x: 639, startPoint y: 363, endPoint x: 649, endPoint y: 619, distance: 256.2
click at [651, 618] on div "Humatica’s post-deal Alignment & Activation services rapidly identify the key o…" at bounding box center [540, 596] width 723 height 572
click at [649, 619] on p "Portfolio company leaders get an objective, fact-based assessment of the organi…" at bounding box center [515, 662] width 674 height 109
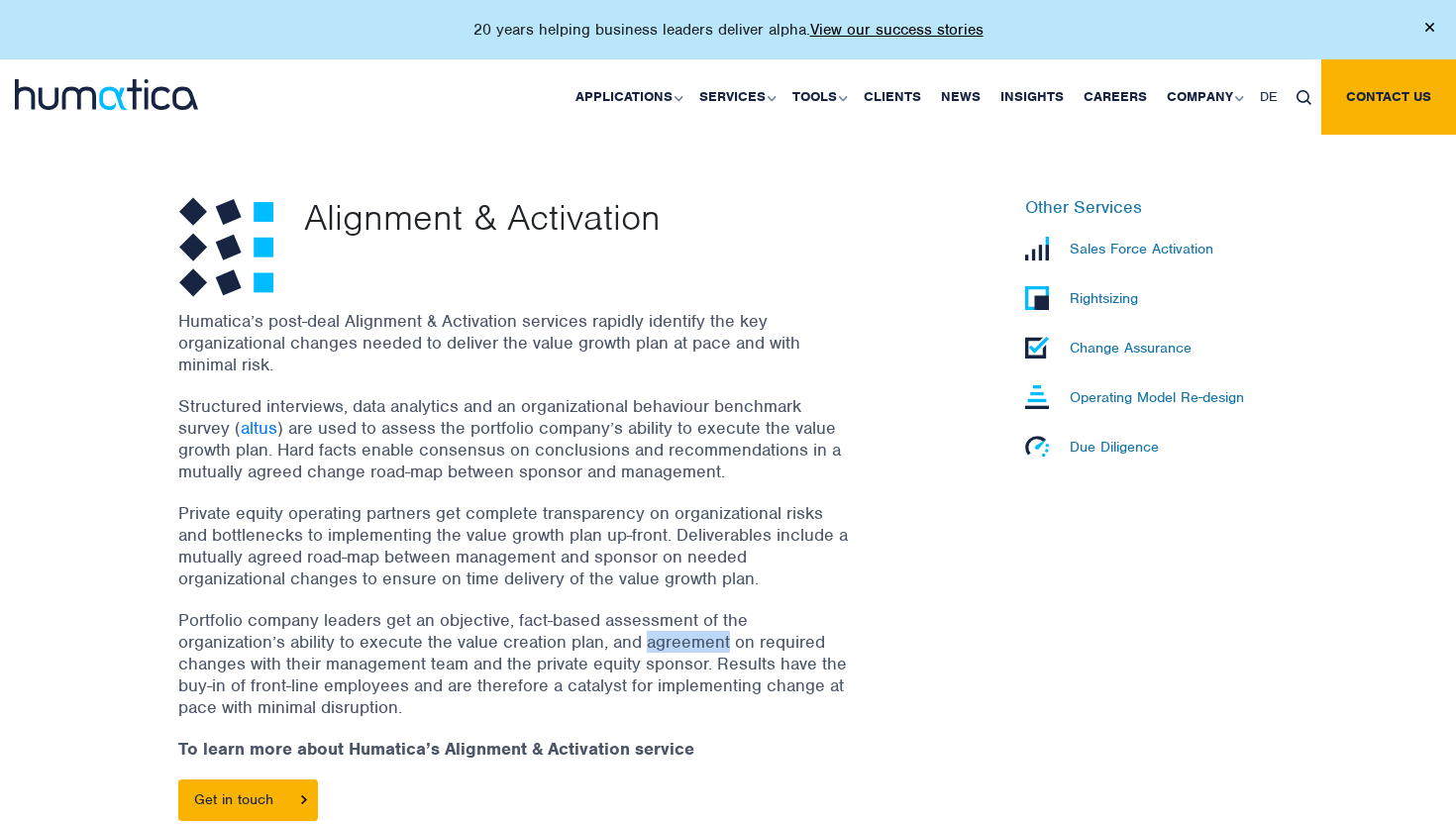
click at [649, 619] on p "Portfolio company leaders get an objective, fact-based assessment of the organi…" at bounding box center [515, 662] width 674 height 109
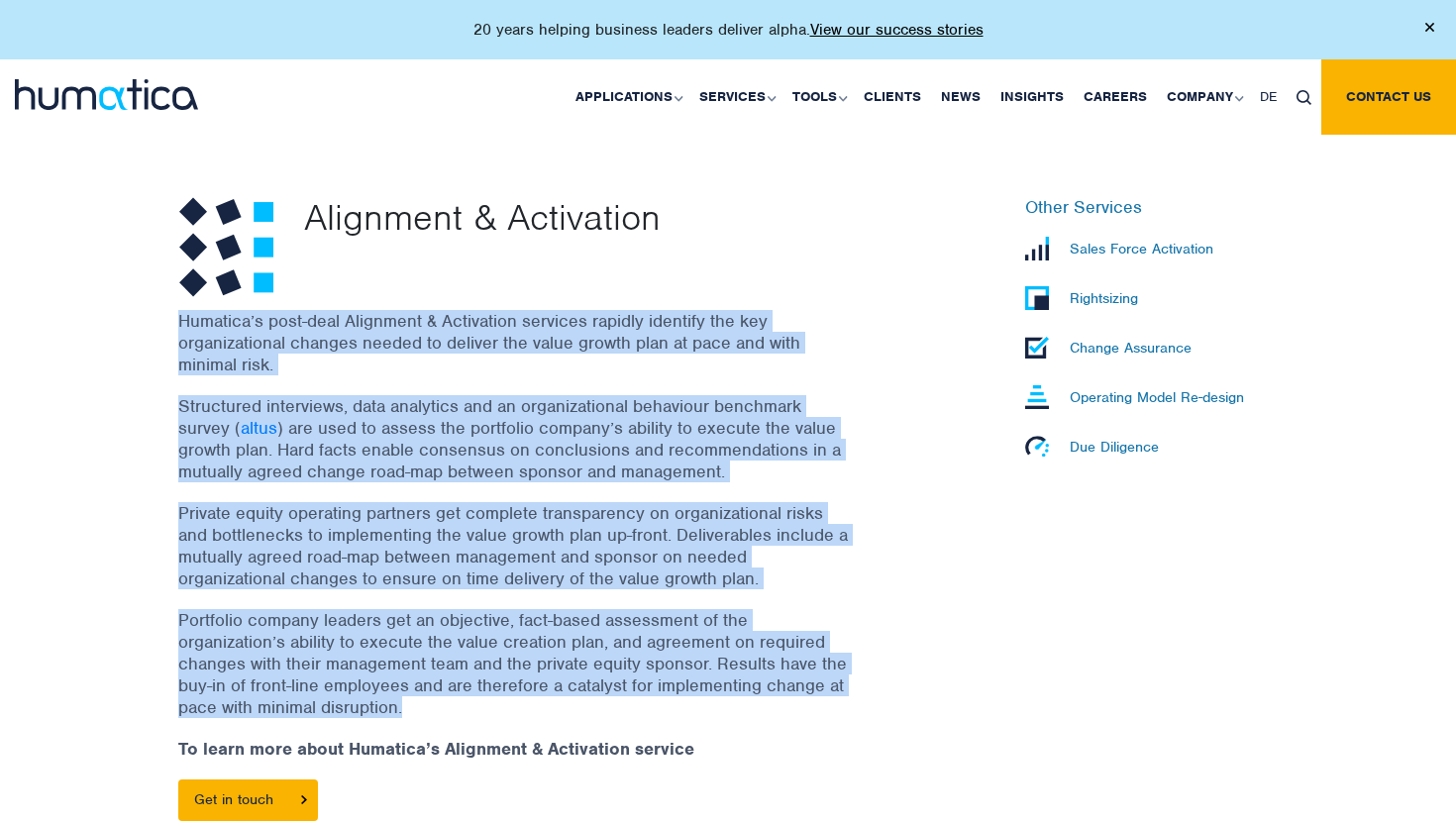
drag, startPoint x: 649, startPoint y: 619, endPoint x: 653, endPoint y: 334, distance: 285.0
click at [653, 334] on div "Humatica’s post-deal Alignment & Activation services rapidly identify the key o…" at bounding box center [540, 596] width 723 height 572
click at [653, 334] on p "Humatica’s post-deal Alignment & Activation services rapidly identify the key o…" at bounding box center [515, 342] width 674 height 65
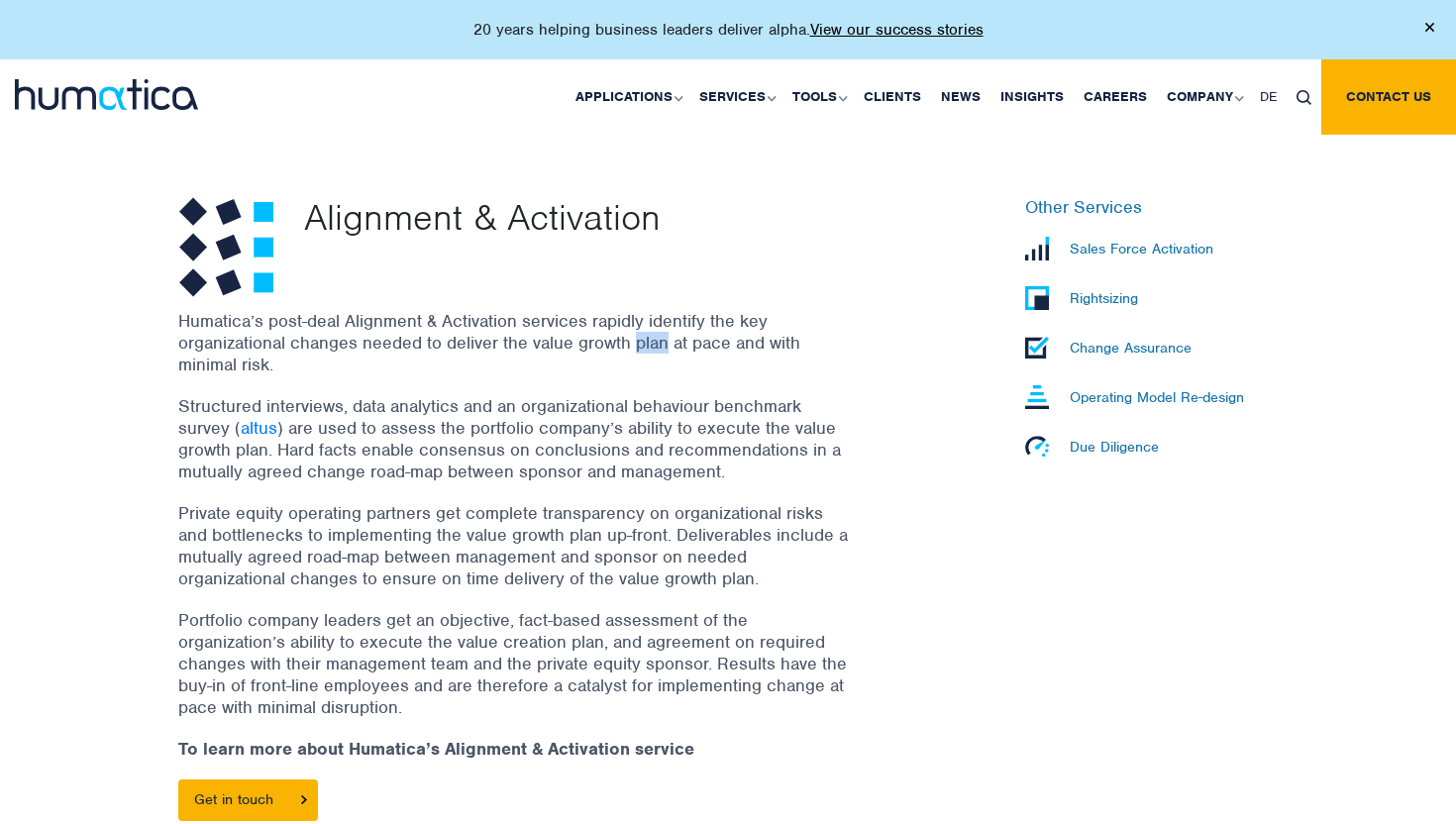
click at [653, 334] on p "Humatica’s post-deal Alignment & Activation services rapidly identify the key o…" at bounding box center [515, 342] width 674 height 65
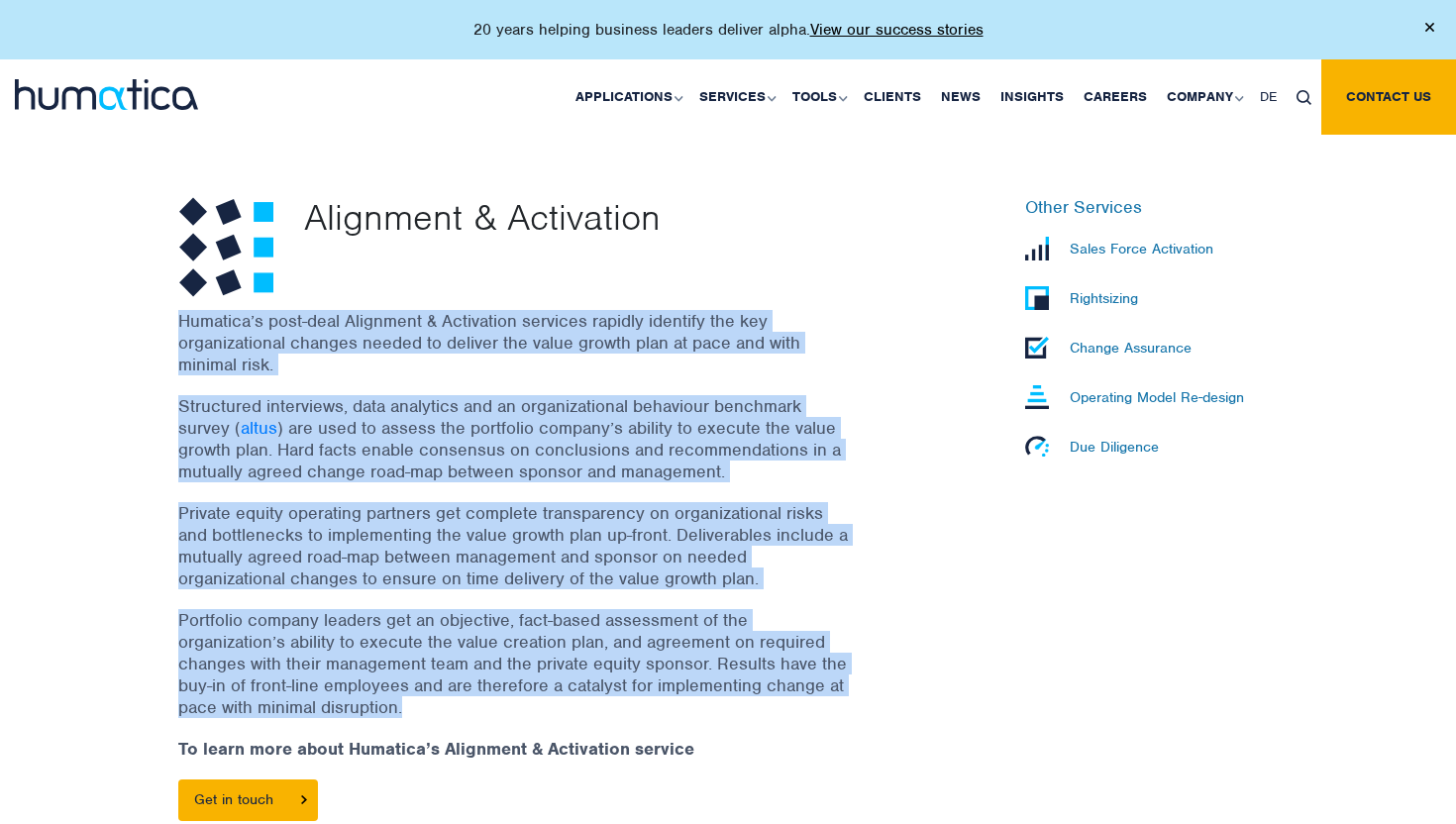
drag, startPoint x: 653, startPoint y: 334, endPoint x: 639, endPoint y: 604, distance: 270.4
click at [639, 604] on div "Humatica’s post-deal Alignment & Activation services rapidly identify the key o…" at bounding box center [540, 596] width 723 height 572
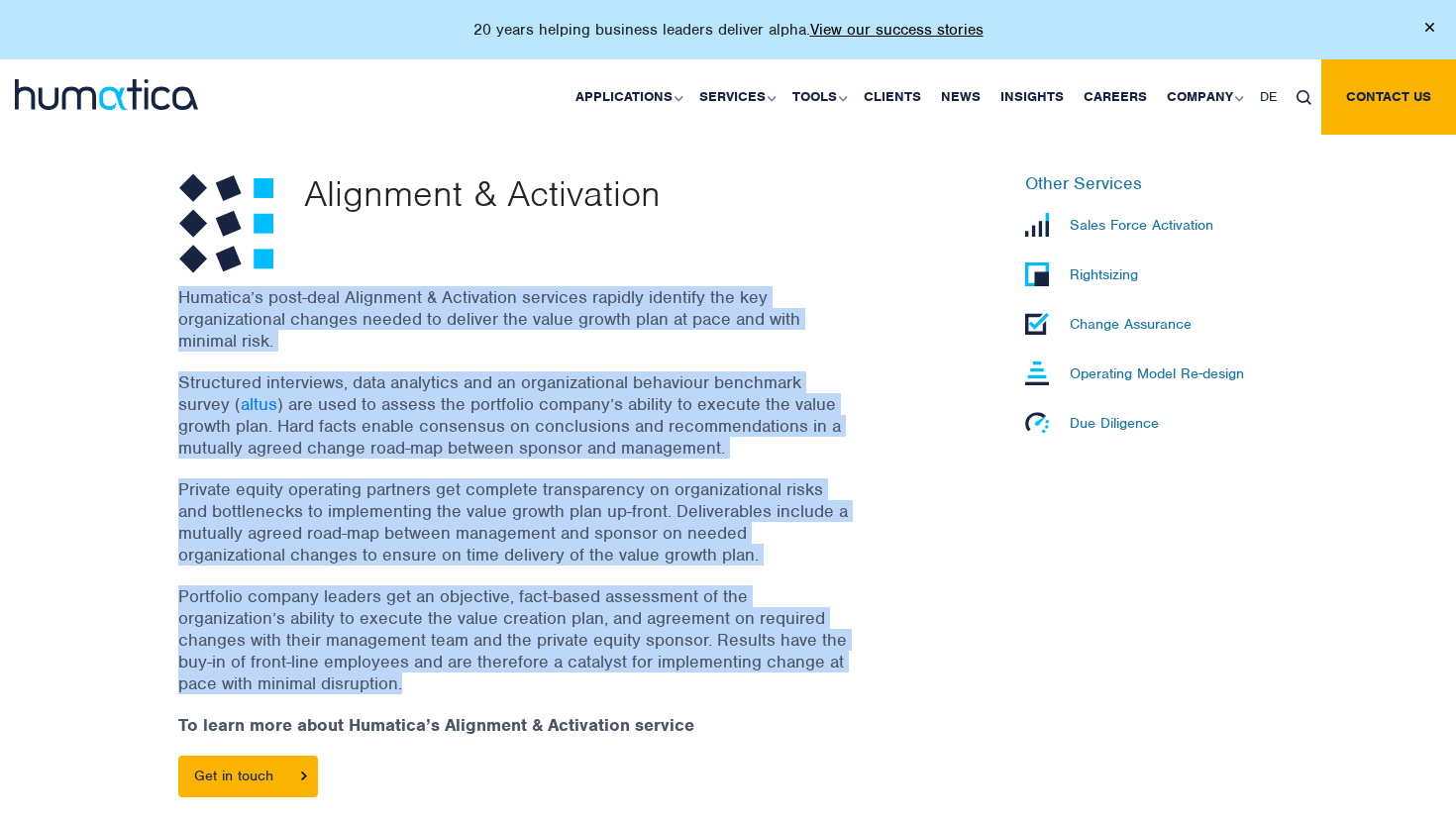
scroll to position [573, 0]
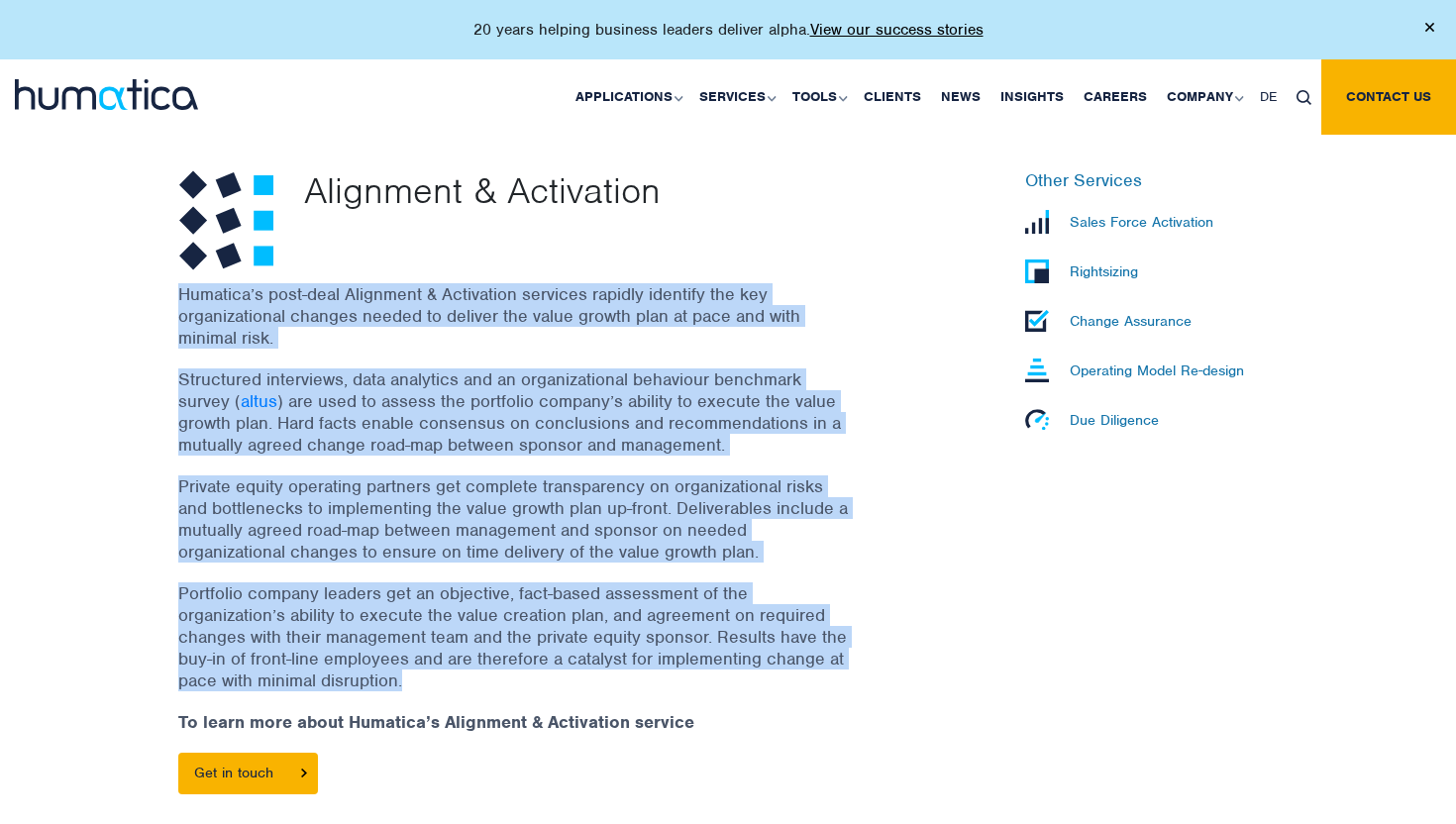
click at [637, 319] on p "Humatica’s post-deal Alignment & Activation services rapidly identify the key o…" at bounding box center [515, 315] width 674 height 65
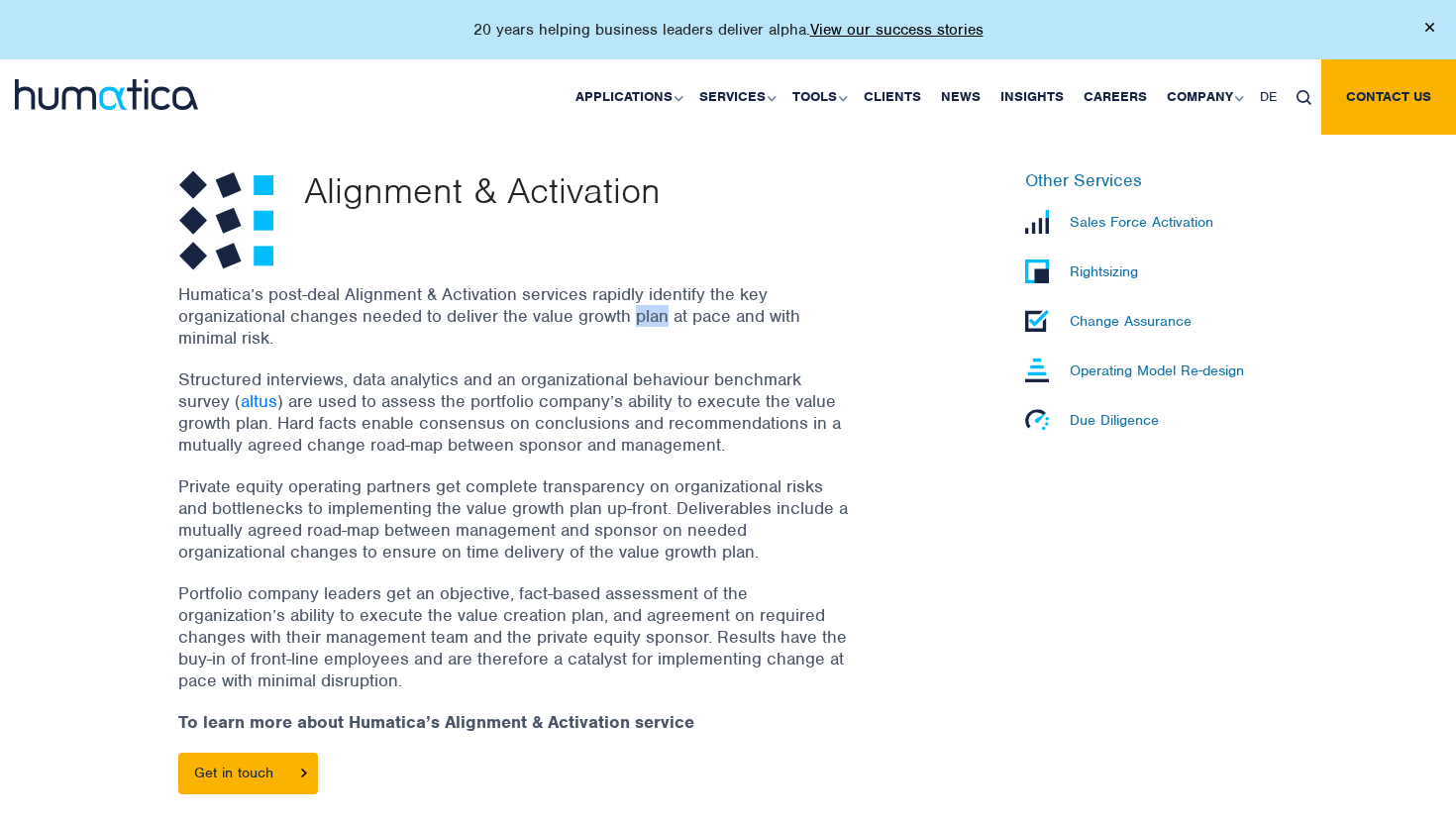
click at [637, 319] on p "Humatica’s post-deal Alignment & Activation services rapidly identify the key o…" at bounding box center [515, 315] width 674 height 65
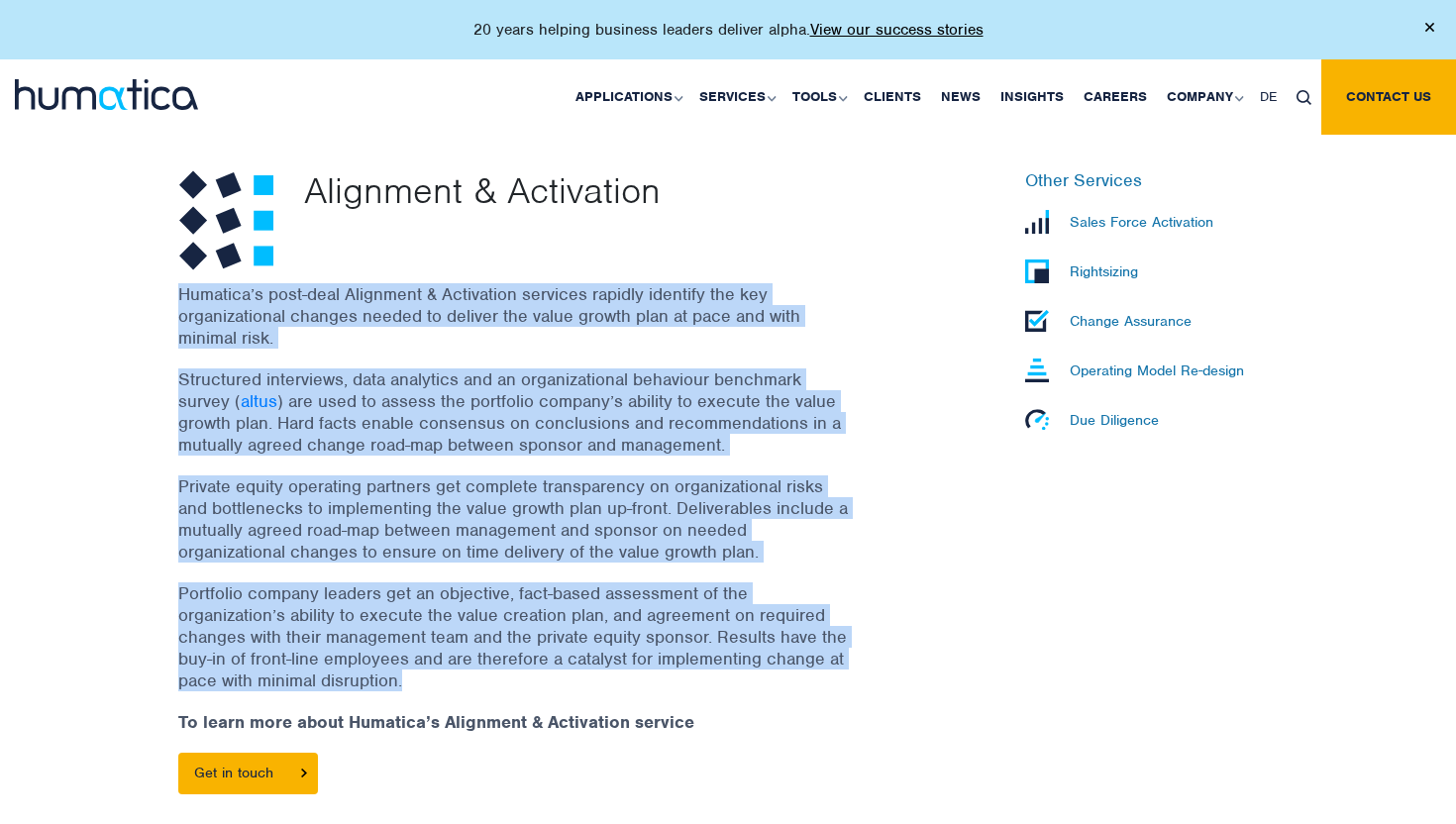
drag, startPoint x: 637, startPoint y: 319, endPoint x: 526, endPoint y: 626, distance: 326.5
click at [527, 624] on div "Humatica’s post-deal Alignment & Activation services rapidly identify the key o…" at bounding box center [540, 569] width 723 height 572
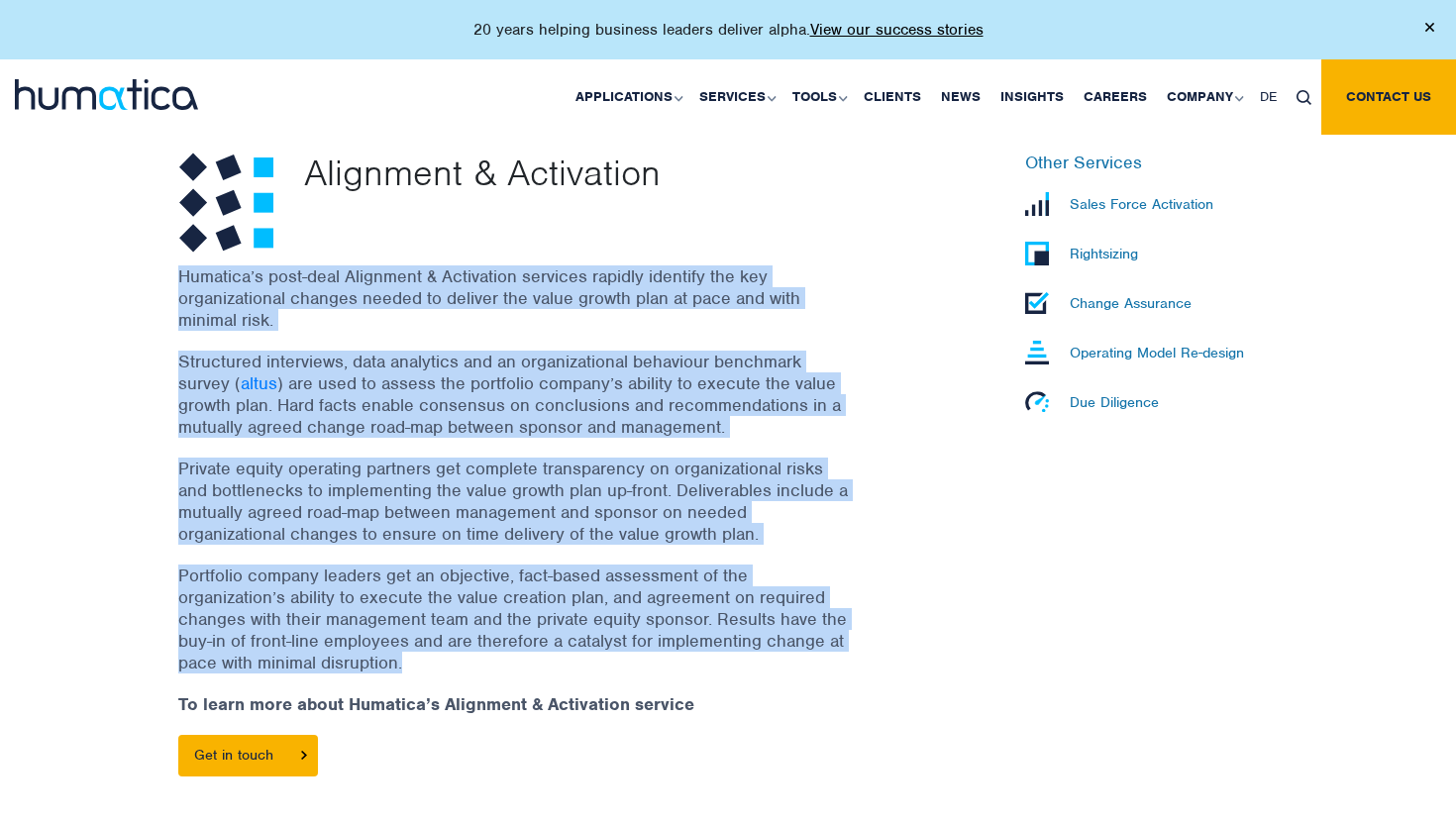
scroll to position [592, 0]
click at [1084, 253] on p "Rightsizing" at bounding box center [1104, 252] width 68 height 18
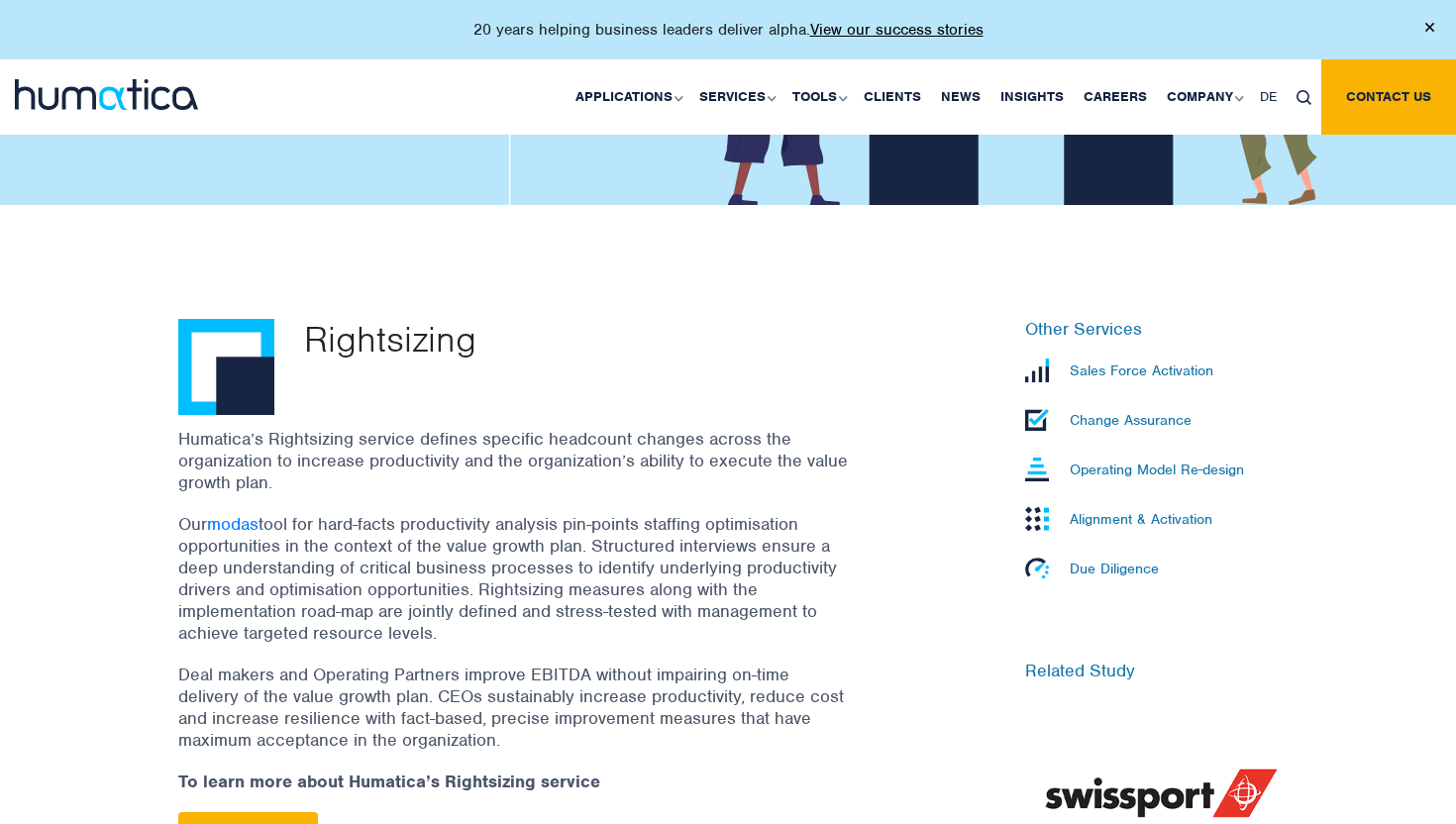
scroll to position [473, 0]
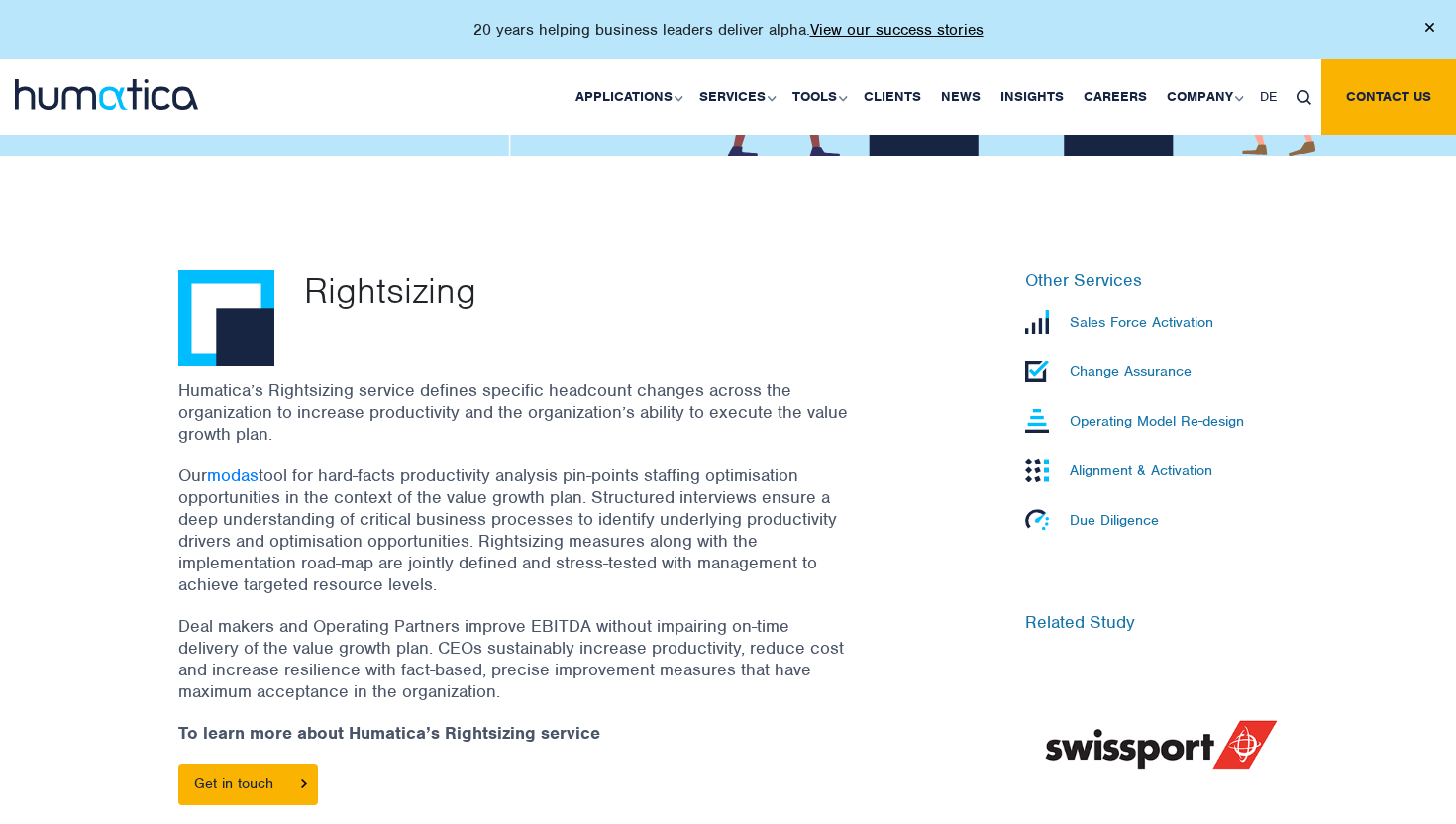
click at [628, 450] on div "Humatica’s Rightsizing service defines specific headcount changes across the or…" at bounding box center [540, 602] width 723 height 445
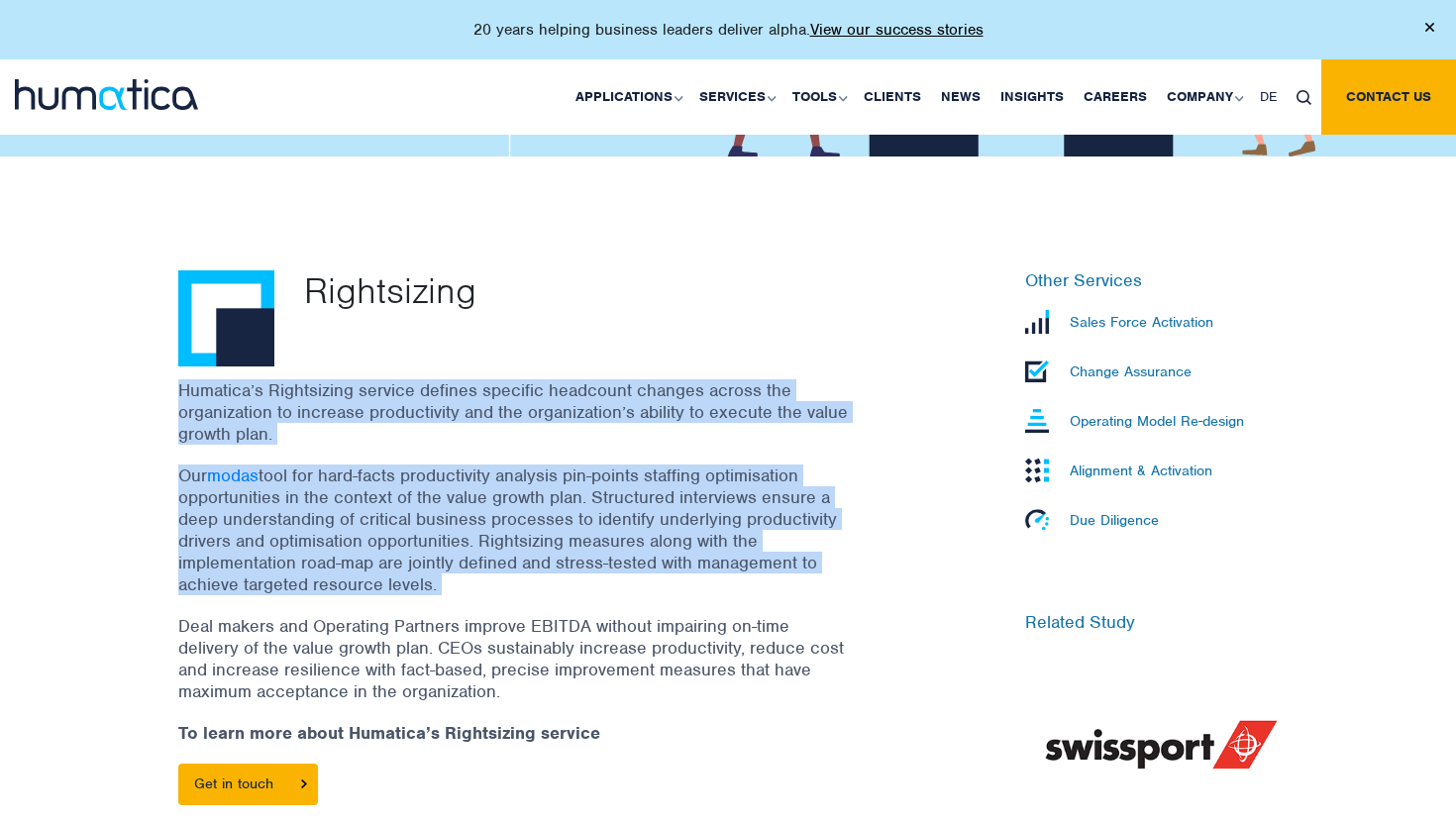
drag, startPoint x: 628, startPoint y: 450, endPoint x: 628, endPoint y: 429, distance: 21.0
click at [628, 429] on div "Humatica’s Rightsizing service defines specific headcount changes across the or…" at bounding box center [540, 602] width 723 height 445
click at [628, 429] on p "Humatica’s Rightsizing service defines specific headcount changes across the or…" at bounding box center [515, 411] width 674 height 65
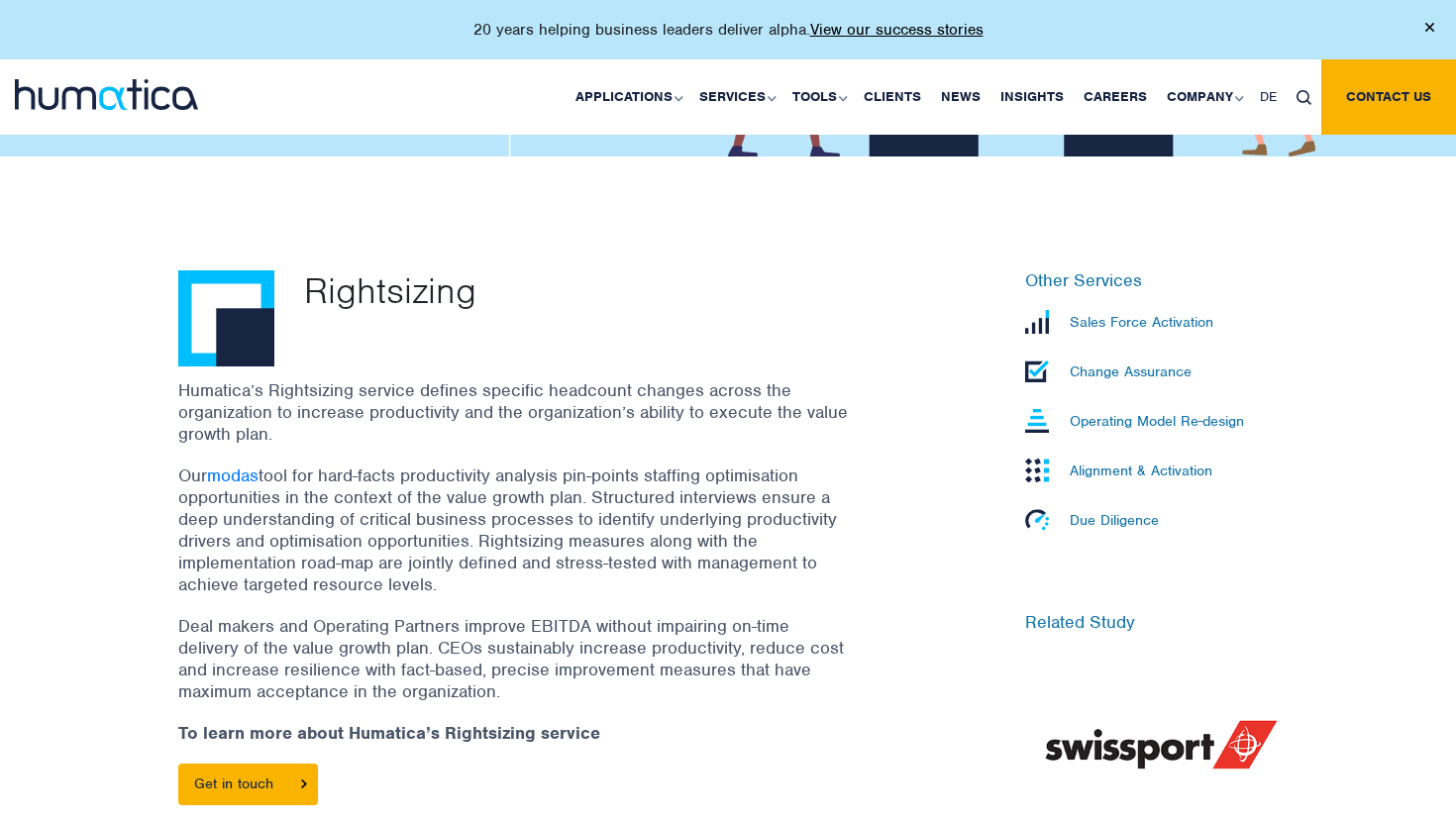
click at [628, 429] on p "Humatica’s Rightsizing service defines specific headcount changes across the or…" at bounding box center [515, 411] width 674 height 65
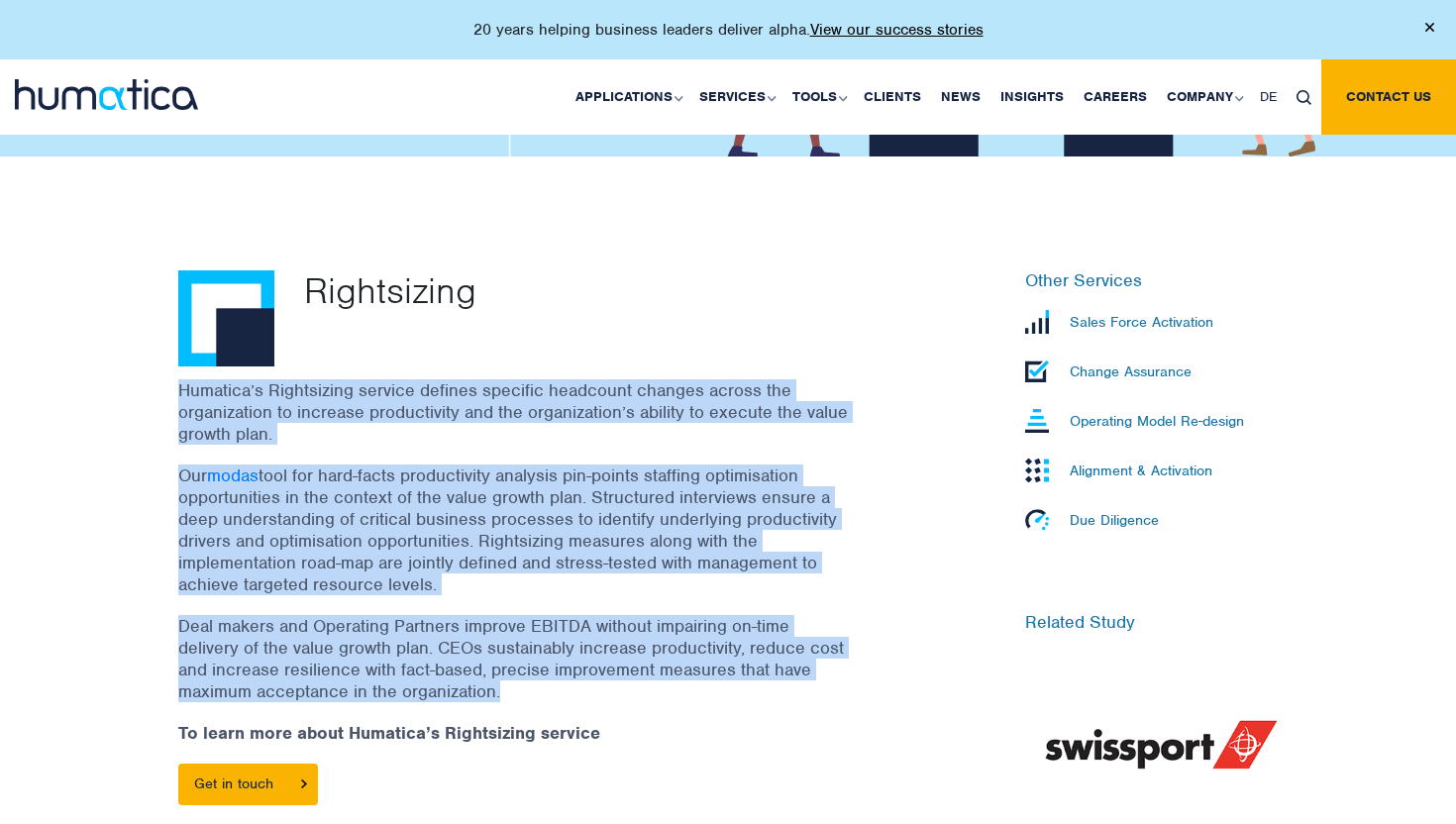
drag, startPoint x: 628, startPoint y: 429, endPoint x: 577, endPoint y: 666, distance: 242.4
click at [578, 663] on div "Humatica’s Rightsizing service defines specific headcount changes across the or…" at bounding box center [540, 602] width 723 height 445
click at [577, 666] on p "Deal makers and Operating Partners improve EBITDA without impairing on-time del…" at bounding box center [515, 657] width 674 height 87
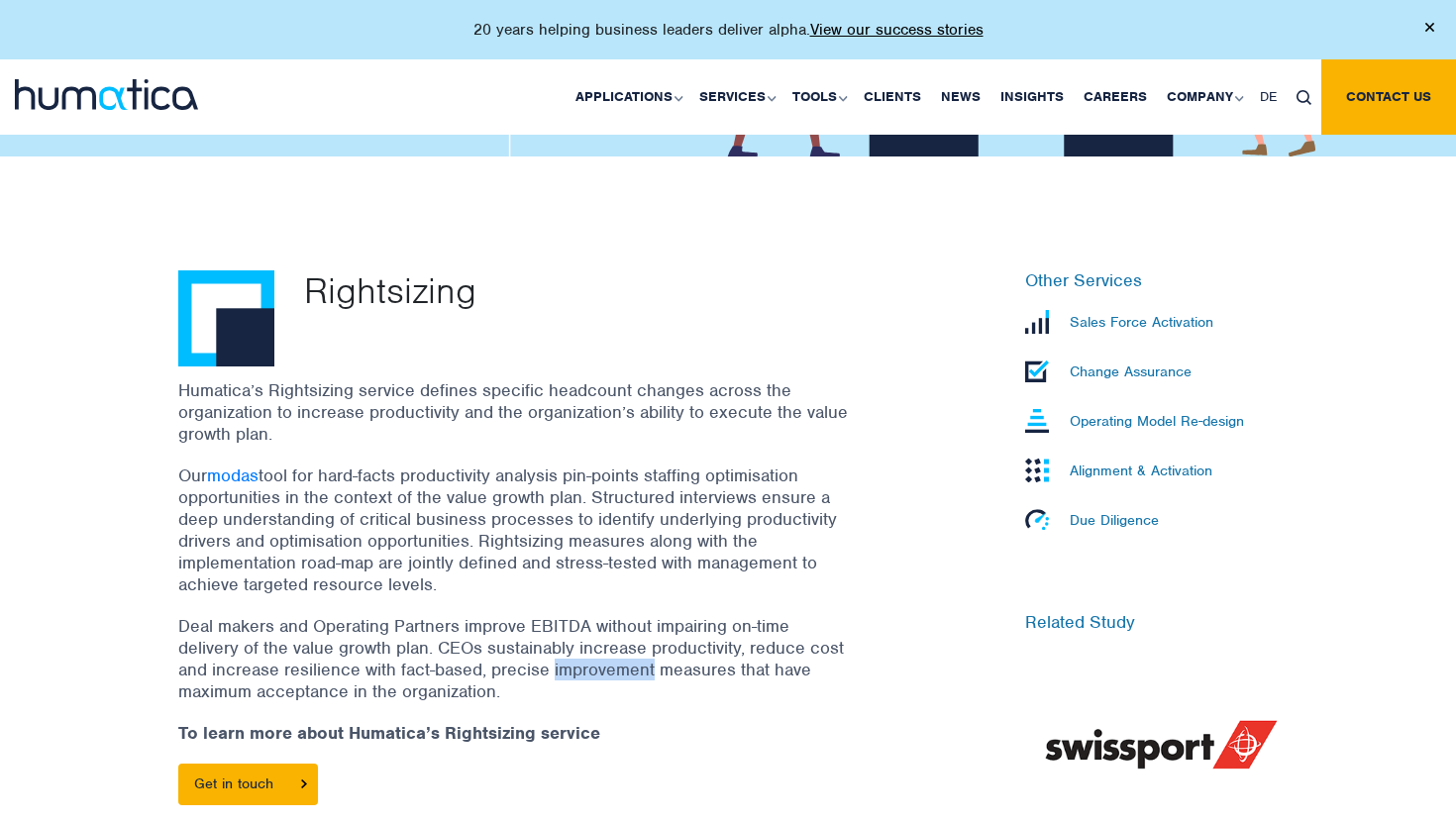
click at [577, 666] on p "Deal makers and Operating Partners improve EBITDA without impairing on-time del…" at bounding box center [515, 657] width 674 height 87
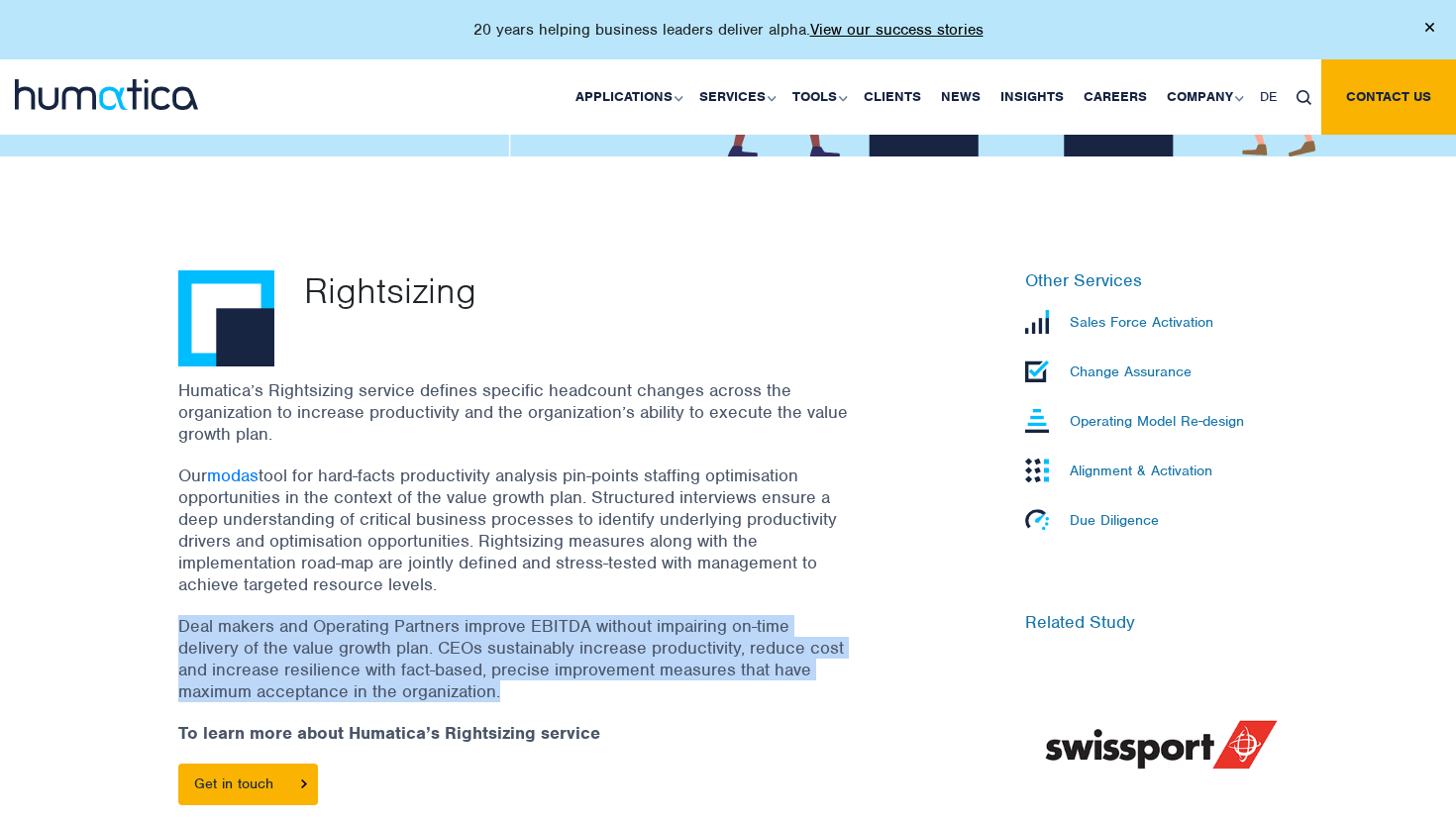
click at [577, 666] on p "Deal makers and Operating Partners improve EBITDA without impairing on-time del…" at bounding box center [515, 657] width 674 height 87
click at [577, 674] on p "Deal makers and Operating Partners improve EBITDA without impairing on-time del…" at bounding box center [515, 657] width 674 height 87
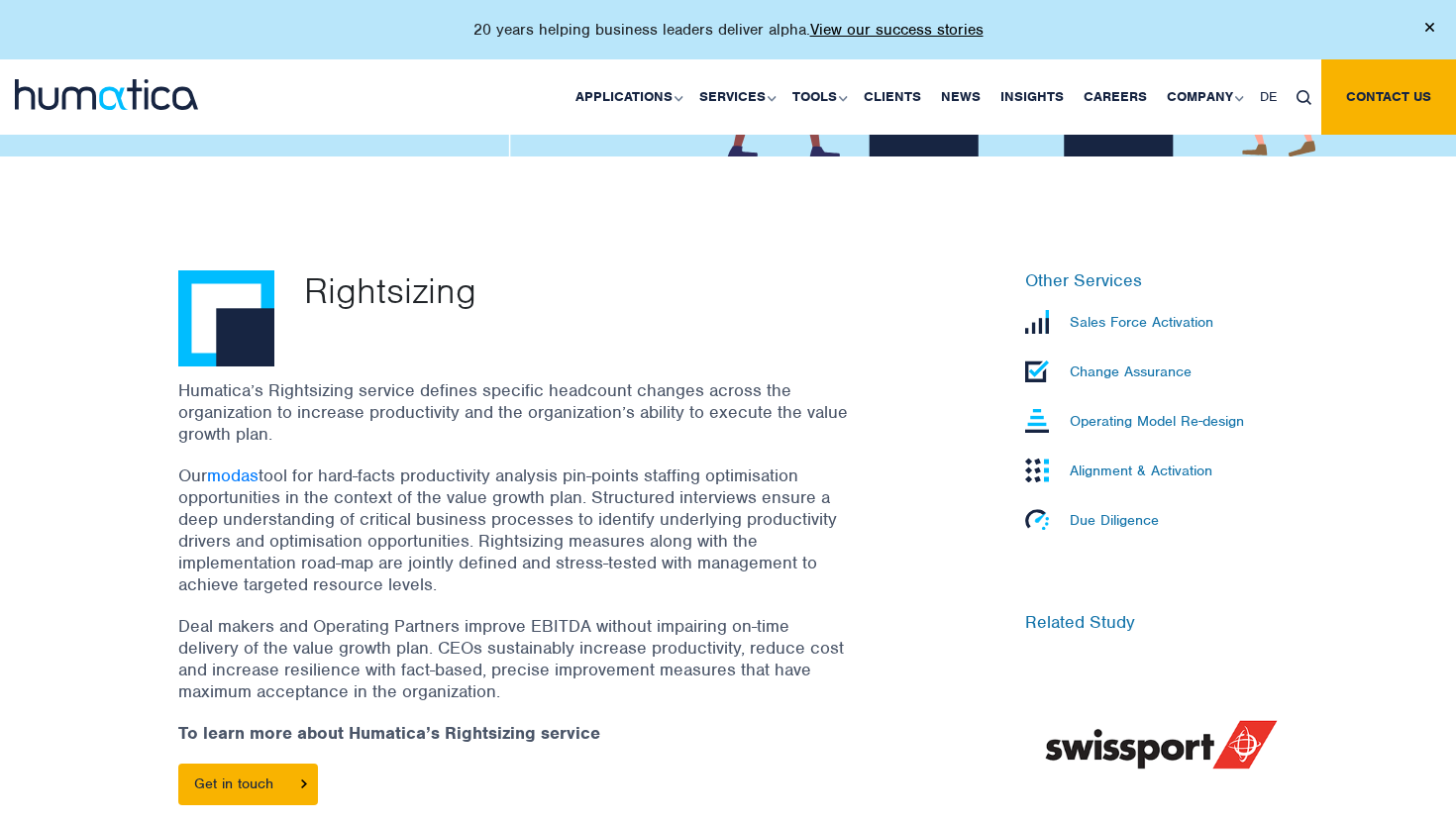
drag, startPoint x: 577, startPoint y: 674, endPoint x: 577, endPoint y: 582, distance: 92.0
click at [577, 582] on div "Humatica’s Rightsizing service defines specific headcount changes across the or…" at bounding box center [540, 602] width 723 height 445
click at [577, 582] on p "Our modas tool for hard-facts productivity analysis pin-points staffing optimis…" at bounding box center [515, 529] width 674 height 131
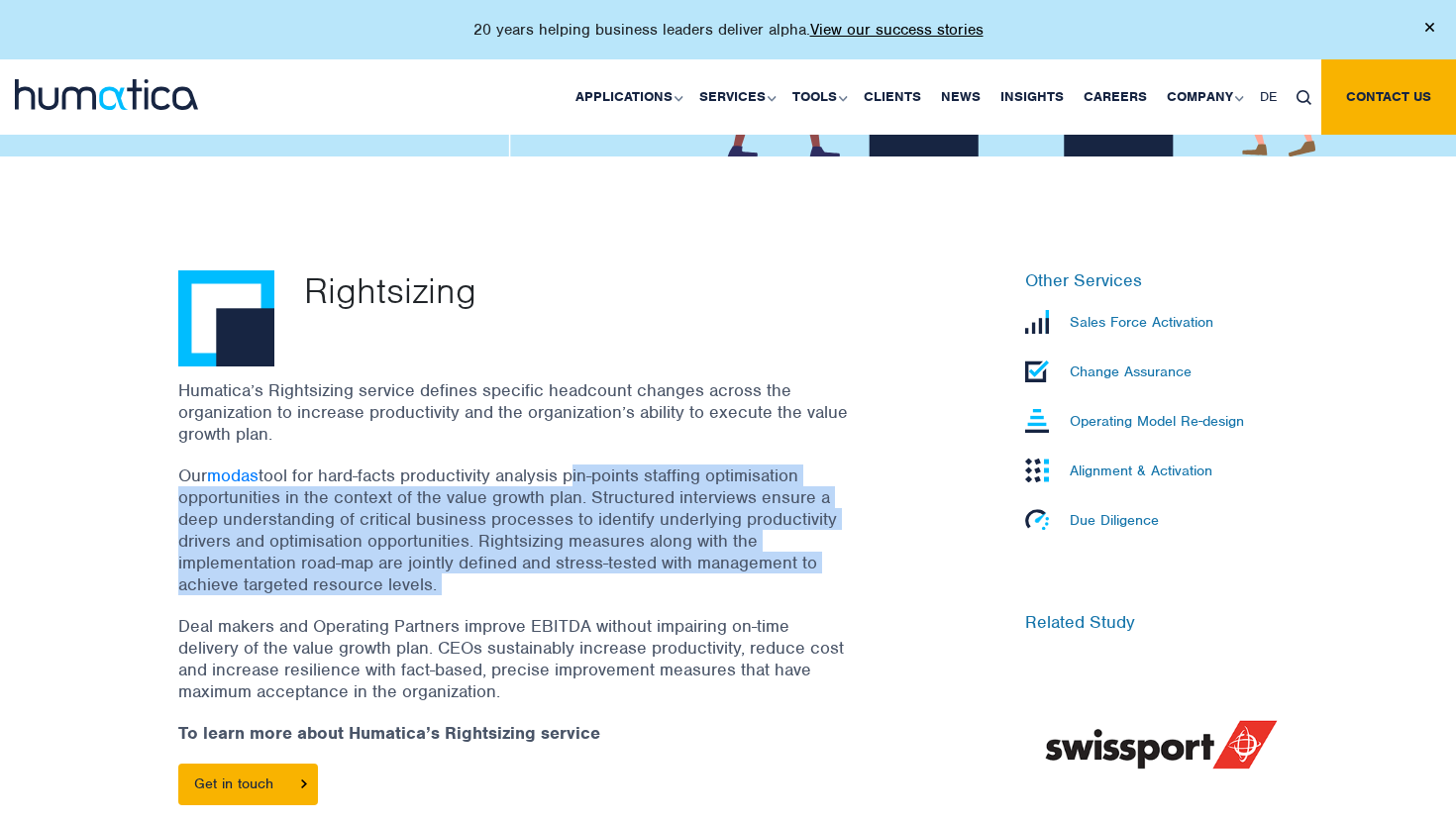
drag, startPoint x: 577, startPoint y: 581, endPoint x: 572, endPoint y: 480, distance: 101.1
click at [572, 480] on p "Our modas tool for hard-facts productivity analysis pin-points staffing optimis…" at bounding box center [515, 529] width 674 height 131
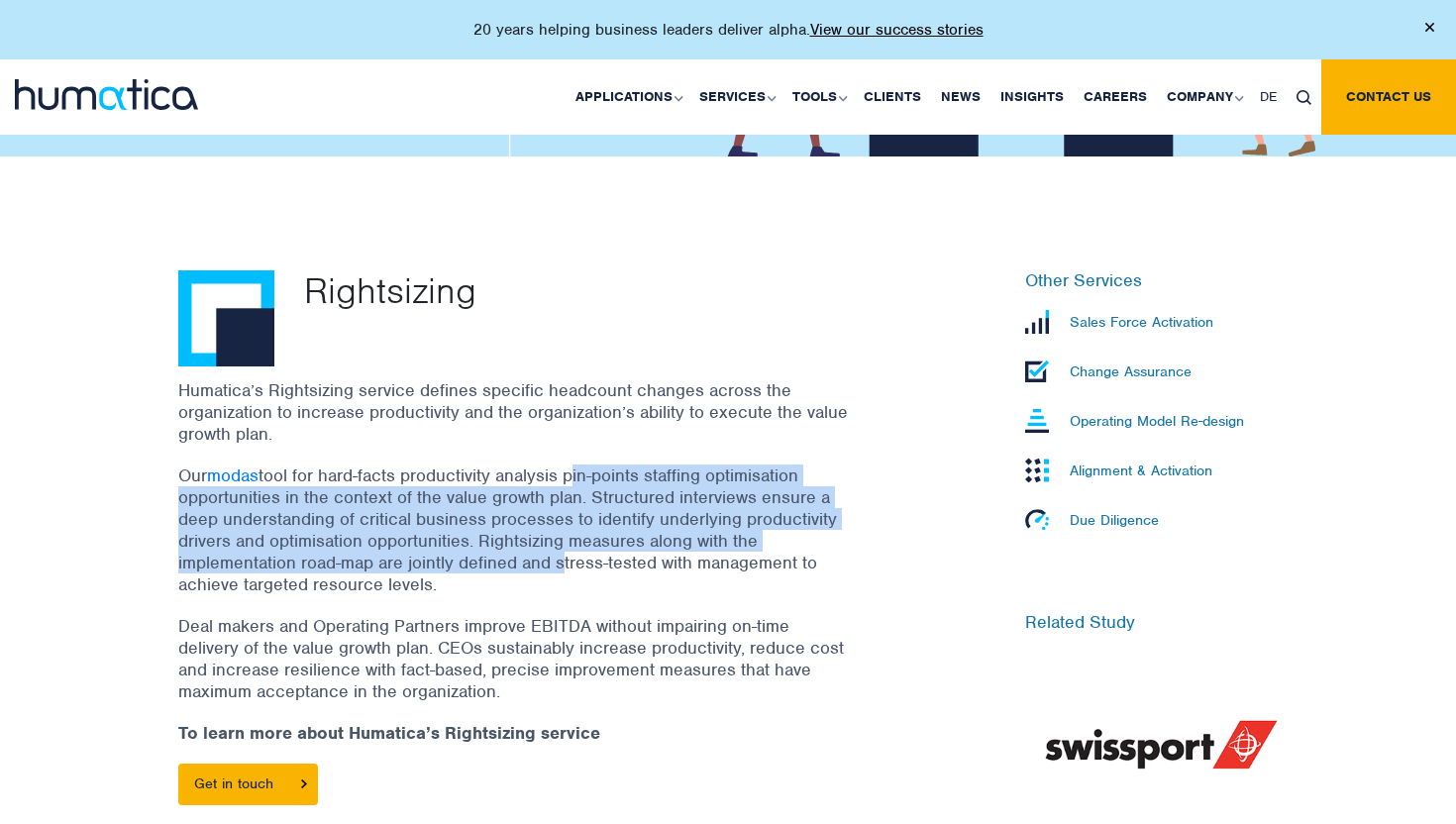
drag, startPoint x: 572, startPoint y: 480, endPoint x: 552, endPoint y: 563, distance: 85.4
click at [552, 563] on p "Our modas tool for hard-facts productivity analysis pin-points staffing optimis…" at bounding box center [515, 529] width 674 height 131
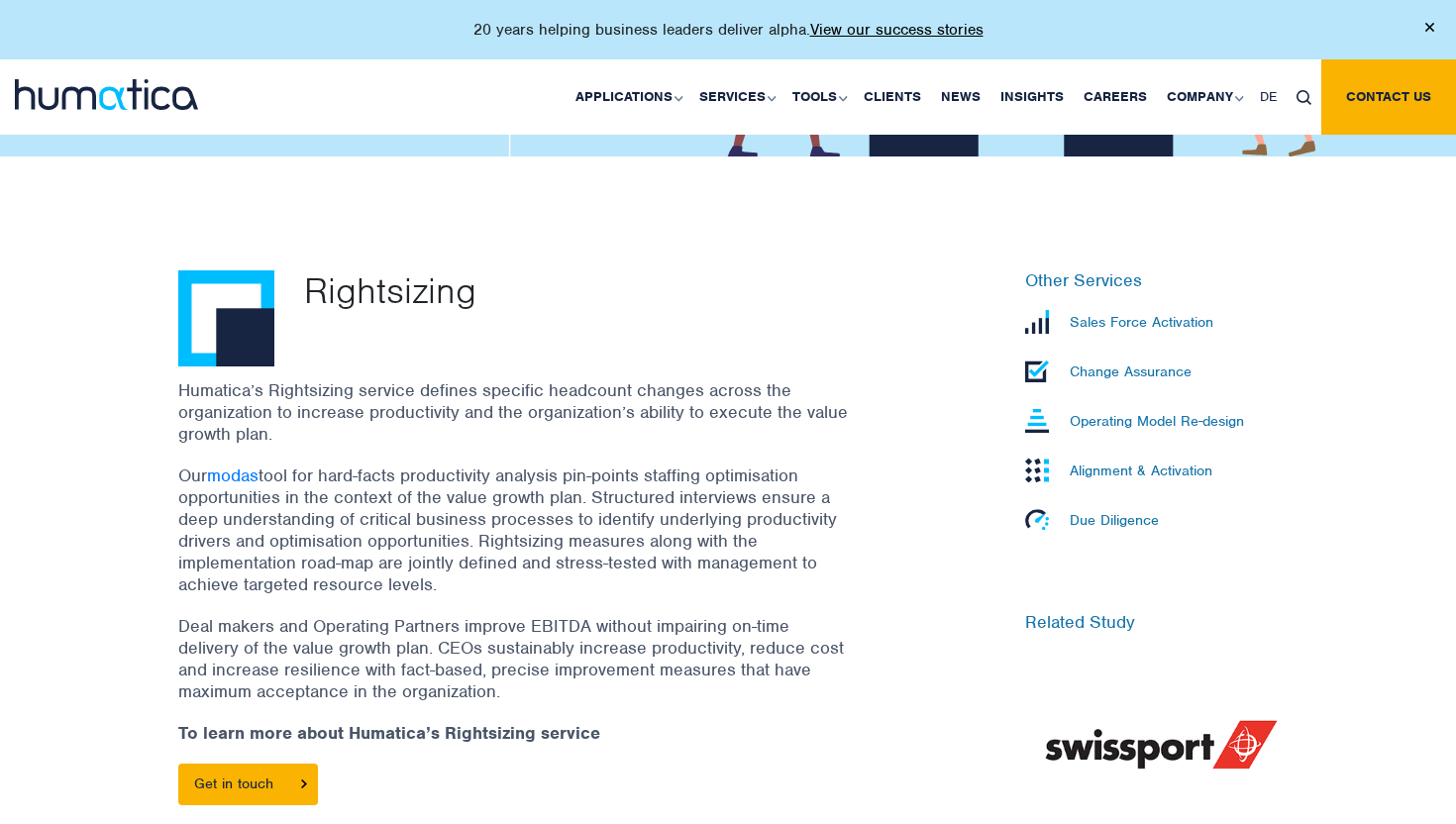
click at [549, 575] on p "Our modas tool for hard-facts productivity analysis pin-points staffing optimis…" at bounding box center [515, 529] width 674 height 131
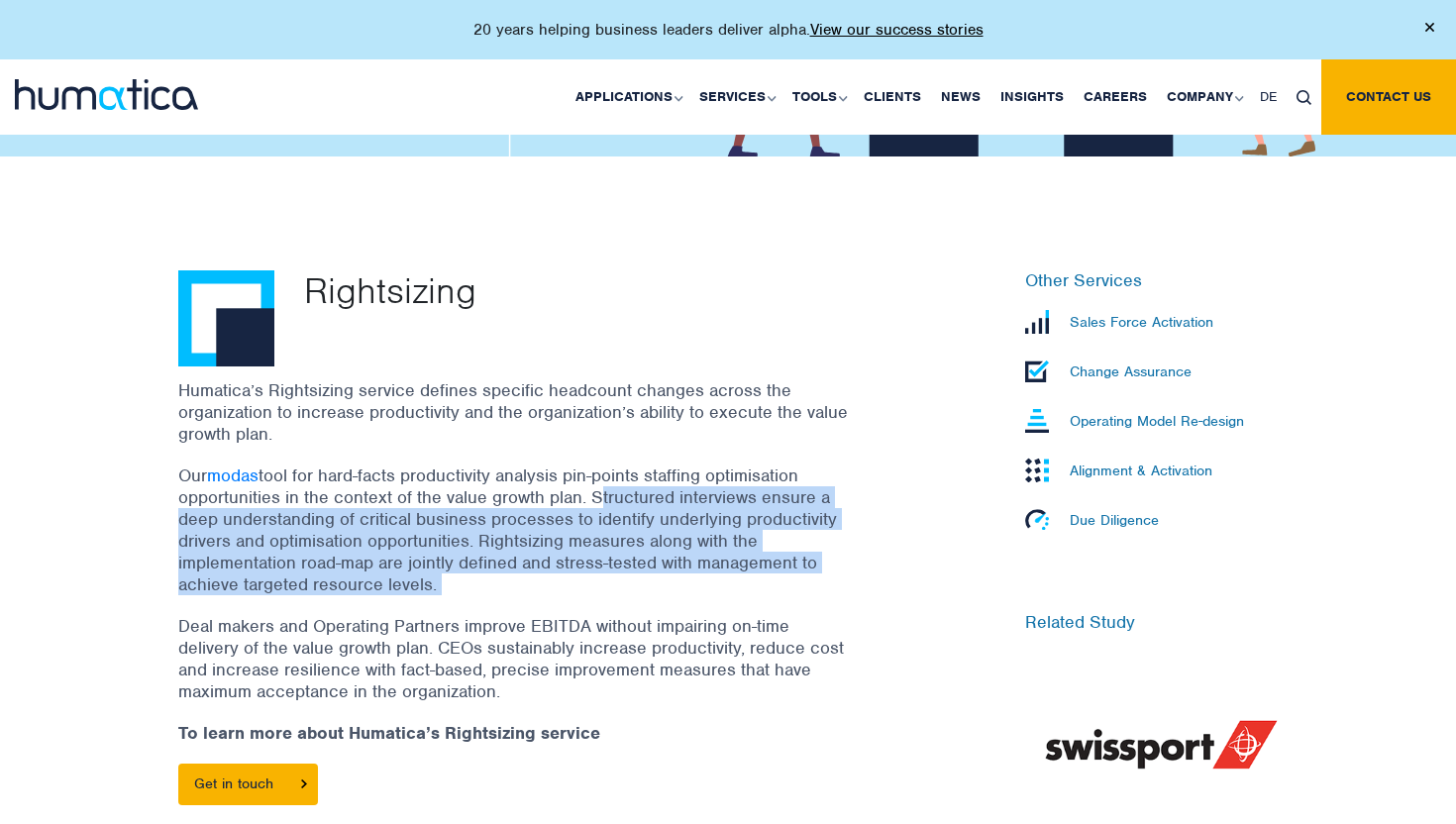
drag, startPoint x: 549, startPoint y: 575, endPoint x: 610, endPoint y: 492, distance: 103.0
click at [610, 492] on p "Our modas tool for hard-facts productivity analysis pin-points staffing optimis…" at bounding box center [515, 529] width 674 height 131
drag, startPoint x: 610, startPoint y: 492, endPoint x: 570, endPoint y: 577, distance: 93.9
click at [570, 577] on p "Our modas tool for hard-facts productivity analysis pin-points staffing optimis…" at bounding box center [515, 529] width 674 height 131
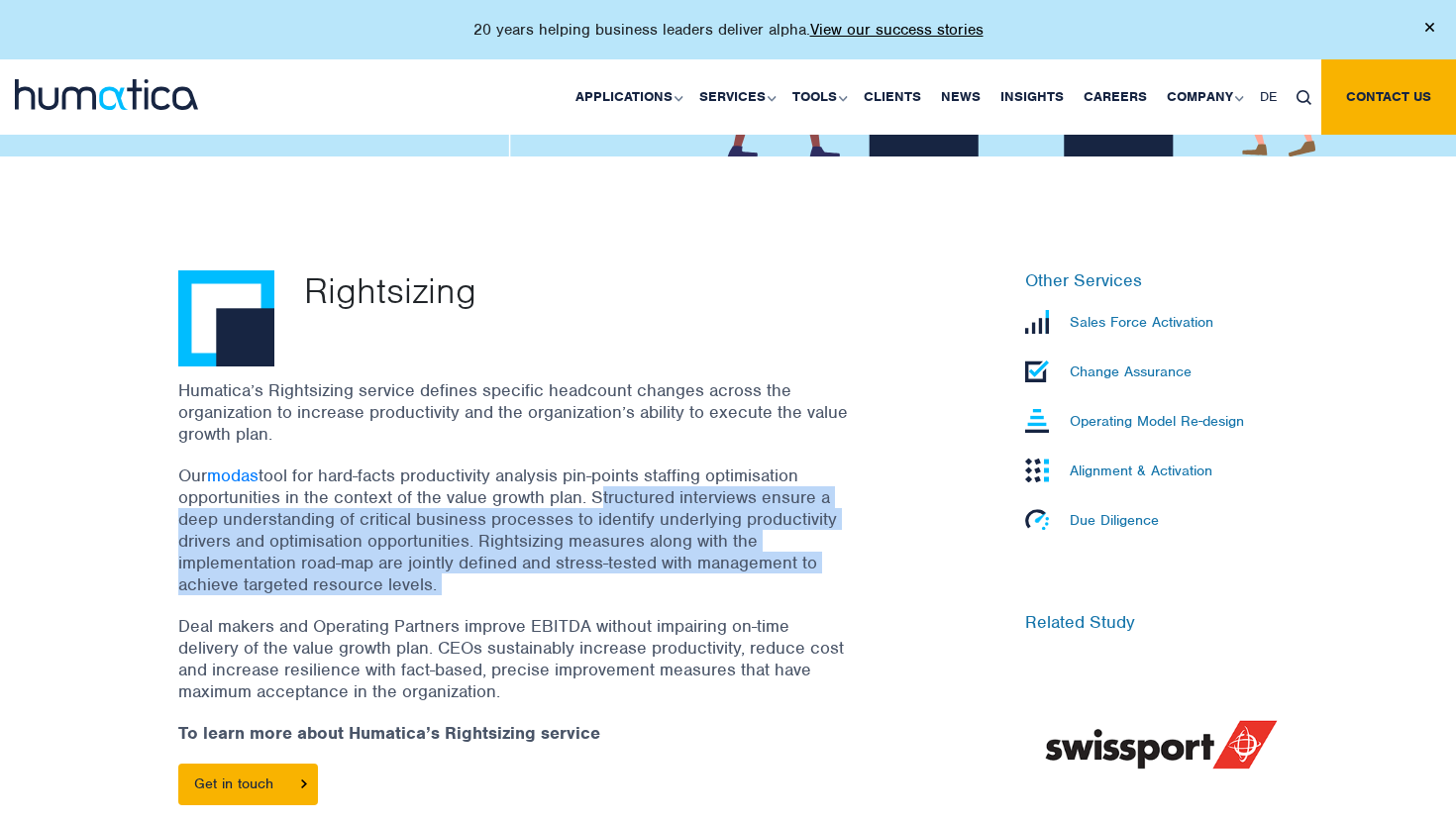
click at [570, 577] on p "Our modas tool for hard-facts productivity analysis pin-points staffing optimis…" at bounding box center [515, 529] width 674 height 131
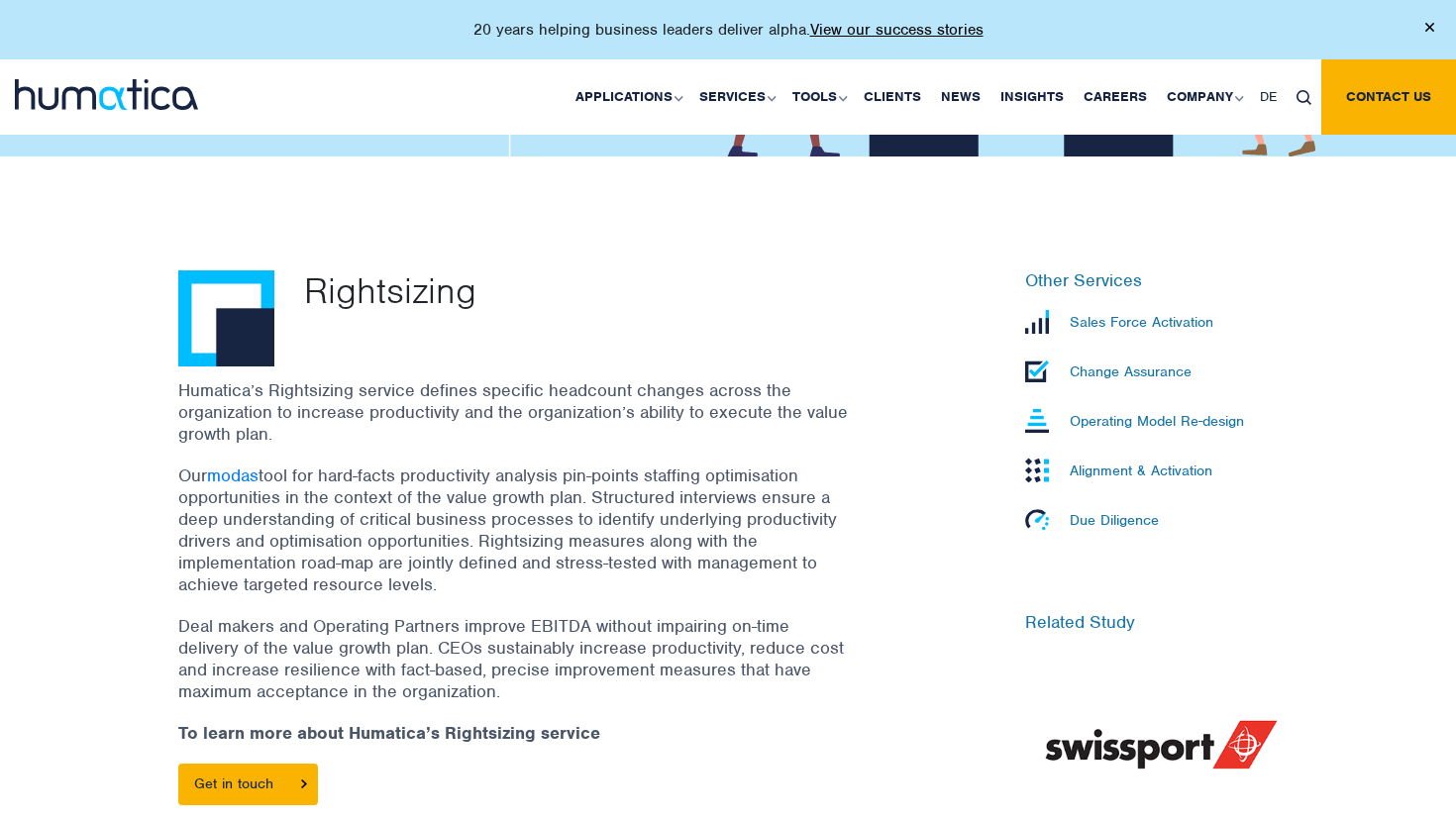
click at [610, 533] on p "Our modas tool for hard-facts productivity analysis pin-points staffing optimis…" at bounding box center [515, 529] width 674 height 131
click at [596, 577] on p "Our modas tool for hard-facts productivity analysis pin-points staffing optimis…" at bounding box center [515, 529] width 674 height 131
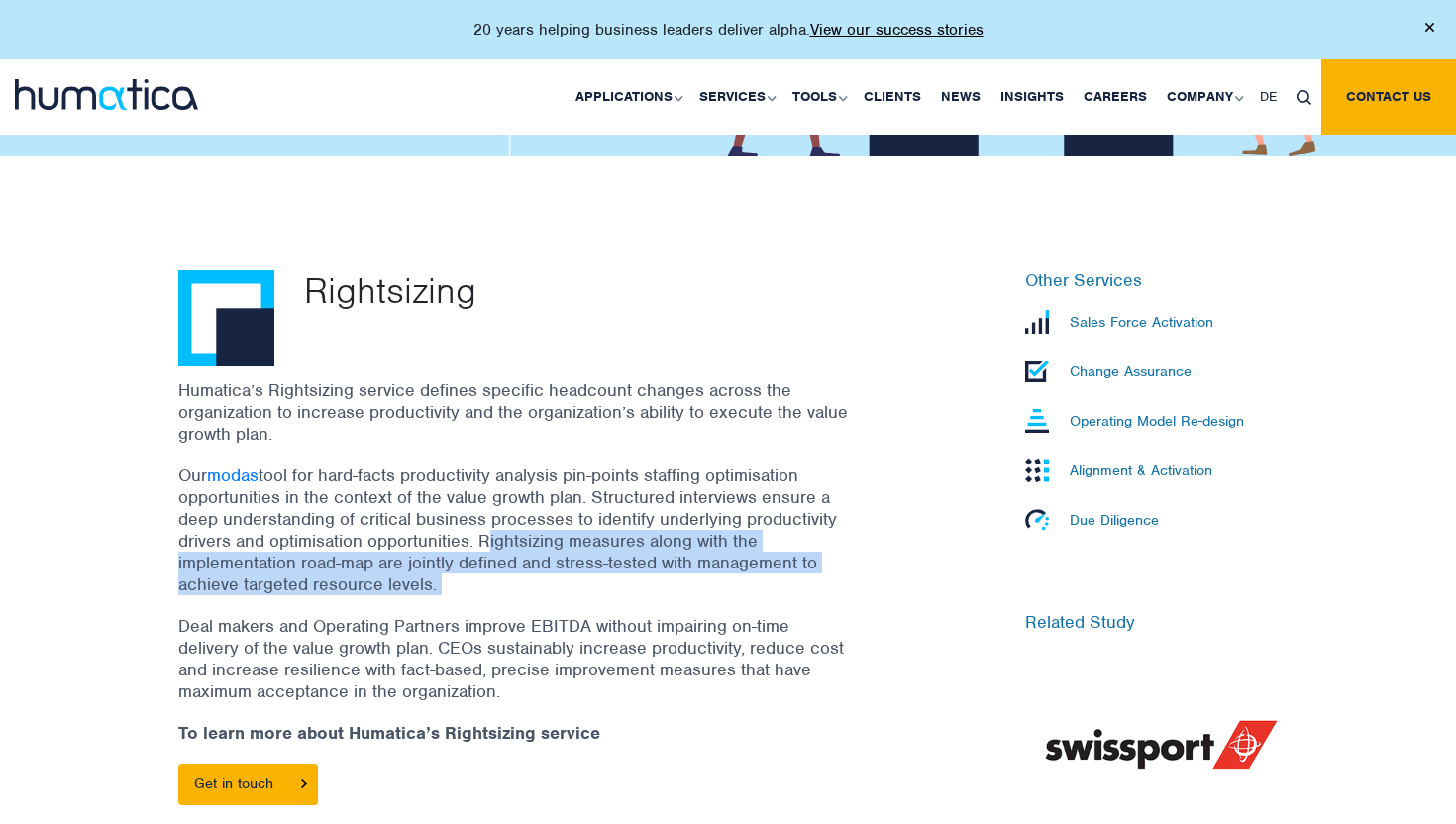
drag, startPoint x: 596, startPoint y: 577, endPoint x: 520, endPoint y: 539, distance: 85.0
click at [520, 539] on p "Our modas tool for hard-facts productivity analysis pin-points staffing optimis…" at bounding box center [515, 529] width 674 height 131
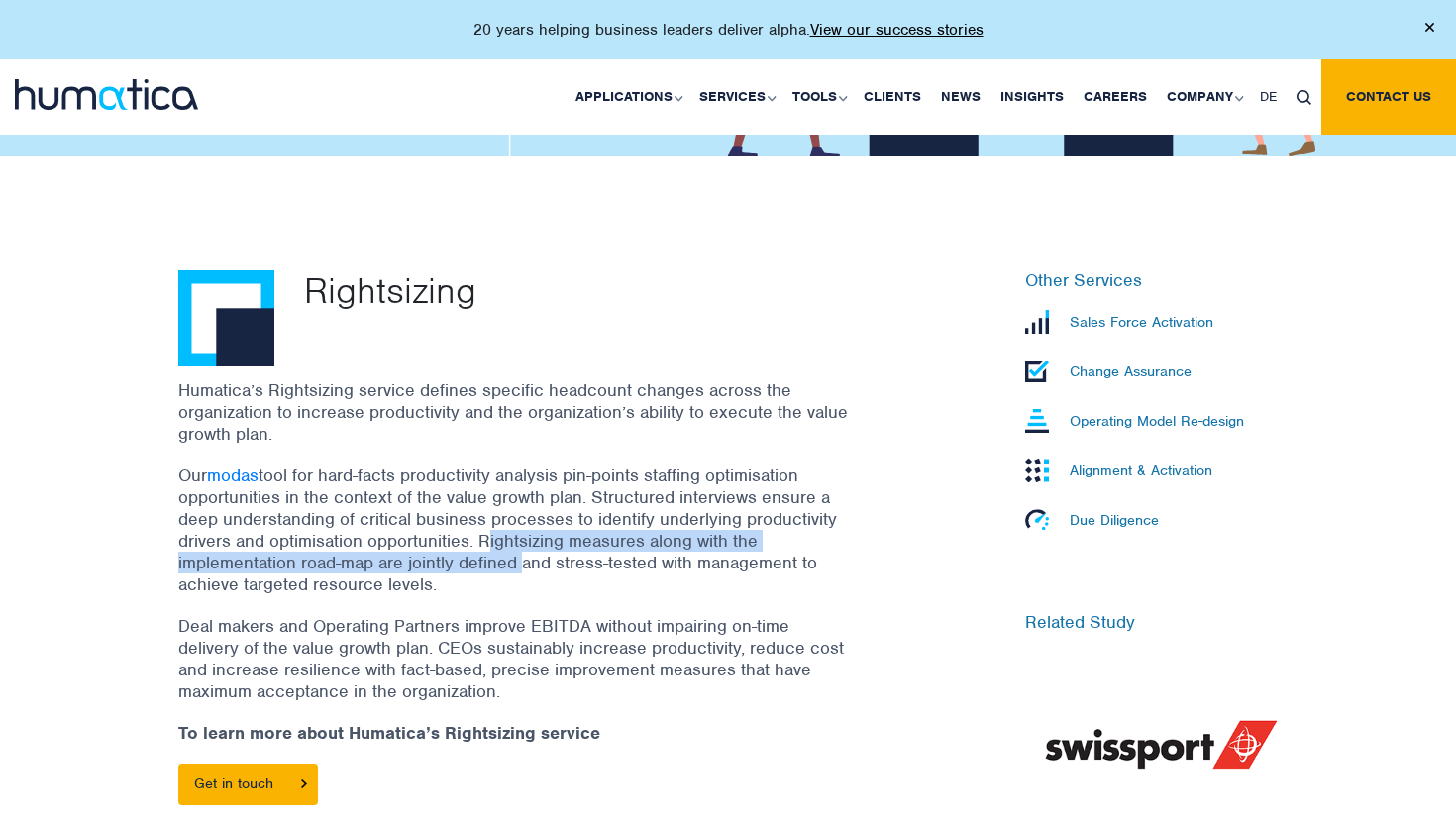
drag, startPoint x: 520, startPoint y: 539, endPoint x: 487, endPoint y: 550, distance: 34.8
click at [485, 550] on p "Our modas tool for hard-facts productivity analysis pin-points staffing optimis…" at bounding box center [515, 529] width 674 height 131
click at [487, 550] on p "Our modas tool for hard-facts productivity analysis pin-points staffing optimis…" at bounding box center [515, 529] width 674 height 131
drag, startPoint x: 503, startPoint y: 550, endPoint x: 508, endPoint y: 532, distance: 18.7
click at [508, 532] on p "Our modas tool for hard-facts productivity analysis pin-points staffing optimis…" at bounding box center [515, 529] width 674 height 131
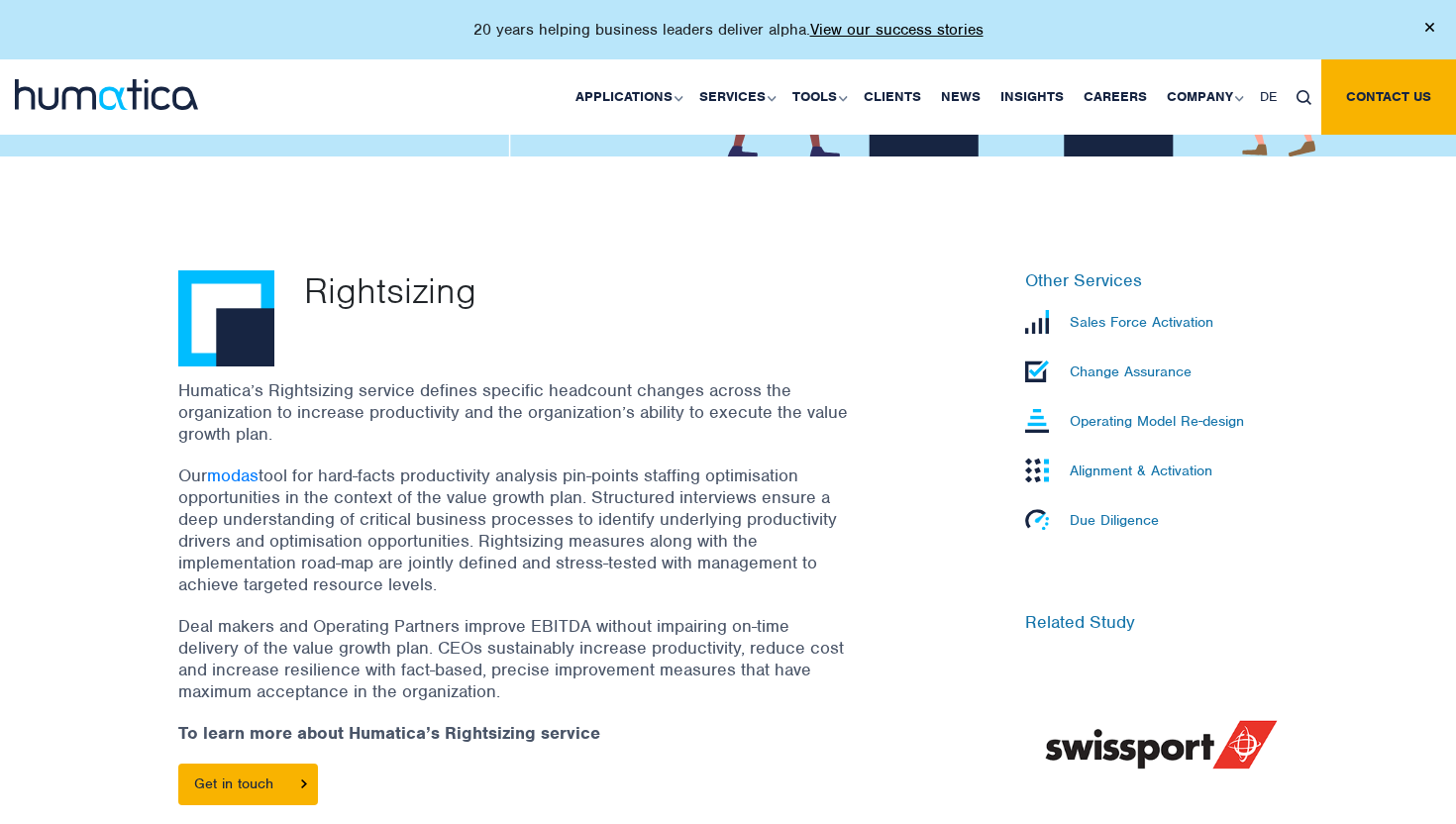
click at [513, 533] on p "Our modas tool for hard-facts productivity analysis pin-points staffing optimis…" at bounding box center [515, 529] width 674 height 131
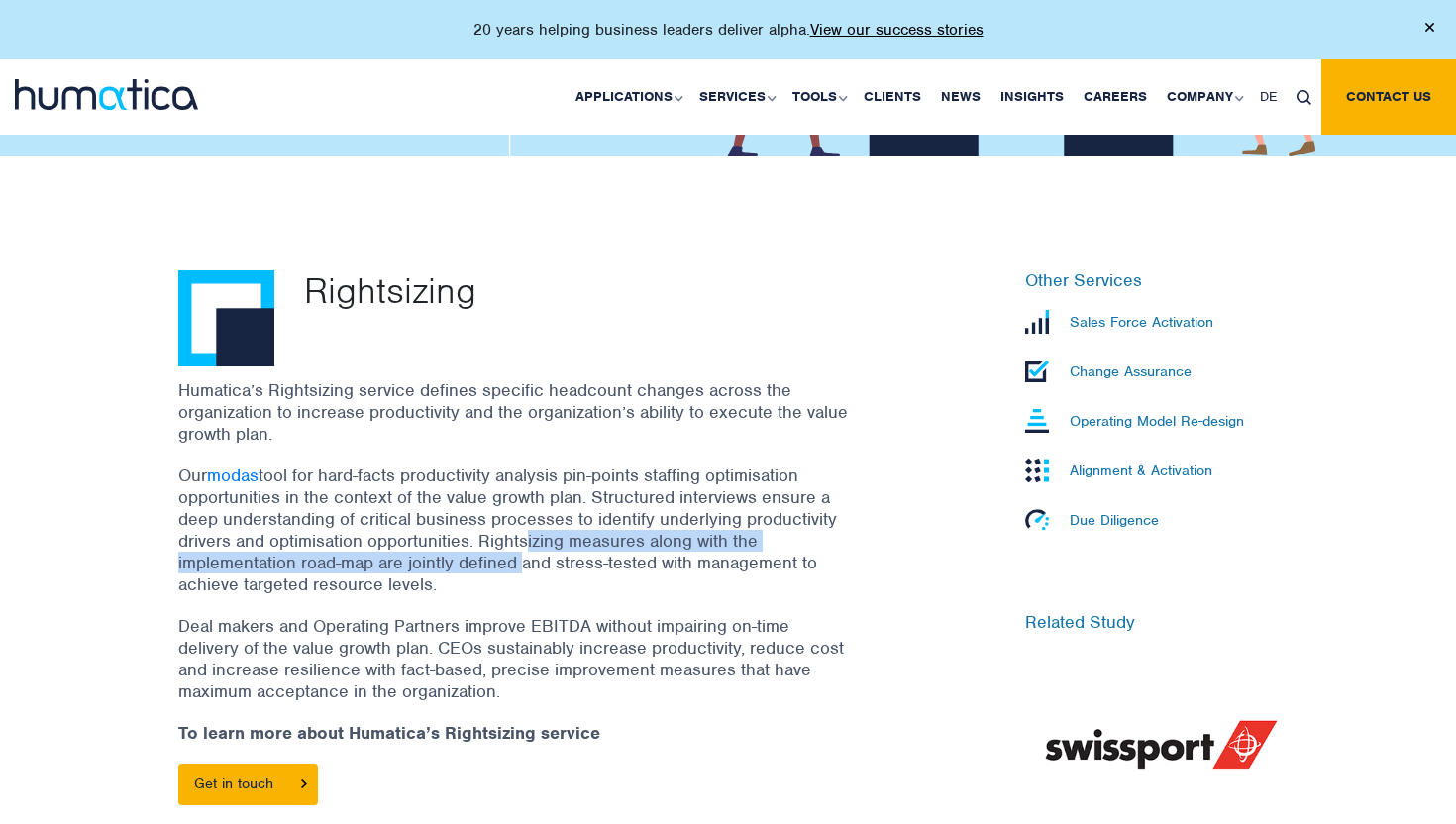
drag, startPoint x: 517, startPoint y: 535, endPoint x: 516, endPoint y: 564, distance: 29.0
click at [516, 564] on p "Our modas tool for hard-facts productivity analysis pin-points staffing optimis…" at bounding box center [515, 529] width 674 height 131
drag, startPoint x: 514, startPoint y: 574, endPoint x: 435, endPoint y: 550, distance: 82.6
click at [435, 550] on p "Our modas tool for hard-facts productivity analysis pin-points staffing optimis…" at bounding box center [515, 529] width 674 height 131
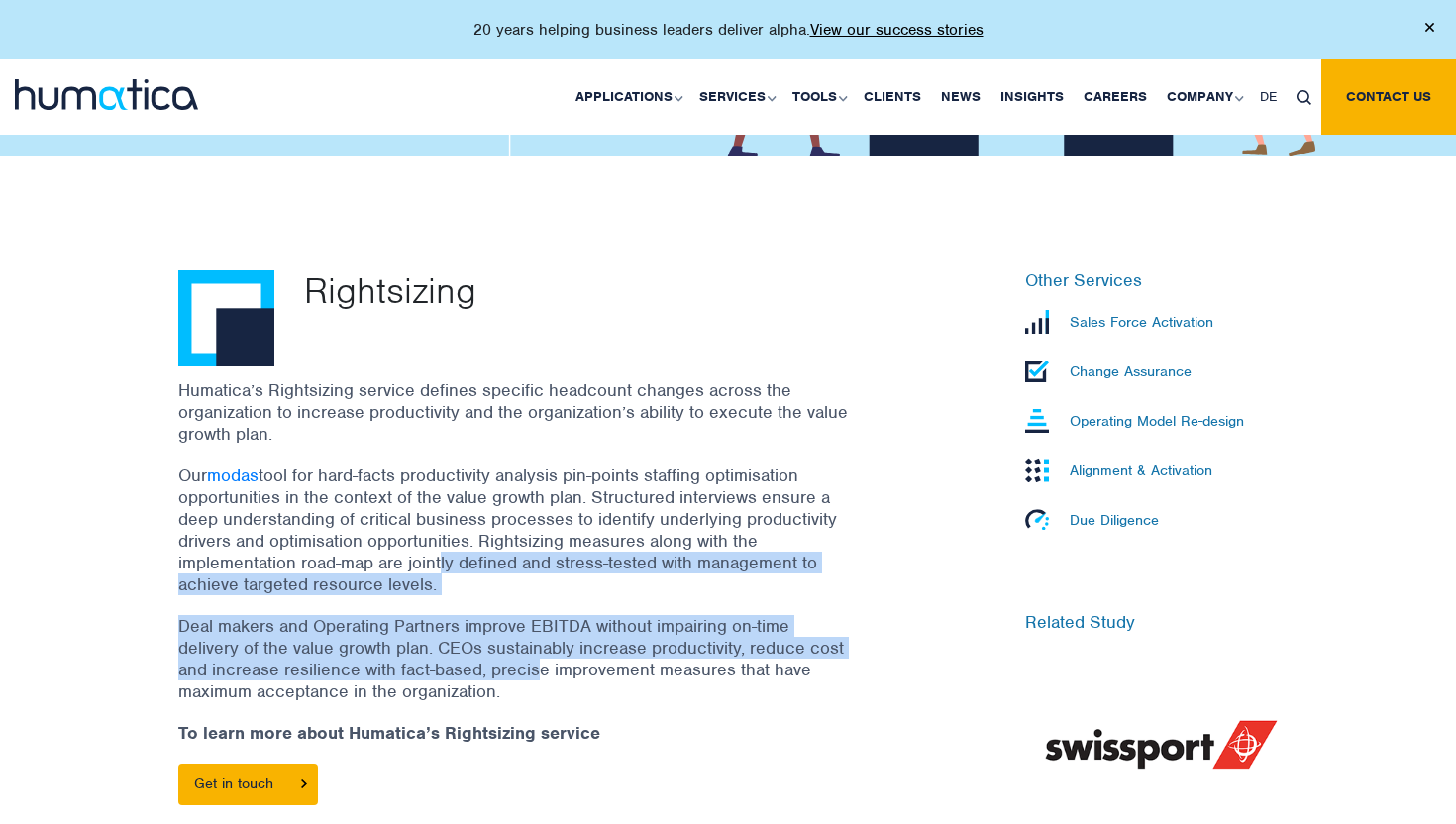
drag, startPoint x: 435, startPoint y: 555, endPoint x: 542, endPoint y: 665, distance: 153.5
click at [542, 664] on div "Humatica’s Rightsizing service defines specific headcount changes across the or…" at bounding box center [540, 602] width 723 height 445
click at [542, 665] on p "Deal makers and Operating Partners improve EBITDA without impairing on-time del…" at bounding box center [515, 657] width 674 height 87
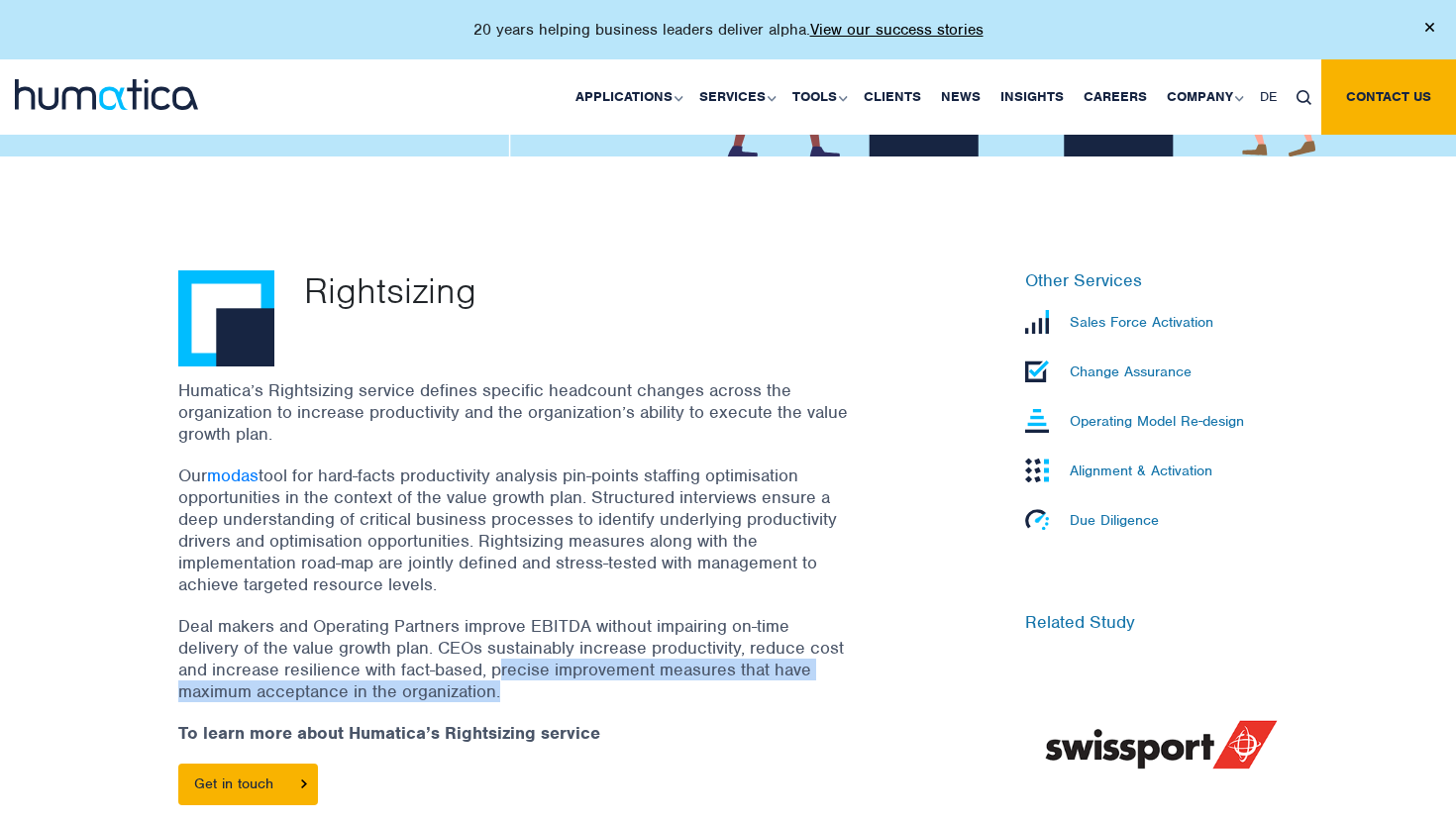
drag, startPoint x: 527, startPoint y: 671, endPoint x: 499, endPoint y: 650, distance: 35.0
click at [499, 650] on p "Deal makers and Operating Partners improve EBITDA without impairing on-time del…" at bounding box center [515, 657] width 674 height 87
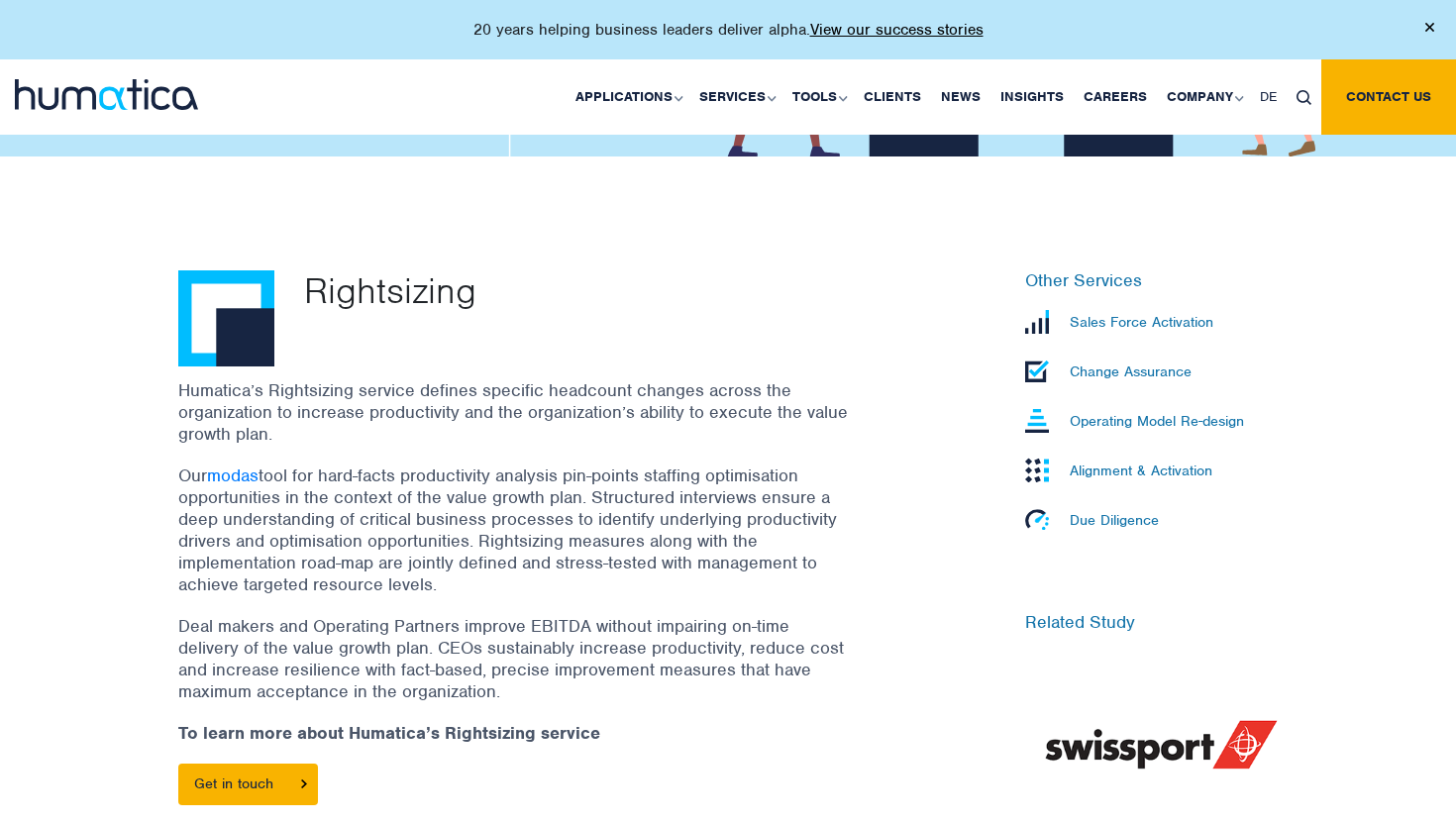
click at [499, 655] on p "Deal makers and Operating Partners improve EBITDA without impairing on-time del…" at bounding box center [515, 657] width 674 height 87
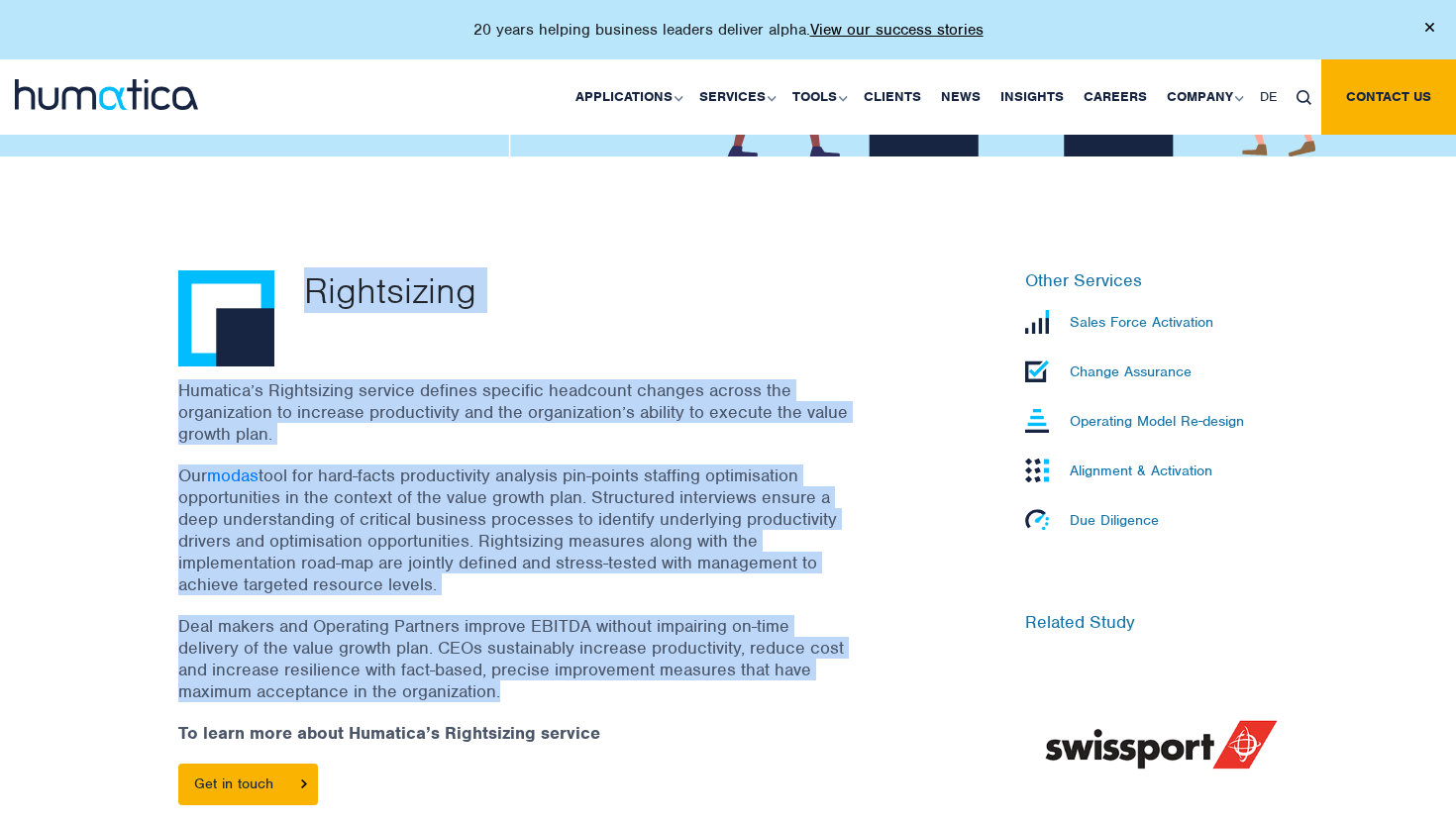
drag, startPoint x: 499, startPoint y: 655, endPoint x: 557, endPoint y: 362, distance: 298.7
click at [557, 361] on div "Rightsizing Humatica’s Rightsizing service defines specific headcount changes a…" at bounding box center [540, 585] width 752 height 629
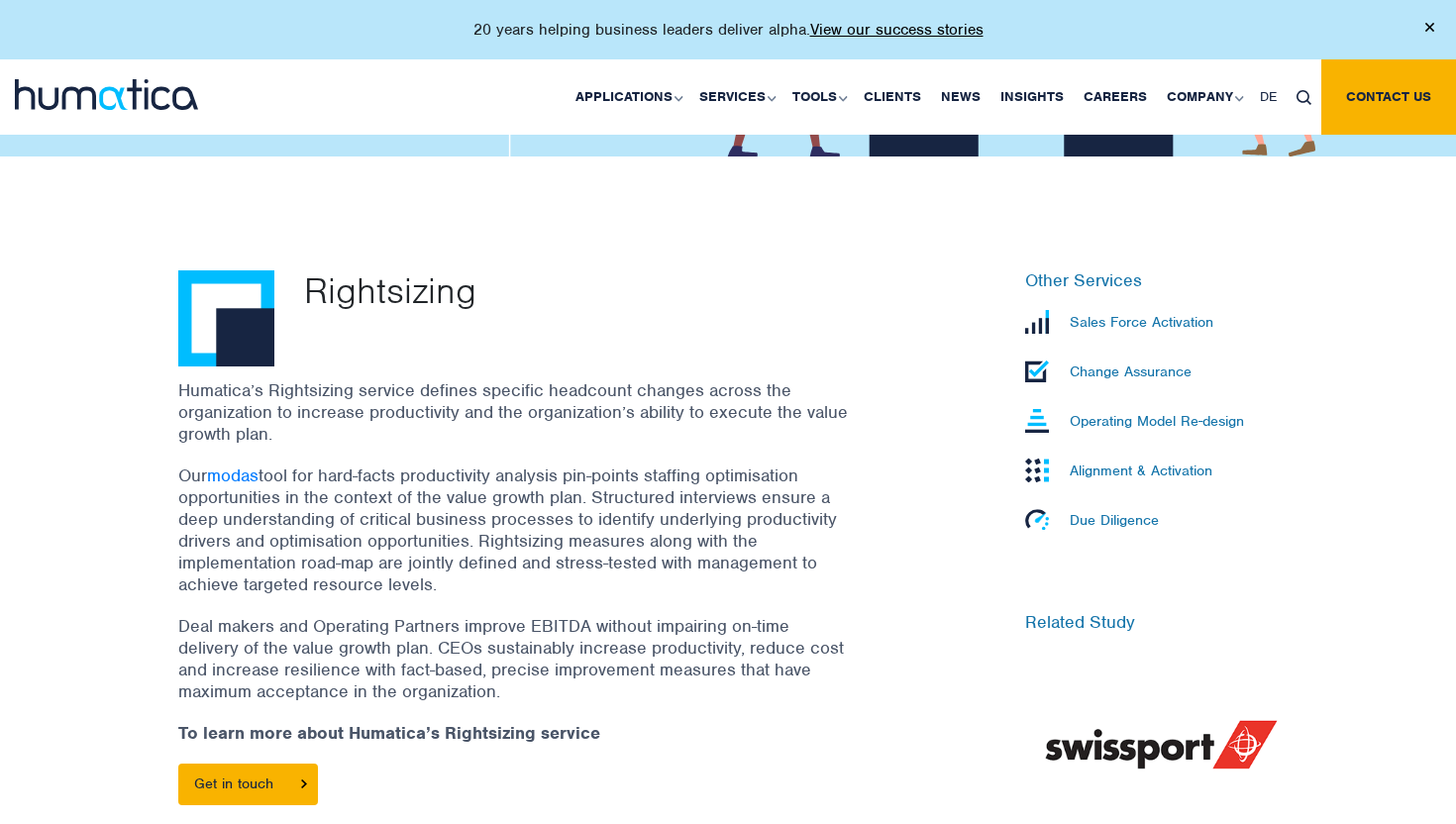
click at [557, 362] on div "Rightsizing" at bounding box center [603, 318] width 627 height 96
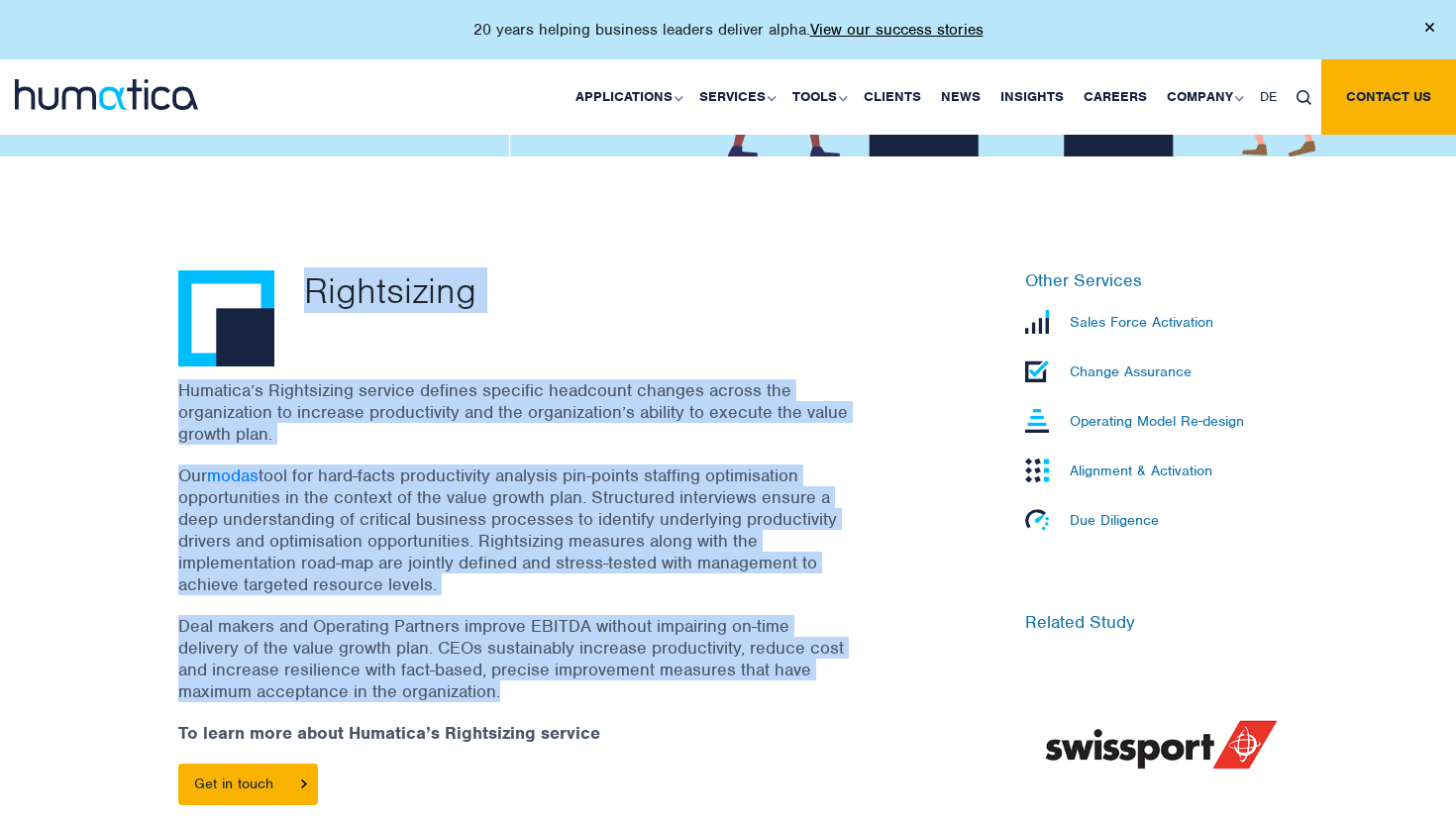
drag, startPoint x: 557, startPoint y: 362, endPoint x: 529, endPoint y: 688, distance: 327.2
click at [529, 688] on div "Rightsizing Humatica’s Rightsizing service defines specific headcount changes a…" at bounding box center [540, 585] width 752 height 629
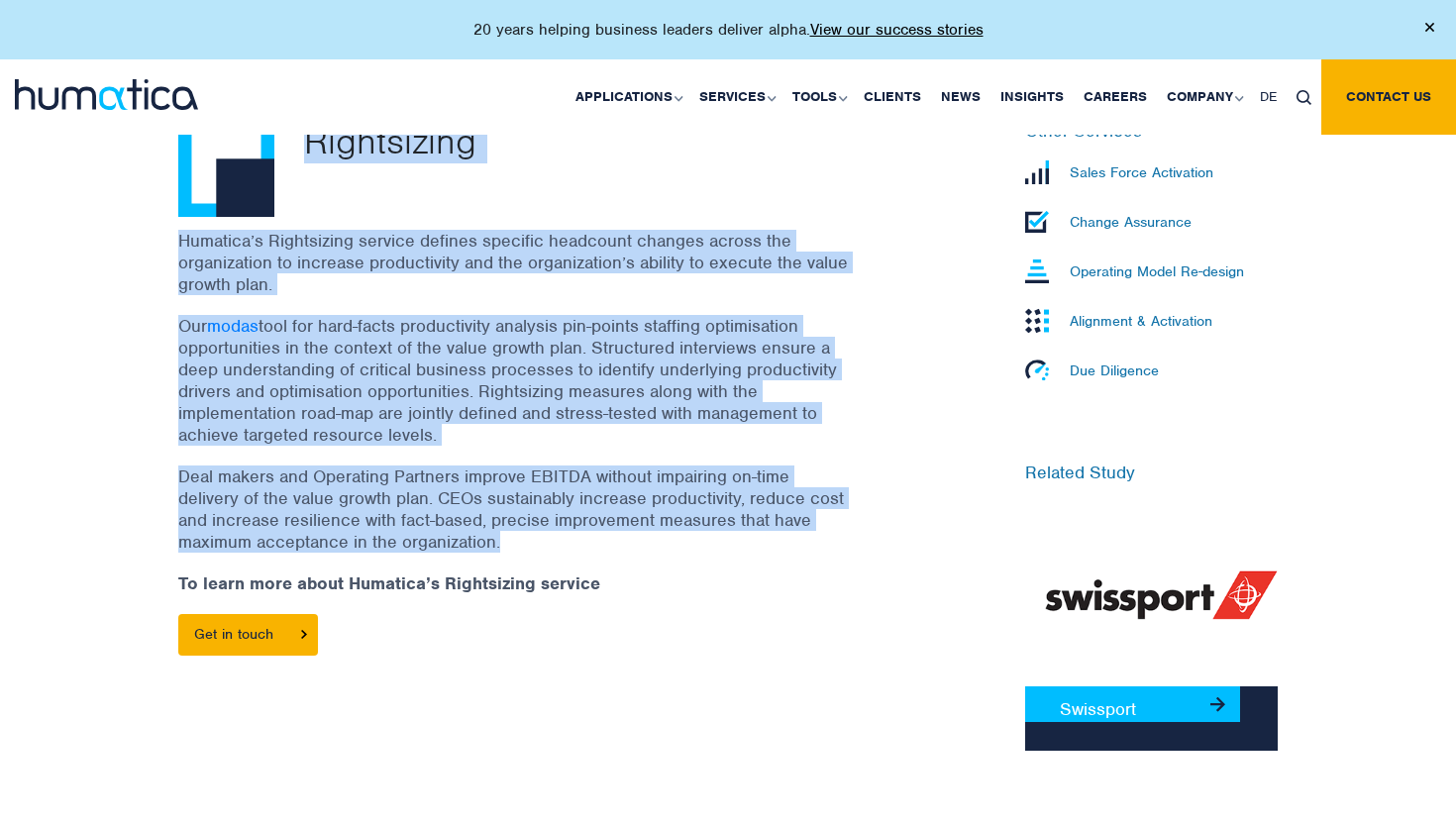
scroll to position [612, 0]
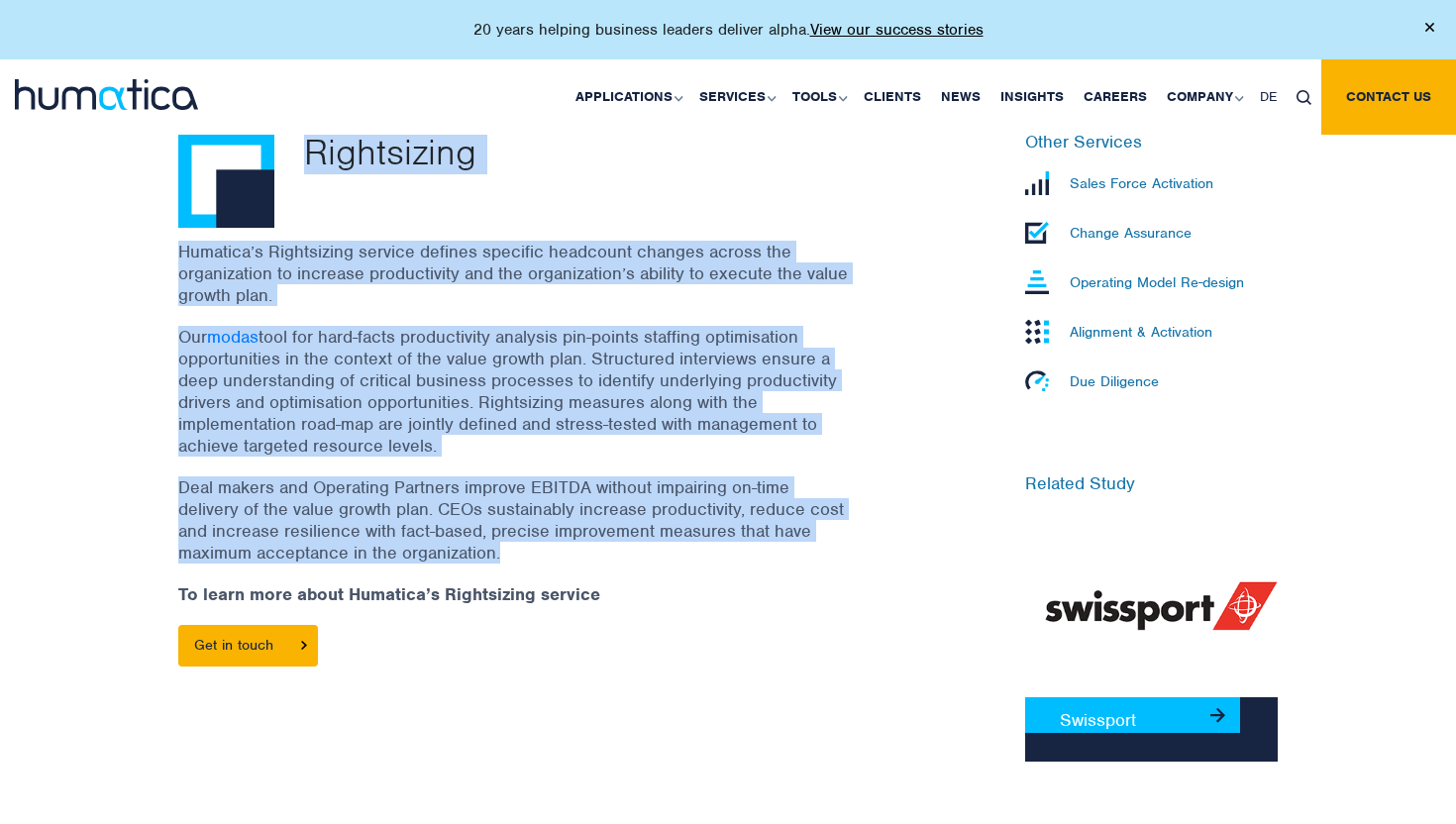
click at [552, 558] on div "Humatica’s Rightsizing service defines specific headcount changes across the or…" at bounding box center [540, 463] width 723 height 445
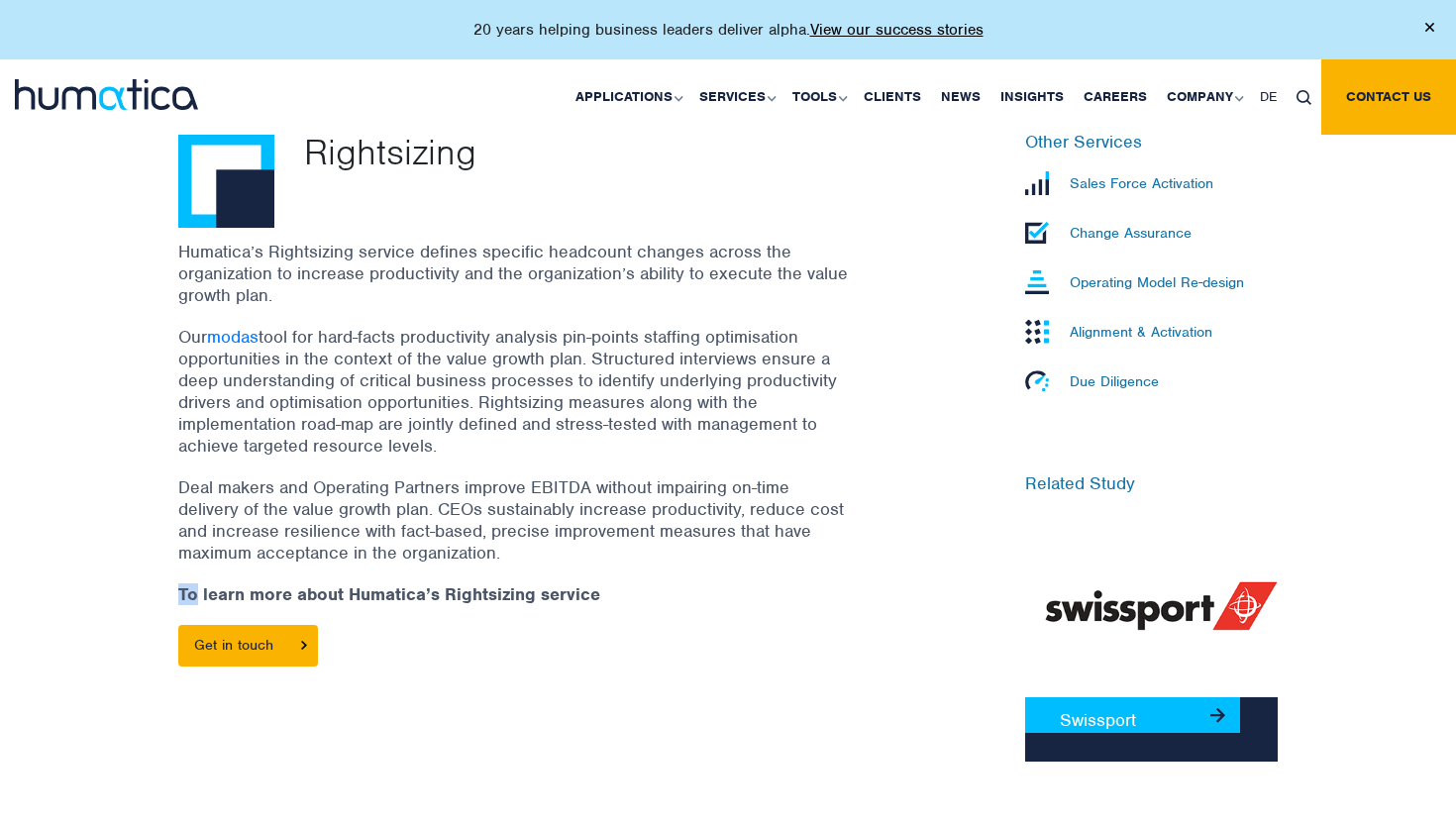
click at [552, 558] on div "Humatica’s Rightsizing service defines specific headcount changes across the or…" at bounding box center [540, 463] width 723 height 445
click at [552, 537] on p "Deal makers and Operating Partners improve EBITDA without impairing on-time del…" at bounding box center [515, 519] width 674 height 87
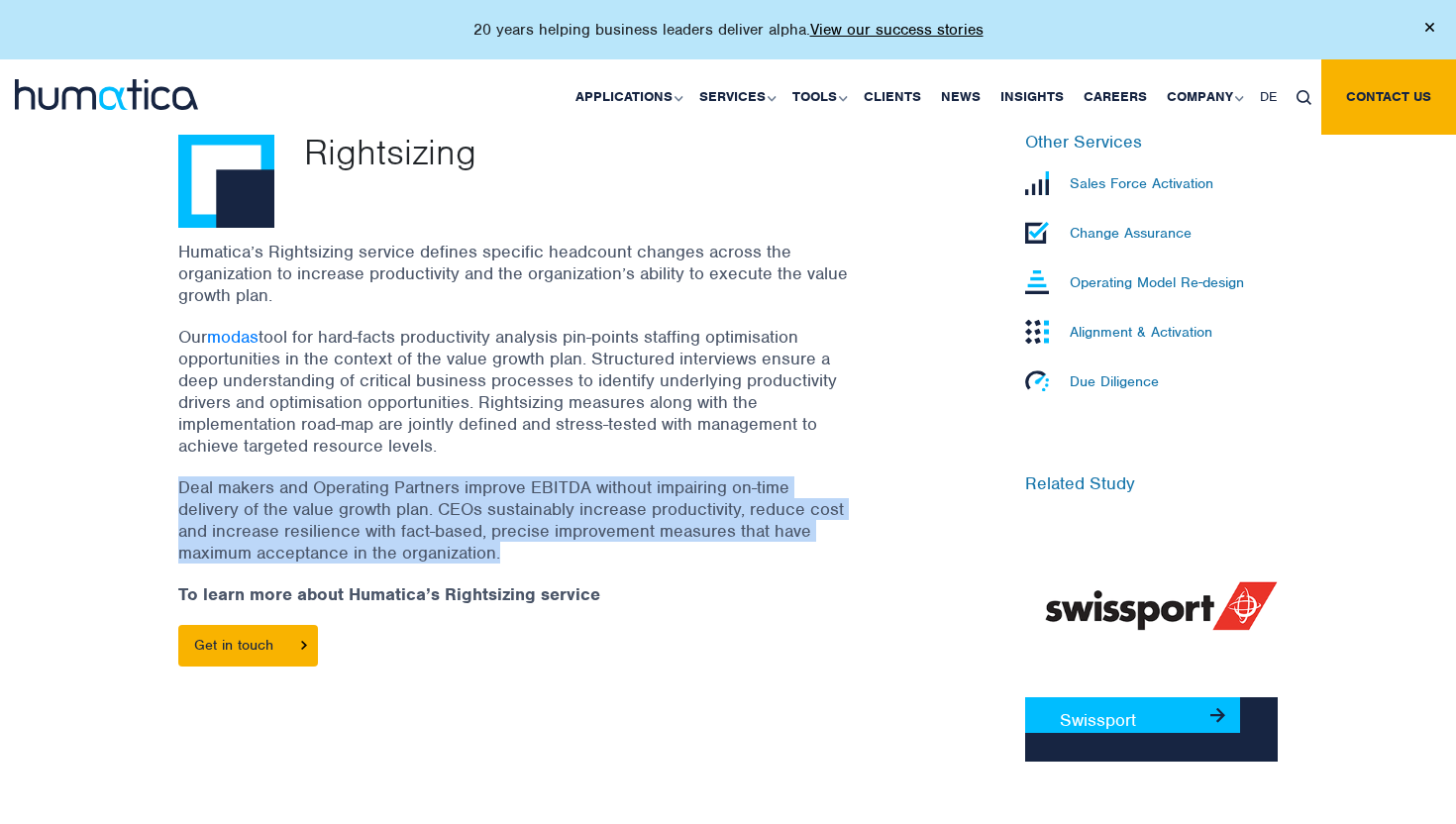
click at [552, 537] on p "Deal makers and Operating Partners improve EBITDA without impairing on-time del…" at bounding box center [515, 519] width 674 height 87
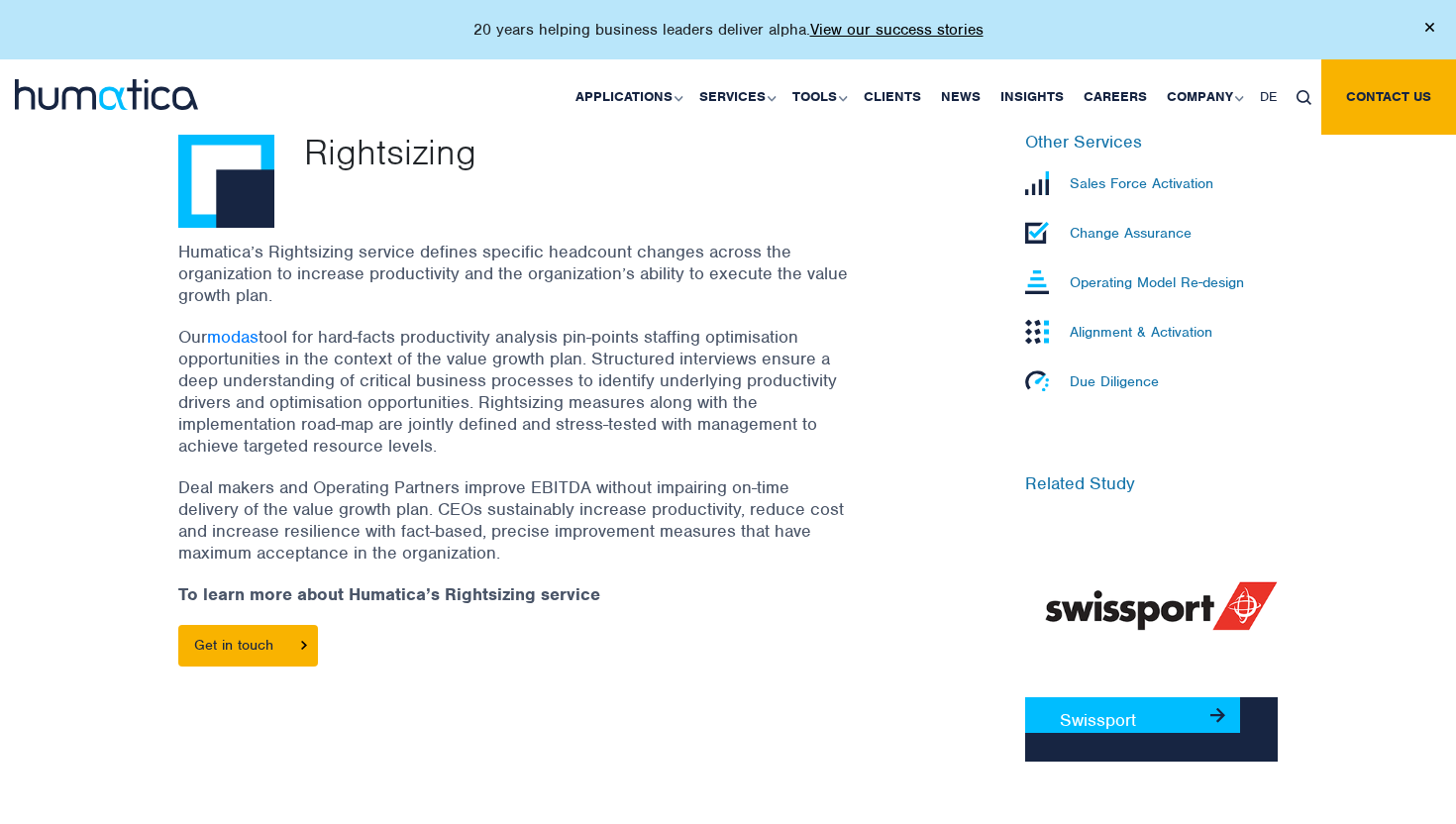
click at [552, 537] on p "Deal makers and Operating Partners improve EBITDA without impairing on-time del…" at bounding box center [515, 519] width 674 height 87
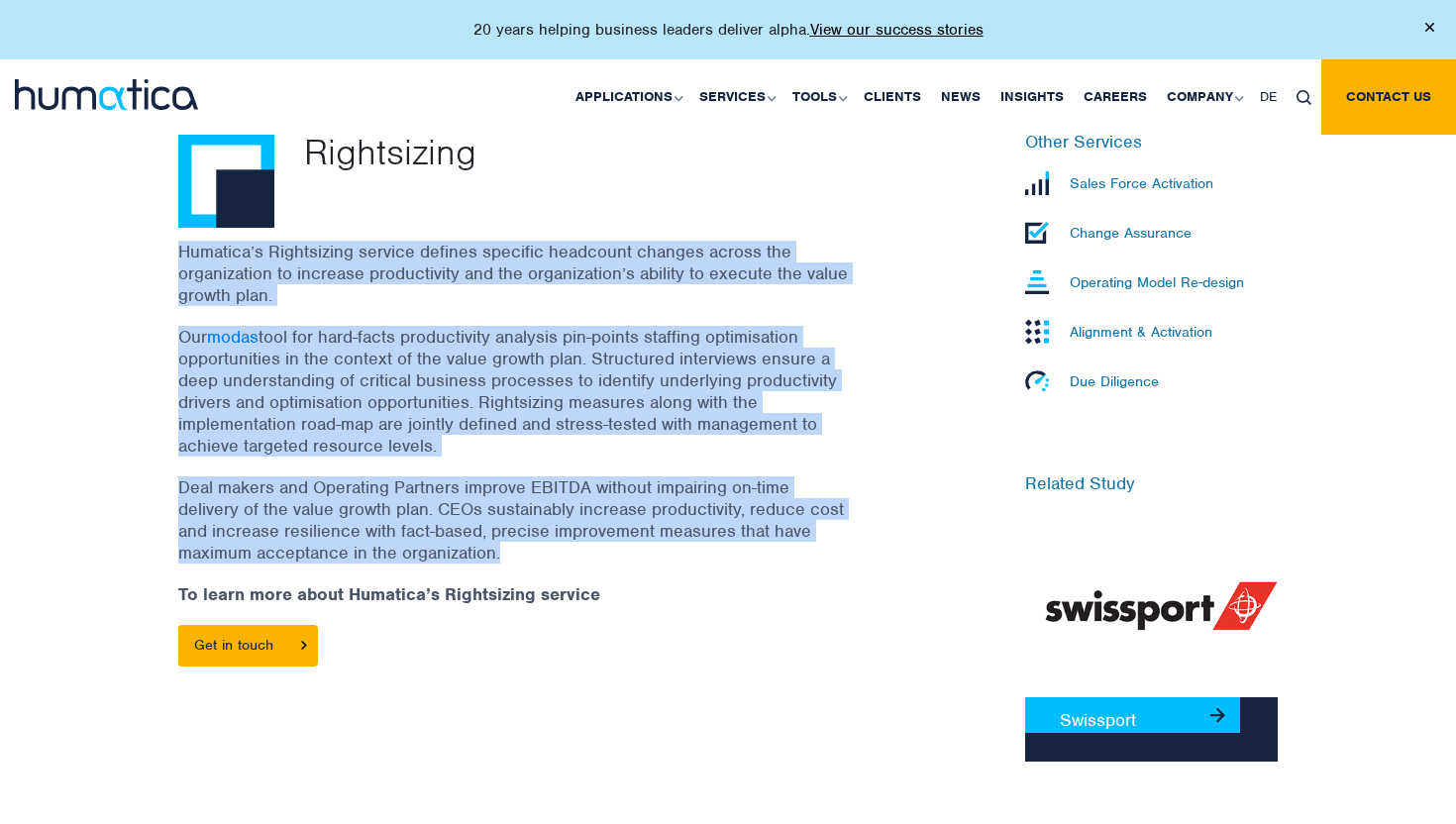
drag, startPoint x: 552, startPoint y: 537, endPoint x: 629, endPoint y: 285, distance: 263.5
click at [629, 285] on div "Humatica’s Rightsizing service defines specific headcount changes across the or…" at bounding box center [540, 463] width 723 height 445
click at [629, 285] on p "Humatica’s Rightsizing service defines specific headcount changes across the or…" at bounding box center [515, 272] width 674 height 65
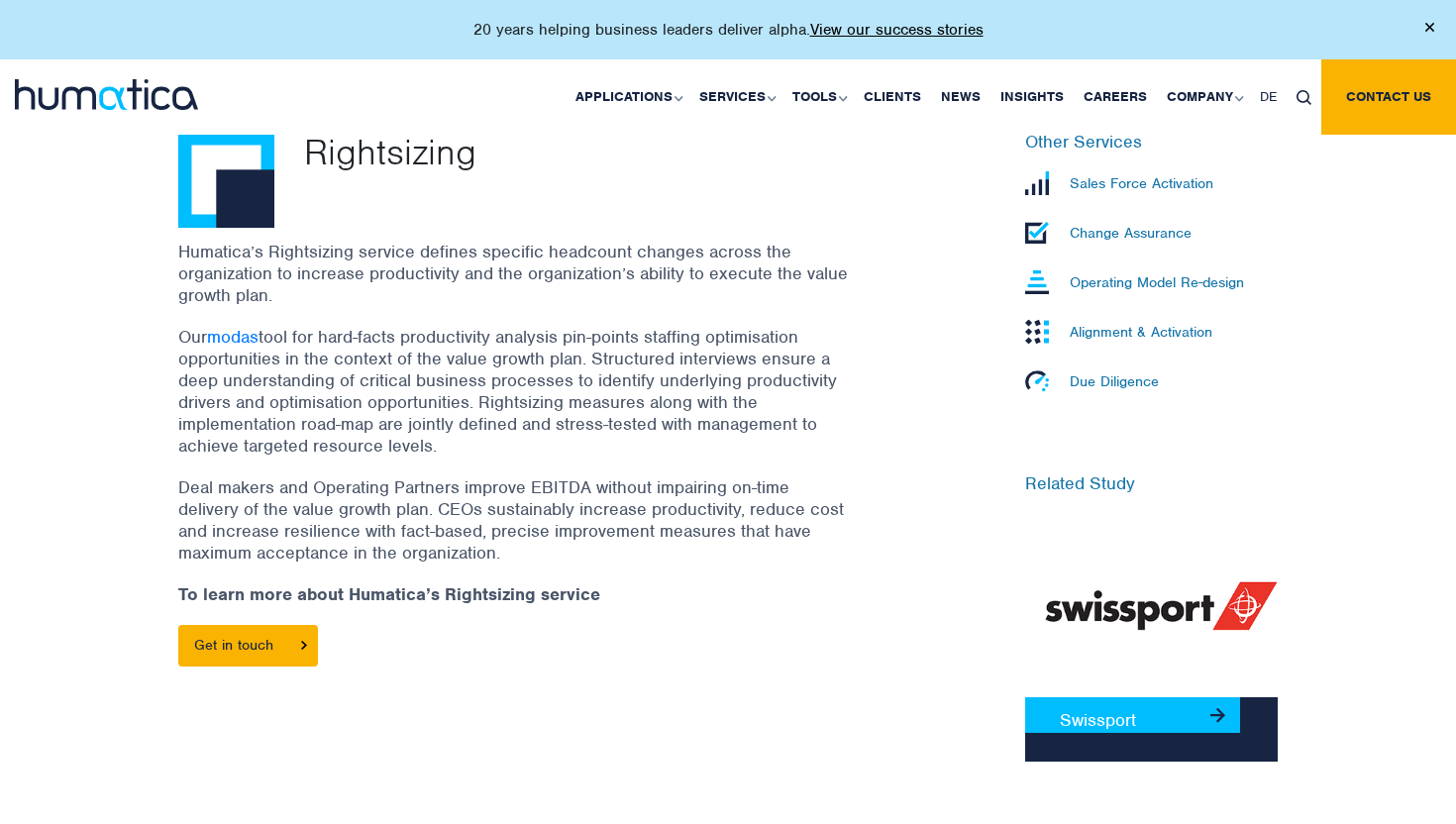
click at [629, 285] on p "Humatica’s Rightsizing service defines specific headcount changes across the or…" at bounding box center [515, 272] width 674 height 65
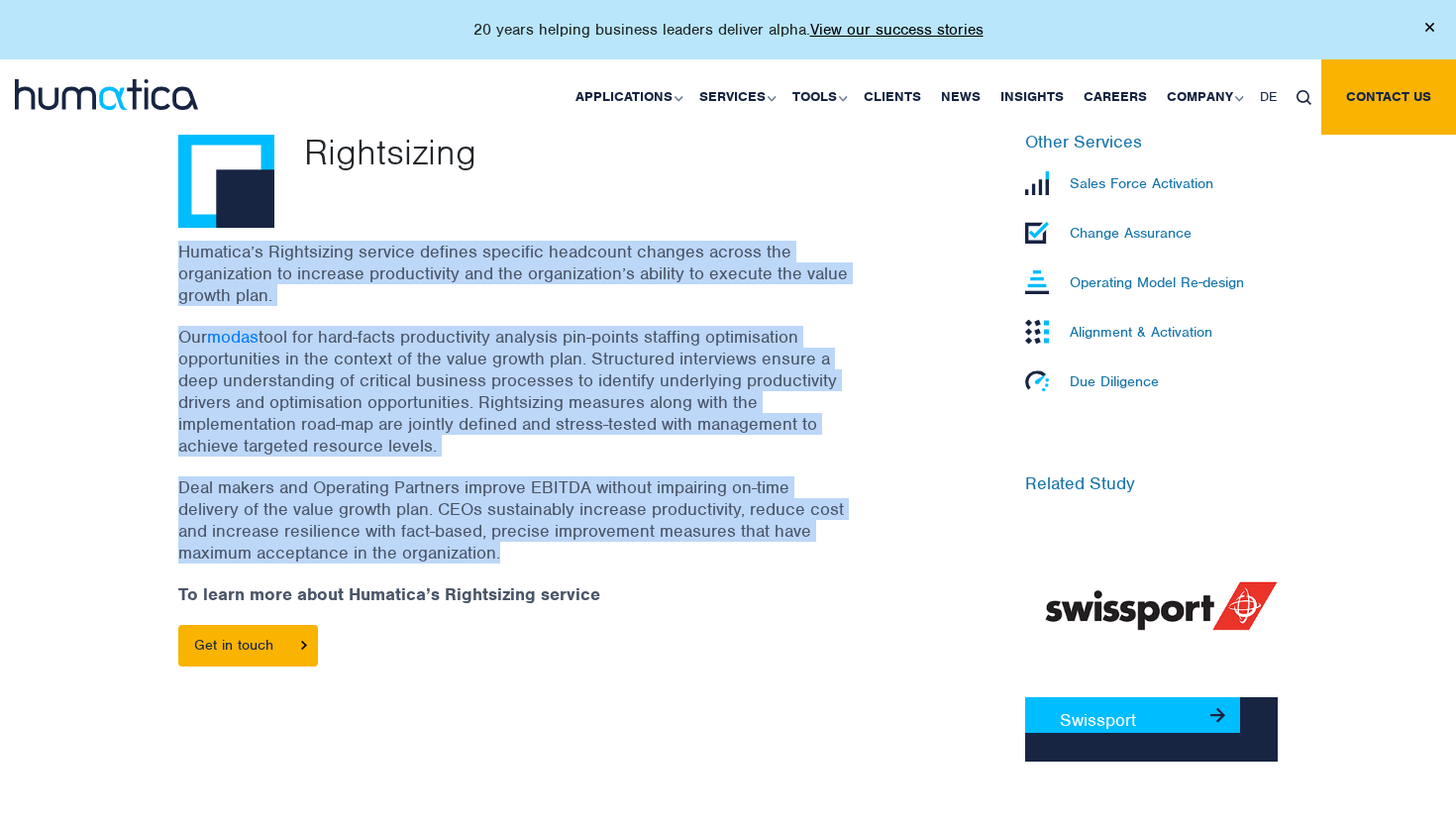
drag, startPoint x: 629, startPoint y: 285, endPoint x: 604, endPoint y: 488, distance: 204.5
click at [604, 489] on div "Humatica’s Rightsizing service defines specific headcount changes across the or…" at bounding box center [540, 463] width 723 height 445
click at [1108, 229] on p "Change Assurance" at bounding box center [1131, 232] width 122 height 18
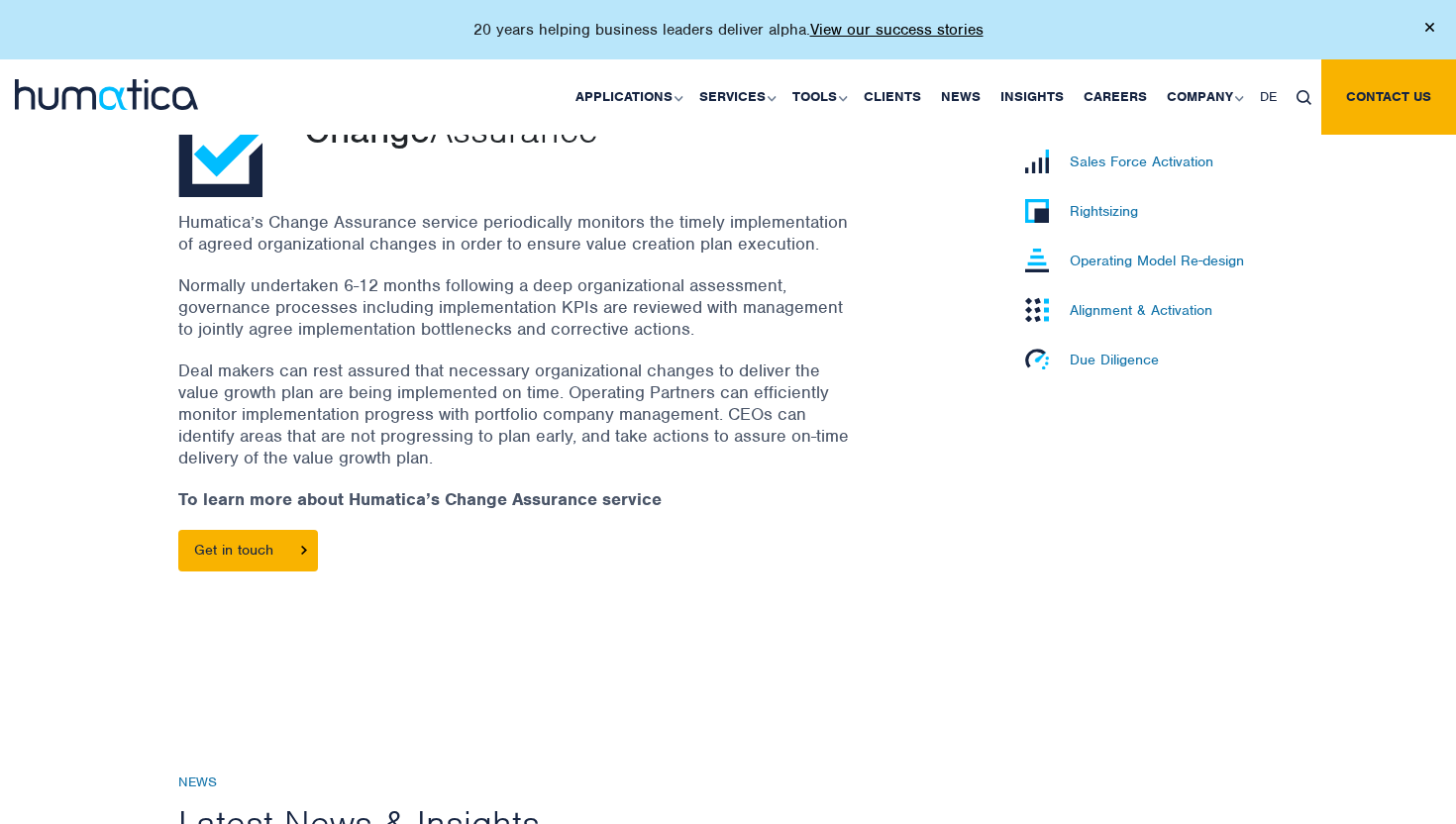
scroll to position [572, 0]
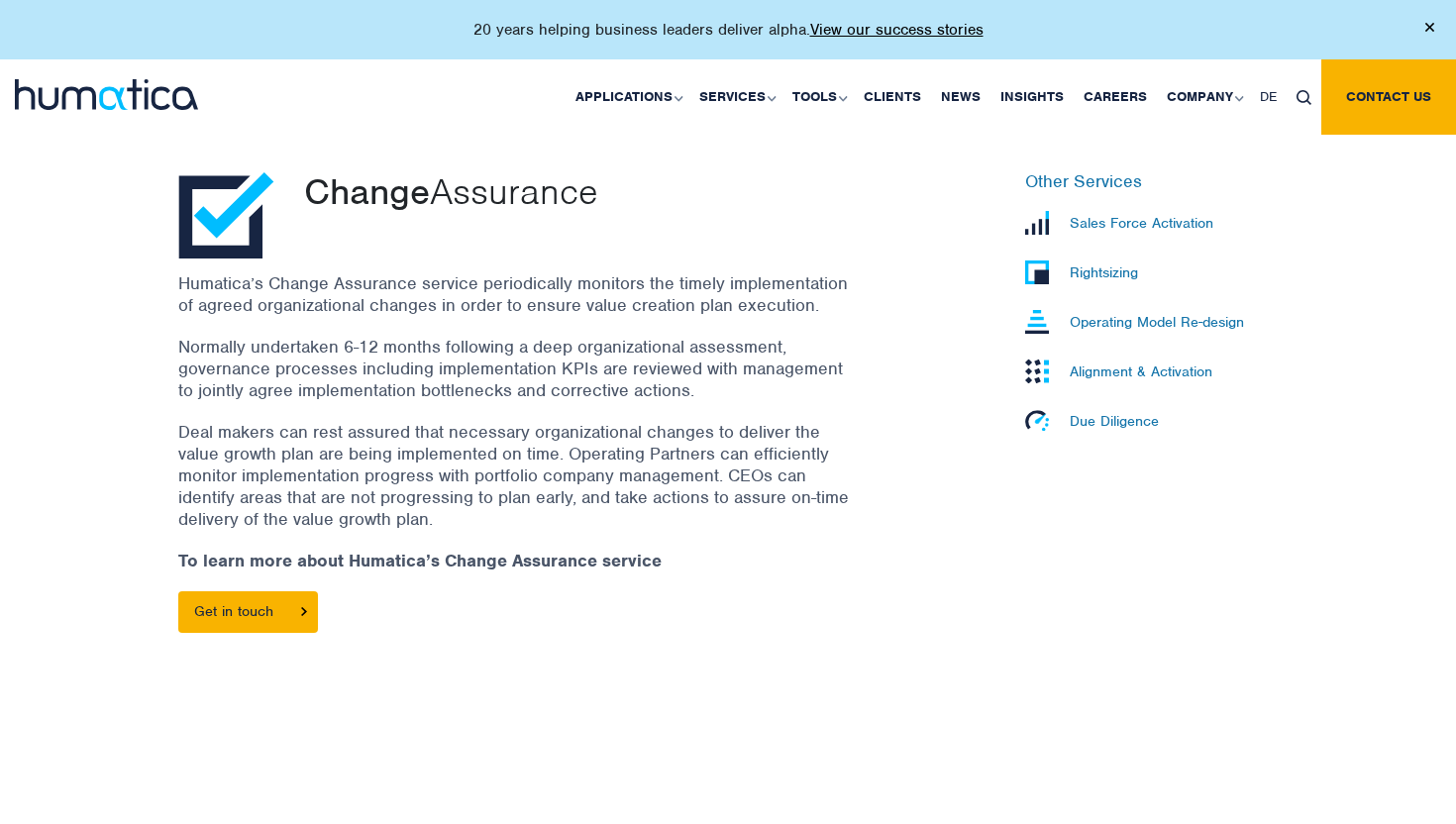
click at [1120, 224] on p "Sales Force Activation" at bounding box center [1142, 222] width 144 height 18
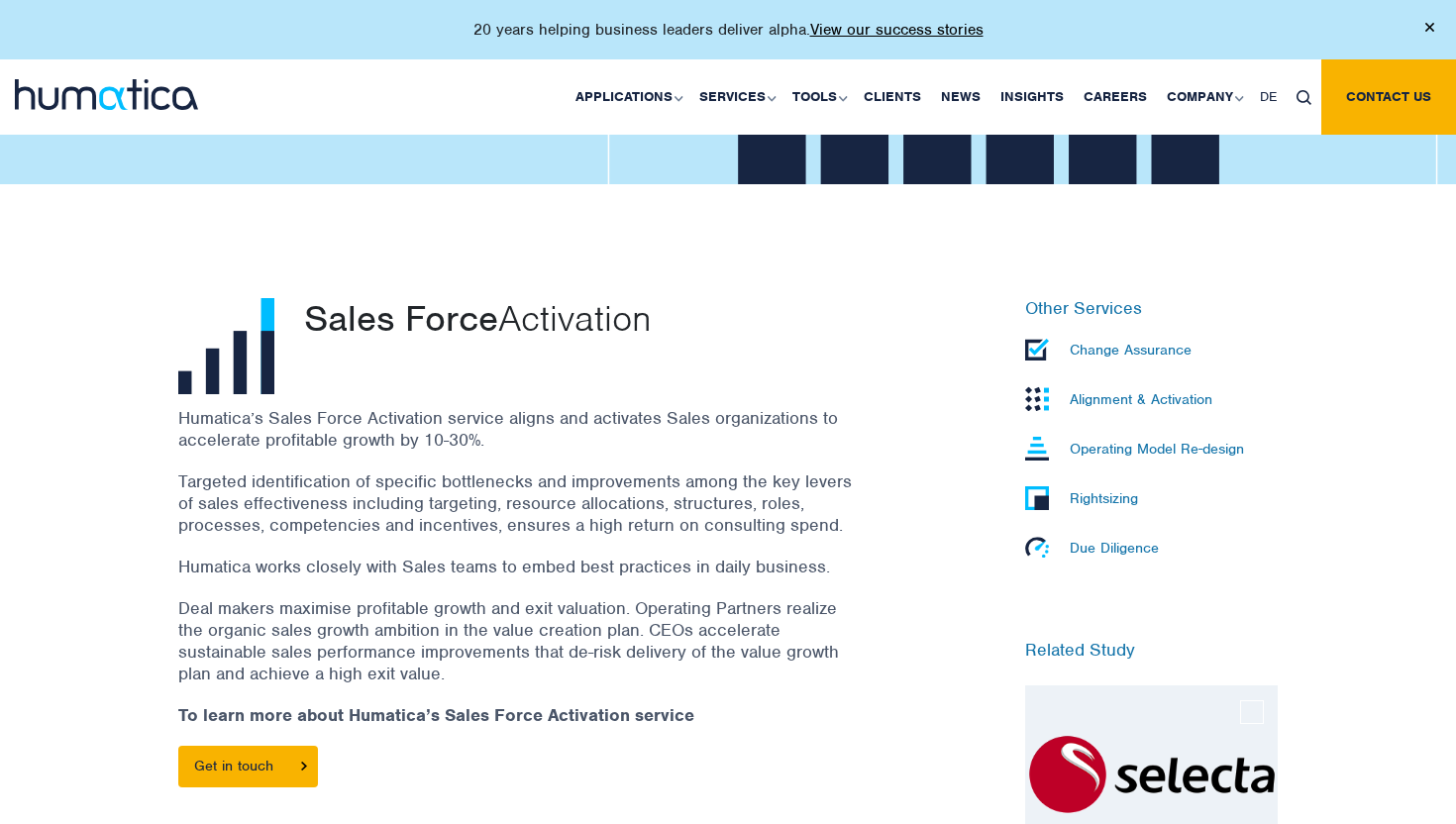
scroll to position [492, 0]
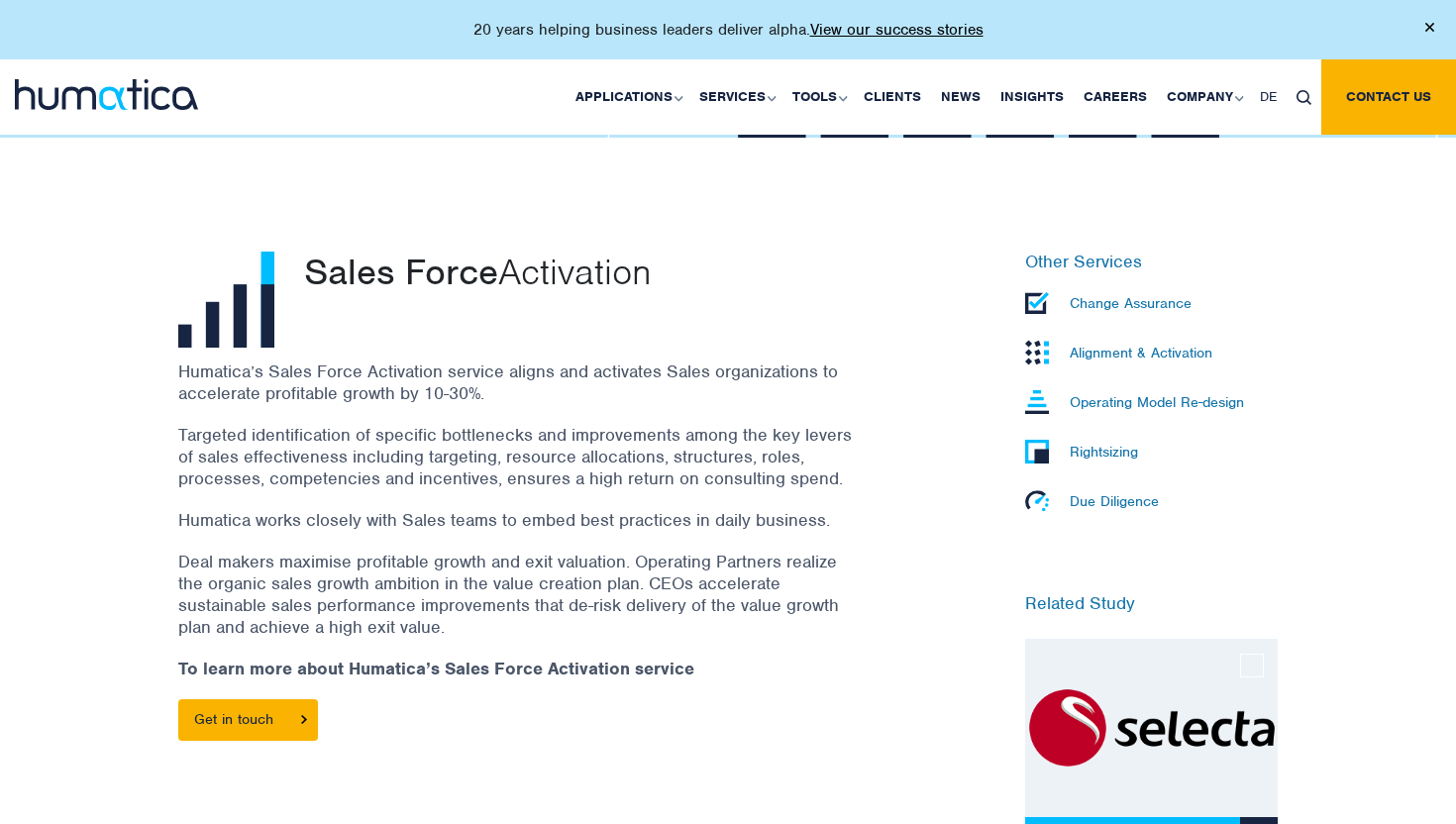
click at [1137, 346] on p "Alignment & Activation" at bounding box center [1141, 352] width 143 height 18
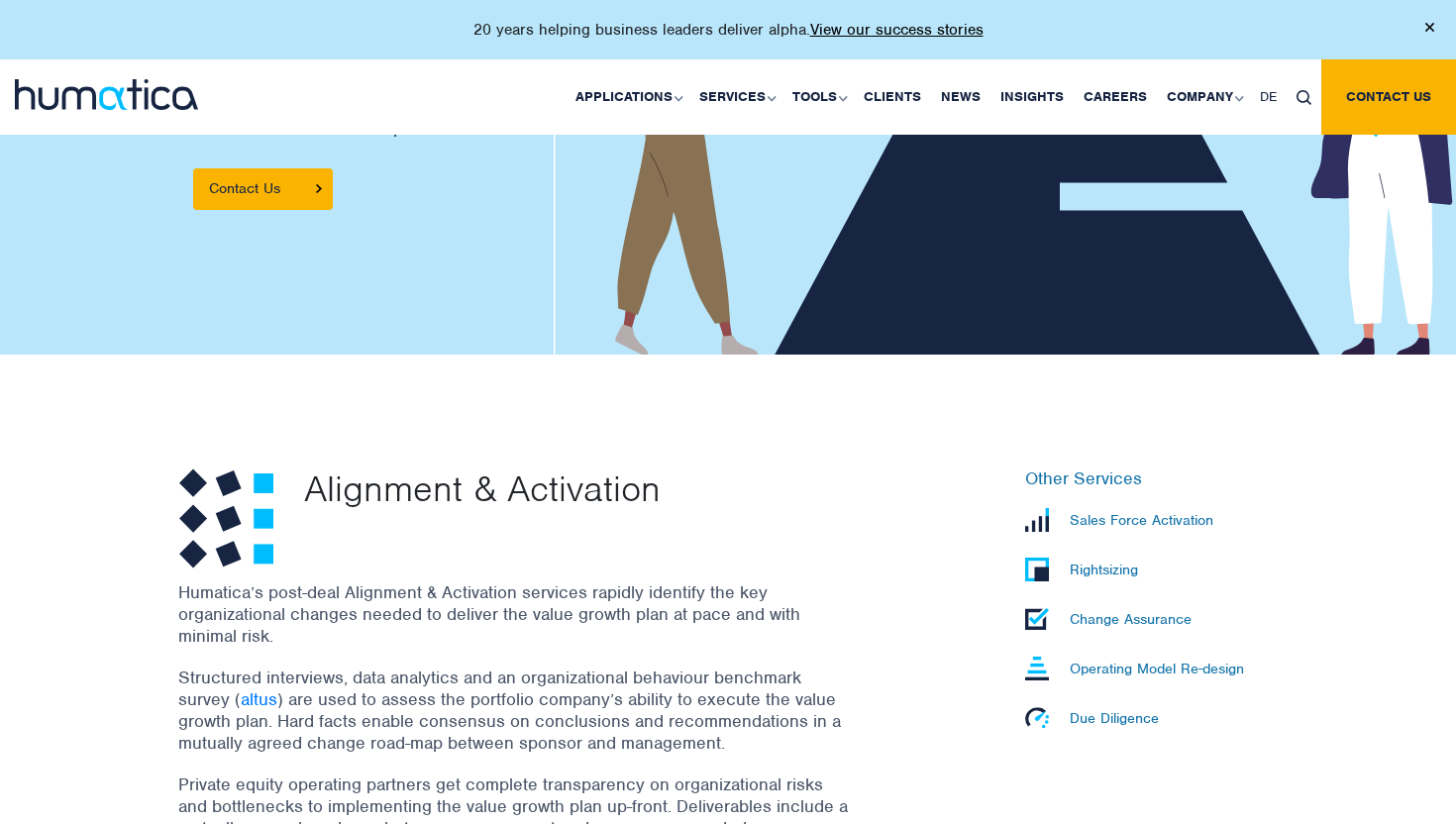
scroll to position [703, 0]
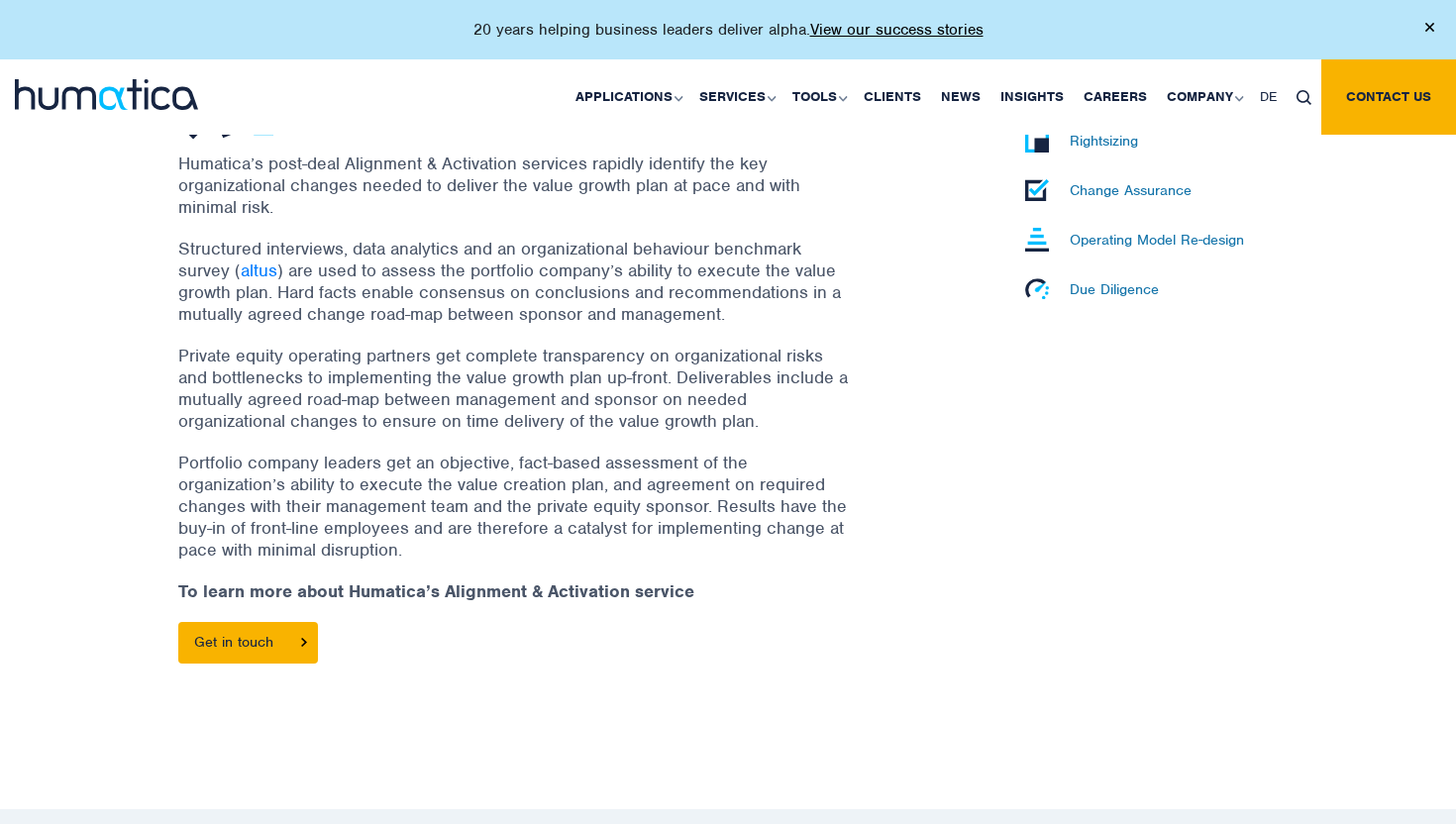
click at [510, 210] on p "Humatica’s post-deal Alignment & Activation services rapidly identify the key o…" at bounding box center [515, 185] width 674 height 65
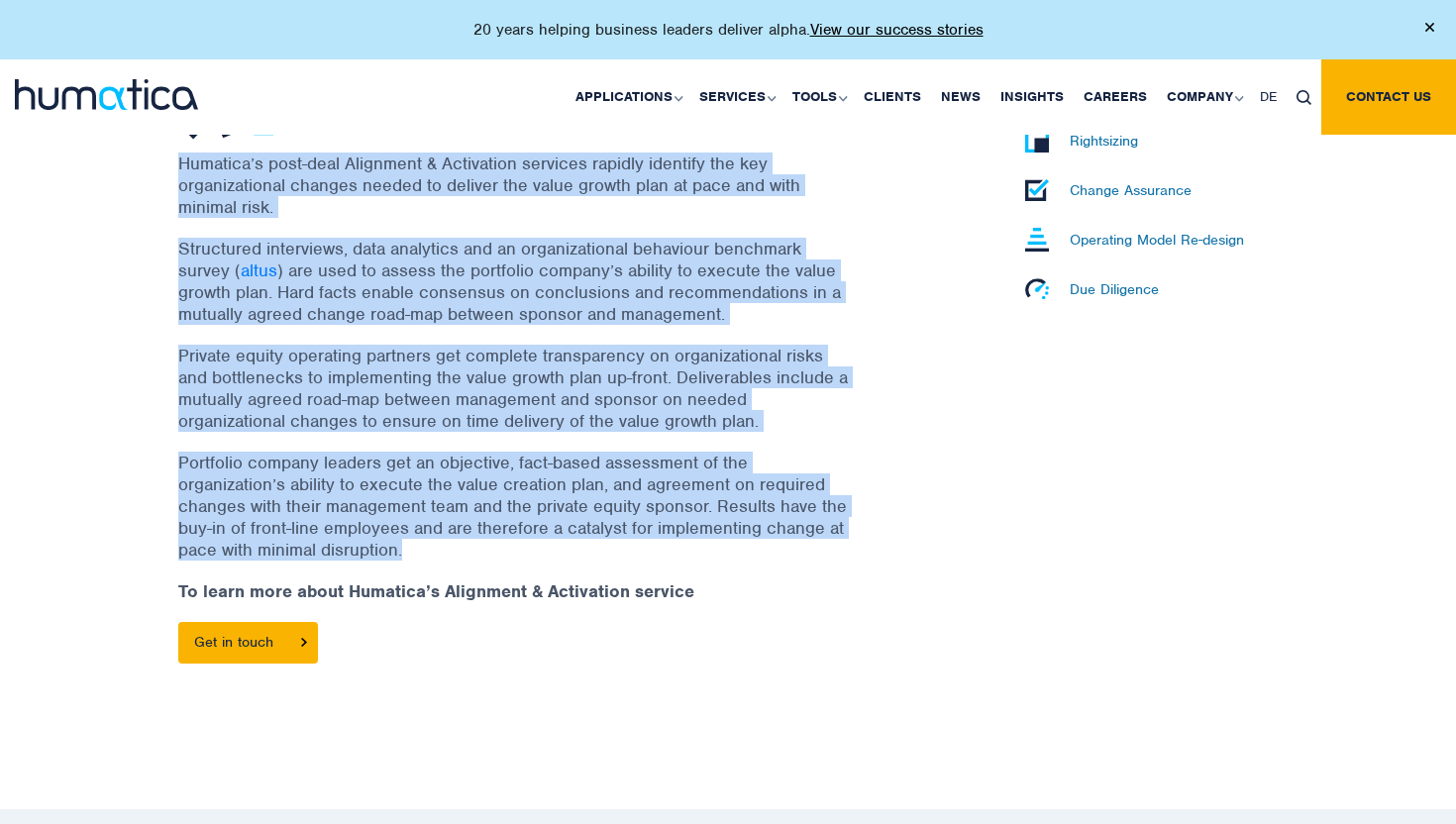
drag, startPoint x: 510, startPoint y: 210, endPoint x: 483, endPoint y: 520, distance: 311.2
click at [483, 520] on div "Humatica’s post-deal Alignment & Activation services rapidly identify the key o…" at bounding box center [540, 438] width 723 height 572
copy div "Humatica’s post-deal Alignment & Activation services rapidly identify the key o…"
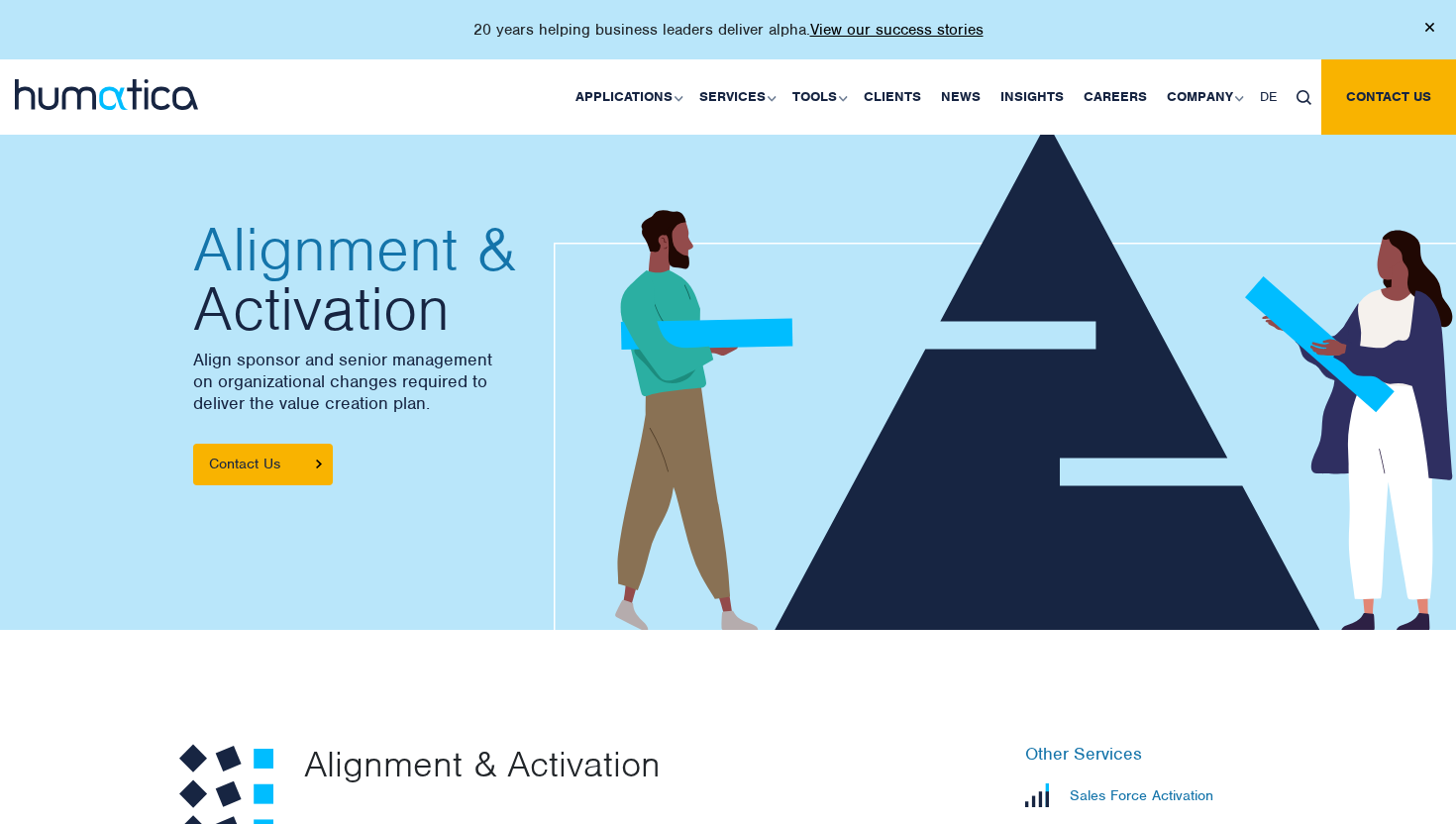
scroll to position [456, 0]
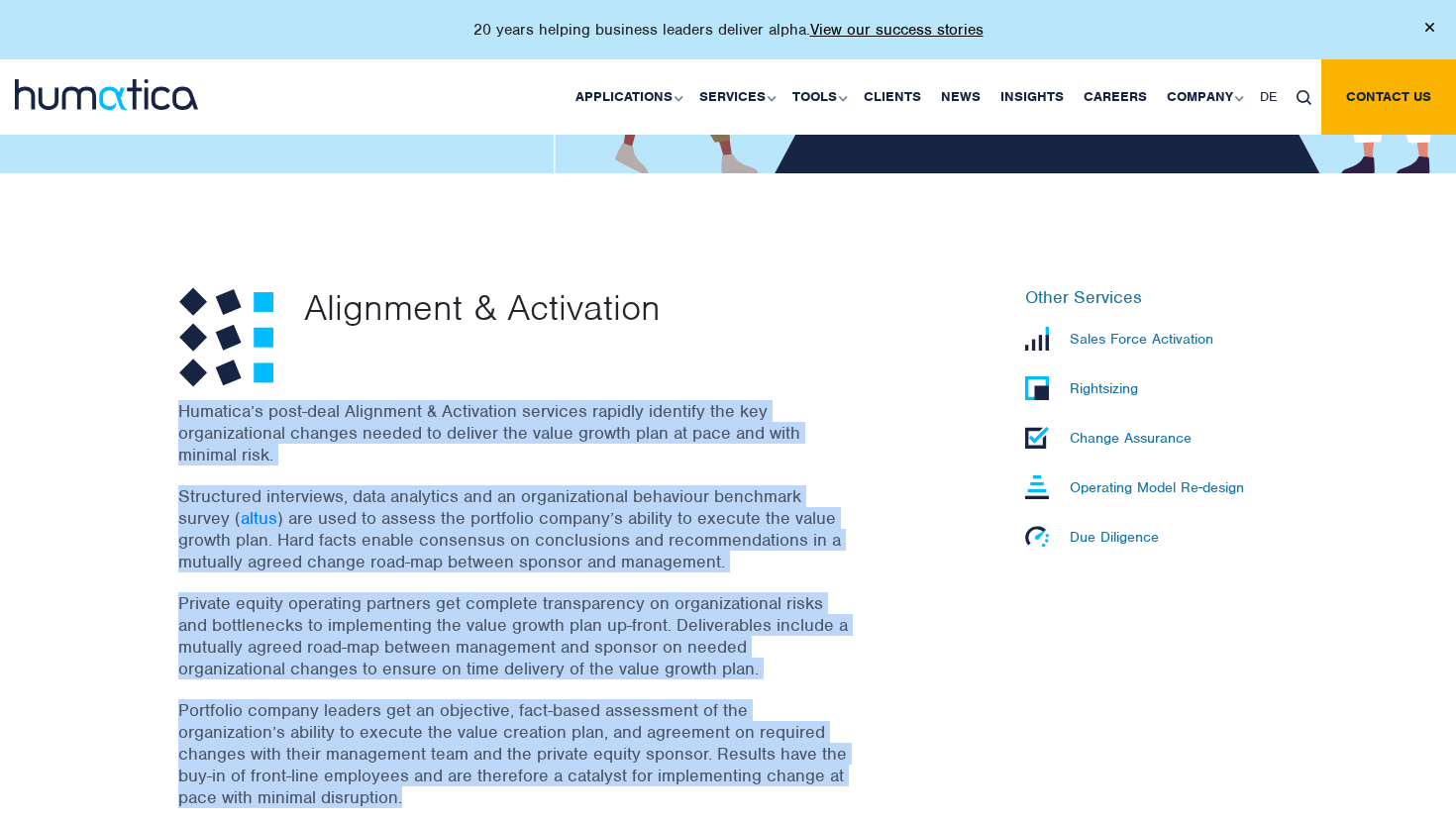
click at [1111, 381] on p "Rightsizing" at bounding box center [1104, 388] width 68 height 18
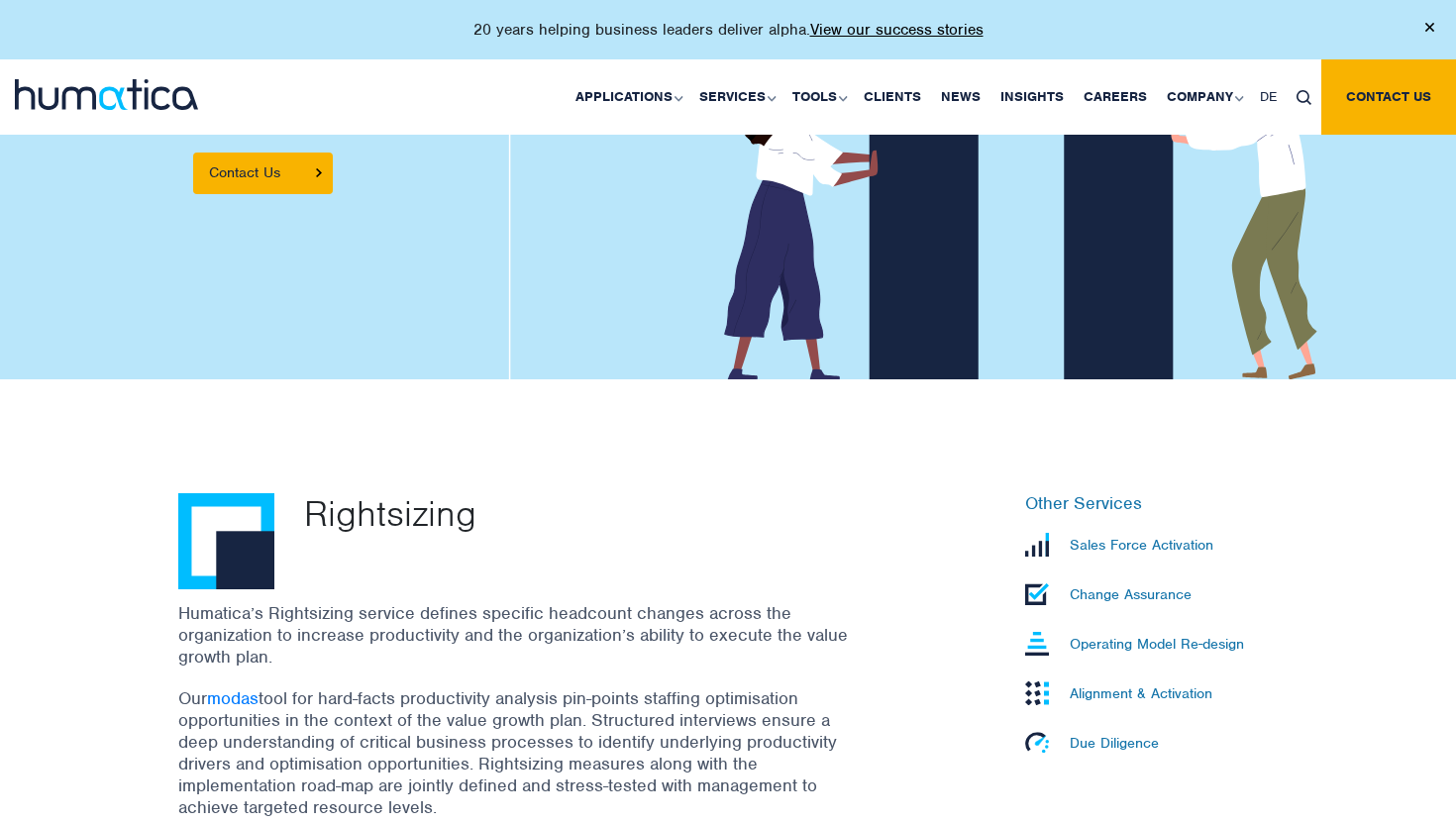
scroll to position [546, 0]
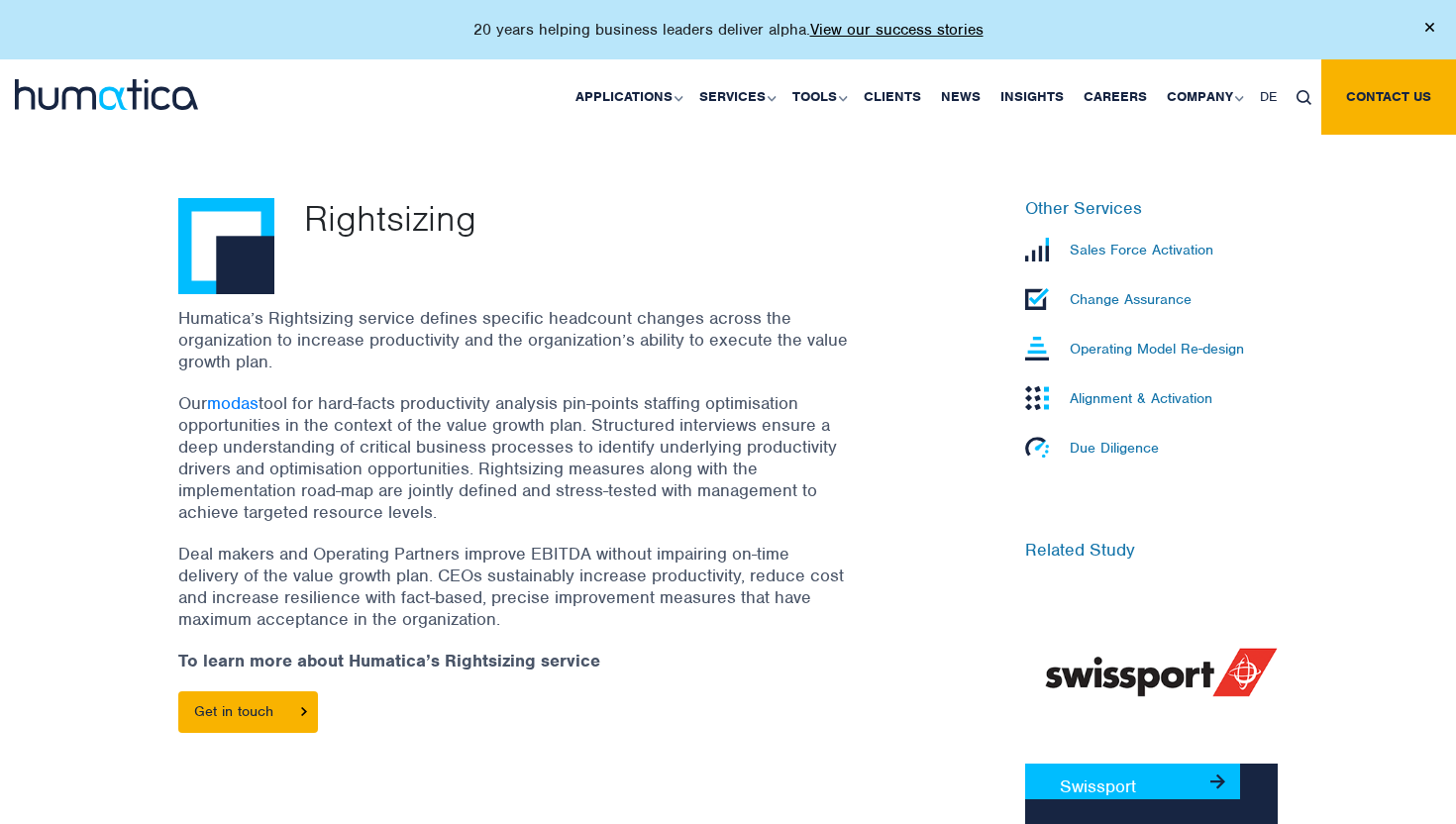
click at [754, 448] on p "Our modas tool for hard-facts productivity analysis pin-points staffing optimis…" at bounding box center [515, 457] width 674 height 131
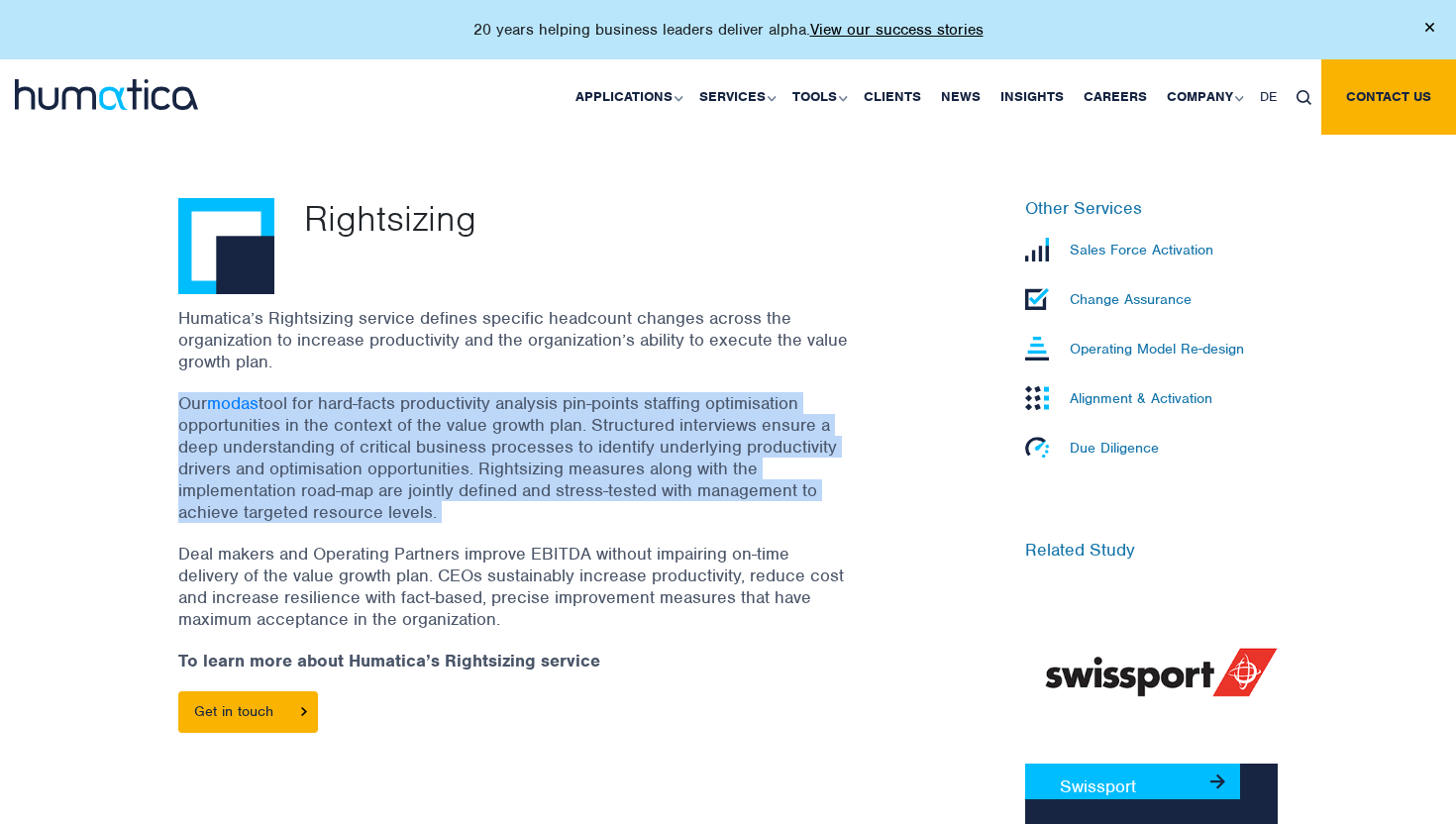
click at [754, 448] on p "Our modas tool for hard-facts productivity analysis pin-points staffing optimis…" at bounding box center [515, 457] width 674 height 131
click at [706, 520] on div "Humatica’s Rightsizing service defines specific headcount changes across the or…" at bounding box center [540, 530] width 723 height 445
drag, startPoint x: 706, startPoint y: 520, endPoint x: 707, endPoint y: 386, distance: 134.0
click at [707, 388] on div "Humatica’s Rightsizing service defines specific headcount changes across the or…" at bounding box center [540, 530] width 723 height 445
click at [707, 386] on div "Humatica’s Rightsizing service defines specific headcount changes across the or…" at bounding box center [540, 530] width 723 height 445
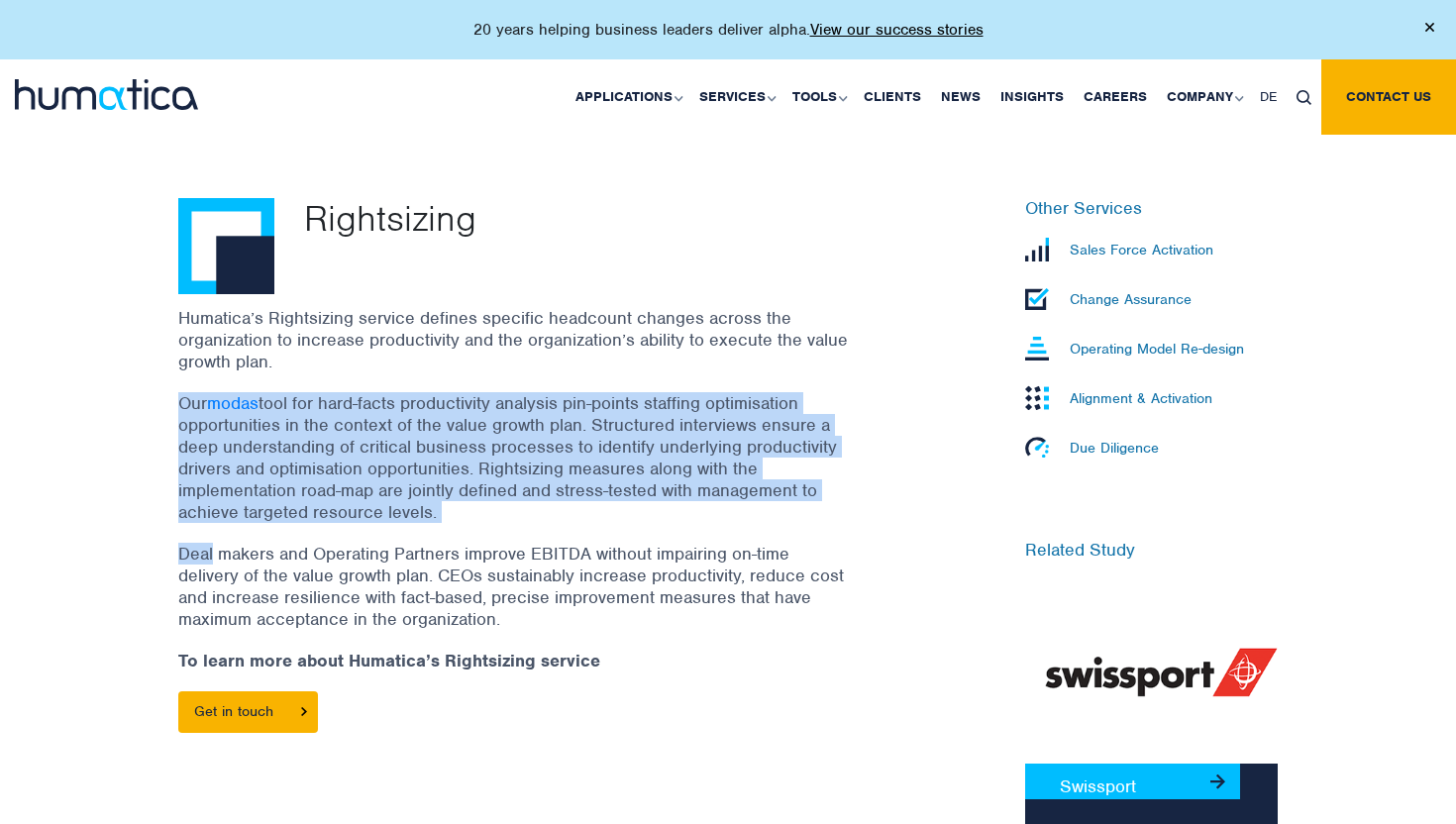
drag, startPoint x: 707, startPoint y: 386, endPoint x: 676, endPoint y: 523, distance: 140.5
click at [676, 523] on div "Humatica’s Rightsizing service defines specific headcount changes across the or…" at bounding box center [540, 530] width 723 height 445
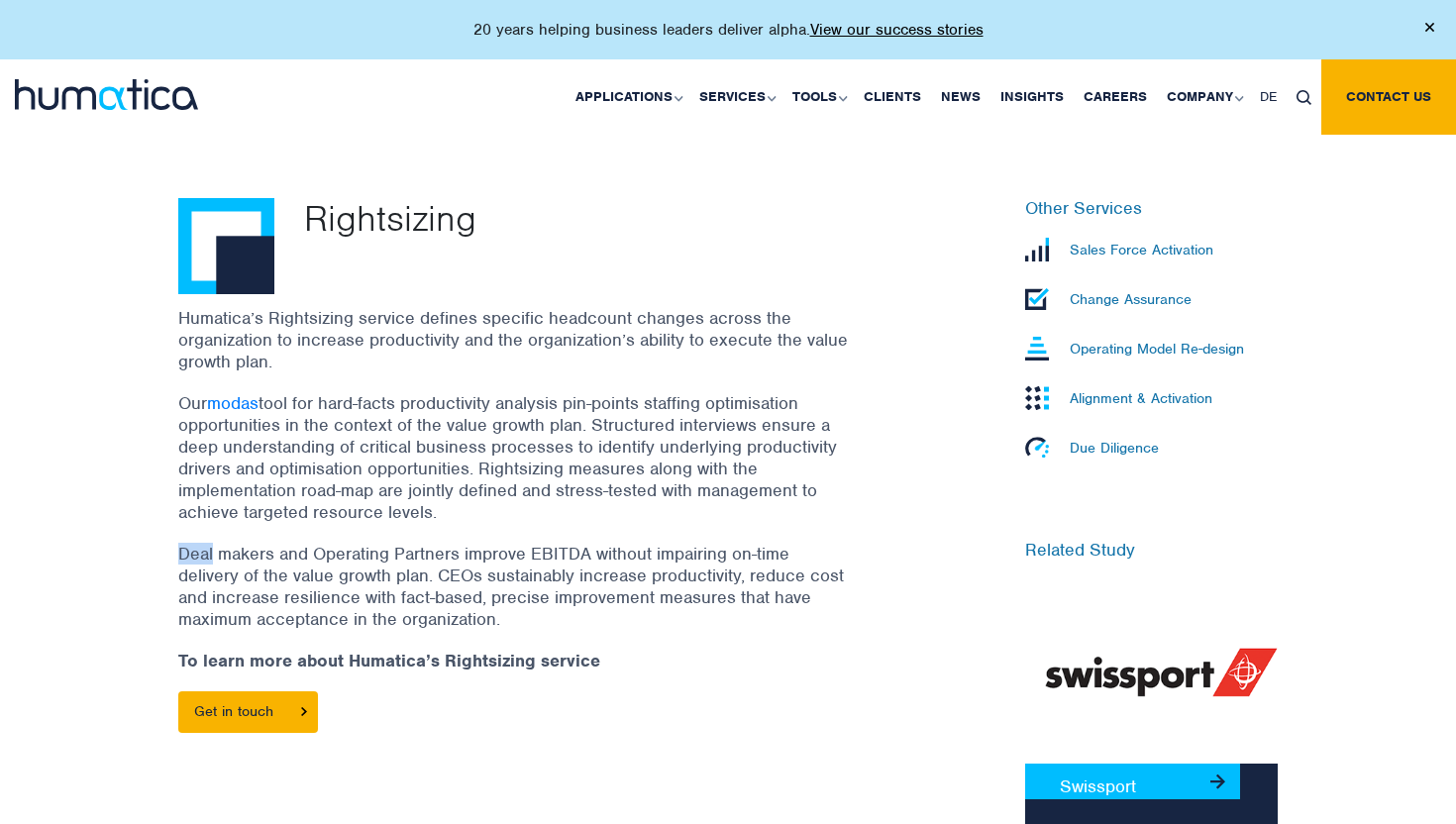
click at [676, 523] on div "Humatica’s Rightsizing service defines specific headcount changes across the or…" at bounding box center [540, 530] width 723 height 445
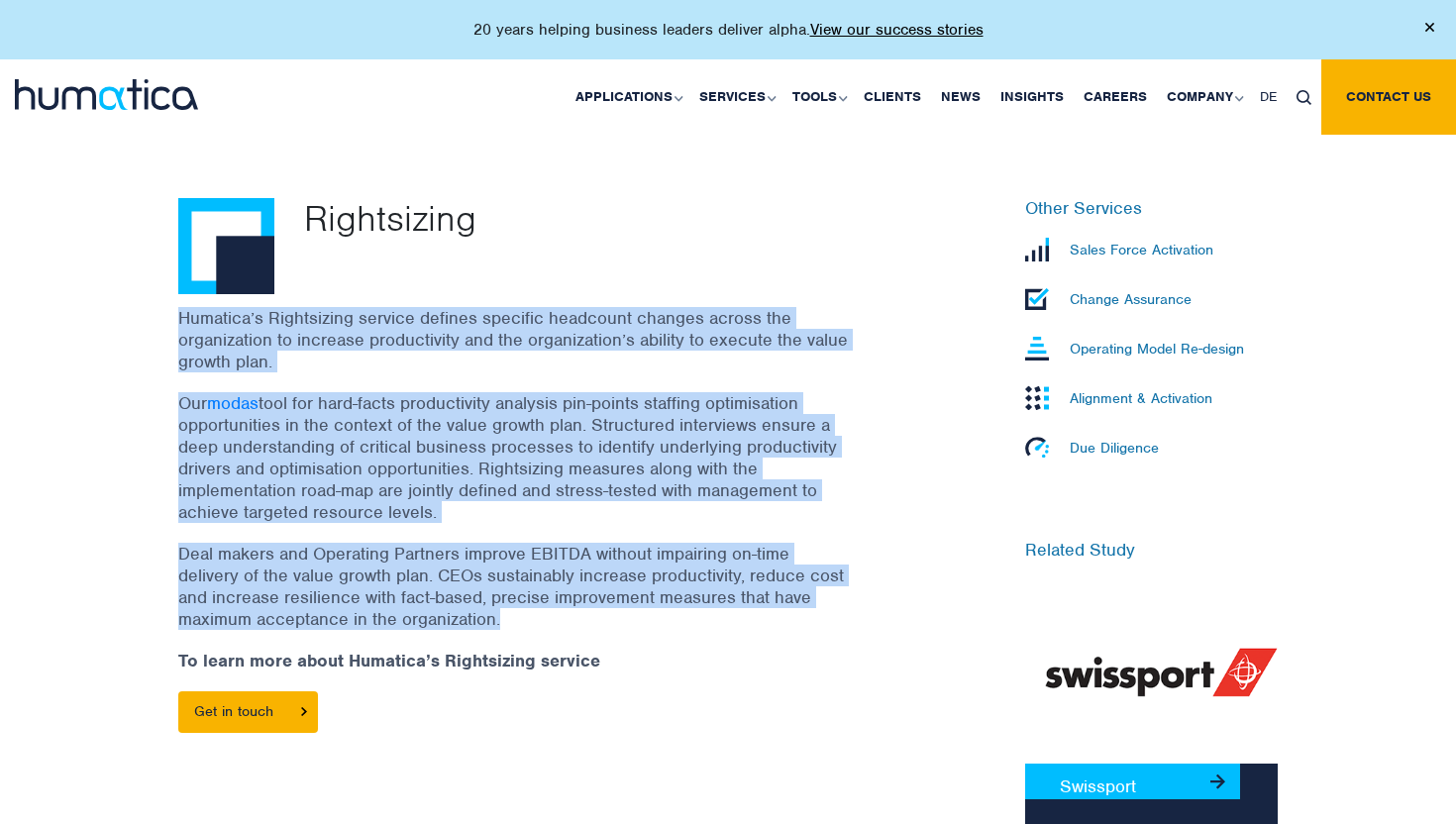
drag, startPoint x: 676, startPoint y: 523, endPoint x: 731, endPoint y: 346, distance: 185.3
click at [731, 346] on div "Humatica’s Rightsizing service defines specific headcount changes across the or…" at bounding box center [540, 530] width 723 height 445
click at [731, 346] on p "Humatica’s Rightsizing service defines specific headcount changes across the or…" at bounding box center [515, 339] width 674 height 65
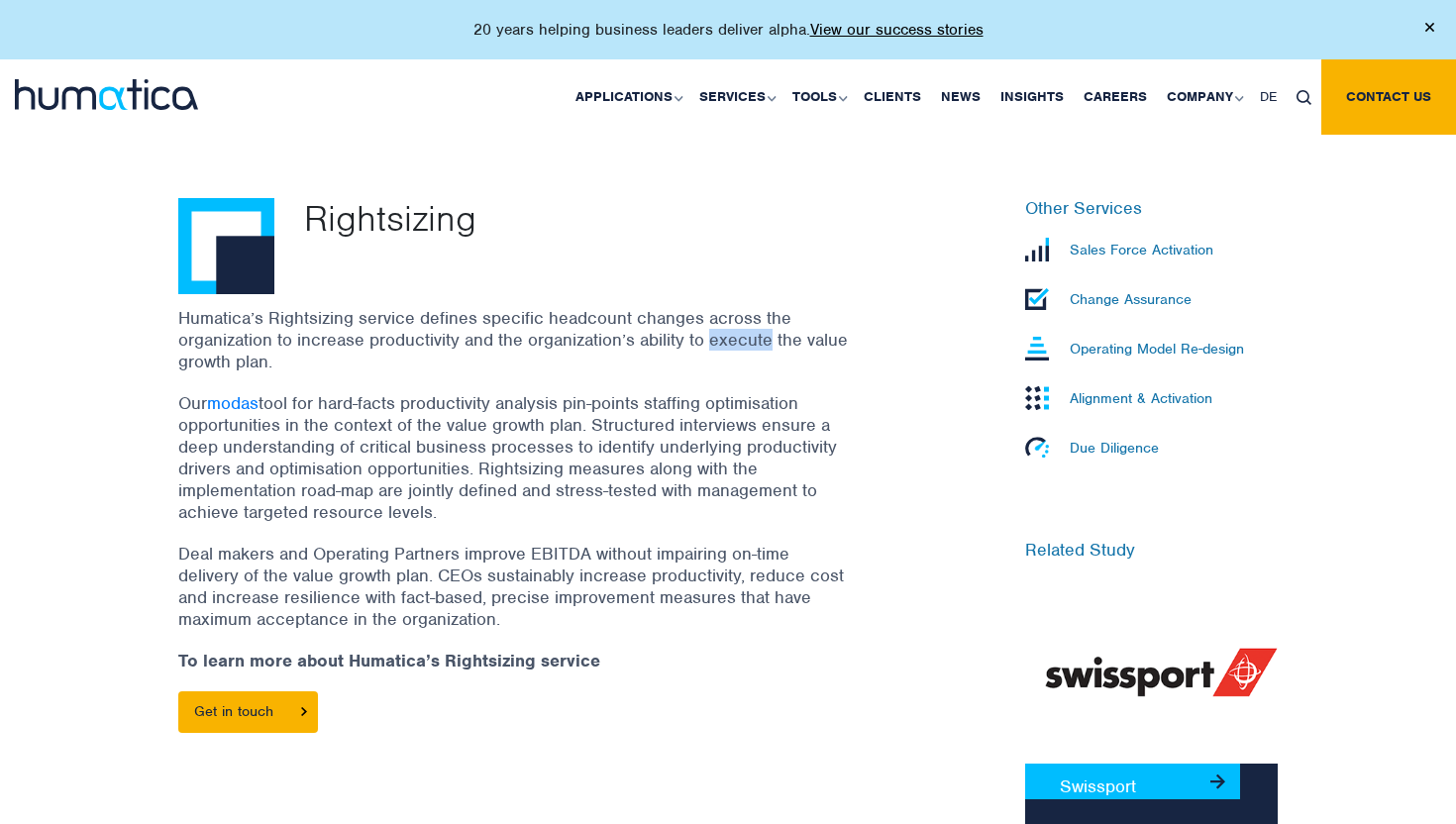
click at [731, 346] on p "Humatica’s Rightsizing service defines specific headcount changes across the or…" at bounding box center [515, 339] width 674 height 65
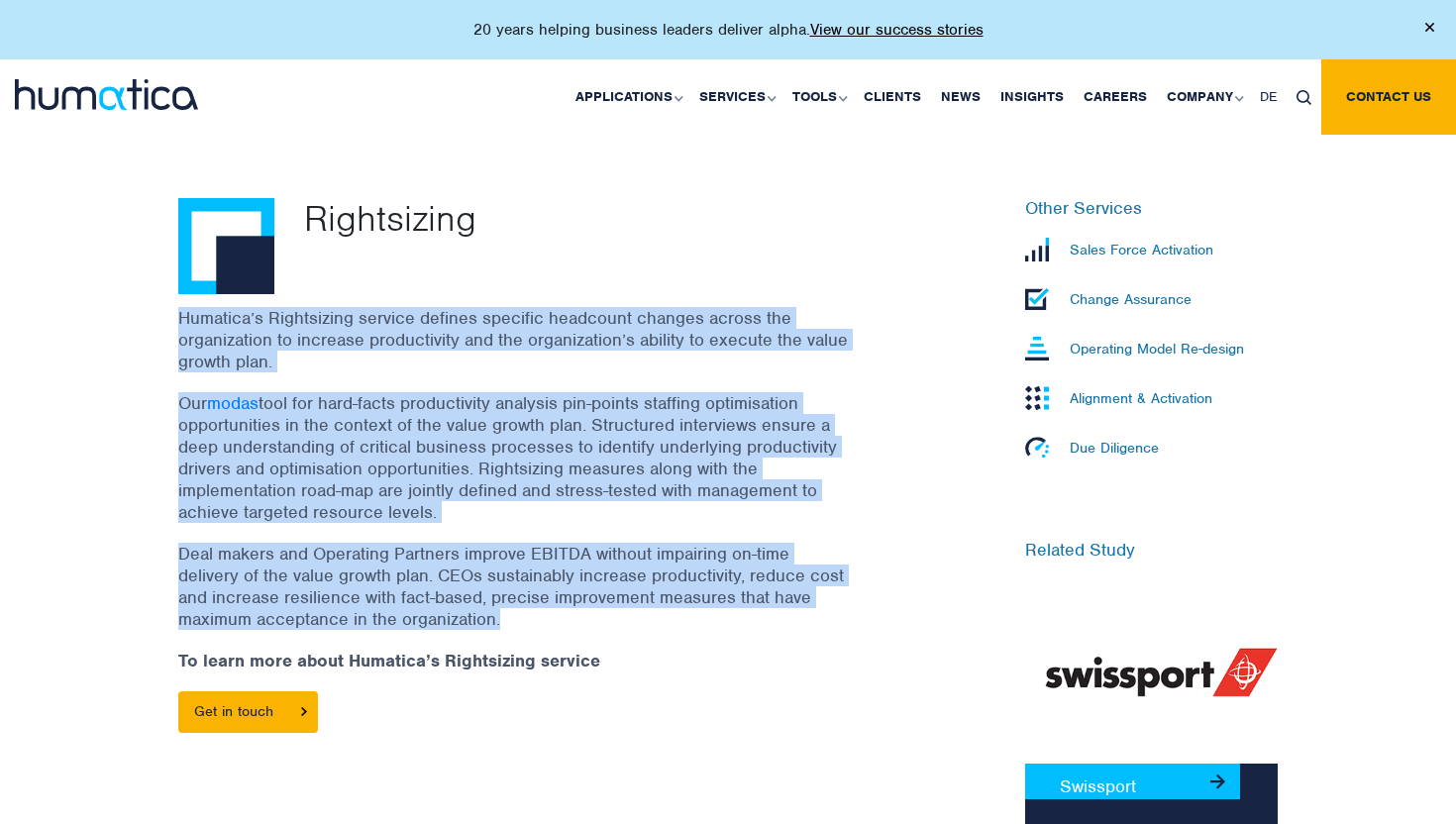
drag, startPoint x: 731, startPoint y: 346, endPoint x: 703, endPoint y: 546, distance: 202.0
click at [703, 546] on div "Humatica’s Rightsizing service defines specific headcount changes across the or…" at bounding box center [540, 530] width 723 height 445
click at [703, 546] on p "Deal makers and Operating Partners improve EBITDA without impairing on-time del…" at bounding box center [515, 586] width 674 height 87
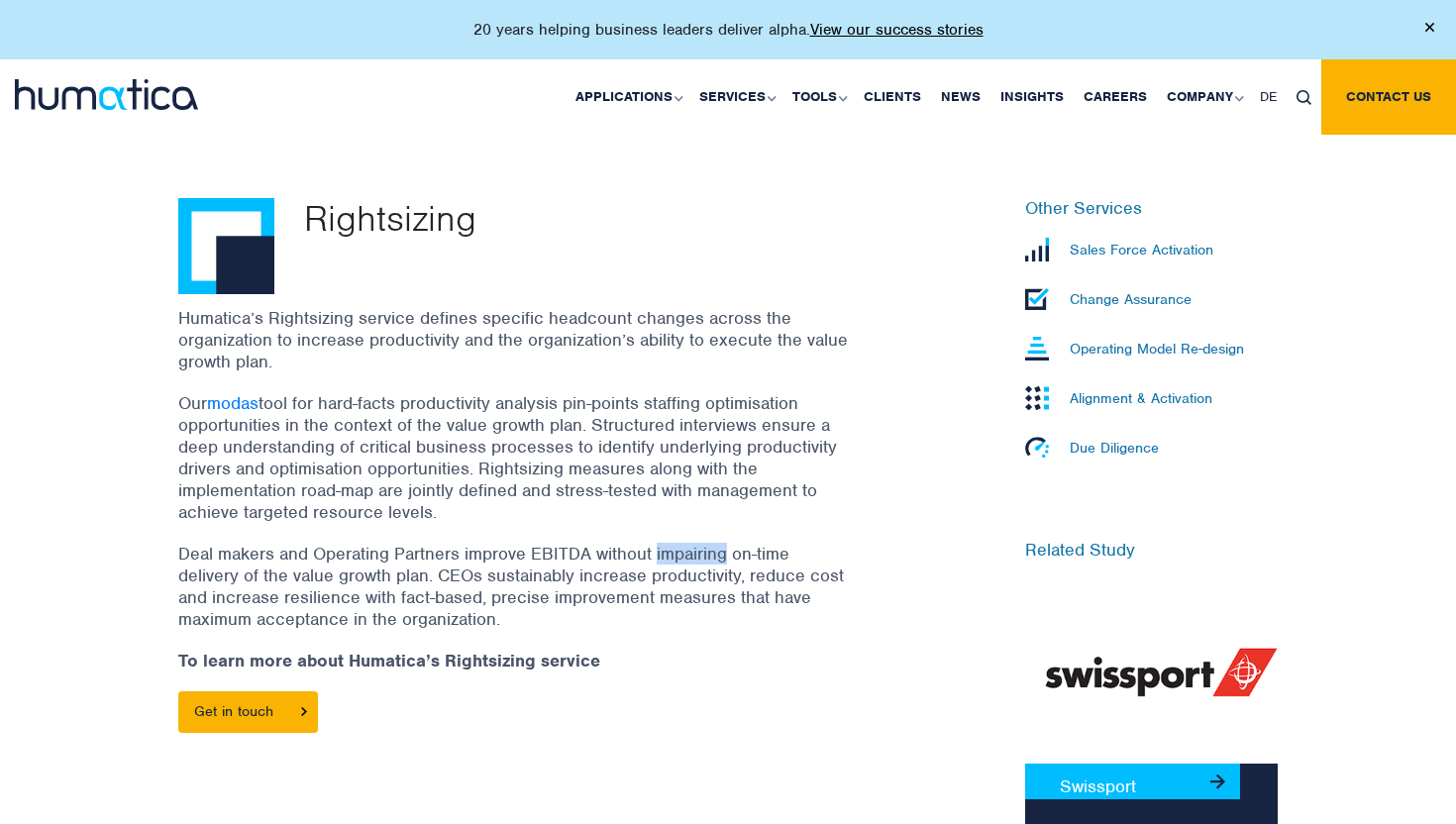
click at [703, 546] on p "Deal makers and Operating Partners improve EBITDA without impairing on-time del…" at bounding box center [515, 586] width 674 height 87
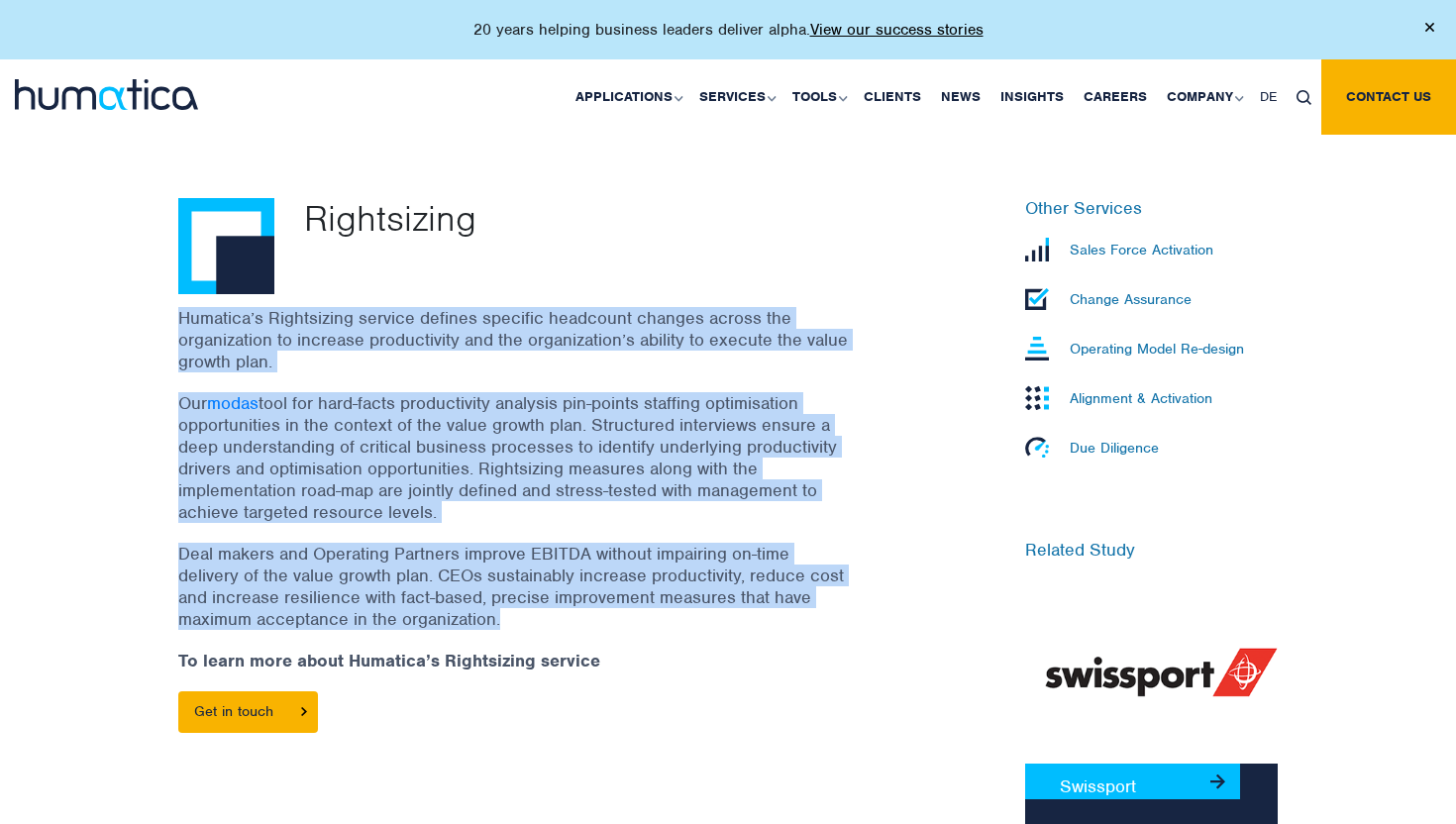
drag, startPoint x: 703, startPoint y: 546, endPoint x: 756, endPoint y: 366, distance: 187.6
click at [756, 366] on div "Humatica’s Rightsizing service defines specific headcount changes across the or…" at bounding box center [540, 530] width 723 height 445
click at [756, 366] on p "Humatica’s Rightsizing service defines specific headcount changes across the or…" at bounding box center [515, 339] width 674 height 65
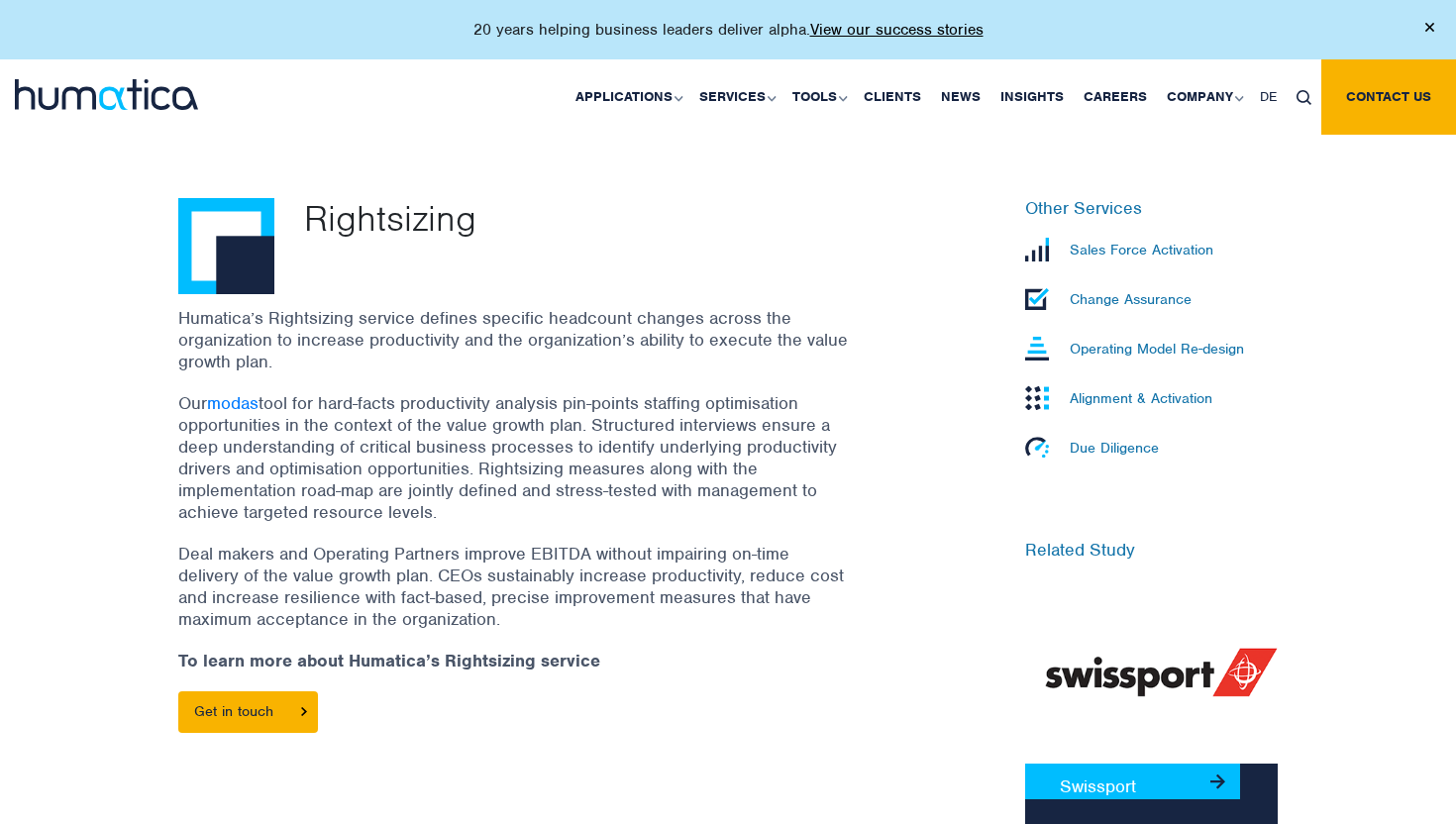
click at [756, 366] on p "Humatica’s Rightsizing service defines specific headcount changes across the or…" at bounding box center [515, 339] width 674 height 65
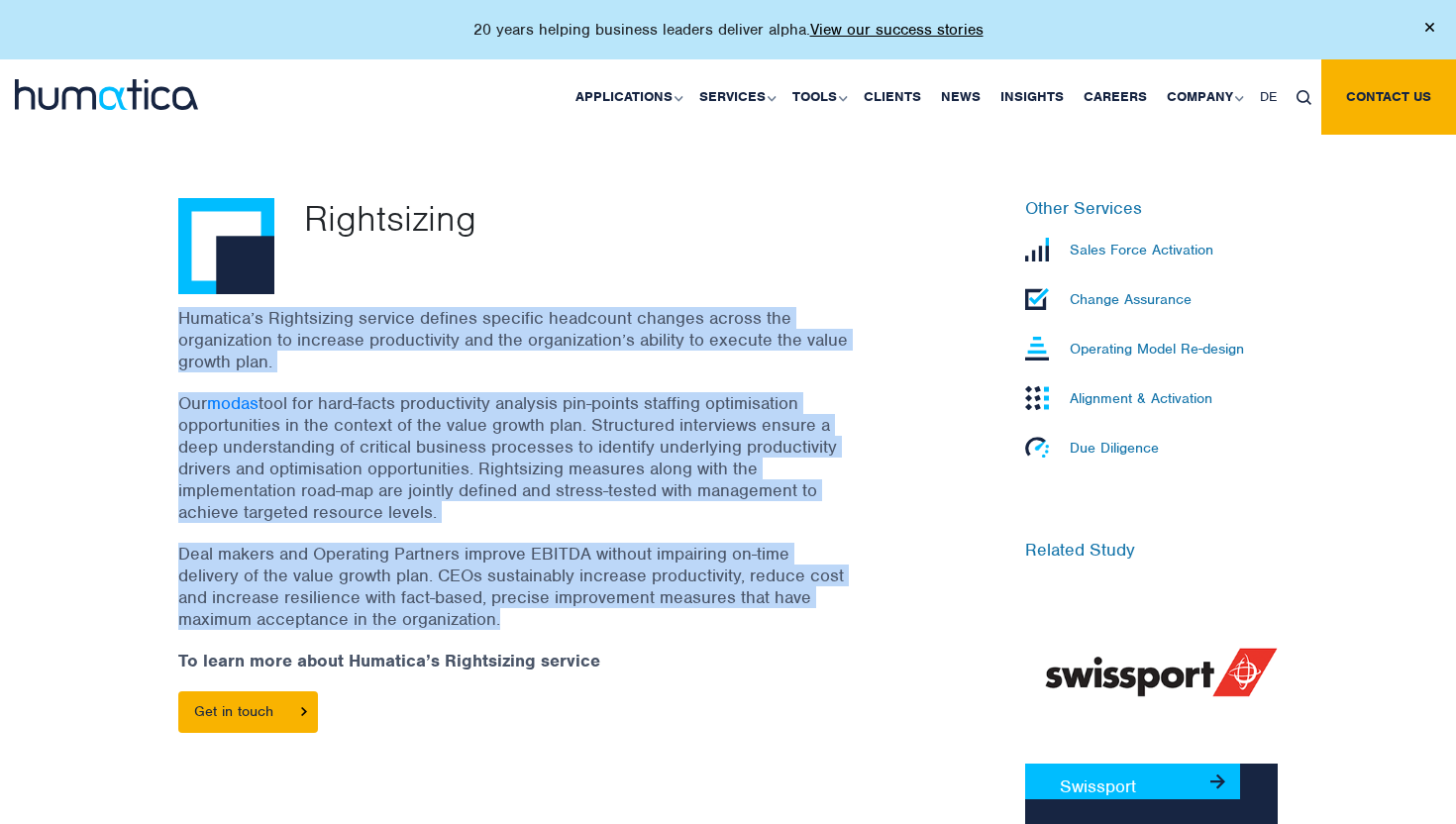
drag, startPoint x: 756, startPoint y: 366, endPoint x: 739, endPoint y: 564, distance: 198.7
click at [739, 563] on div "Humatica’s Rightsizing service defines specific headcount changes across the or…" at bounding box center [540, 530] width 723 height 445
click at [739, 564] on p "Deal makers and Operating Partners improve EBITDA without impairing on-time del…" at bounding box center [515, 586] width 674 height 87
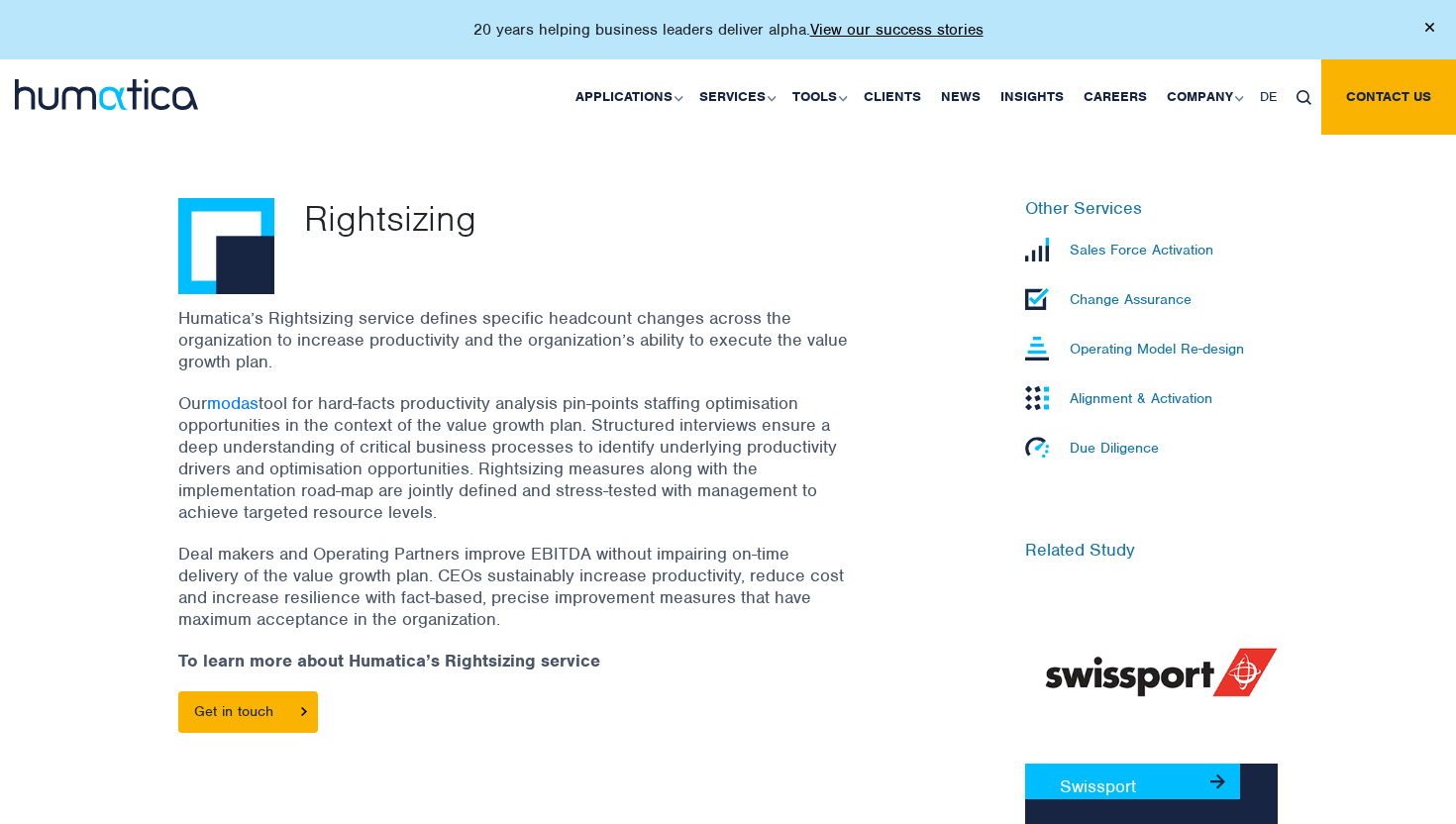
click at [1123, 353] on p "Operating Model Re-design" at bounding box center [1157, 348] width 175 height 18
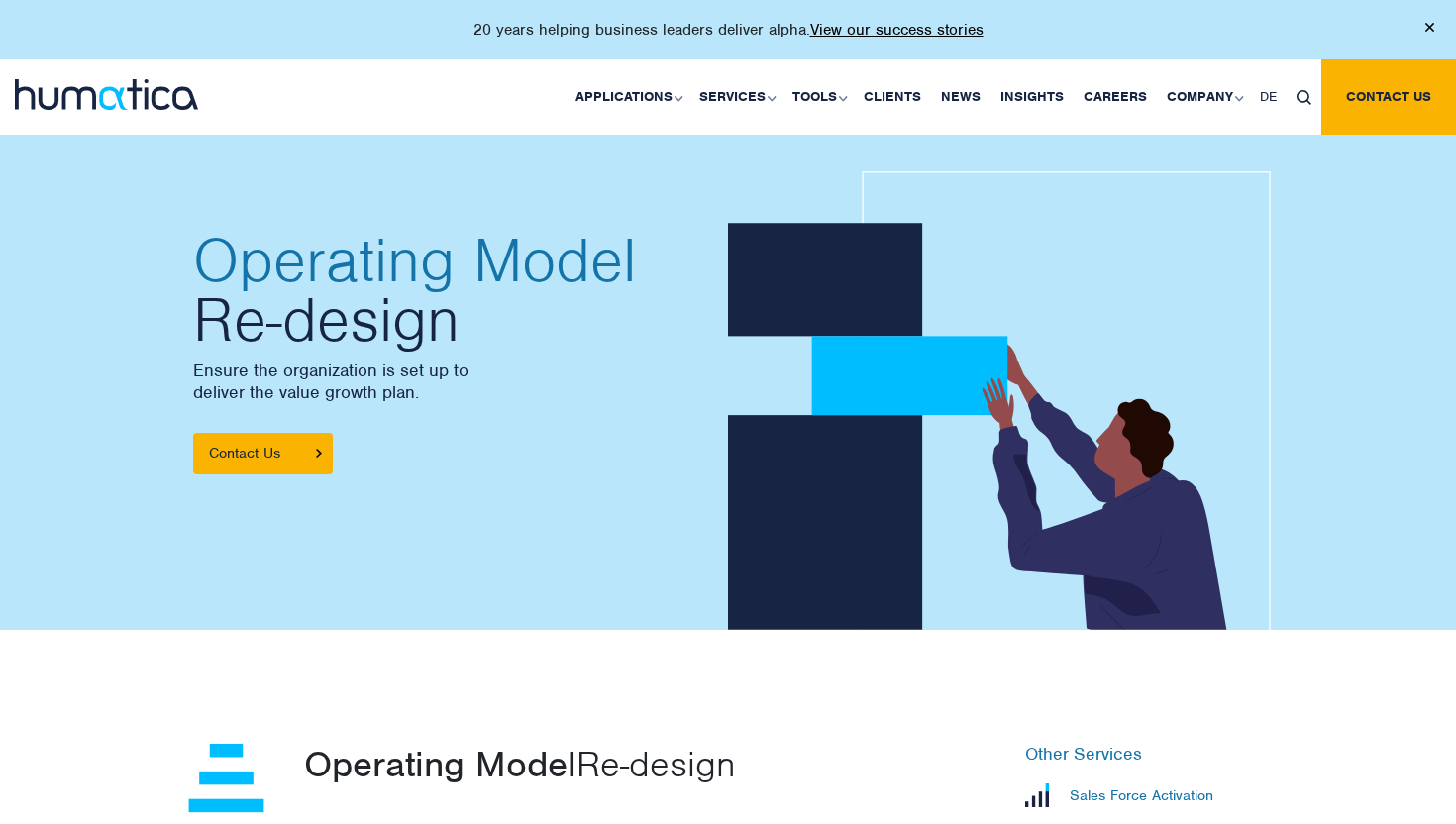
scroll to position [669, 0]
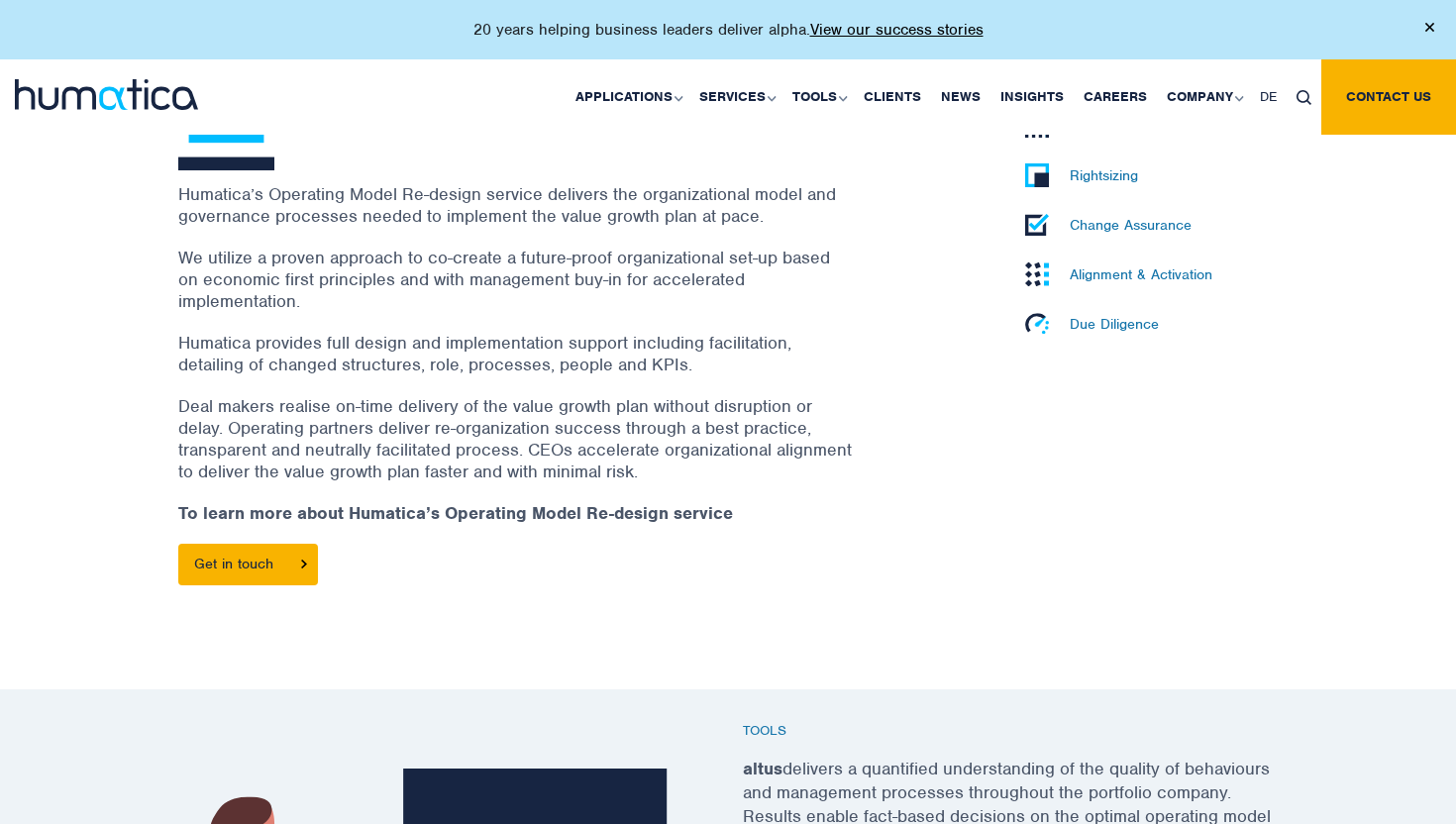
click at [768, 212] on p "Humatica’s Operating Model Re-design service delivers the organizational model …" at bounding box center [515, 206] width 674 height 44
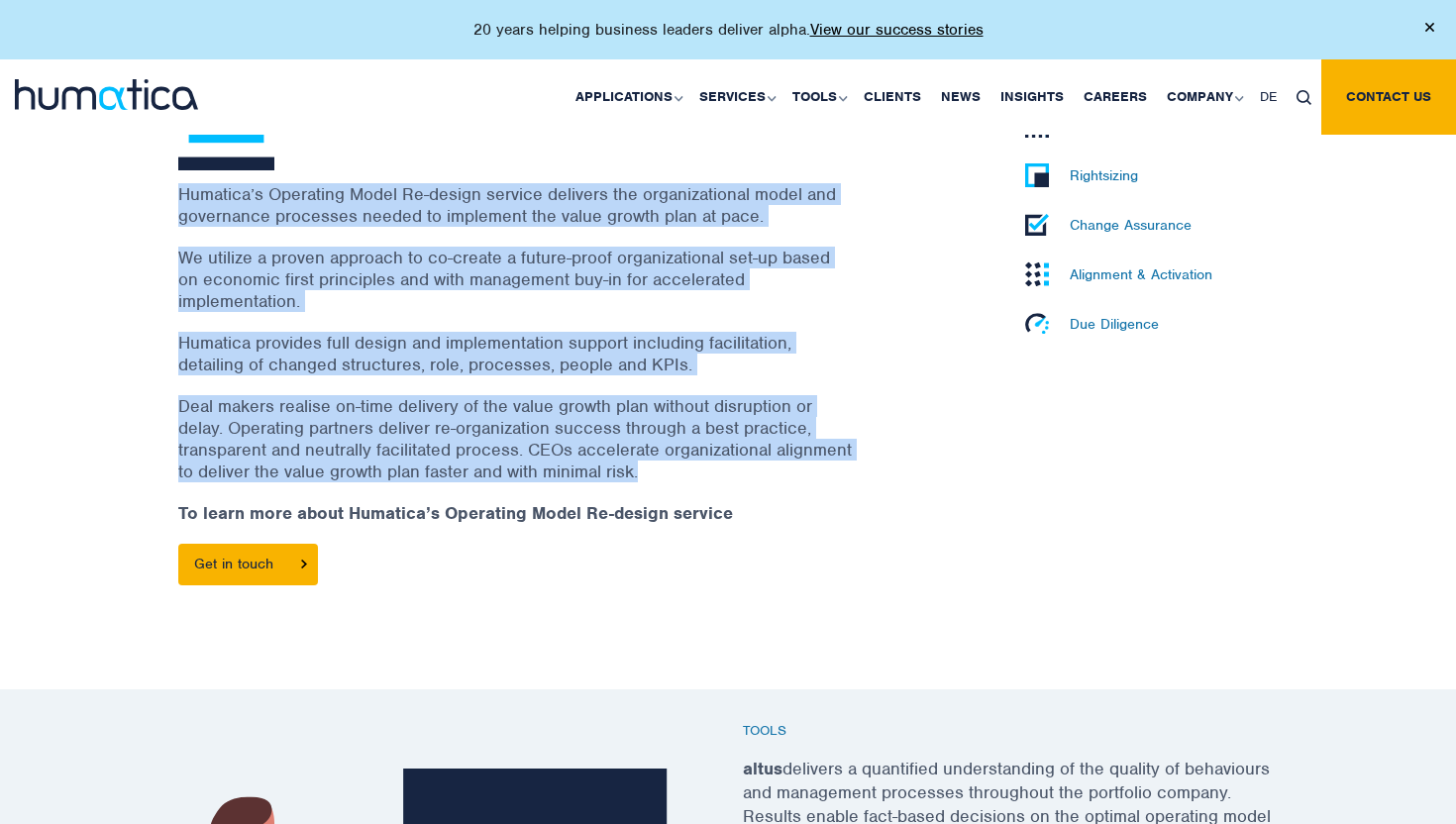
drag, startPoint x: 768, startPoint y: 212, endPoint x: 716, endPoint y: 439, distance: 232.9
click at [716, 439] on div "Humatica’s Operating Model Re-design service delivers the organizational model …" at bounding box center [540, 394] width 723 height 422
copy div "Humatica’s Operating Model Re-design service delivers the organizational model …"
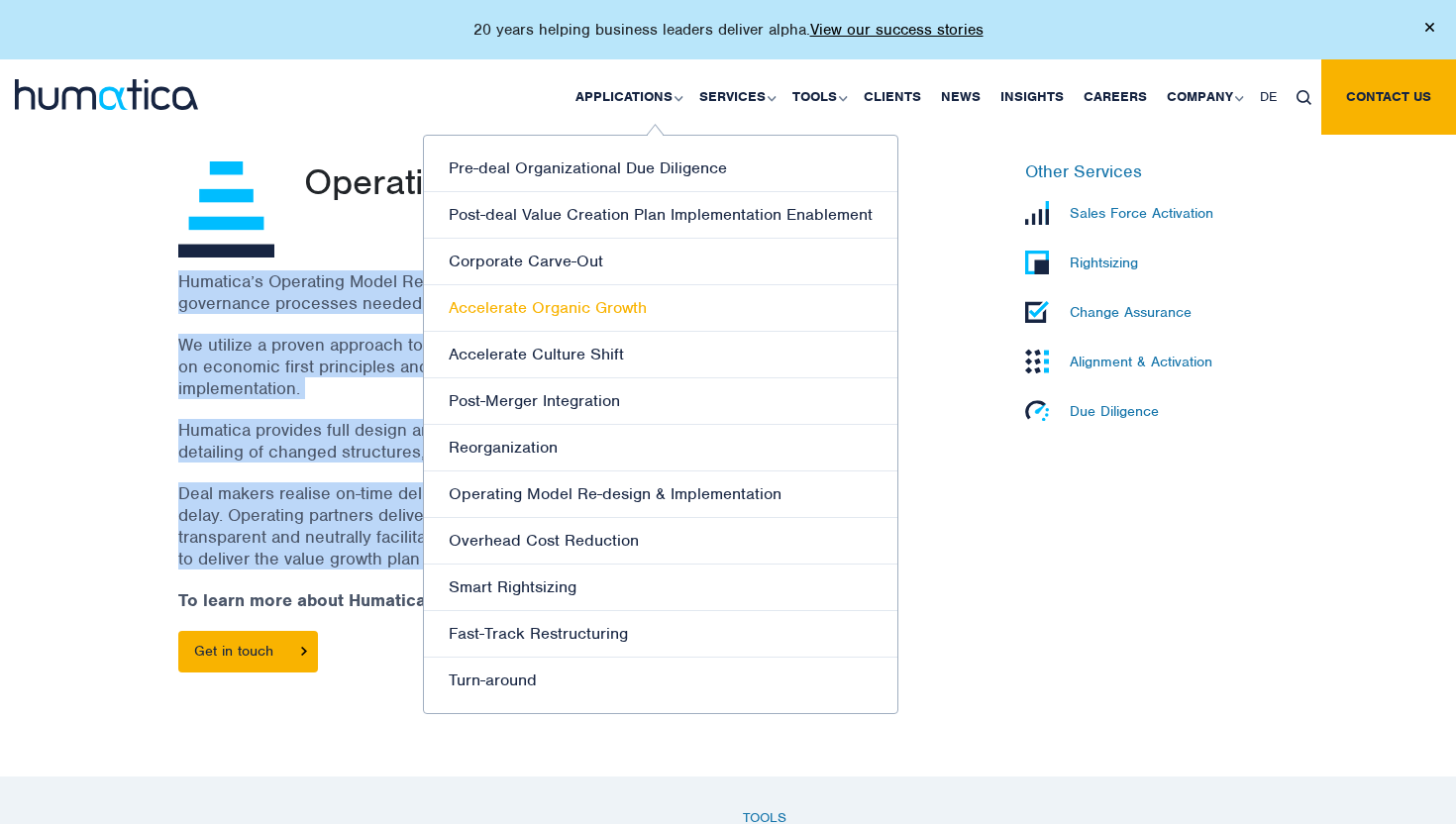
scroll to position [574, 0]
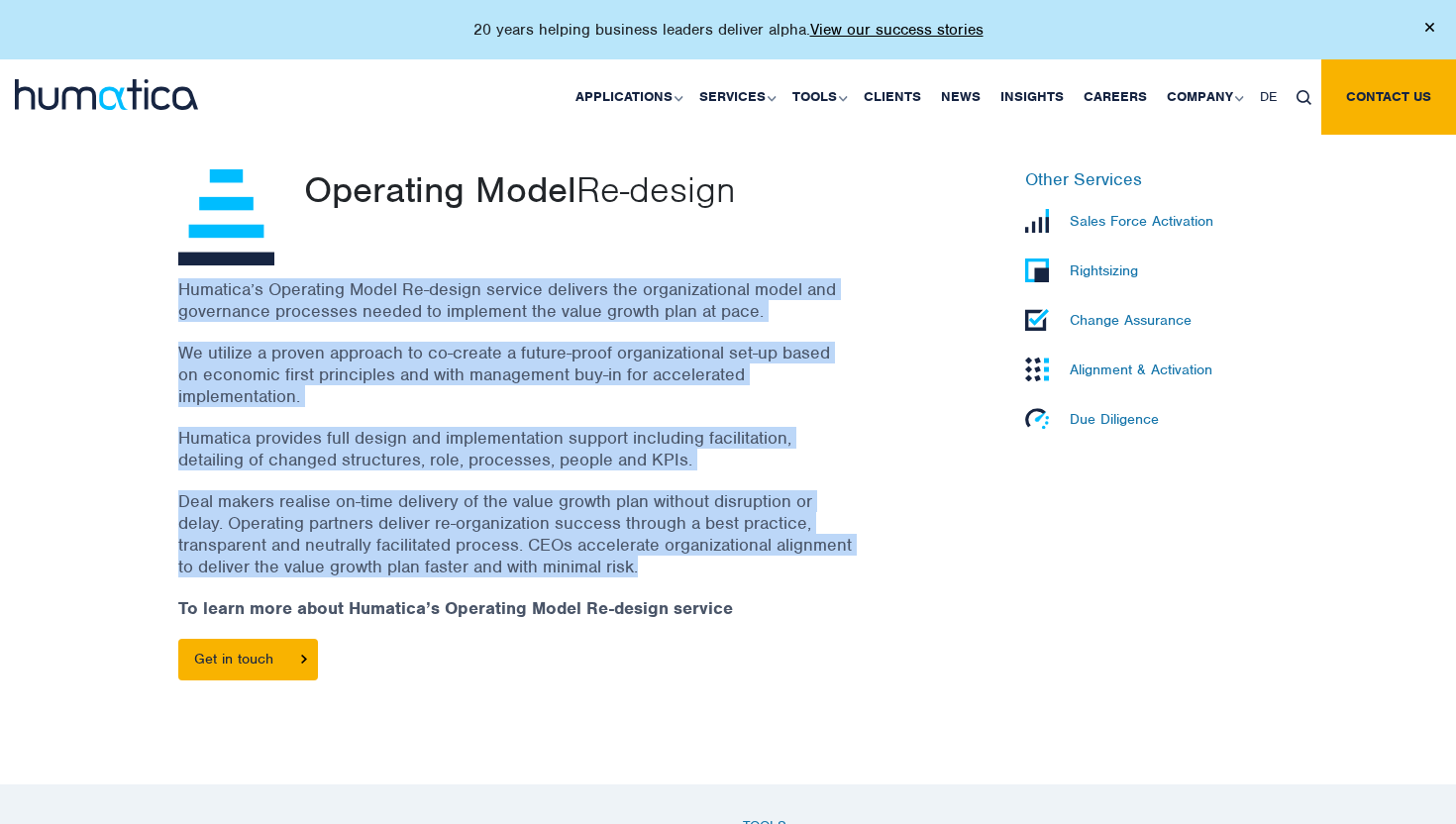
click at [1129, 322] on p "Change Assurance" at bounding box center [1131, 320] width 122 height 18
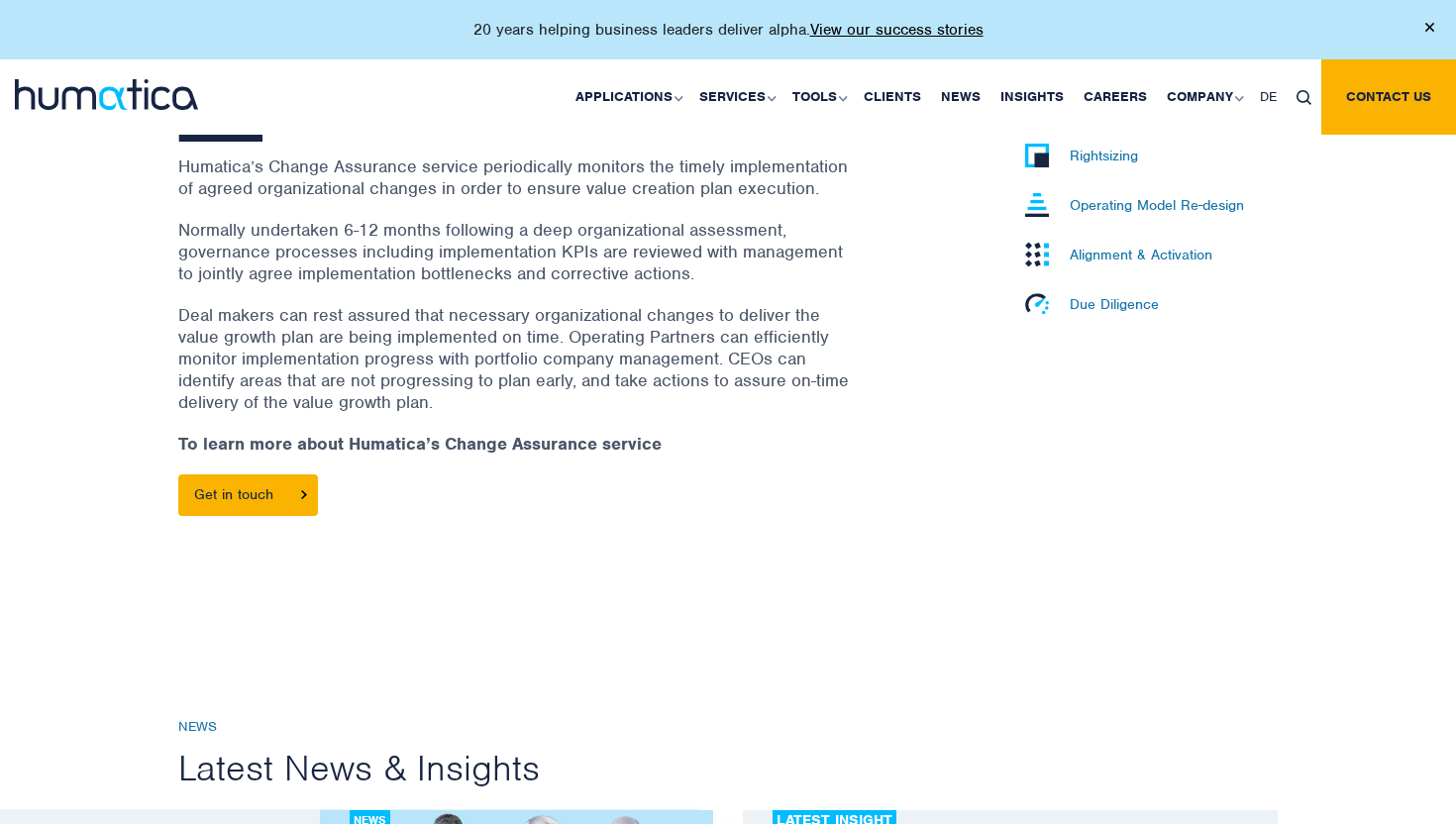
scroll to position [639, 0]
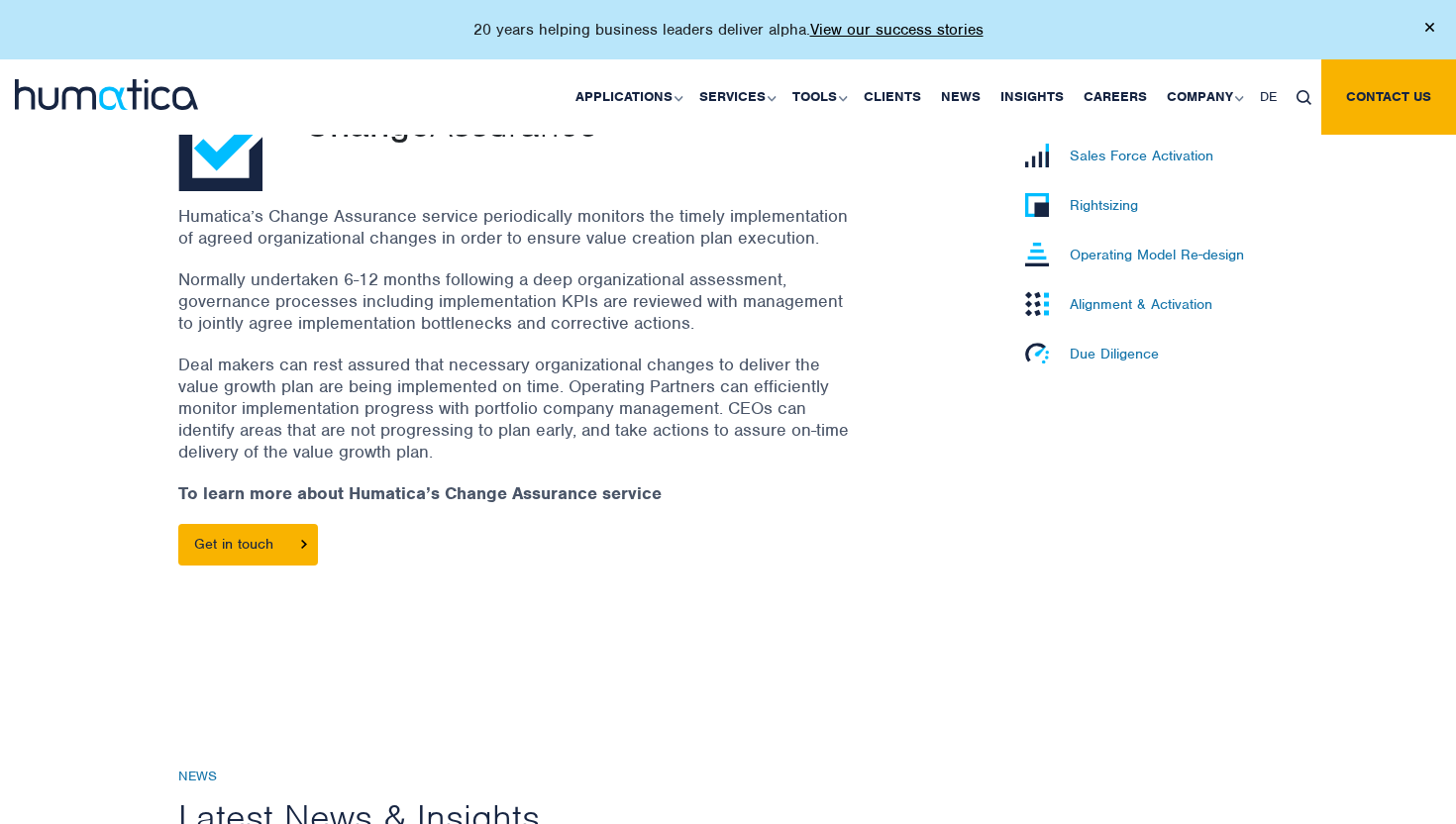
click at [789, 215] on p "Humatica’s Change Assurance service periodically monitors the timely implementa…" at bounding box center [515, 226] width 674 height 44
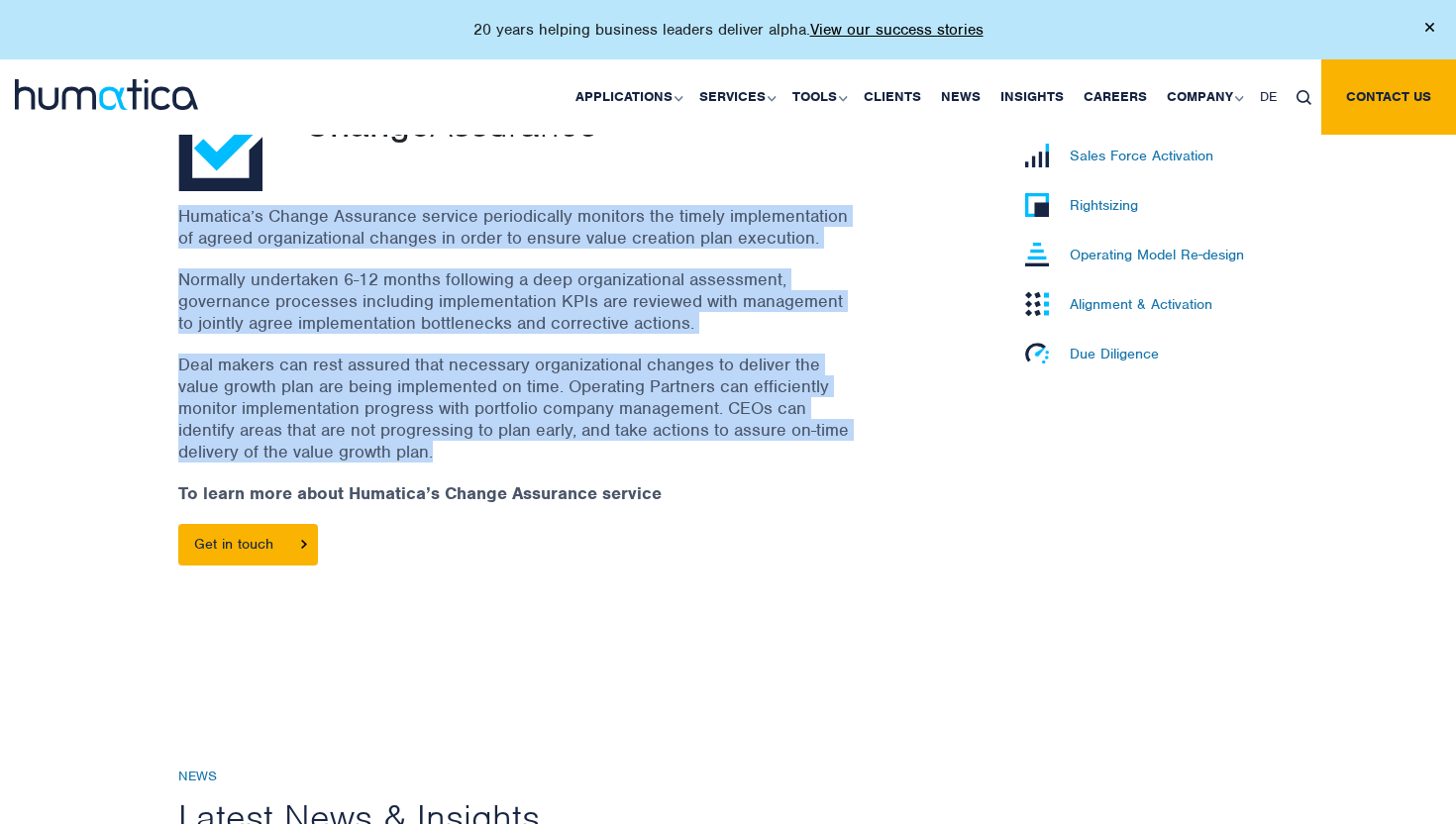
drag, startPoint x: 789, startPoint y: 215, endPoint x: 749, endPoint y: 377, distance: 166.9
click at [749, 377] on div "Humatica’s Change Assurance service periodically monitors the timely implementa…" at bounding box center [540, 394] width 723 height 380
click at [749, 377] on p "Deal makers can rest assured that necessary organizational changes to deliver t…" at bounding box center [515, 407] width 674 height 109
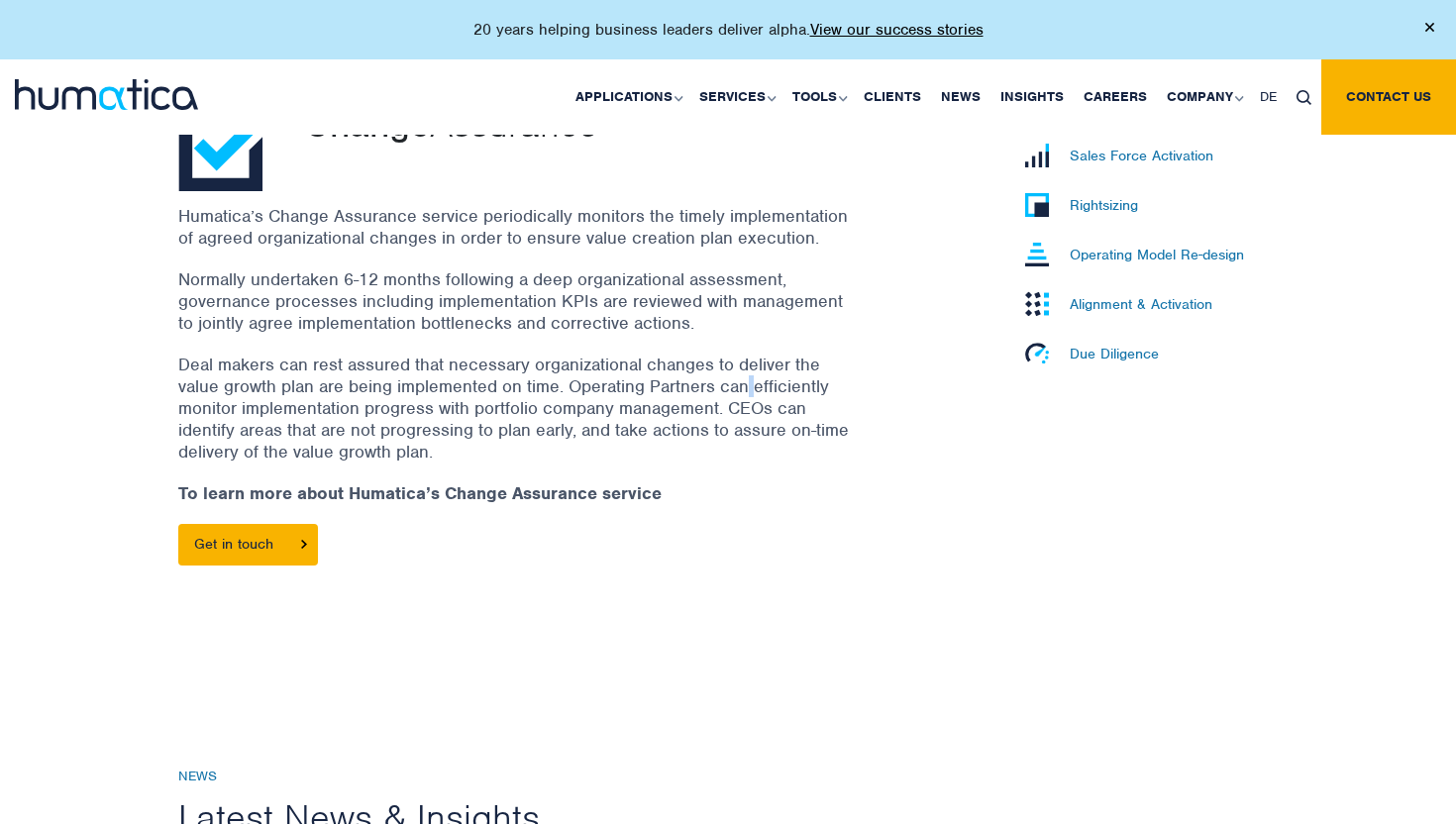
click at [749, 377] on p "Deal makers can rest assured that necessary organizational changes to deliver t…" at bounding box center [515, 407] width 674 height 109
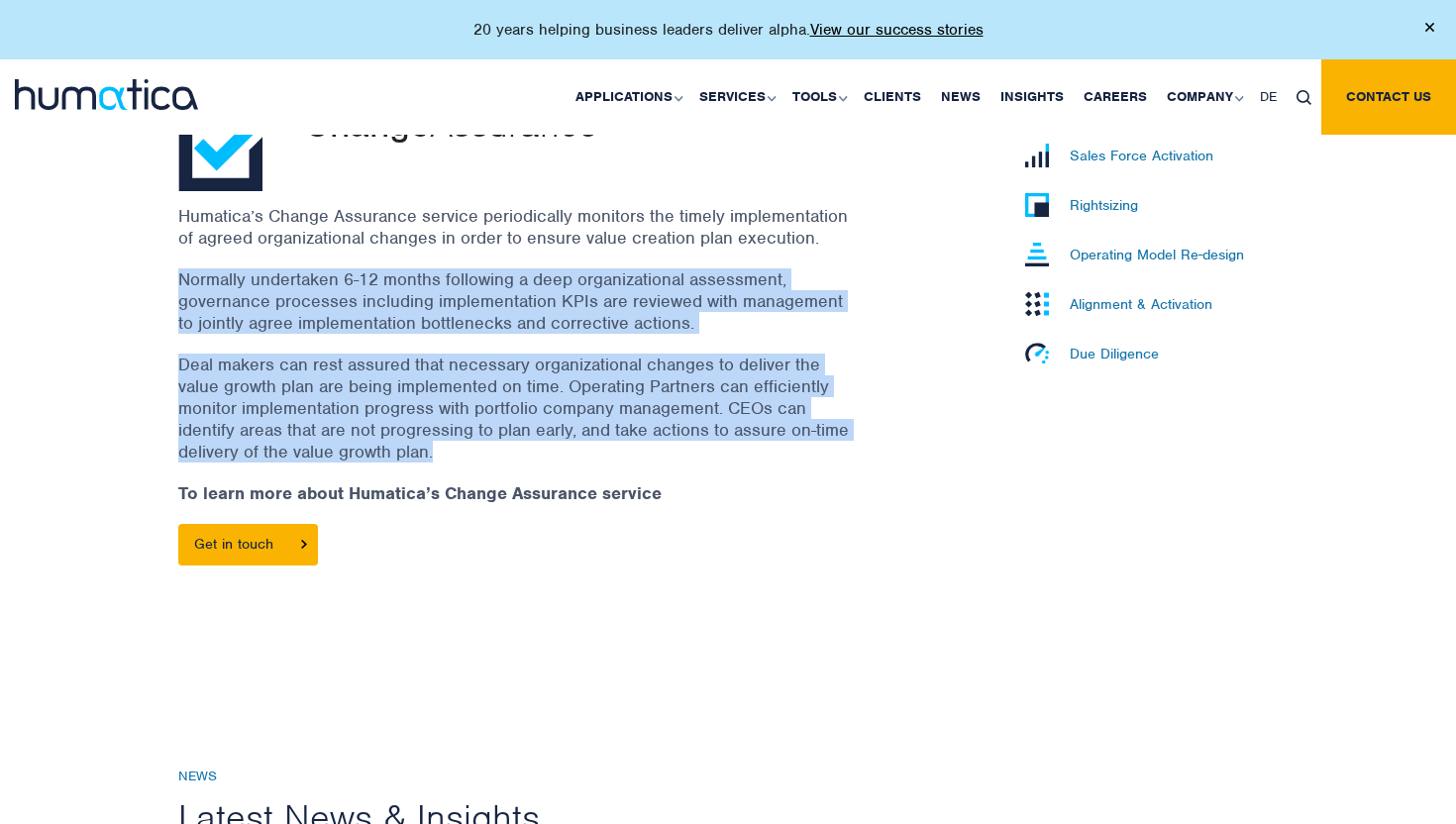
drag, startPoint x: 749, startPoint y: 377, endPoint x: 749, endPoint y: 245, distance: 132.0
click at [749, 245] on div "Humatica’s Change Assurance service periodically monitors the timely implementa…" at bounding box center [540, 394] width 723 height 380
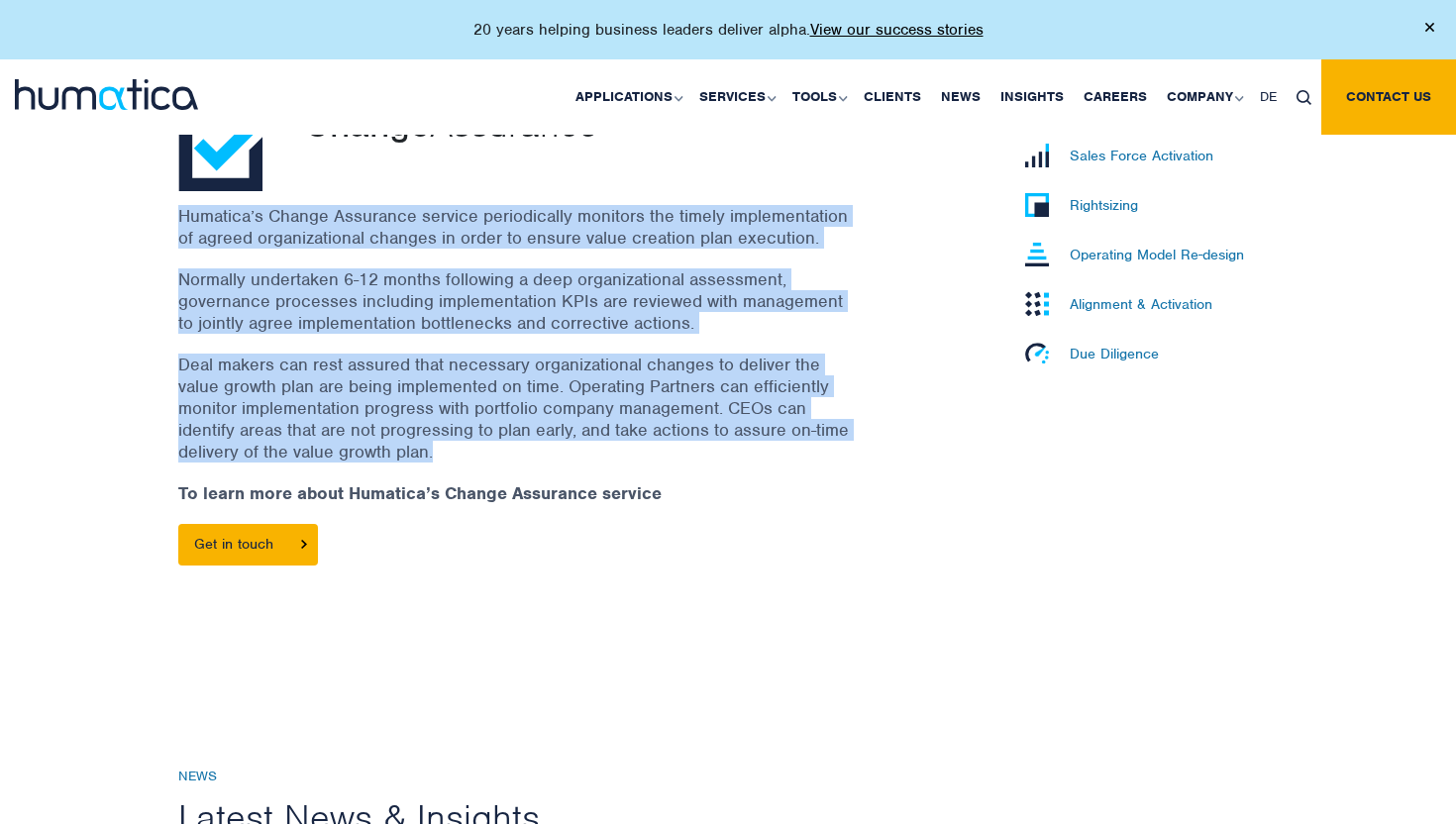
click at [749, 245] on p "Humatica’s Change Assurance service periodically monitors the timely implementa…" at bounding box center [515, 226] width 674 height 44
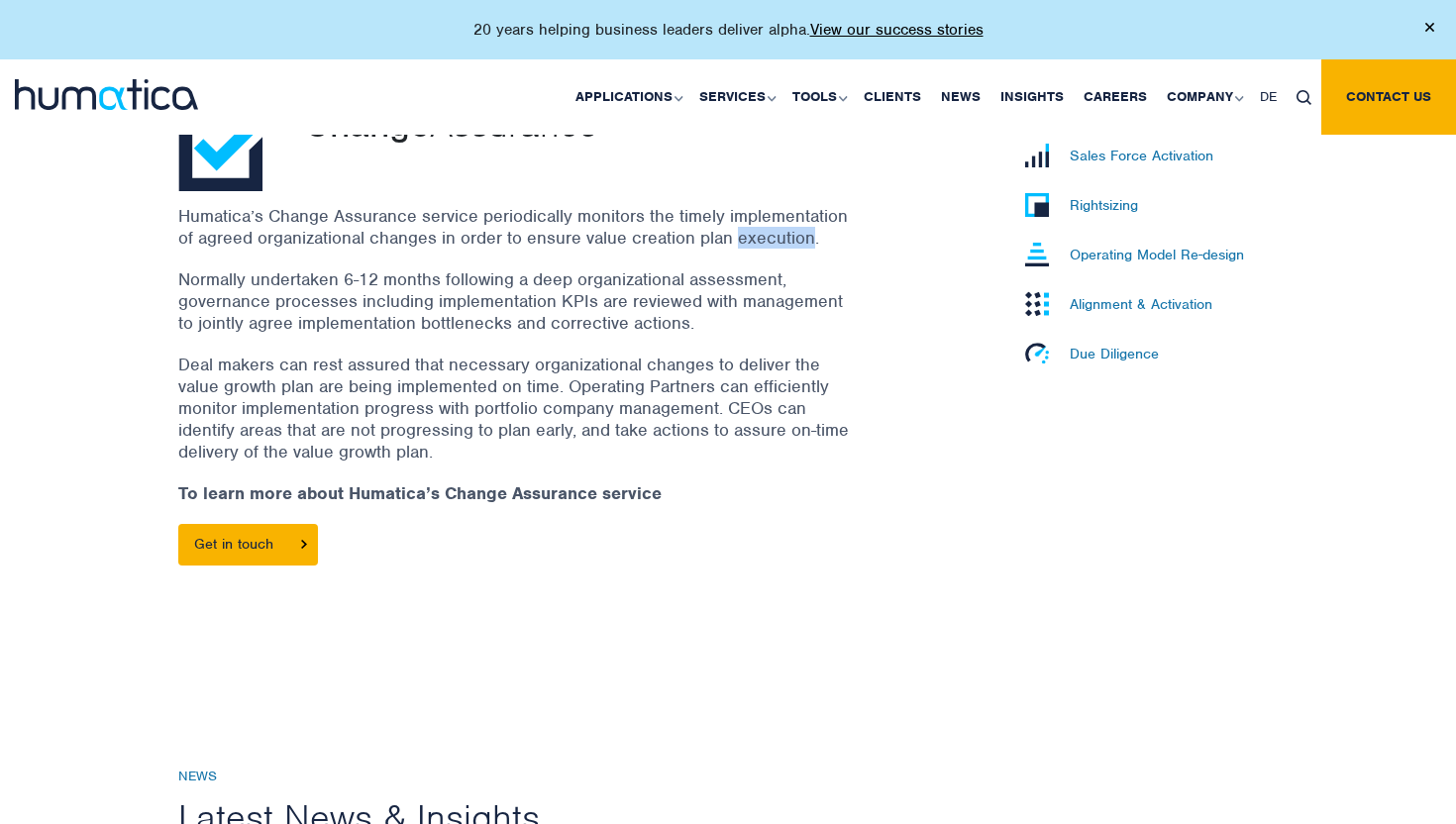
click at [749, 245] on p "Humatica’s Change Assurance service periodically monitors the timely implementa…" at bounding box center [515, 226] width 674 height 44
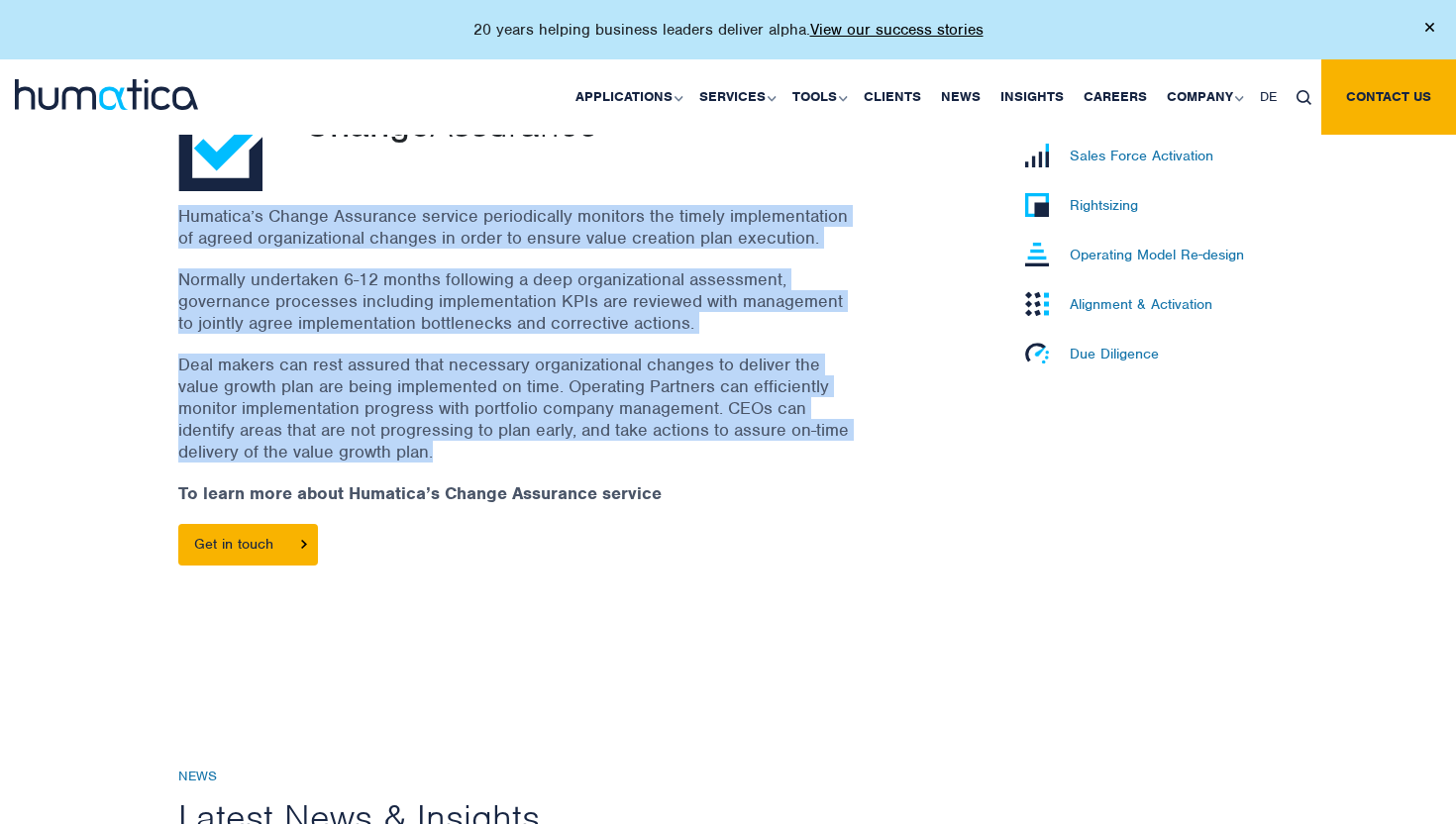
drag, startPoint x: 749, startPoint y: 245, endPoint x: 715, endPoint y: 372, distance: 131.5
click at [715, 372] on div "Humatica’s Change Assurance service periodically monitors the timely implementa…" at bounding box center [540, 394] width 723 height 380
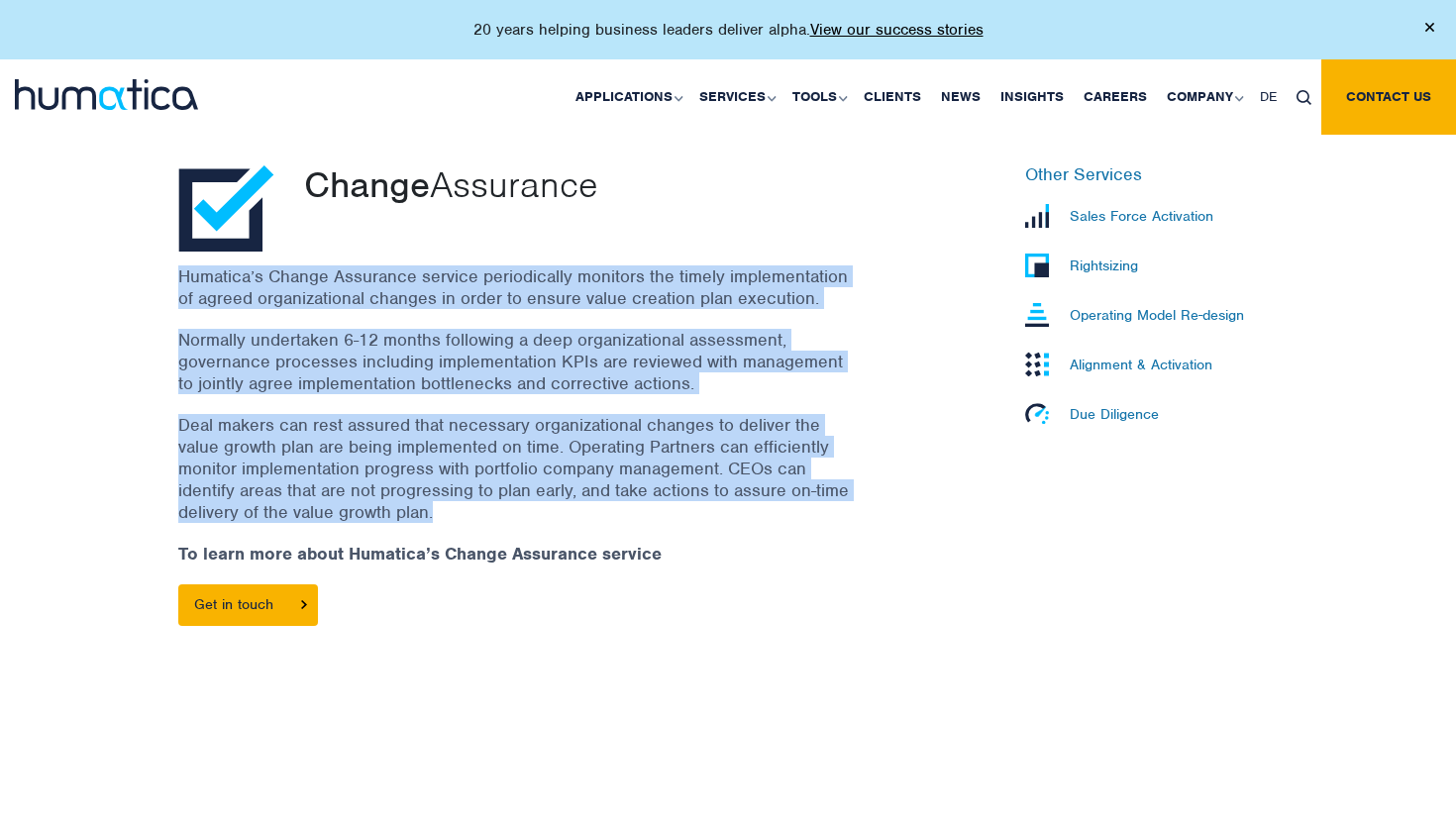
scroll to position [576, 0]
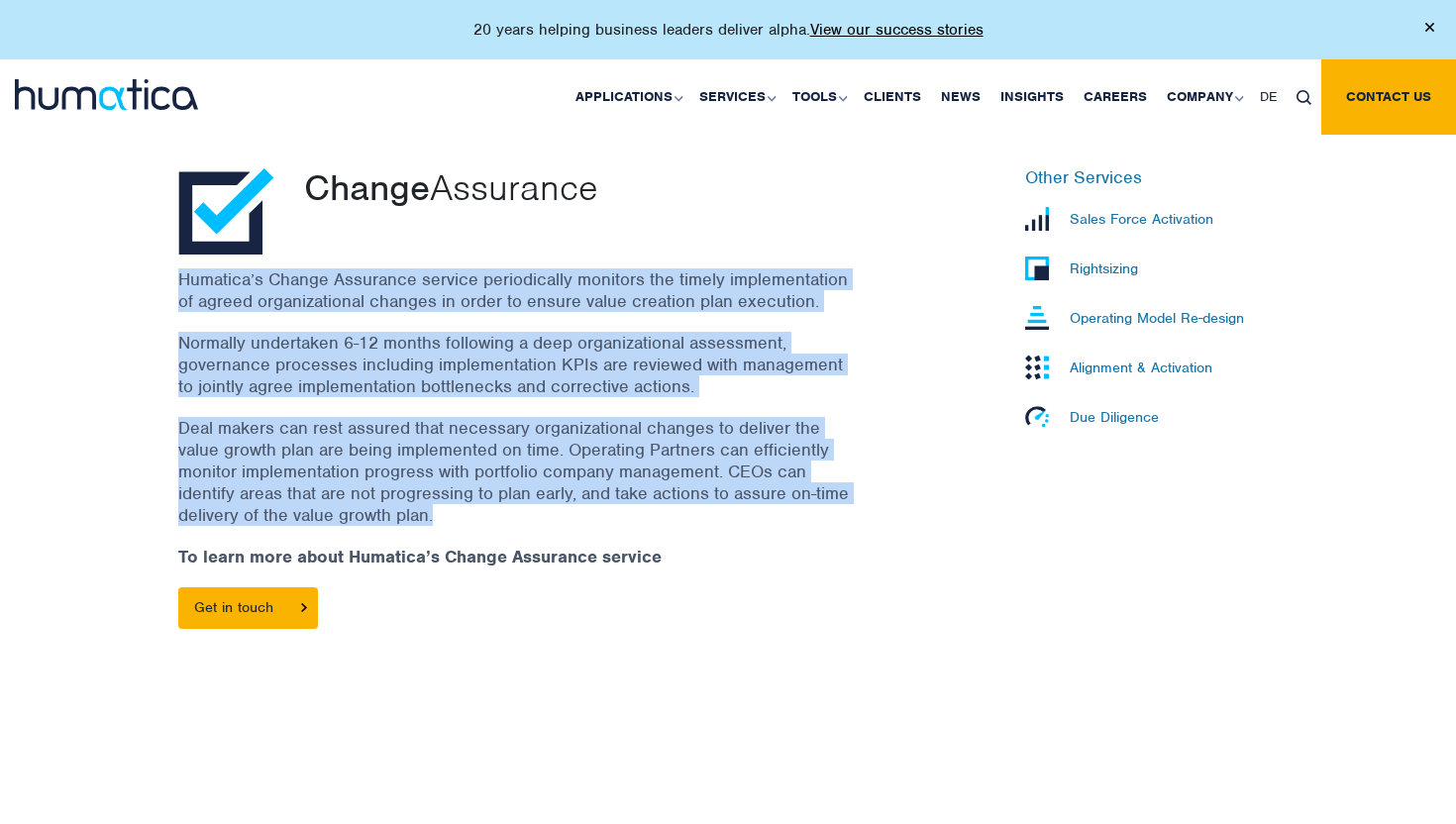
click at [320, 302] on p "Humatica’s Change Assurance service periodically monitors the timely implementa…" at bounding box center [515, 290] width 674 height 44
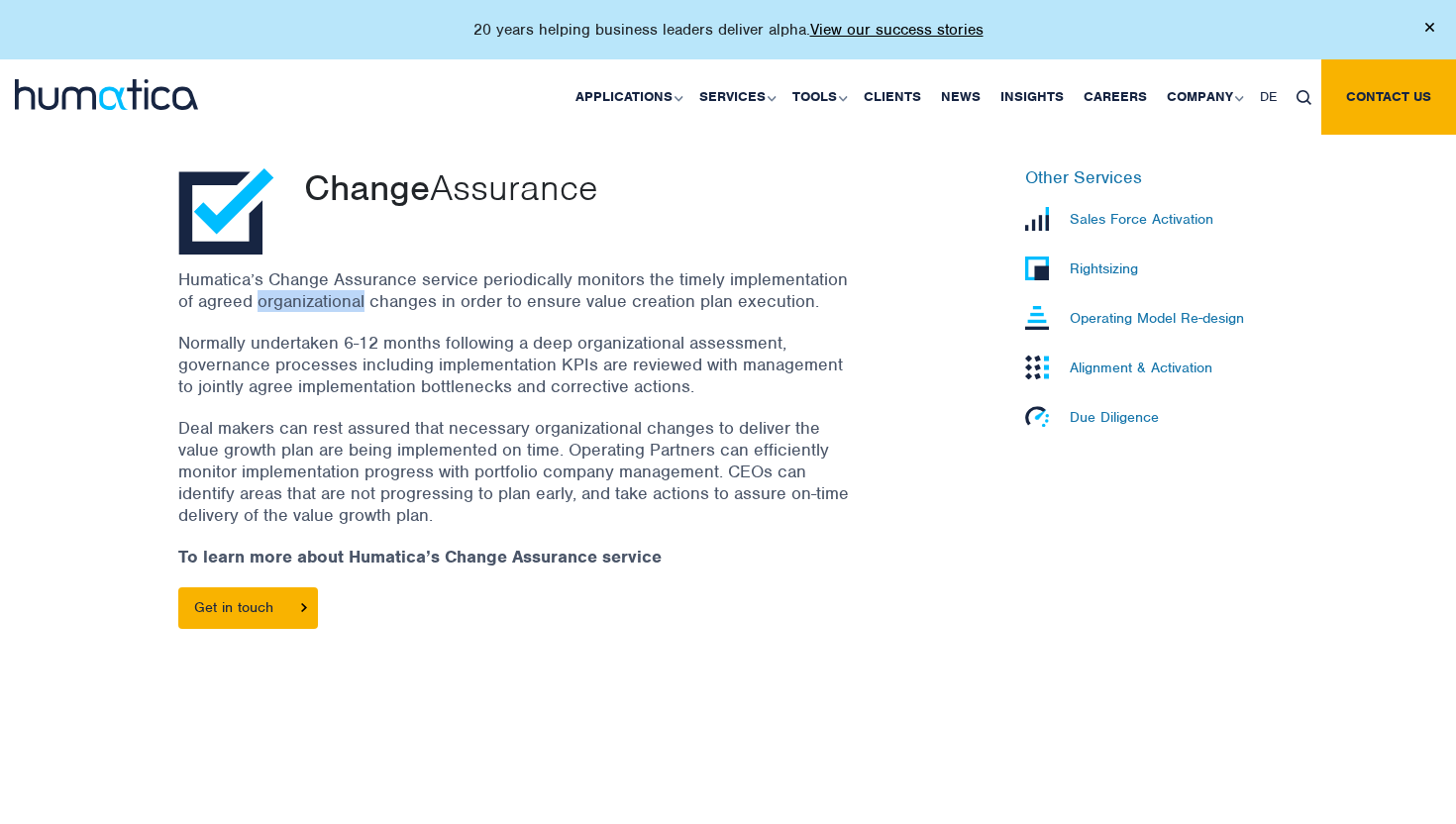
click at [320, 302] on p "Humatica’s Change Assurance service periodically monitors the timely implementa…" at bounding box center [515, 290] width 674 height 44
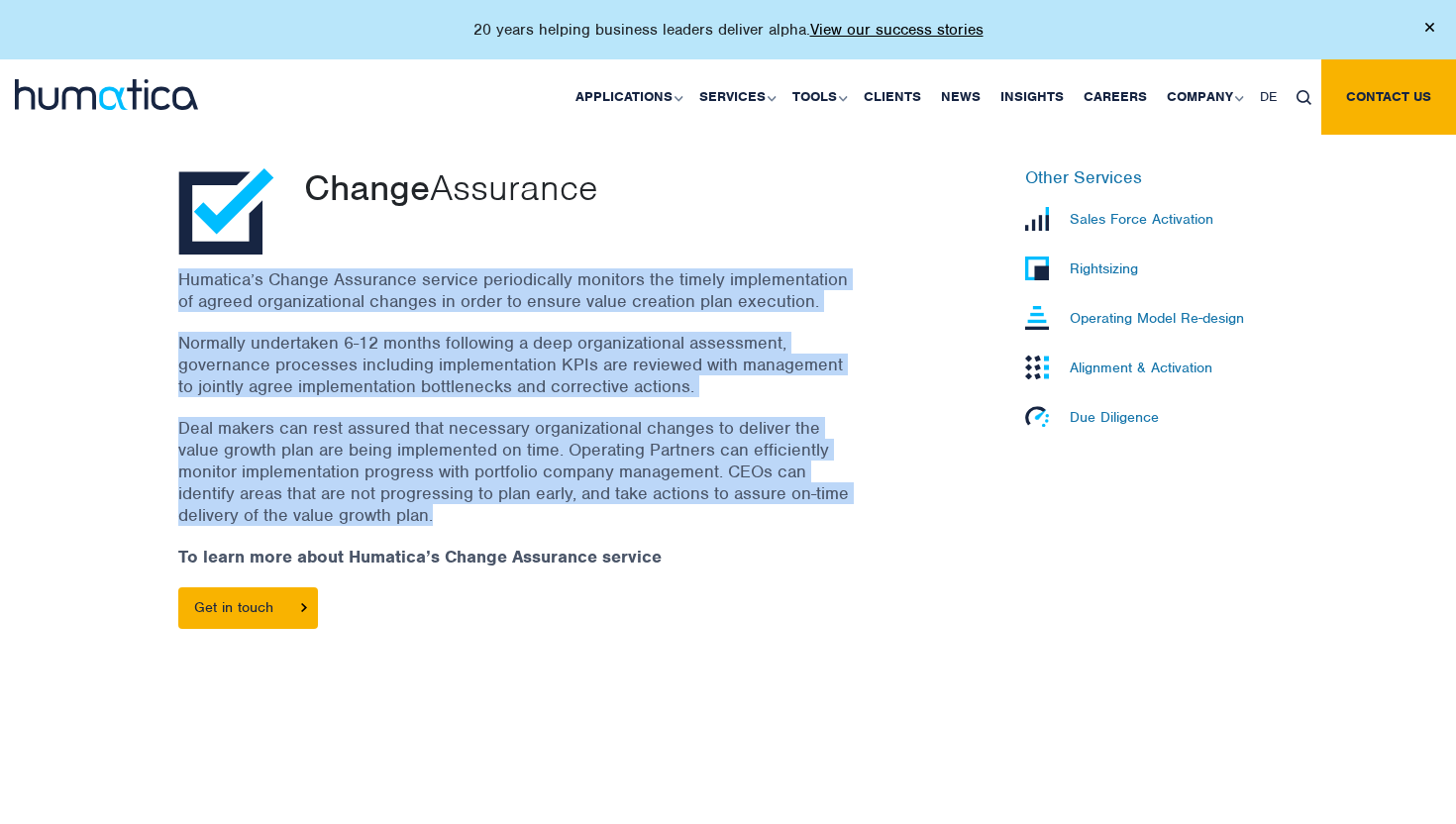
drag, startPoint x: 320, startPoint y: 302, endPoint x: 319, endPoint y: 464, distance: 162.0
click at [319, 464] on div "Humatica’s Change Assurance service periodically monitors the timely implementa…" at bounding box center [540, 458] width 723 height 380
click at [1092, 411] on p "Due Diligence" at bounding box center [1114, 417] width 89 height 18
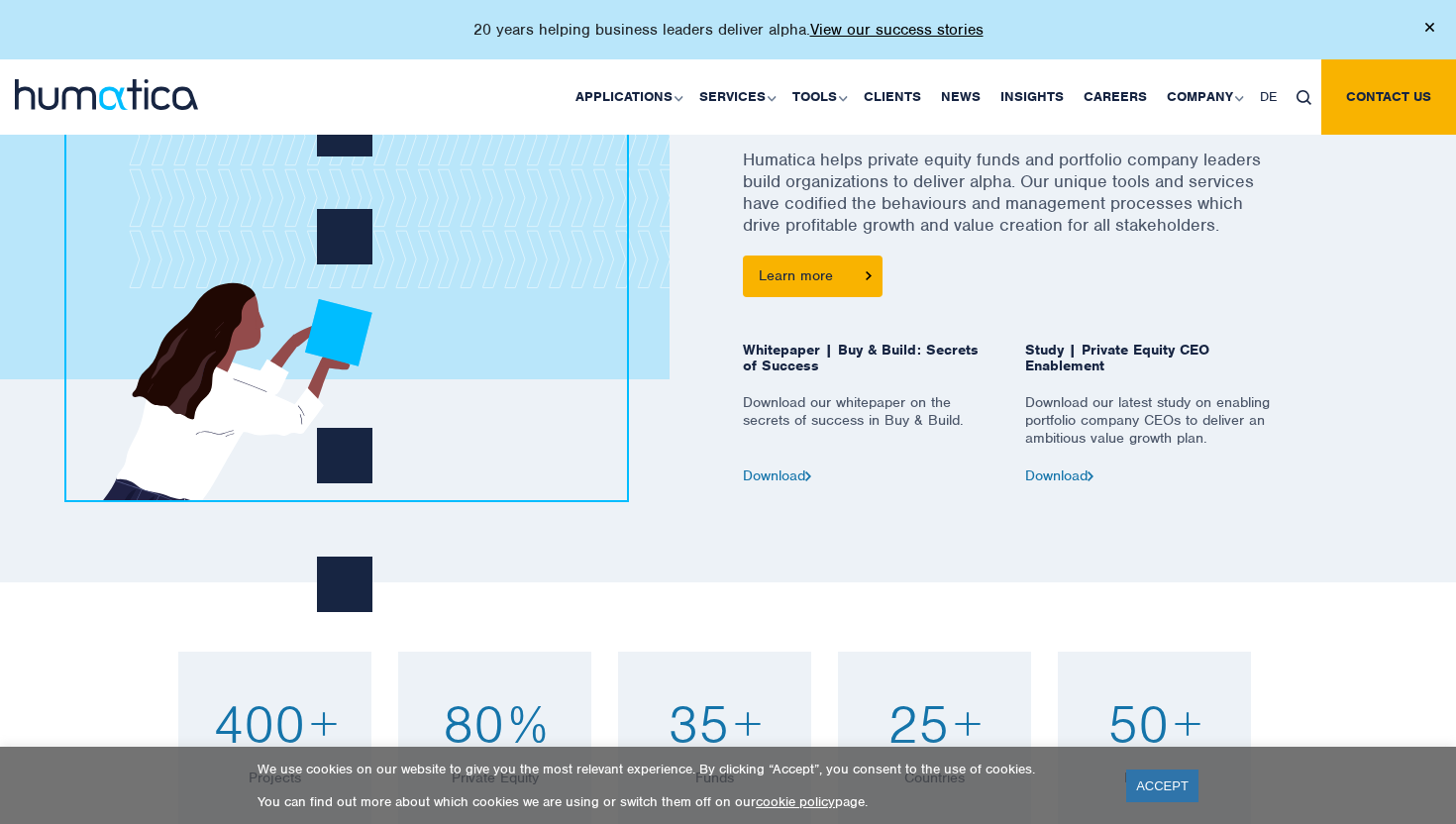
scroll to position [953, 0]
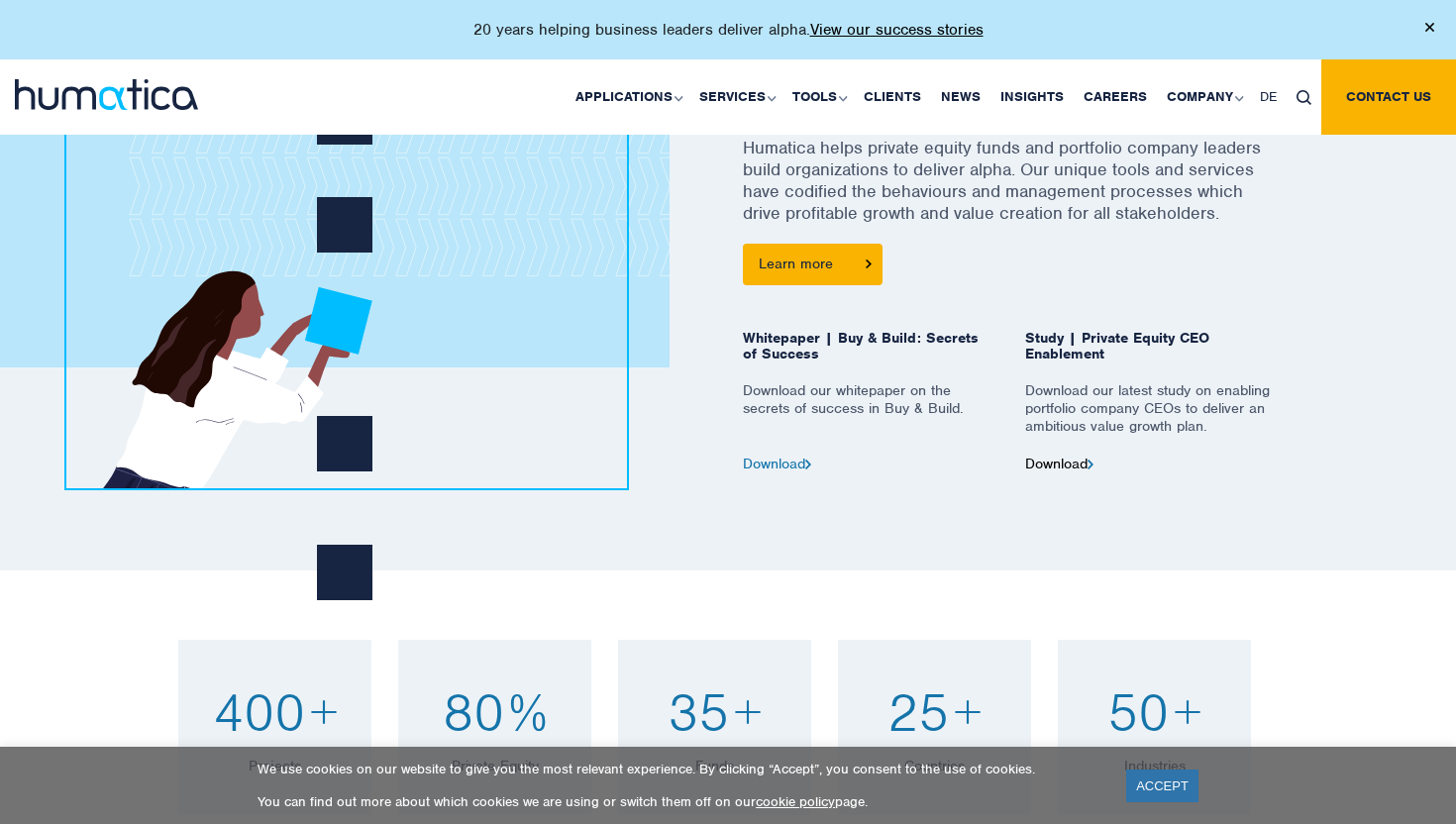
click at [1063, 456] on link "Download" at bounding box center [1059, 463] width 68 height 18
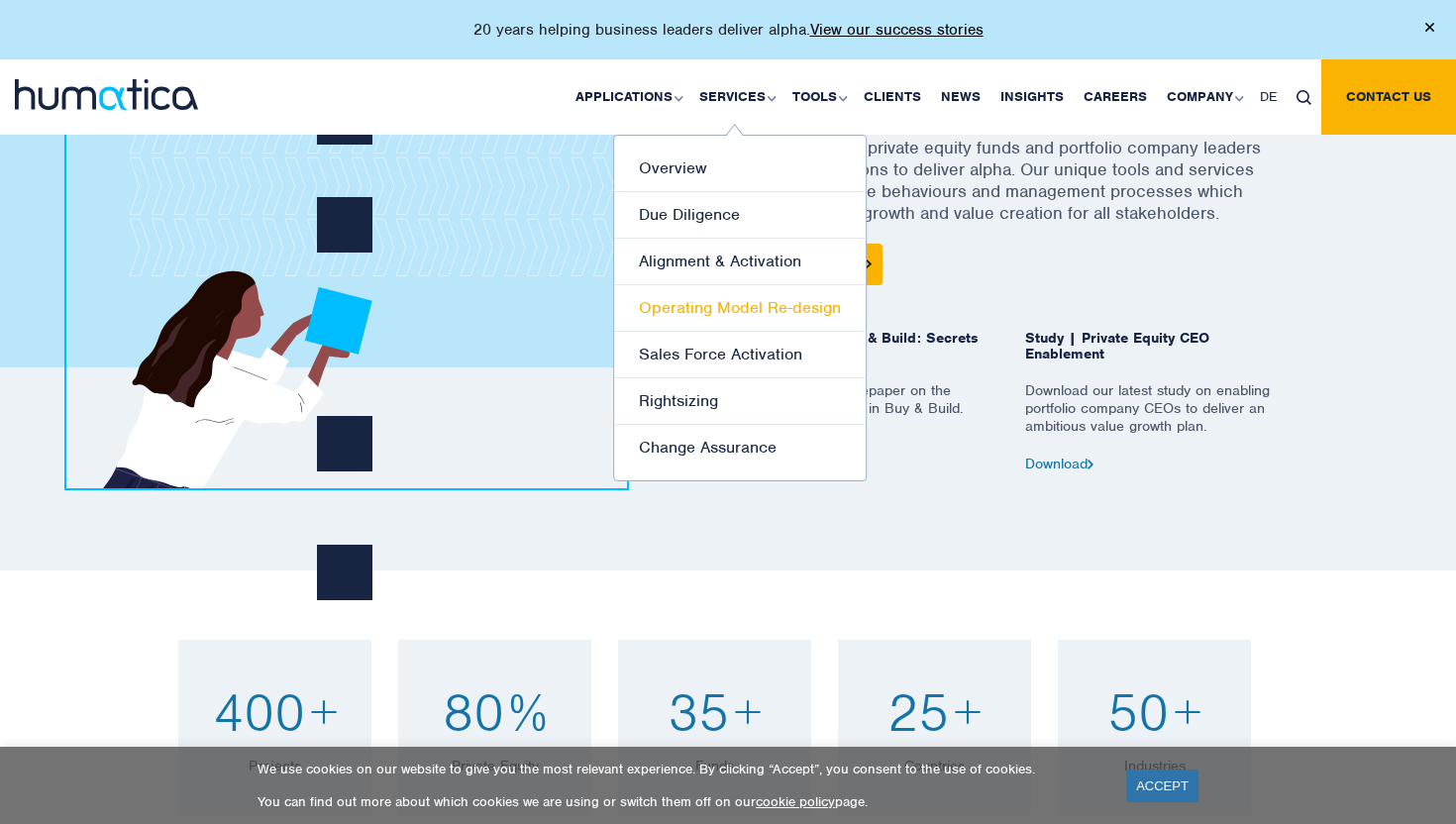
click at [752, 296] on link "Operating Model Re-design" at bounding box center [739, 308] width 251 height 47
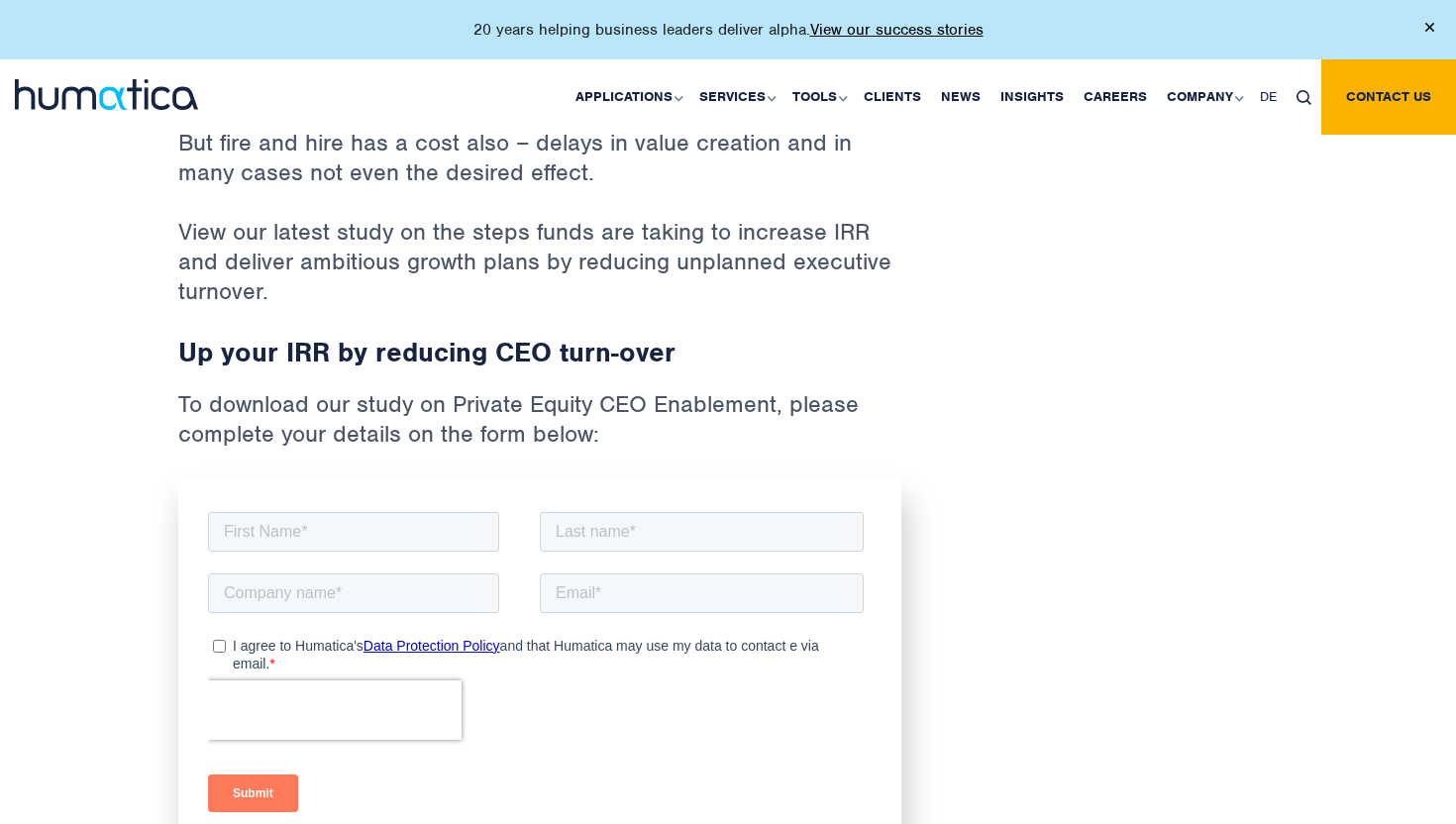
scroll to position [1129, 0]
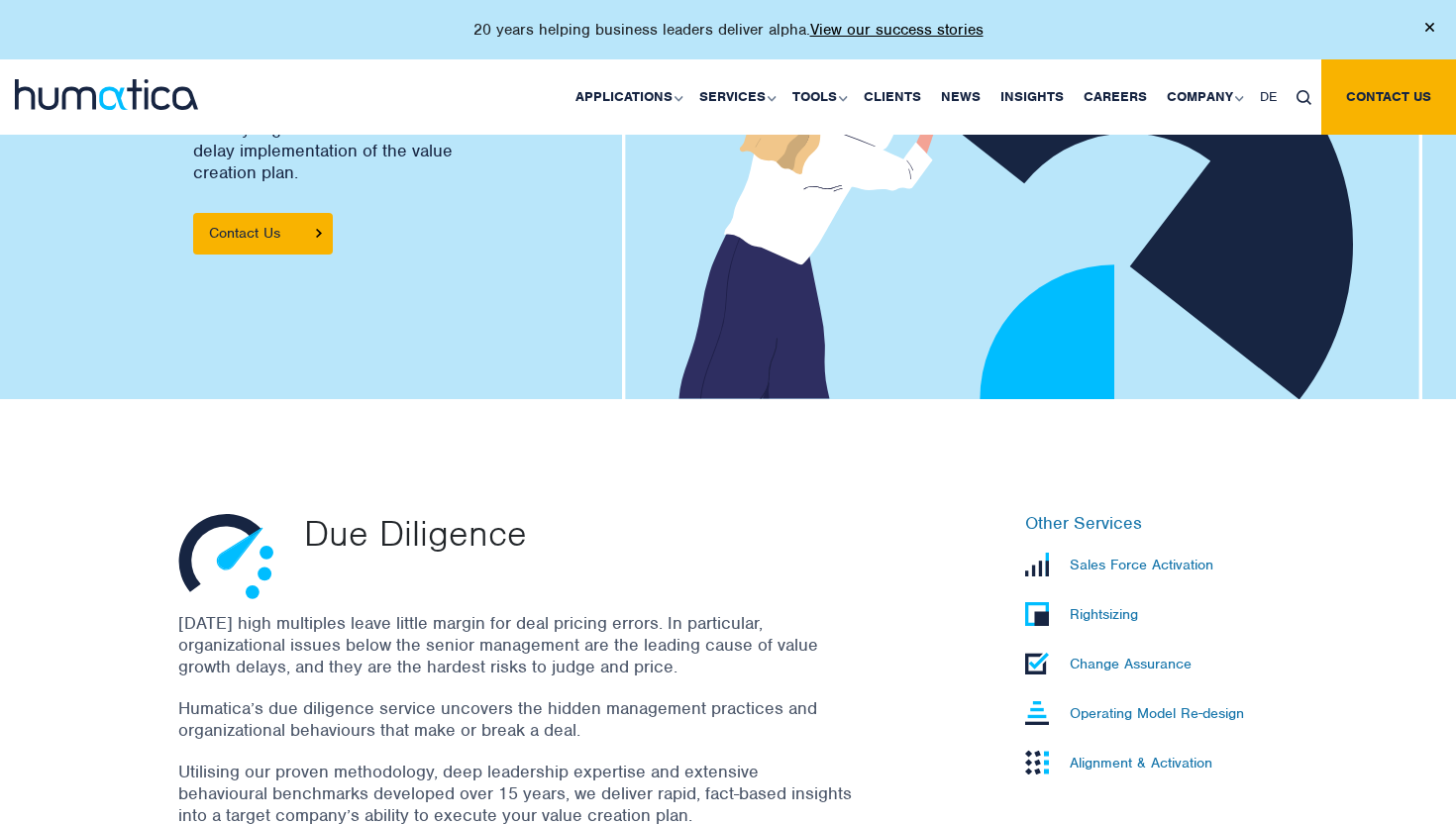
scroll to position [649, 0]
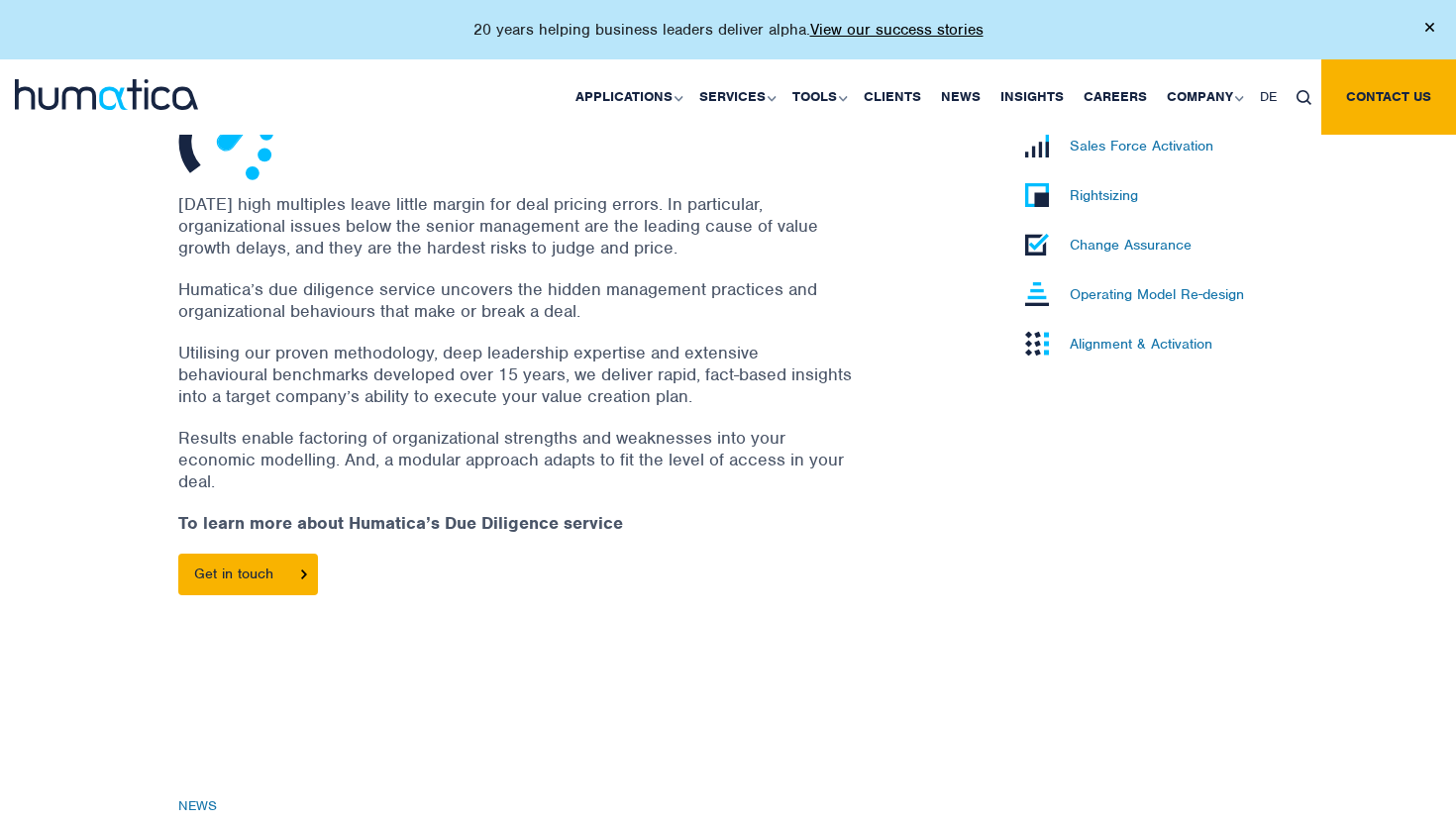
click at [718, 252] on p "[DATE] high multiples leave little margin for deal pricing errors. In particula…" at bounding box center [515, 224] width 674 height 65
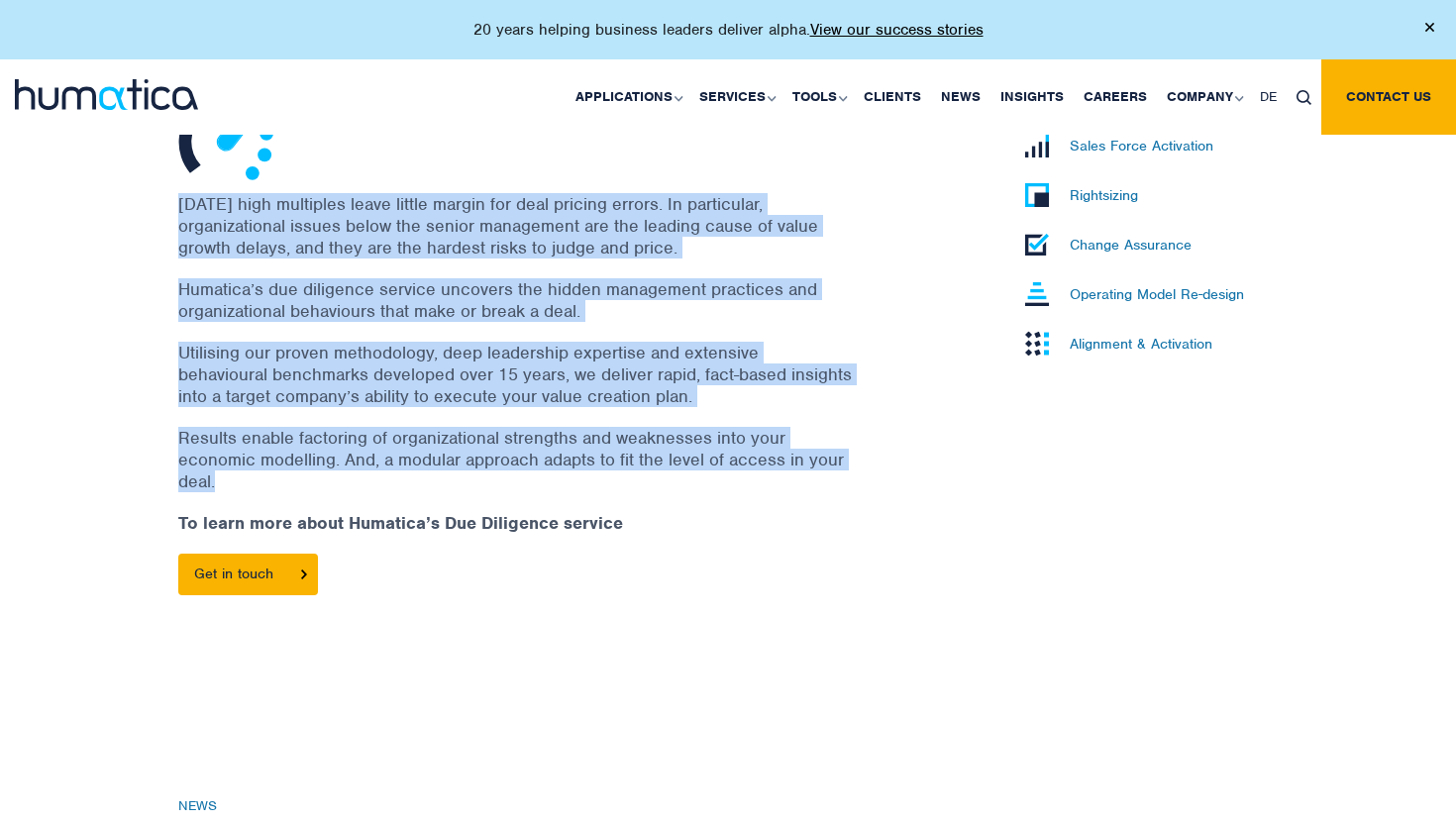
drag, startPoint x: 718, startPoint y: 252, endPoint x: 694, endPoint y: 465, distance: 214.3
click at [695, 463] on div "[DATE] high multiples leave little margin for deal pricing errors. In particula…" at bounding box center [540, 403] width 723 height 422
click at [1124, 86] on link "Careers" at bounding box center [1115, 97] width 83 height 75
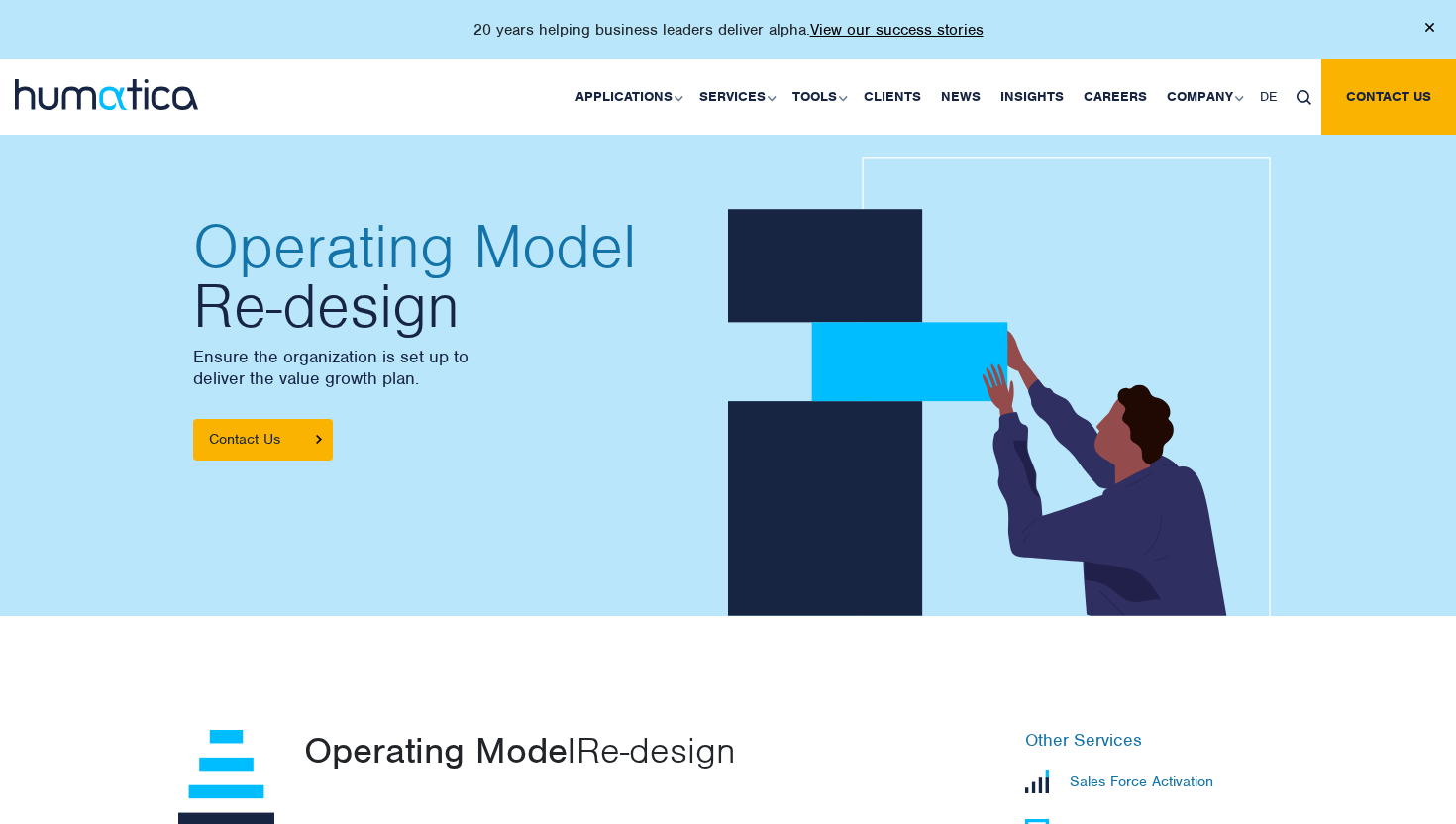
scroll to position [683, 0]
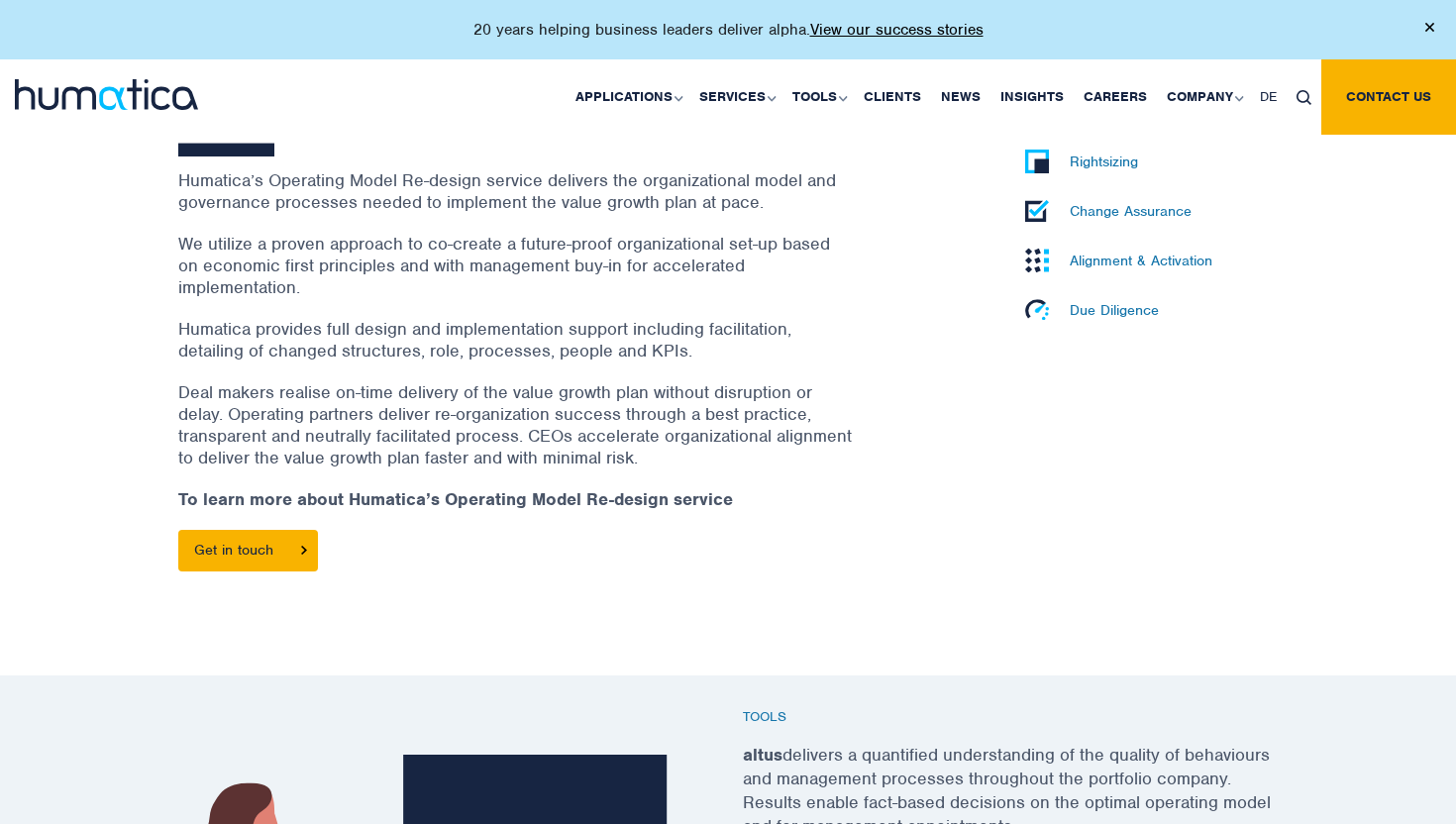
click at [758, 399] on p "Deal makers realise on-time delivery of the value growth plan without disruptio…" at bounding box center [515, 424] width 674 height 87
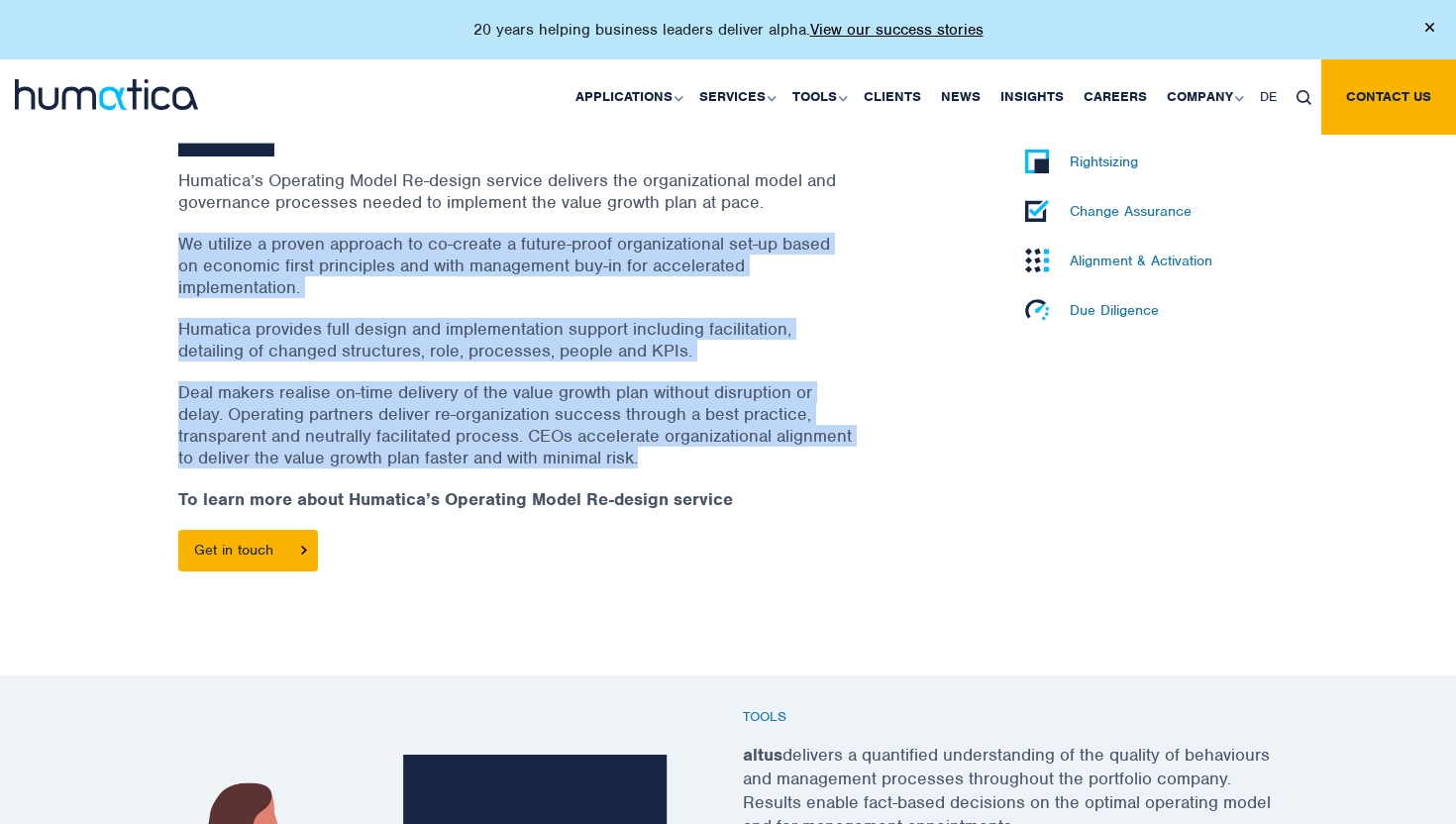
drag, startPoint x: 758, startPoint y: 399, endPoint x: 747, endPoint y: 212, distance: 187.3
click at [747, 212] on div "Humatica’s Operating Model Re-design service delivers the organizational model …" at bounding box center [540, 380] width 723 height 422
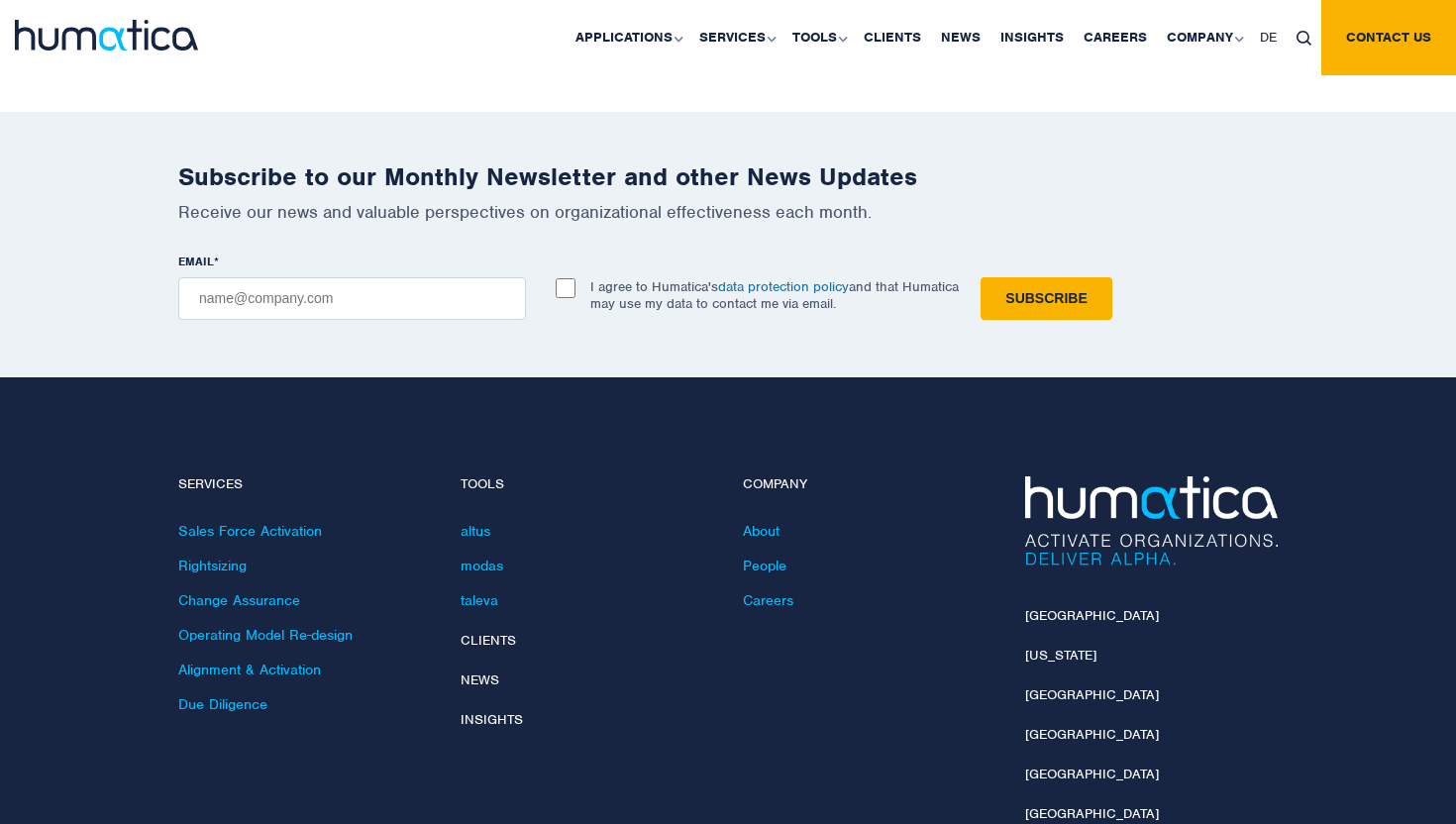
scroll to position [7092, 0]
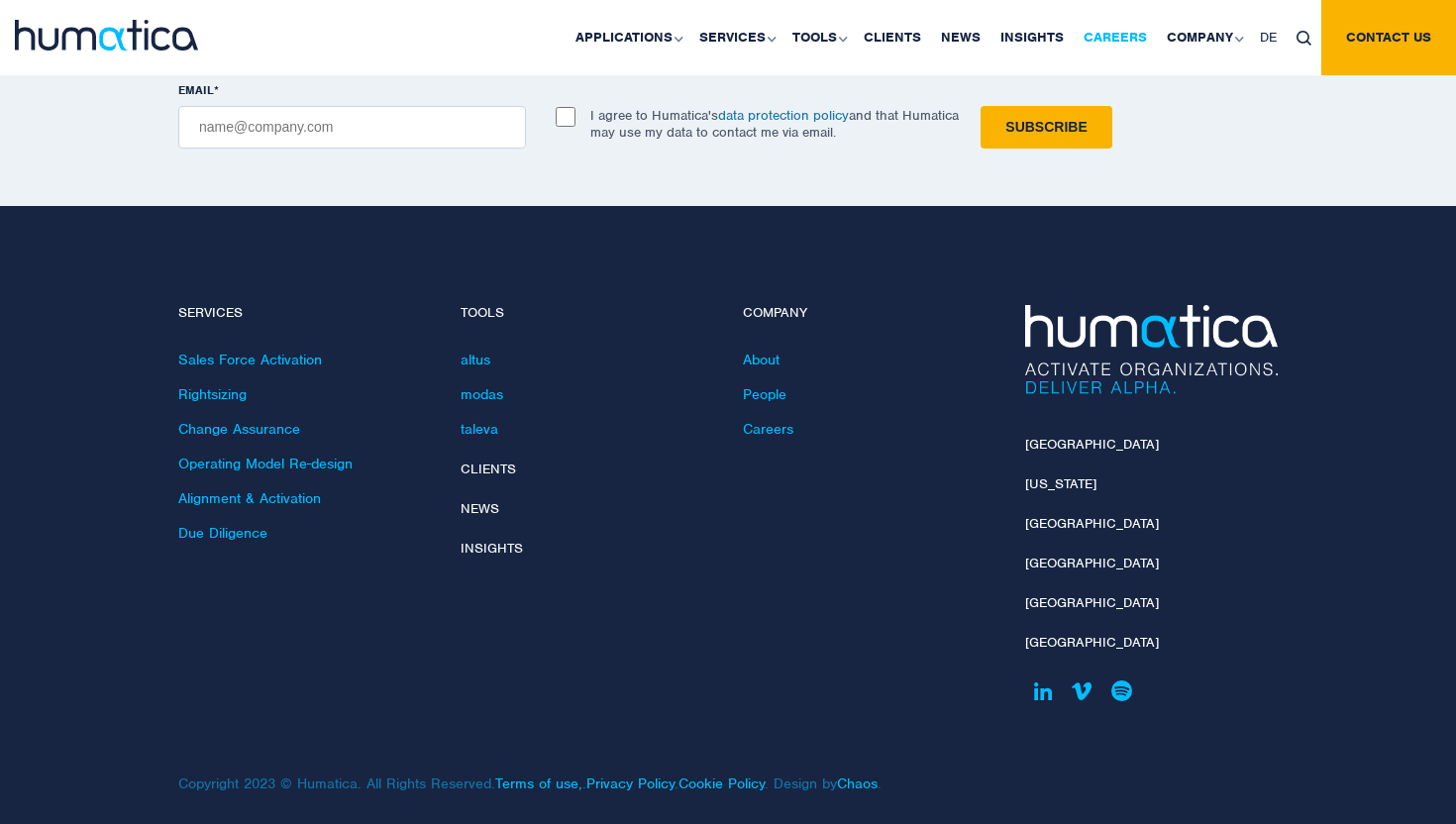
click at [1103, 34] on link "Careers" at bounding box center [1115, 37] width 83 height 75
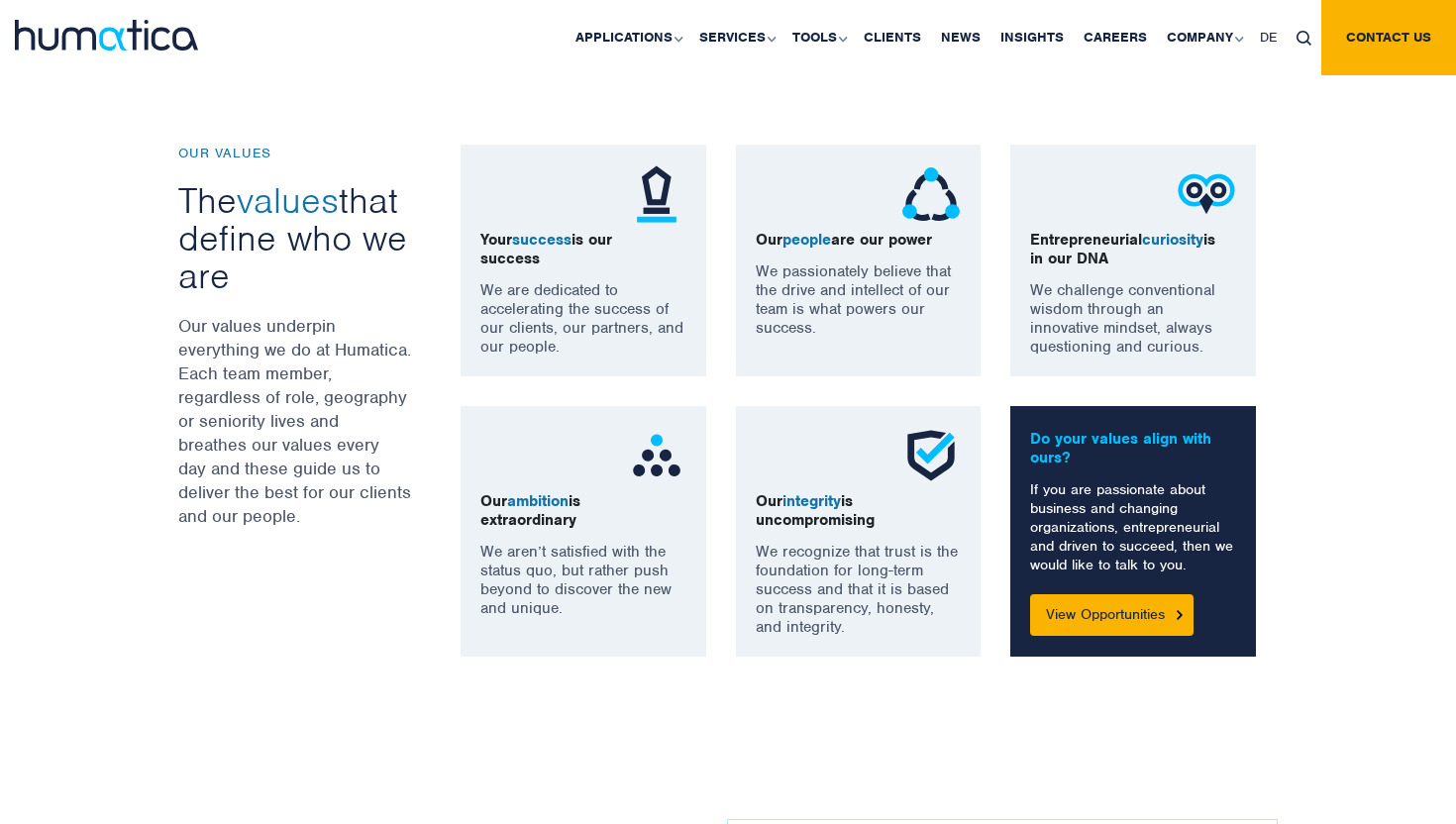
click at [1105, 643] on div "Do your values align with ours? If you are passionate about business and changi…" at bounding box center [1133, 531] width 245 height 250
click at [1105, 614] on link "View Opportunities" at bounding box center [1112, 615] width 164 height 42
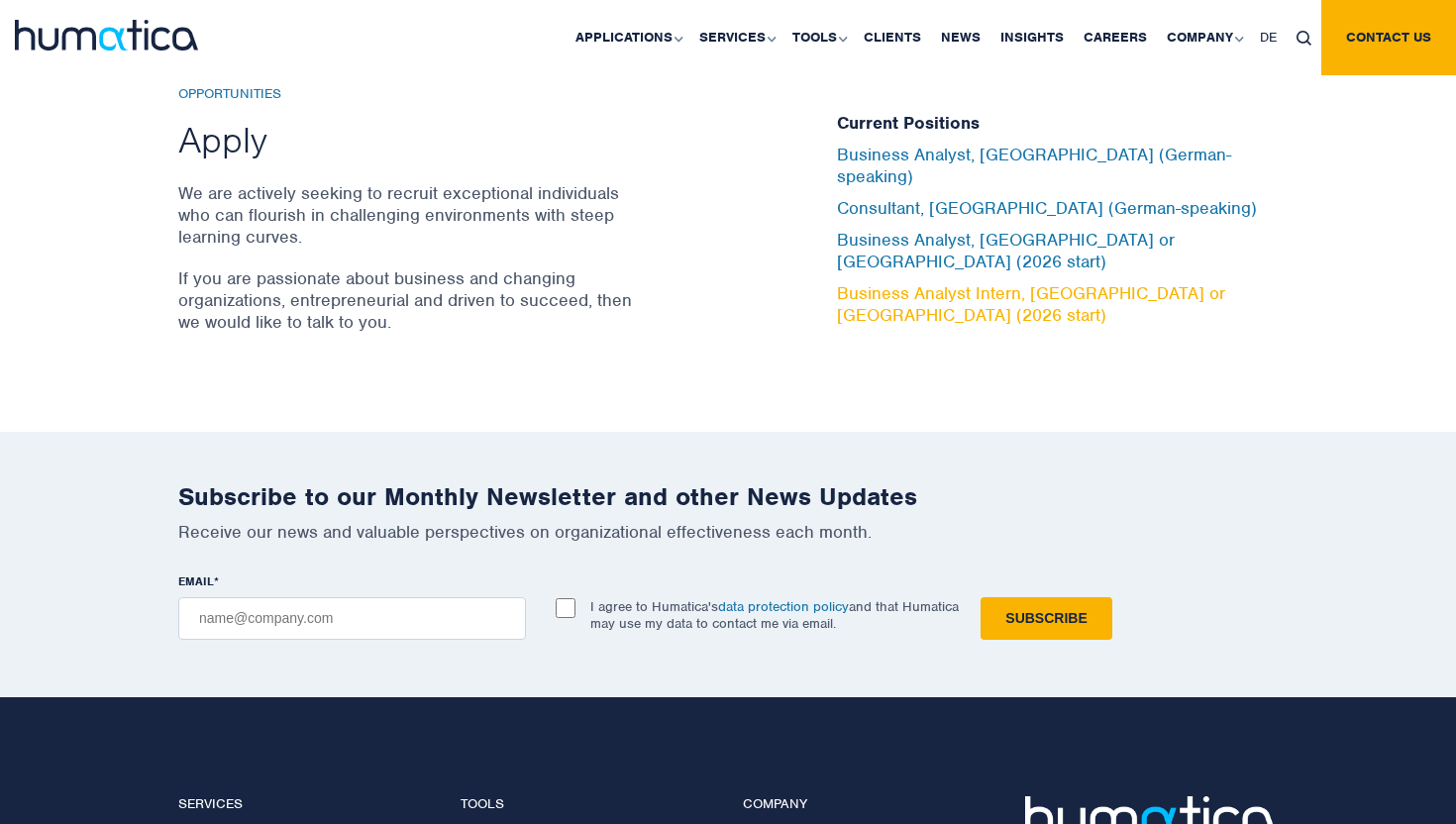
click at [997, 282] on link "Business Analyst Intern, London or Munich (2026 start)" at bounding box center [1030, 304] width 388 height 44
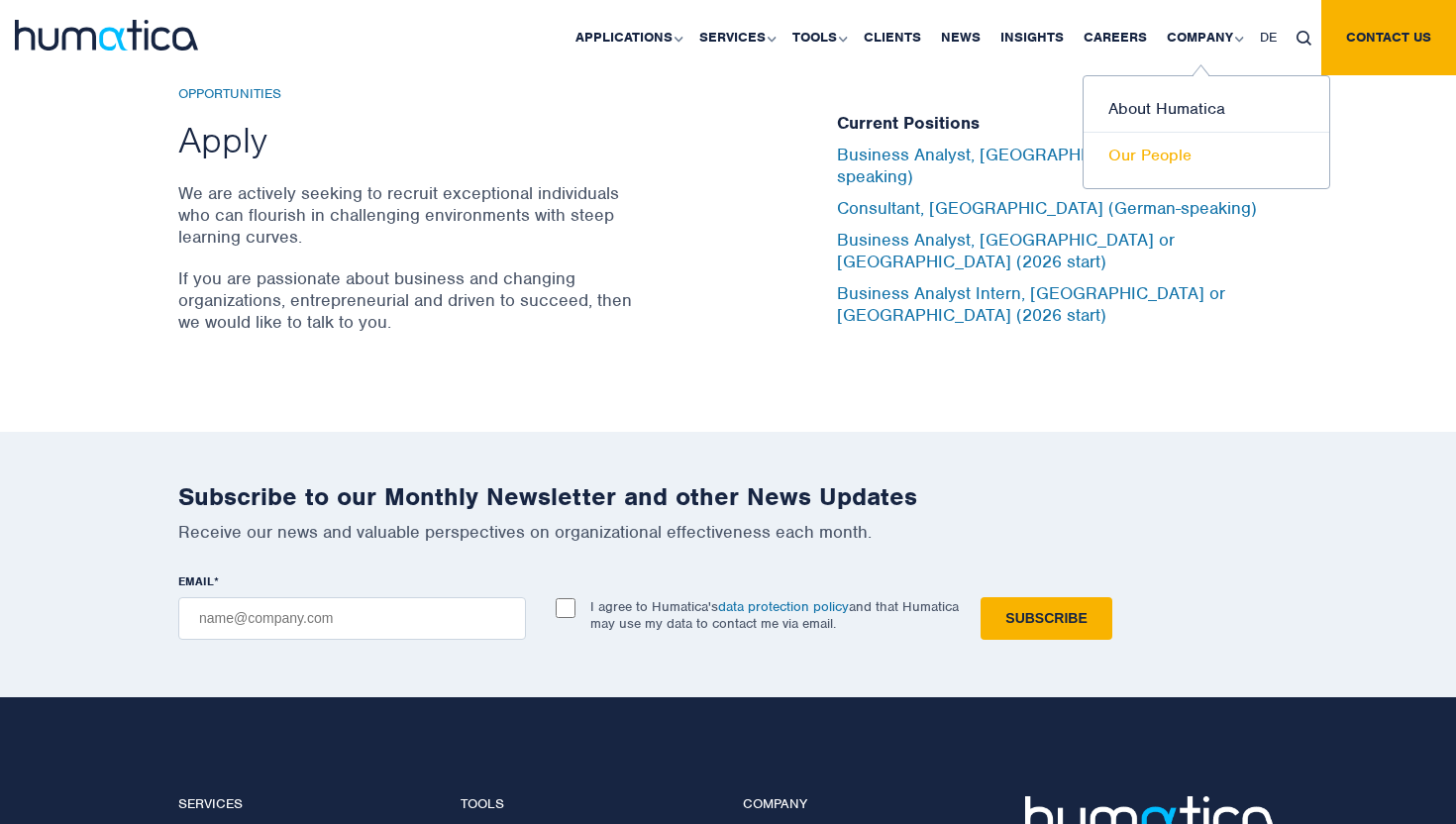
click at [1134, 141] on link "Our People" at bounding box center [1206, 156] width 245 height 46
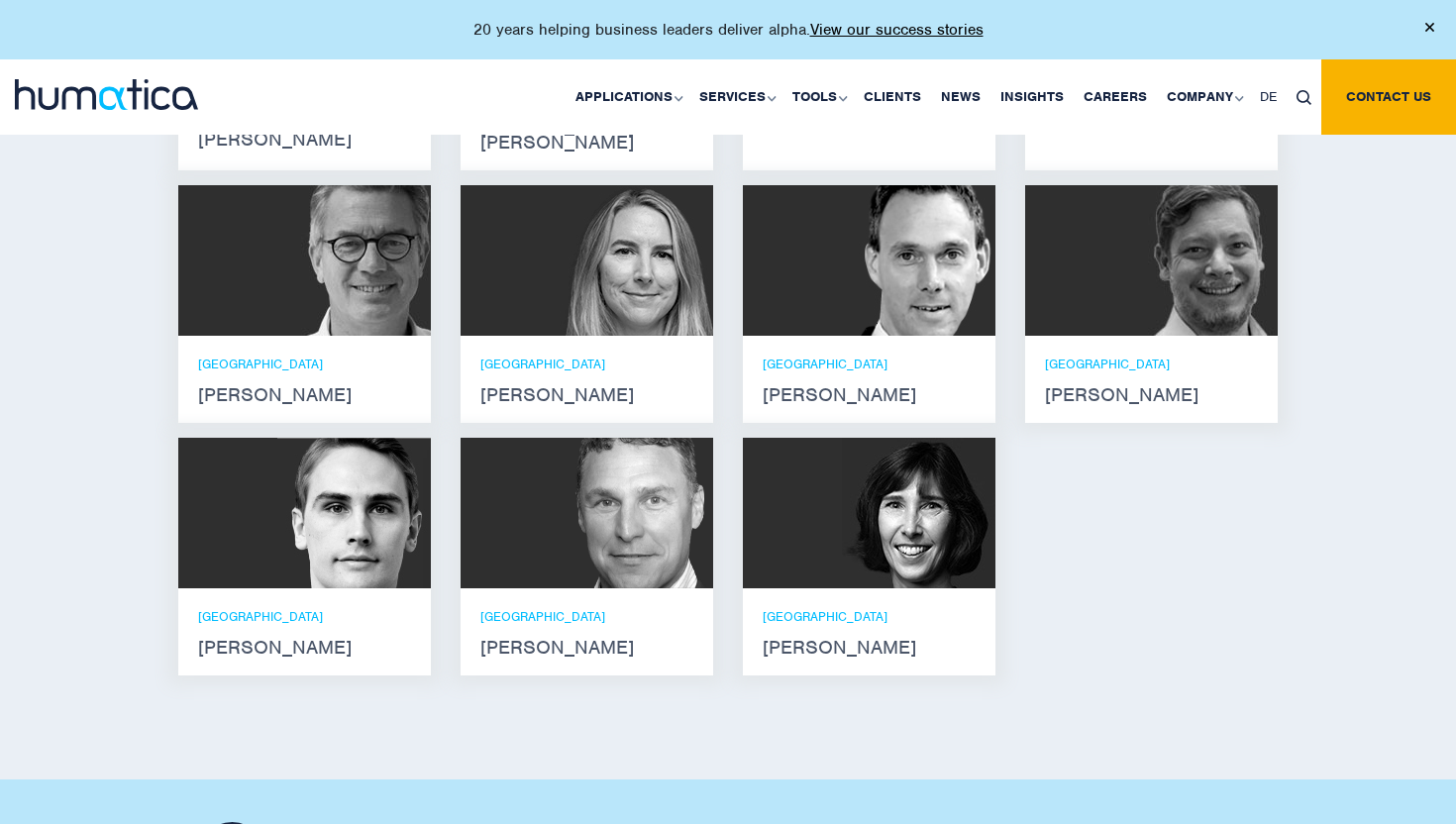
scroll to position [1485, 0]
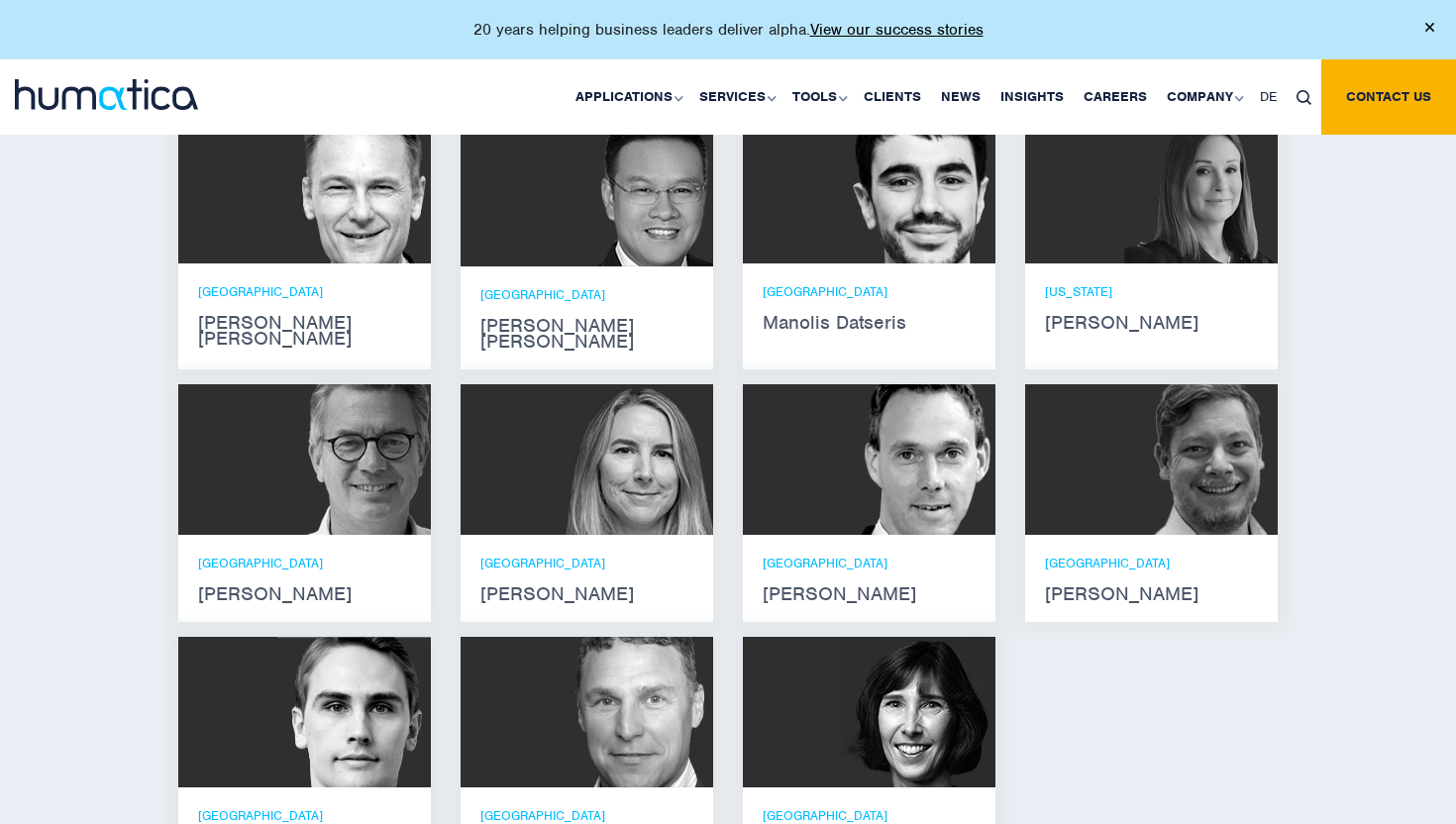
scroll to position [1286, 0]
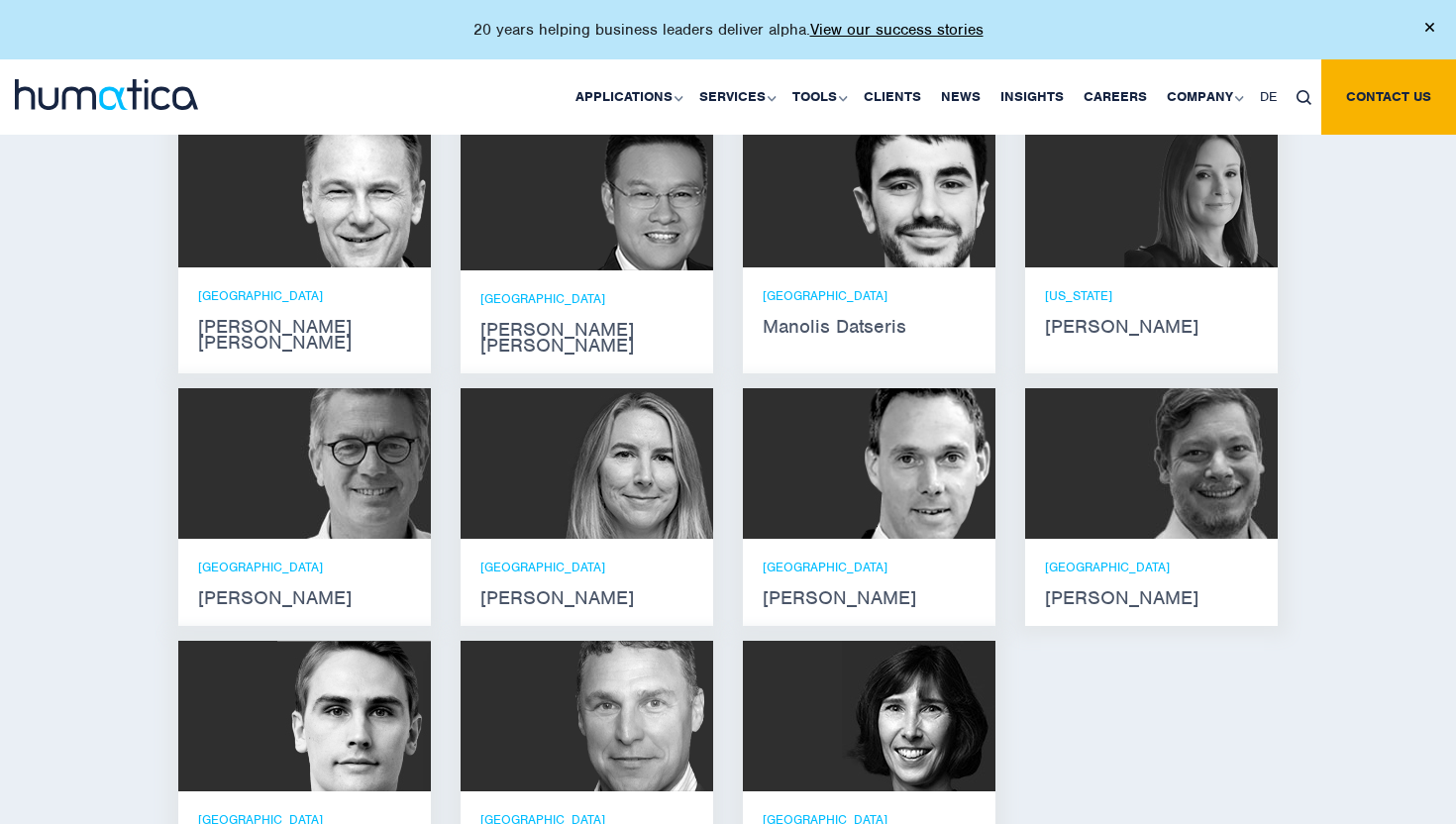
click at [628, 473] on img at bounding box center [637, 463] width 154 height 151
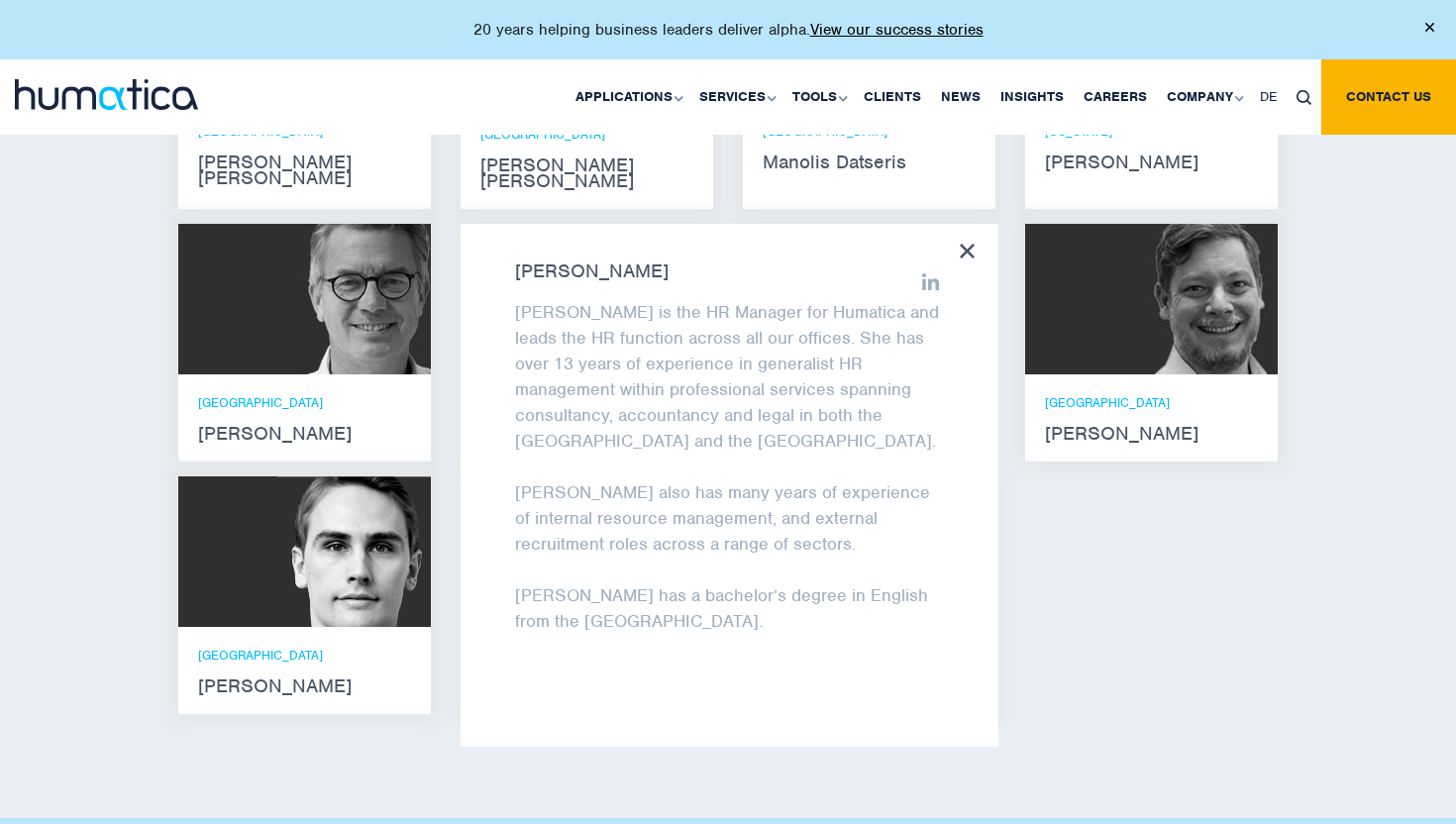
scroll to position [1448, 0]
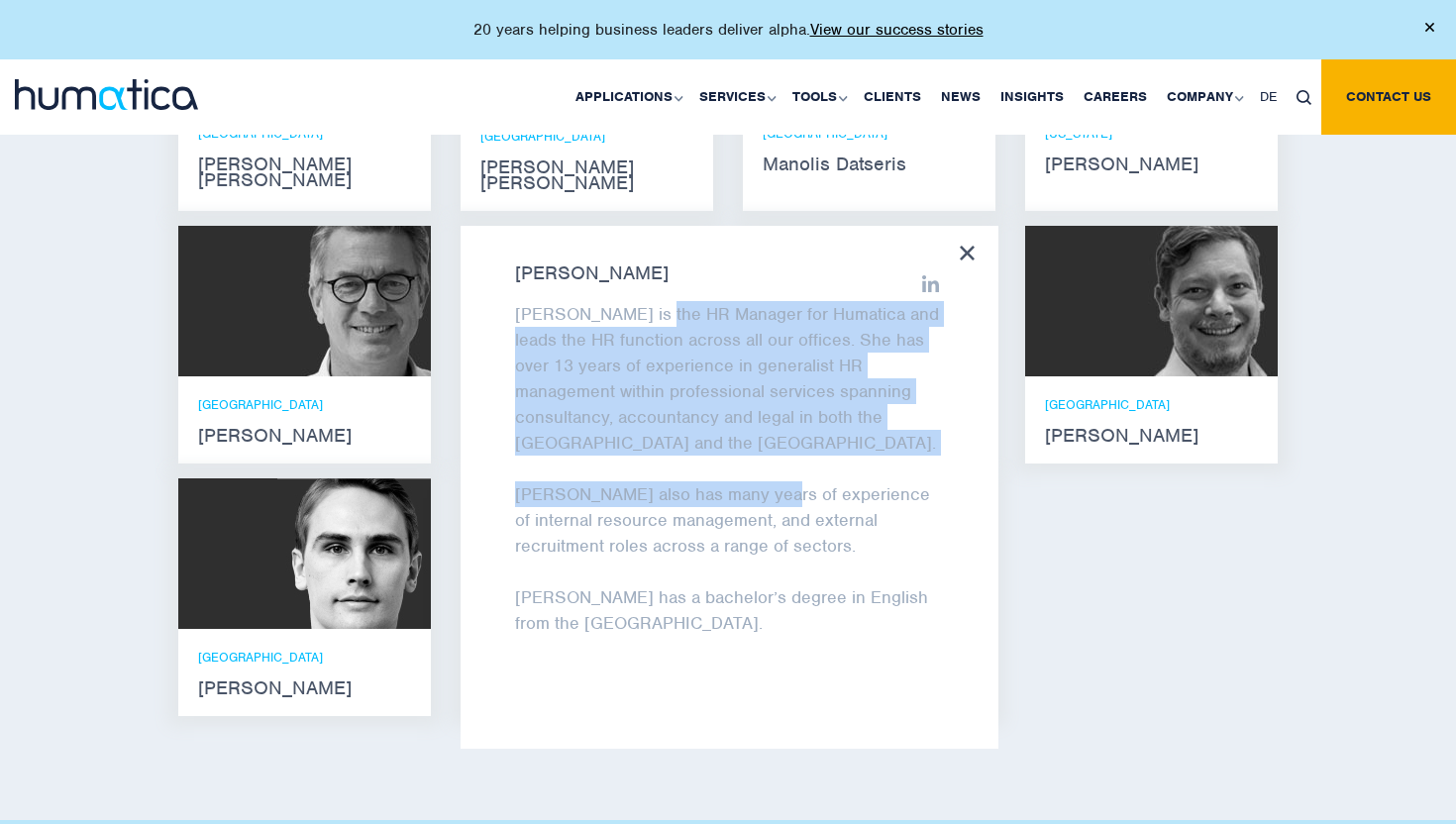
drag, startPoint x: 661, startPoint y: 305, endPoint x: 767, endPoint y: 441, distance: 172.4
click at [767, 441] on div "Zoë is the HR Manager for Humatica and leads the HR function across all our off…" at bounding box center [729, 481] width 429 height 360
click at [767, 481] on p "Zoë also has many years of experience of internal resource management, and exte…" at bounding box center [729, 519] width 429 height 77
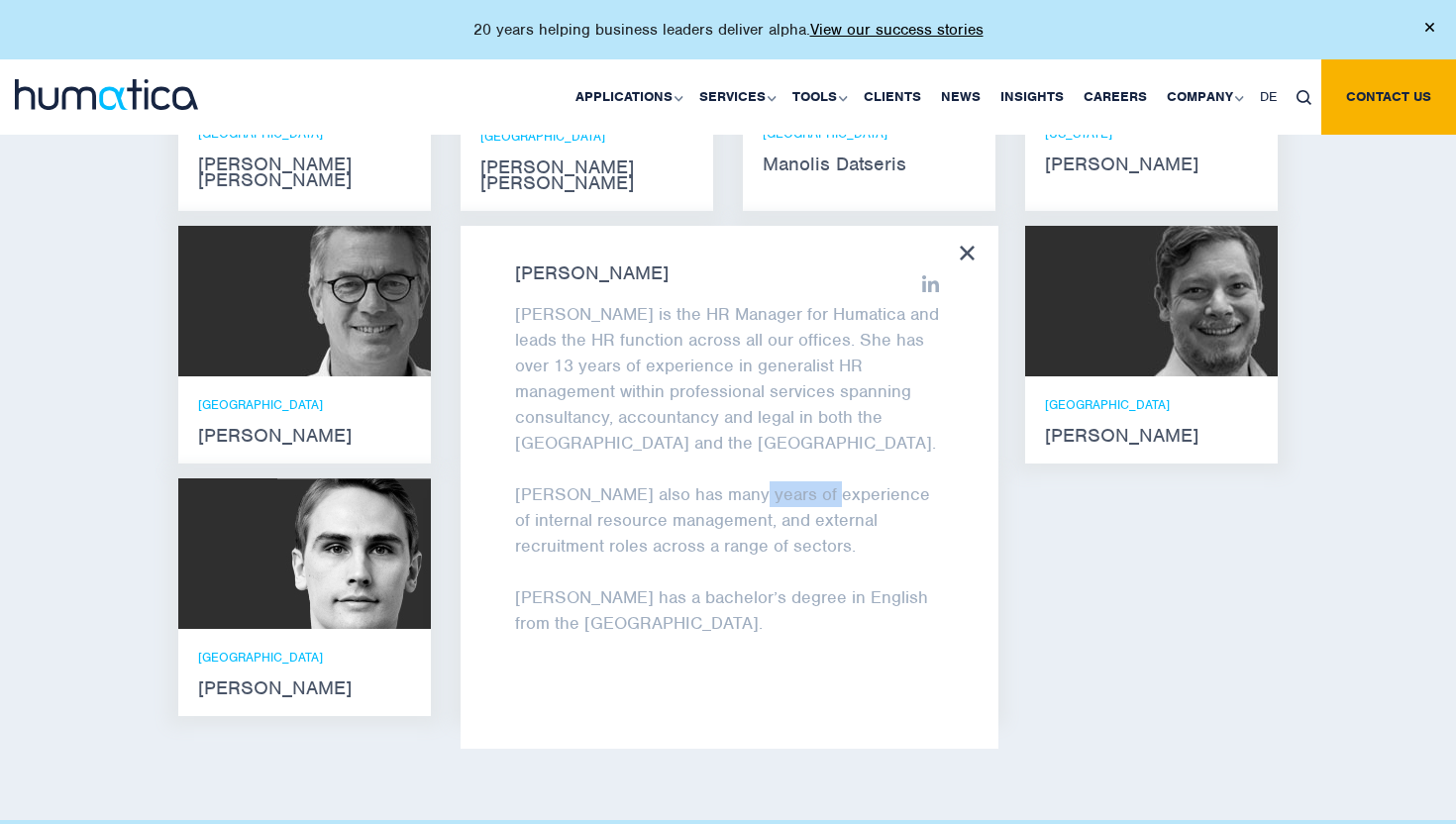
click at [767, 481] on p "Zoë also has many years of experience of internal resource management, and exte…" at bounding box center [729, 519] width 429 height 77
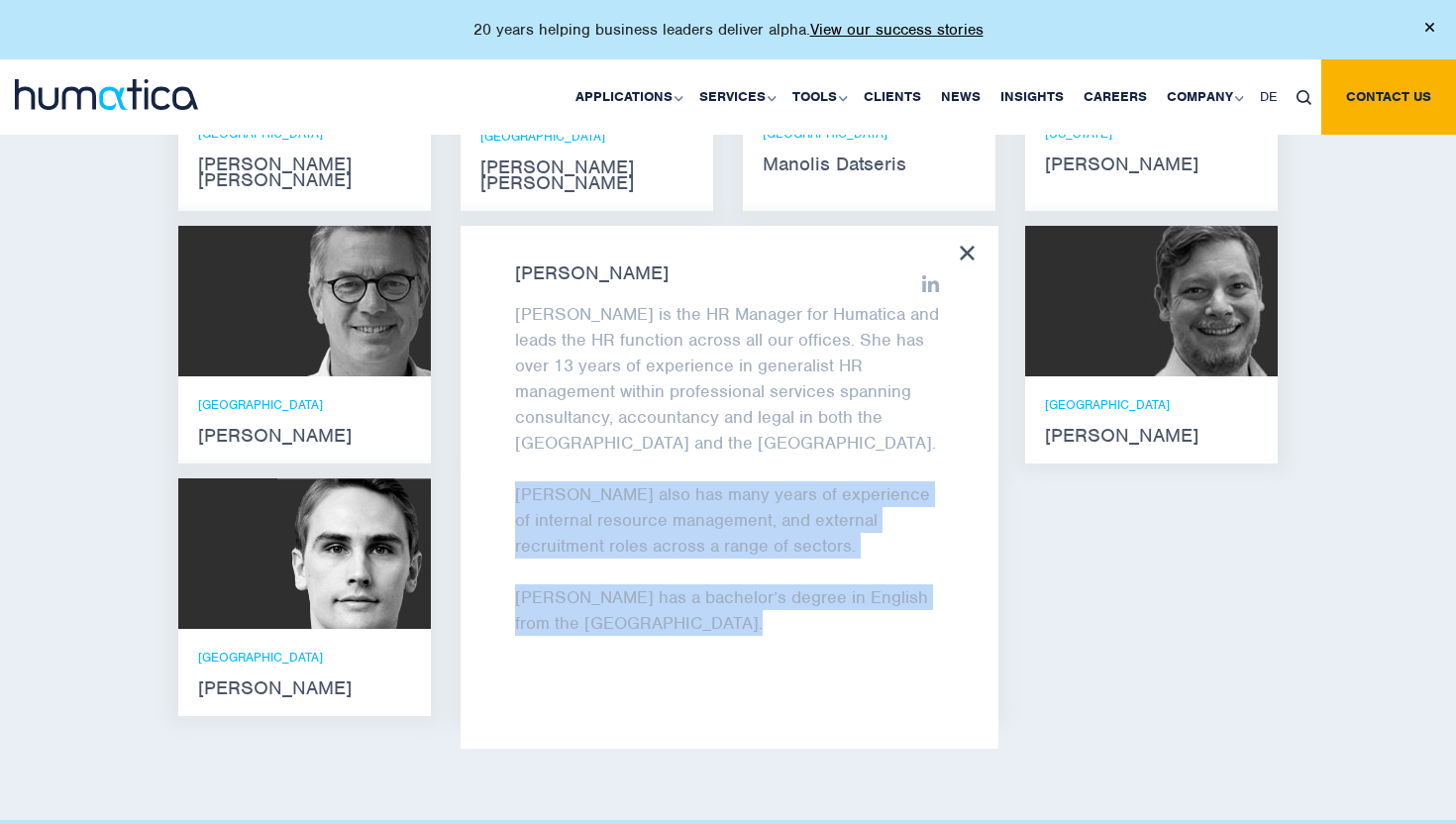
drag, startPoint x: 767, startPoint y: 441, endPoint x: 738, endPoint y: 585, distance: 146.9
click at [739, 583] on div "Zoë is the HR Manager for Humatica and leads the HR function across all our off…" at bounding box center [729, 481] width 429 height 360
click at [738, 585] on p "Zoë has a bachelor’s degree in English from the University of Birmingham." at bounding box center [729, 610] width 429 height 52
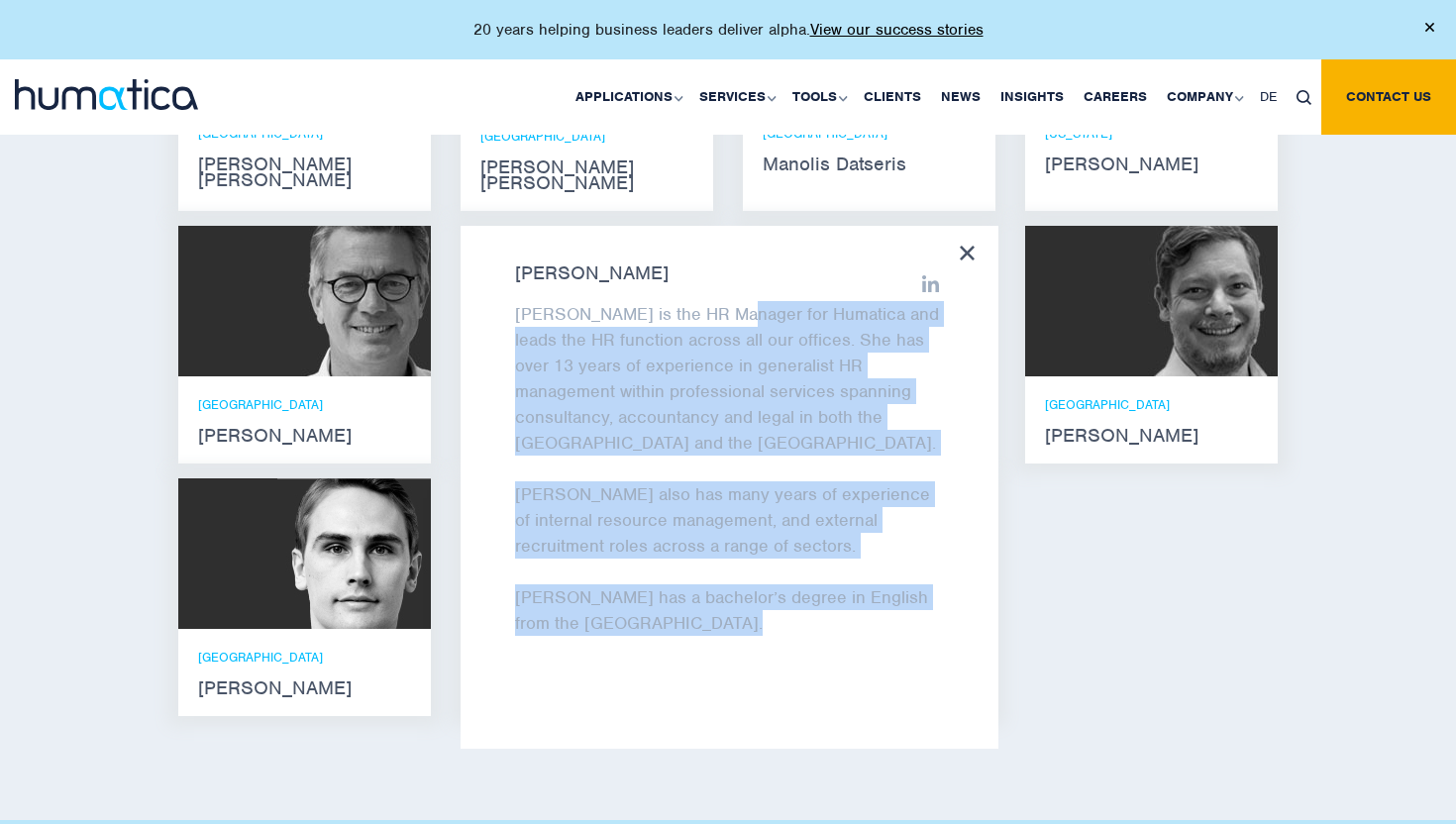
drag, startPoint x: 738, startPoint y: 585, endPoint x: 775, endPoint y: 294, distance: 293.3
click at [775, 301] on div "Zoë is the HR Manager for Humatica and leads the HR function across all our off…" at bounding box center [729, 481] width 429 height 360
click at [775, 301] on p "Zoë is the HR Manager for Humatica and leads the HR function across all our off…" at bounding box center [729, 378] width 429 height 155
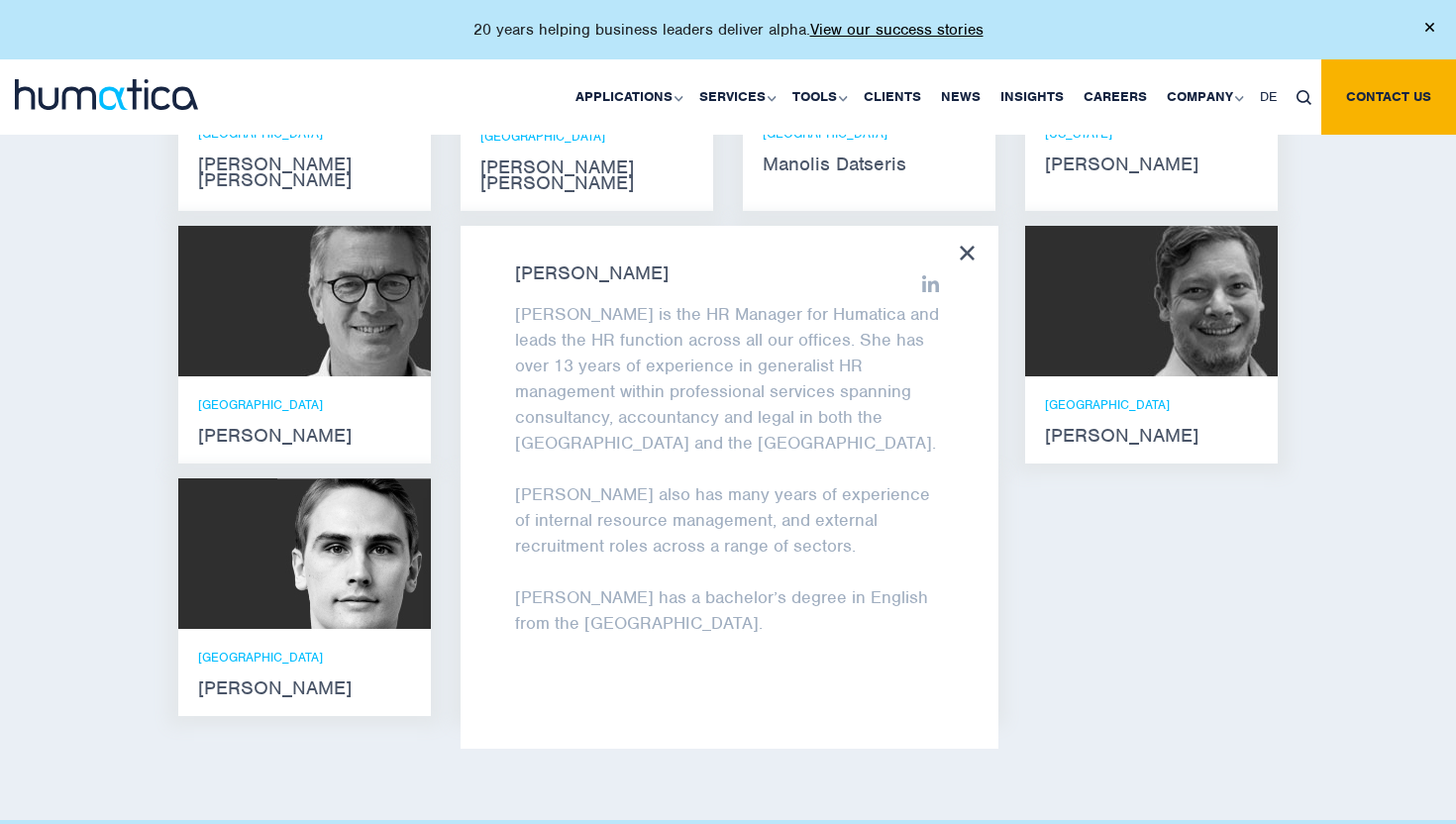
click at [775, 301] on p "Zoë is the HR Manager for Humatica and leads the HR function across all our off…" at bounding box center [729, 378] width 429 height 155
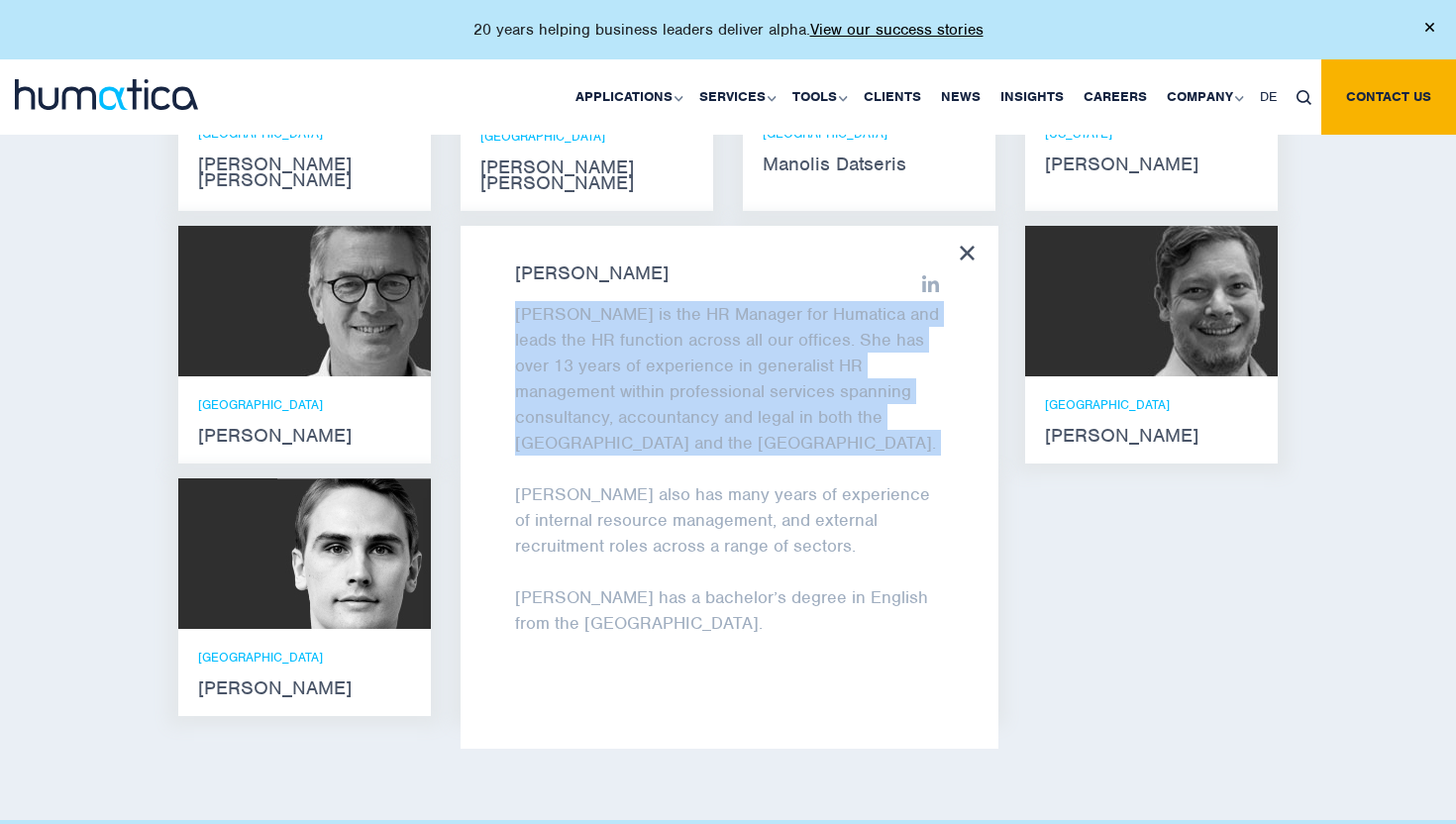
drag, startPoint x: 775, startPoint y: 294, endPoint x: 775, endPoint y: 314, distance: 20.0
click at [775, 304] on p "Zoë is the HR Manager for Humatica and leads the HR function across all our off…" at bounding box center [729, 378] width 429 height 155
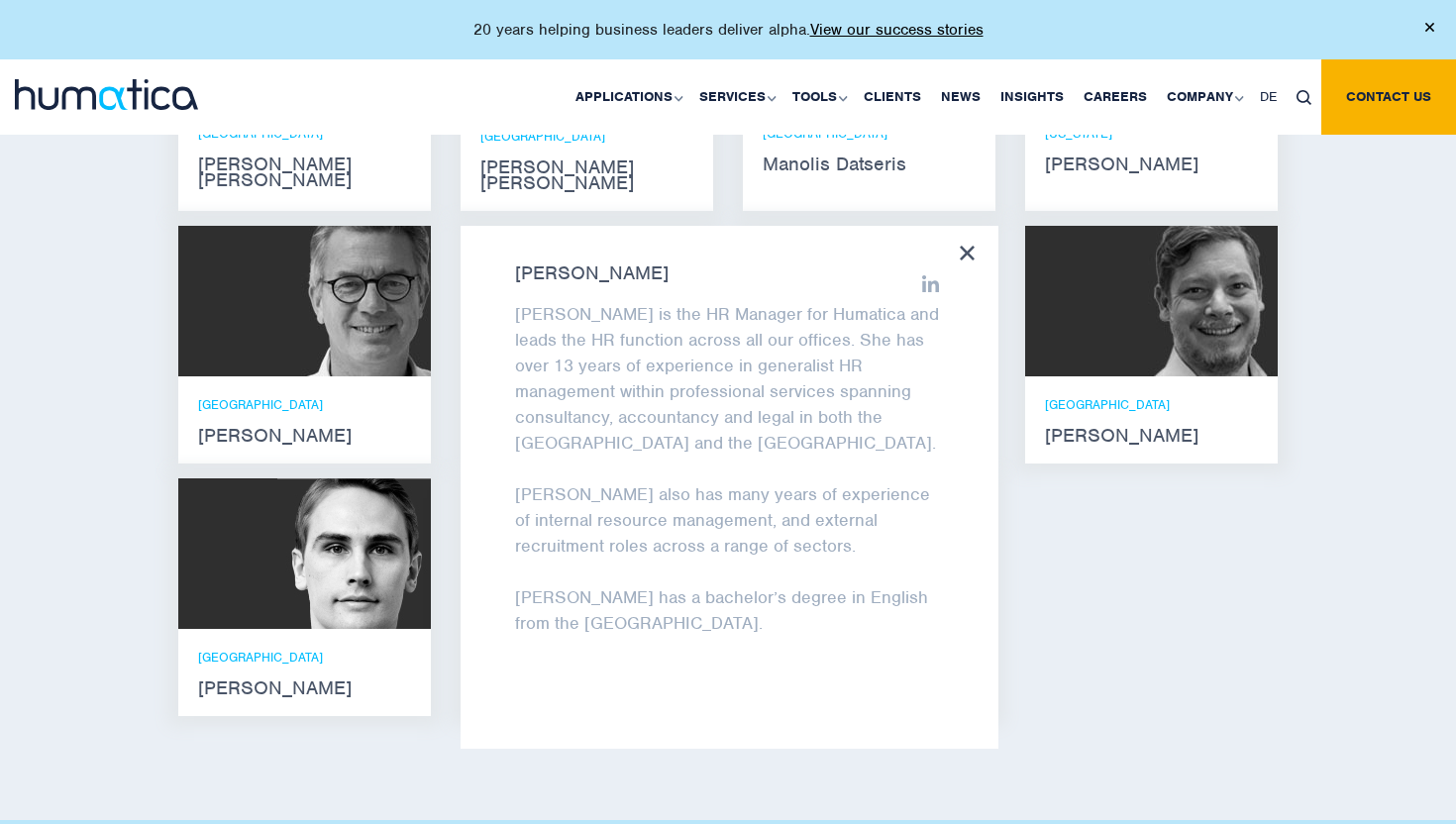
click at [775, 354] on p "Zoë is the HR Manager for Humatica and leads the HR function across all our off…" at bounding box center [729, 378] width 429 height 155
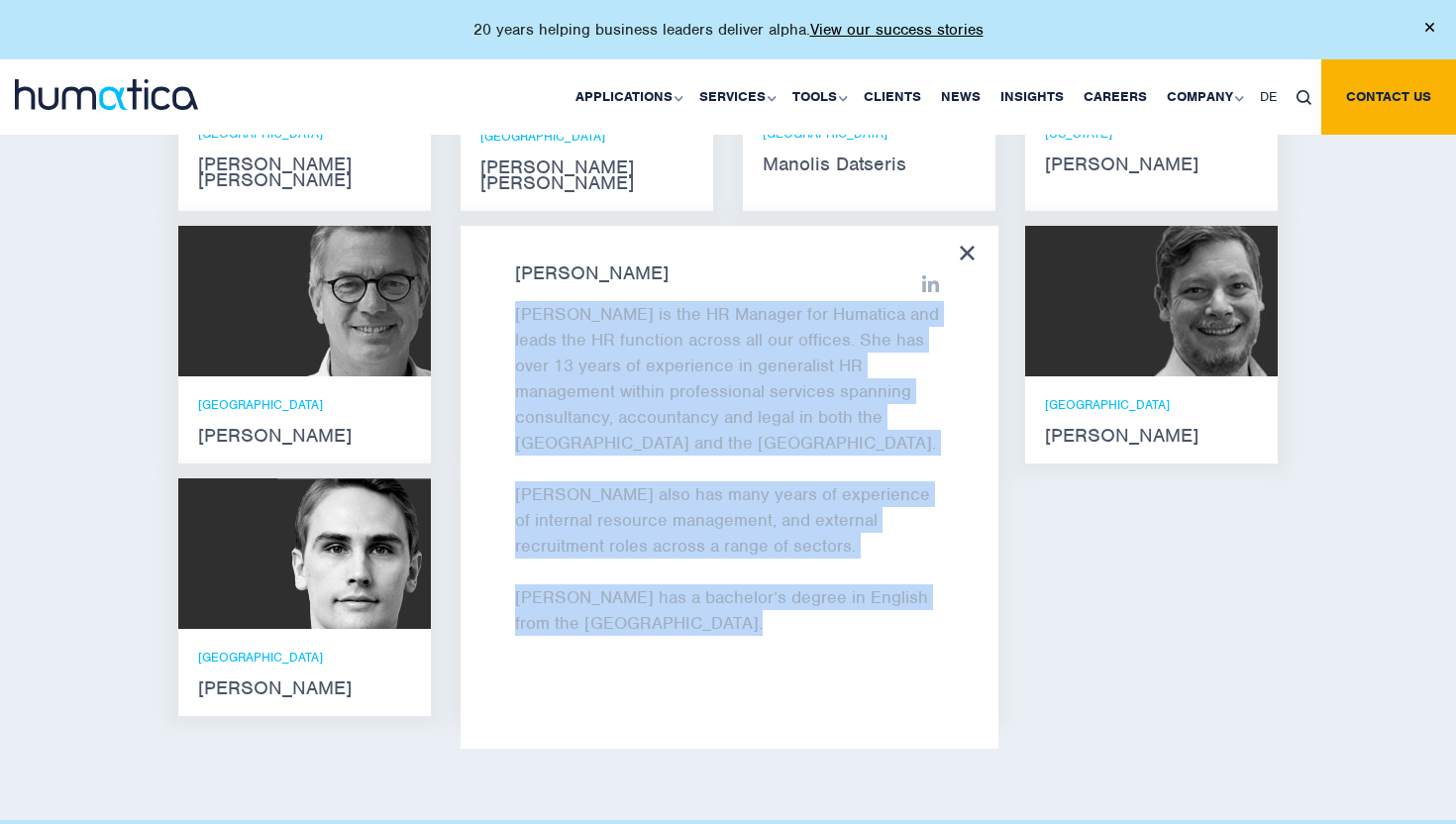
drag, startPoint x: 775, startPoint y: 354, endPoint x: 782, endPoint y: 562, distance: 208.1
click at [782, 561] on div "Zoë is the HR Manager for Humatica and leads the HR function across all our off…" at bounding box center [729, 481] width 429 height 360
click at [782, 584] on p "Zoë has a bachelor’s degree in English from the University of Birmingham." at bounding box center [729, 610] width 429 height 52
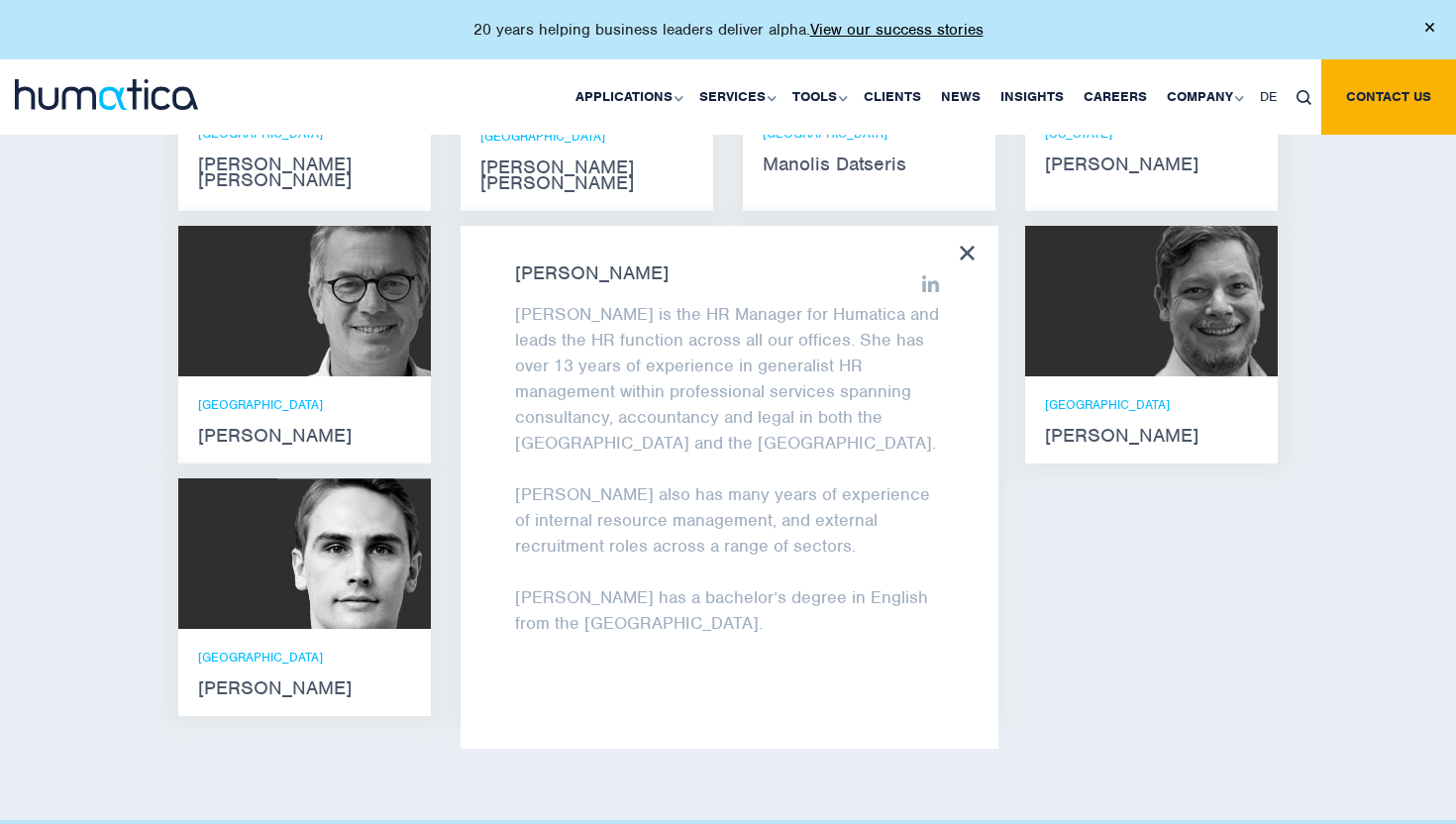
click at [1150, 578] on div "Andros Payne He holds degrees in Electrical and Mechanical Engineering, and an …" at bounding box center [728, 342] width 1129 height 776
click at [1128, 352] on img at bounding box center [1201, 300] width 154 height 151
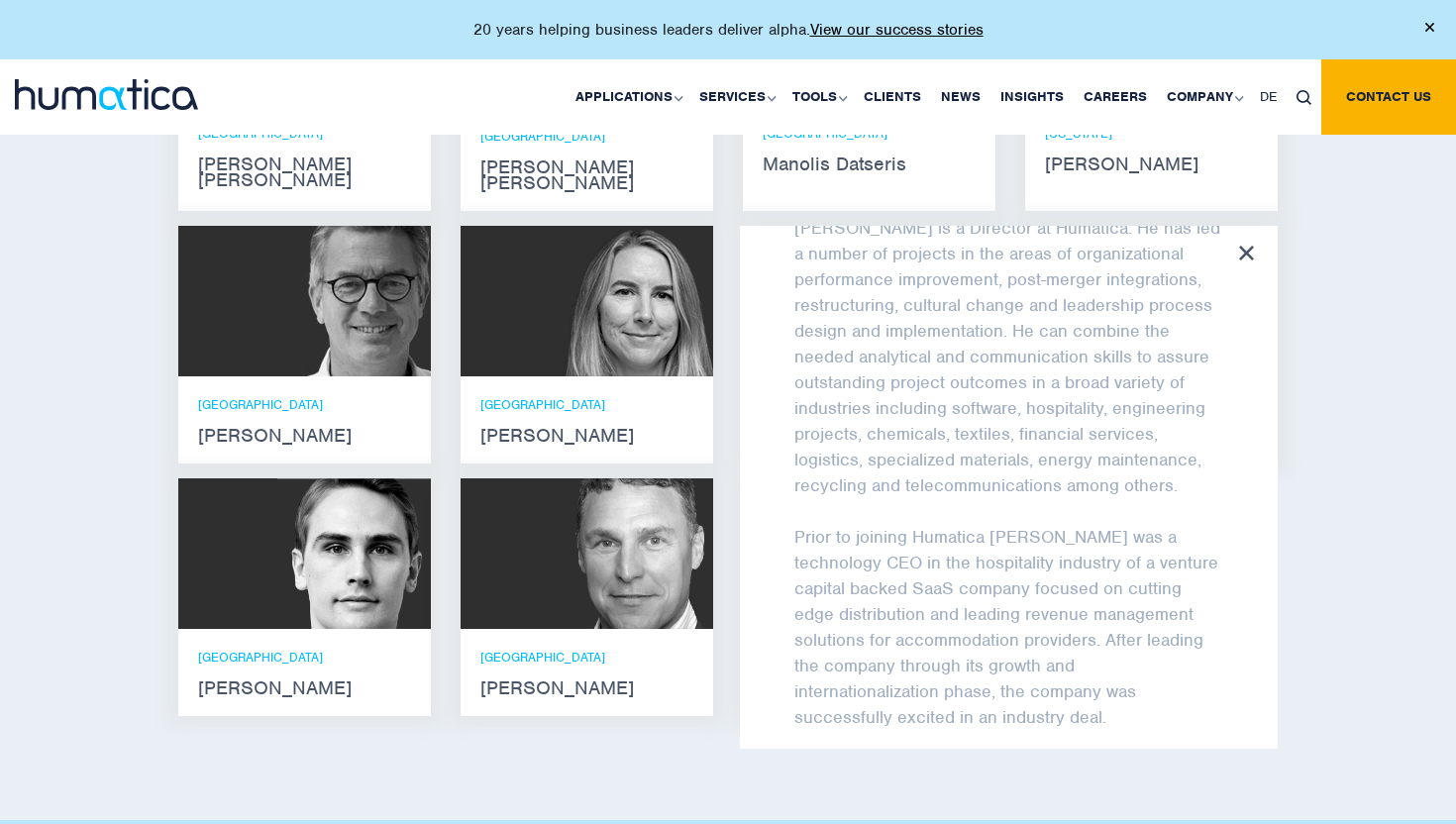
scroll to position [96, 0]
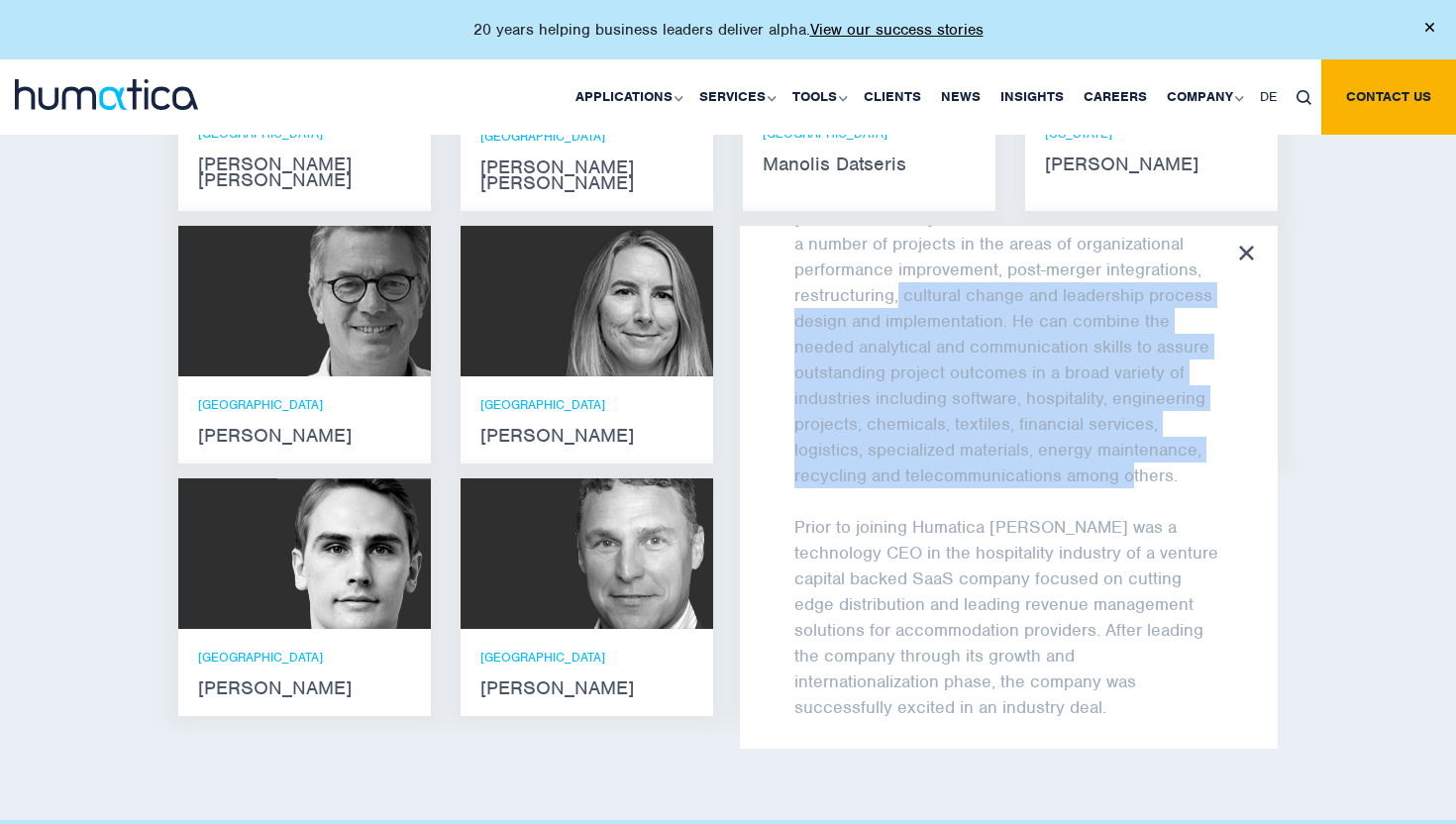
drag, startPoint x: 1123, startPoint y: 450, endPoint x: 830, endPoint y: 282, distance: 337.7
click at [830, 282] on p "Claudio is a Director at Humatica. He has led a number of projects in the areas…" at bounding box center [1009, 346] width 429 height 283
click at [830, 282] on span "Claudio is a Director at Humatica. He has led a number of projects in the areas…" at bounding box center [1007, 346] width 426 height 279
drag, startPoint x: 830, startPoint y: 282, endPoint x: 1069, endPoint y: 444, distance: 288.7
click at [1069, 444] on p "Claudio is a Director at Humatica. He has led a number of projects in the areas…" at bounding box center [1009, 346] width 429 height 283
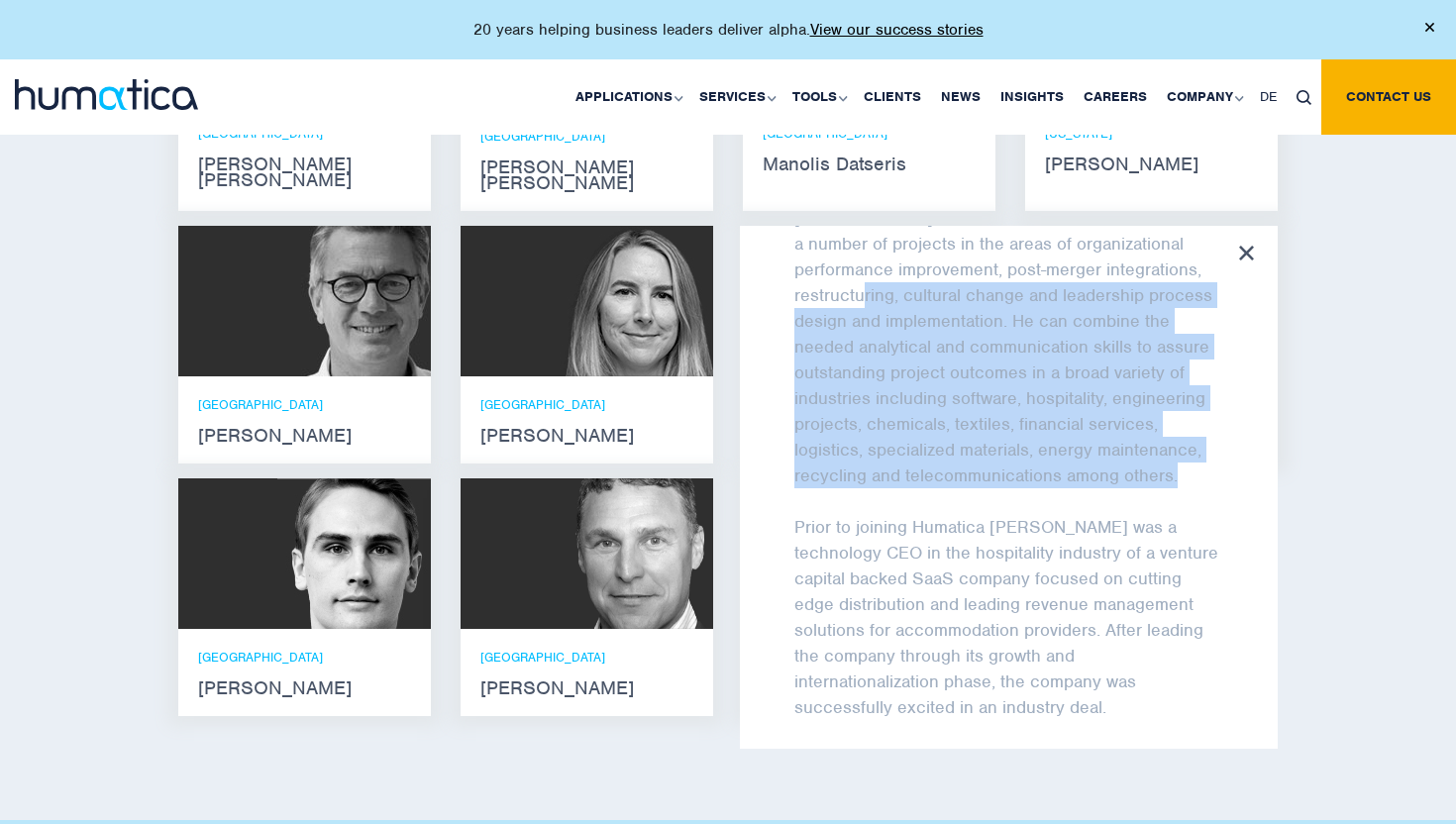
click at [1069, 444] on p "Claudio is a Director at Humatica. He has led a number of projects in the areas…" at bounding box center [1009, 346] width 429 height 283
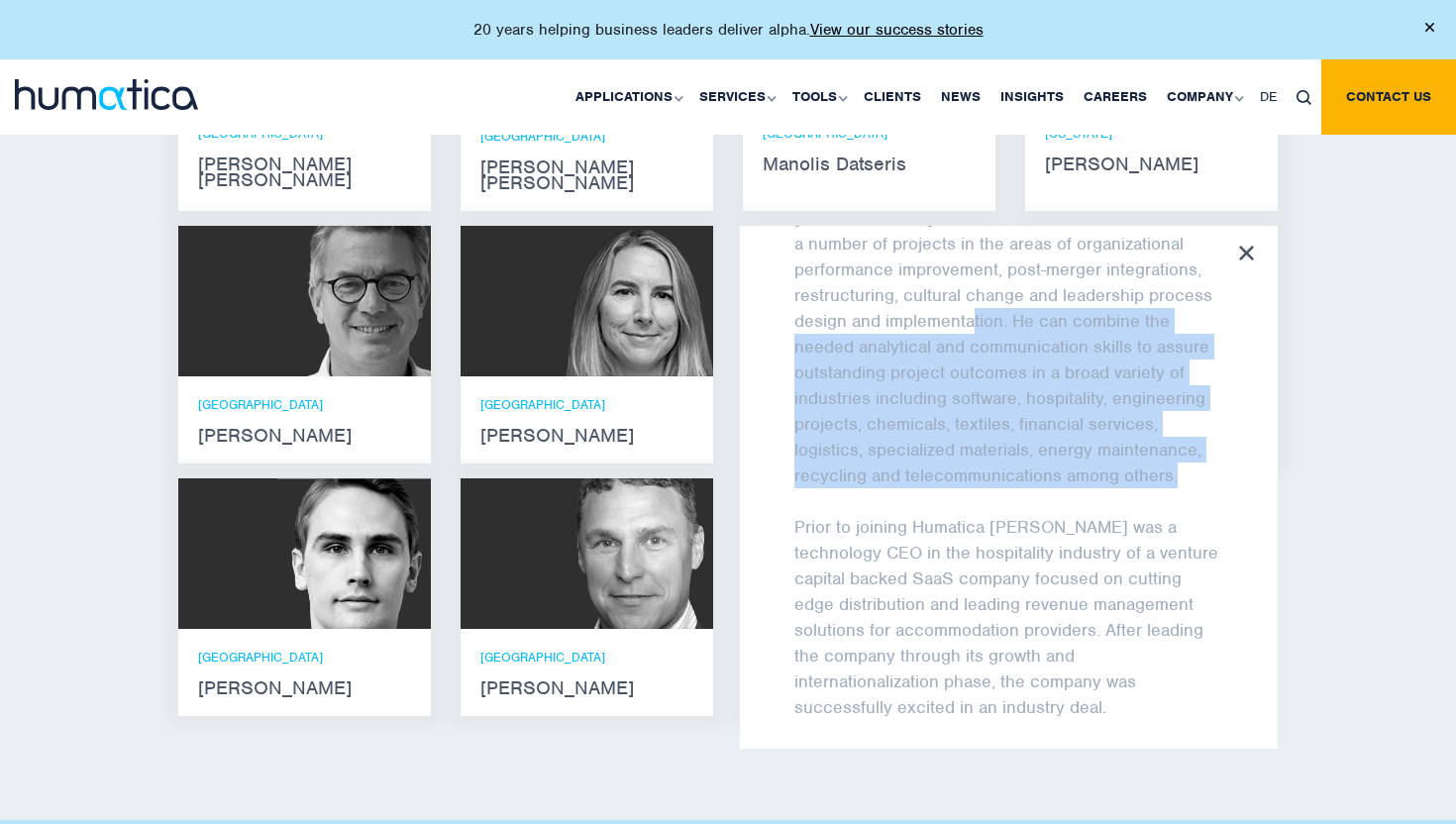
drag, startPoint x: 1069, startPoint y: 444, endPoint x: 927, endPoint y: 308, distance: 196.6
click at [927, 308] on p "Claudio is a Director at Humatica. He has led a number of projects in the areas…" at bounding box center [1009, 346] width 429 height 283
click at [927, 308] on span "Claudio is a Director at Humatica. He has led a number of projects in the areas…" at bounding box center [1007, 346] width 426 height 279
drag, startPoint x: 927, startPoint y: 308, endPoint x: 1141, endPoint y: 486, distance: 278.4
click at [1141, 486] on div "Claudio is a Director at Humatica. He has led a number of projects in the areas…" at bounding box center [1009, 591] width 429 height 772
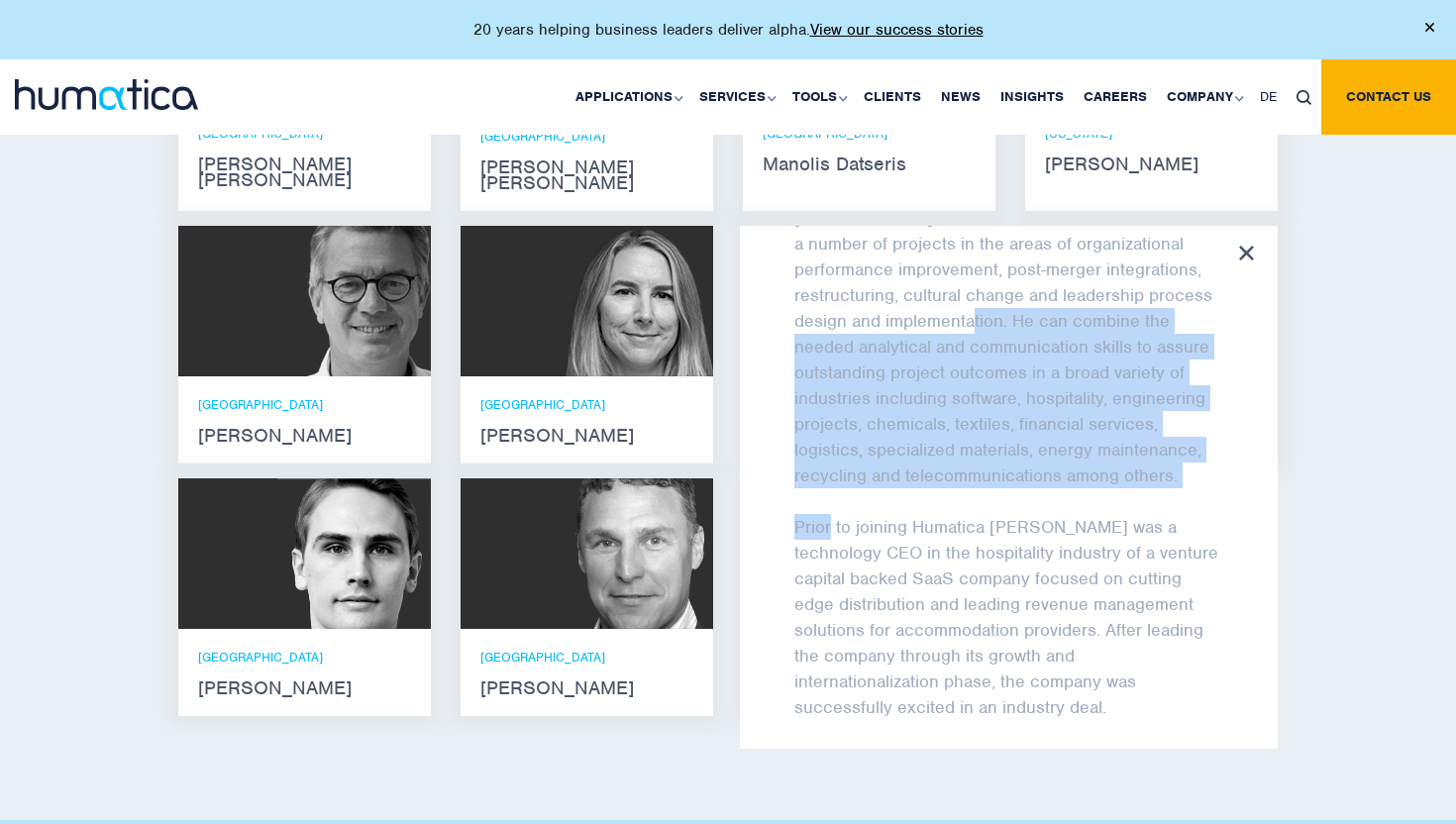
click at [1141, 486] on div "Claudio is a Director at Humatica. He has led a number of projects in the areas…" at bounding box center [1009, 591] width 429 height 772
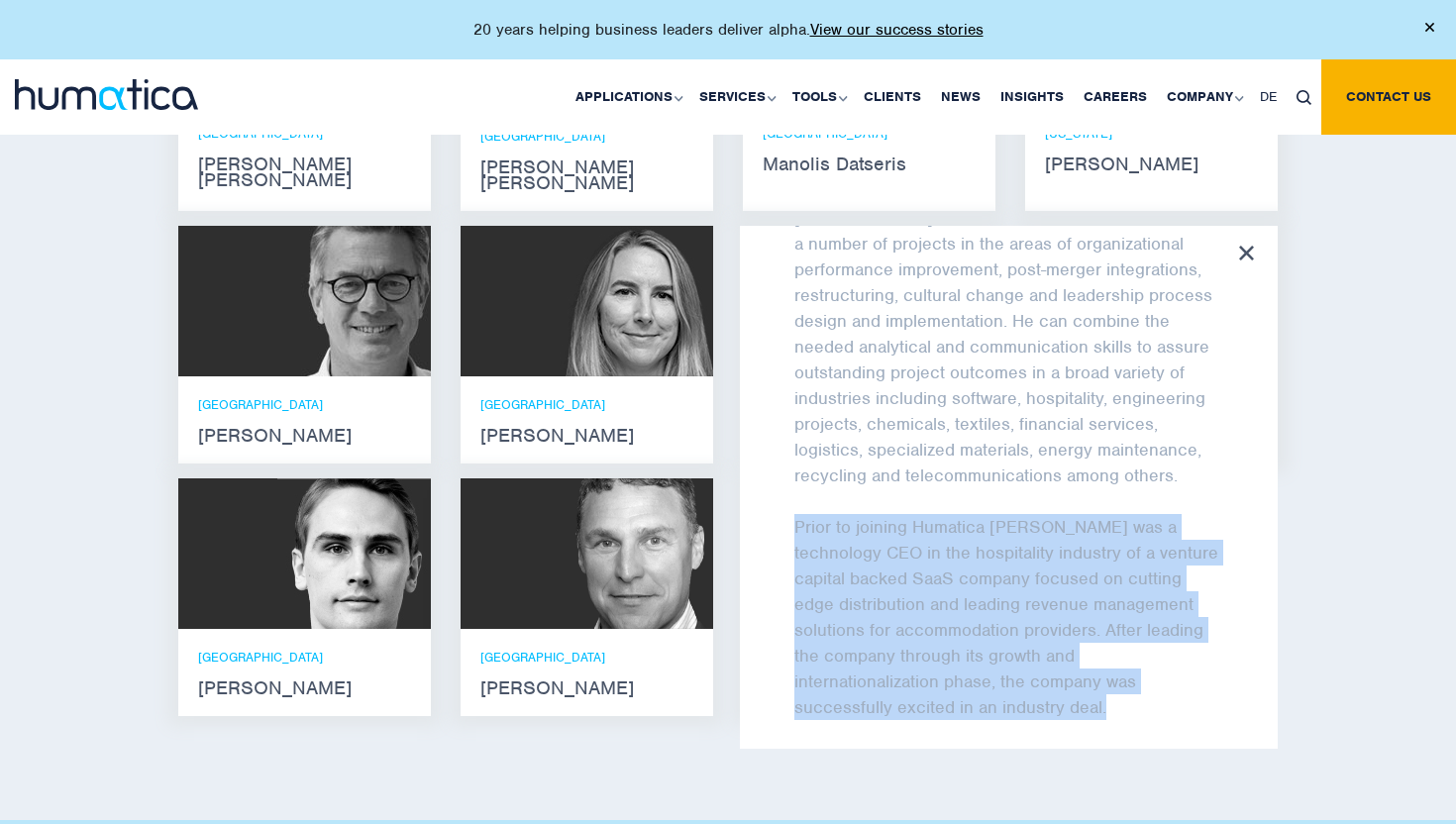
drag, startPoint x: 1141, startPoint y: 486, endPoint x: 1134, endPoint y: 683, distance: 197.1
click at [1134, 683] on div "Claudio is a Director at Humatica. He has led a number of projects in the areas…" at bounding box center [1009, 591] width 429 height 772
click at [1134, 683] on p "Prior to joining Humatica Claudio was a technology CEO in the hospitality indus…" at bounding box center [1009, 617] width 429 height 206
drag, startPoint x: 1134, startPoint y: 683, endPoint x: 1186, endPoint y: 483, distance: 206.6
click at [1186, 483] on div "Claudio is a Director at Humatica. He has led a number of projects in the areas…" at bounding box center [1009, 591] width 429 height 772
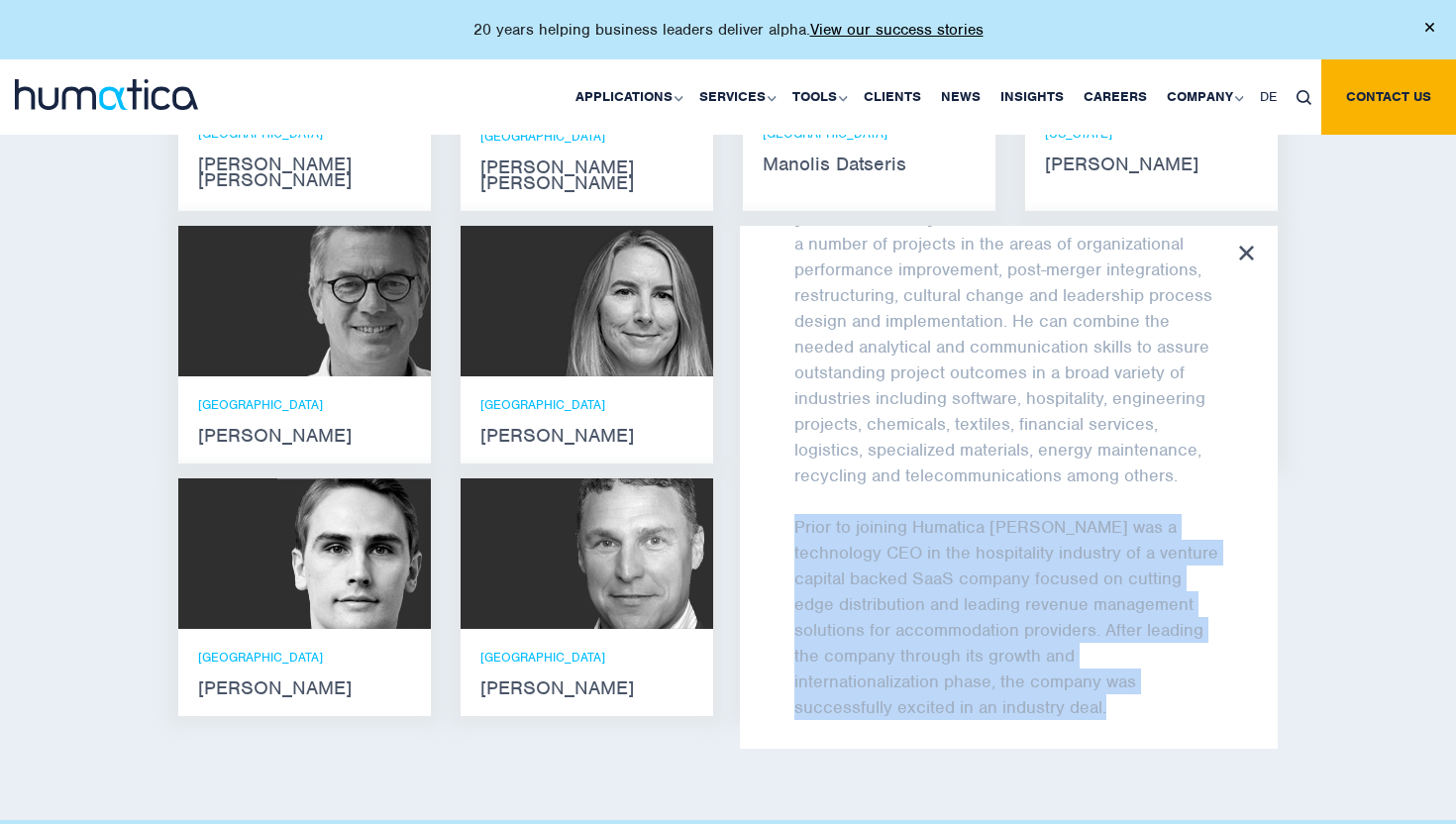
click at [1186, 483] on div "Claudio is a Director at Humatica. He has led a number of projects in the areas…" at bounding box center [1009, 591] width 429 height 772
drag, startPoint x: 1186, startPoint y: 483, endPoint x: 1117, endPoint y: 677, distance: 205.9
click at [1117, 677] on div "Claudio is a Director at Humatica. He has led a number of projects in the areas…" at bounding box center [1009, 591] width 429 height 772
click at [1117, 677] on p "Prior to joining Humatica Claudio was a technology CEO in the hospitality indus…" at bounding box center [1009, 617] width 429 height 206
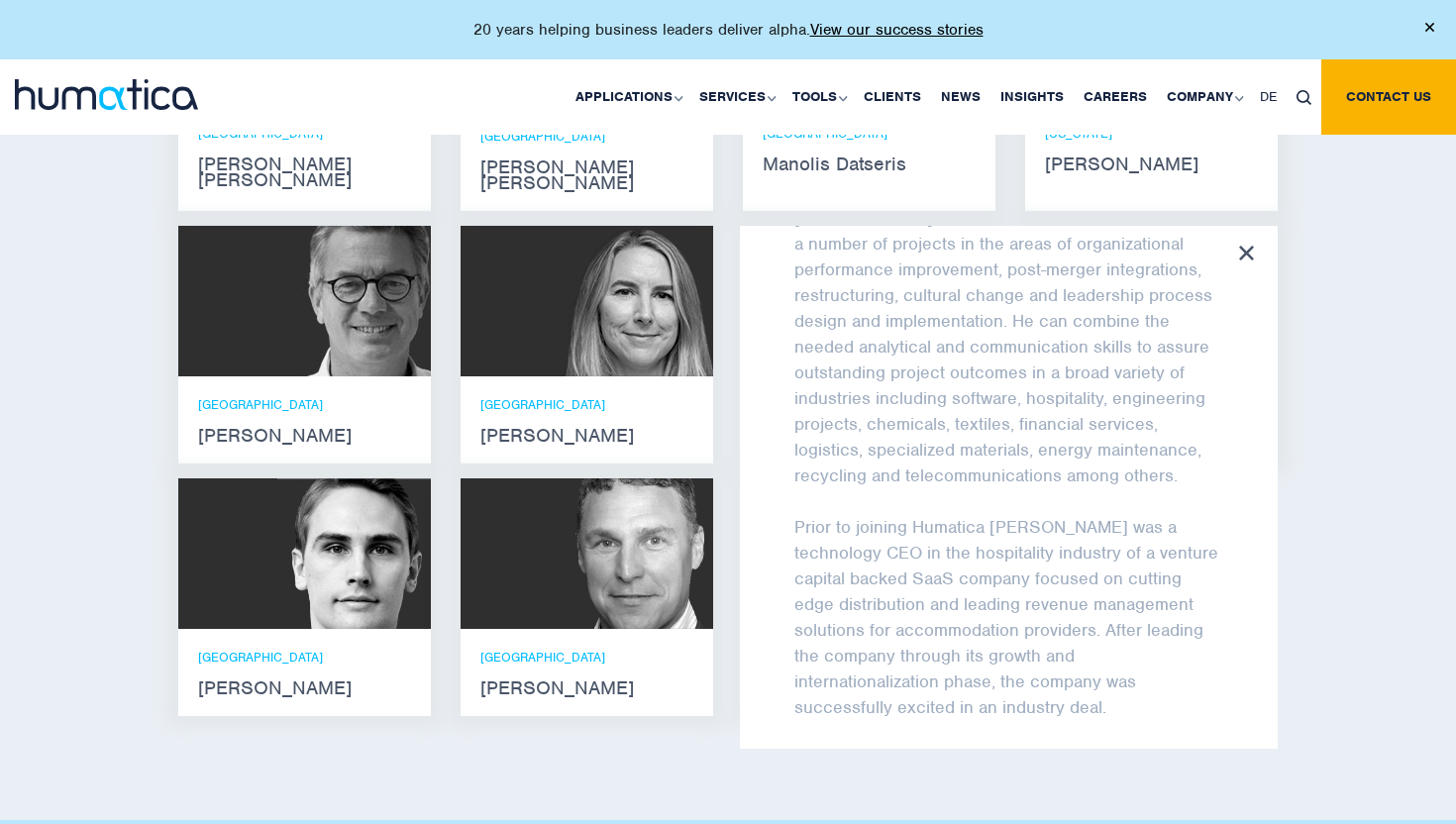
click at [1391, 608] on div "Meet our leadership team Andros Payne He holds degrees in Electrical and Mechan…" at bounding box center [728, 307] width 1456 height 1025
click at [1250, 225] on div "Claudio Limacher Claudio is a Director at Humatica. He has led a number of proj…" at bounding box center [1008, 487] width 538 height 523
click at [1249, 245] on icon at bounding box center [1245, 252] width 15 height 15
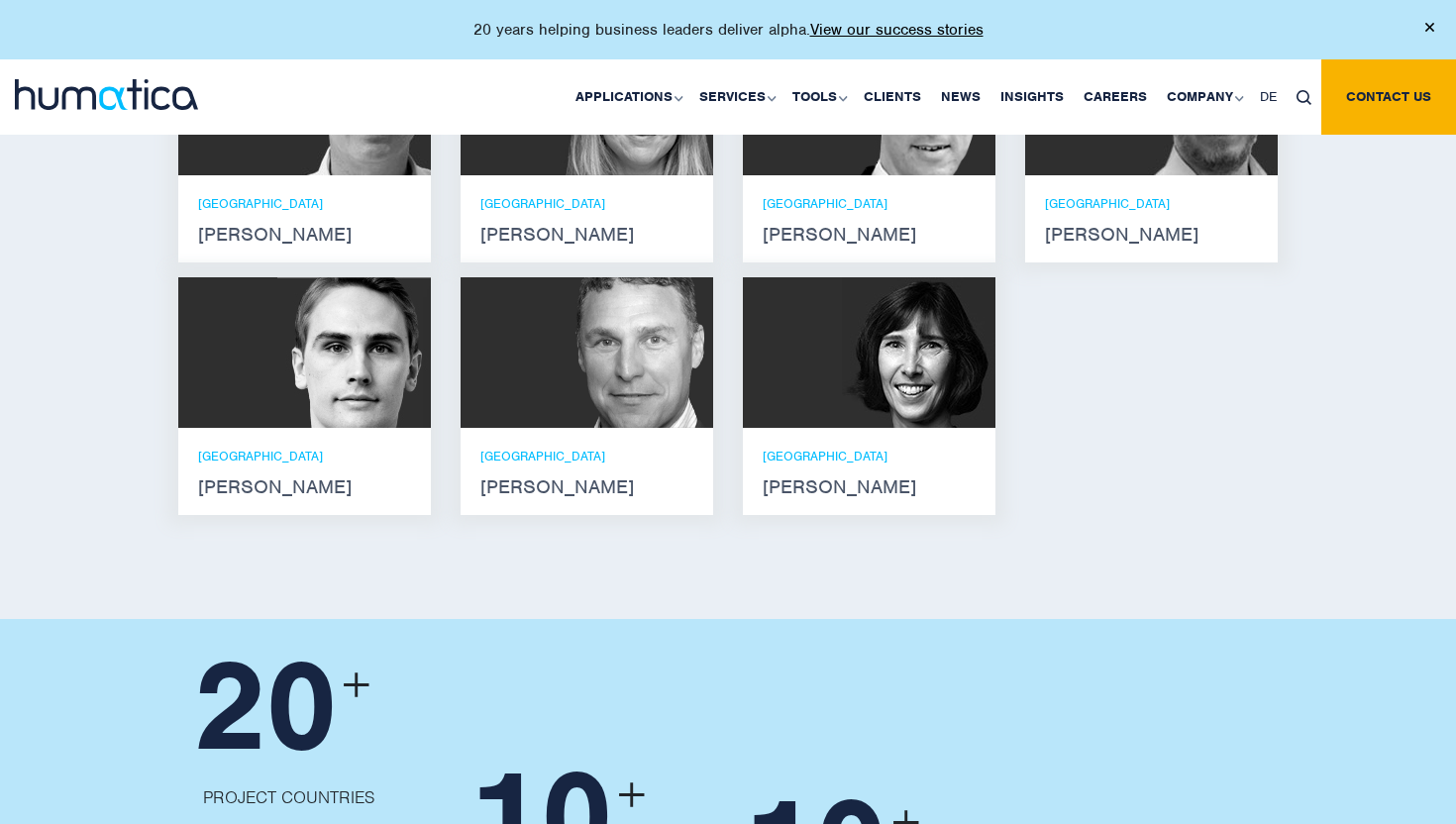
scroll to position [1556, 0]
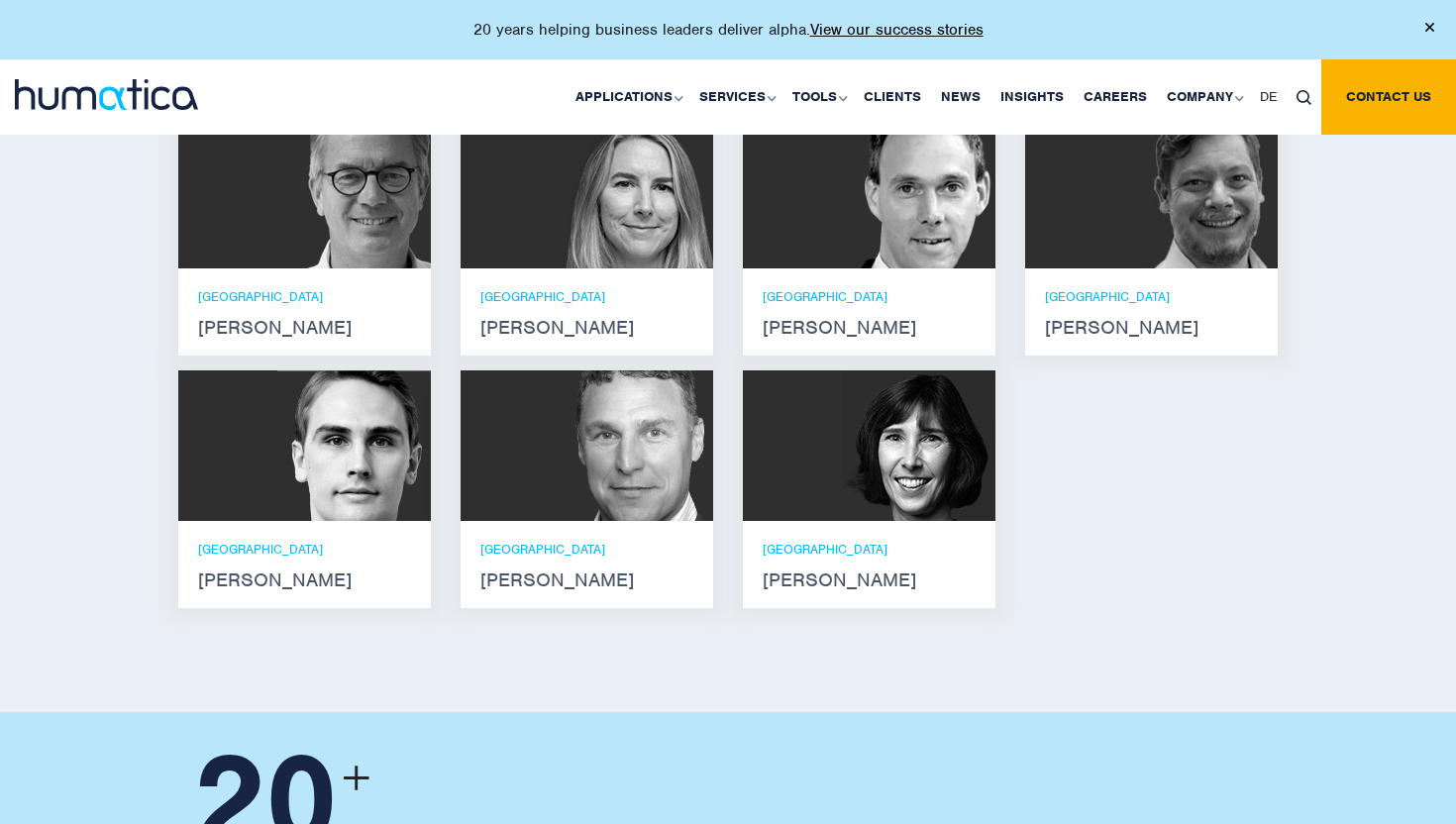
click at [633, 268] on div "LONDON Zoë Fox" at bounding box center [586, 311] width 252 height 87
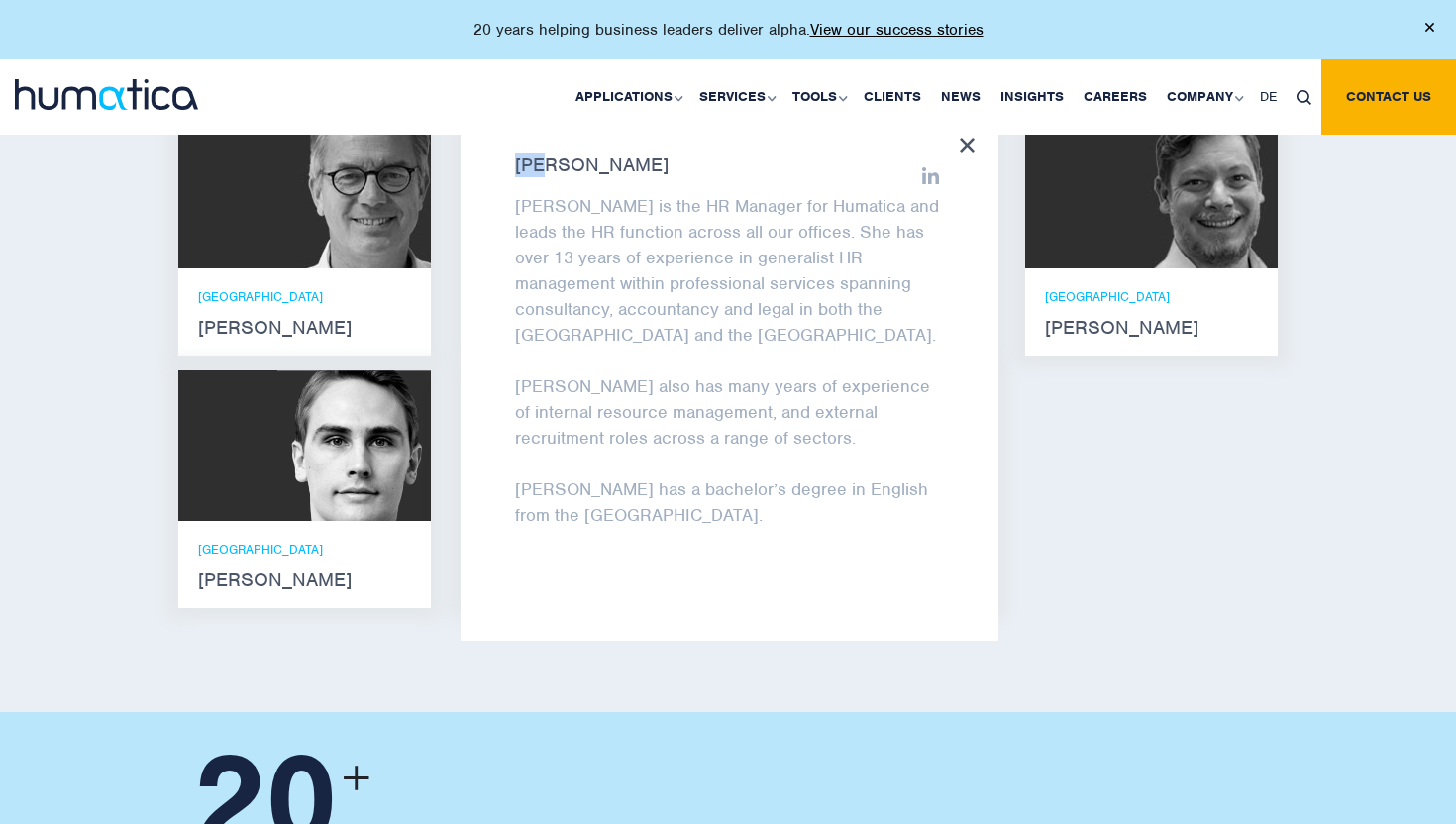
drag, startPoint x: 501, startPoint y: 149, endPoint x: 548, endPoint y: 151, distance: 47.0
click at [548, 151] on div "Zoë Fox Zoë is the HR Manager for Humatica and leads the HR function across all…" at bounding box center [728, 379] width 538 height 523
copy strong "Zoë"
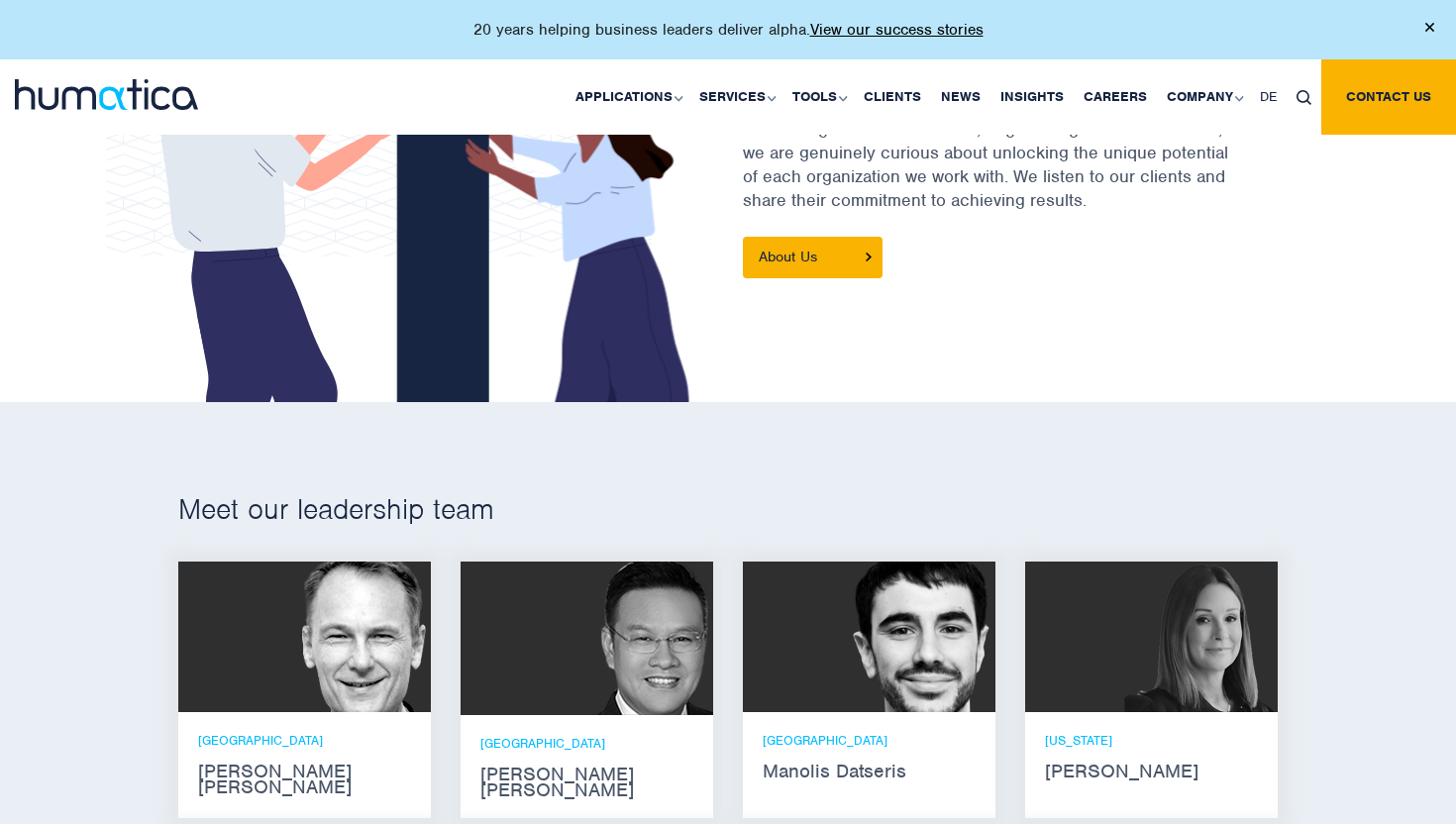
scroll to position [0, 0]
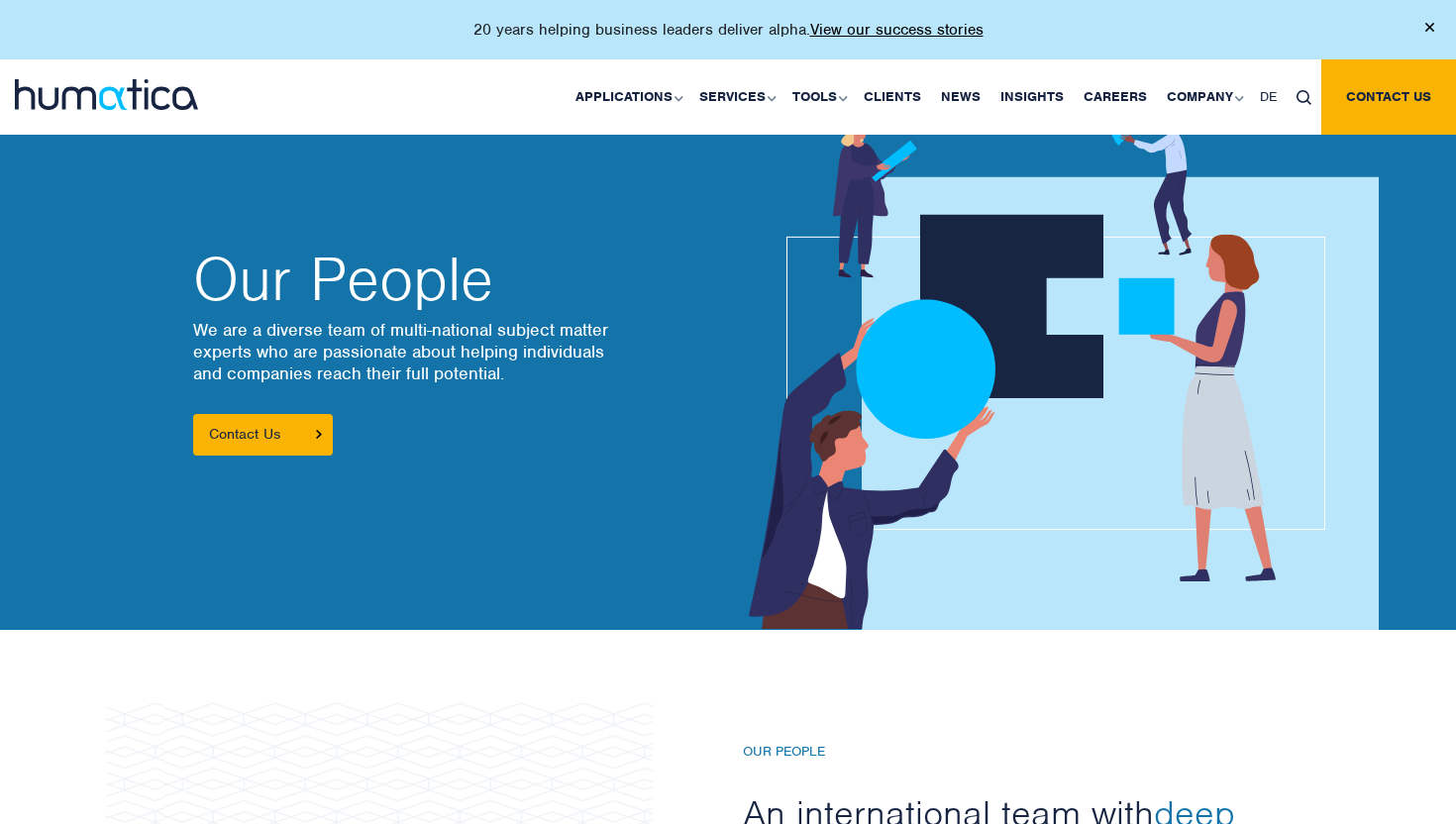
click at [175, 87] on img at bounding box center [107, 94] width 184 height 31
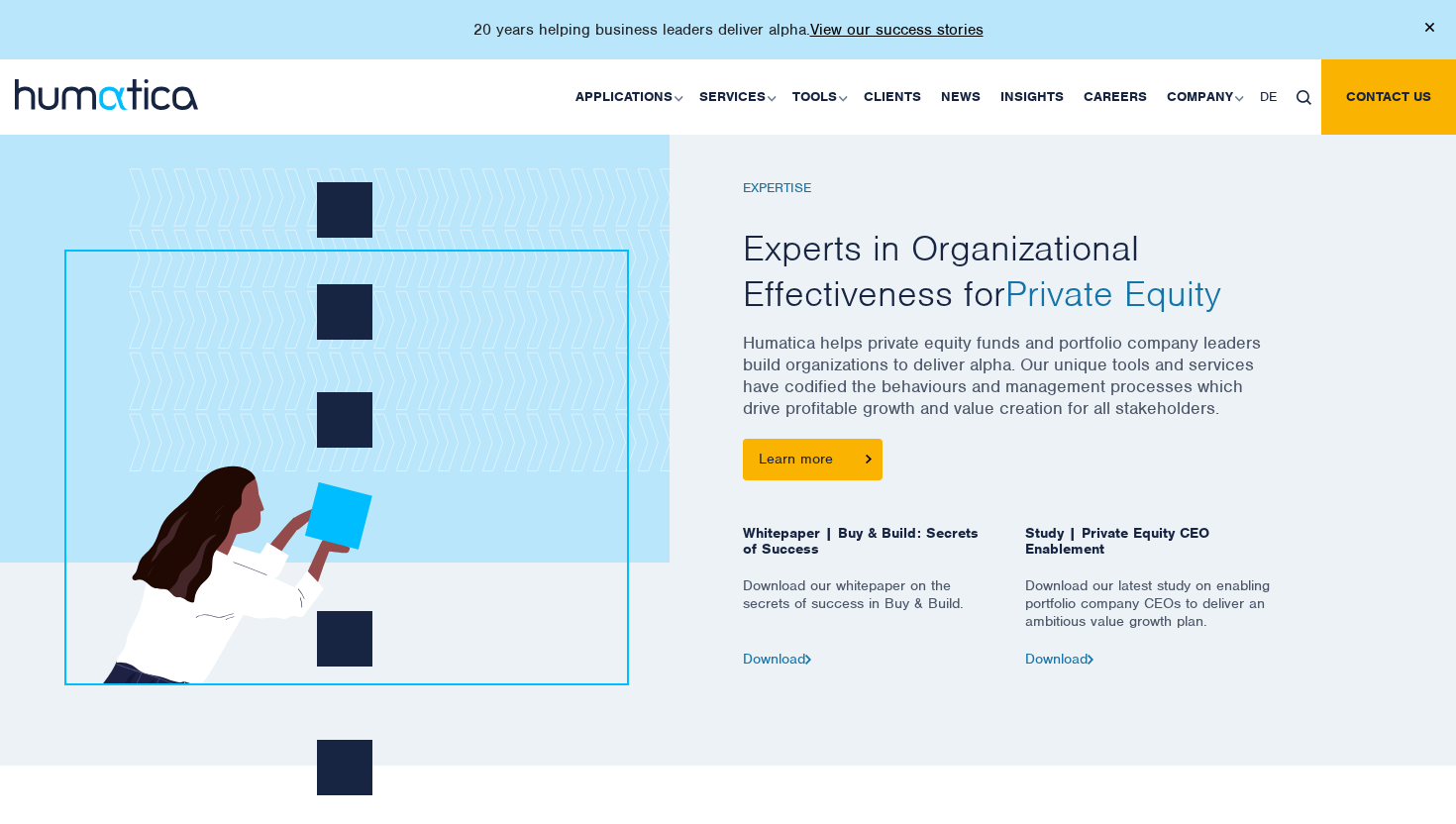
scroll to position [769, 0]
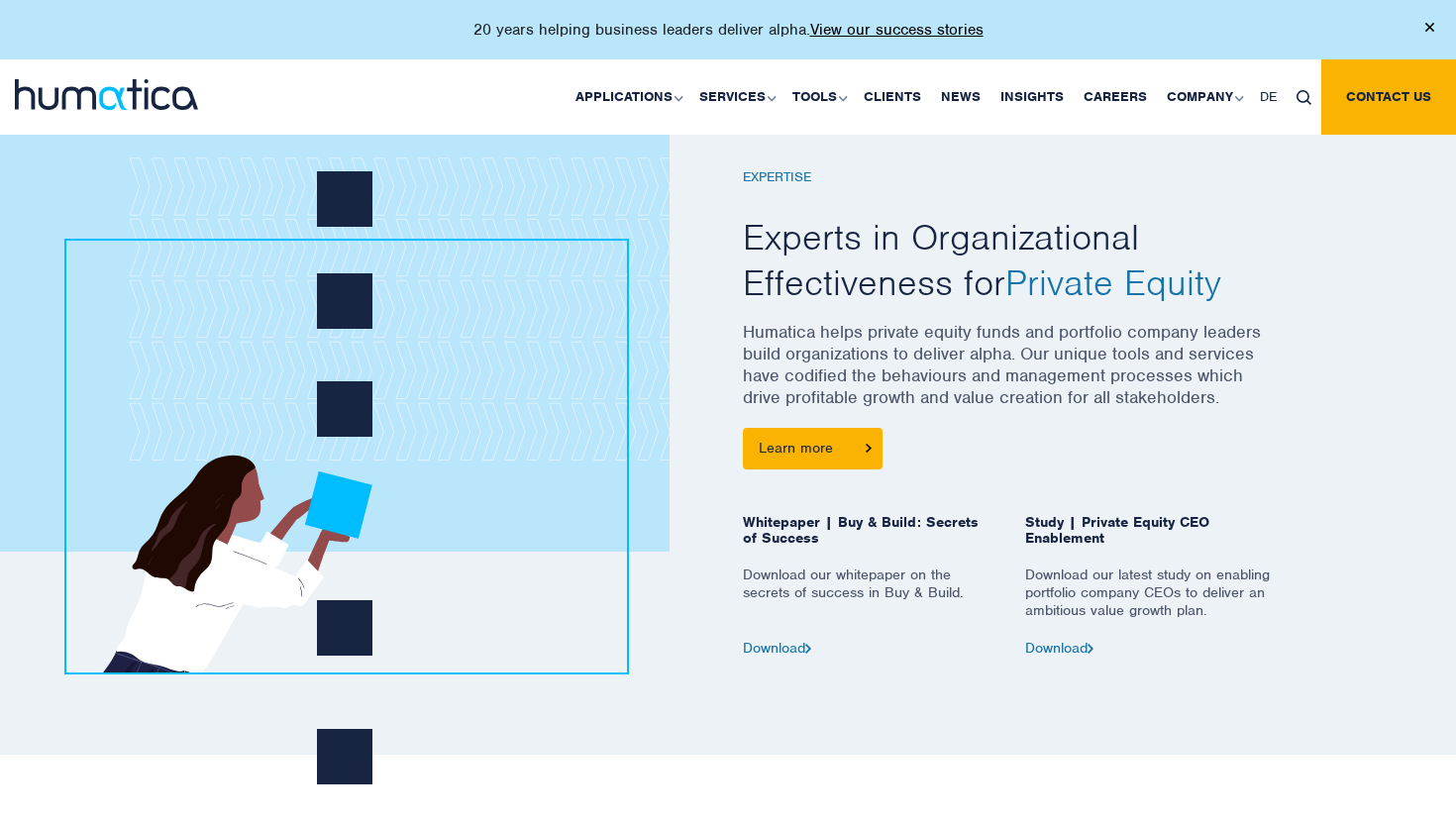
click at [1165, 344] on p "Humatica helps private equity funds and portfolio company leaders build organiz…" at bounding box center [1010, 373] width 535 height 107
drag, startPoint x: 1165, startPoint y: 344, endPoint x: 1031, endPoint y: 344, distance: 134.0
click at [1031, 344] on p "Humatica helps private equity funds and portfolio company leaders build organiz…" at bounding box center [1010, 373] width 535 height 107
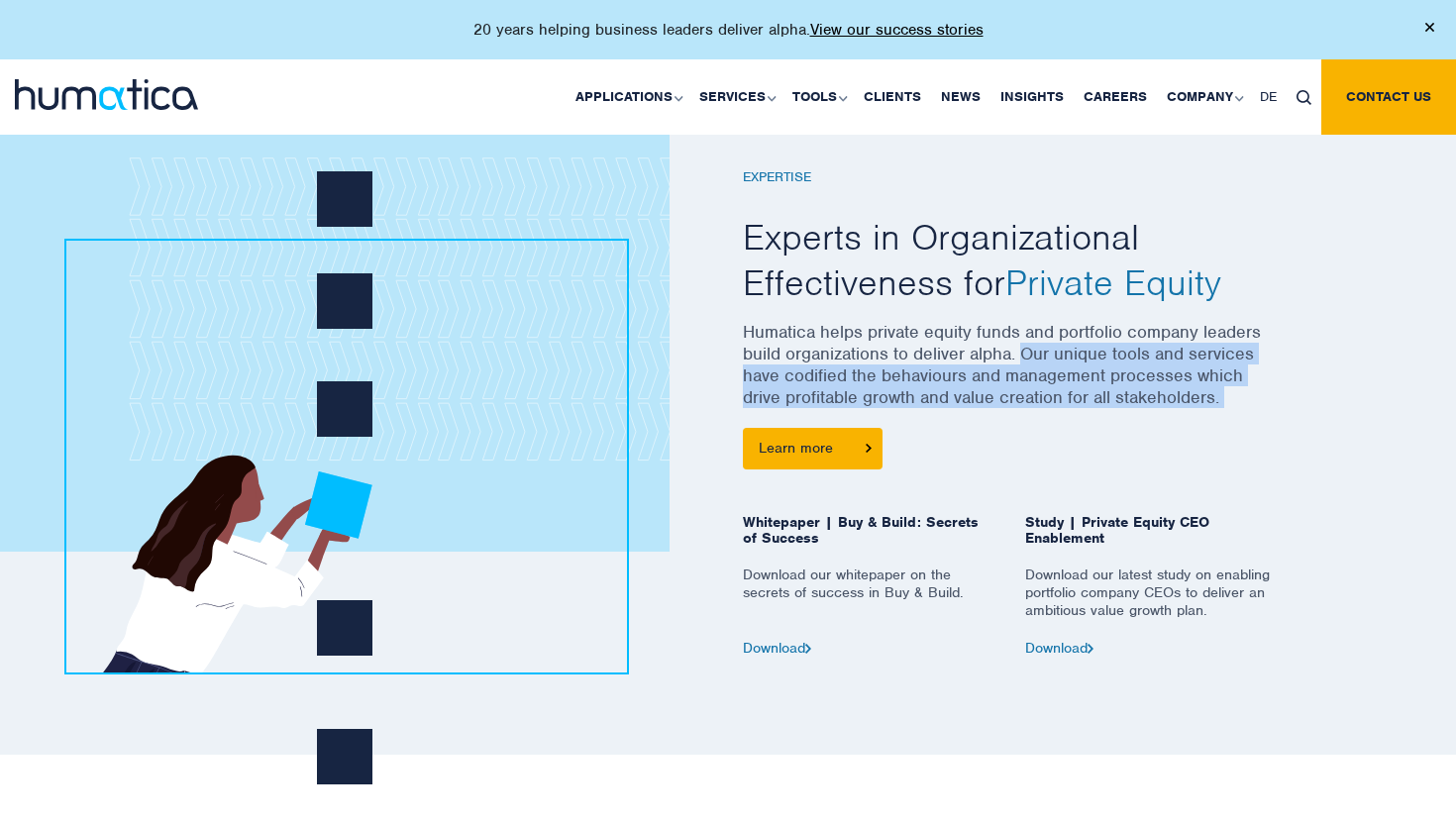
drag, startPoint x: 1031, startPoint y: 344, endPoint x: 1280, endPoint y: 398, distance: 254.8
click at [1280, 398] on div "EXPERTISE Experts in Organizational Effectiveness for Private Equity Humatica h…" at bounding box center [1010, 387] width 565 height 536
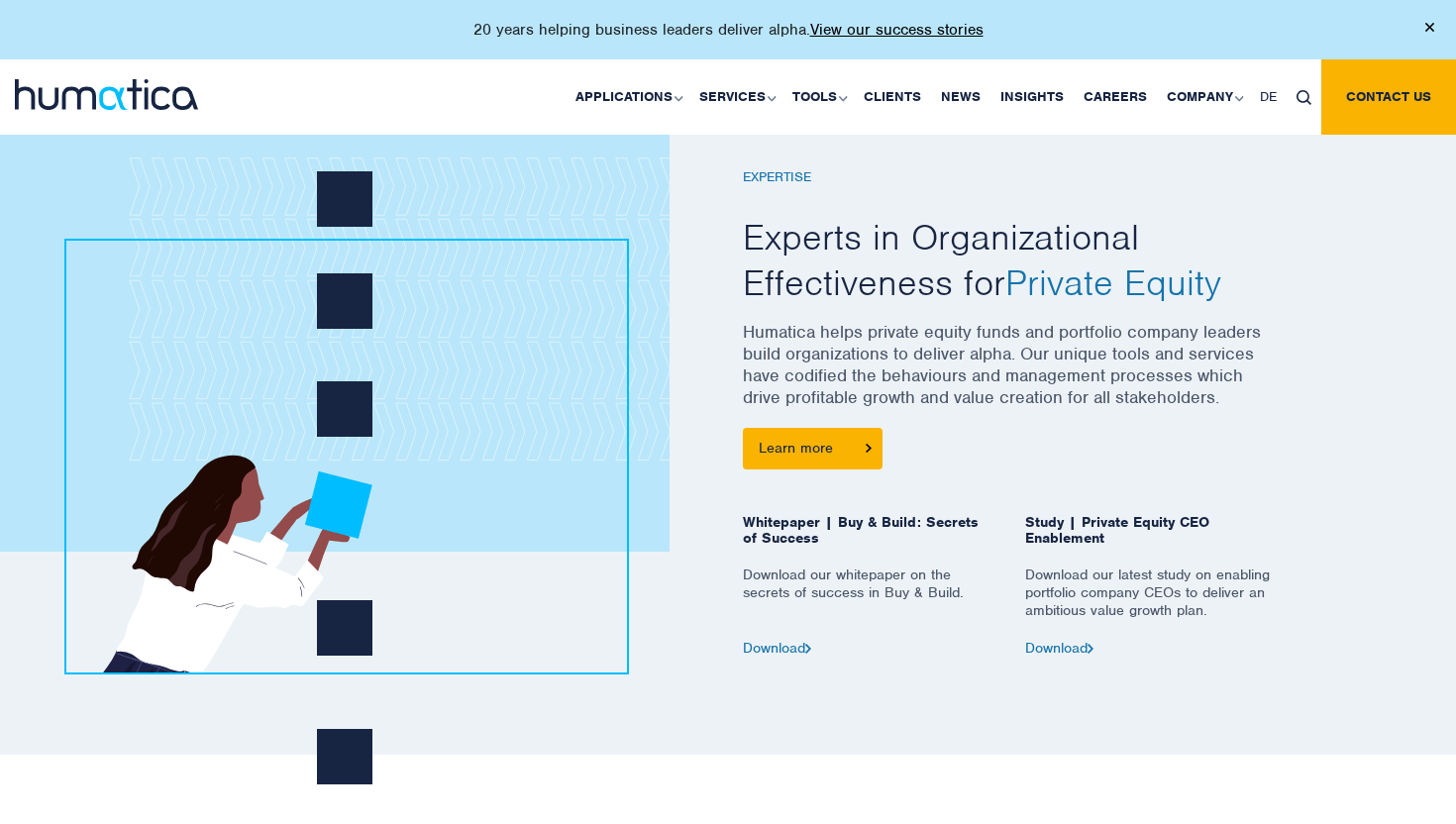
click at [1253, 398] on p "Humatica helps private equity funds and portfolio company leaders build organiz…" at bounding box center [1010, 373] width 535 height 107
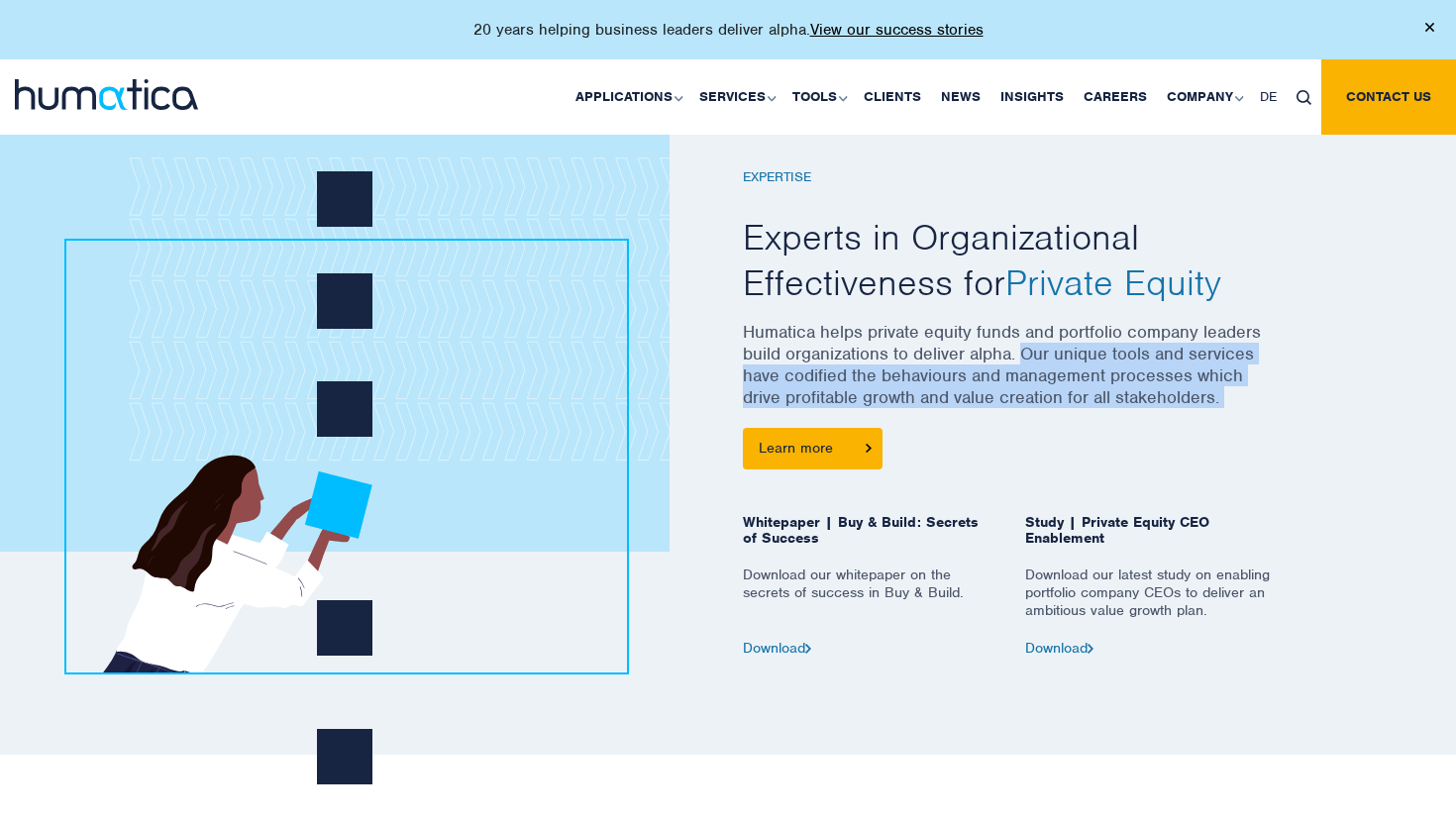
drag, startPoint x: 1253, startPoint y: 398, endPoint x: 1044, endPoint y: 357, distance: 213.0
click at [1044, 357] on p "Humatica helps private equity funds and portfolio company leaders build organiz…" at bounding box center [1010, 373] width 535 height 107
drag, startPoint x: 1044, startPoint y: 357, endPoint x: 1229, endPoint y: 407, distance: 191.6
click at [1229, 407] on p "Humatica helps private equity funds and portfolio company leaders build organiz…" at bounding box center [1010, 373] width 535 height 107
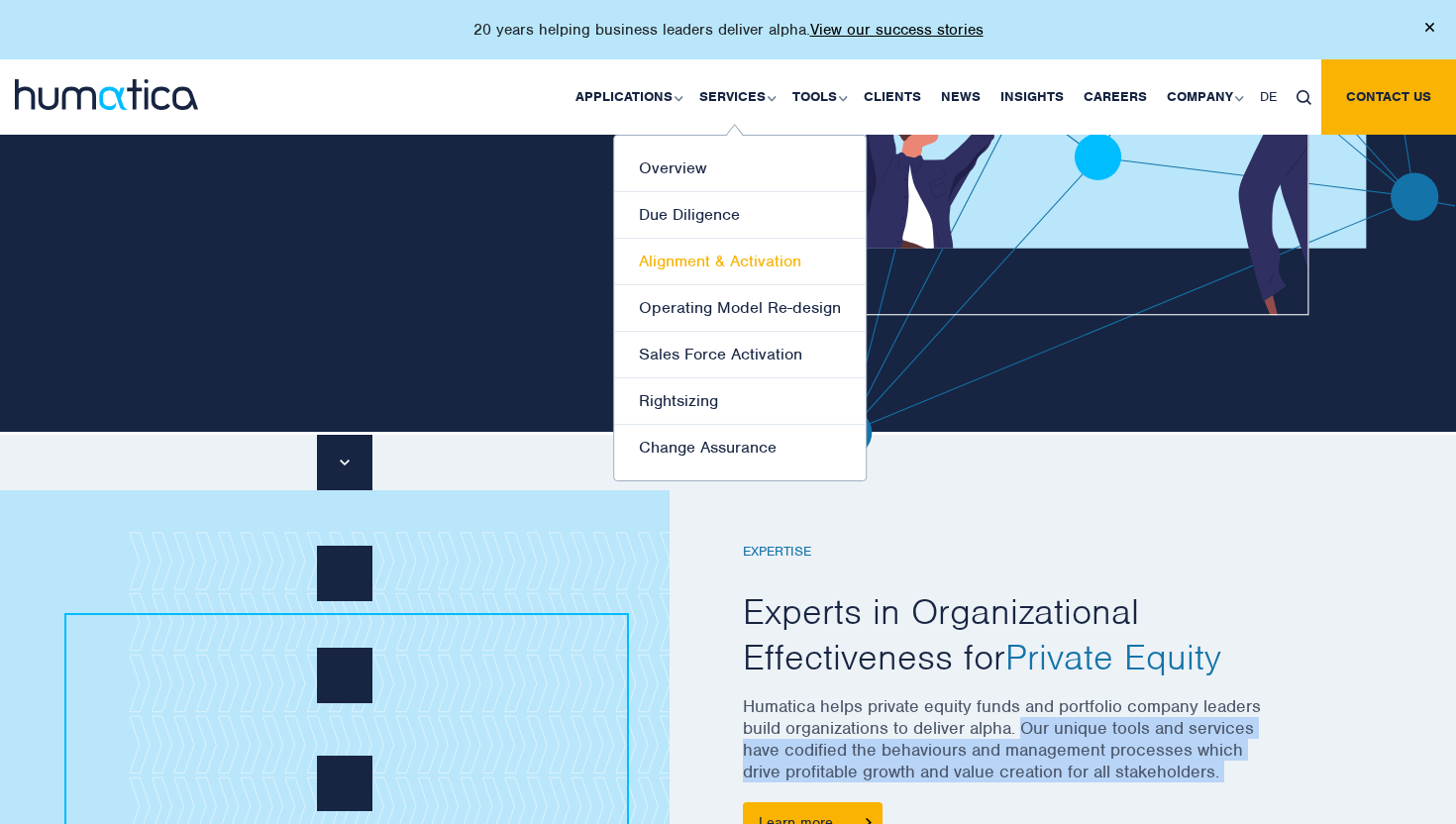
scroll to position [0, 0]
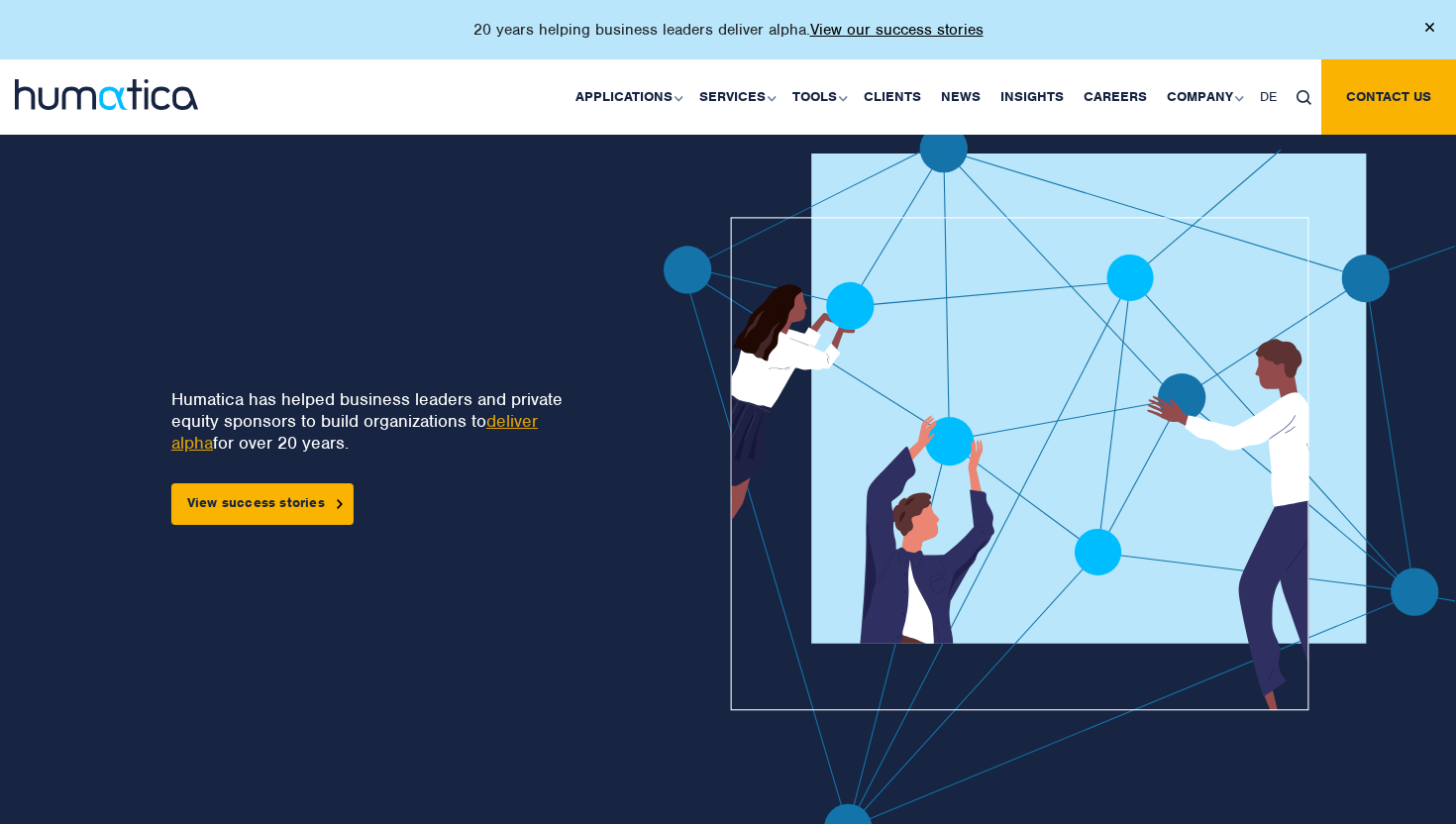
drag, startPoint x: 415, startPoint y: 378, endPoint x: 413, endPoint y: 440, distance: 62.0
click at [413, 440] on div "Humatica has helped business leaders and private equity sponsors to build organ…" at bounding box center [384, 436] width 426 height 177
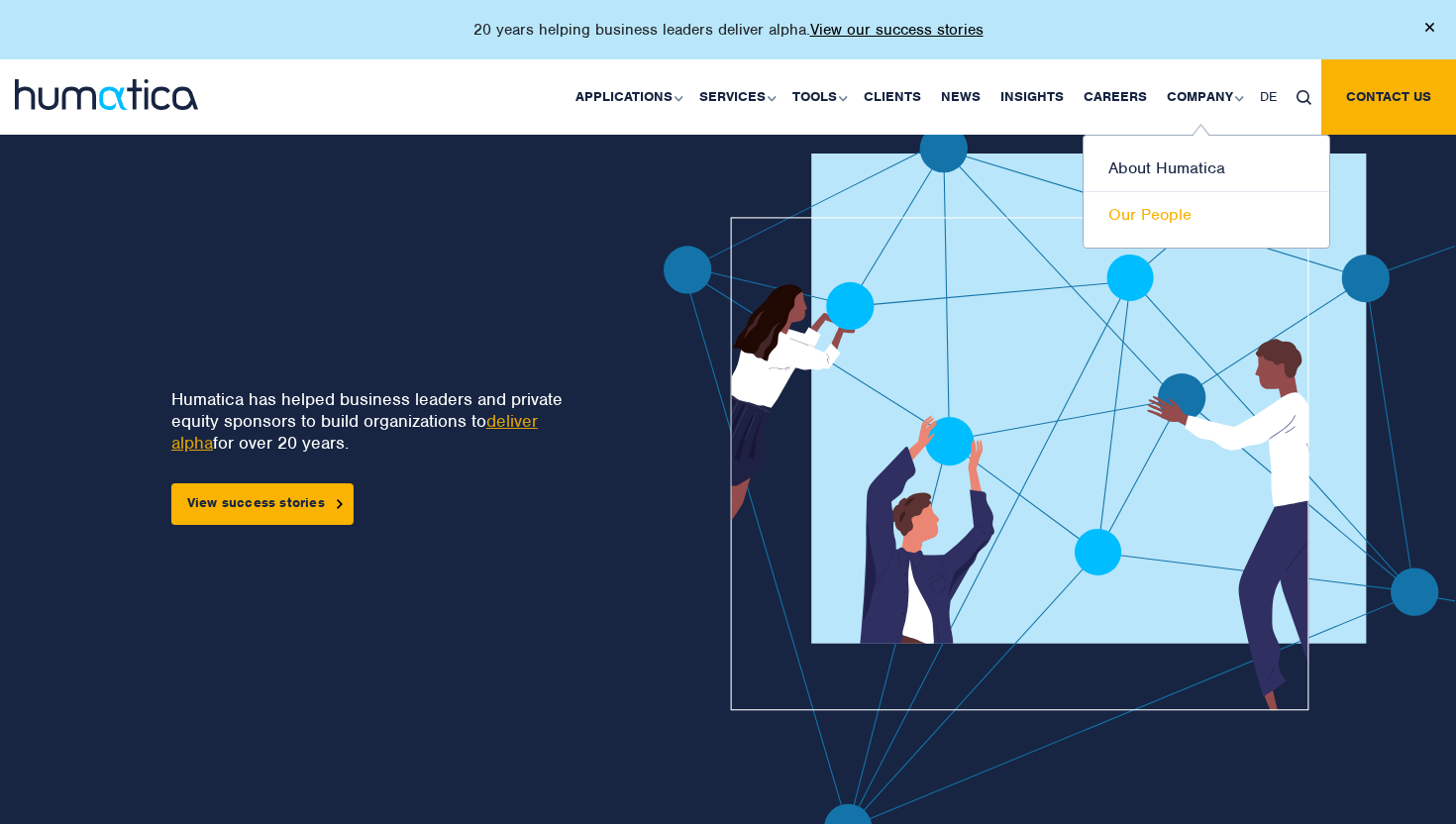
click at [1152, 202] on link "Our People" at bounding box center [1206, 214] width 245 height 46
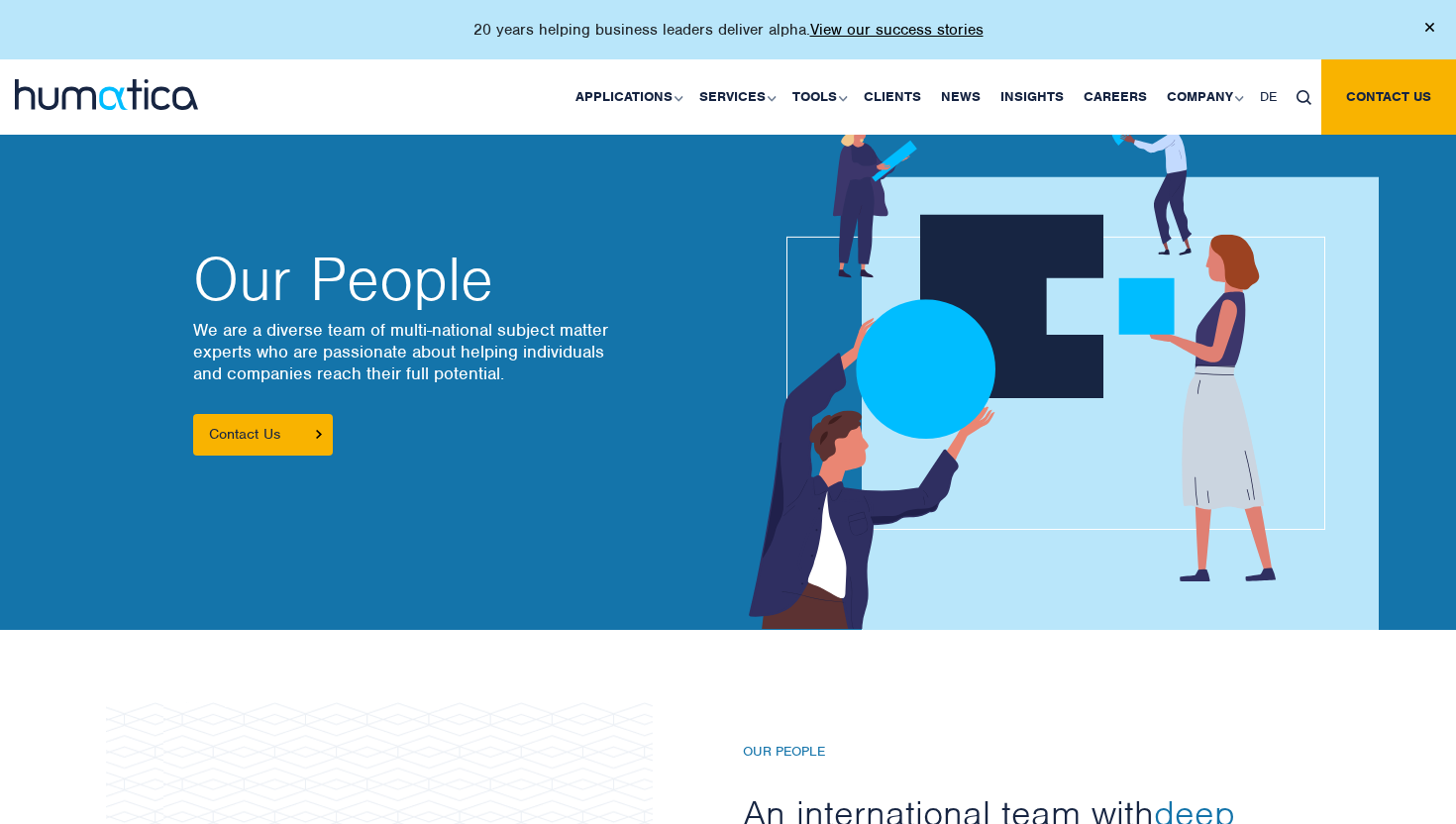
click at [140, 91] on img at bounding box center [107, 94] width 184 height 31
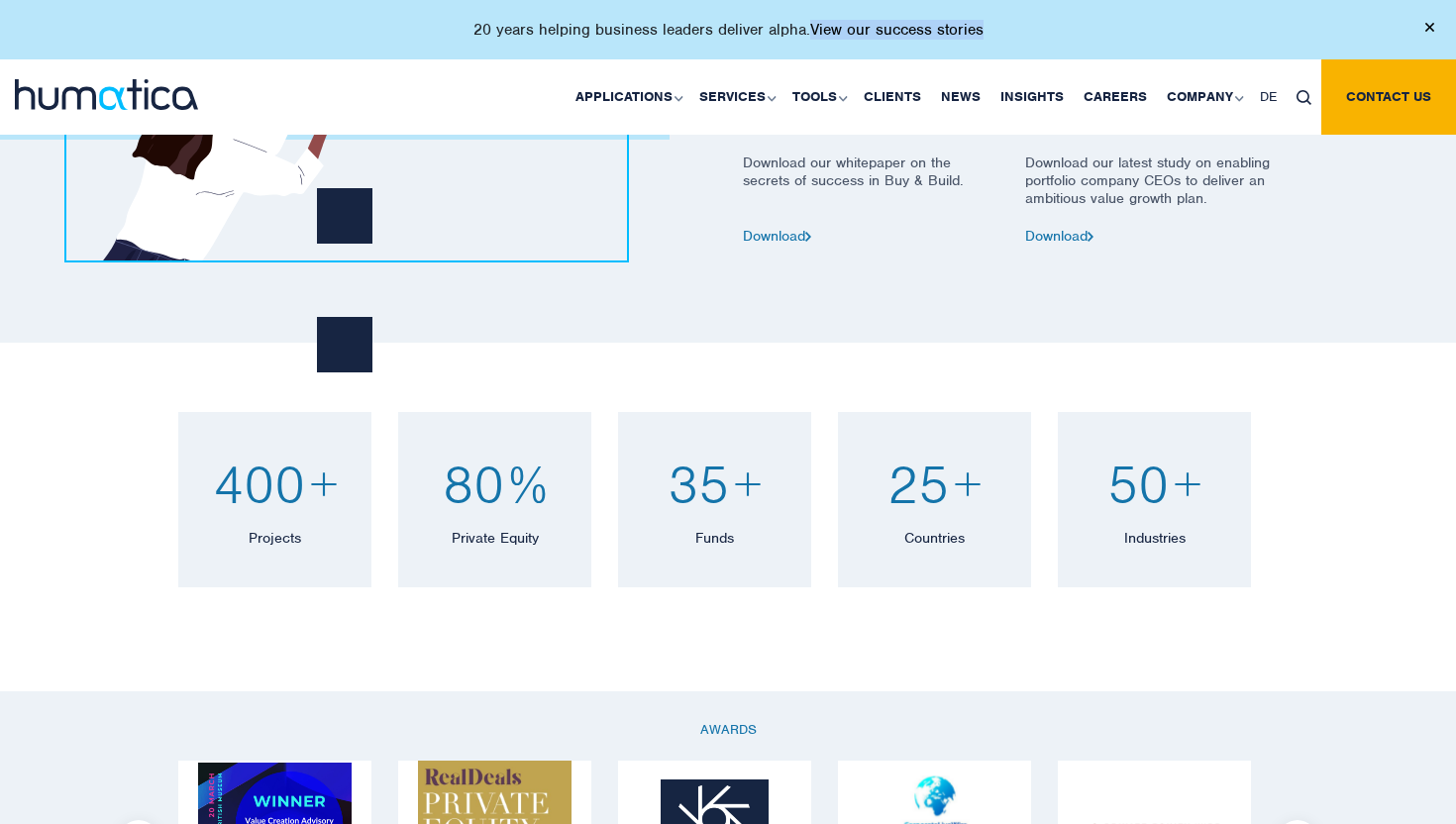
scroll to position [809, 0]
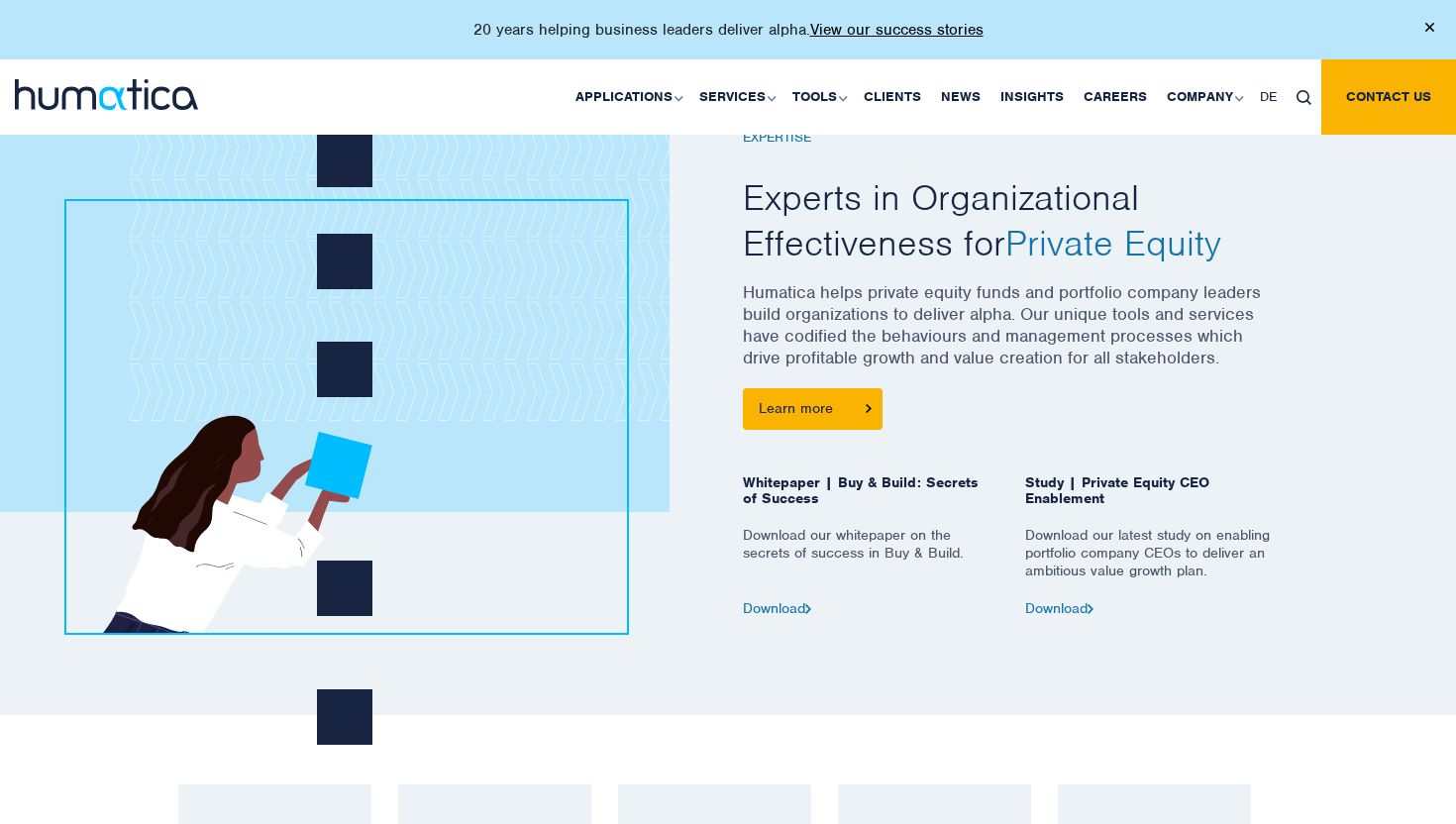
click at [716, 273] on div at bounding box center [446, 347] width 565 height 536
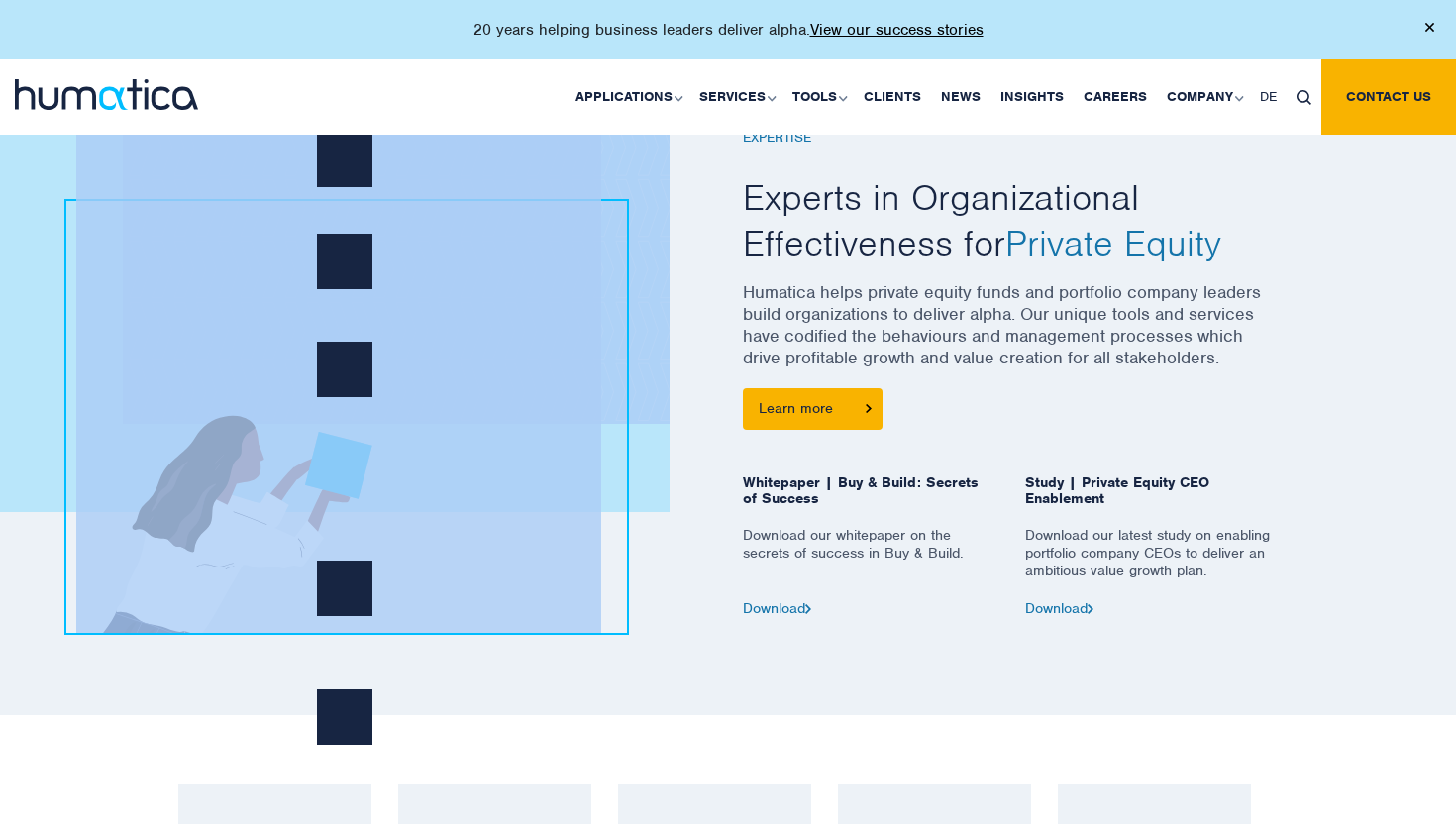
click at [716, 273] on div at bounding box center [446, 347] width 565 height 536
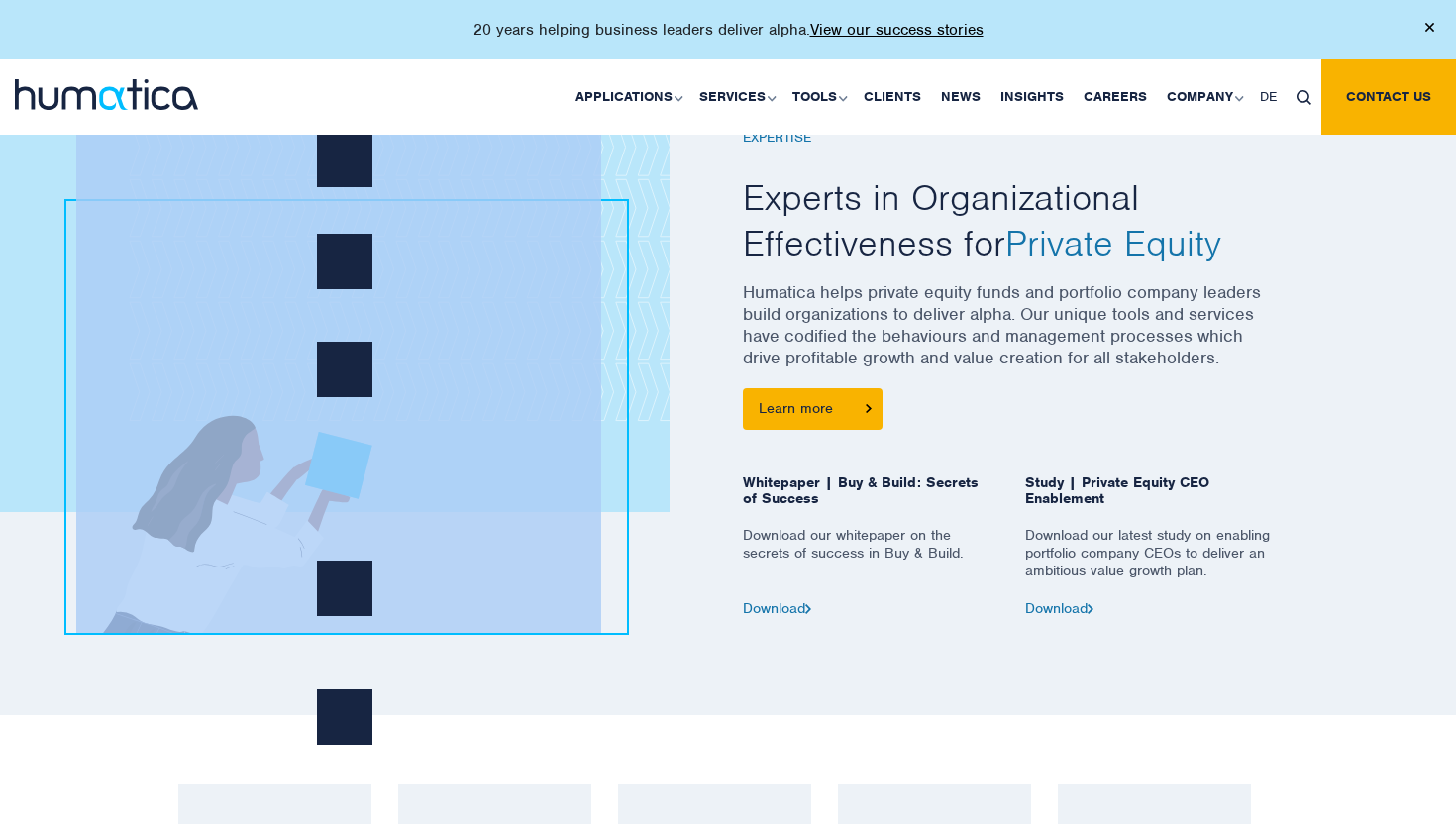
click at [716, 273] on div at bounding box center [446, 347] width 565 height 536
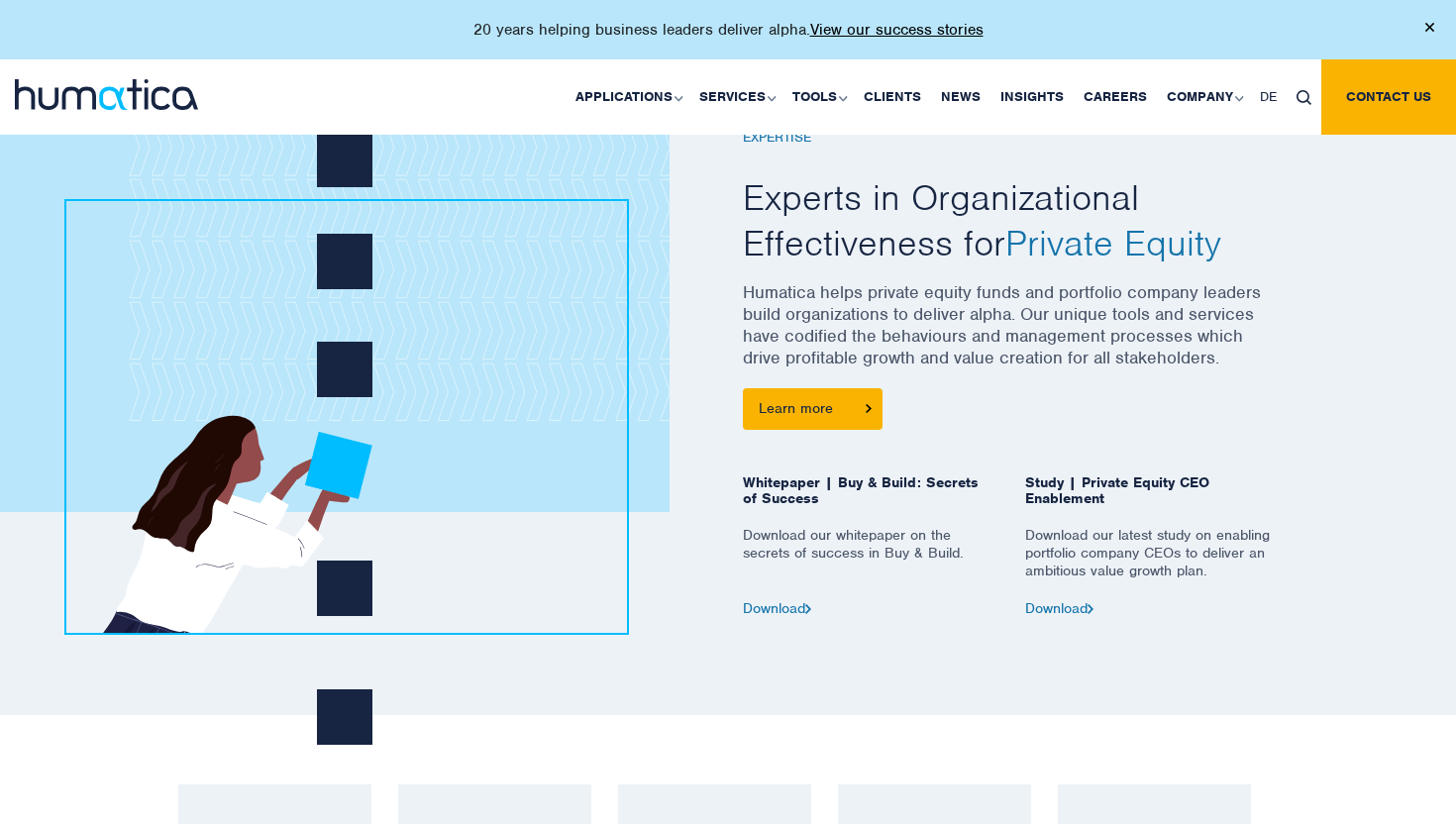
click at [748, 284] on p "Humatica helps private equity funds and portfolio company leaders build organiz…" at bounding box center [1010, 334] width 535 height 107
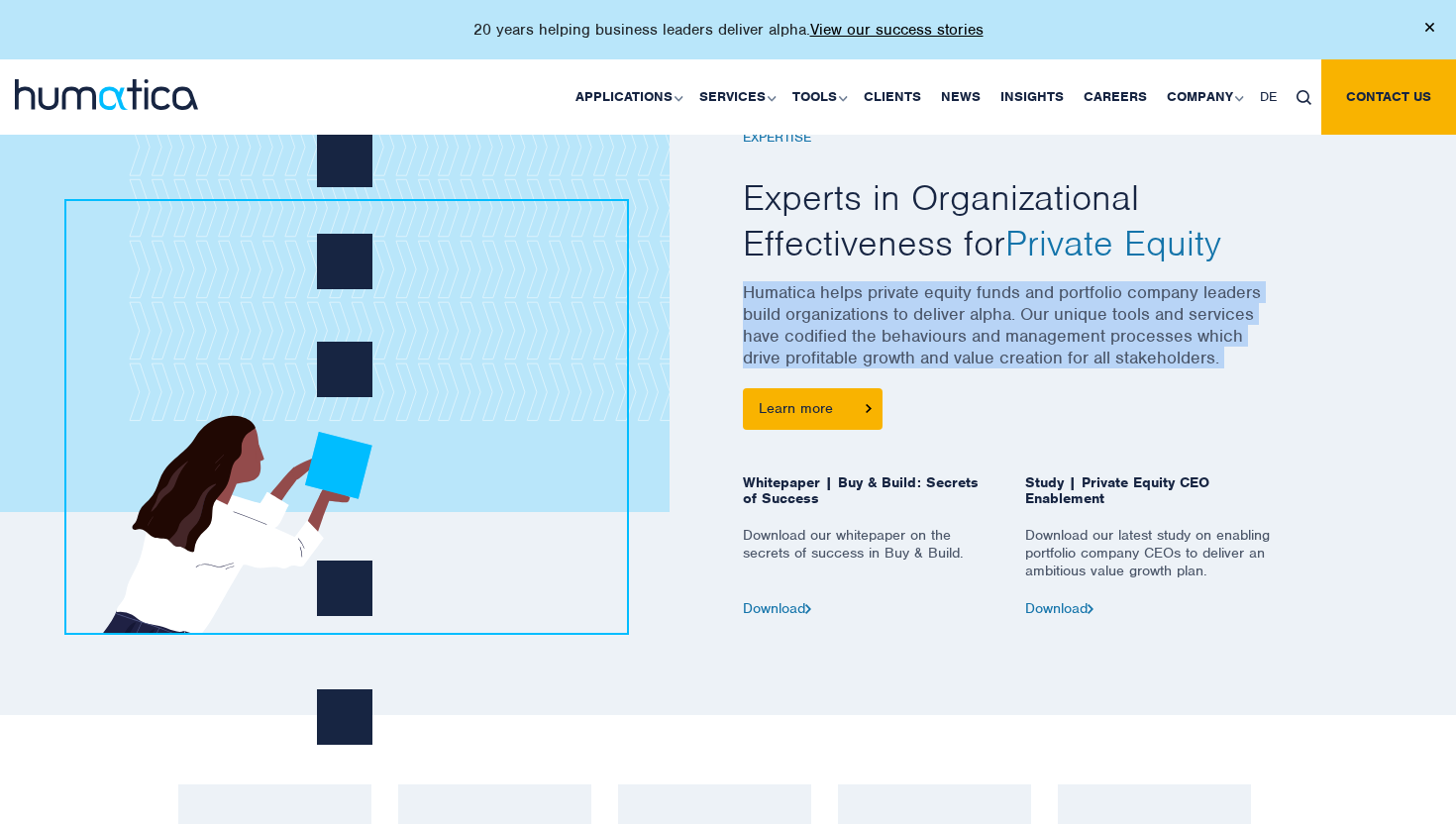
click at [748, 284] on p "Humatica helps private equity funds and portfolio company leaders build organiz…" at bounding box center [1010, 334] width 535 height 107
drag, startPoint x: 748, startPoint y: 284, endPoint x: 1251, endPoint y: 369, distance: 510.1
click at [1251, 369] on p "Humatica helps private equity funds and portfolio company leaders build organiz…" at bounding box center [1010, 334] width 535 height 107
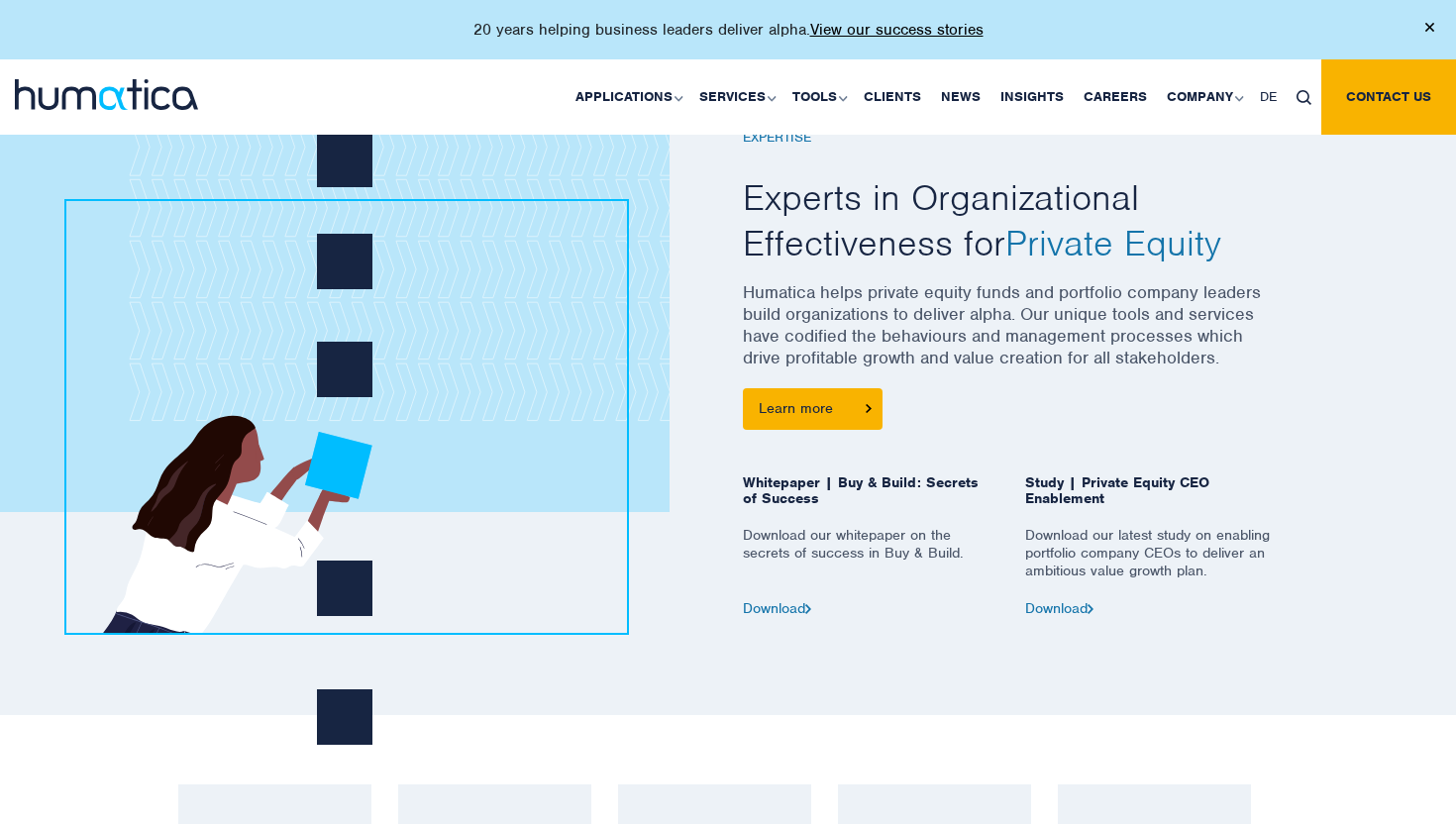
click at [1251, 369] on p "Humatica helps private equity funds and portfolio company leaders build organiz…" at bounding box center [1010, 334] width 535 height 107
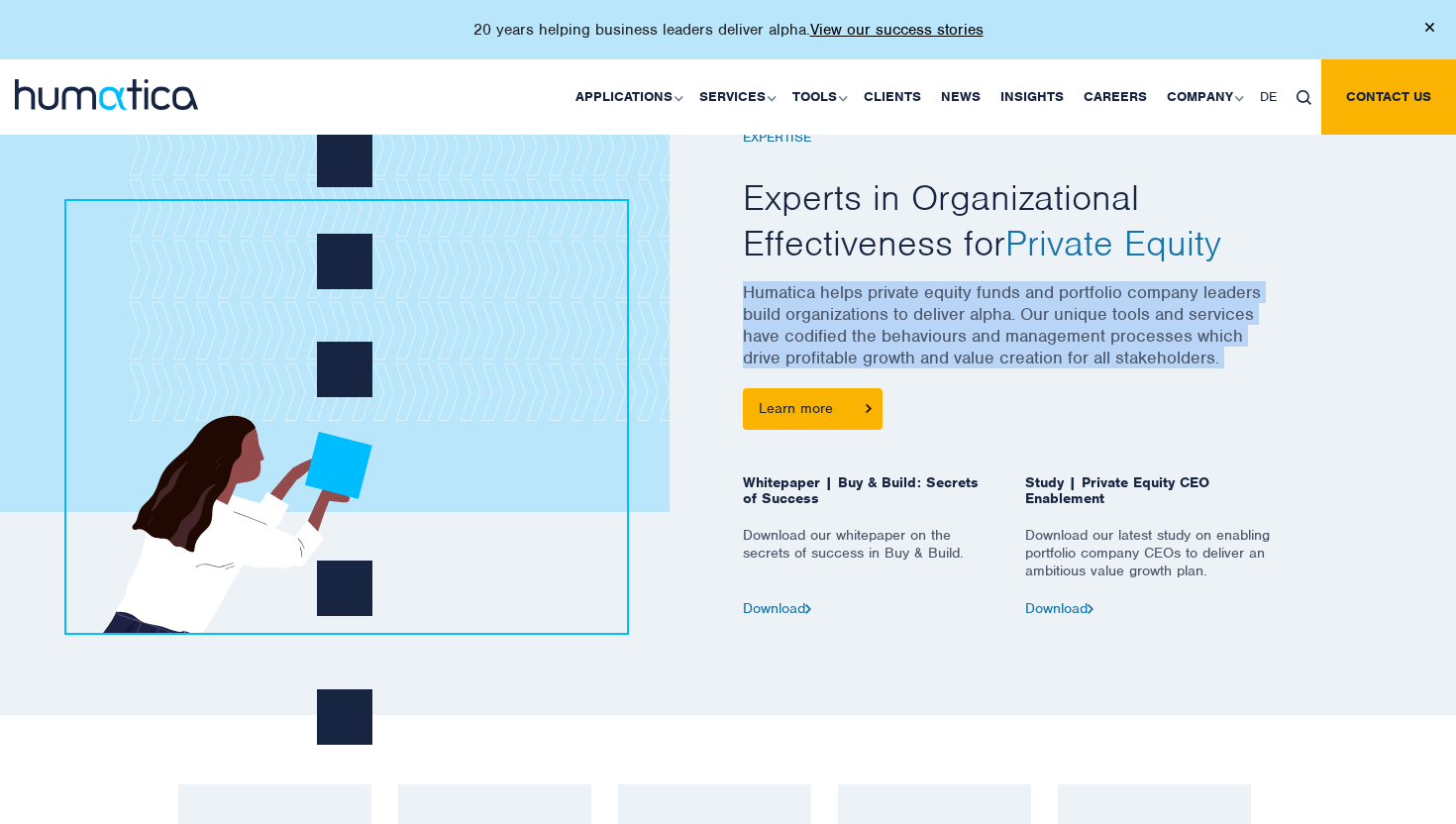
click at [1251, 369] on p "Humatica helps private equity funds and portfolio company leaders build organiz…" at bounding box center [1010, 334] width 535 height 107
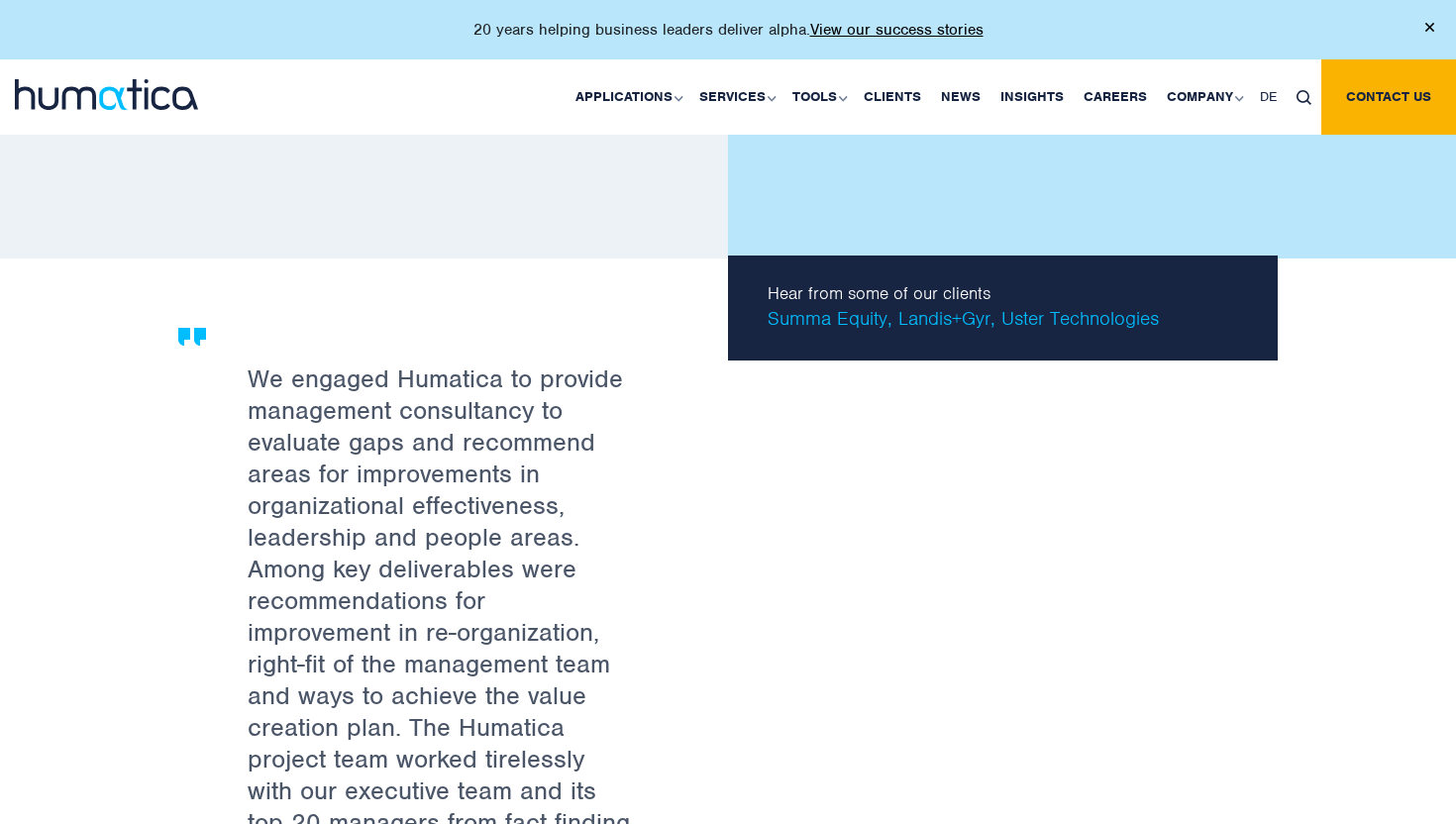
scroll to position [3538, 0]
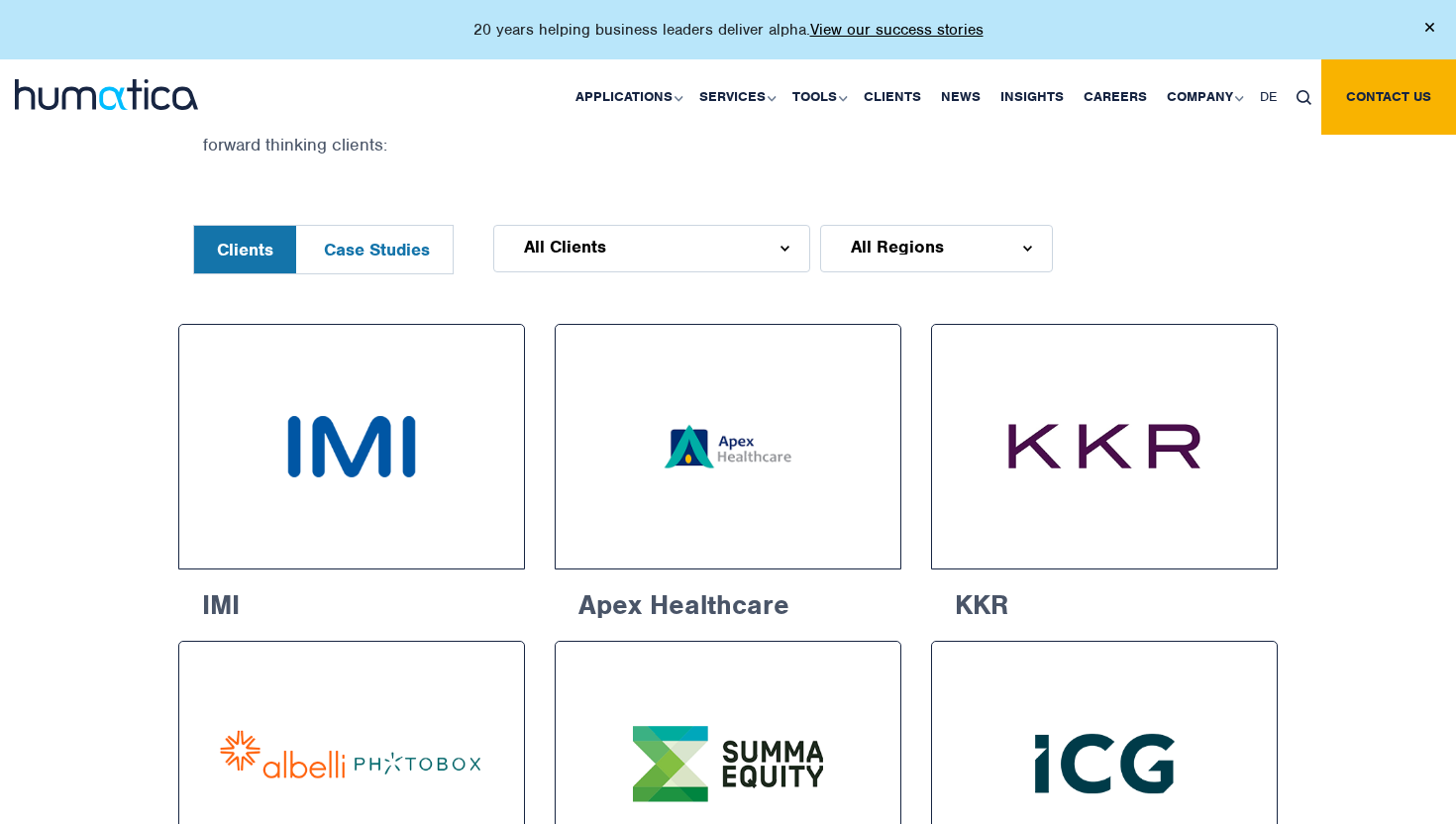
scroll to position [1074, 0]
